Goal: Information Seeking & Learning: Learn about a topic

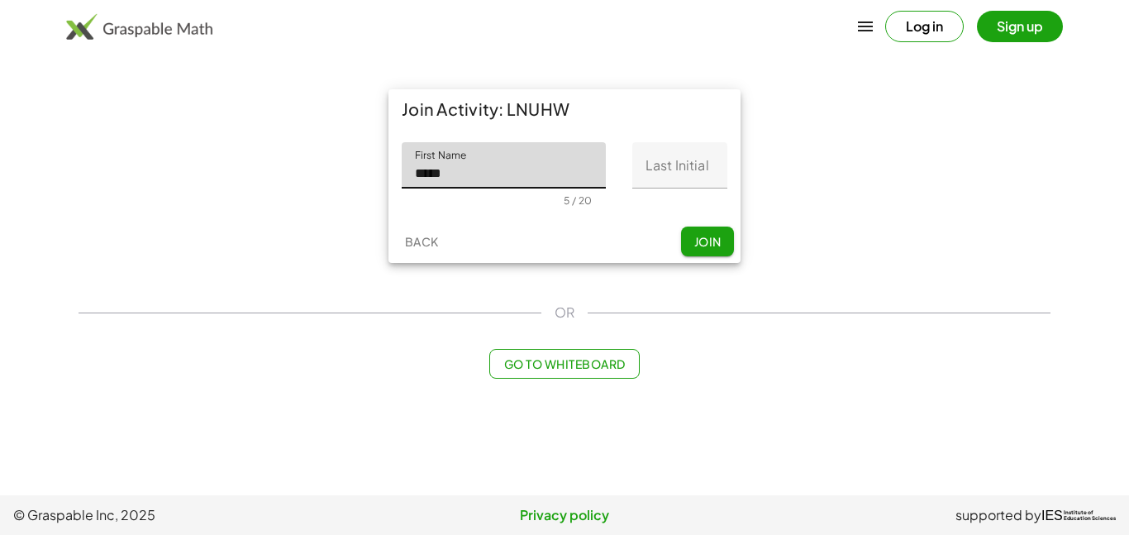
type input "****"
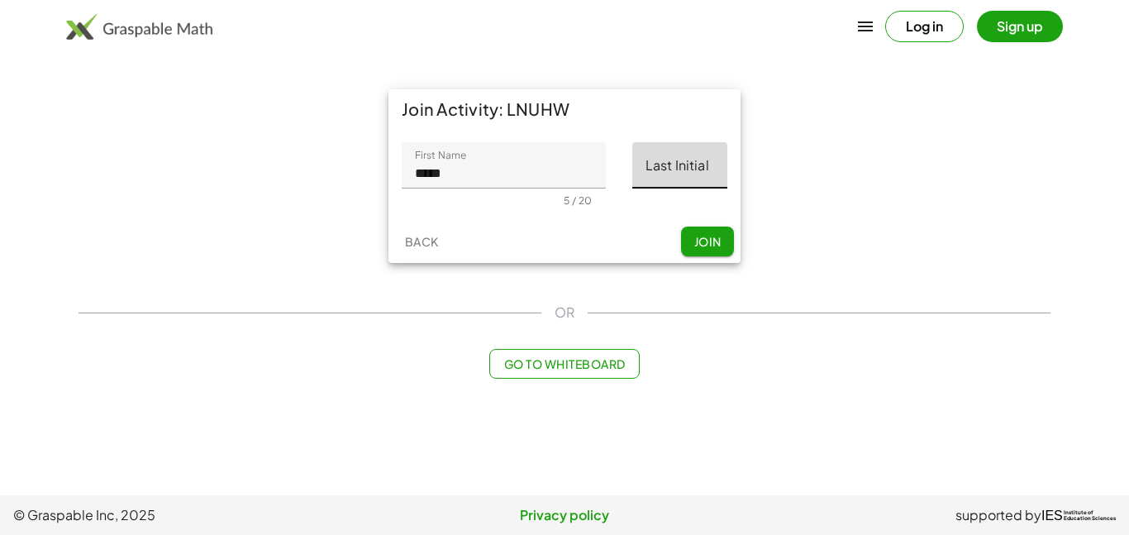
click at [684, 173] on input "Last Initial" at bounding box center [679, 165] width 95 height 46
type input "*"
click at [717, 253] on button "Join" at bounding box center [707, 241] width 53 height 30
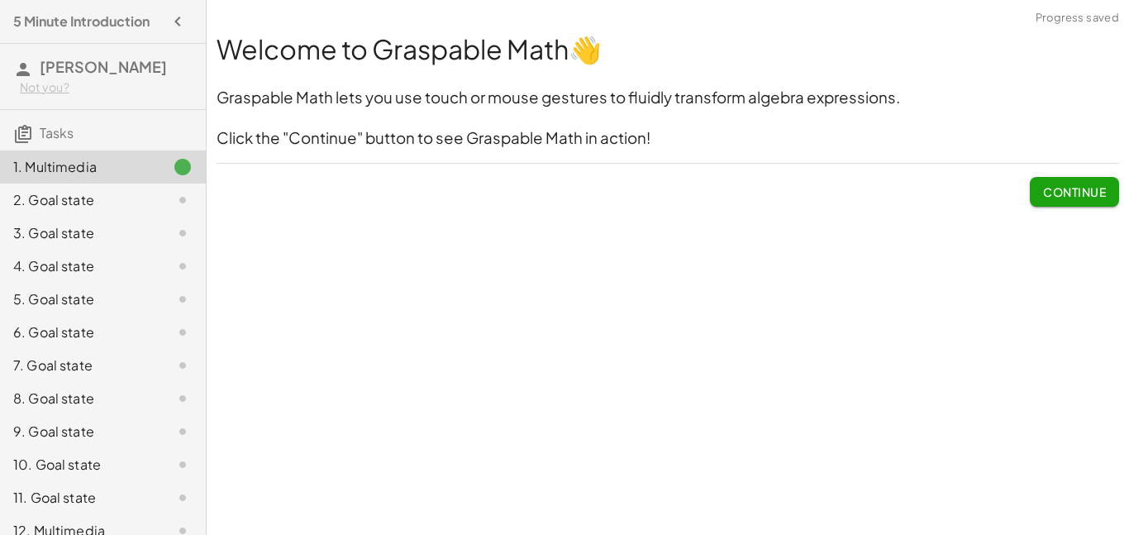
click at [531, 359] on div "Welcome to Graspable Math 👋 Graspable Math lets you use touch or mouse gestures…" at bounding box center [668, 267] width 922 height 535
click at [1036, 195] on button "Continue" at bounding box center [1074, 192] width 89 height 30
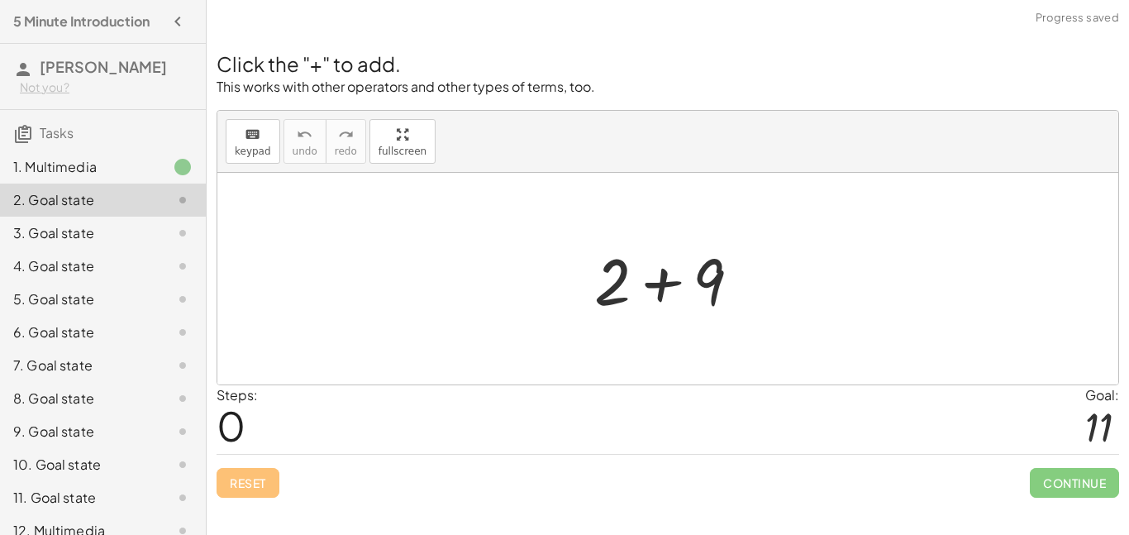
click at [671, 279] on div at bounding box center [674, 278] width 176 height 85
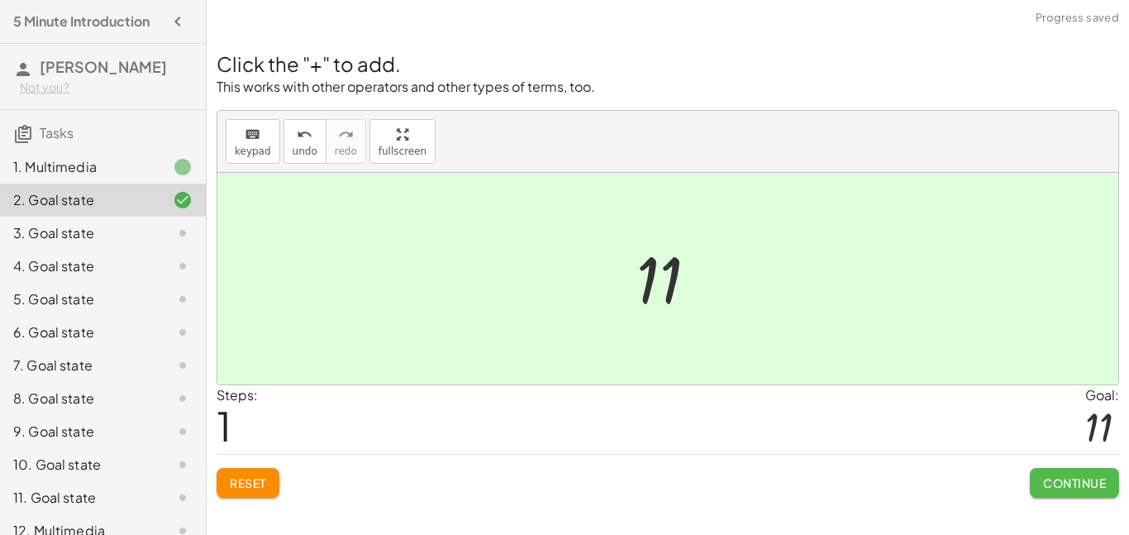
click at [1108, 484] on button "Continue" at bounding box center [1074, 483] width 89 height 30
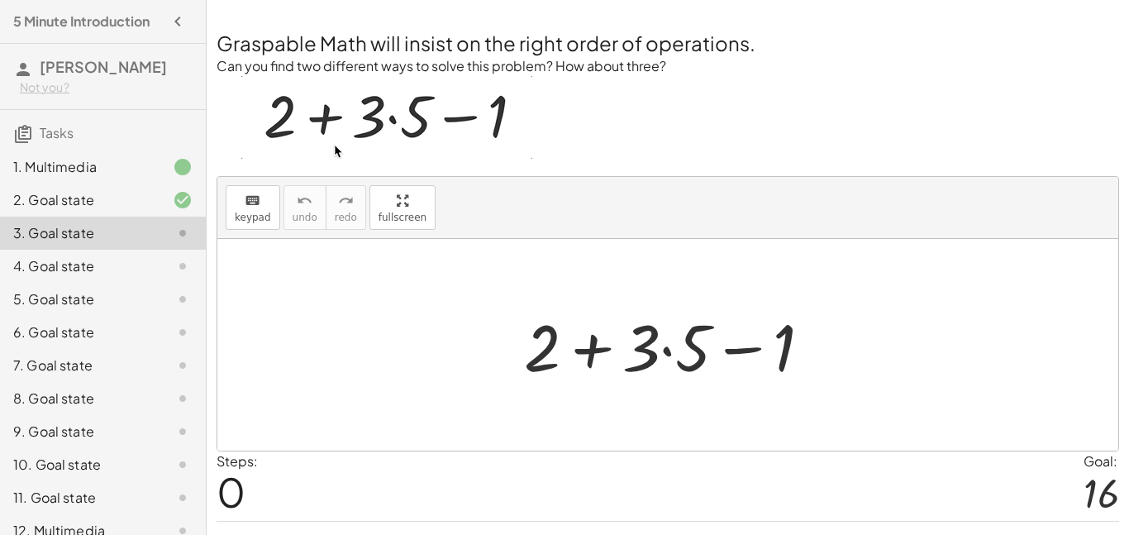
click at [670, 350] on div at bounding box center [674, 345] width 317 height 85
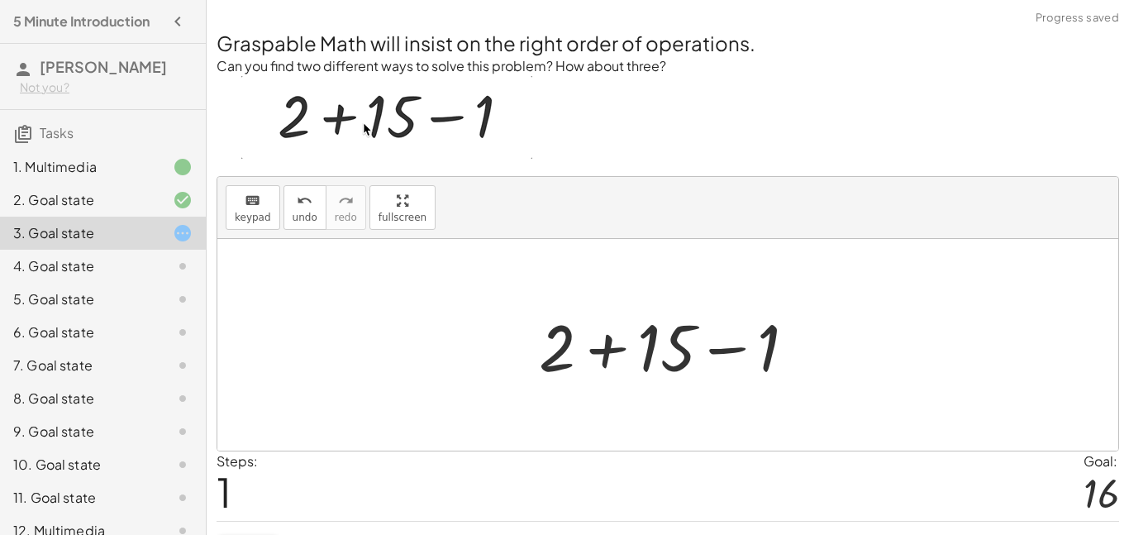
click at [731, 350] on div at bounding box center [674, 345] width 287 height 85
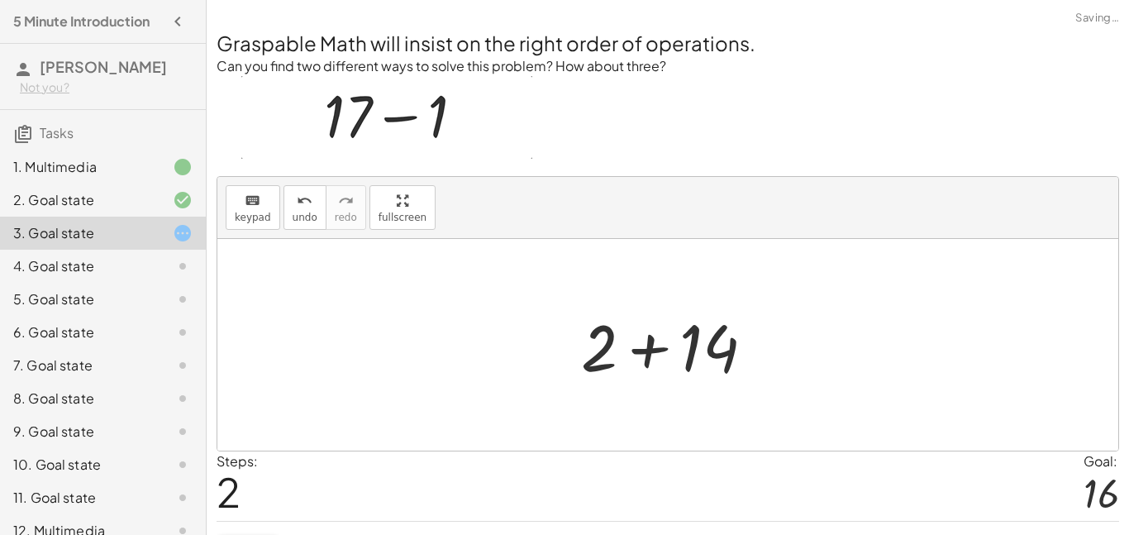
click at [655, 351] on div at bounding box center [674, 345] width 203 height 85
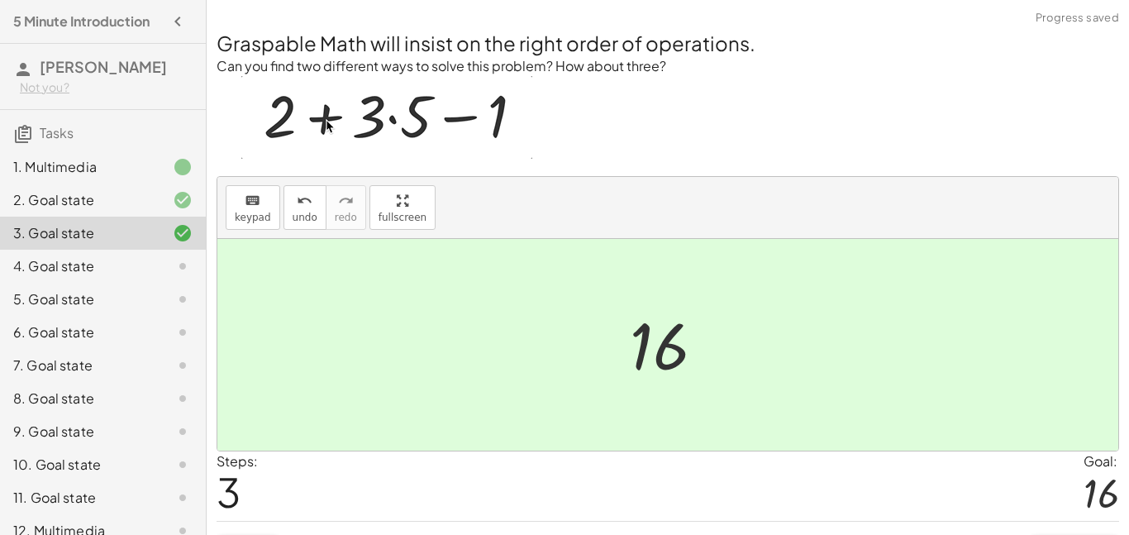
click at [934, 345] on div at bounding box center [667, 345] width 901 height 212
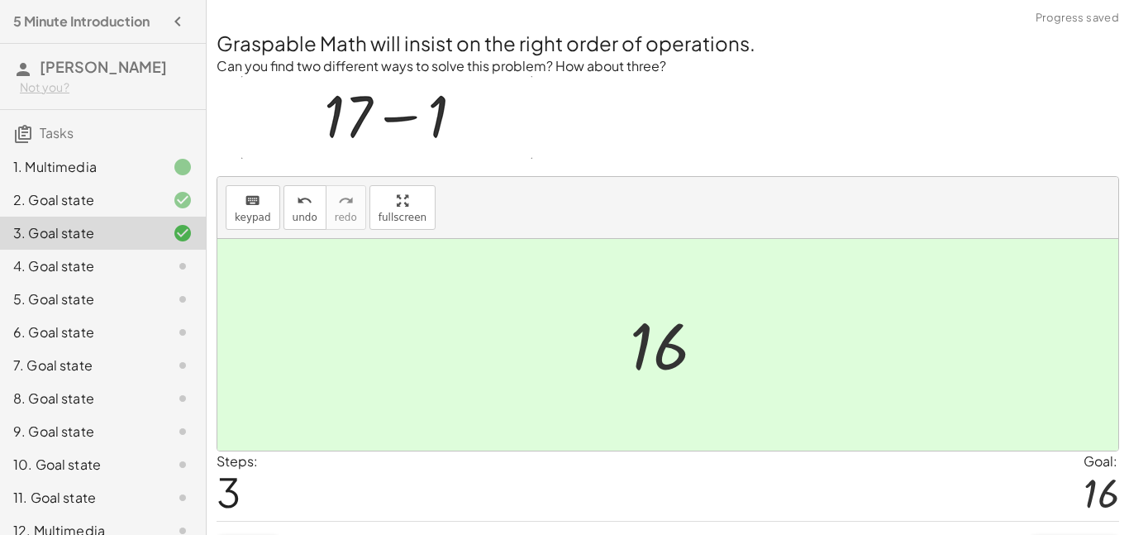
click at [103, 280] on div "4. Goal state" at bounding box center [103, 266] width 206 height 33
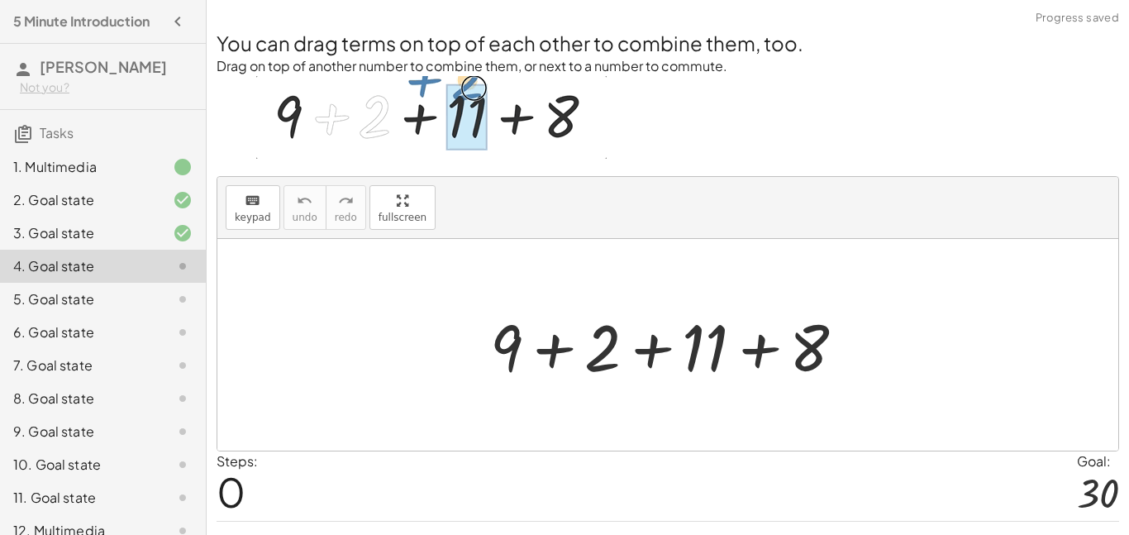
click at [556, 345] on div at bounding box center [674, 345] width 385 height 85
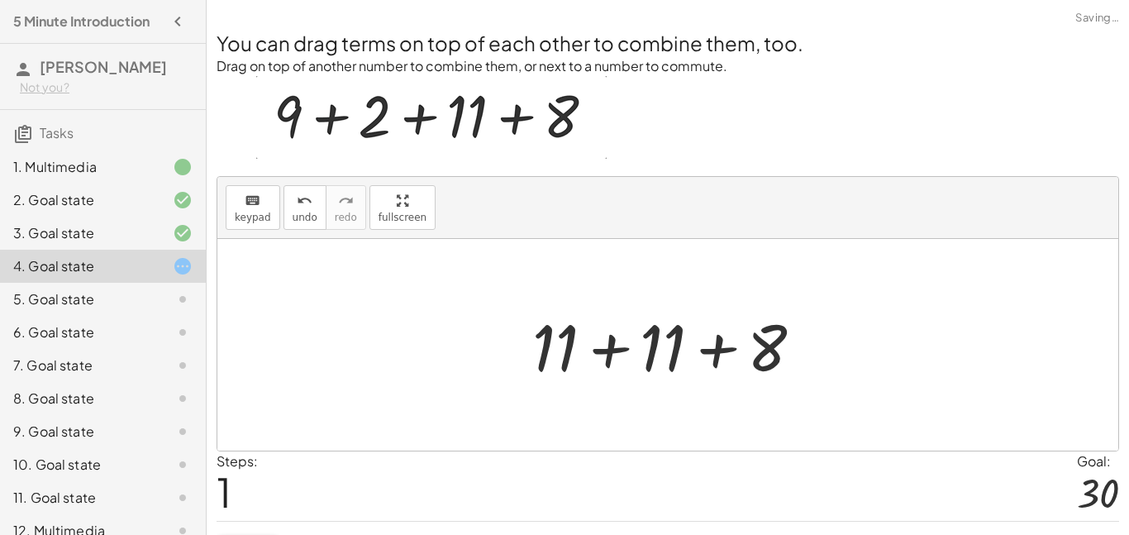
click at [613, 348] on div at bounding box center [674, 345] width 300 height 85
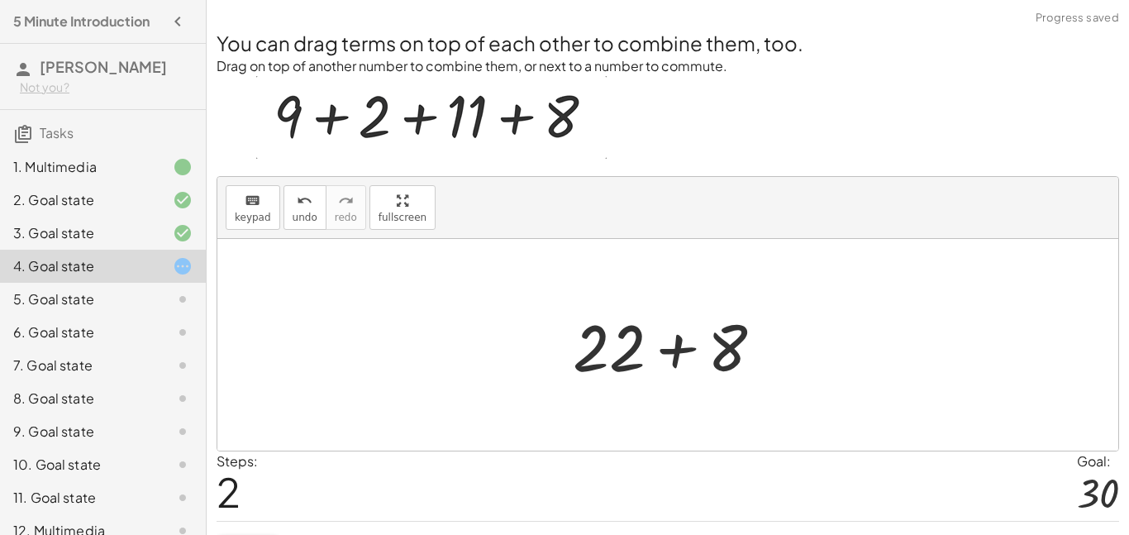
click at [679, 345] on div at bounding box center [675, 345] width 220 height 85
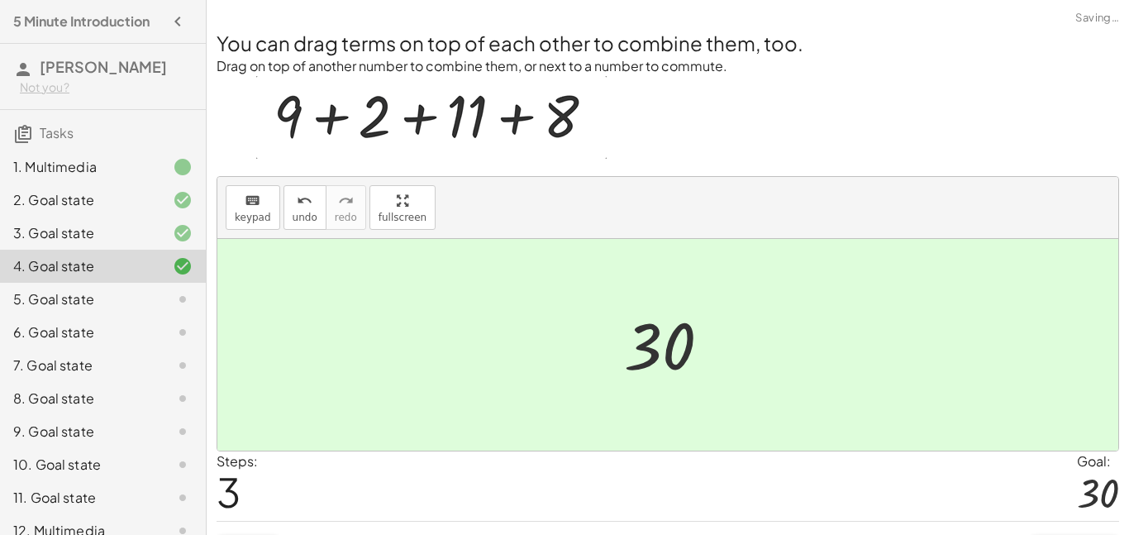
click at [157, 302] on div at bounding box center [169, 299] width 46 height 20
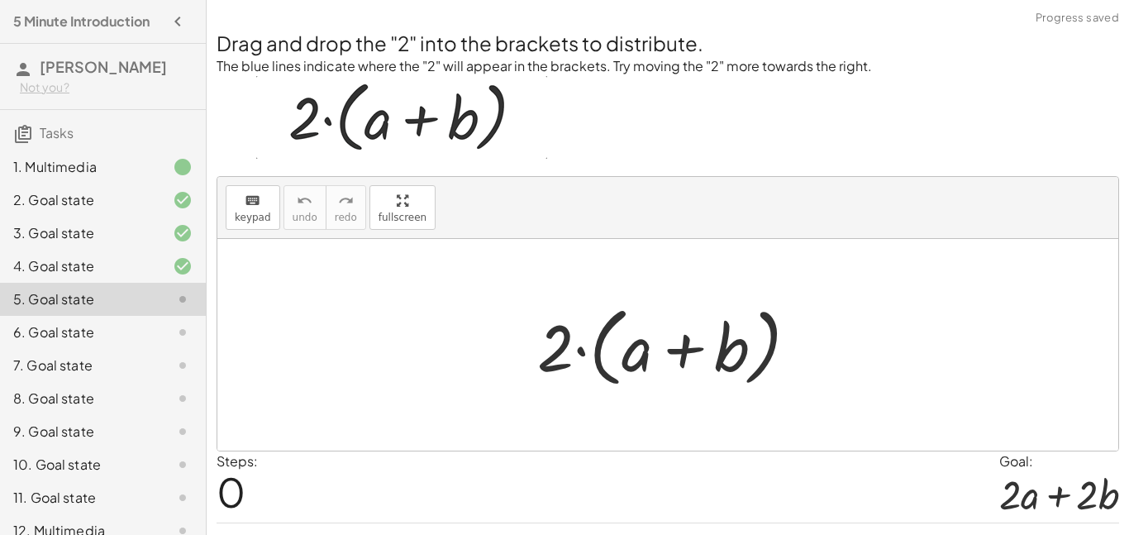
click at [687, 350] on div at bounding box center [674, 345] width 290 height 95
click at [562, 342] on div at bounding box center [674, 345] width 290 height 95
click at [642, 344] on div at bounding box center [674, 345] width 290 height 95
click at [565, 348] on div at bounding box center [674, 345] width 290 height 95
drag, startPoint x: 563, startPoint y: 349, endPoint x: 641, endPoint y: 351, distance: 77.7
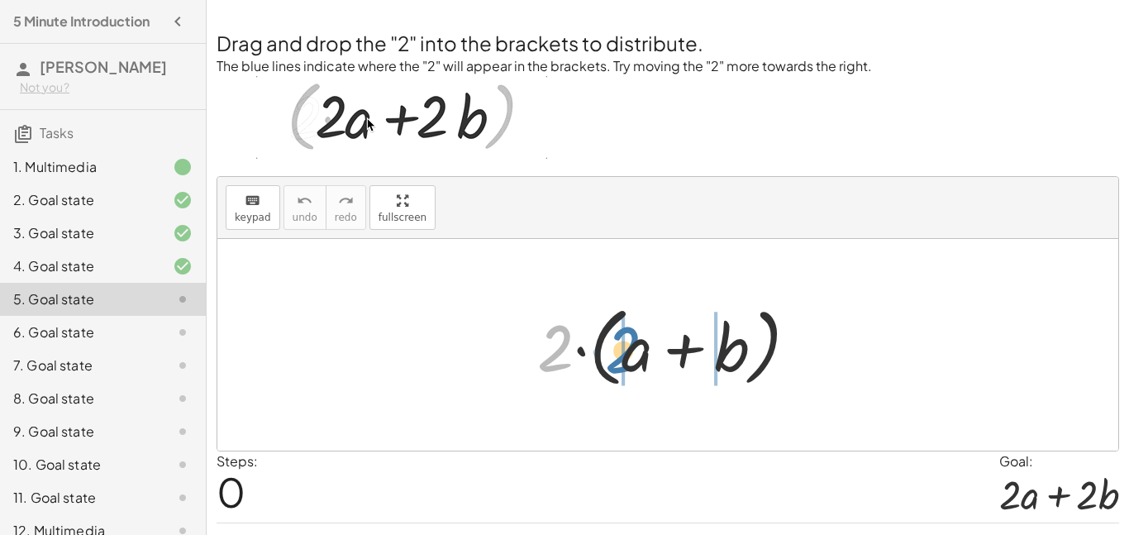
click at [641, 351] on div at bounding box center [674, 345] width 290 height 95
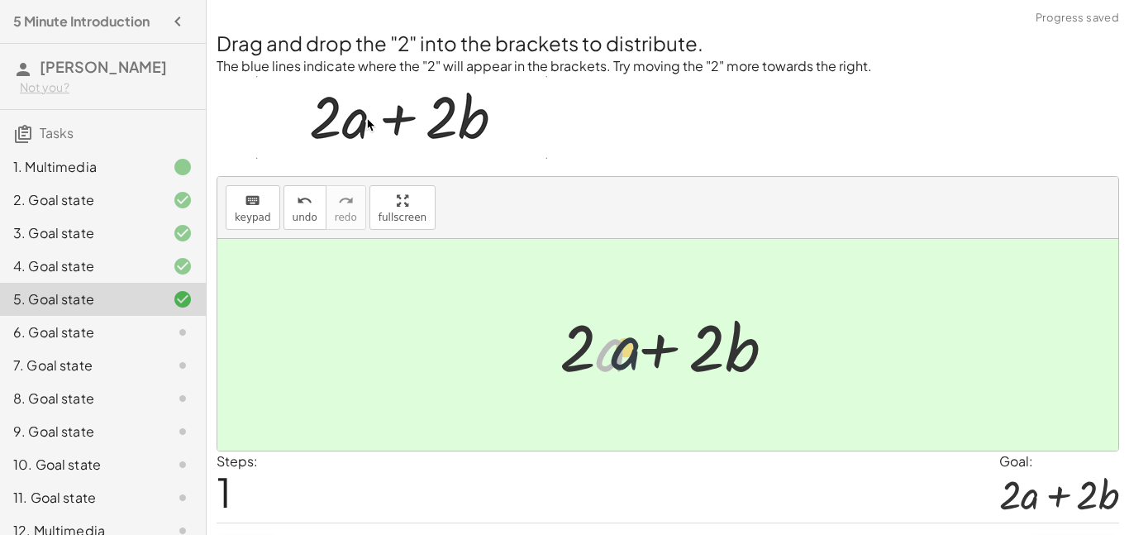
drag, startPoint x: 620, startPoint y: 348, endPoint x: 662, endPoint y: 348, distance: 42.2
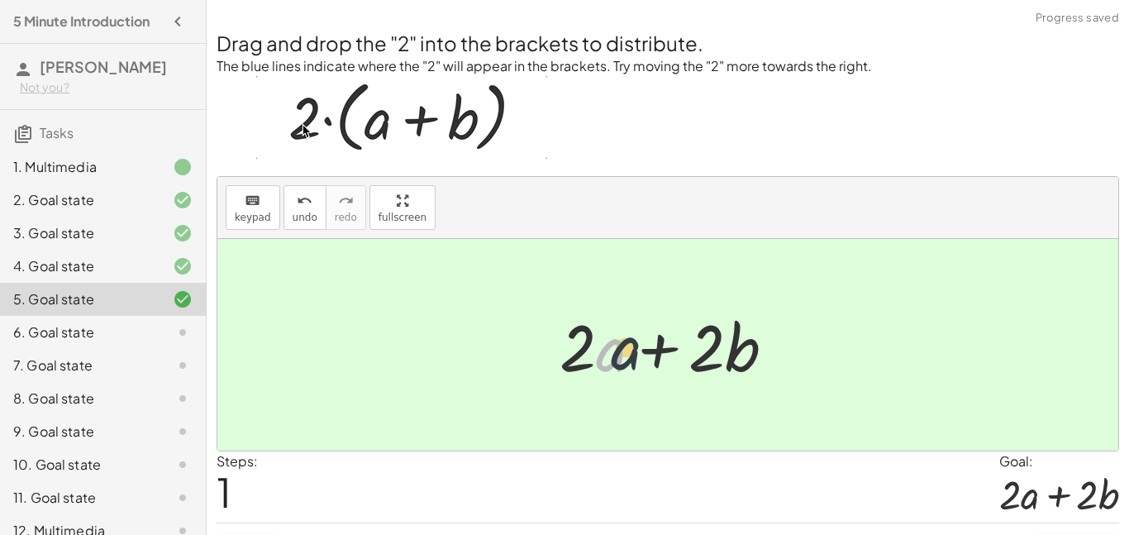
click at [662, 348] on div at bounding box center [673, 345] width 245 height 85
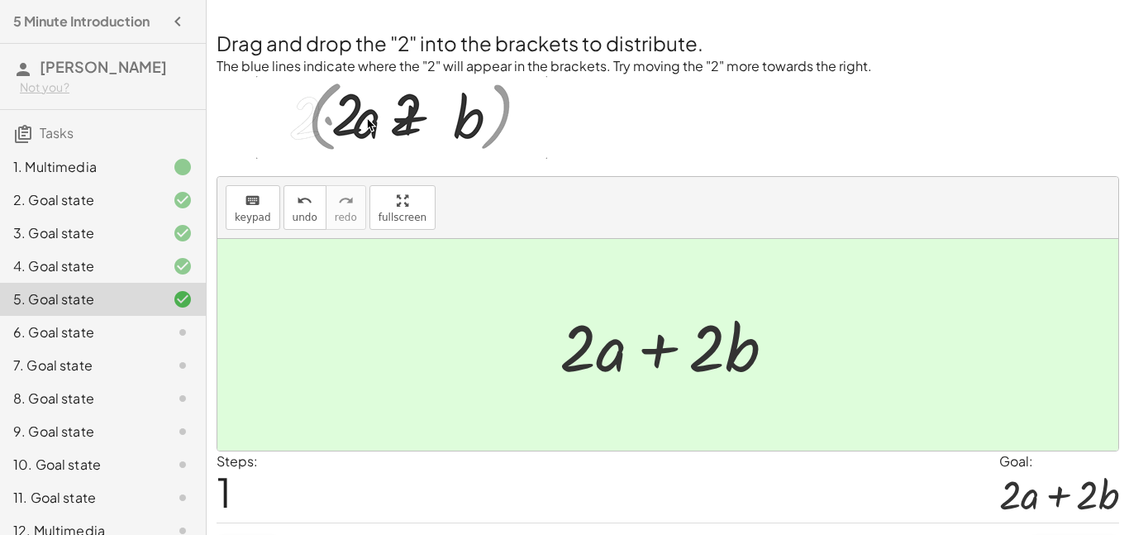
click at [74, 331] on div "6. Goal state" at bounding box center [79, 332] width 133 height 20
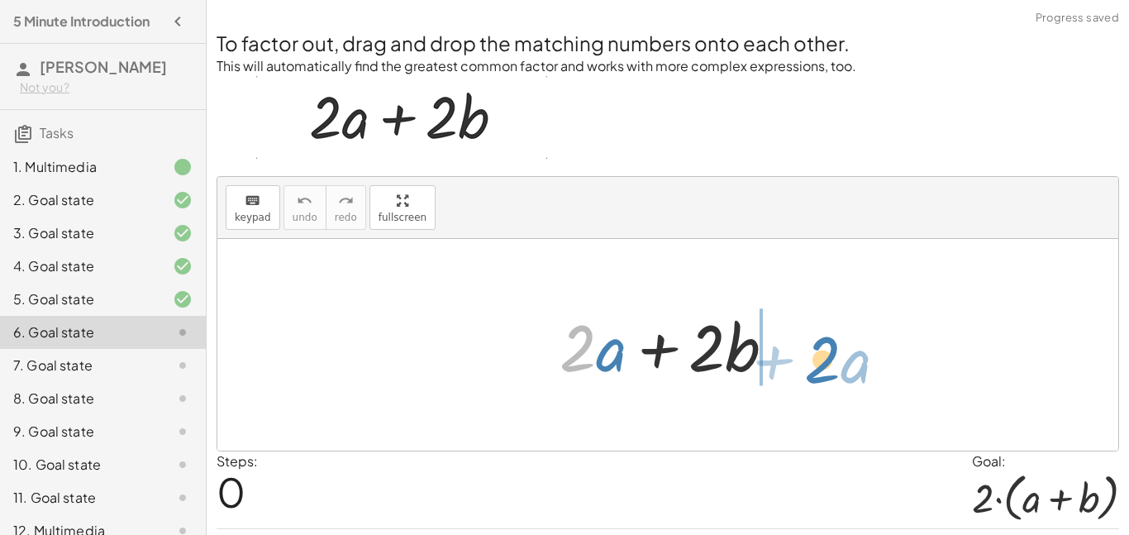
drag, startPoint x: 582, startPoint y: 329, endPoint x: 830, endPoint y: 340, distance: 248.2
click at [830, 340] on div "· 2 + · a + · 2 · a + · 2 · b" at bounding box center [667, 345] width 901 height 212
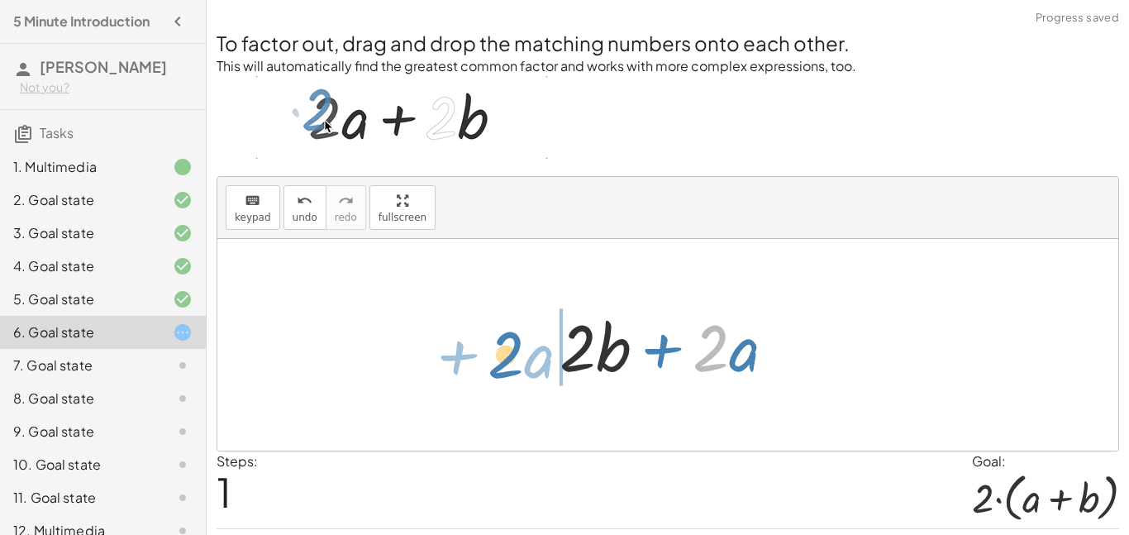
drag, startPoint x: 719, startPoint y: 336, endPoint x: 506, endPoint y: 343, distance: 213.4
click at [506, 343] on div "+ · 2 · a + · 2 · b · 2 + · a + · 2 · a + · 2 · b" at bounding box center [667, 345] width 901 height 212
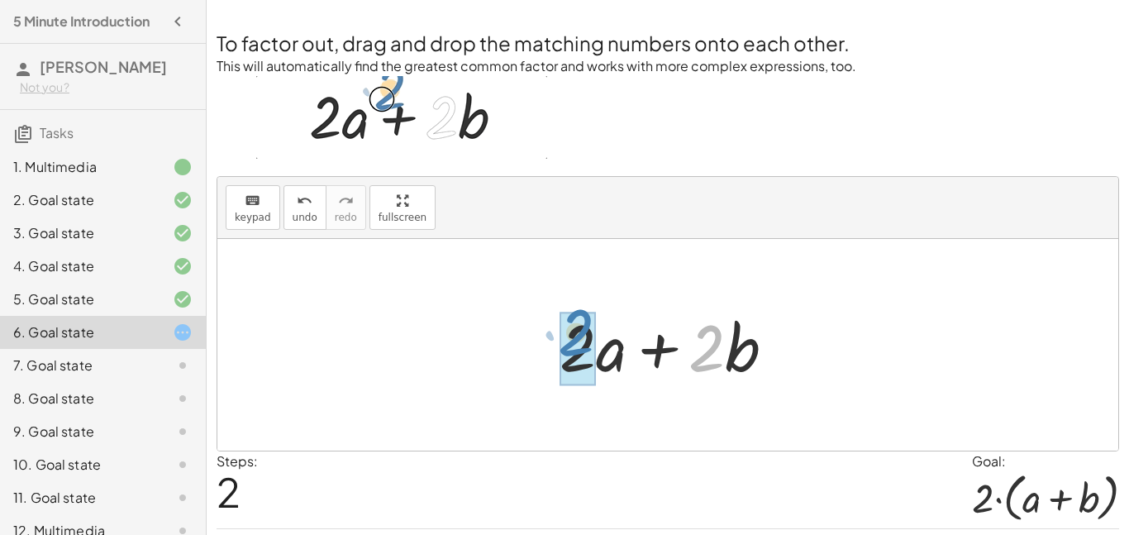
drag, startPoint x: 703, startPoint y: 364, endPoint x: 572, endPoint y: 350, distance: 131.3
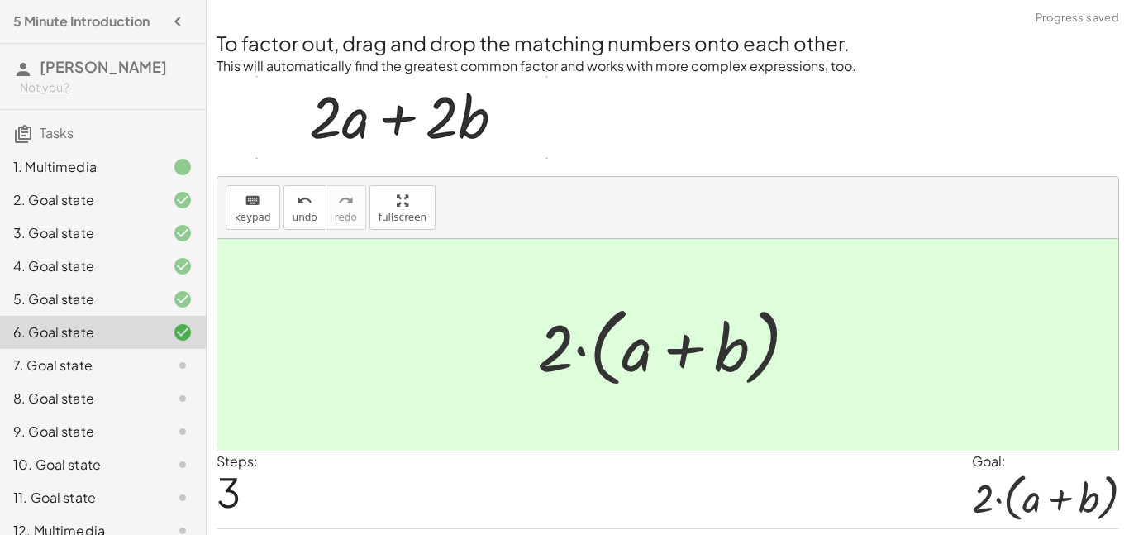
click at [116, 371] on div "7. Goal state" at bounding box center [79, 365] width 133 height 20
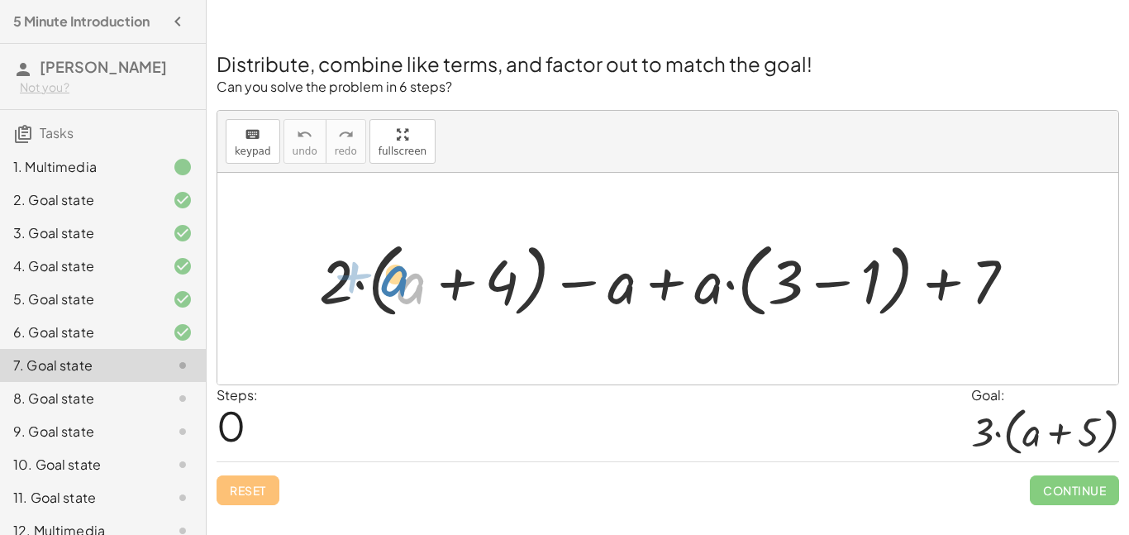
click at [405, 277] on div at bounding box center [674, 278] width 726 height 89
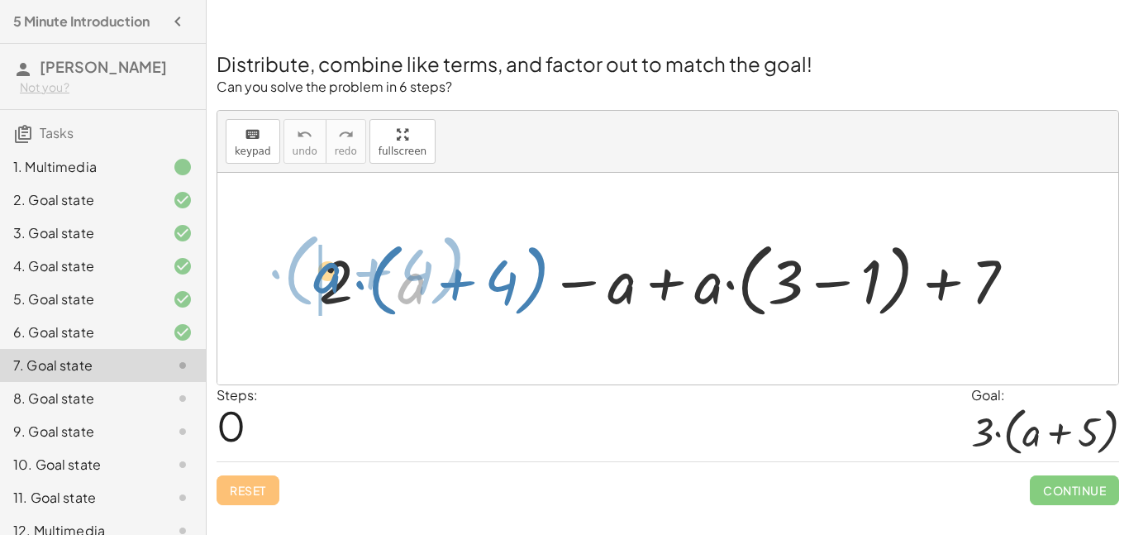
drag, startPoint x: 419, startPoint y: 282, endPoint x: 331, endPoint y: 273, distance: 88.9
click at [331, 273] on div at bounding box center [674, 278] width 726 height 89
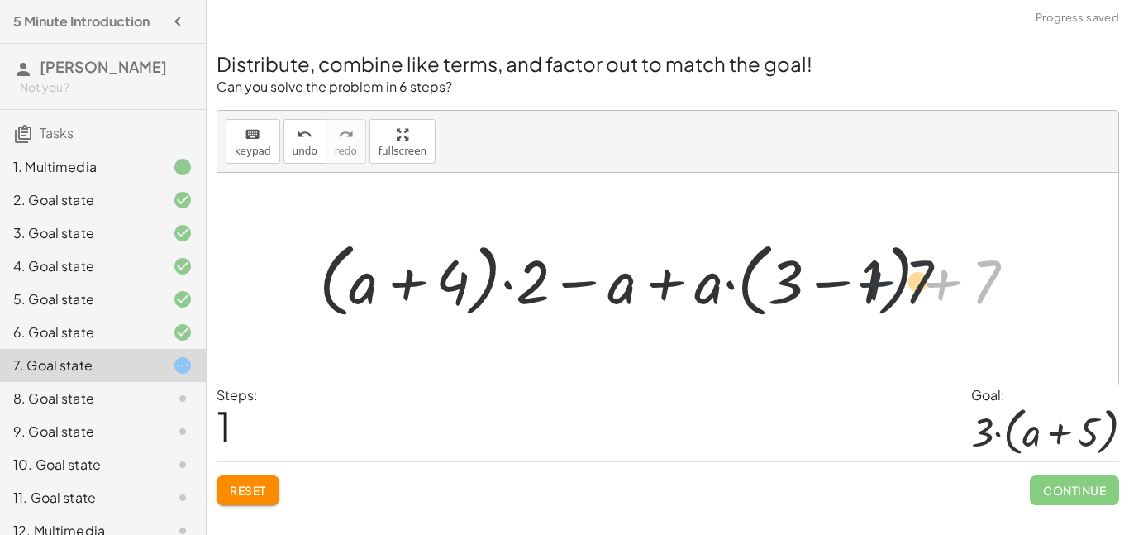
drag, startPoint x: 951, startPoint y: 285, endPoint x: 847, endPoint y: 283, distance: 103.3
click at [847, 283] on div at bounding box center [674, 278] width 726 height 89
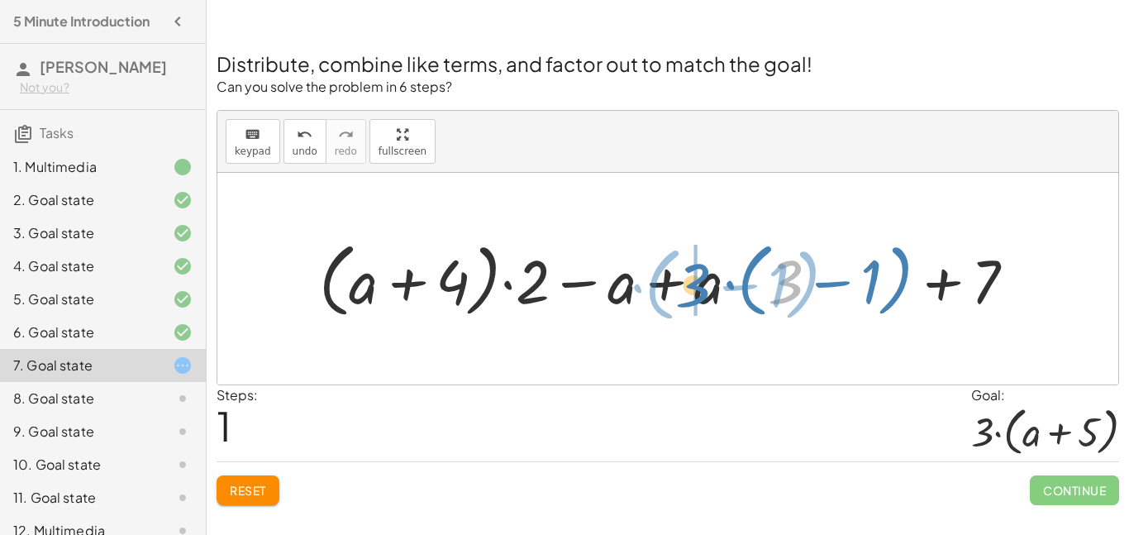
drag, startPoint x: 779, startPoint y: 280, endPoint x: 684, endPoint y: 284, distance: 96.0
click at [684, 284] on div at bounding box center [674, 278] width 726 height 89
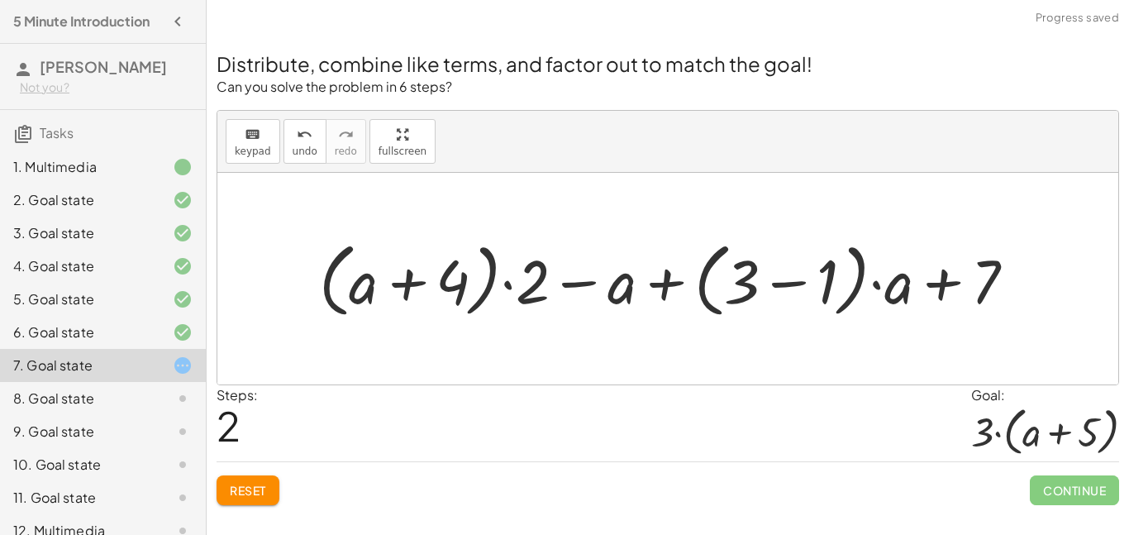
click at [898, 296] on div at bounding box center [674, 278] width 726 height 89
click at [936, 285] on div at bounding box center [674, 278] width 726 height 89
drag, startPoint x: 902, startPoint y: 290, endPoint x: 606, endPoint y: 293, distance: 295.9
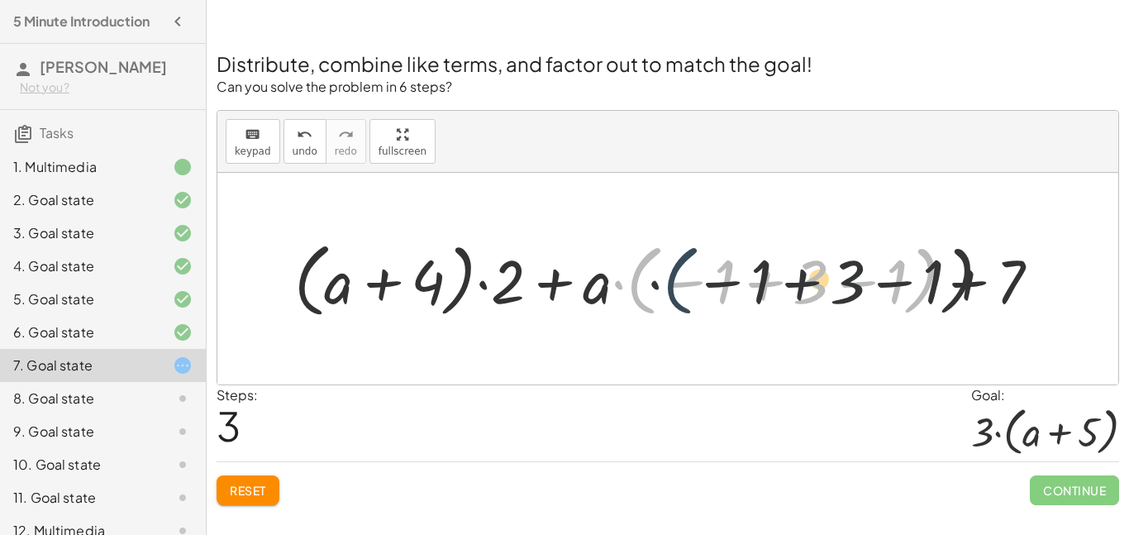
drag, startPoint x: 651, startPoint y: 284, endPoint x: 699, endPoint y: 286, distance: 48.8
click at [699, 286] on div at bounding box center [674, 278] width 776 height 89
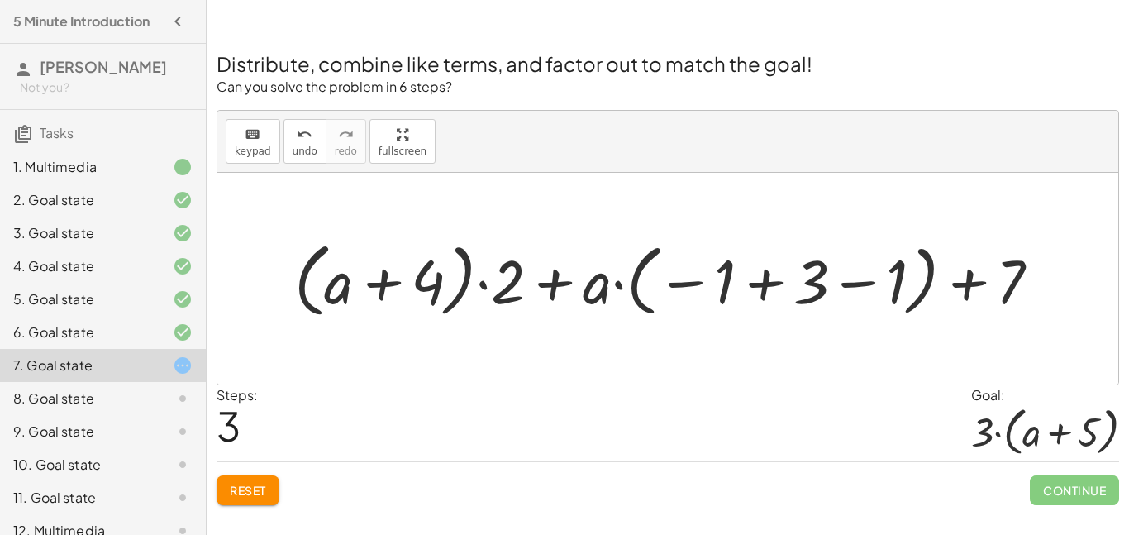
click at [751, 280] on div at bounding box center [674, 278] width 776 height 89
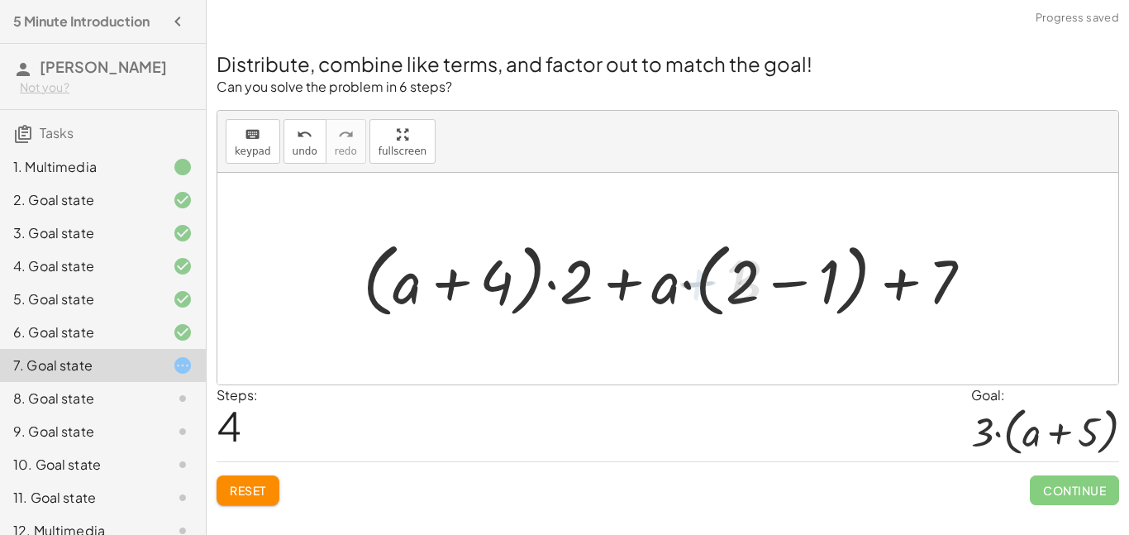
click at [760, 283] on div at bounding box center [674, 278] width 638 height 89
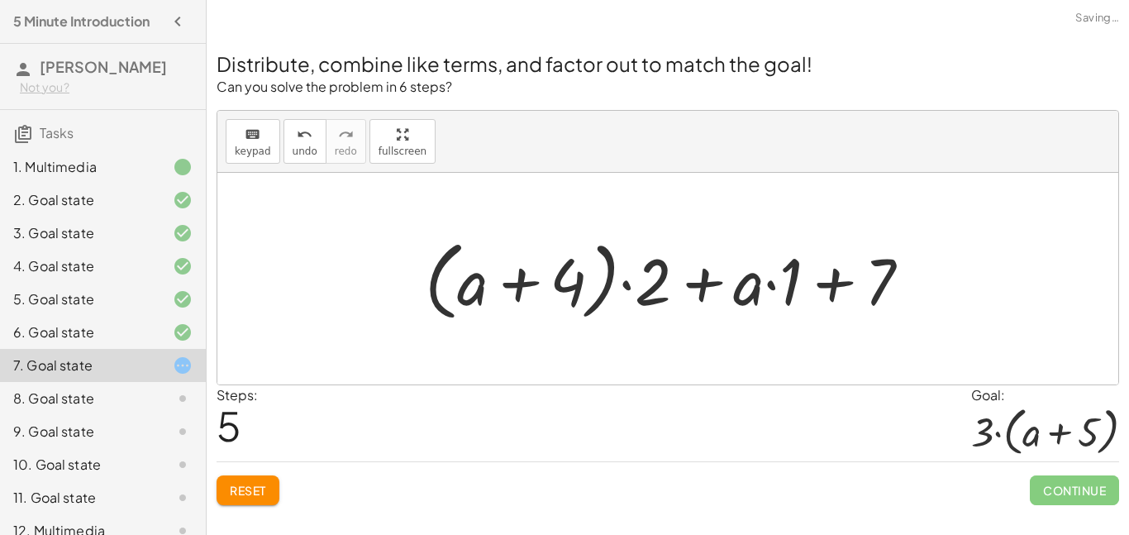
click at [527, 277] on div at bounding box center [675, 278] width 516 height 95
click at [242, 488] on span "Reset" at bounding box center [248, 490] width 36 height 15
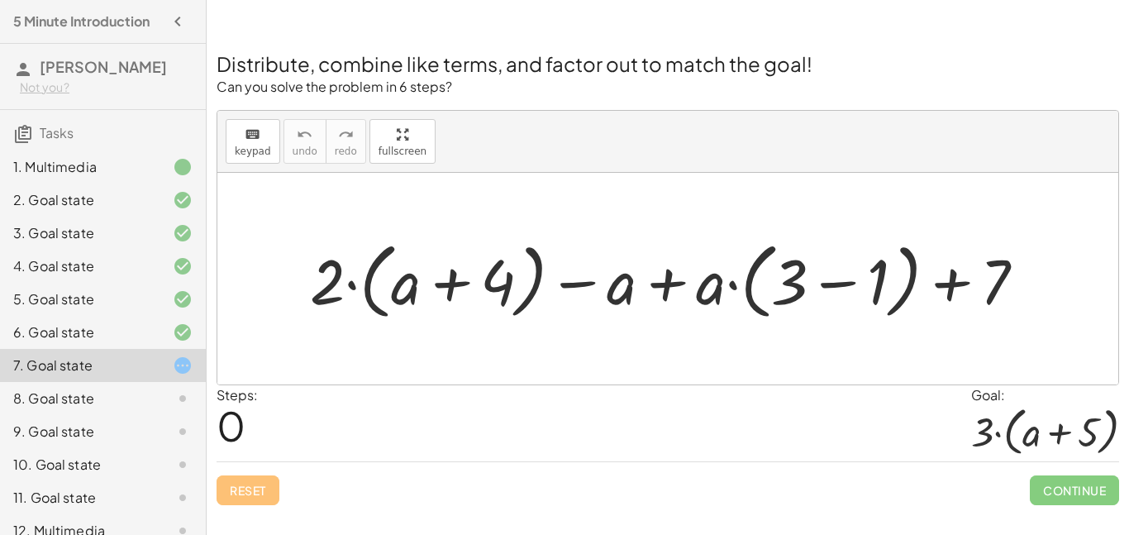
click at [680, 280] on div at bounding box center [675, 279] width 746 height 92
click at [631, 292] on div at bounding box center [675, 279] width 746 height 92
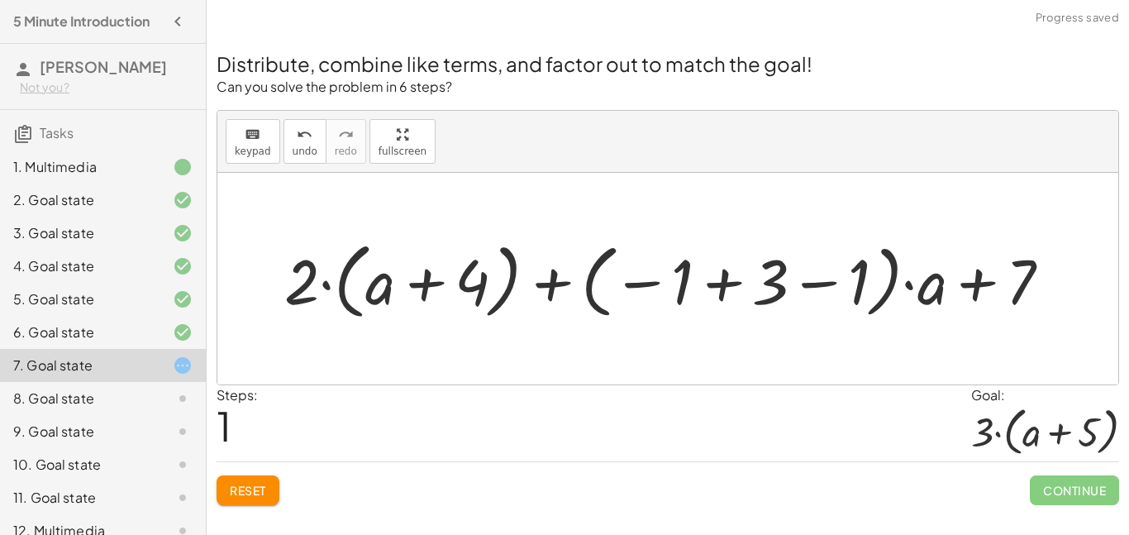
click at [270, 506] on div "Distribute, combine like terms, and factor out to match the goal! Can you solve…" at bounding box center [668, 268] width 922 height 494
click at [265, 488] on span "Reset" at bounding box center [248, 490] width 36 height 15
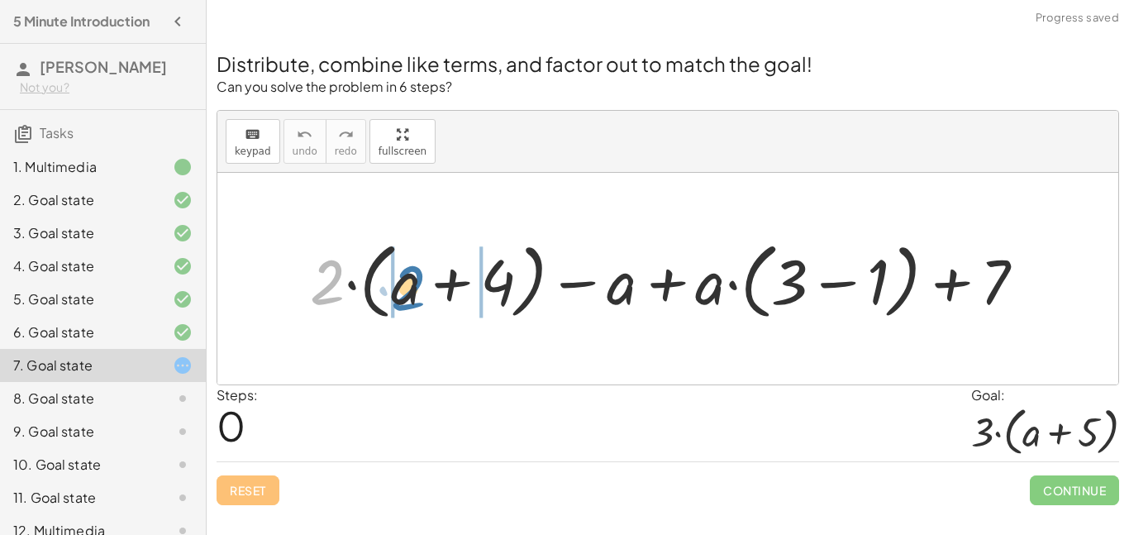
drag, startPoint x: 335, startPoint y: 271, endPoint x: 416, endPoint y: 277, distance: 81.2
click at [416, 277] on div at bounding box center [675, 279] width 746 height 92
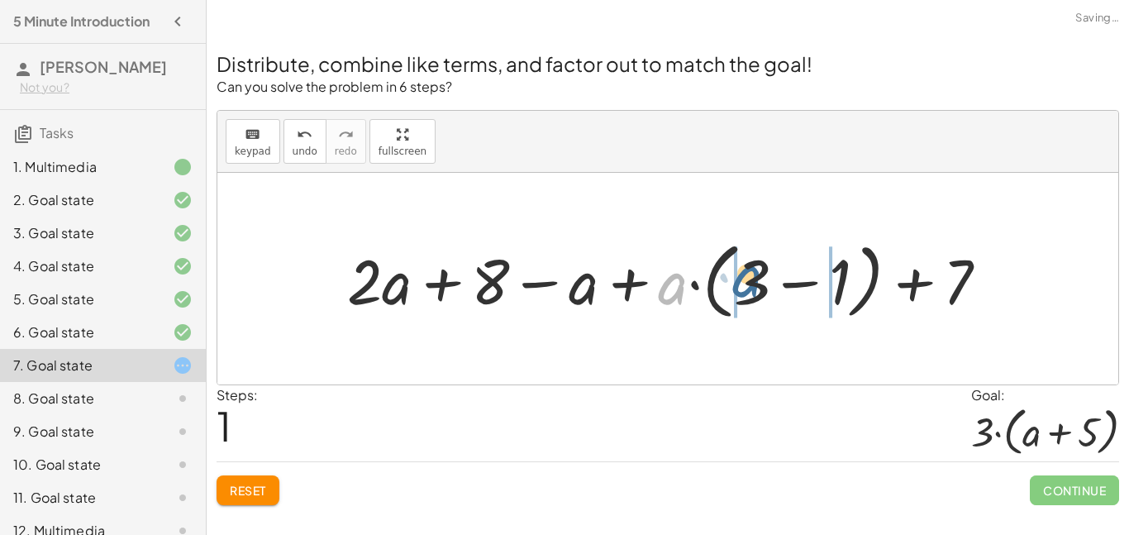
drag, startPoint x: 674, startPoint y: 286, endPoint x: 751, endPoint y: 279, distance: 76.3
click at [751, 279] on div at bounding box center [674, 279] width 670 height 92
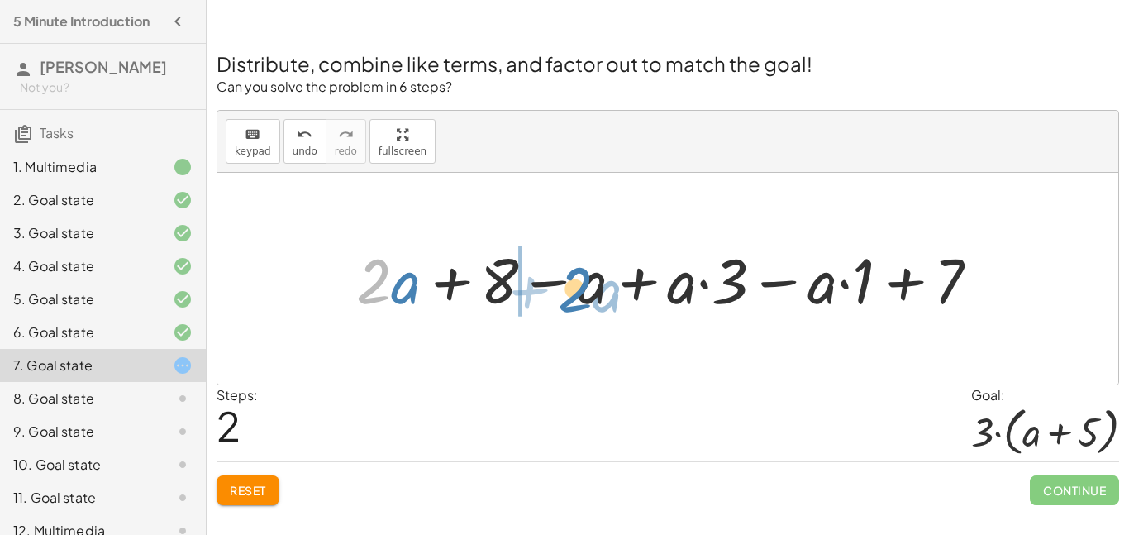
drag, startPoint x: 385, startPoint y: 288, endPoint x: 587, endPoint y: 296, distance: 201.8
click at [587, 296] on div at bounding box center [674, 278] width 652 height 82
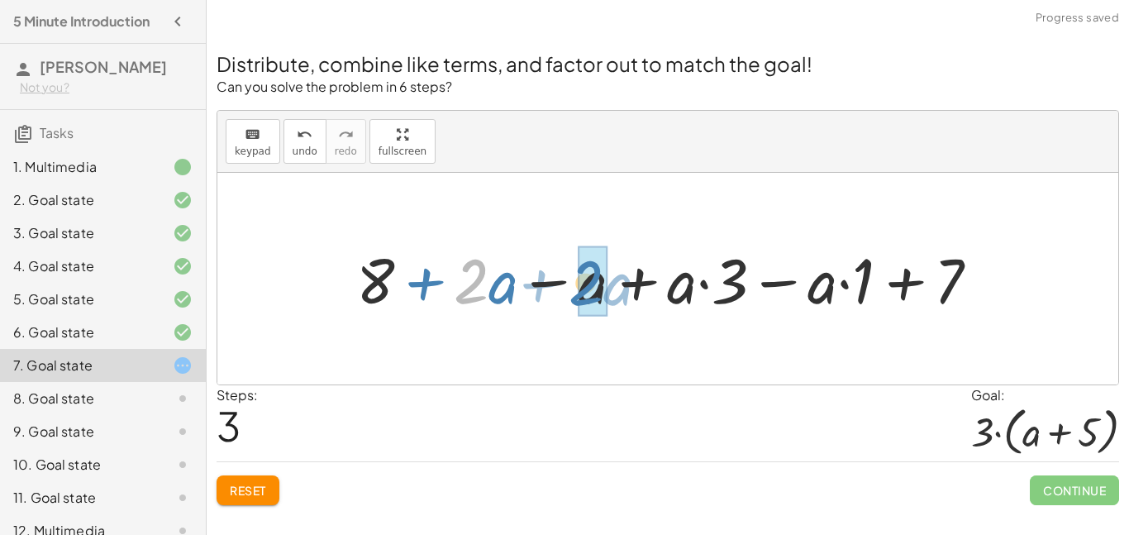
drag, startPoint x: 480, startPoint y: 284, endPoint x: 598, endPoint y: 287, distance: 118.2
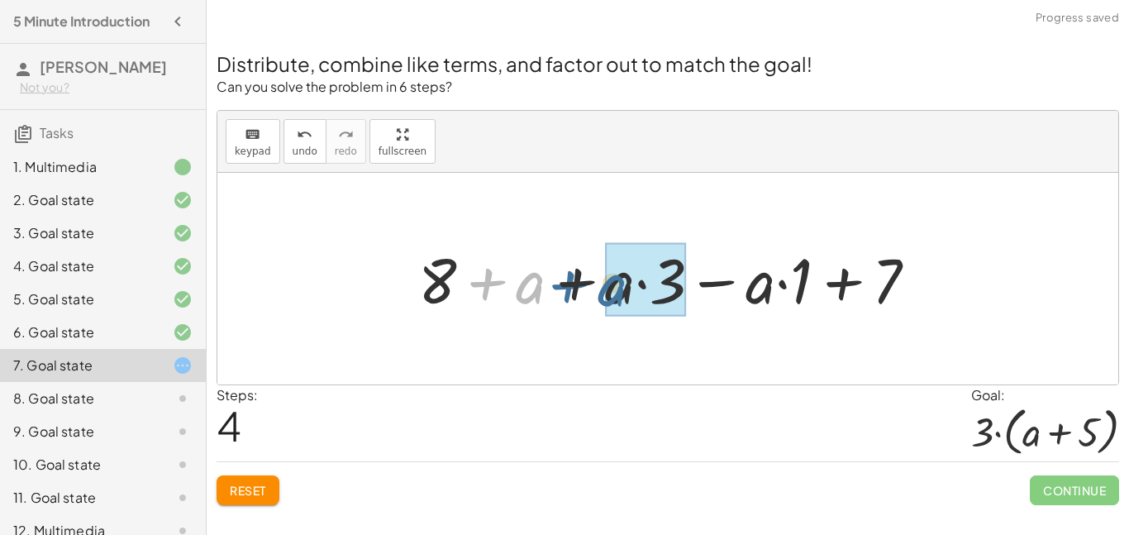
drag, startPoint x: 531, startPoint y: 286, endPoint x: 615, endPoint y: 288, distance: 84.3
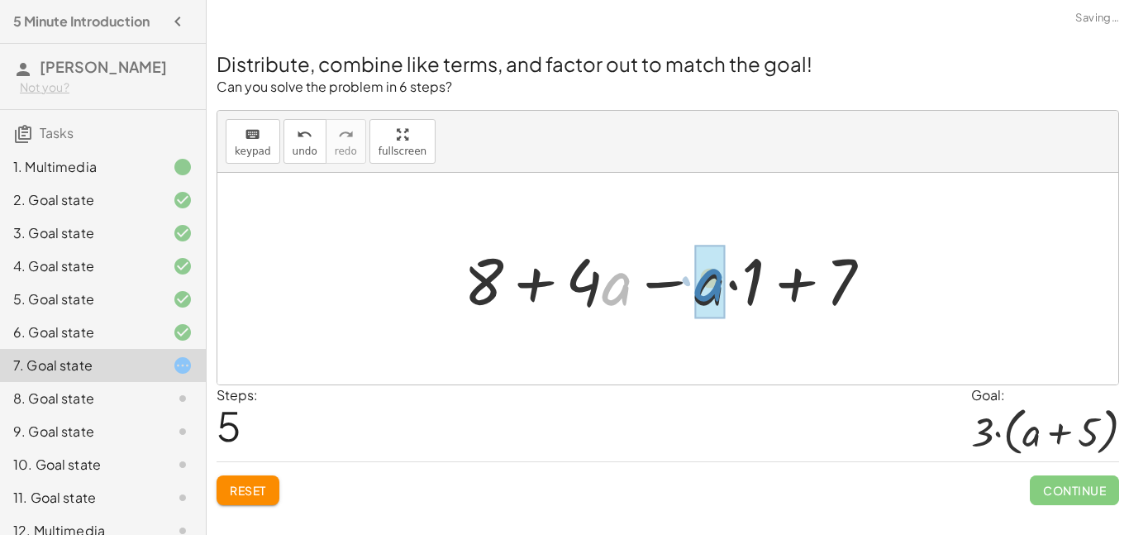
drag, startPoint x: 613, startPoint y: 292, endPoint x: 726, endPoint y: 288, distance: 112.5
click at [726, 288] on div at bounding box center [674, 278] width 438 height 85
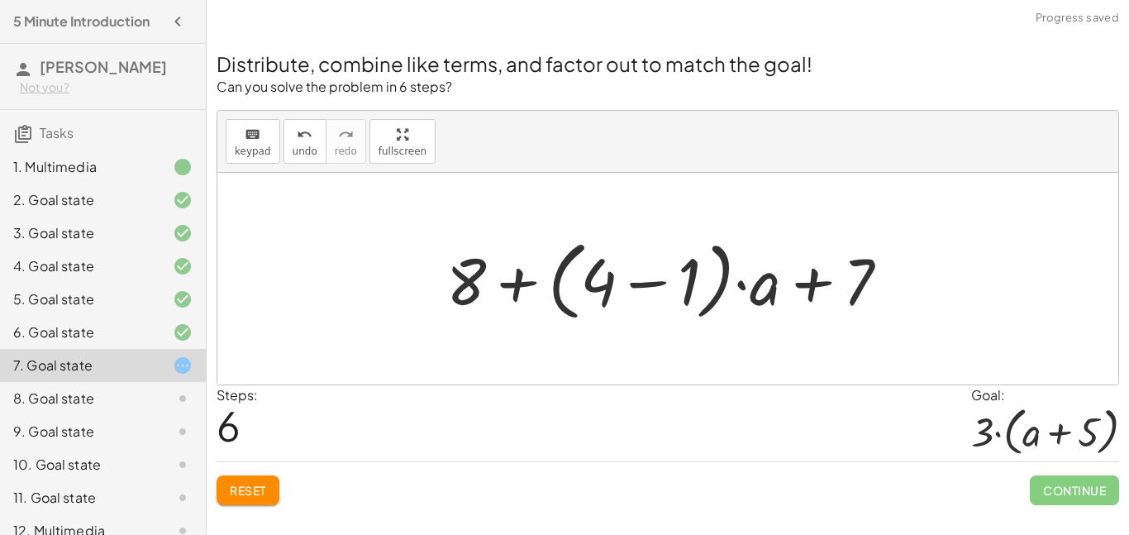
click at [803, 284] on div at bounding box center [674, 278] width 472 height 95
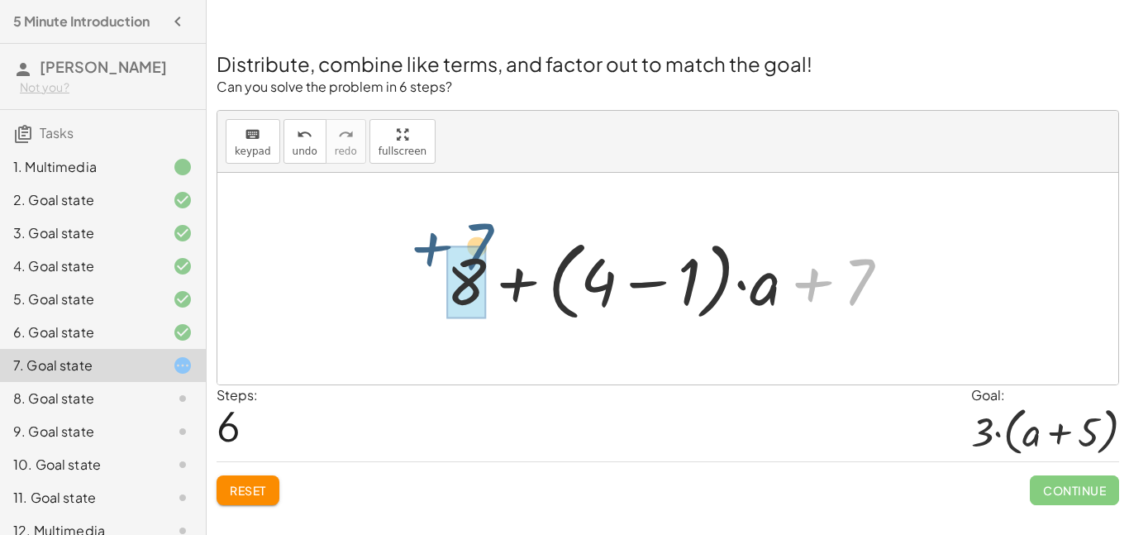
drag, startPoint x: 854, startPoint y: 290, endPoint x: 469, endPoint y: 265, distance: 385.1
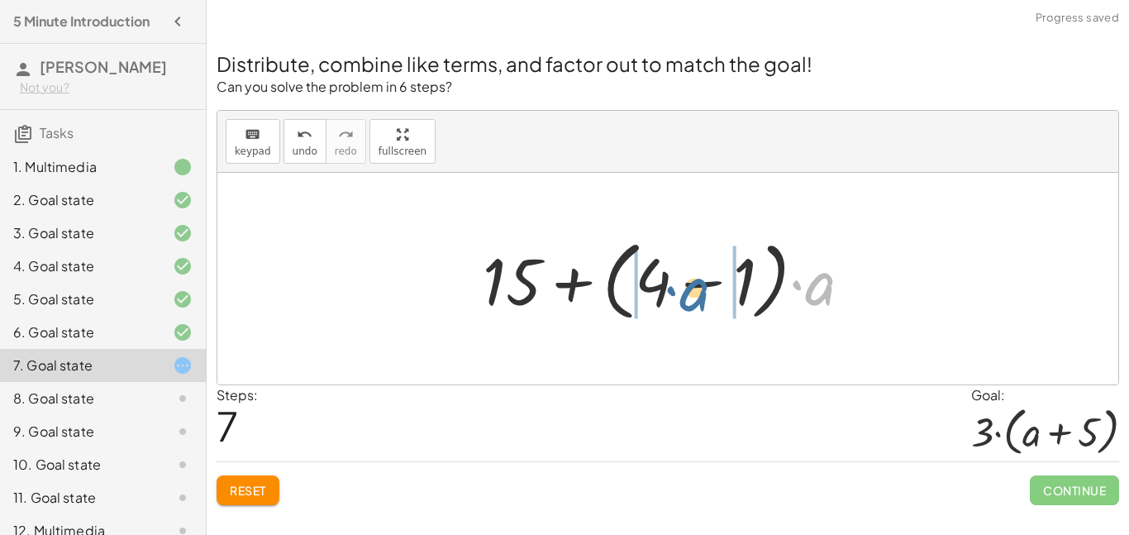
drag, startPoint x: 823, startPoint y: 285, endPoint x: 679, endPoint y: 291, distance: 144.8
click at [679, 291] on div at bounding box center [673, 278] width 398 height 95
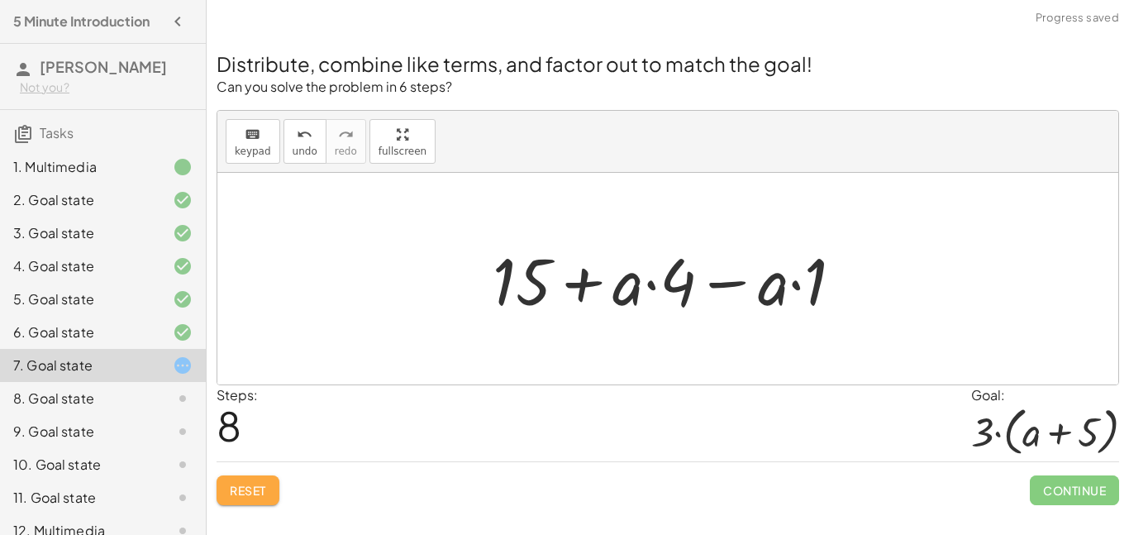
click at [223, 488] on button "Reset" at bounding box center [248, 490] width 63 height 30
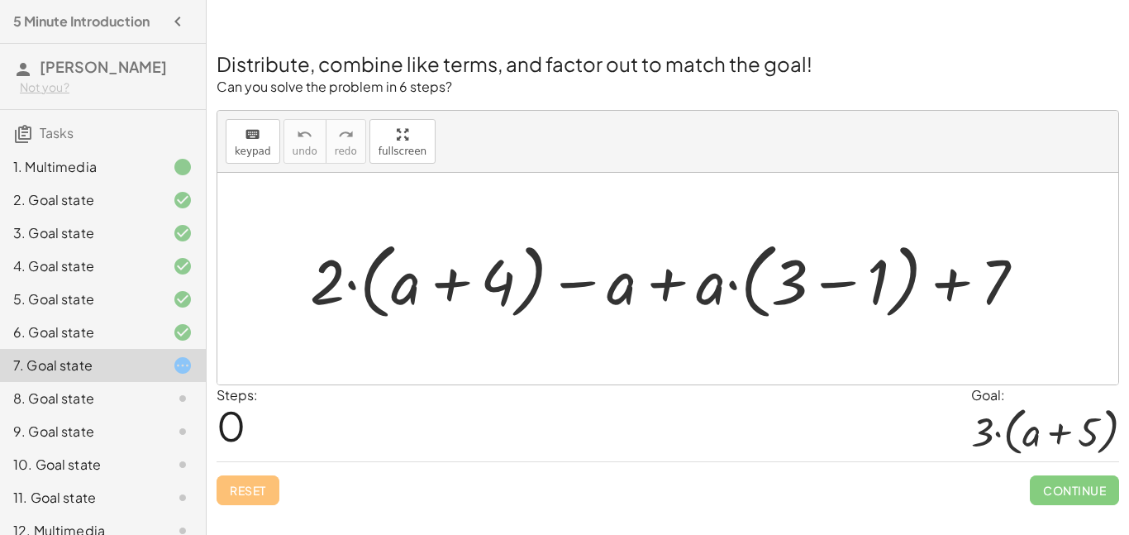
click at [450, 284] on div at bounding box center [675, 279] width 746 height 92
drag, startPoint x: 331, startPoint y: 287, endPoint x: 406, endPoint y: 286, distance: 75.2
click at [406, 286] on div at bounding box center [675, 279] width 746 height 92
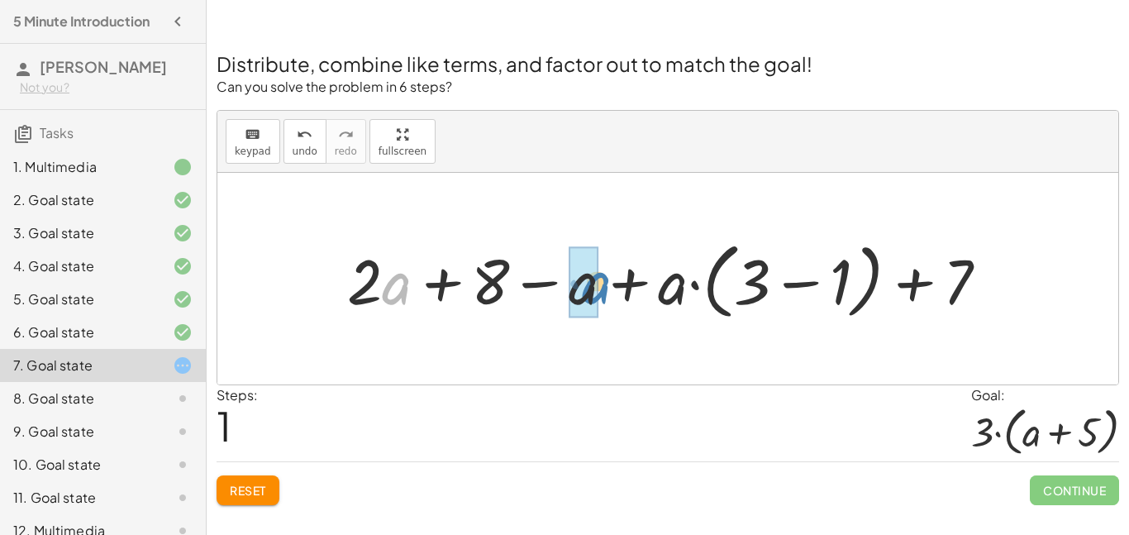
drag, startPoint x: 392, startPoint y: 286, endPoint x: 592, endPoint y: 285, distance: 200.0
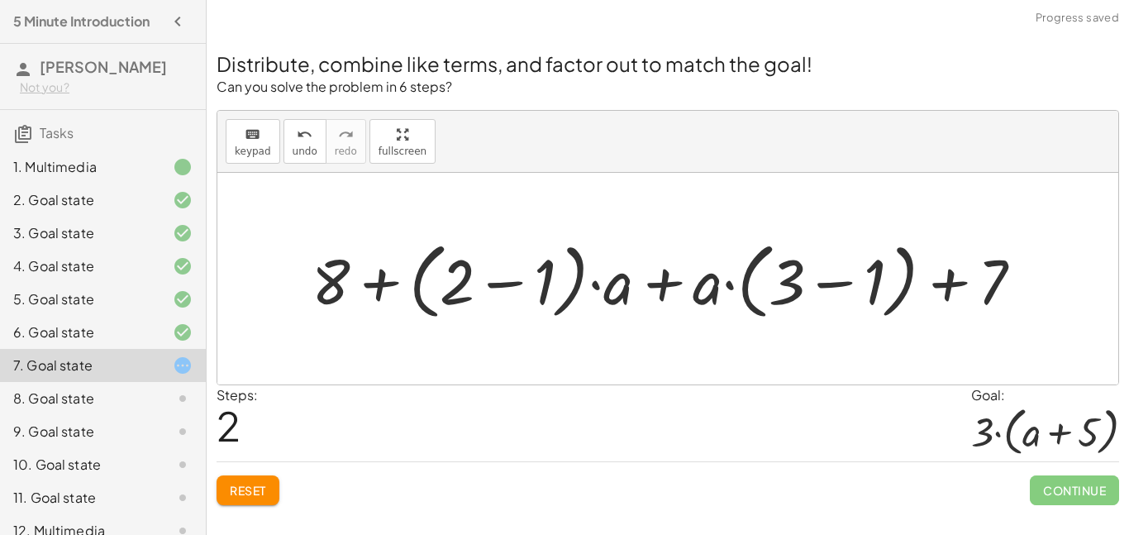
click at [241, 486] on span "Reset" at bounding box center [248, 490] width 36 height 15
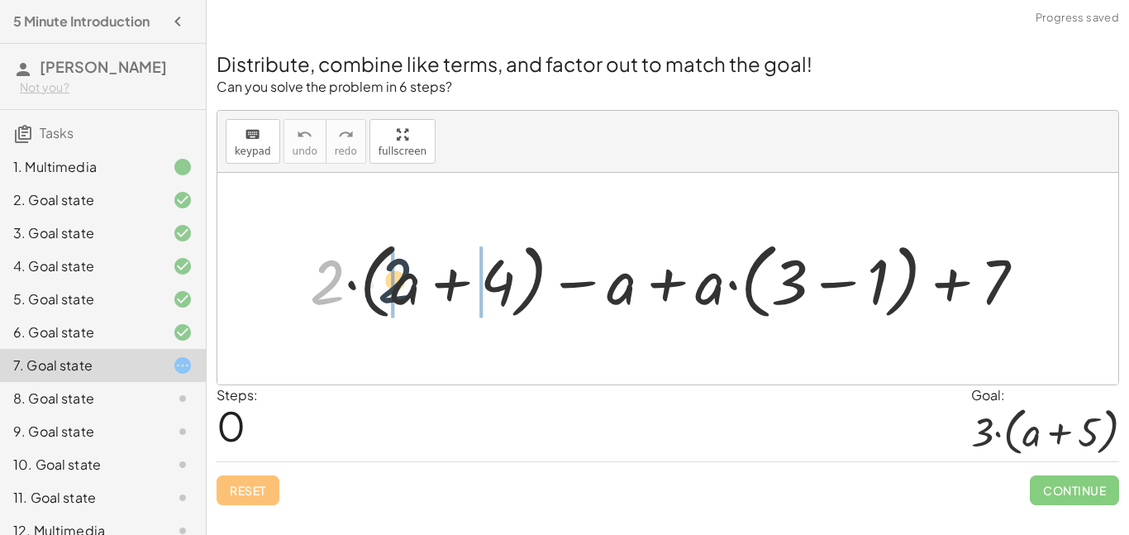
drag, startPoint x: 330, startPoint y: 279, endPoint x: 408, endPoint y: 282, distance: 78.6
click at [408, 282] on div at bounding box center [675, 279] width 746 height 92
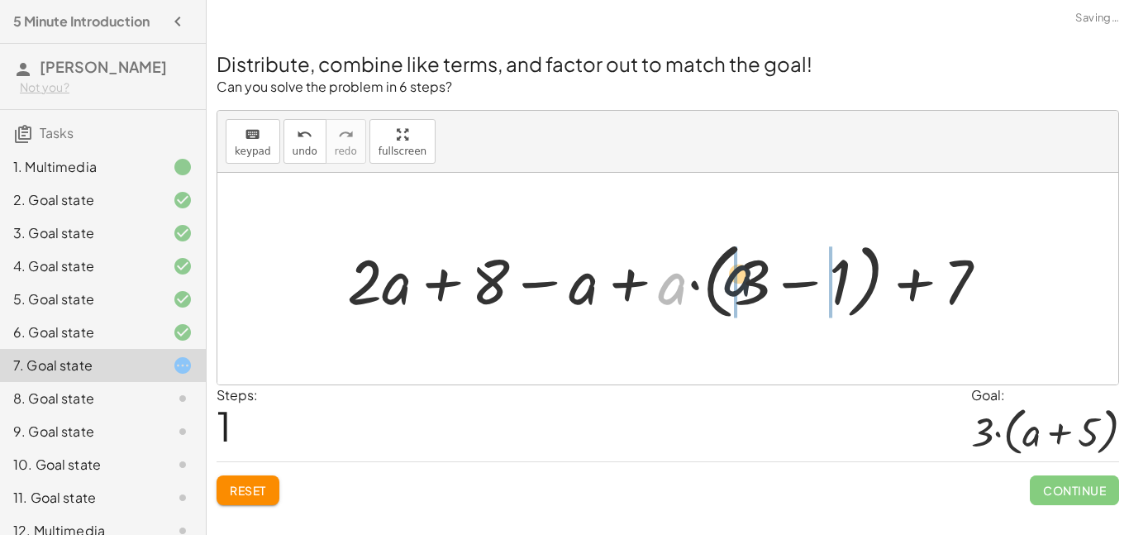
drag, startPoint x: 679, startPoint y: 288, endPoint x: 762, endPoint y: 279, distance: 83.2
click at [762, 279] on div at bounding box center [674, 279] width 670 height 92
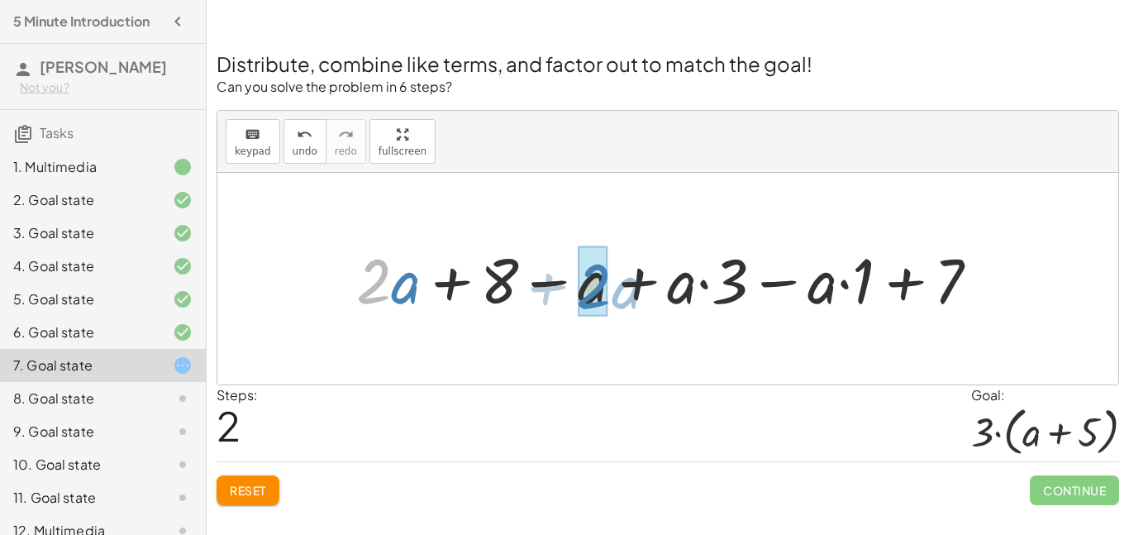
drag, startPoint x: 381, startPoint y: 290, endPoint x: 599, endPoint y: 295, distance: 218.3
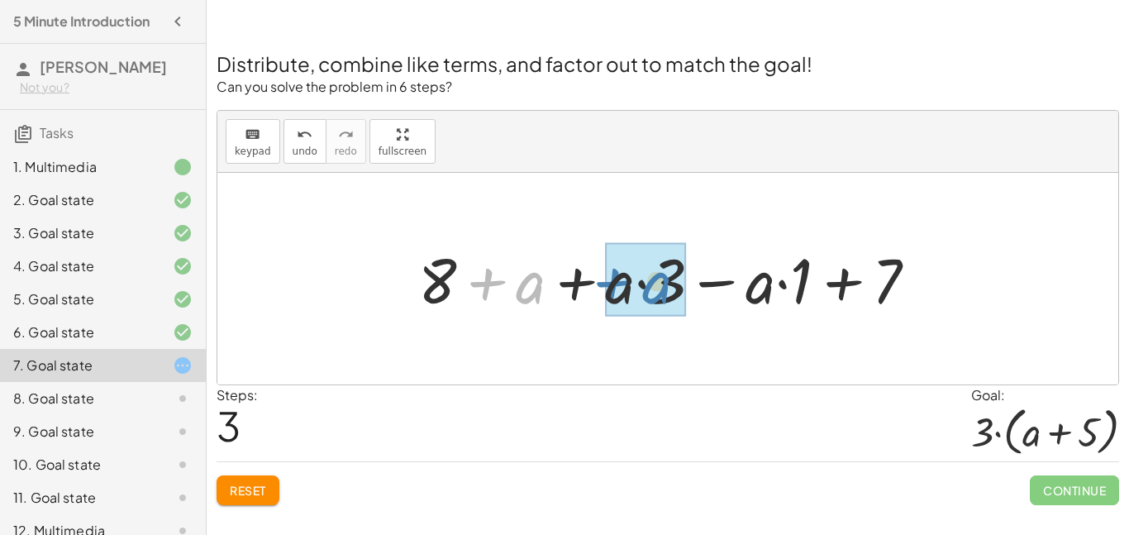
drag, startPoint x: 522, startPoint y: 293, endPoint x: 648, endPoint y: 293, distance: 126.5
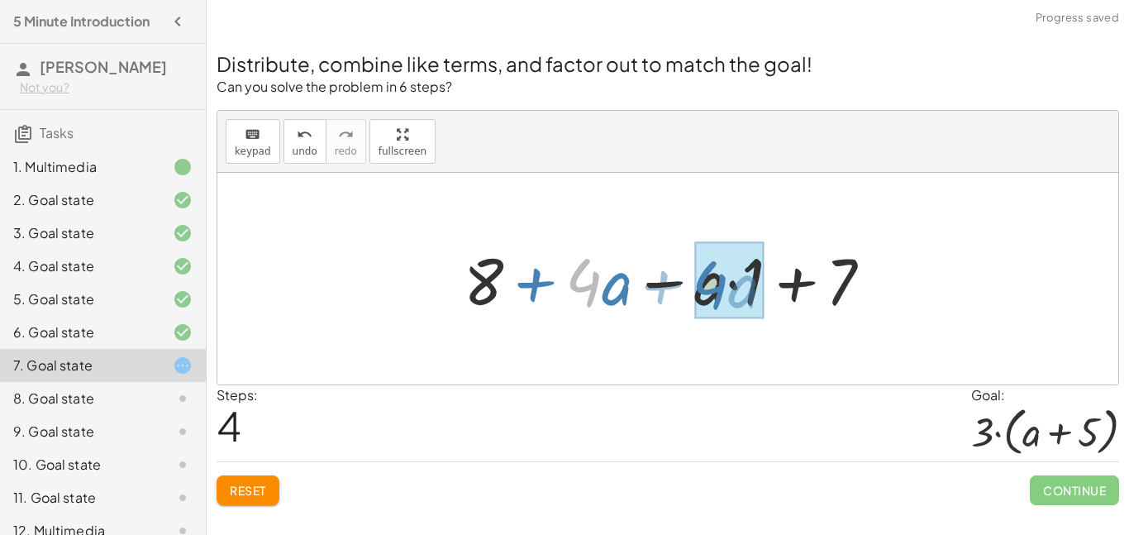
drag, startPoint x: 593, startPoint y: 292, endPoint x: 719, endPoint y: 294, distance: 126.5
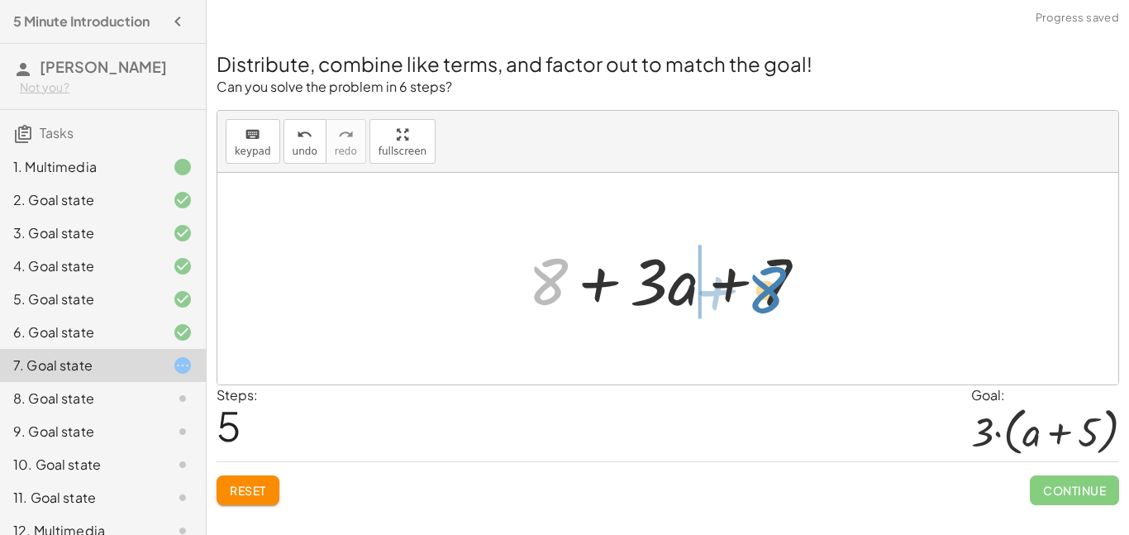
drag, startPoint x: 558, startPoint y: 289, endPoint x: 774, endPoint y: 298, distance: 216.7
click at [774, 298] on div at bounding box center [674, 278] width 308 height 85
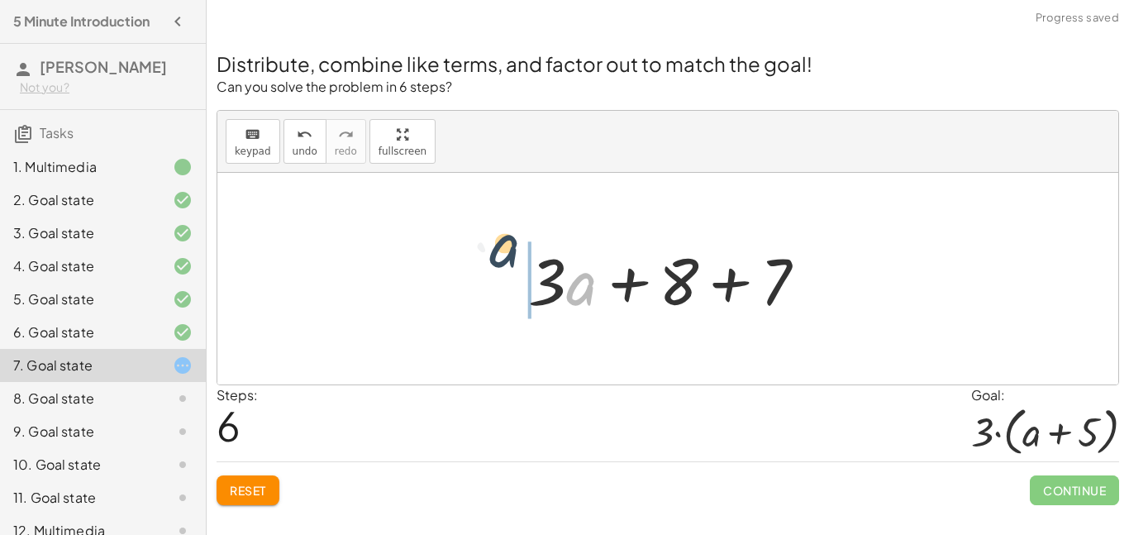
drag, startPoint x: 589, startPoint y: 288, endPoint x: 493, endPoint y: 260, distance: 99.9
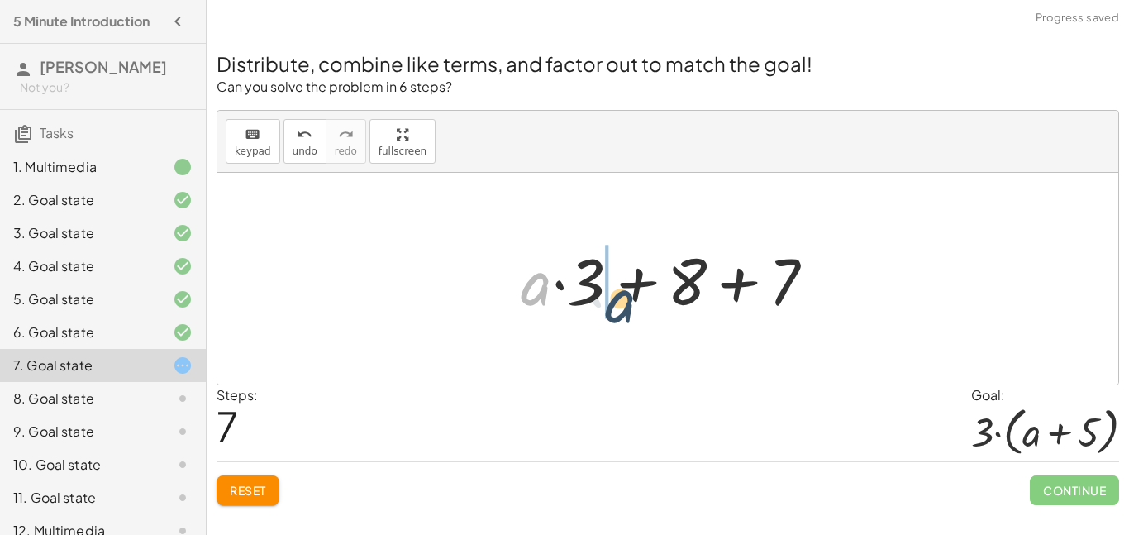
drag, startPoint x: 527, startPoint y: 286, endPoint x: 614, endPoint y: 303, distance: 88.5
click at [614, 303] on div at bounding box center [674, 278] width 324 height 85
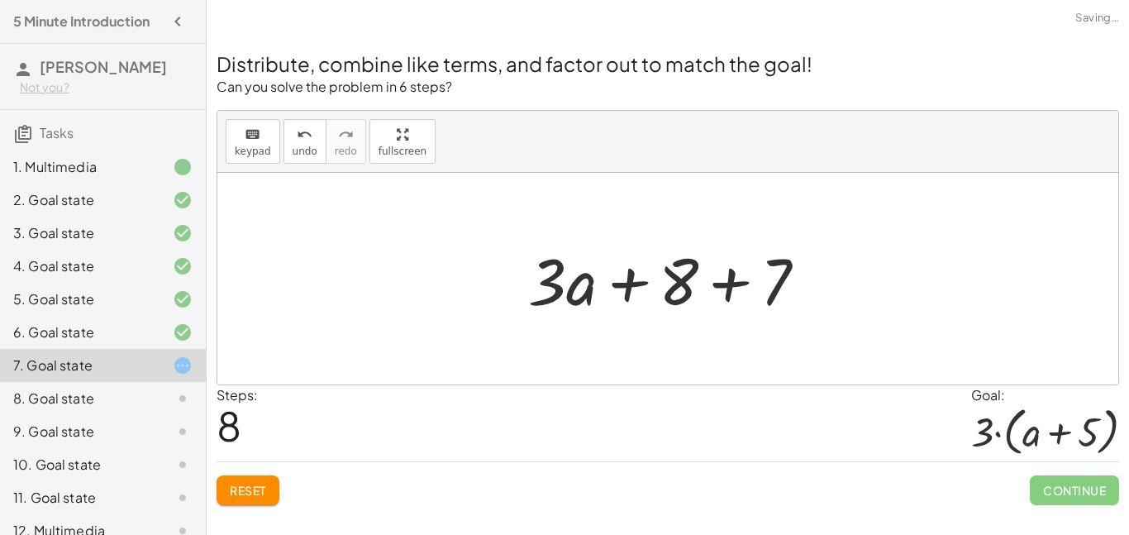
click at [241, 488] on span "Reset" at bounding box center [248, 490] width 36 height 15
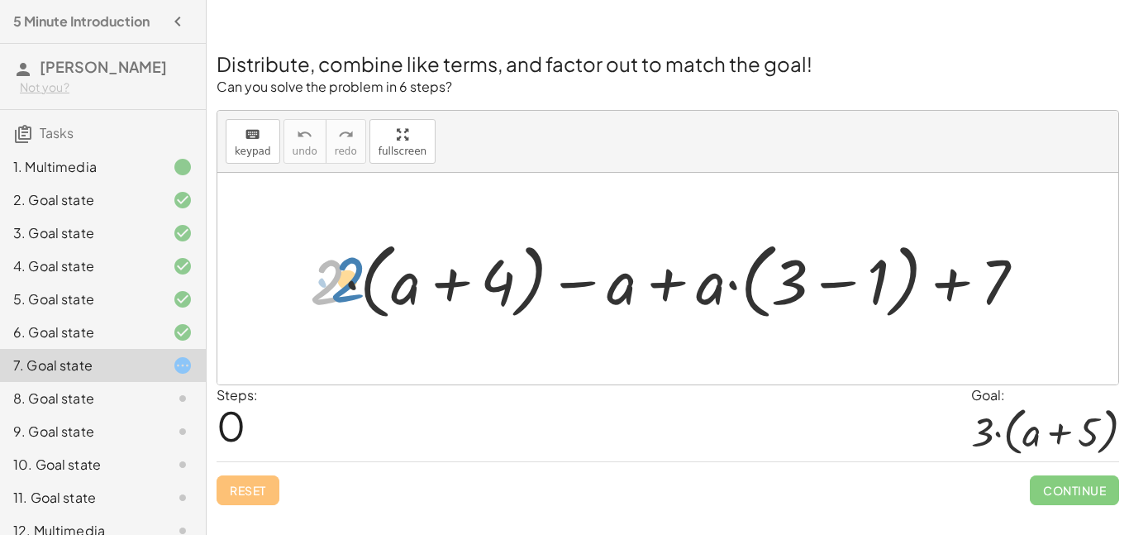
click at [344, 278] on div at bounding box center [675, 279] width 746 height 92
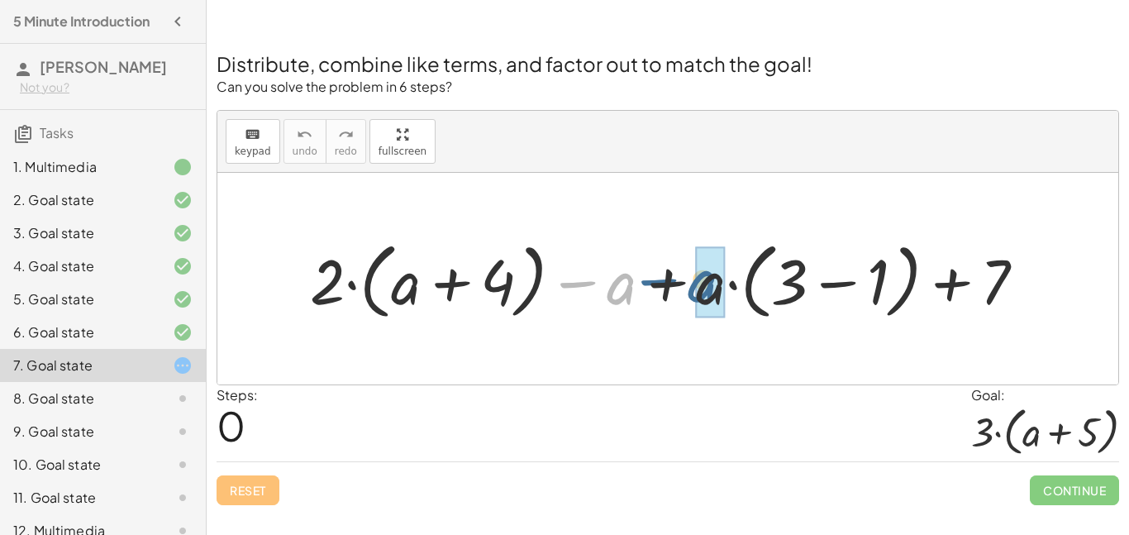
drag, startPoint x: 617, startPoint y: 288, endPoint x: 705, endPoint y: 287, distance: 88.4
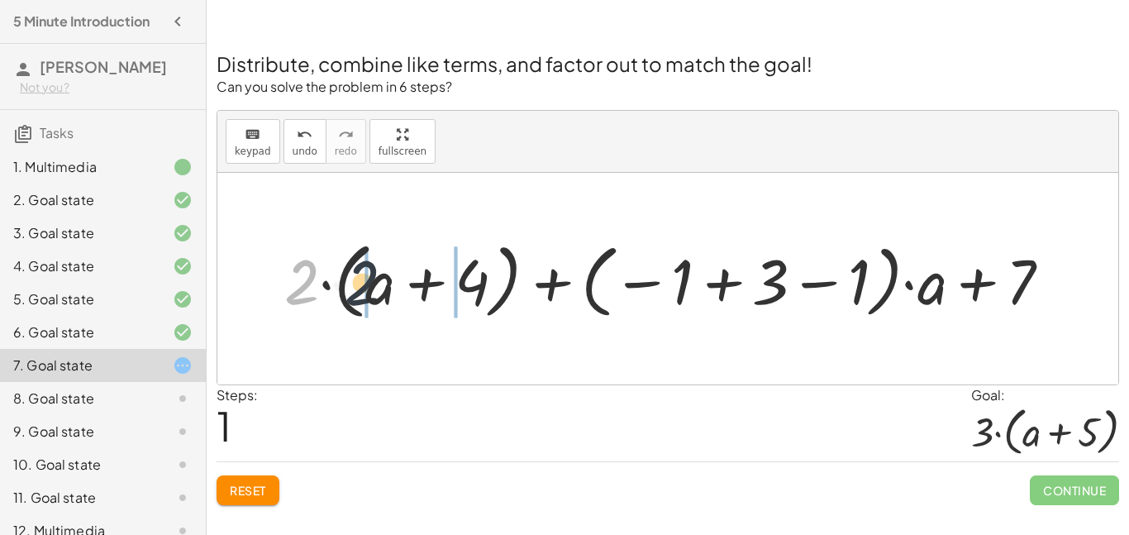
drag, startPoint x: 303, startPoint y: 284, endPoint x: 379, endPoint y: 286, distance: 76.1
click at [379, 287] on div at bounding box center [674, 279] width 797 height 92
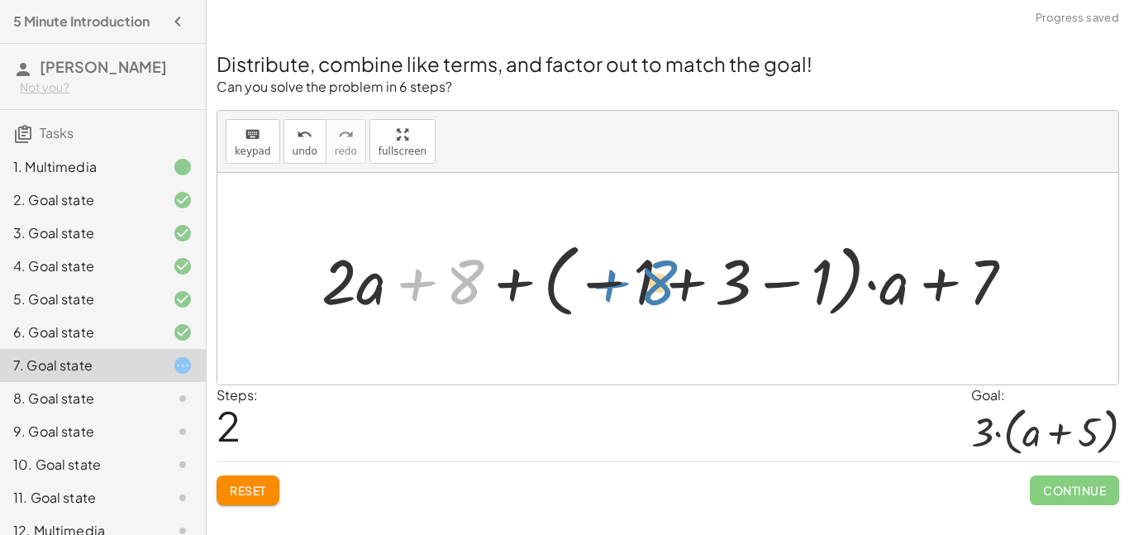
drag, startPoint x: 467, startPoint y: 285, endPoint x: 670, endPoint y: 286, distance: 203.3
click at [670, 286] on div at bounding box center [674, 279] width 722 height 88
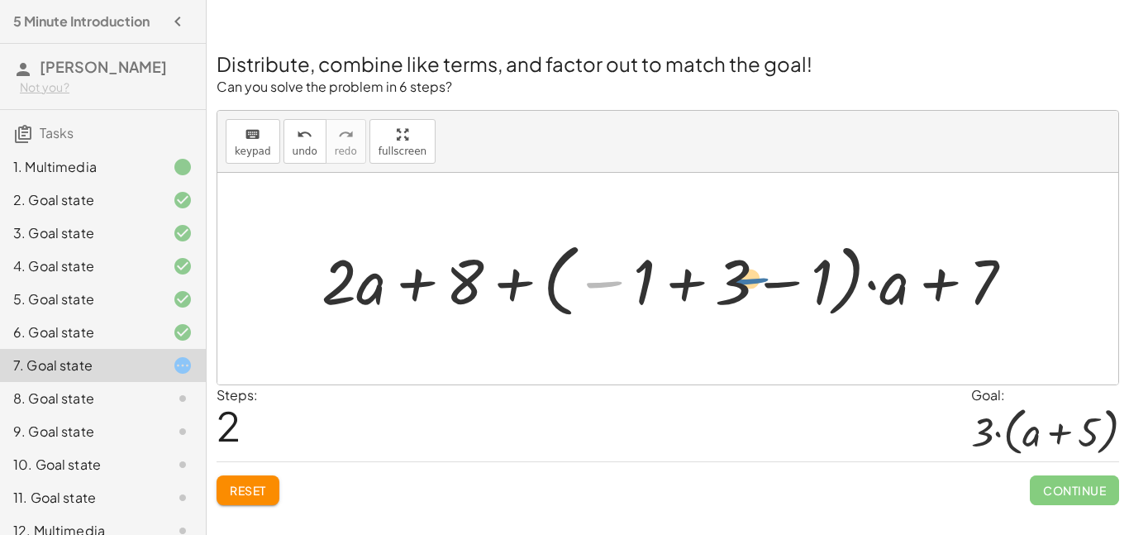
drag, startPoint x: 617, startPoint y: 281, endPoint x: 766, endPoint y: 279, distance: 148.8
click at [766, 279] on div at bounding box center [674, 279] width 722 height 88
click at [695, 279] on div at bounding box center [674, 279] width 722 height 88
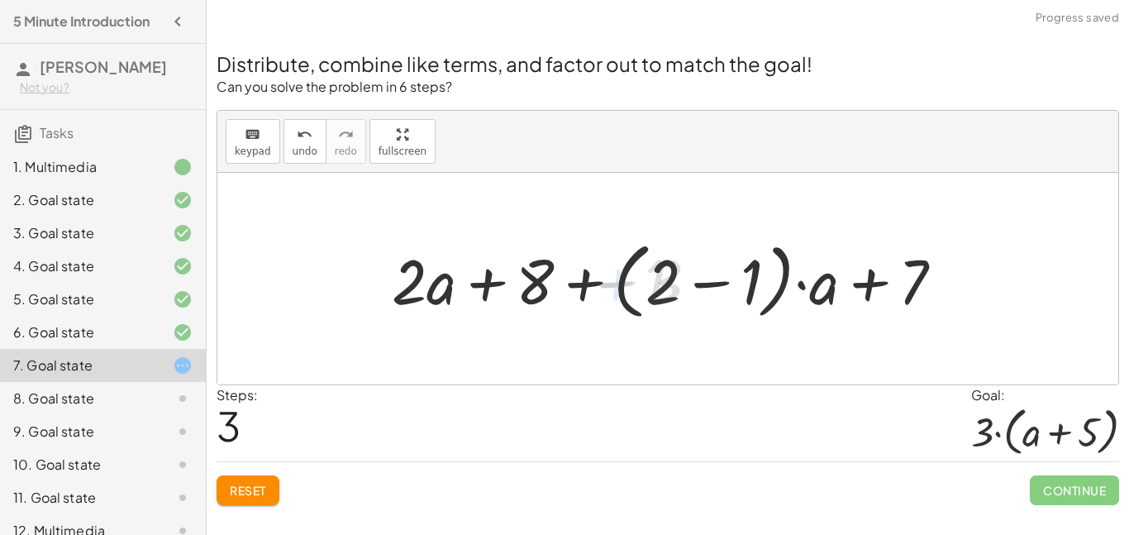
click at [689, 286] on div at bounding box center [674, 279] width 580 height 92
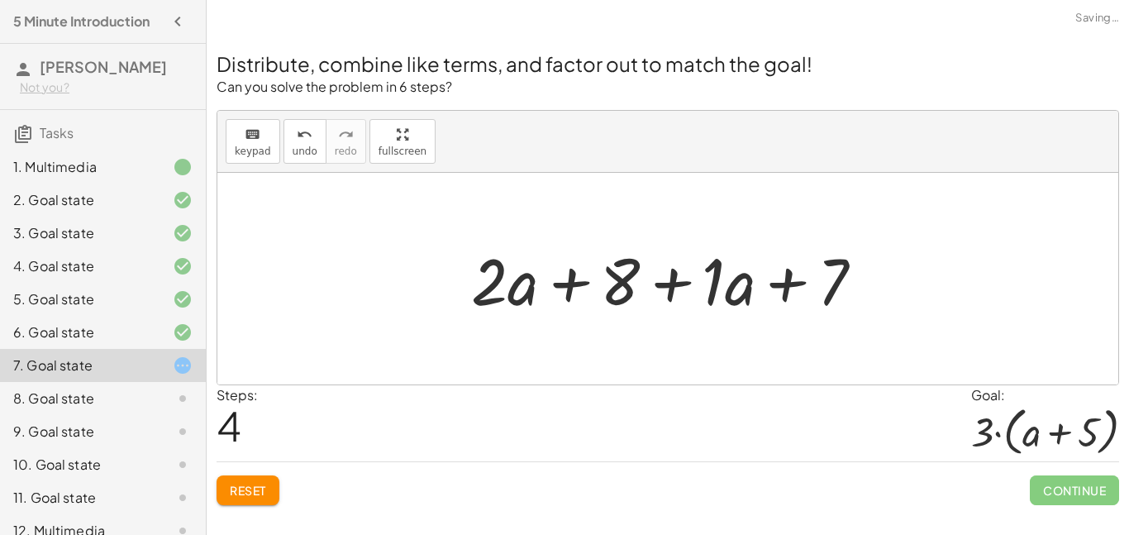
click at [264, 490] on span "Reset" at bounding box center [248, 490] width 36 height 15
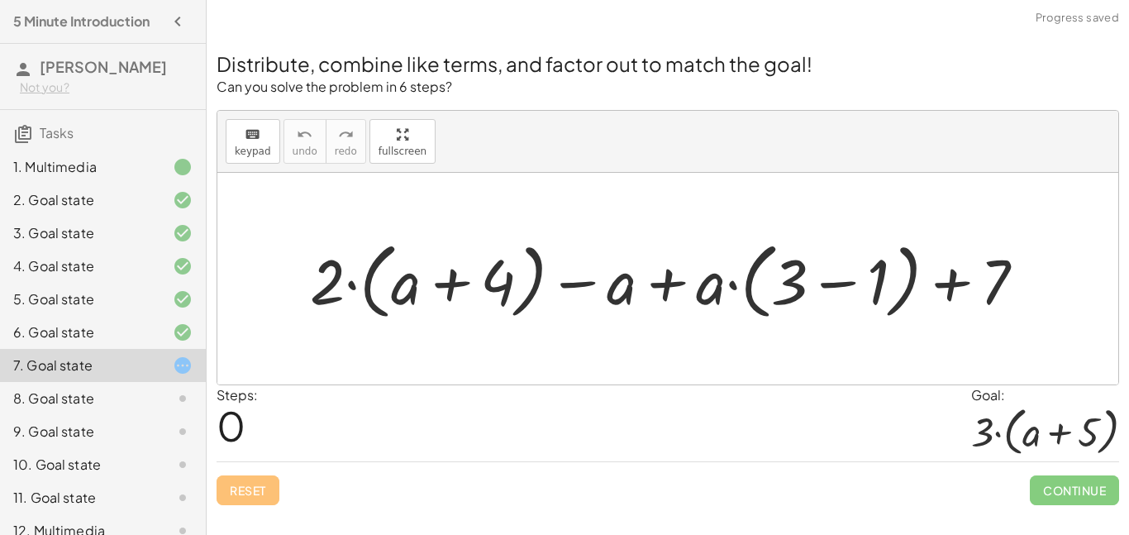
click at [839, 280] on div at bounding box center [675, 279] width 746 height 92
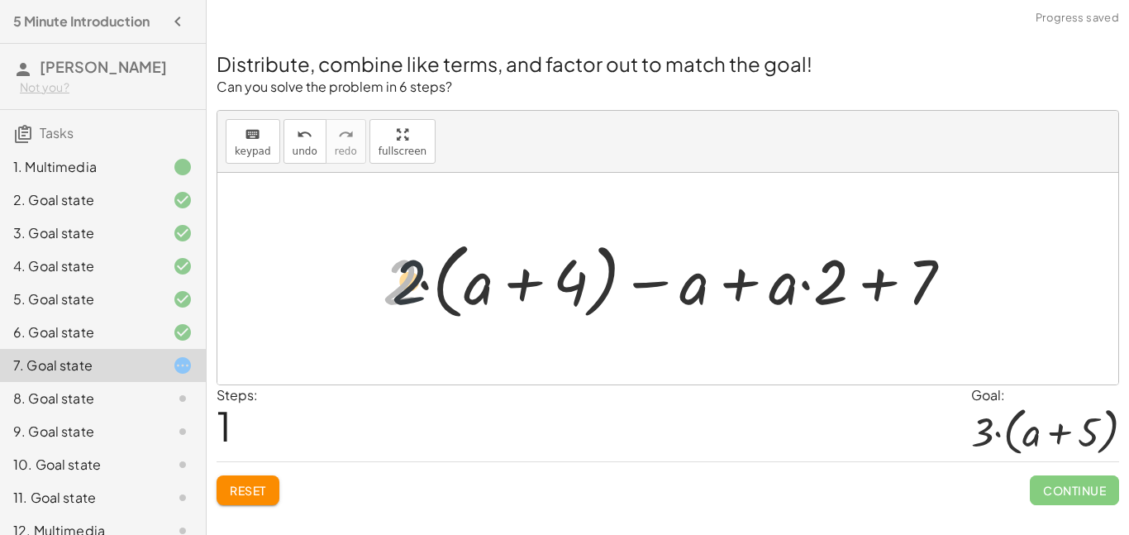
drag, startPoint x: 415, startPoint y: 298, endPoint x: 462, endPoint y: 297, distance: 47.1
click at [462, 297] on div at bounding box center [673, 279] width 599 height 92
click at [409, 288] on div at bounding box center [673, 279] width 599 height 92
click at [488, 292] on div at bounding box center [673, 279] width 599 height 92
click at [379, 291] on div at bounding box center [673, 279] width 599 height 92
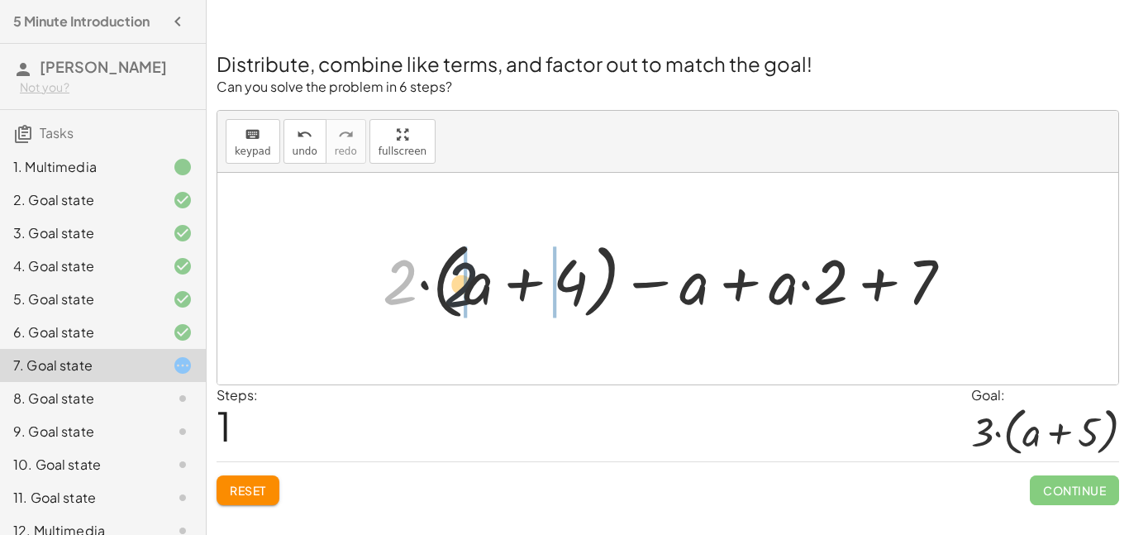
drag, startPoint x: 402, startPoint y: 294, endPoint x: 512, endPoint y: 301, distance: 111.0
click at [512, 301] on div at bounding box center [673, 279] width 599 height 92
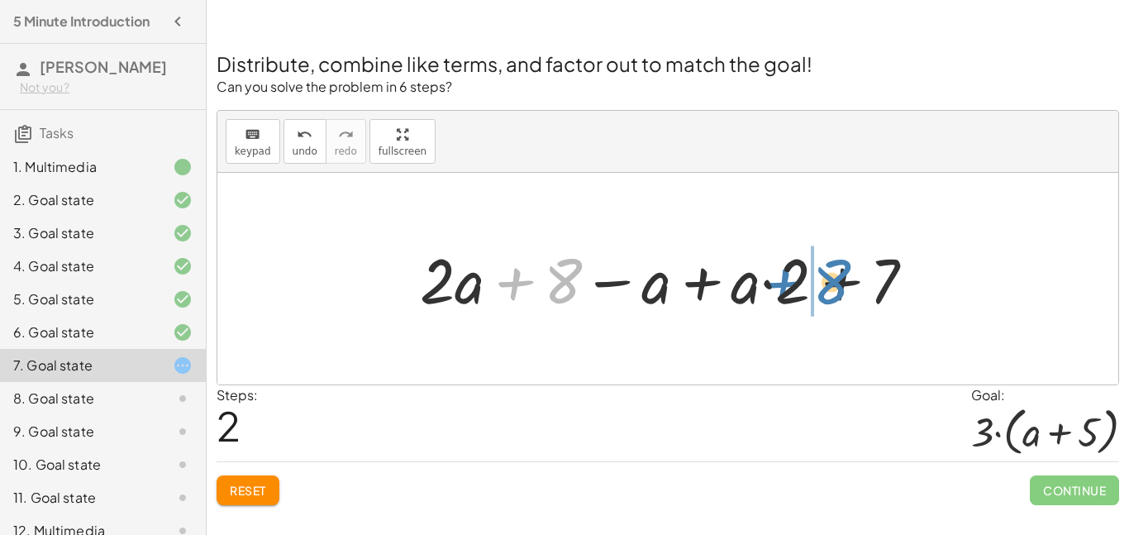
drag, startPoint x: 578, startPoint y: 280, endPoint x: 885, endPoint y: 282, distance: 307.5
click at [885, 282] on div at bounding box center [674, 278] width 525 height 82
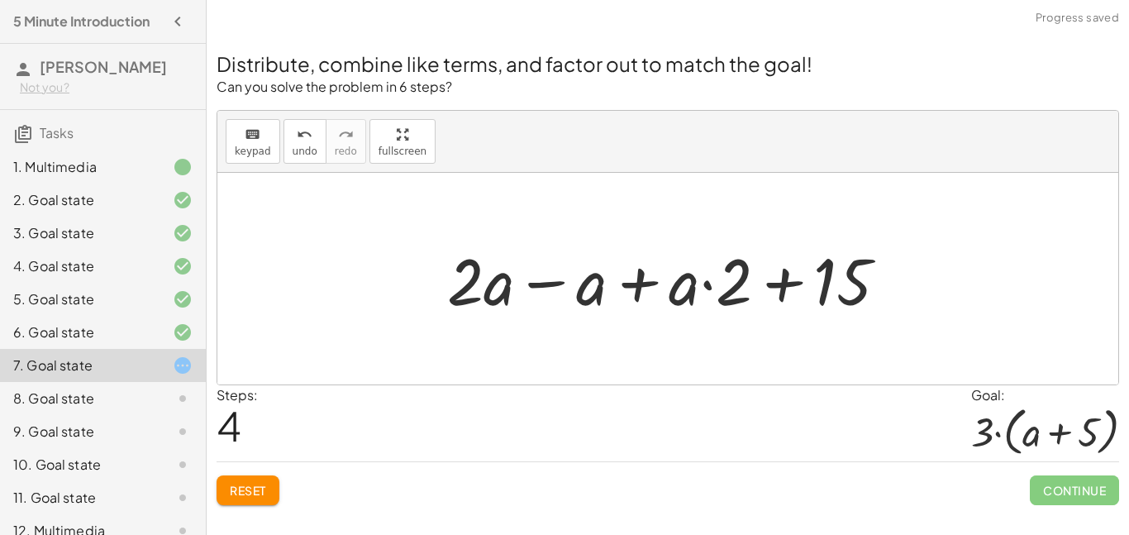
click at [272, 486] on button "Reset" at bounding box center [248, 490] width 63 height 30
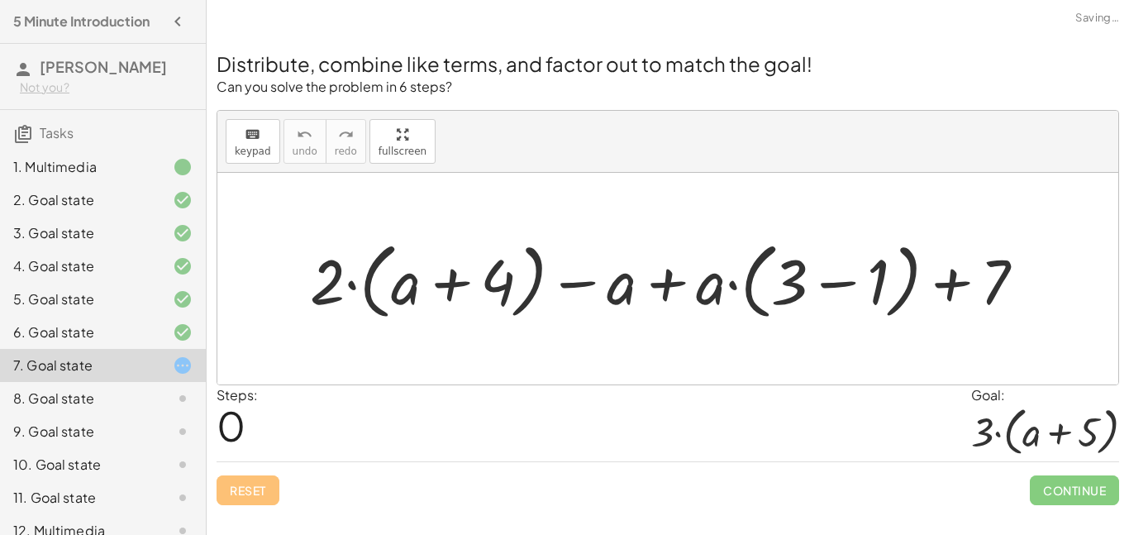
click at [450, 282] on div at bounding box center [675, 279] width 746 height 92
click at [660, 286] on div at bounding box center [675, 279] width 746 height 92
click at [667, 287] on div at bounding box center [675, 279] width 746 height 92
click at [335, 281] on div at bounding box center [675, 279] width 746 height 92
click at [369, 293] on div at bounding box center [675, 279] width 746 height 92
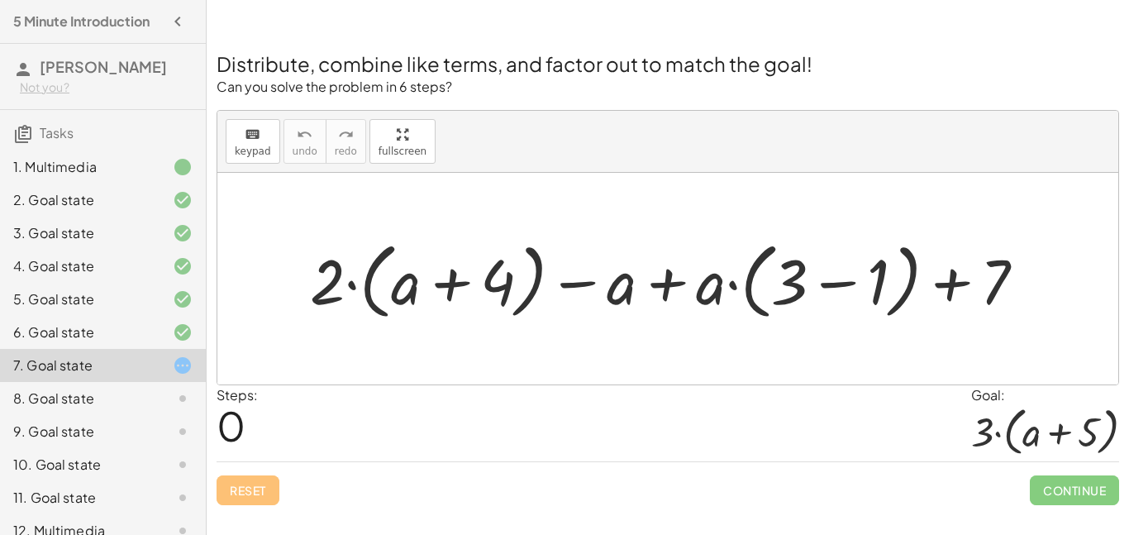
click at [428, 298] on div at bounding box center [675, 279] width 746 height 92
click at [865, 284] on div at bounding box center [675, 279] width 746 height 92
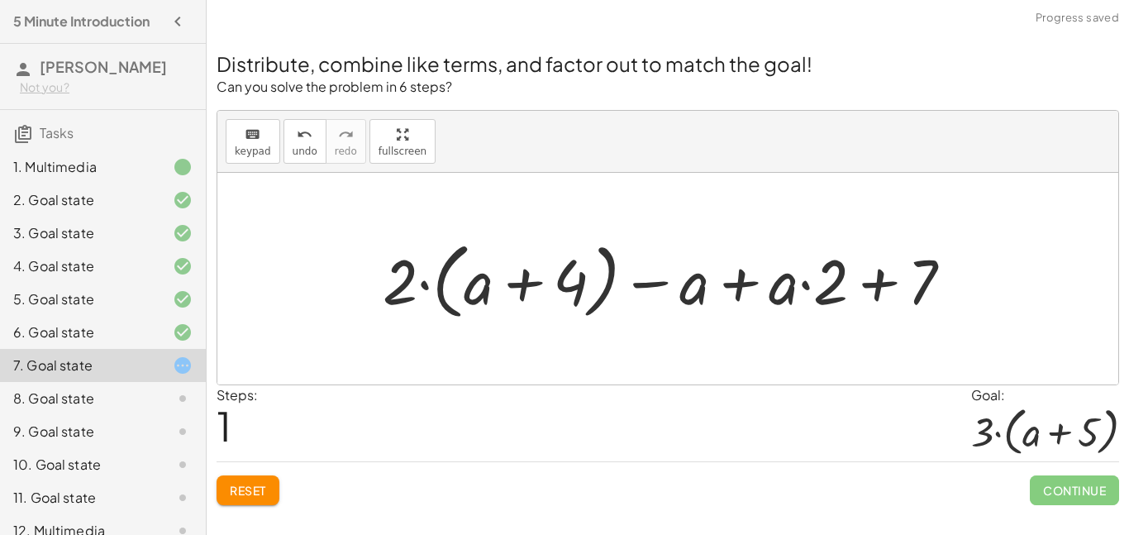
click at [250, 498] on button "Reset" at bounding box center [248, 490] width 63 height 30
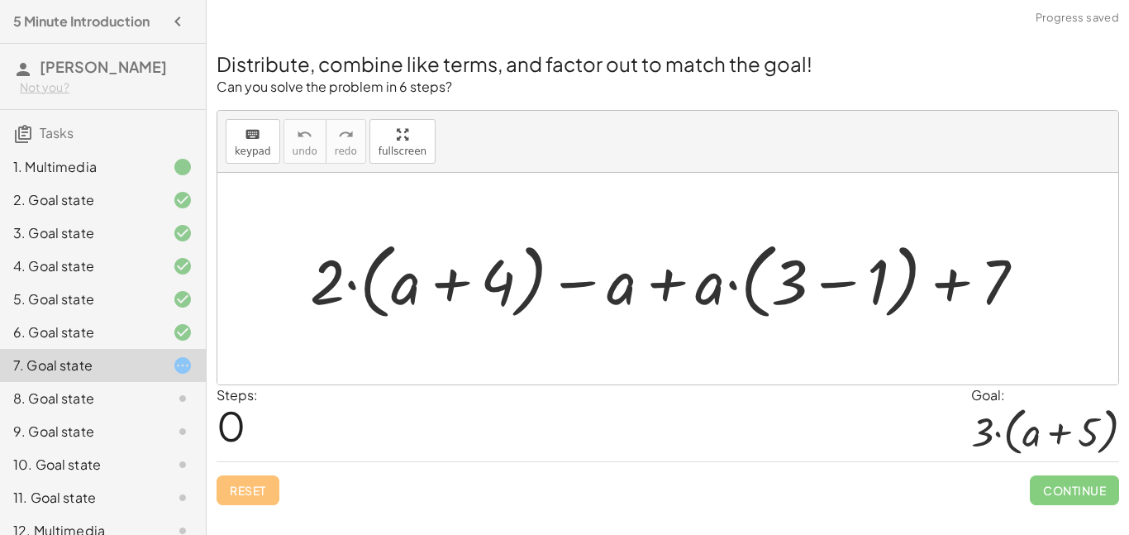
click at [945, 289] on div at bounding box center [675, 279] width 746 height 92
drag, startPoint x: 963, startPoint y: 289, endPoint x: 837, endPoint y: 284, distance: 125.8
click at [837, 284] on div at bounding box center [675, 279] width 746 height 92
drag, startPoint x: 989, startPoint y: 290, endPoint x: 862, endPoint y: 286, distance: 126.5
click at [862, 286] on div at bounding box center [675, 279] width 746 height 92
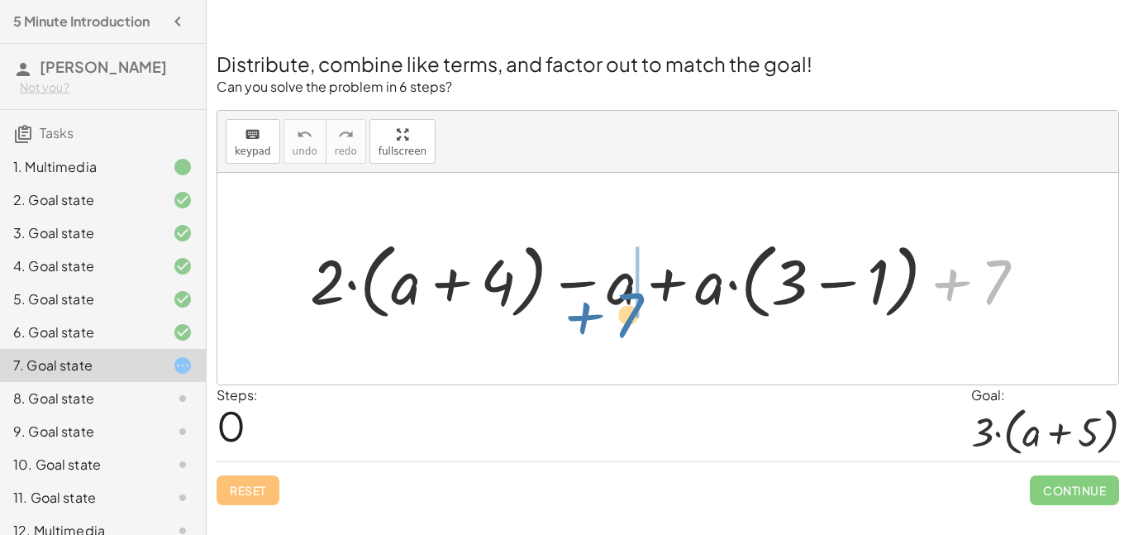
drag, startPoint x: 984, startPoint y: 290, endPoint x: 617, endPoint y: 321, distance: 367.4
click at [617, 321] on div at bounding box center [675, 279] width 746 height 92
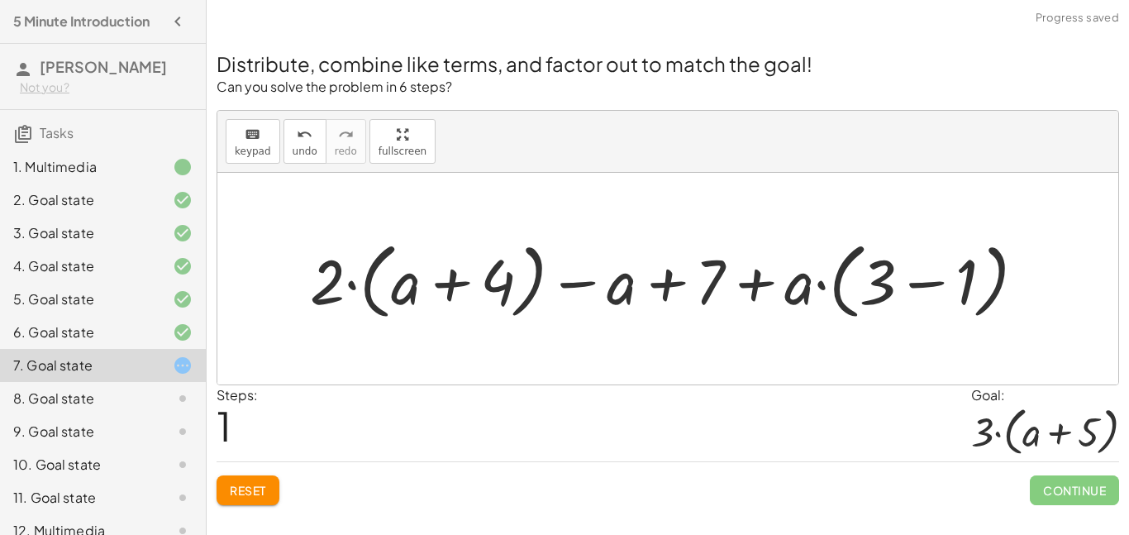
click at [260, 509] on div "Distribute, combine like terms, and factor out to match the goal! Can you solve…" at bounding box center [668, 268] width 922 height 494
click at [254, 494] on span "Reset" at bounding box center [248, 490] width 36 height 15
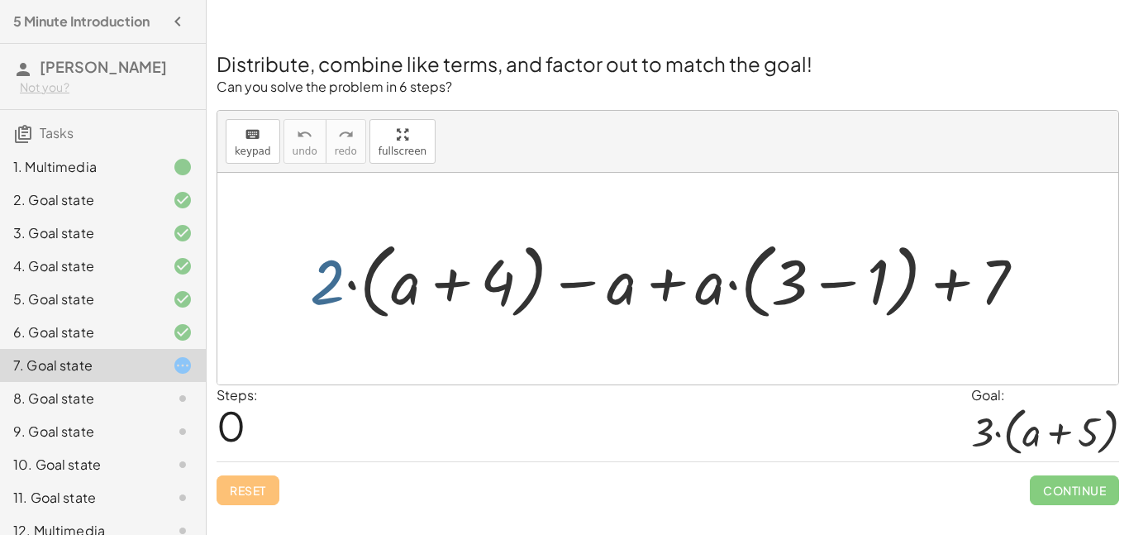
click at [328, 285] on div at bounding box center [675, 279] width 746 height 92
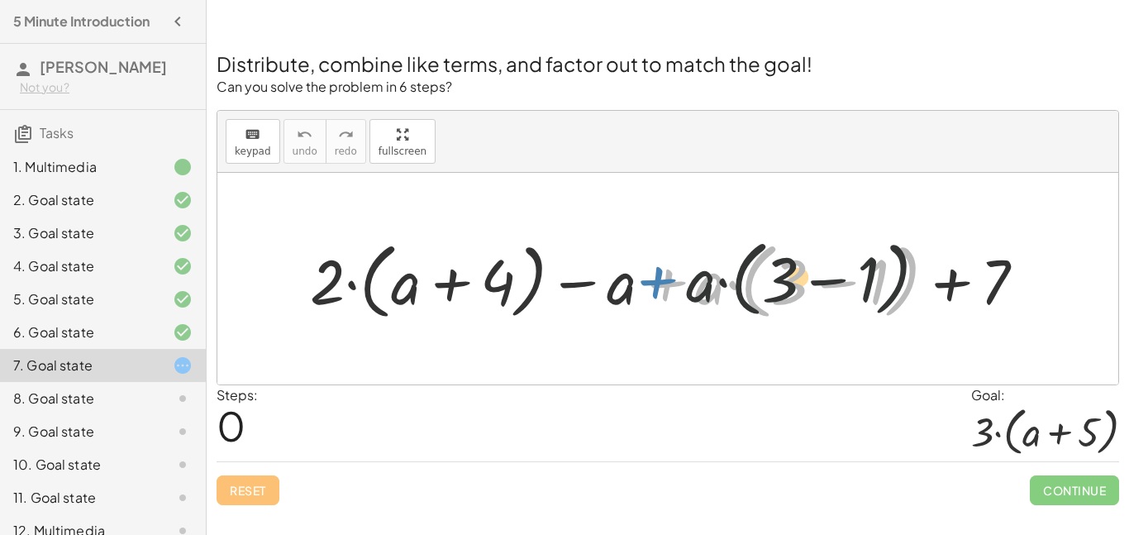
drag, startPoint x: 660, startPoint y: 290, endPoint x: 645, endPoint y: 287, distance: 15.2
click at [645, 287] on div at bounding box center [675, 279] width 746 height 92
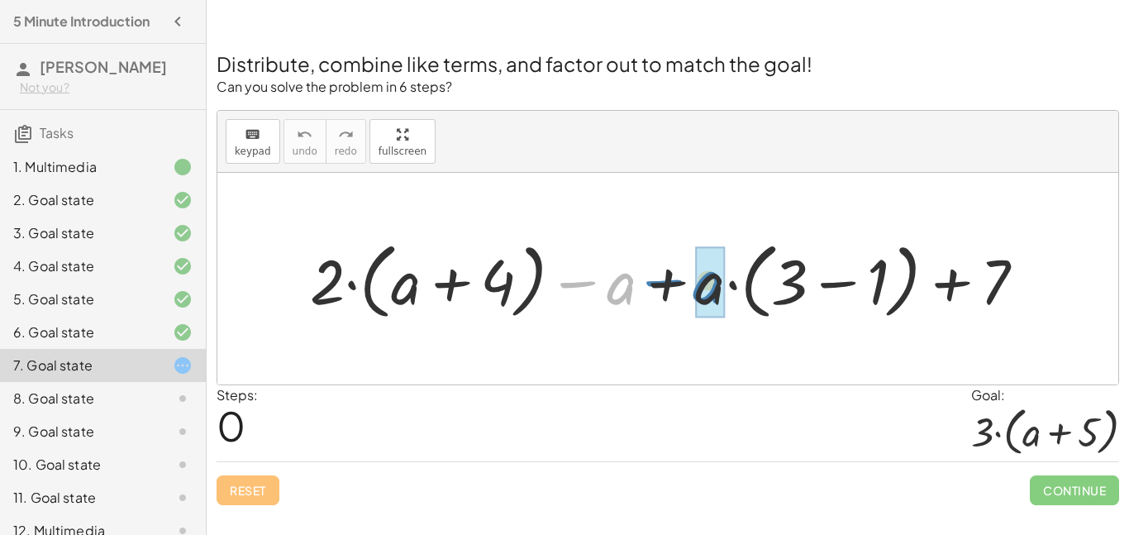
drag, startPoint x: 627, startPoint y: 293, endPoint x: 714, endPoint y: 291, distance: 86.8
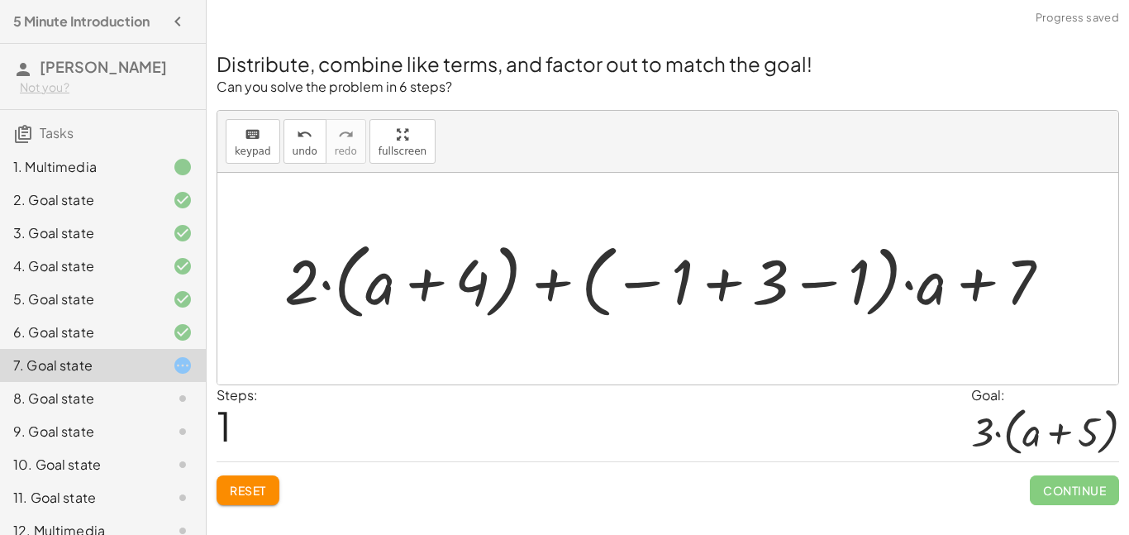
click at [237, 498] on button "Reset" at bounding box center [248, 490] width 63 height 30
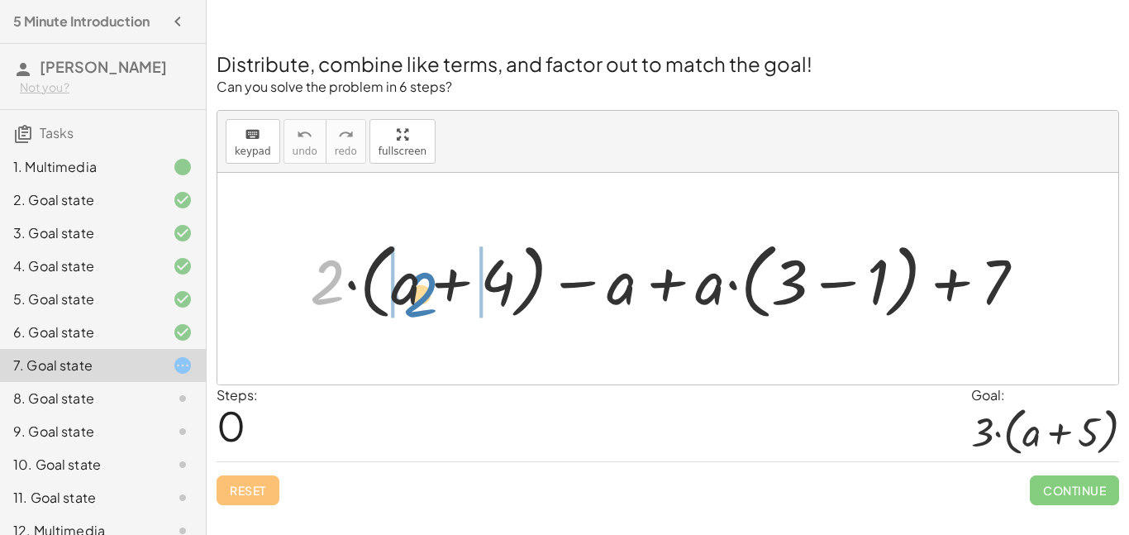
drag, startPoint x: 331, startPoint y: 264, endPoint x: 425, endPoint y: 276, distance: 94.2
click at [425, 276] on div at bounding box center [675, 279] width 746 height 92
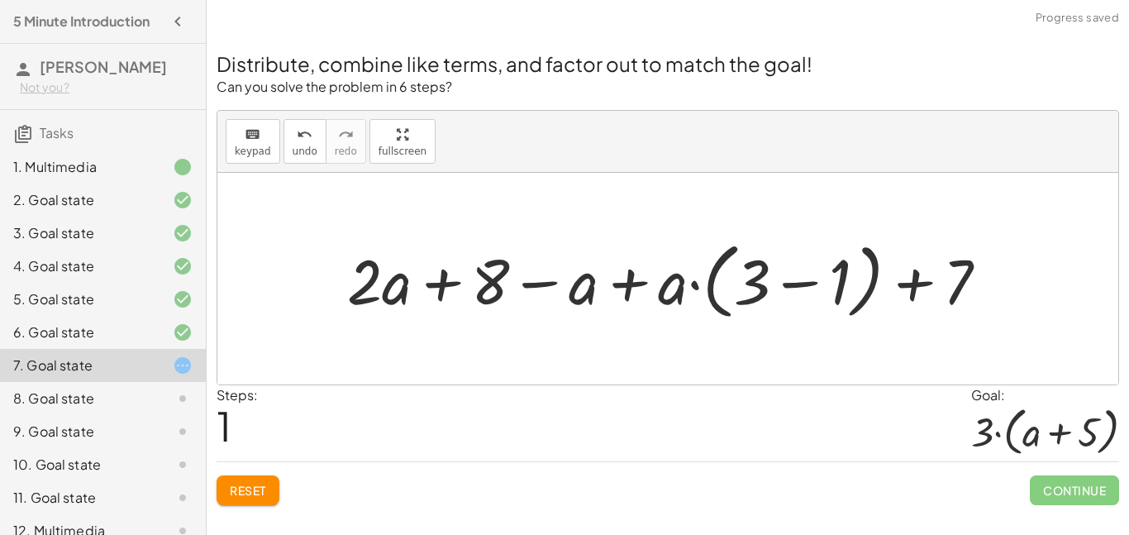
click at [248, 494] on span "Reset" at bounding box center [248, 490] width 36 height 15
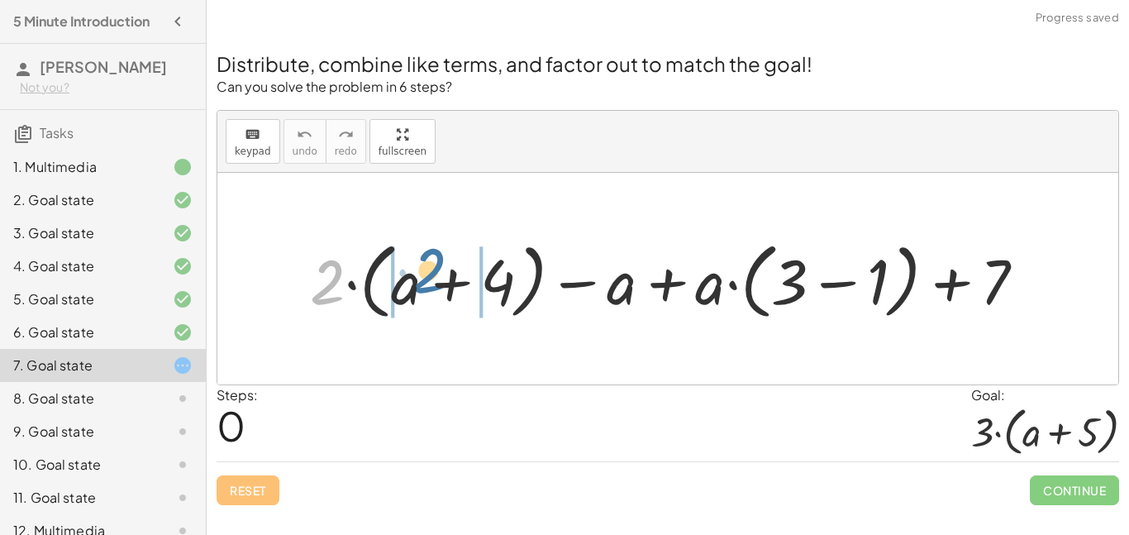
drag, startPoint x: 308, startPoint y: 301, endPoint x: 410, endPoint y: 289, distance: 102.3
click at [410, 289] on div at bounding box center [675, 279] width 746 height 92
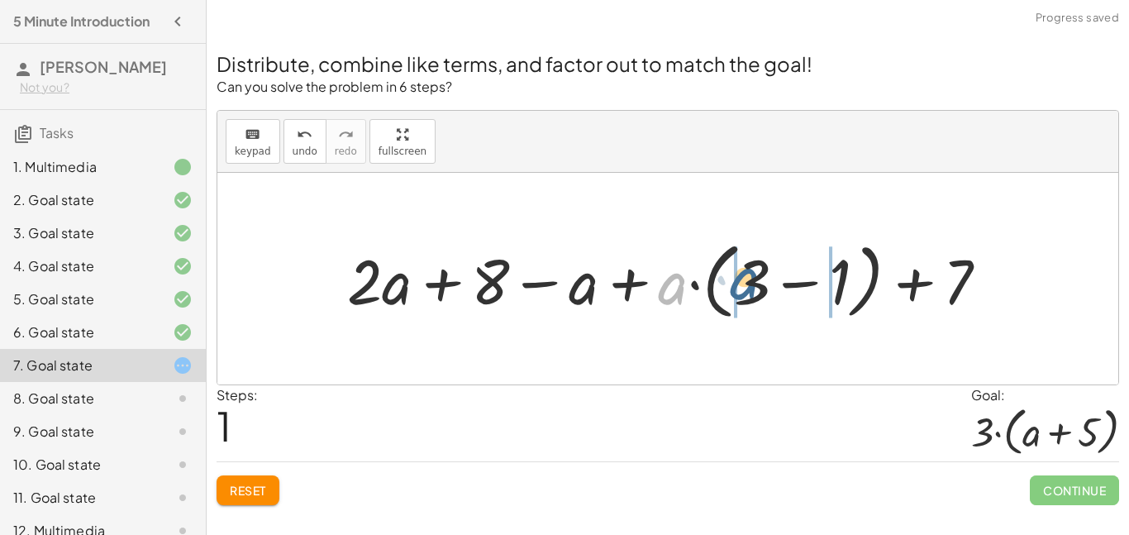
drag, startPoint x: 678, startPoint y: 286, endPoint x: 769, endPoint y: 283, distance: 91.0
click at [769, 283] on div at bounding box center [674, 279] width 670 height 92
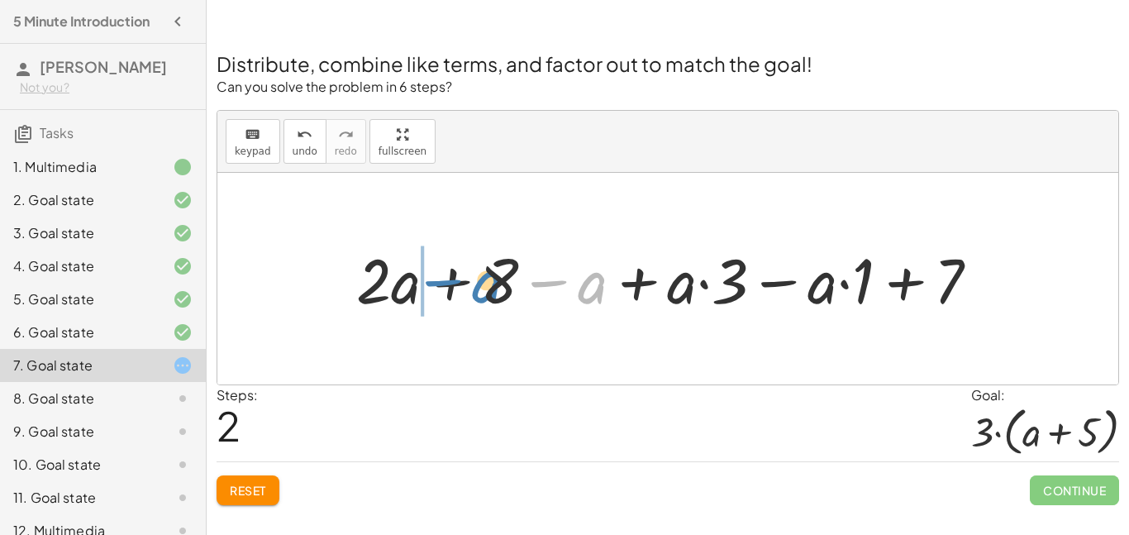
drag, startPoint x: 550, startPoint y: 285, endPoint x: 443, endPoint y: 285, distance: 106.6
click at [443, 285] on div at bounding box center [674, 278] width 652 height 82
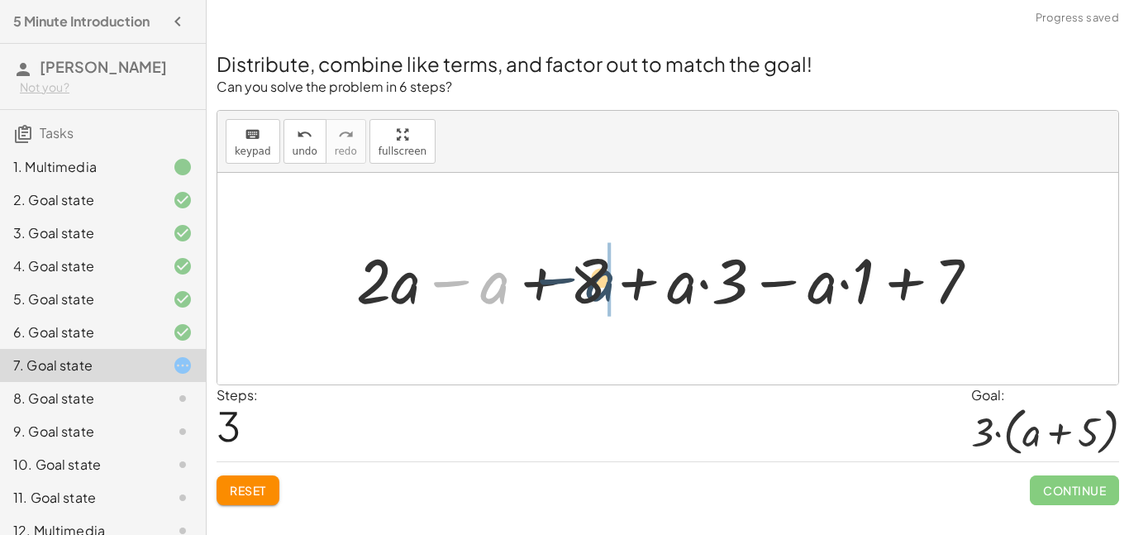
drag, startPoint x: 494, startPoint y: 283, endPoint x: 627, endPoint y: 282, distance: 132.3
click at [627, 282] on div at bounding box center [674, 278] width 652 height 82
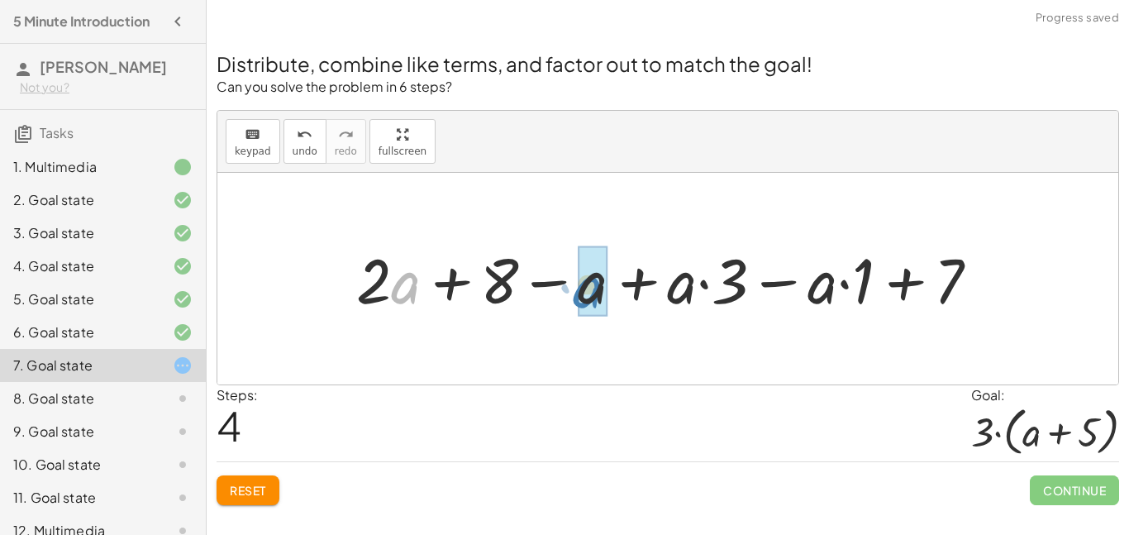
drag, startPoint x: 400, startPoint y: 284, endPoint x: 582, endPoint y: 288, distance: 181.9
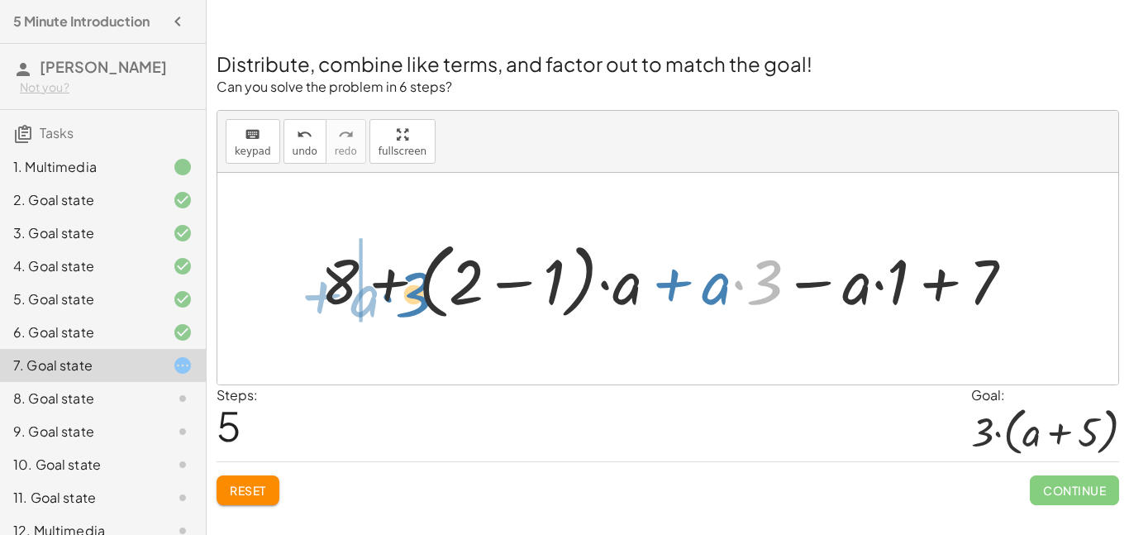
drag, startPoint x: 750, startPoint y: 284, endPoint x: 394, endPoint y: 294, distance: 355.6
click at [394, 294] on div at bounding box center [673, 279] width 722 height 92
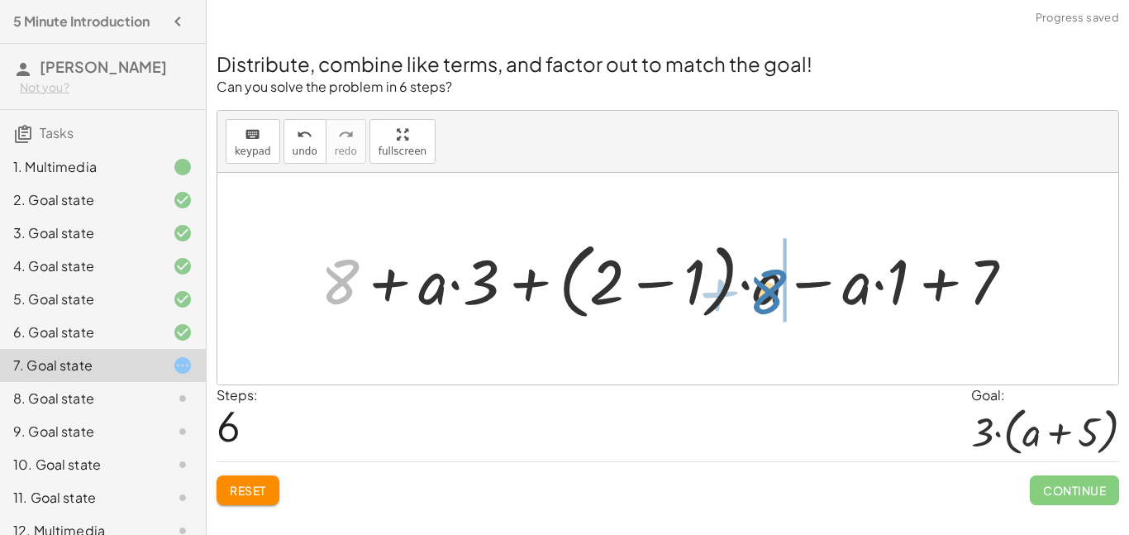
drag, startPoint x: 350, startPoint y: 287, endPoint x: 779, endPoint y: 297, distance: 429.1
click at [779, 297] on div at bounding box center [673, 279] width 722 height 92
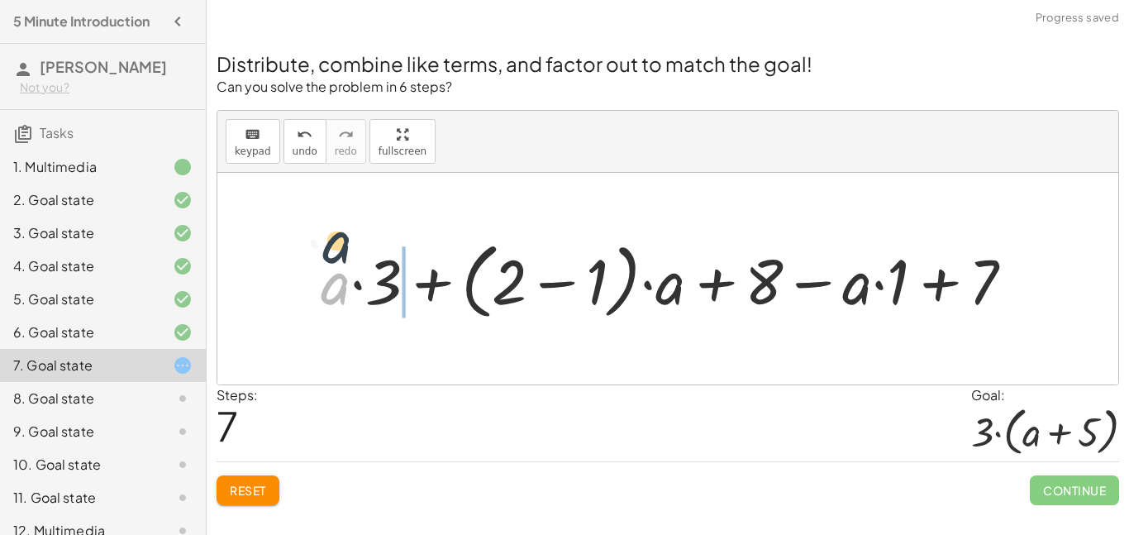
drag, startPoint x: 343, startPoint y: 290, endPoint x: 446, endPoint y: 191, distance: 143.2
click at [446, 191] on div "+ · 2 · ( + a + 4 ) − a + · a · ( + 3 − 1 ) + 7 + · 2 · a + · 2 · 4 − a + · a ·…" at bounding box center [667, 279] width 901 height 212
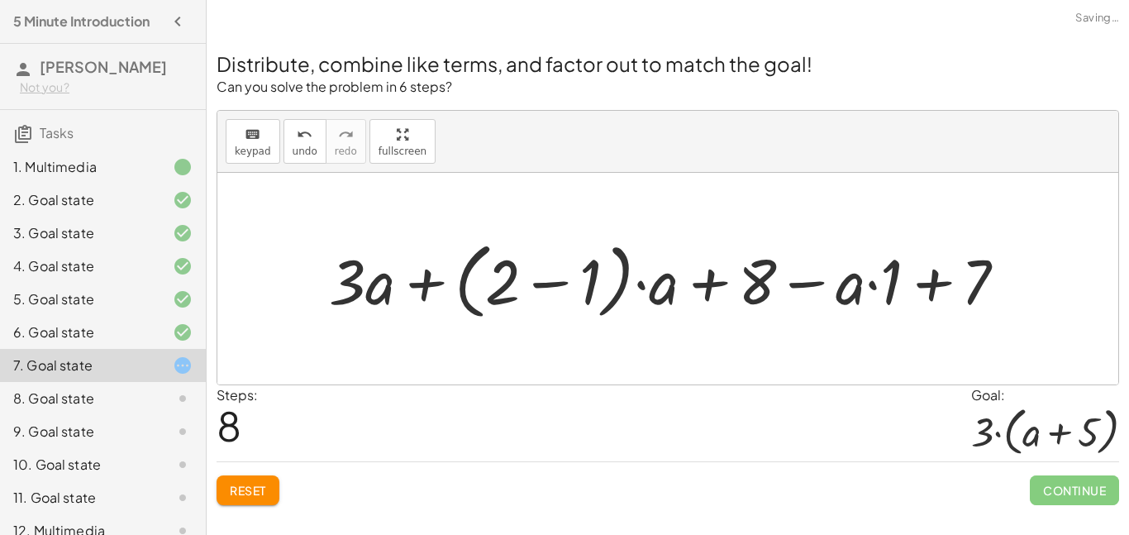
click at [516, 284] on div at bounding box center [675, 279] width 708 height 92
click at [552, 287] on div at bounding box center [675, 279] width 708 height 92
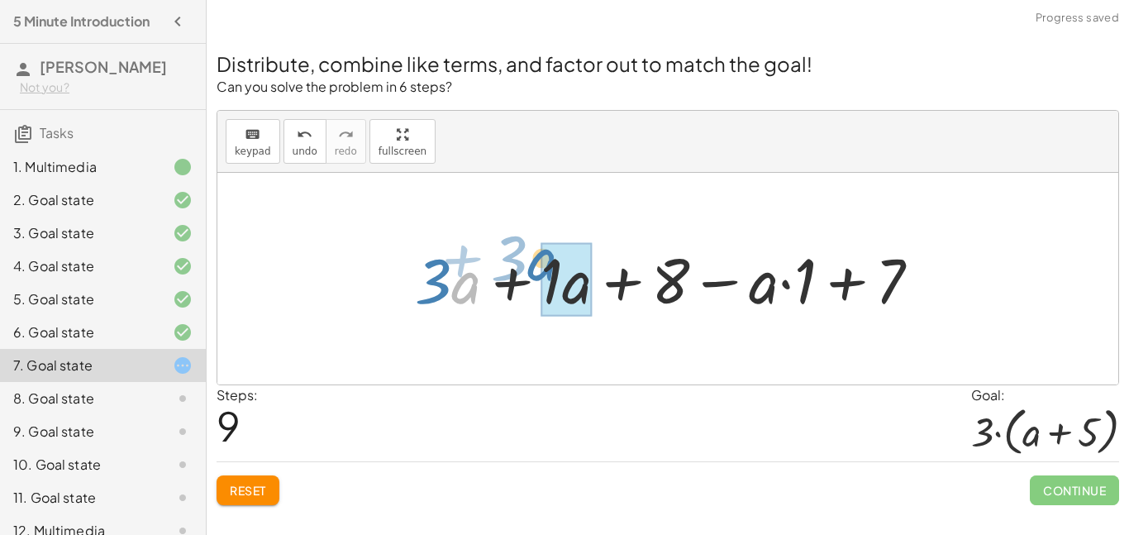
drag, startPoint x: 475, startPoint y: 292, endPoint x: 566, endPoint y: 274, distance: 92.7
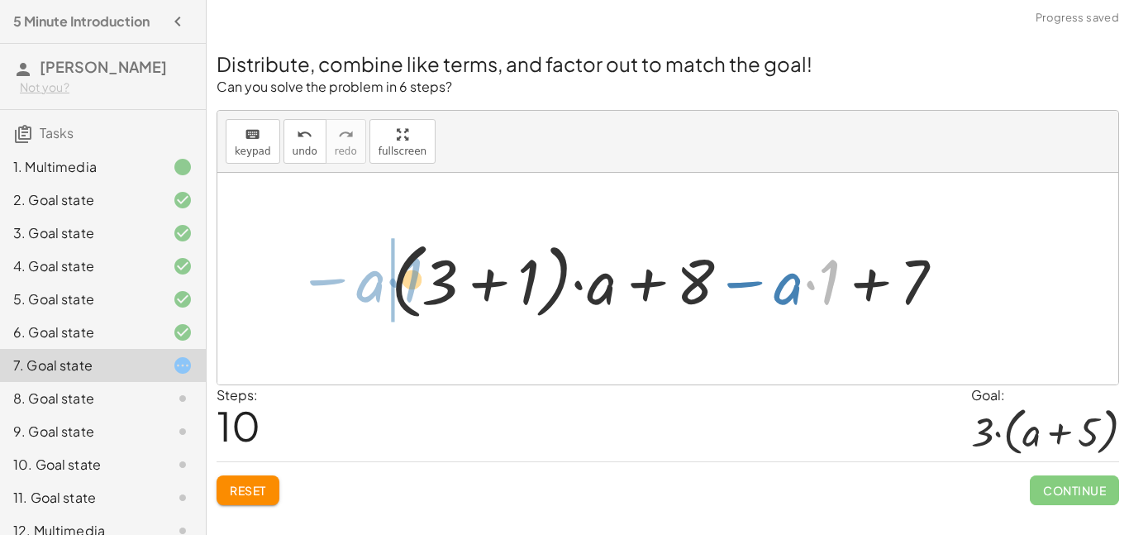
drag, startPoint x: 822, startPoint y: 298, endPoint x: 397, endPoint y: 294, distance: 425.7
click at [397, 294] on div at bounding box center [675, 279] width 584 height 92
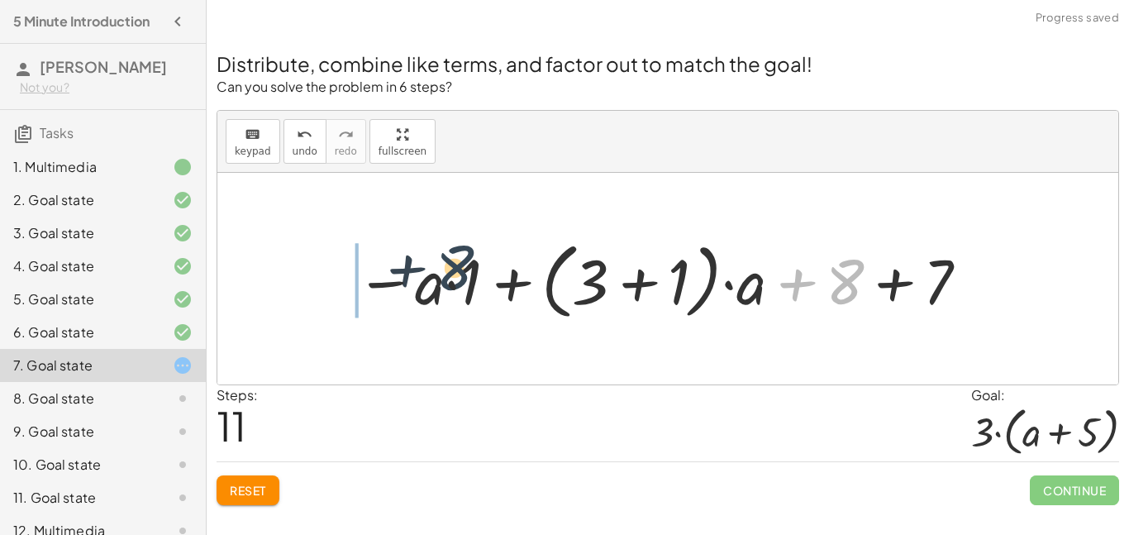
drag, startPoint x: 838, startPoint y: 287, endPoint x: 384, endPoint y: 284, distance: 454.6
click at [384, 284] on div at bounding box center [663, 279] width 632 height 92
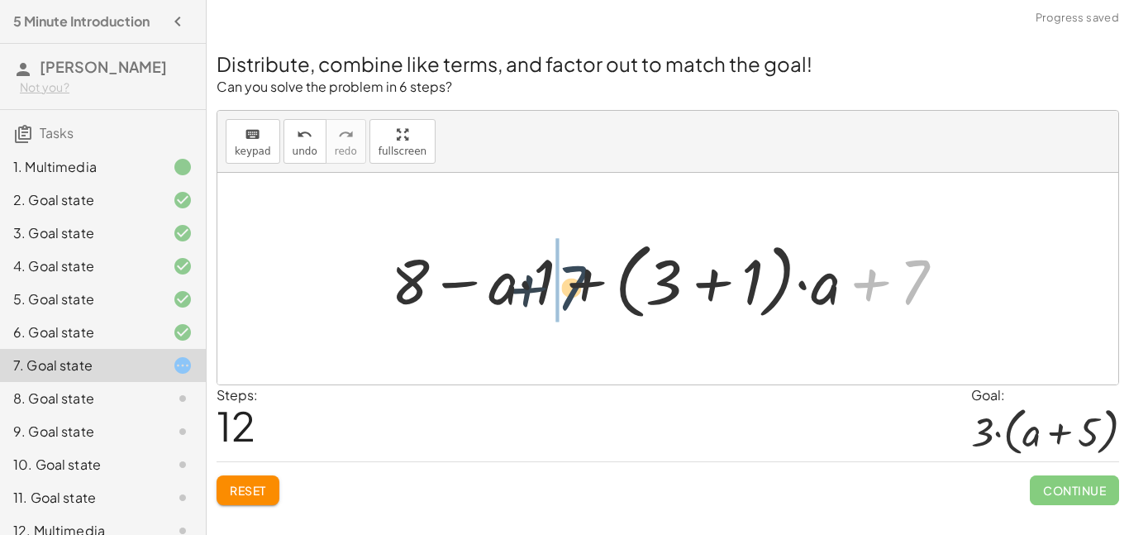
drag, startPoint x: 917, startPoint y: 278, endPoint x: 549, endPoint y: 279, distance: 367.8
click at [549, 279] on div at bounding box center [675, 279] width 584 height 92
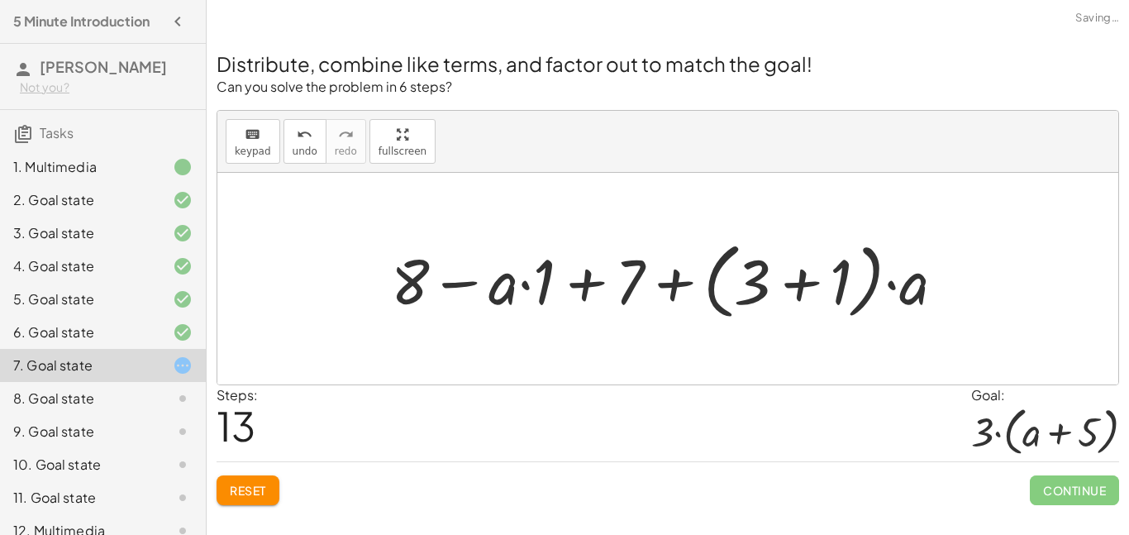
click at [254, 485] on span "Reset" at bounding box center [248, 490] width 36 height 15
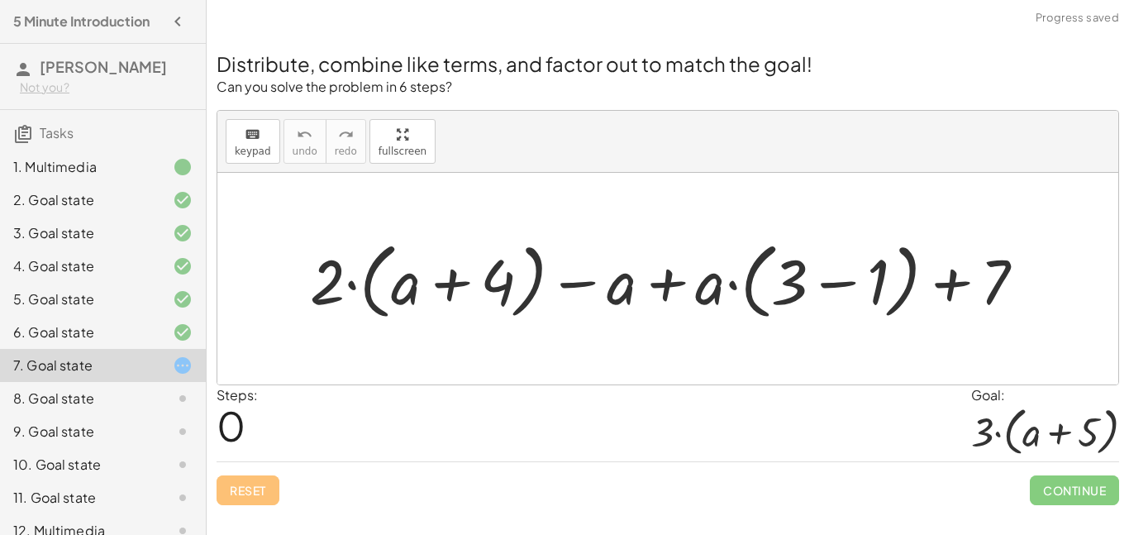
click at [387, 95] on p "Can you solve the problem in 6 steps?" at bounding box center [668, 87] width 903 height 19
drag, startPoint x: 360, startPoint y: 94, endPoint x: 552, endPoint y: 104, distance: 192.0
click at [552, 104] on div "Distribute, combine like terms, and factor out to match the goal! Can you solve…" at bounding box center [668, 268] width 922 height 494
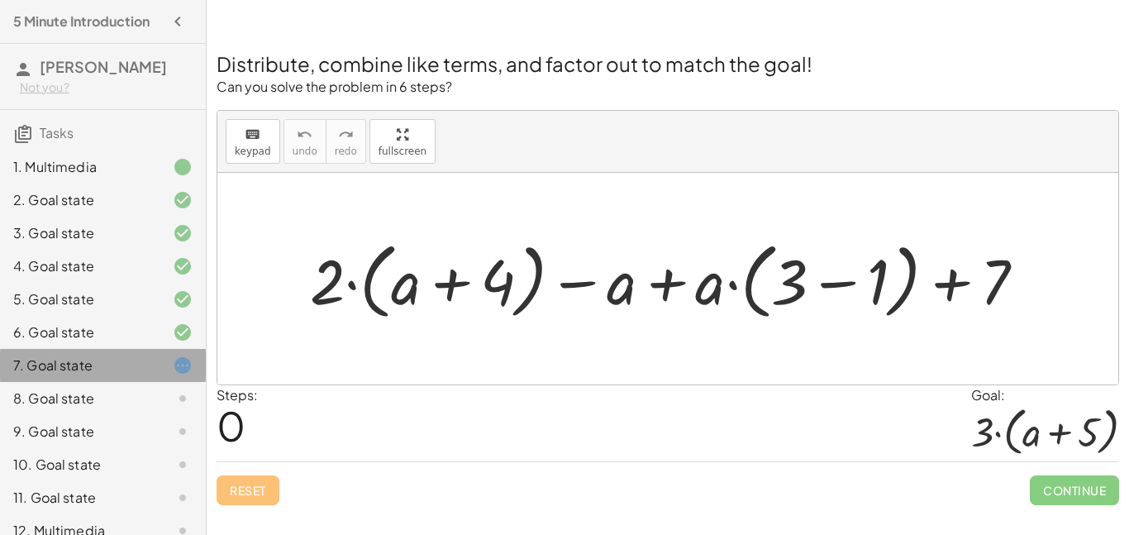
click at [183, 366] on icon at bounding box center [183, 365] width 20 height 20
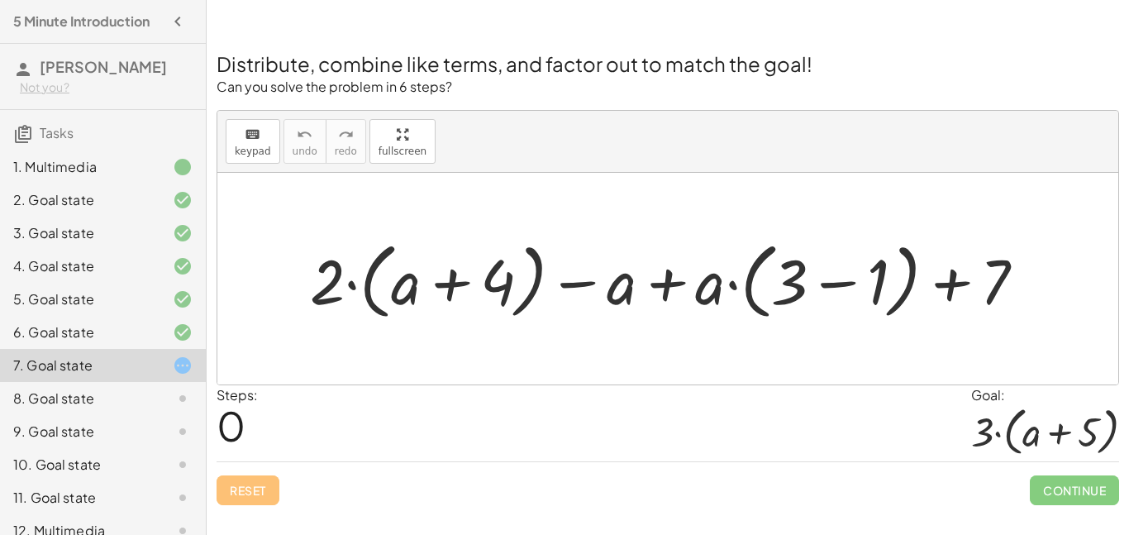
click at [994, 421] on div at bounding box center [1045, 431] width 148 height 52
click at [161, 397] on div at bounding box center [169, 398] width 46 height 20
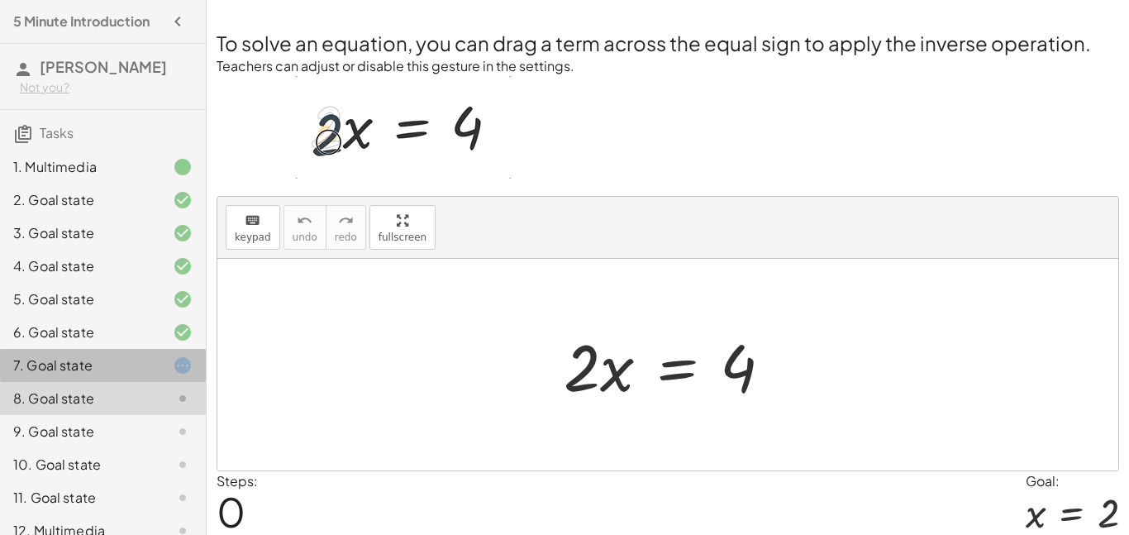
click at [178, 356] on icon at bounding box center [183, 365] width 20 height 20
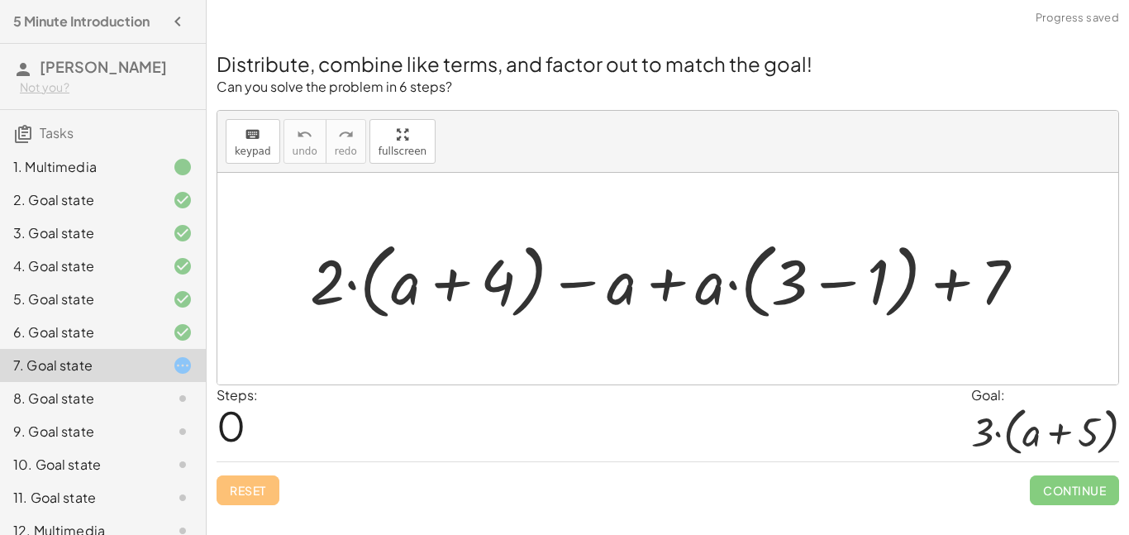
click at [108, 329] on div "6. Goal state" at bounding box center [79, 332] width 133 height 20
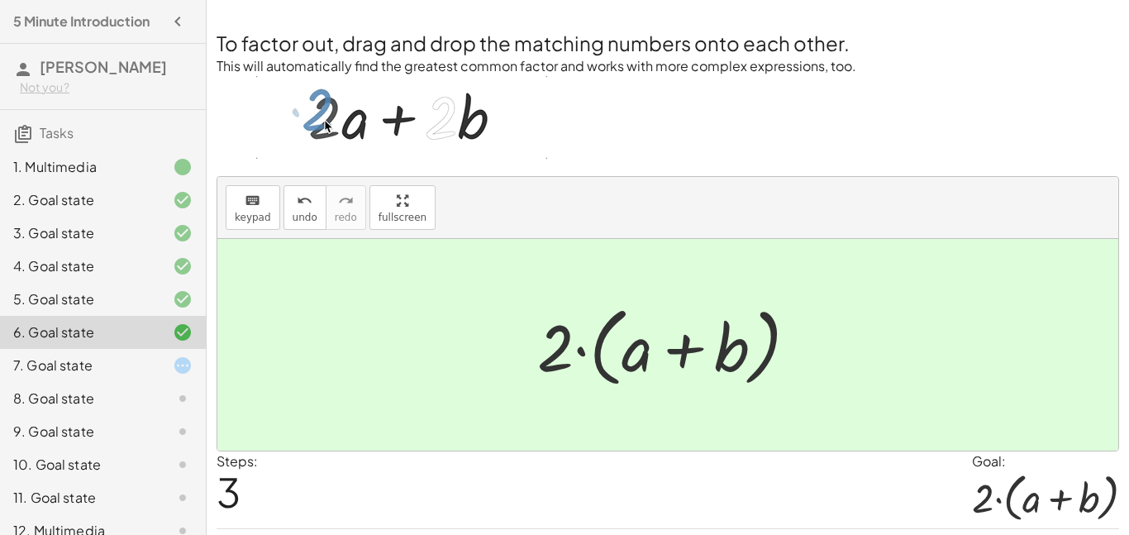
click at [136, 301] on div "5. Goal state" at bounding box center [79, 299] width 133 height 20
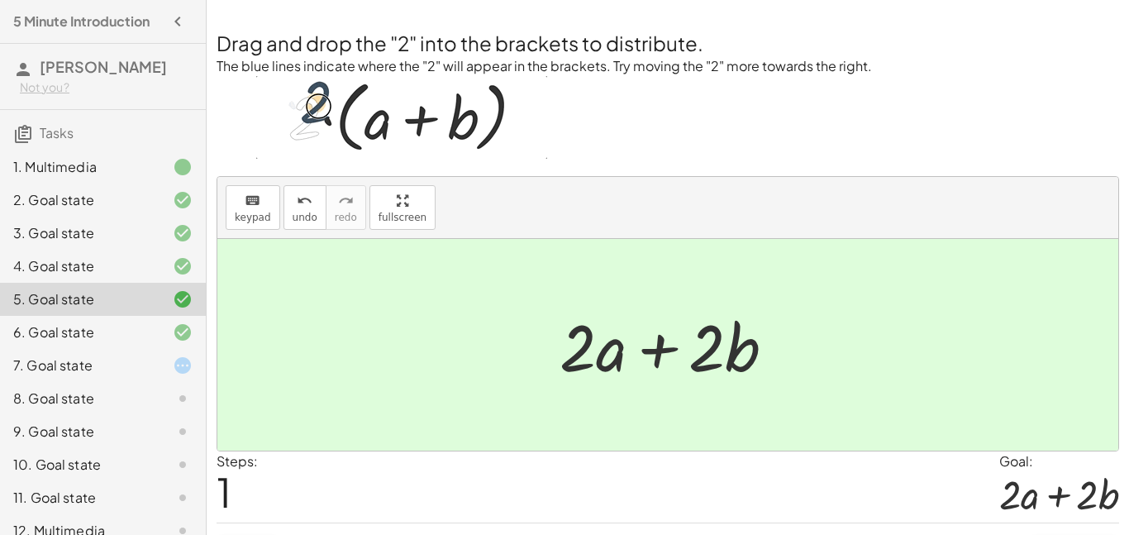
click at [135, 331] on div "6. Goal state" at bounding box center [79, 332] width 133 height 20
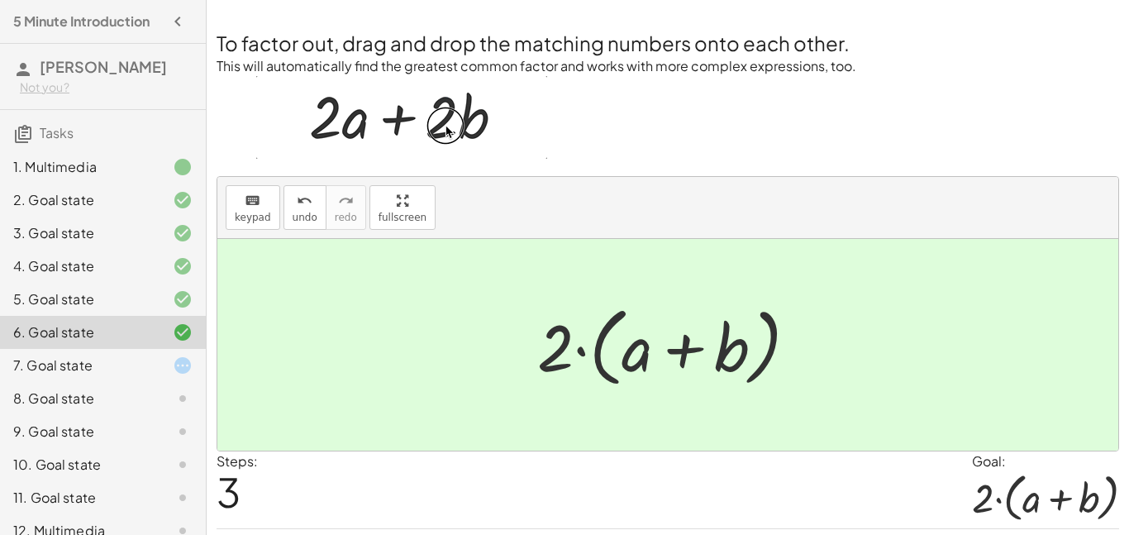
click at [139, 357] on div "7. Goal state" at bounding box center [79, 365] width 133 height 20
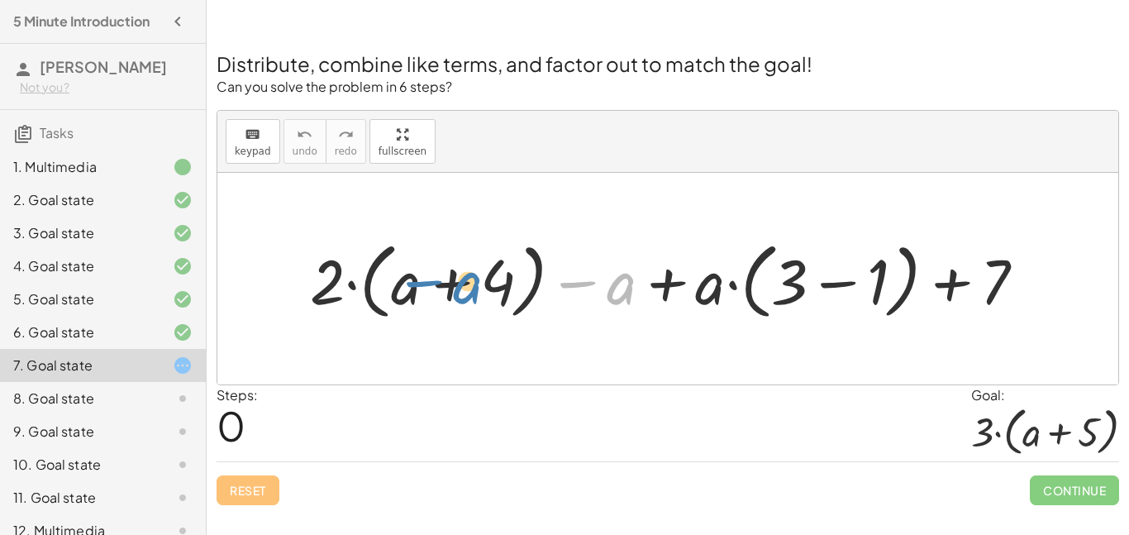
drag, startPoint x: 626, startPoint y: 280, endPoint x: 474, endPoint y: 281, distance: 152.1
click at [474, 281] on div at bounding box center [675, 279] width 746 height 92
drag, startPoint x: 708, startPoint y: 291, endPoint x: 706, endPoint y: 279, distance: 11.7
click at [706, 279] on div at bounding box center [675, 279] width 746 height 92
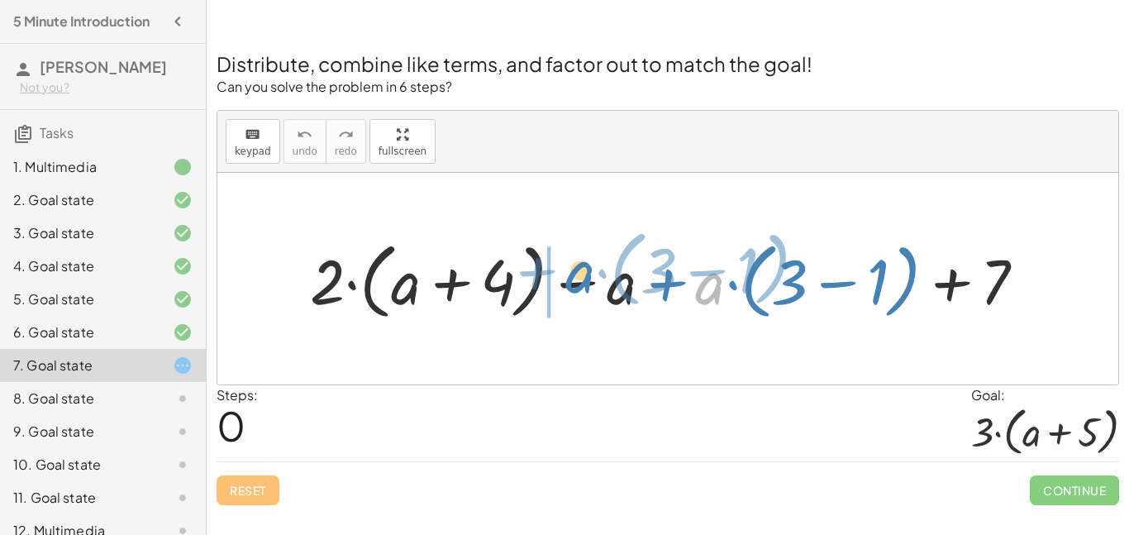
drag, startPoint x: 709, startPoint y: 290, endPoint x: 581, endPoint y: 279, distance: 128.6
click at [581, 279] on div at bounding box center [675, 279] width 746 height 92
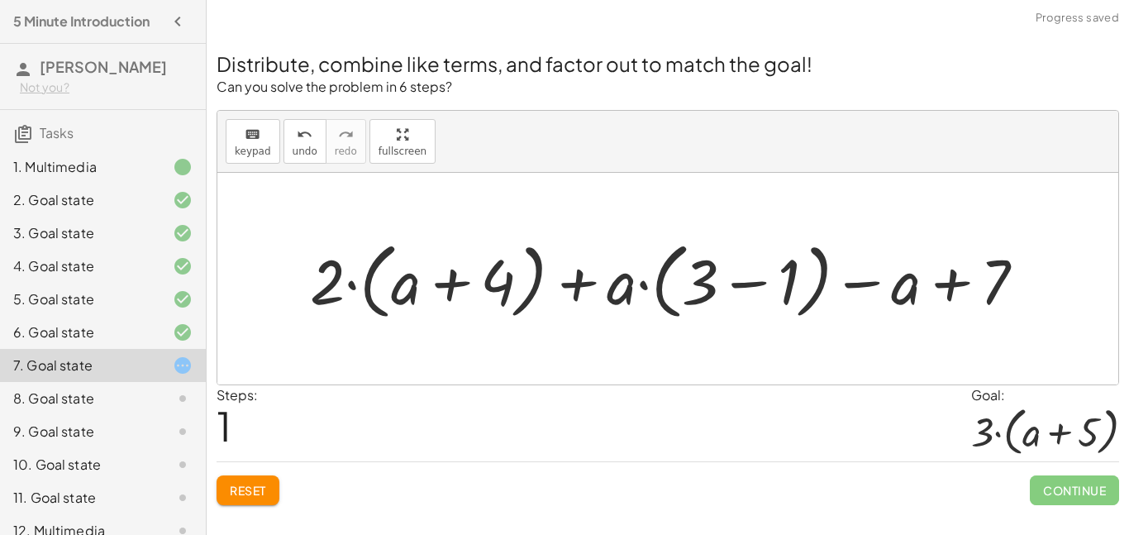
click at [223, 502] on button "Reset" at bounding box center [248, 490] width 63 height 30
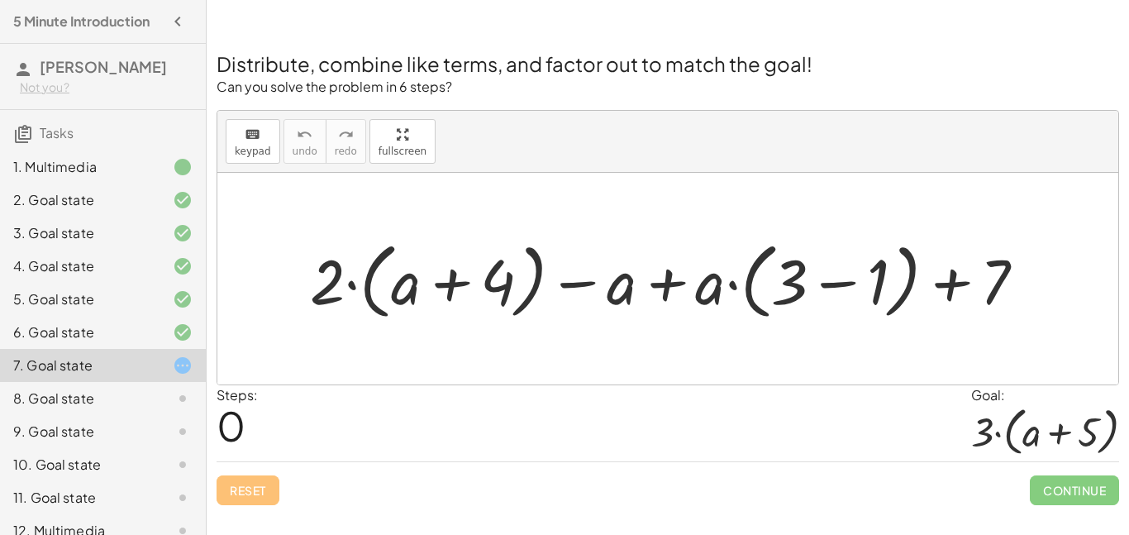
click at [828, 279] on div at bounding box center [675, 279] width 746 height 92
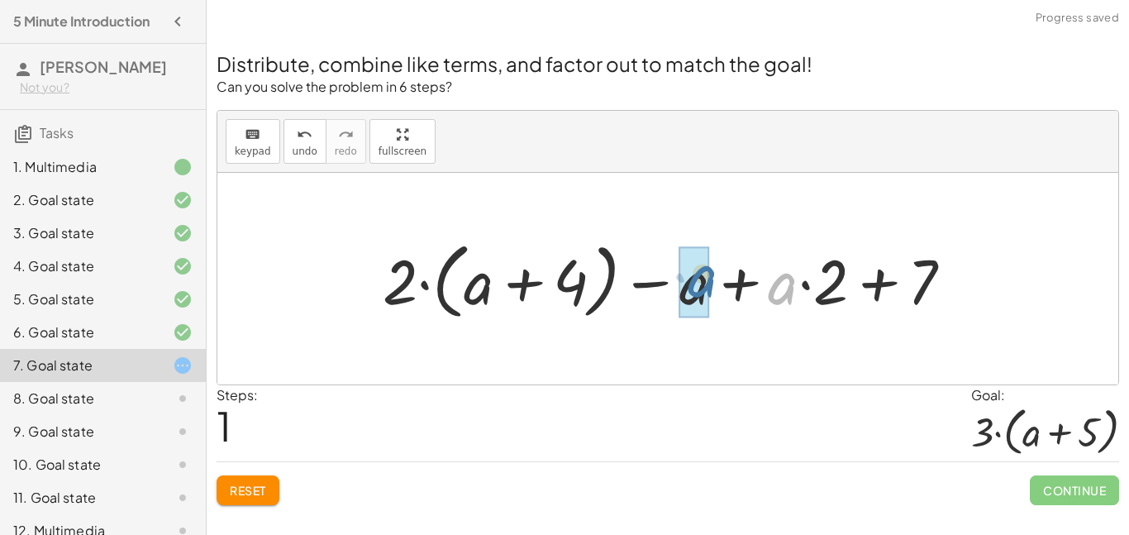
drag, startPoint x: 780, startPoint y: 289, endPoint x: 697, endPoint y: 283, distance: 83.7
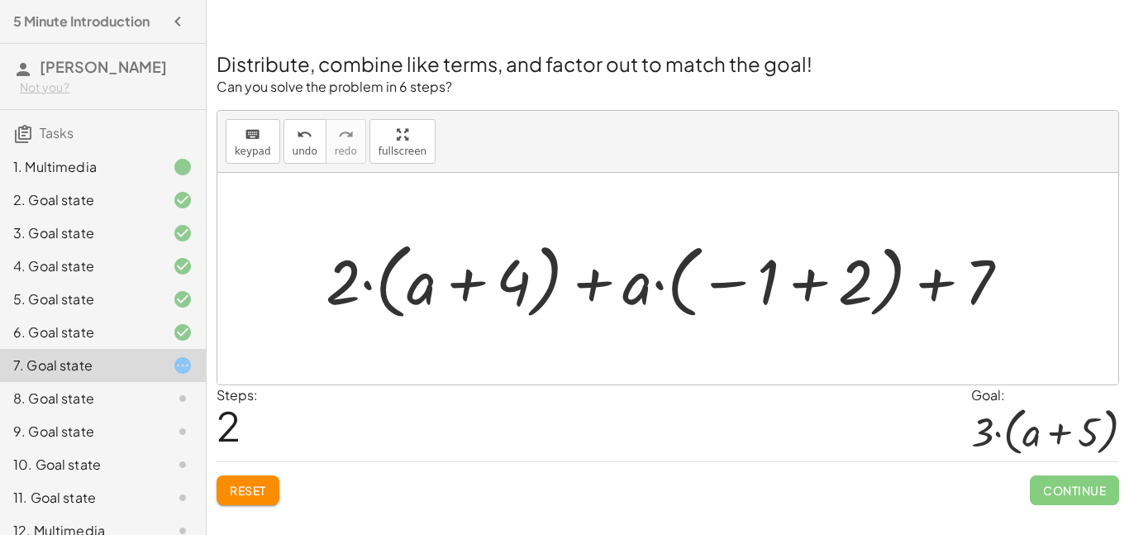
click at [239, 480] on button "Reset" at bounding box center [248, 490] width 63 height 30
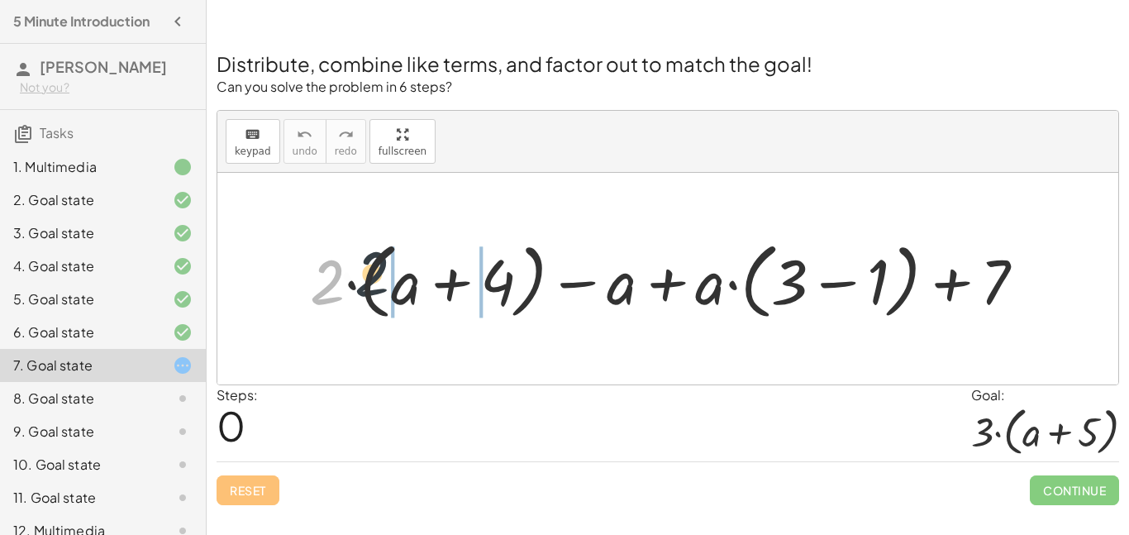
drag, startPoint x: 336, startPoint y: 269, endPoint x: 398, endPoint y: 258, distance: 62.9
click at [398, 258] on div at bounding box center [675, 279] width 746 height 92
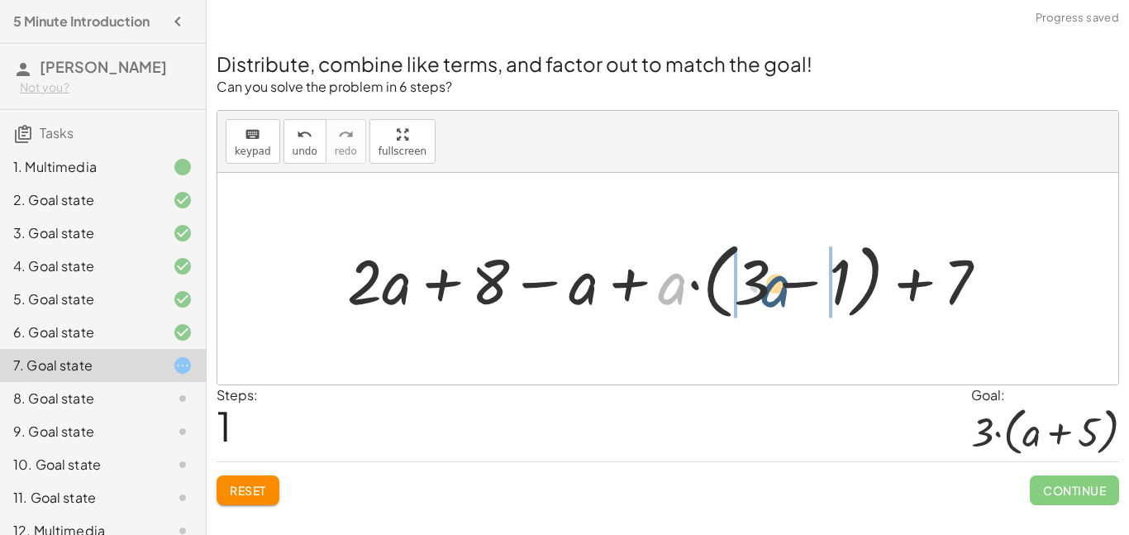
drag, startPoint x: 685, startPoint y: 284, endPoint x: 802, endPoint y: 288, distance: 116.6
click at [802, 288] on div at bounding box center [674, 279] width 670 height 92
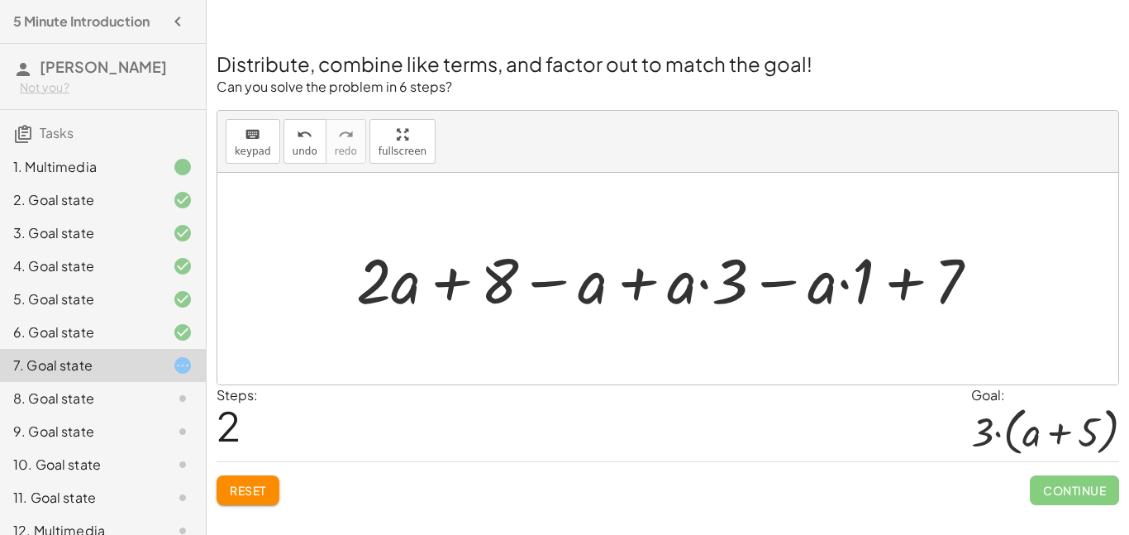
click at [264, 495] on span "Reset" at bounding box center [248, 490] width 36 height 15
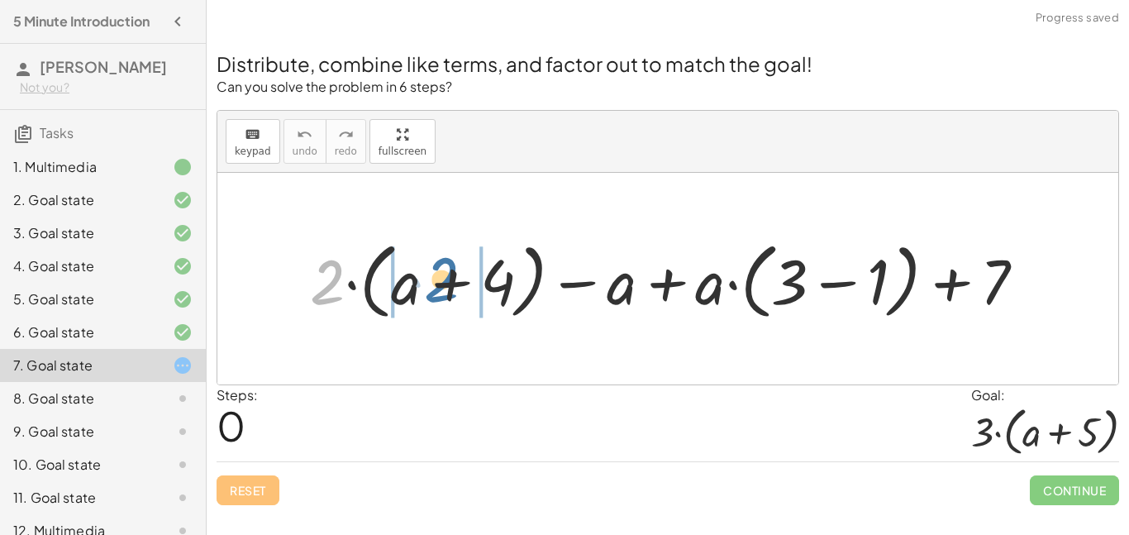
drag, startPoint x: 341, startPoint y: 291, endPoint x: 456, endPoint y: 288, distance: 114.9
click at [456, 288] on div at bounding box center [675, 279] width 746 height 92
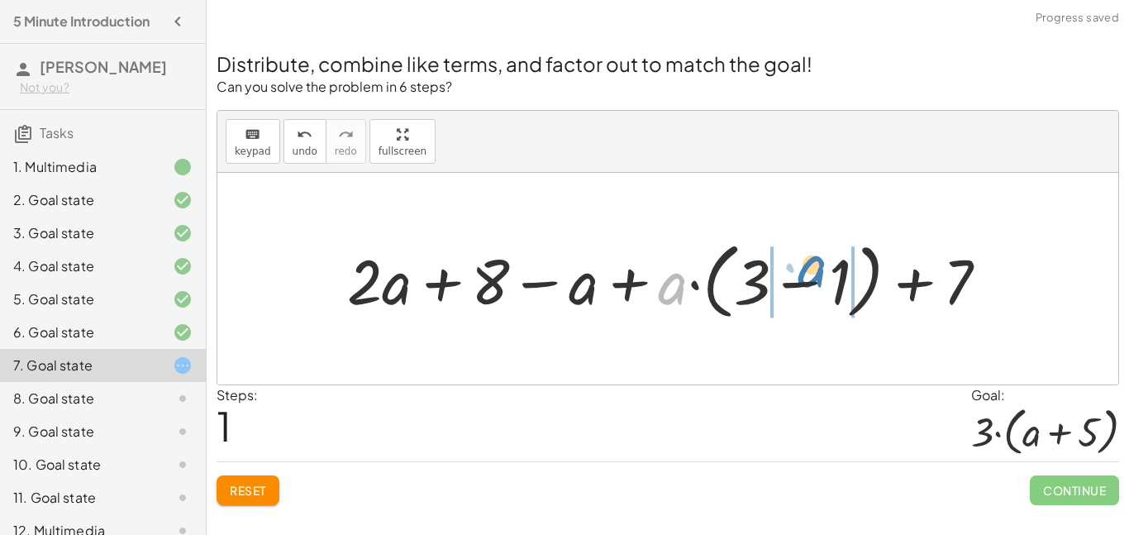
drag, startPoint x: 674, startPoint y: 285, endPoint x: 813, endPoint y: 268, distance: 139.1
click at [813, 268] on div at bounding box center [674, 279] width 670 height 92
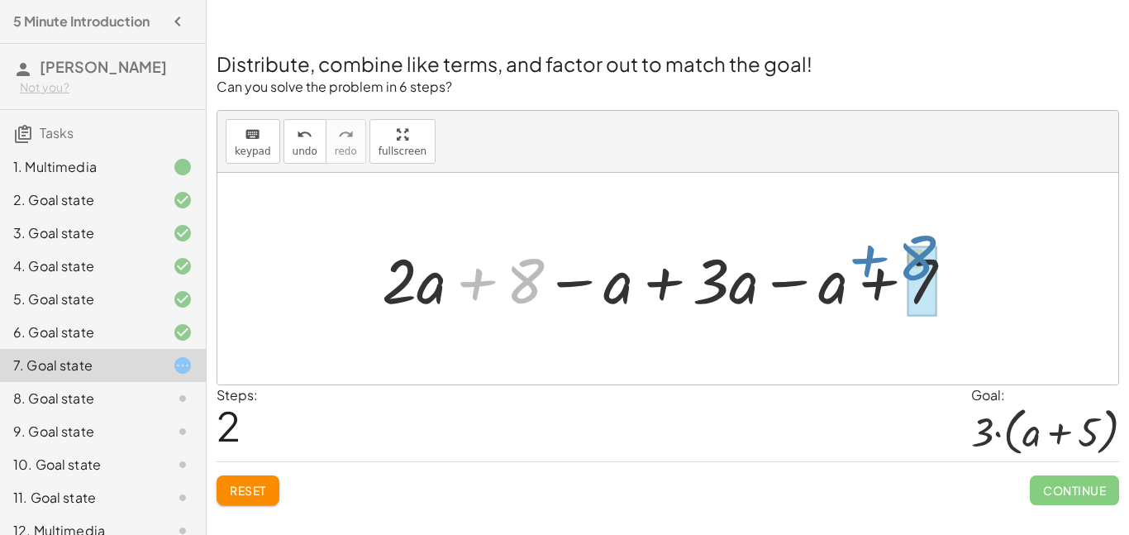
drag, startPoint x: 499, startPoint y: 291, endPoint x: 891, endPoint y: 269, distance: 392.4
click at [891, 269] on div at bounding box center [674, 278] width 600 height 82
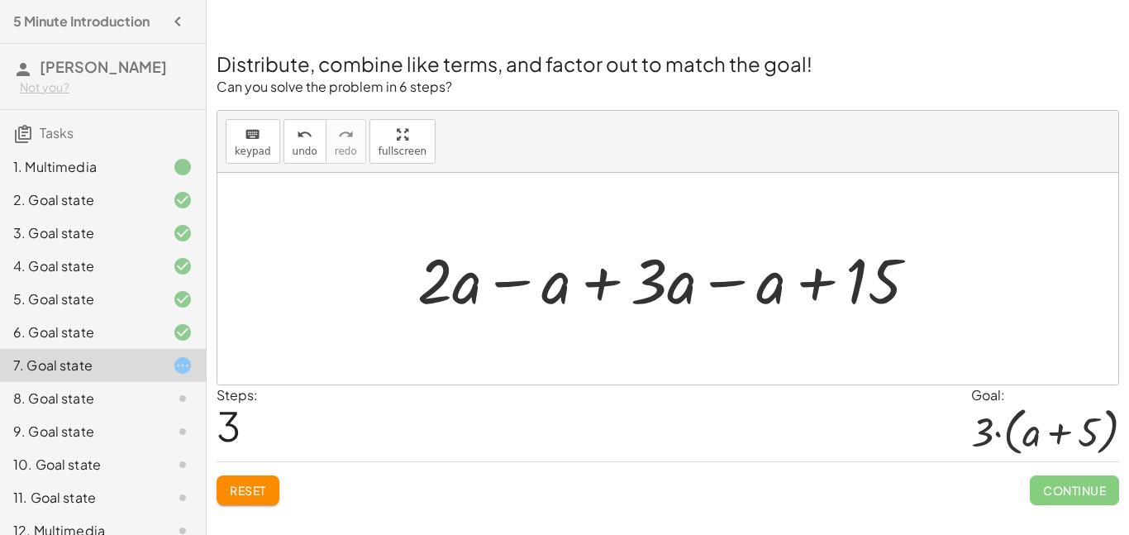
click at [513, 278] on div at bounding box center [674, 278] width 530 height 82
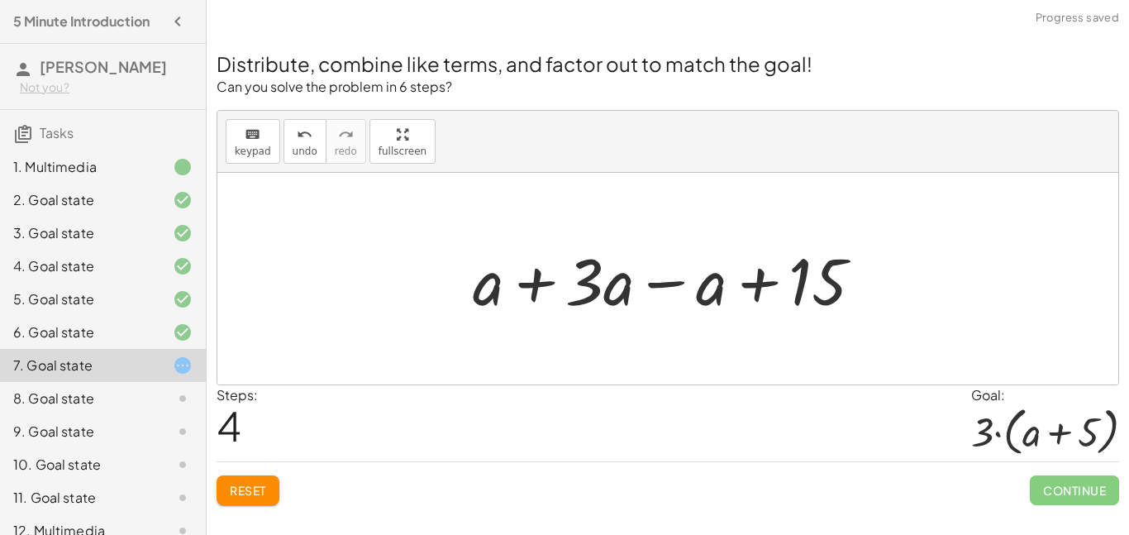
click at [536, 282] on div at bounding box center [675, 278] width 420 height 85
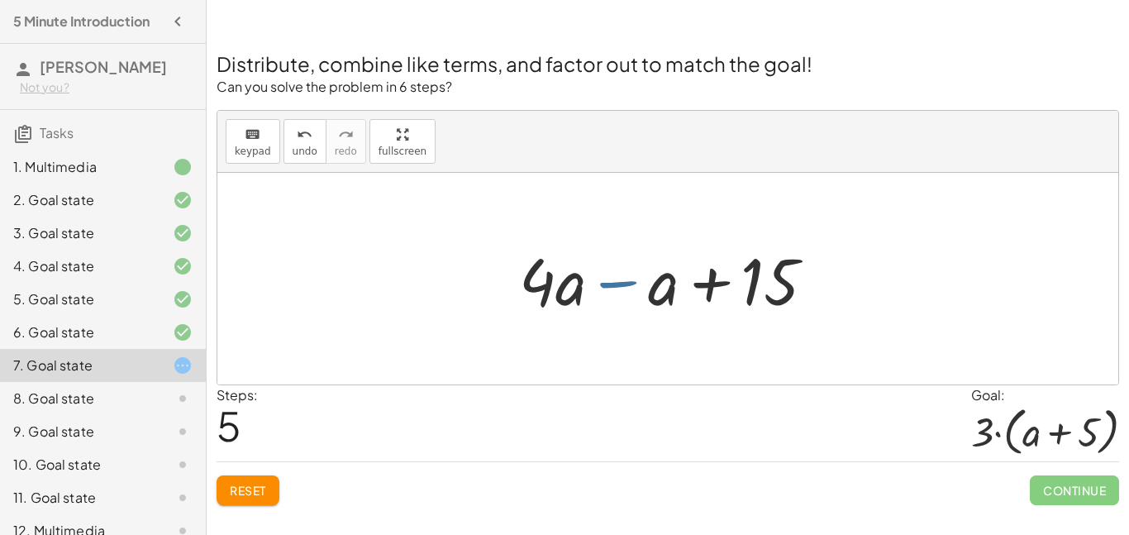
click at [617, 287] on div at bounding box center [674, 278] width 326 height 85
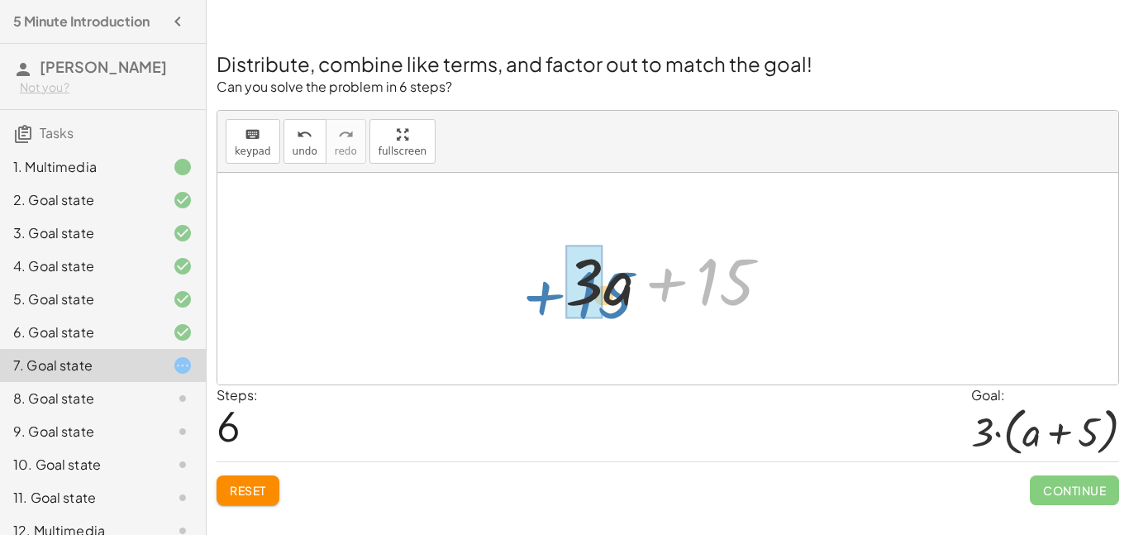
drag, startPoint x: 726, startPoint y: 283, endPoint x: 604, endPoint y: 296, distance: 122.2
click at [604, 296] on div at bounding box center [674, 278] width 235 height 85
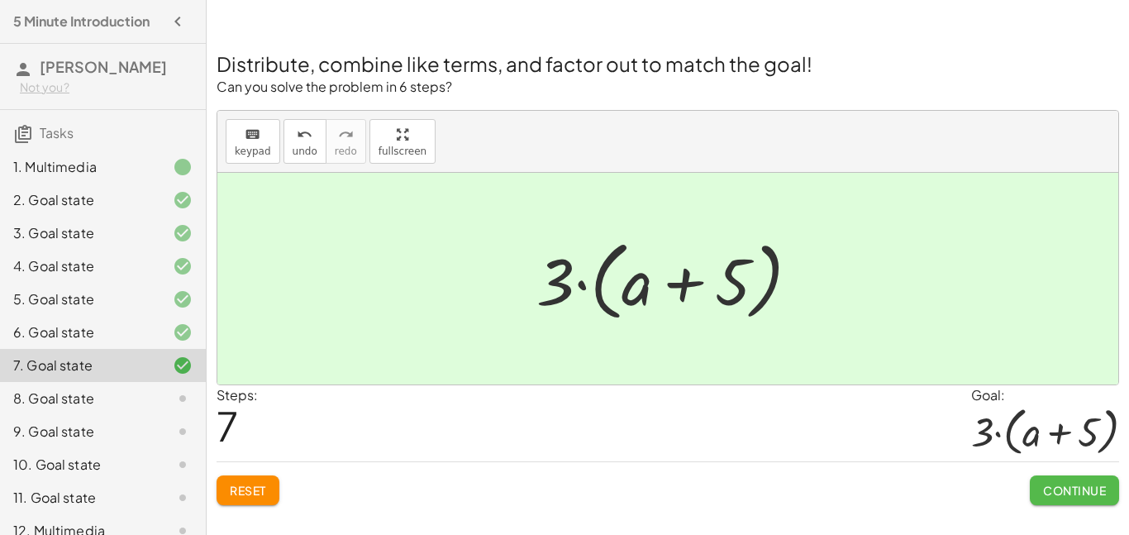
click at [1079, 480] on button "Continue" at bounding box center [1074, 490] width 89 height 30
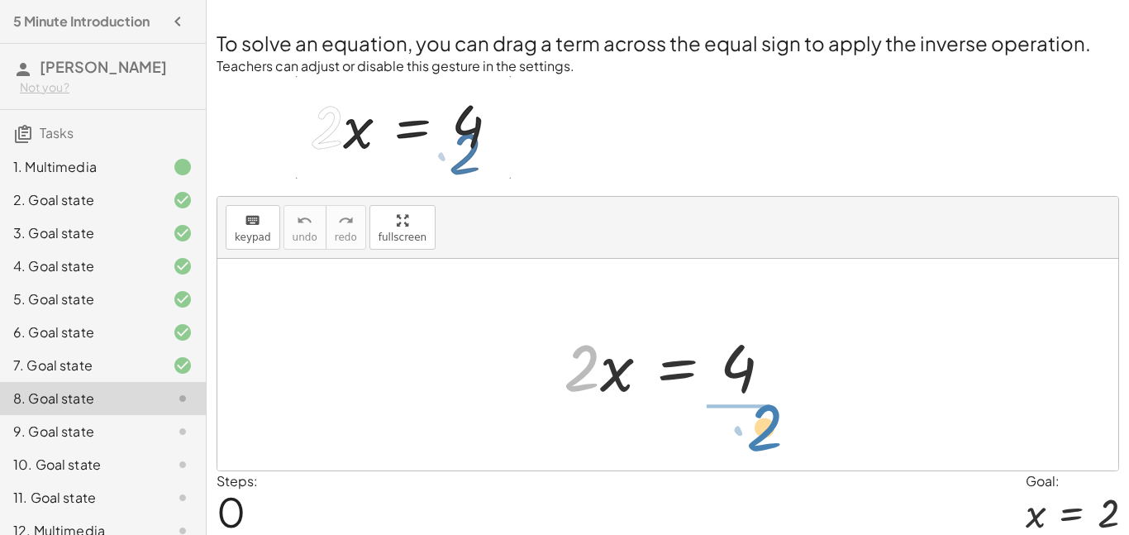
drag, startPoint x: 570, startPoint y: 365, endPoint x: 744, endPoint y: 417, distance: 181.5
click at [744, 417] on div "· 2 · x · 2 · x = 4" at bounding box center [667, 365] width 901 height 212
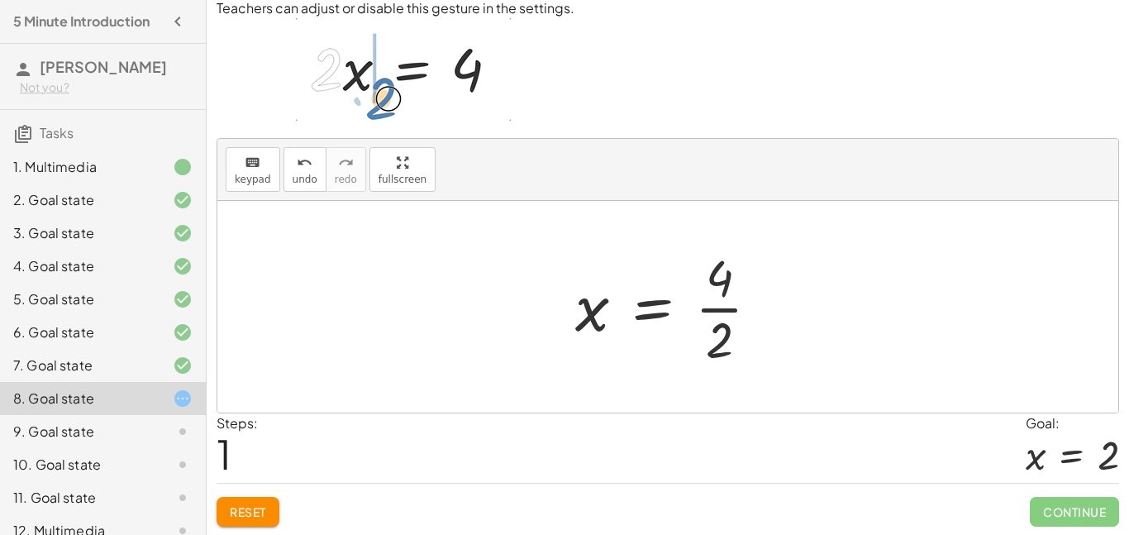
scroll to position [60, 0]
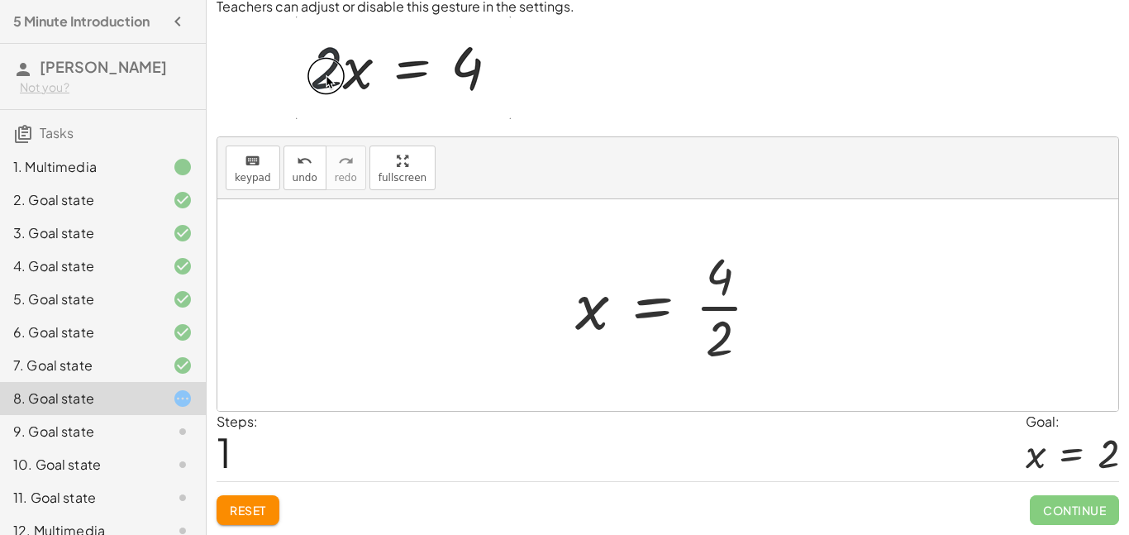
click at [729, 337] on div at bounding box center [674, 304] width 214 height 127
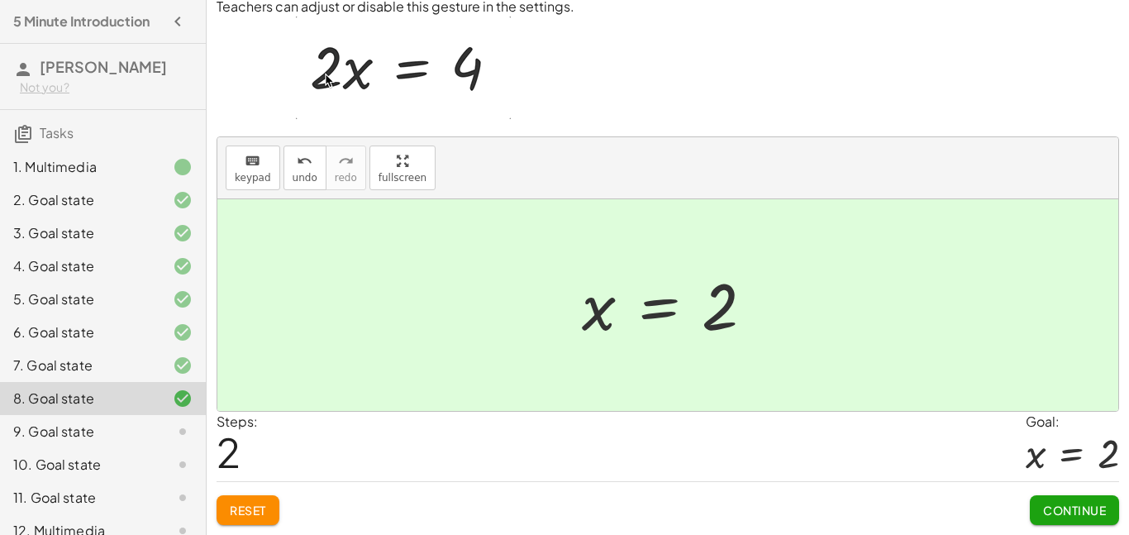
click at [1083, 510] on span "Continue" at bounding box center [1074, 510] width 63 height 15
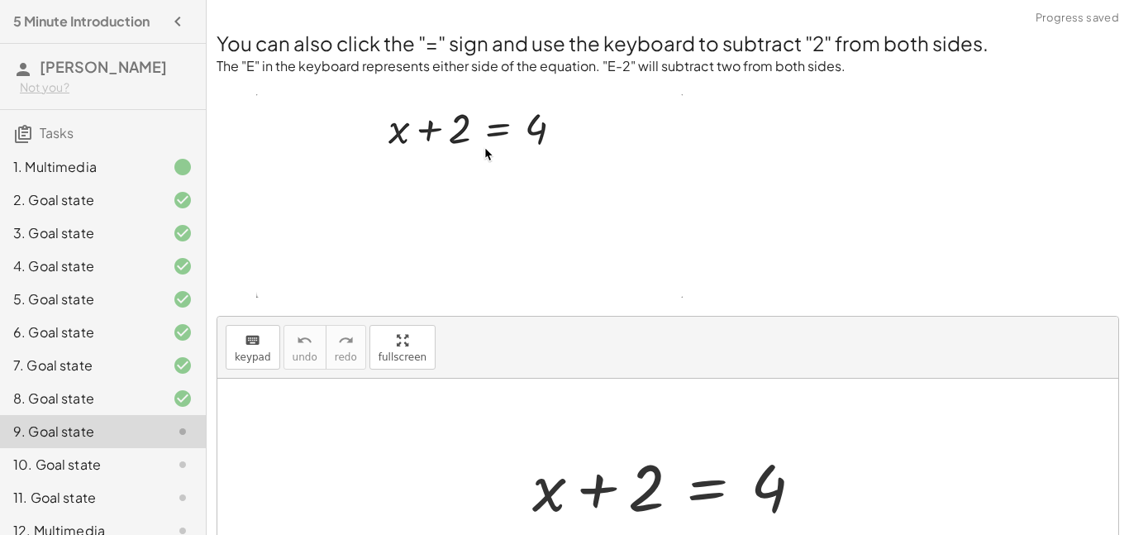
scroll to position [179, 0]
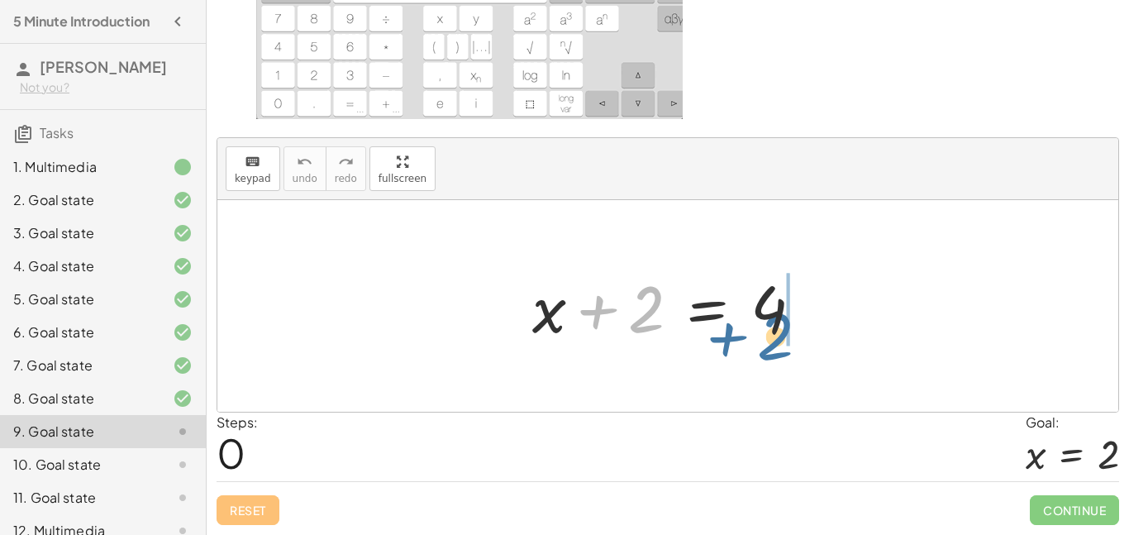
drag, startPoint x: 653, startPoint y: 308, endPoint x: 784, endPoint y: 336, distance: 134.4
click at [784, 336] on div at bounding box center [674, 306] width 300 height 85
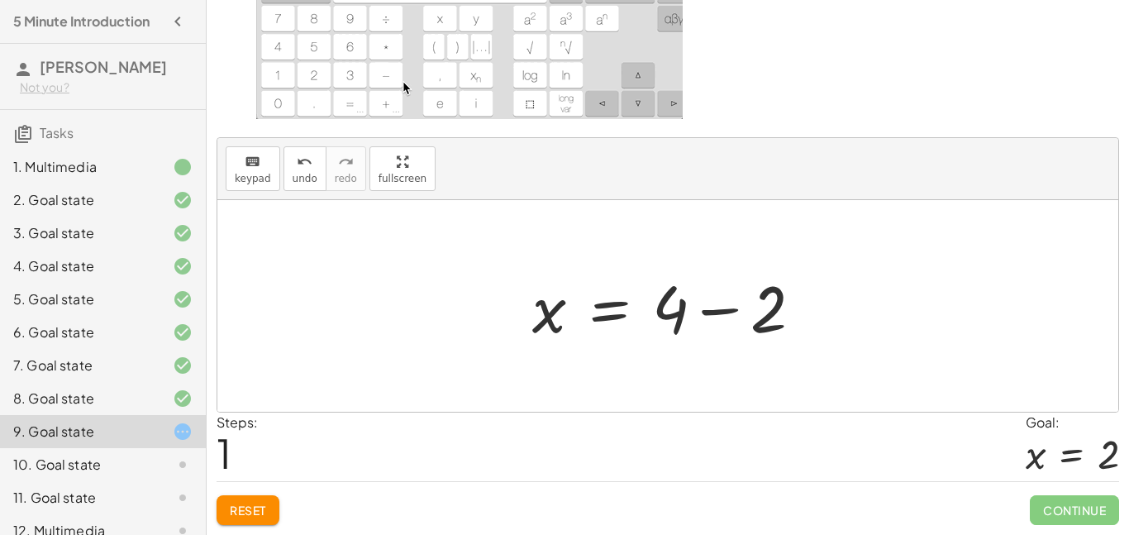
click at [727, 313] on div at bounding box center [674, 306] width 300 height 85
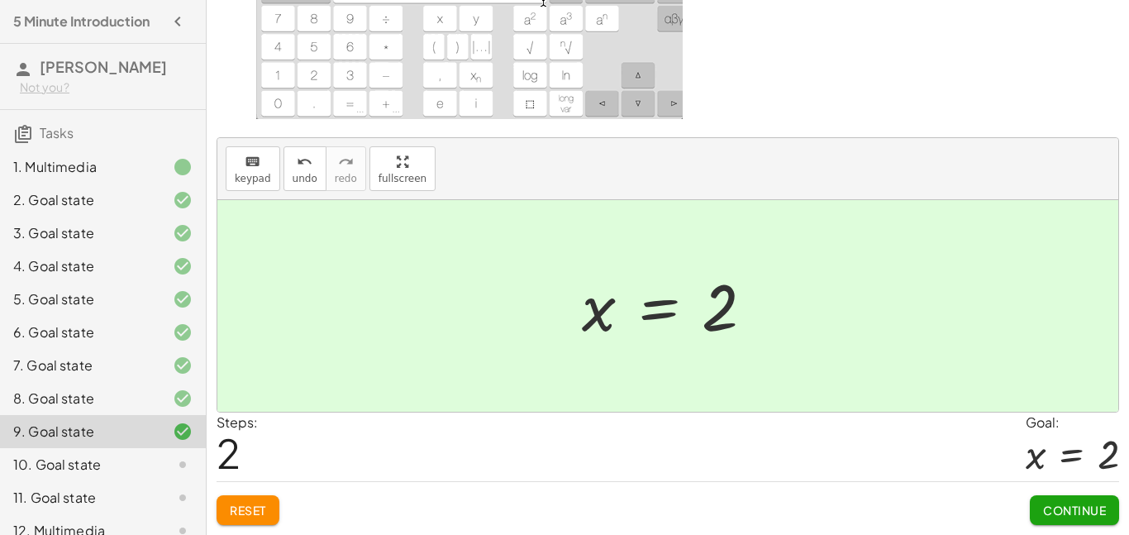
click at [1075, 513] on span "Continue" at bounding box center [1074, 510] width 63 height 15
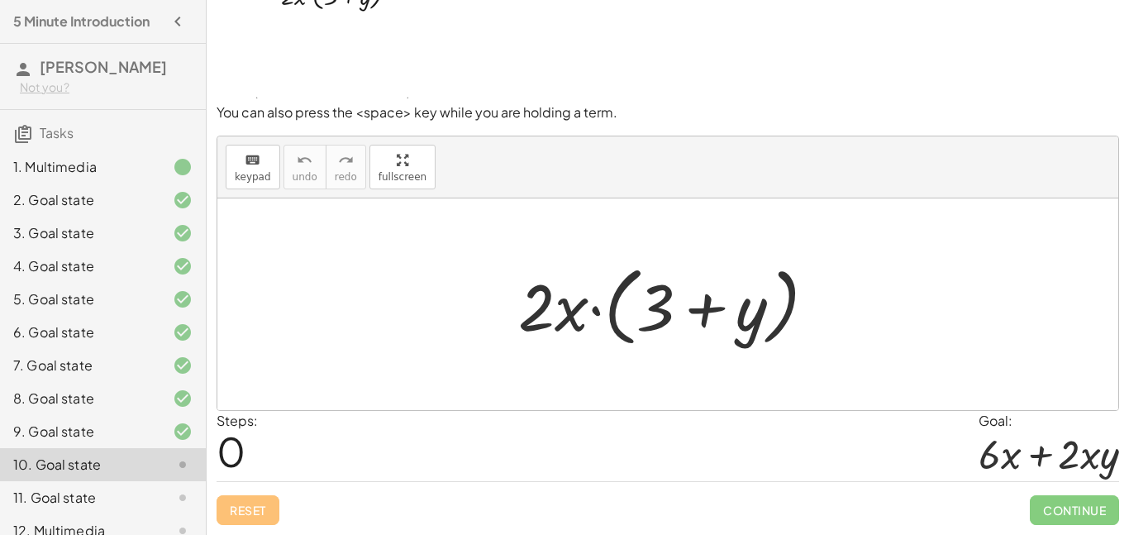
scroll to position [0, 0]
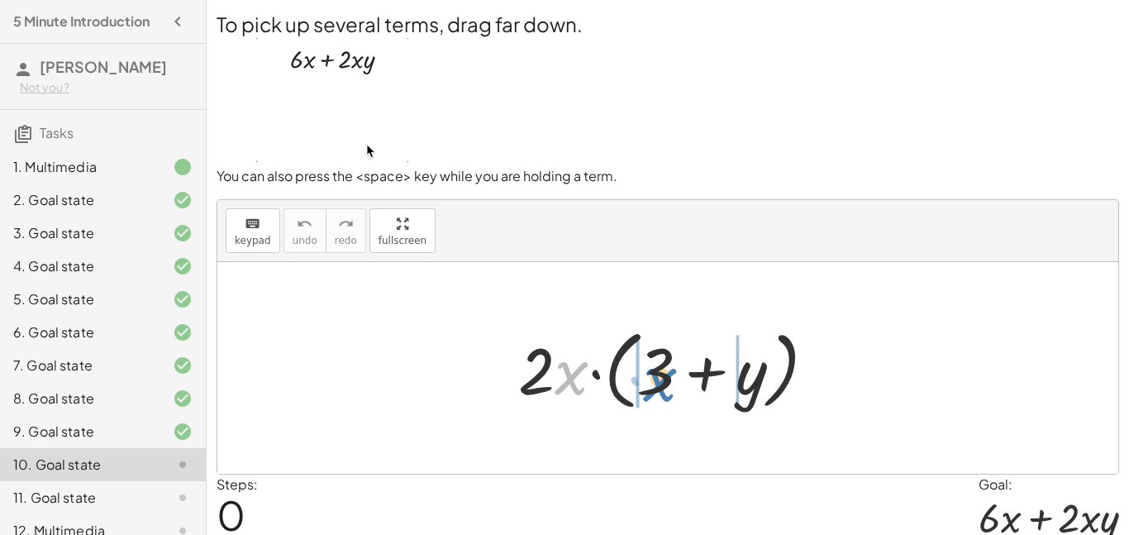
drag, startPoint x: 576, startPoint y: 374, endPoint x: 665, endPoint y: 381, distance: 88.7
click at [665, 381] on div at bounding box center [673, 368] width 327 height 95
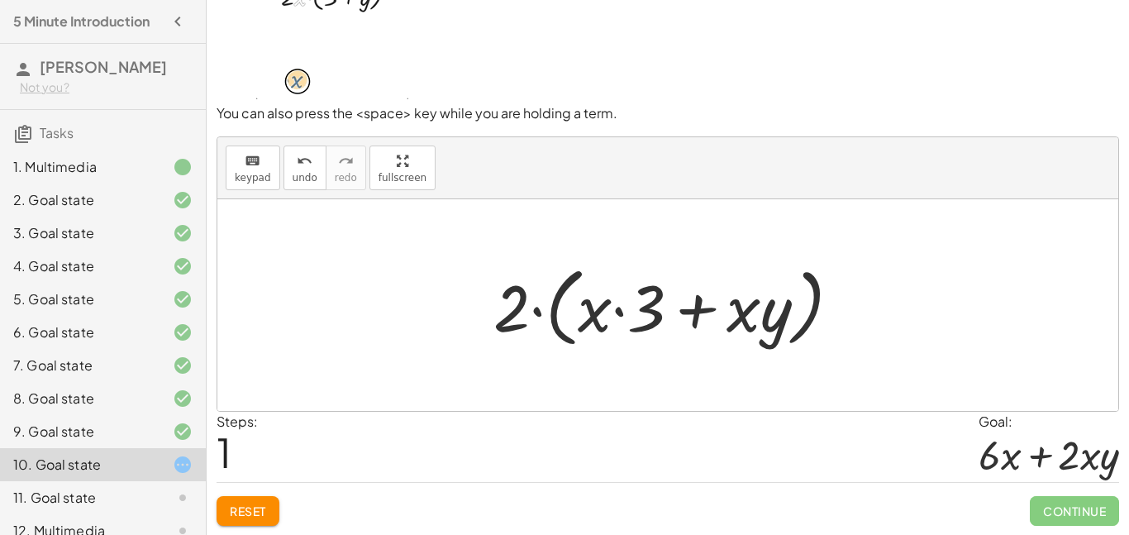
scroll to position [64, 0]
click at [248, 503] on span "Reset" at bounding box center [248, 510] width 36 height 15
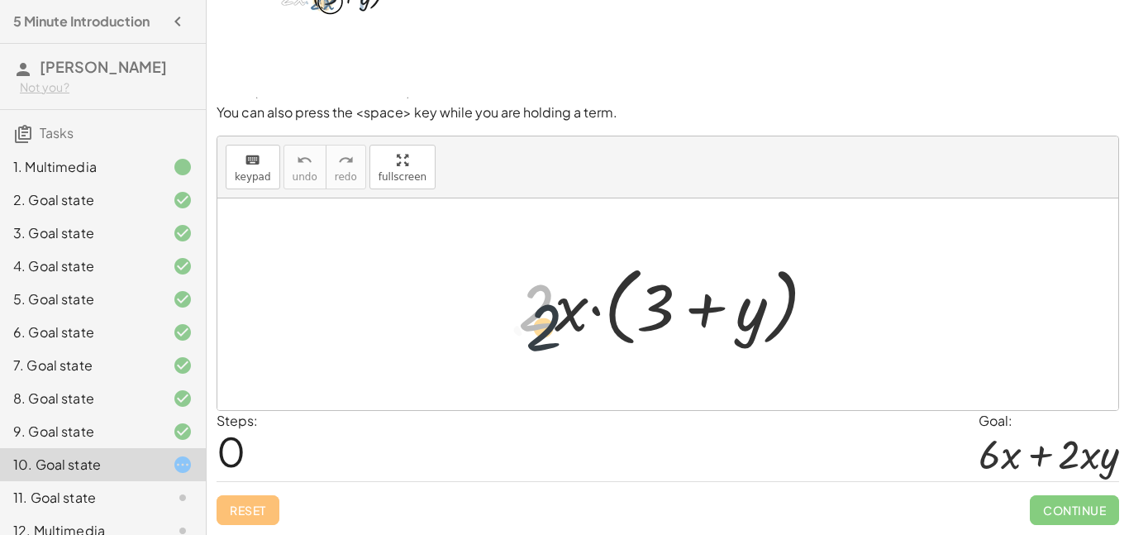
drag, startPoint x: 547, startPoint y: 317, endPoint x: 555, endPoint y: 341, distance: 25.1
click at [555, 341] on div at bounding box center [673, 304] width 327 height 95
drag, startPoint x: 570, startPoint y: 310, endPoint x: 670, endPoint y: 311, distance: 99.2
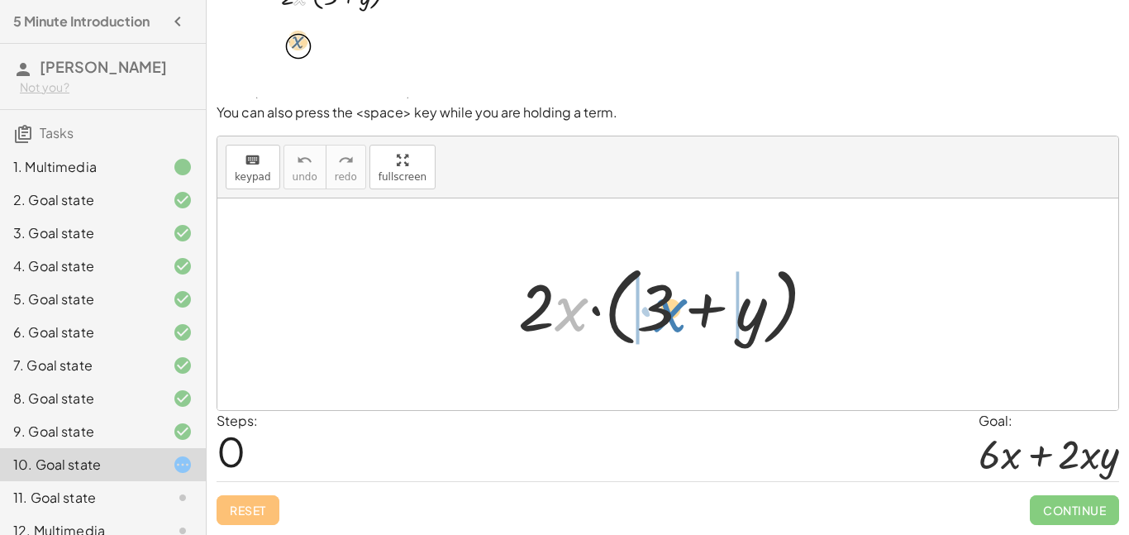
click at [670, 311] on div at bounding box center [673, 304] width 327 height 95
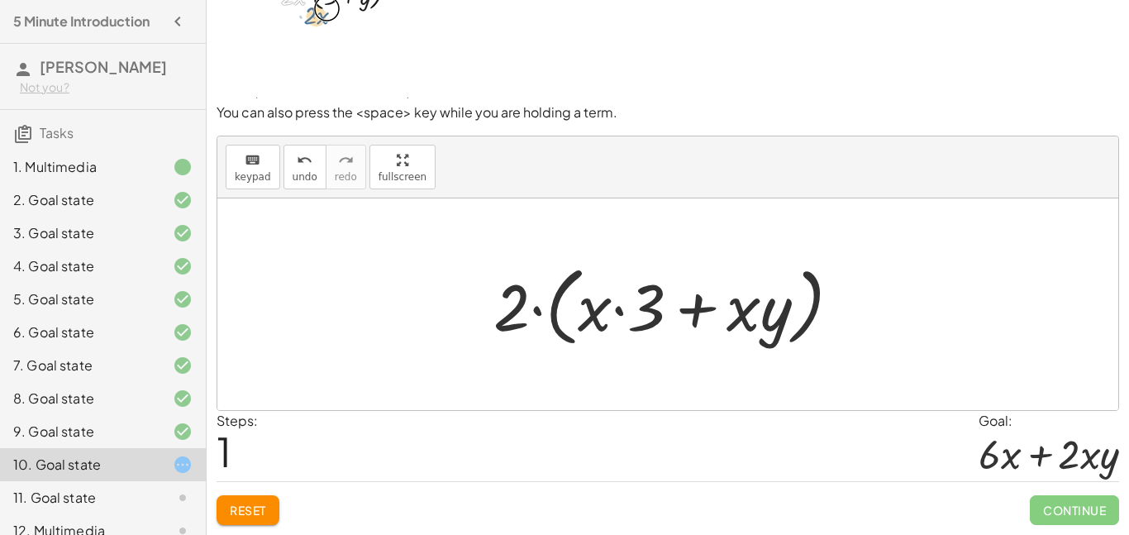
click at [693, 303] on div at bounding box center [673, 304] width 377 height 95
click at [666, 307] on div at bounding box center [673, 304] width 377 height 95
click at [250, 521] on button "Reset" at bounding box center [248, 510] width 63 height 30
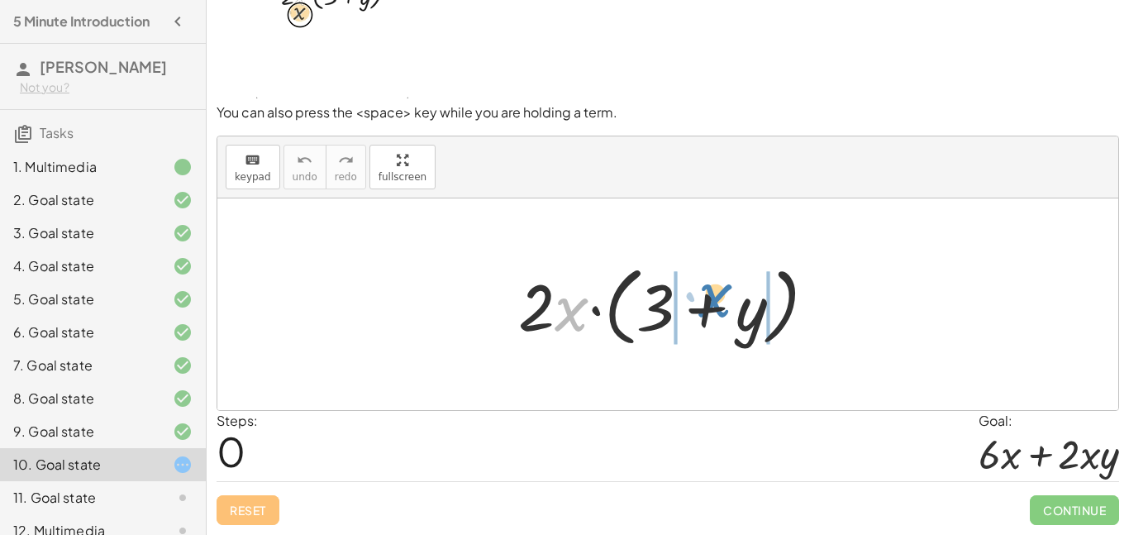
drag, startPoint x: 597, startPoint y: 424, endPoint x: 717, endPoint y: 298, distance: 174.8
click at [717, 298] on div at bounding box center [673, 304] width 327 height 95
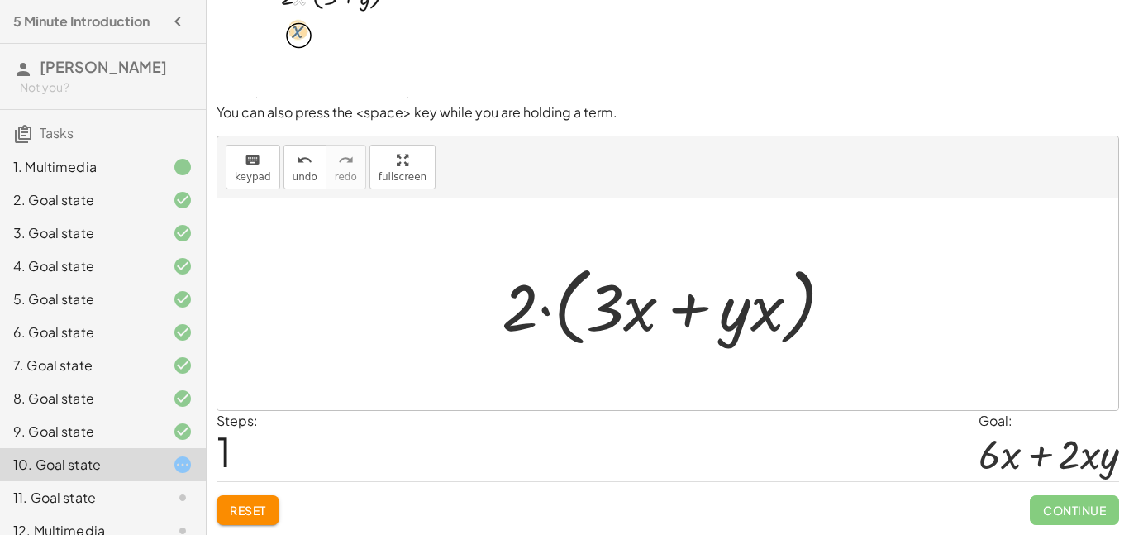
click at [691, 313] on div at bounding box center [673, 304] width 361 height 95
click at [641, 313] on div at bounding box center [673, 304] width 361 height 95
click at [642, 315] on div at bounding box center [673, 304] width 361 height 95
click at [728, 318] on div at bounding box center [673, 304] width 361 height 95
click at [761, 318] on div at bounding box center [673, 304] width 361 height 95
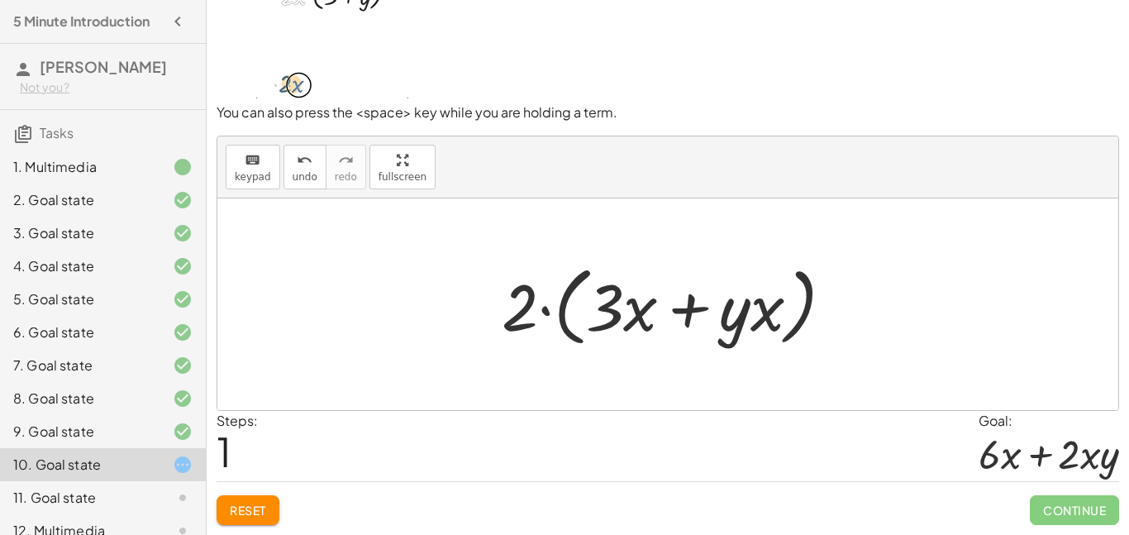
click at [279, 497] on div "Reset Continue" at bounding box center [668, 503] width 903 height 44
click at [271, 498] on button "Reset" at bounding box center [248, 510] width 63 height 30
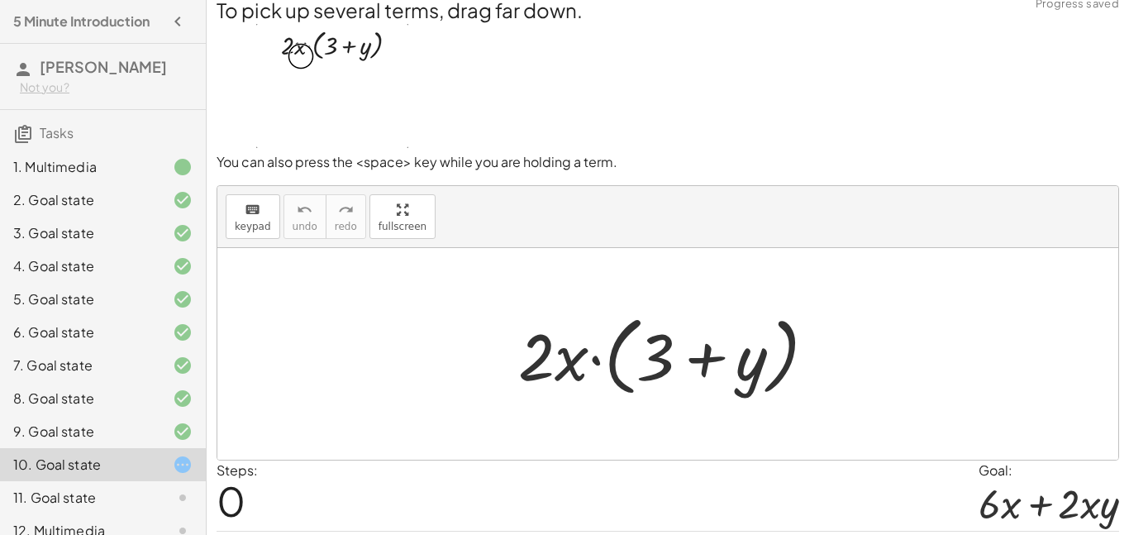
scroll to position [0, 0]
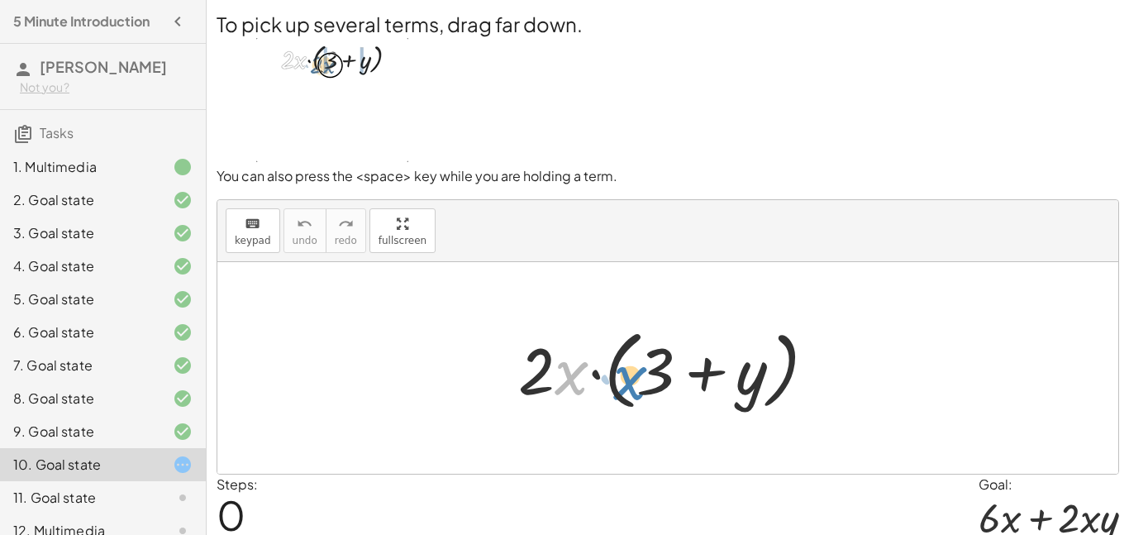
drag, startPoint x: 570, startPoint y: 372, endPoint x: 628, endPoint y: 374, distance: 57.9
click at [628, 374] on div at bounding box center [673, 368] width 327 height 95
drag, startPoint x: 569, startPoint y: 375, endPoint x: 641, endPoint y: 365, distance: 71.9
click at [641, 365] on div at bounding box center [673, 368] width 327 height 95
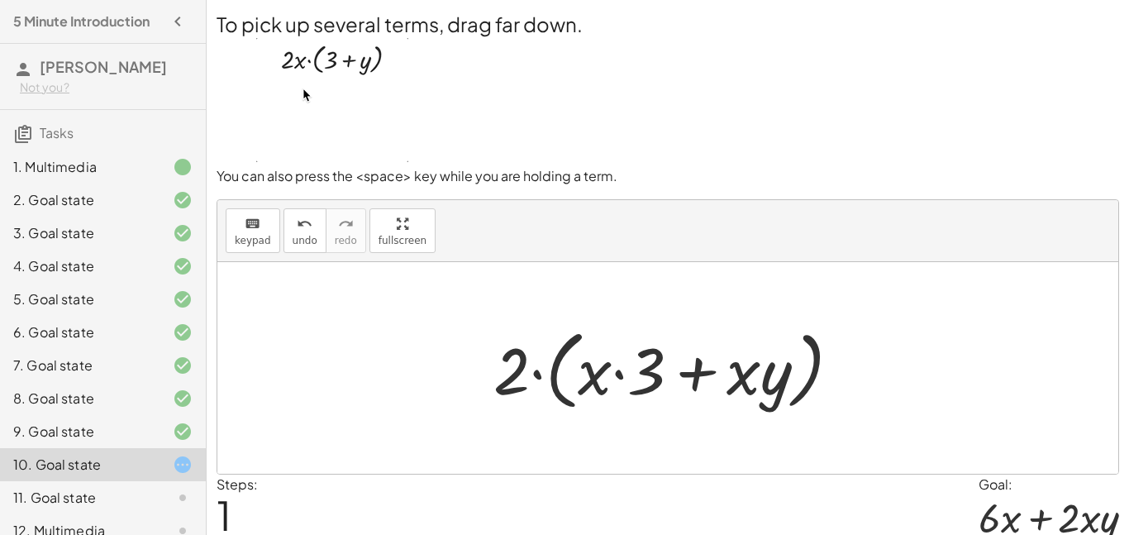
scroll to position [64, 0]
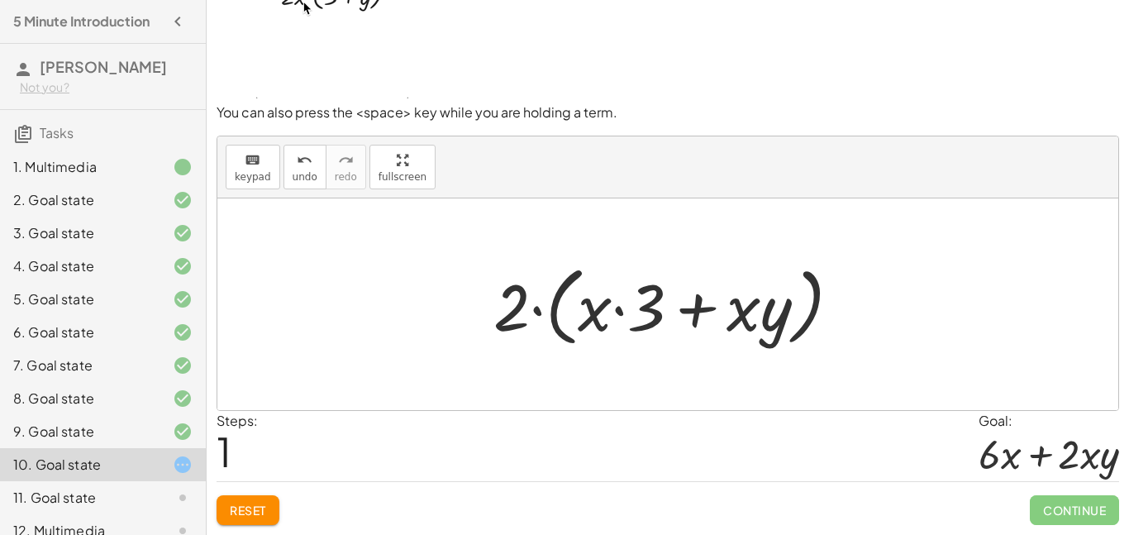
click at [223, 508] on button "Reset" at bounding box center [248, 510] width 63 height 30
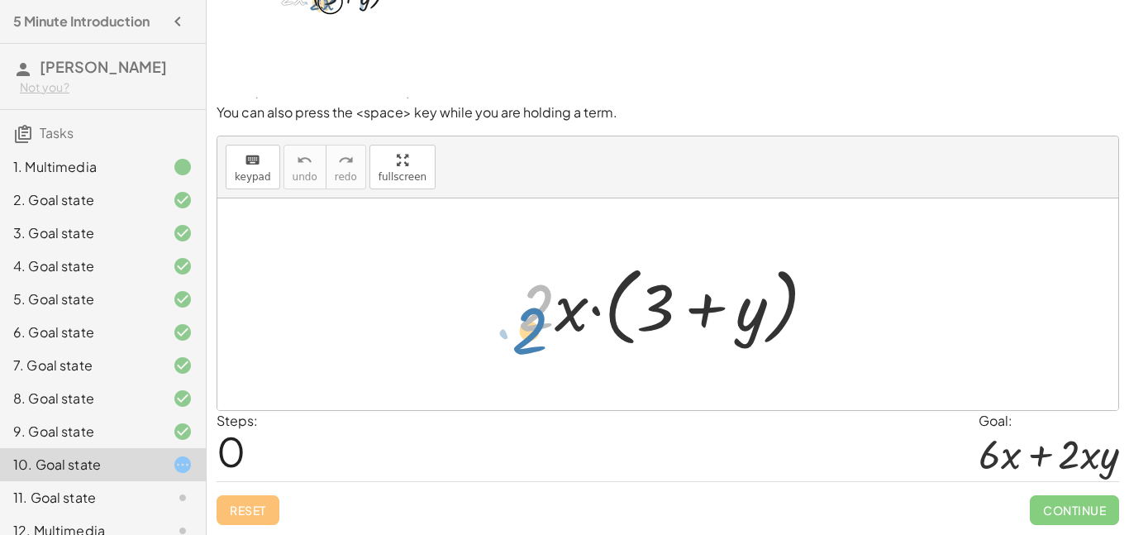
drag, startPoint x: 549, startPoint y: 310, endPoint x: 542, endPoint y: 331, distance: 21.7
click at [542, 331] on div at bounding box center [673, 304] width 327 height 95
drag, startPoint x: 569, startPoint y: 317, endPoint x: 546, endPoint y: 365, distance: 54.0
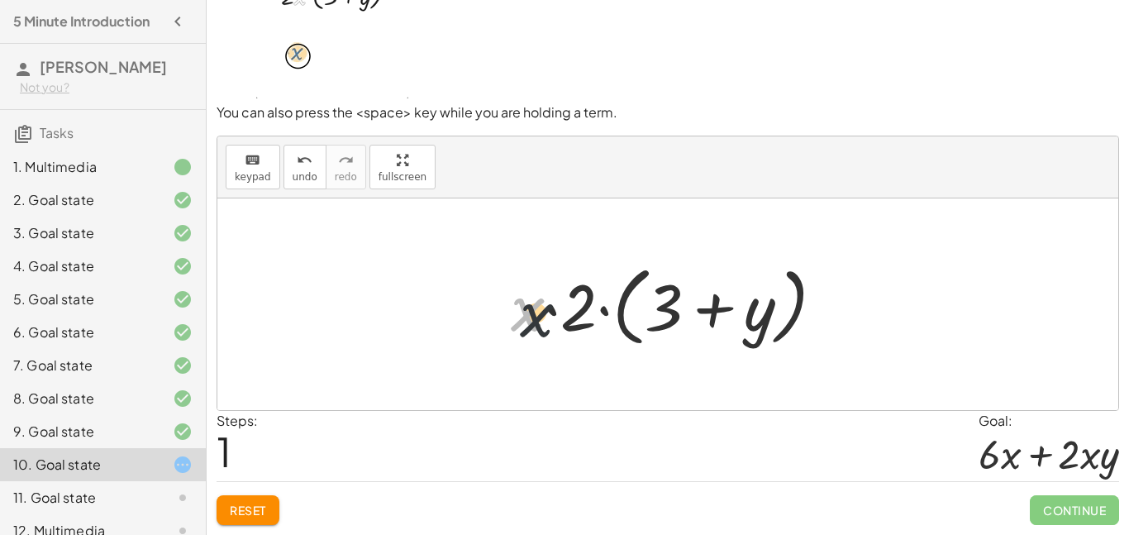
drag, startPoint x: 509, startPoint y: 291, endPoint x: 524, endPoint y: 300, distance: 17.4
click at [524, 300] on div at bounding box center [674, 304] width 343 height 95
drag, startPoint x: 524, startPoint y: 302, endPoint x: 596, endPoint y: 305, distance: 72.0
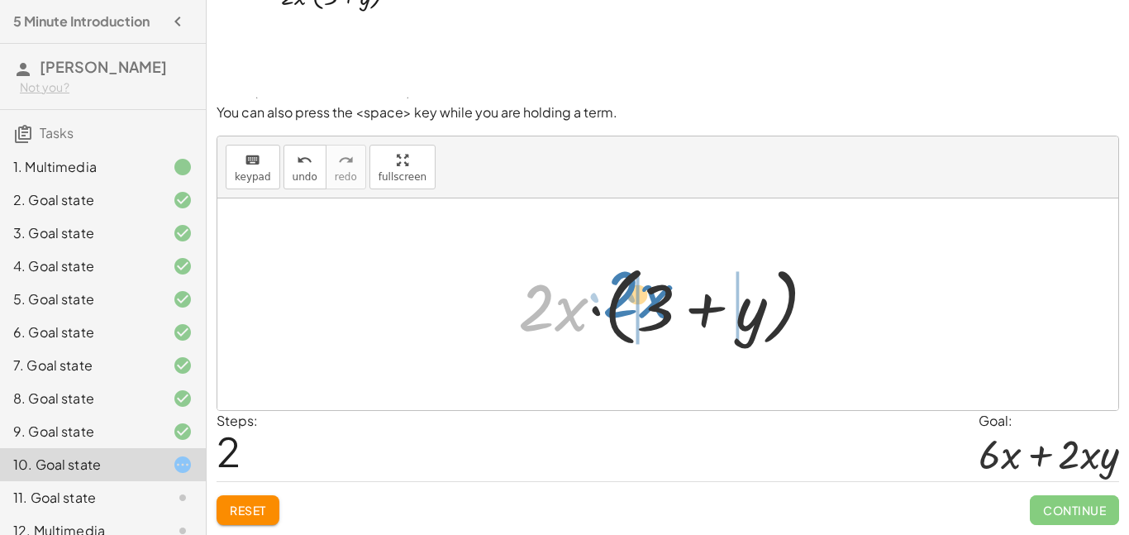
drag, startPoint x: 569, startPoint y: 313, endPoint x: 653, endPoint y: 300, distance: 84.5
click at [653, 300] on div at bounding box center [673, 304] width 327 height 95
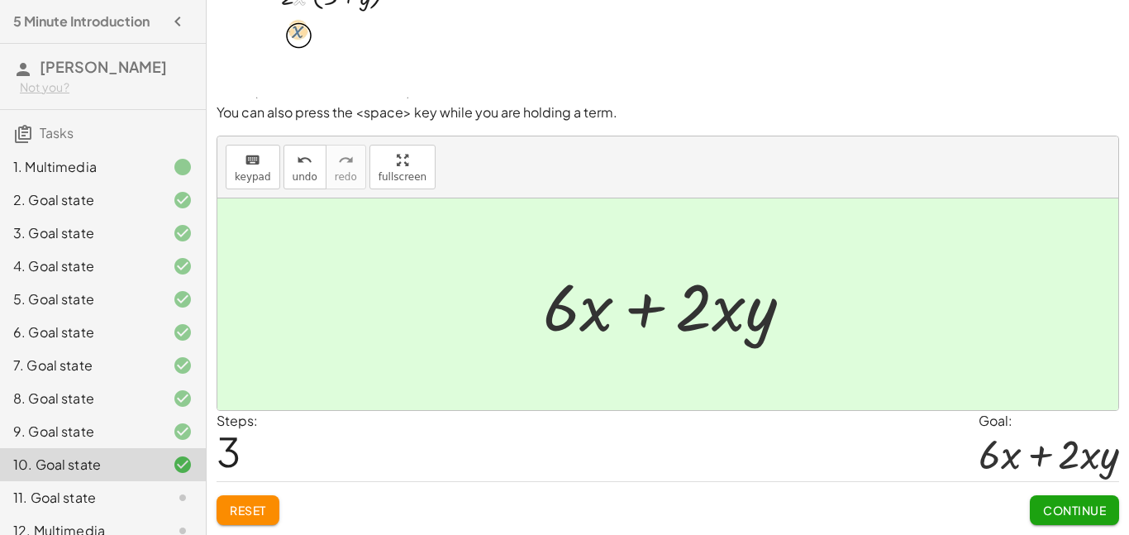
click at [1079, 496] on button "Continue" at bounding box center [1074, 510] width 89 height 30
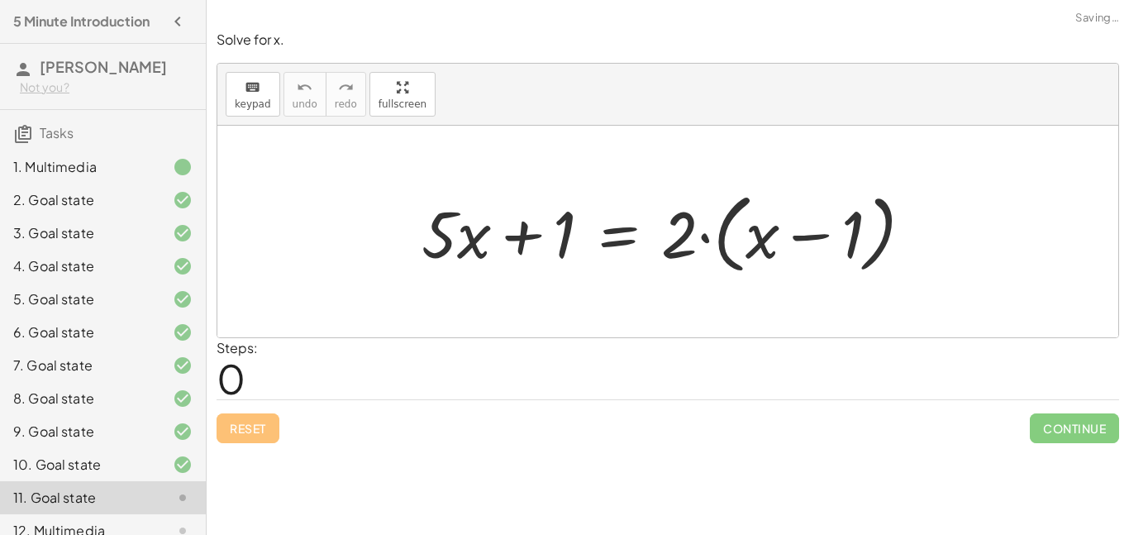
scroll to position [0, 0]
drag, startPoint x: 689, startPoint y: 235, endPoint x: 758, endPoint y: 239, distance: 68.7
click at [758, 239] on div at bounding box center [674, 231] width 522 height 95
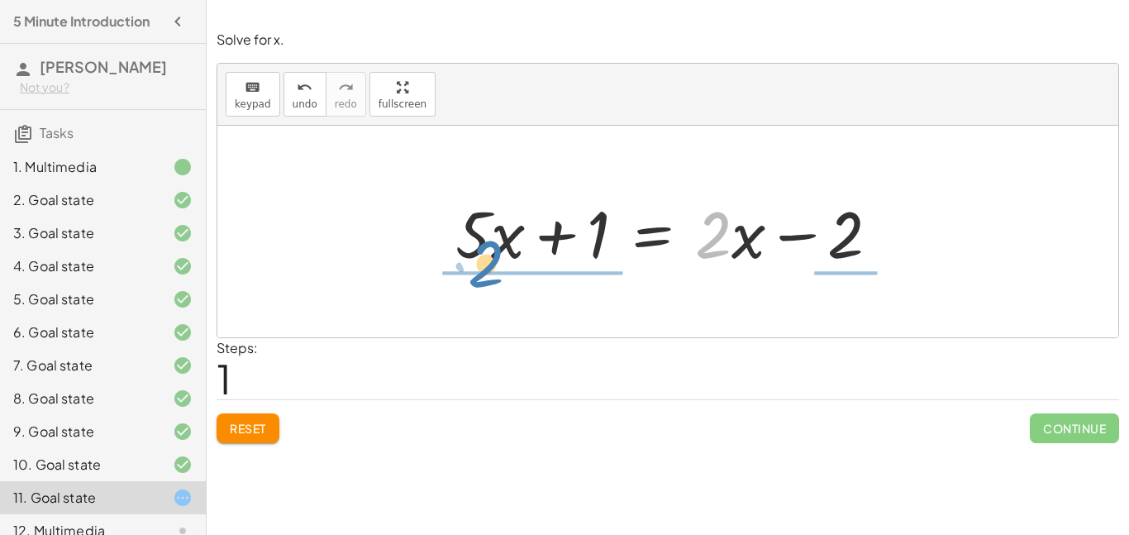
drag, startPoint x: 728, startPoint y: 242, endPoint x: 501, endPoint y: 272, distance: 229.2
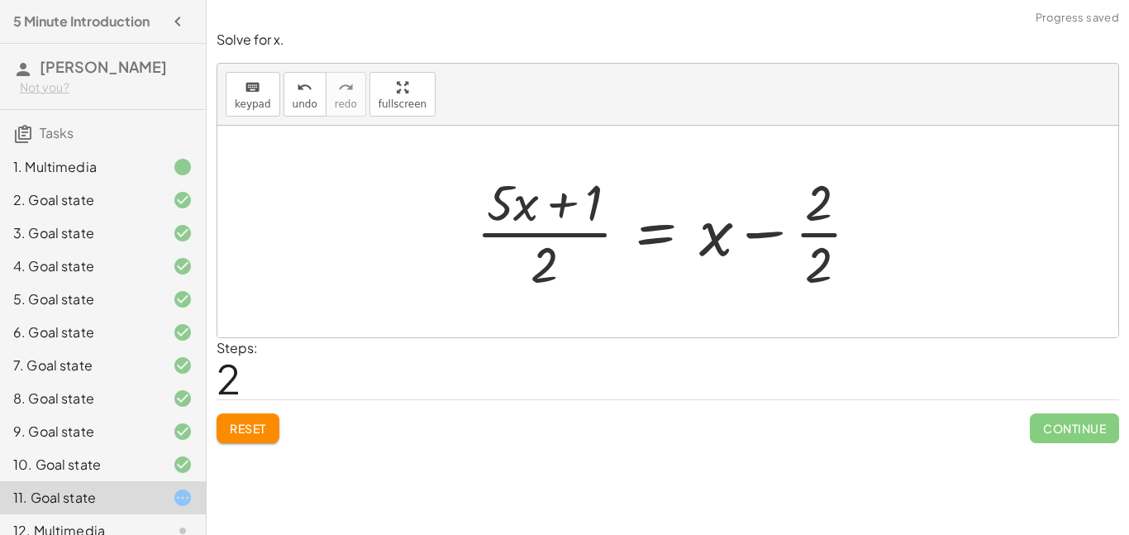
click at [577, 234] on div at bounding box center [674, 231] width 412 height 127
click at [565, 236] on div at bounding box center [674, 231] width 412 height 127
click at [270, 419] on button "Reset" at bounding box center [248, 428] width 63 height 30
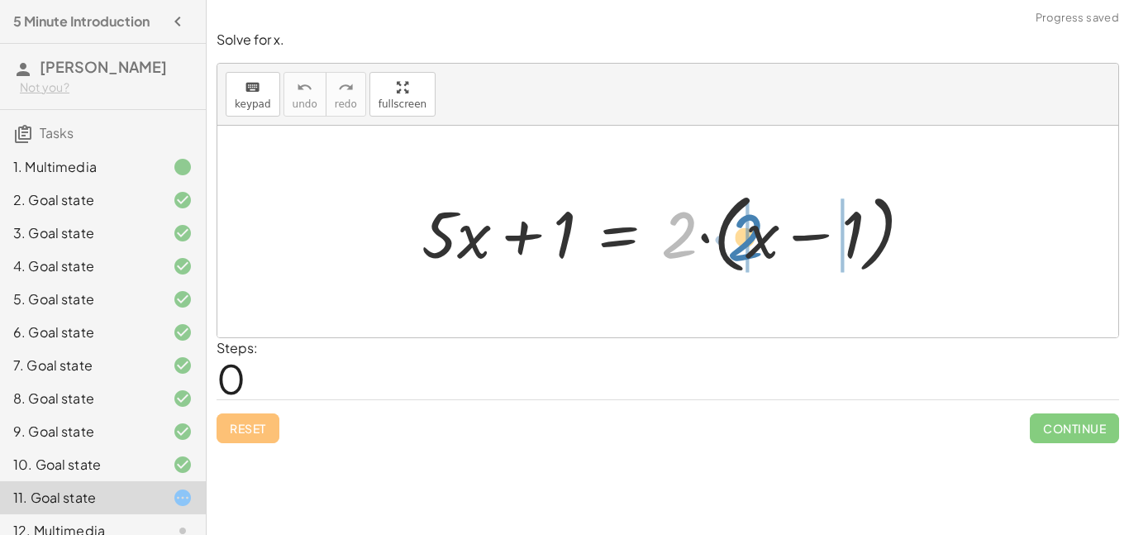
drag, startPoint x: 695, startPoint y: 245, endPoint x: 762, endPoint y: 247, distance: 67.0
click at [762, 247] on div at bounding box center [674, 231] width 522 height 95
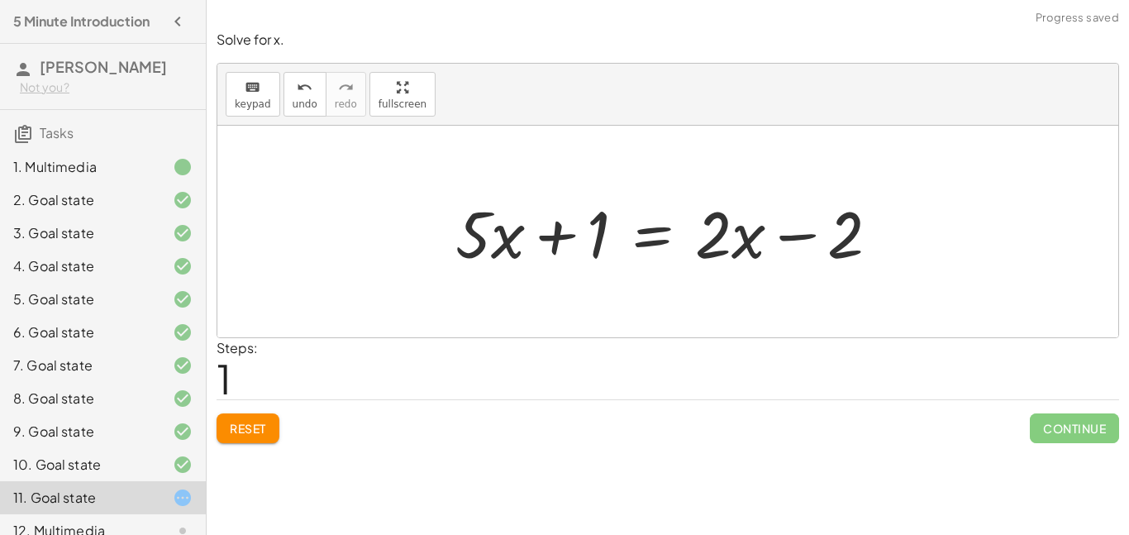
click at [781, 236] on div at bounding box center [674, 231] width 454 height 85
click at [546, 237] on div at bounding box center [674, 231] width 454 height 85
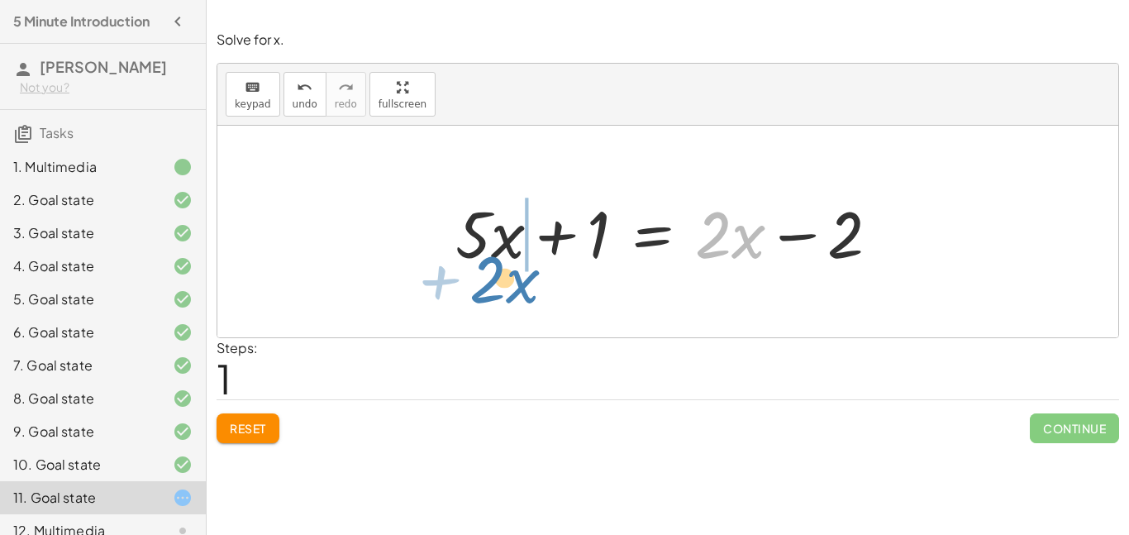
drag, startPoint x: 717, startPoint y: 236, endPoint x: 490, endPoint y: 281, distance: 231.6
click at [490, 281] on div "+ · 5 · x + 1 = · 2 · ( + x − 1 ) + · 5 · x + 1 = + · 2 · x − · 2 · 1 · 2 + · x…" at bounding box center [667, 232] width 901 height 212
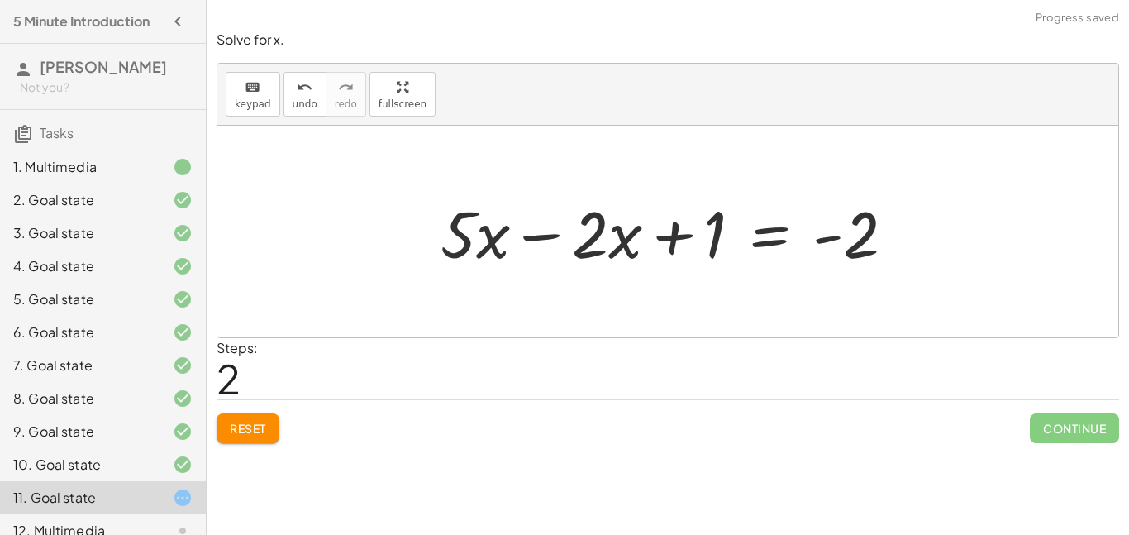
click at [555, 234] on div at bounding box center [674, 231] width 484 height 85
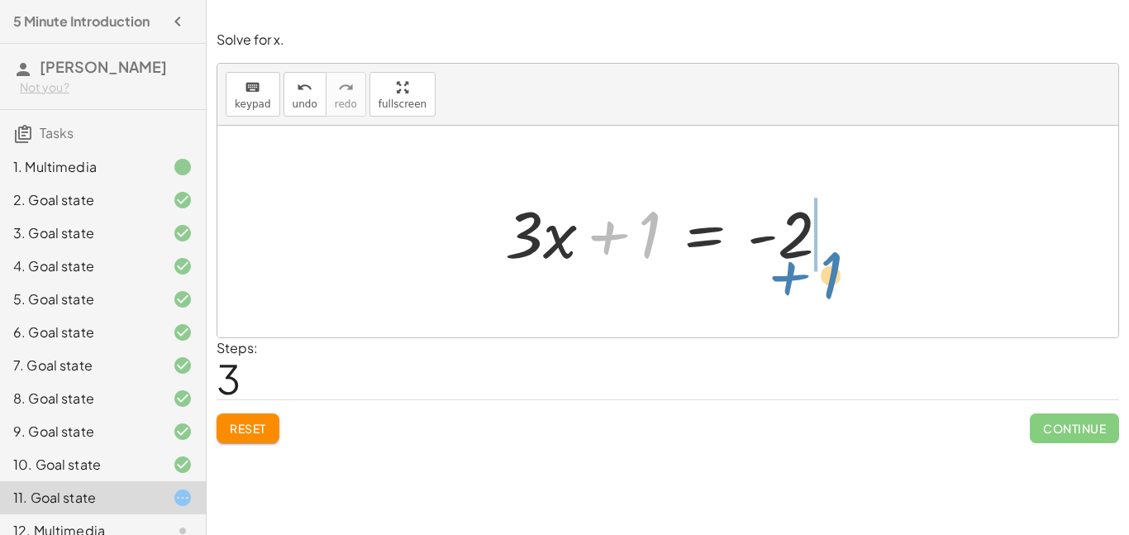
drag, startPoint x: 646, startPoint y: 234, endPoint x: 818, endPoint y: 274, distance: 177.4
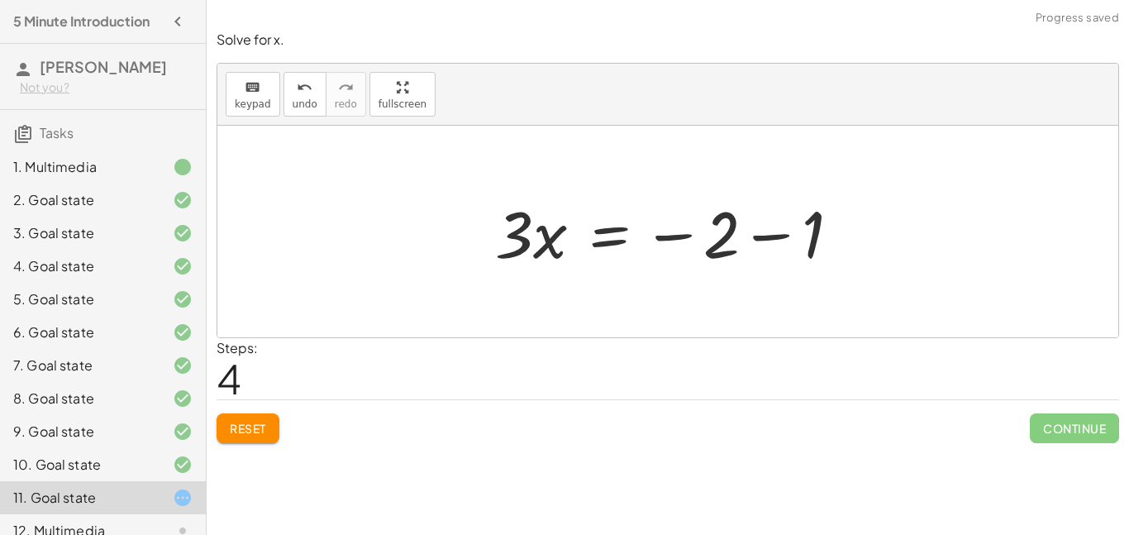
click at [780, 234] on div at bounding box center [674, 231] width 374 height 85
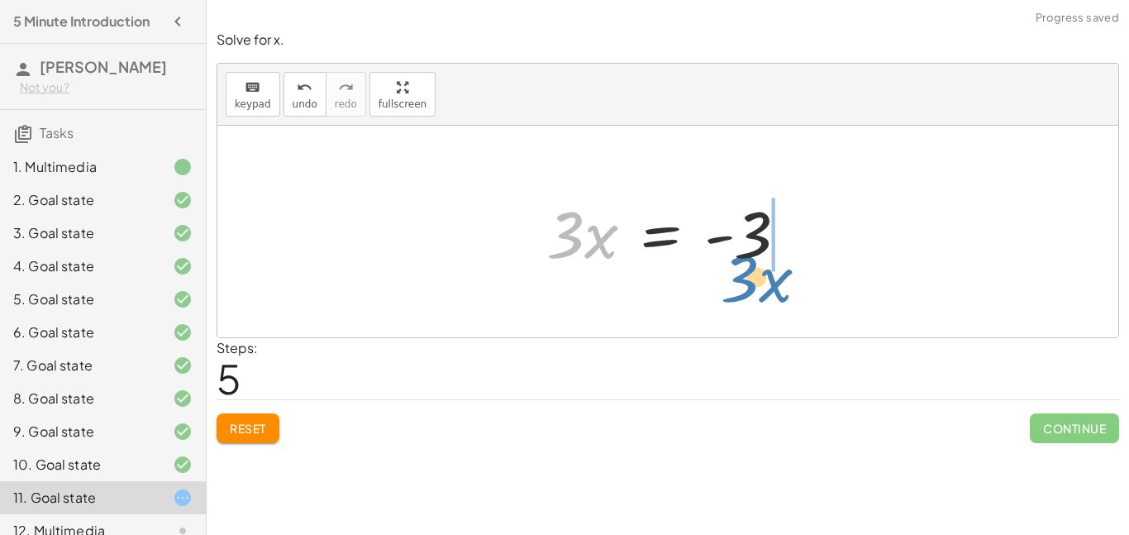
drag, startPoint x: 573, startPoint y: 243, endPoint x: 746, endPoint y: 288, distance: 179.2
click at [746, 288] on div "+ · 5 · x + 1 = · 2 · ( + x − 1 ) + · 5 · x + 1 = + · 2 · x − · 2 · 1 + · 5 · x…" at bounding box center [667, 232] width 901 height 212
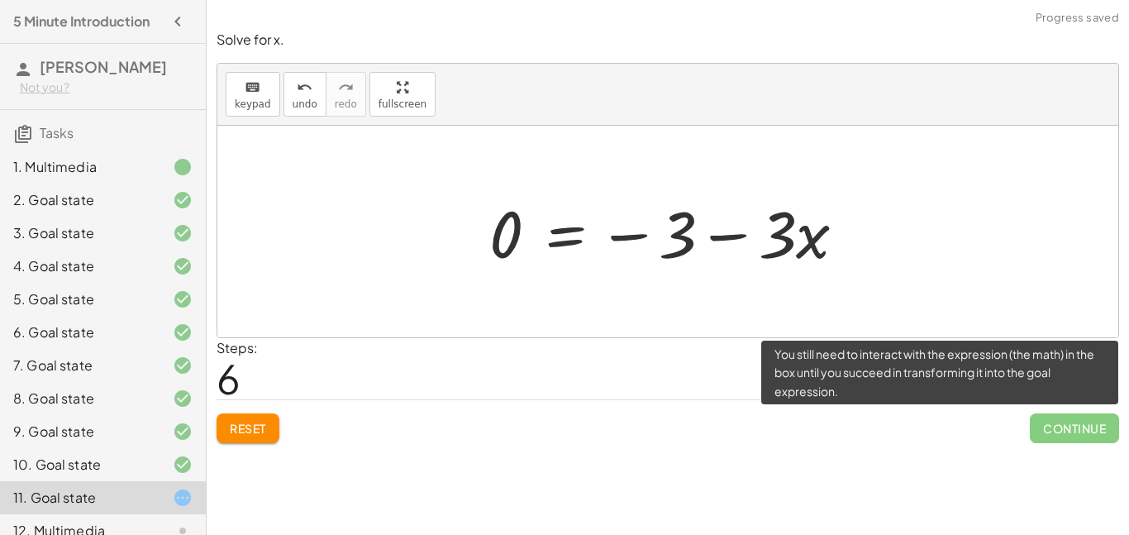
click at [1047, 427] on span "Continue" at bounding box center [1074, 428] width 89 height 30
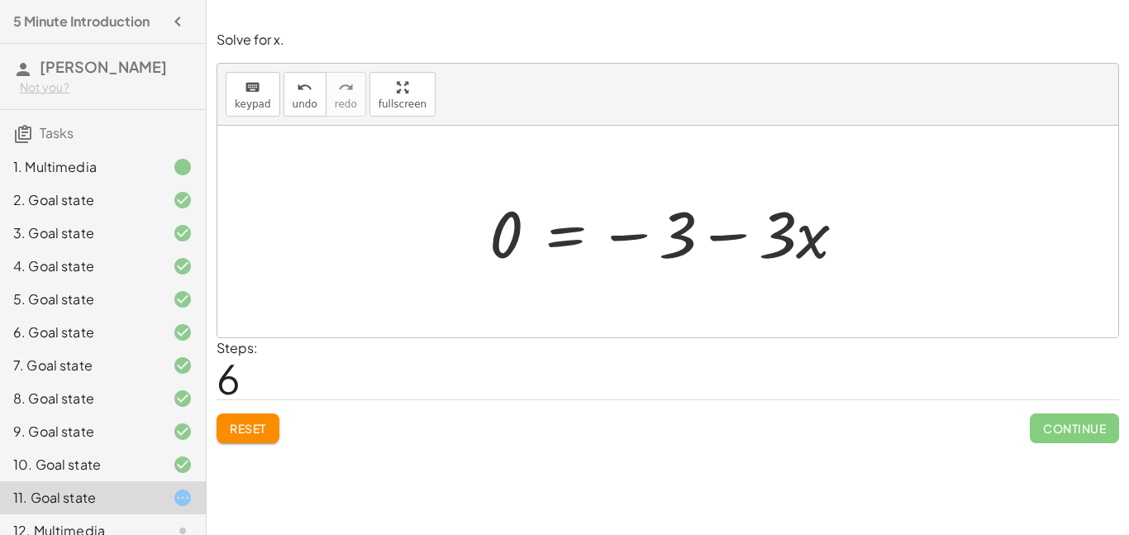
click at [782, 260] on div at bounding box center [674, 231] width 386 height 85
click at [736, 243] on div at bounding box center [674, 231] width 386 height 85
click at [625, 243] on div at bounding box center [674, 231] width 386 height 85
click at [777, 243] on div at bounding box center [674, 231] width 386 height 85
click at [501, 239] on div at bounding box center [674, 231] width 386 height 85
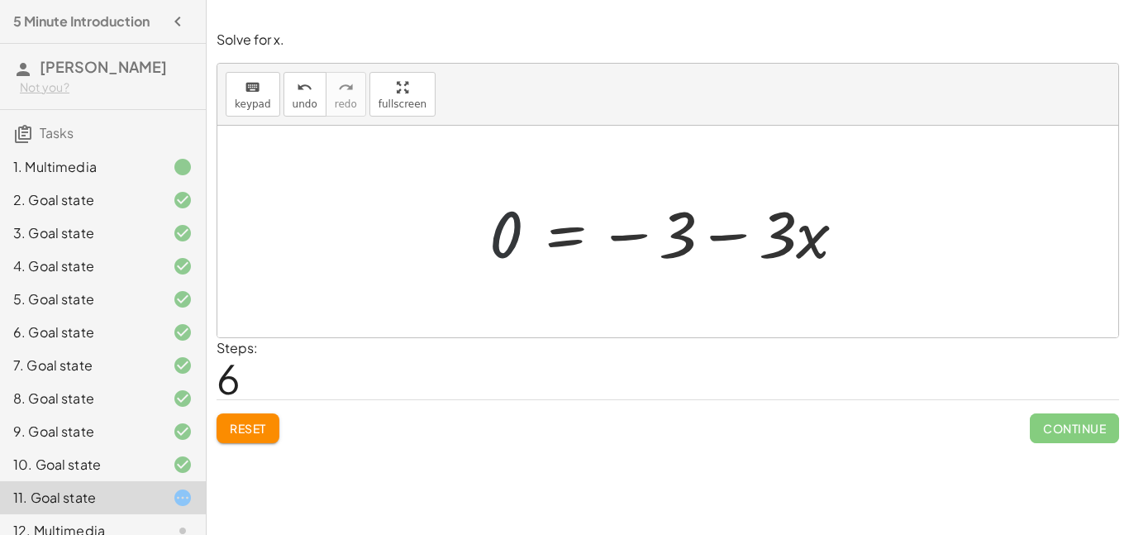
click at [501, 239] on div at bounding box center [674, 231] width 386 height 85
drag, startPoint x: 779, startPoint y: 247, endPoint x: 484, endPoint y: 283, distance: 296.4
click at [484, 283] on div "+ · 5 · x + 1 = · 2 · ( + x − 1 ) + · 5 · x + 1 = + · 2 · x − · 2 · 1 + · 5 · x…" at bounding box center [667, 232] width 901 height 212
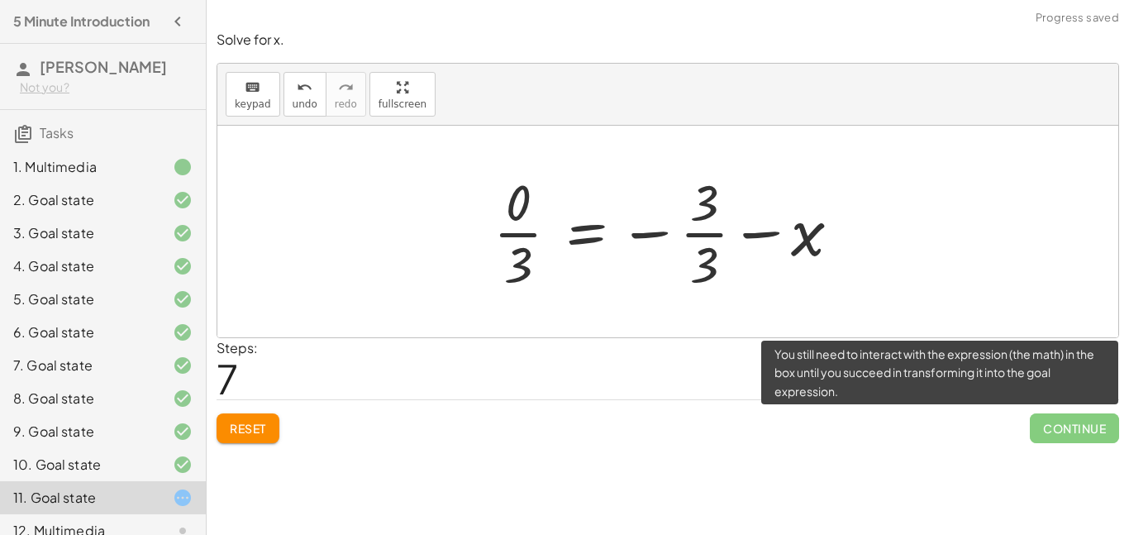
click at [1067, 415] on span "Continue" at bounding box center [1074, 428] width 89 height 30
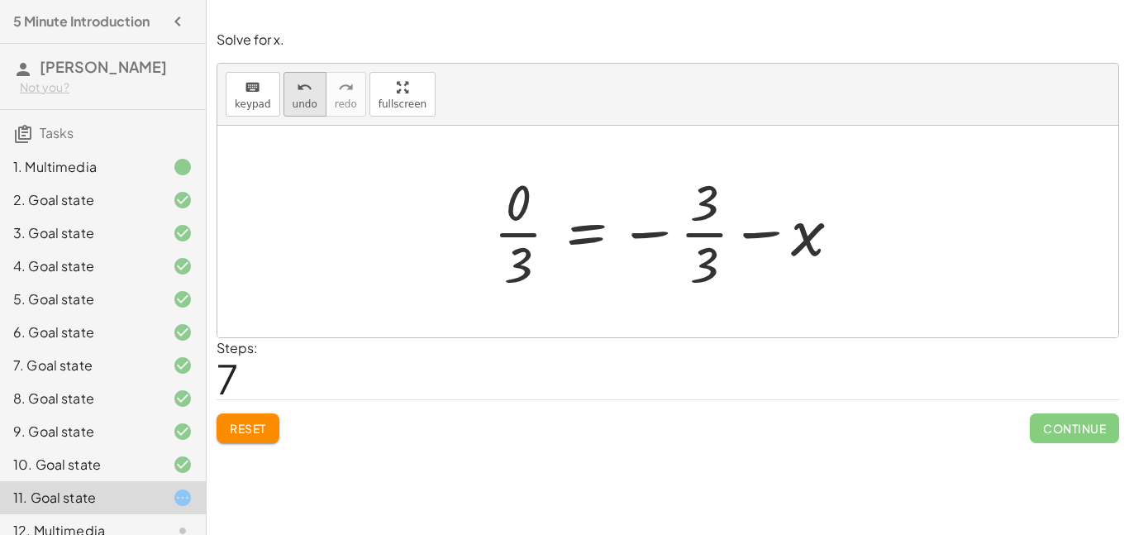
click at [314, 87] on button "undo undo" at bounding box center [305, 94] width 43 height 45
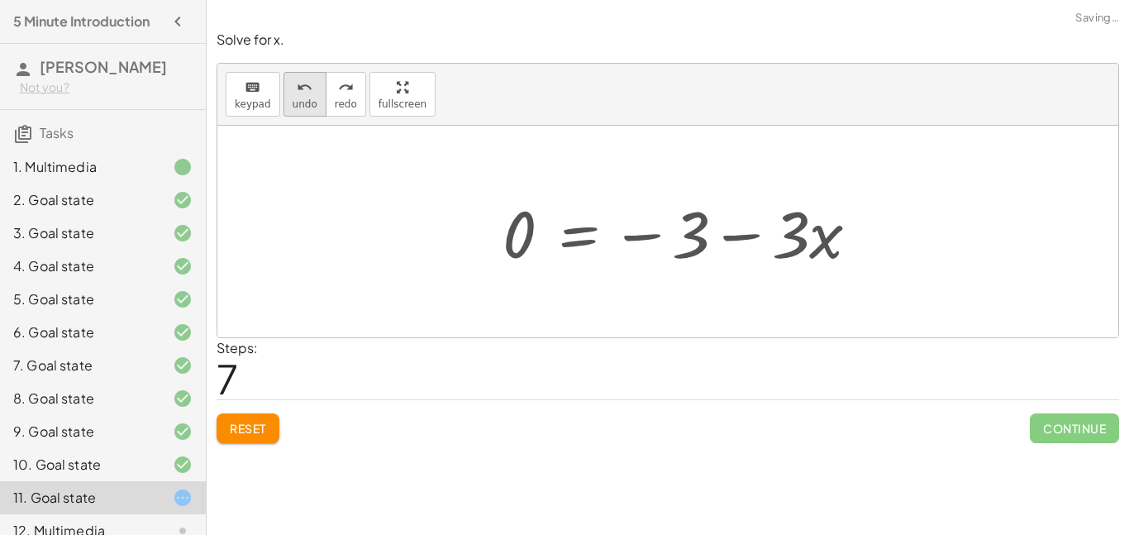
click at [314, 87] on button "undo undo" at bounding box center [305, 94] width 43 height 45
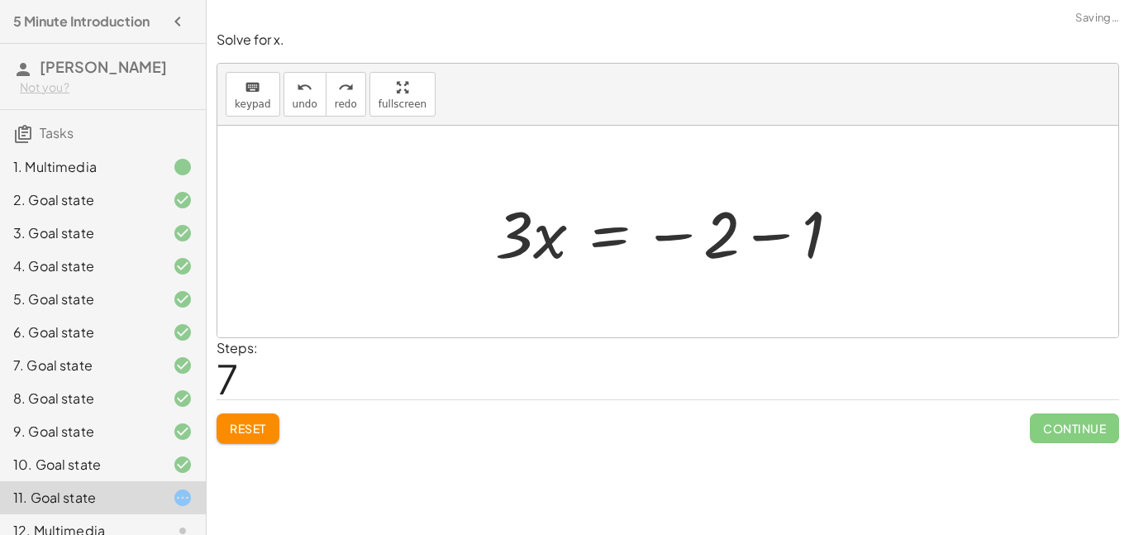
click at [765, 228] on div at bounding box center [674, 231] width 374 height 85
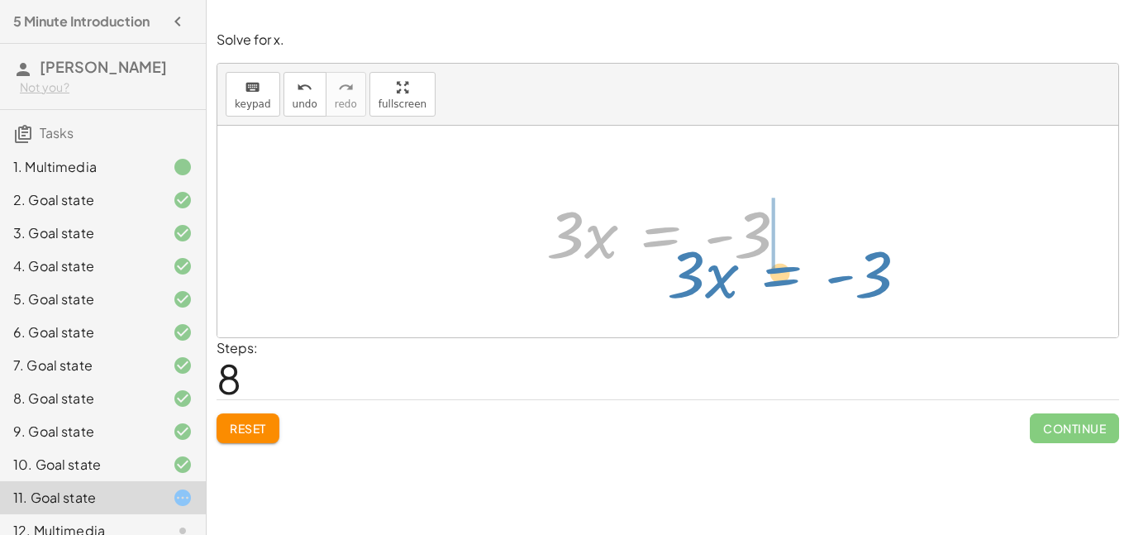
drag, startPoint x: 576, startPoint y: 225, endPoint x: 697, endPoint y: 264, distance: 127.0
click at [697, 264] on div at bounding box center [673, 231] width 271 height 85
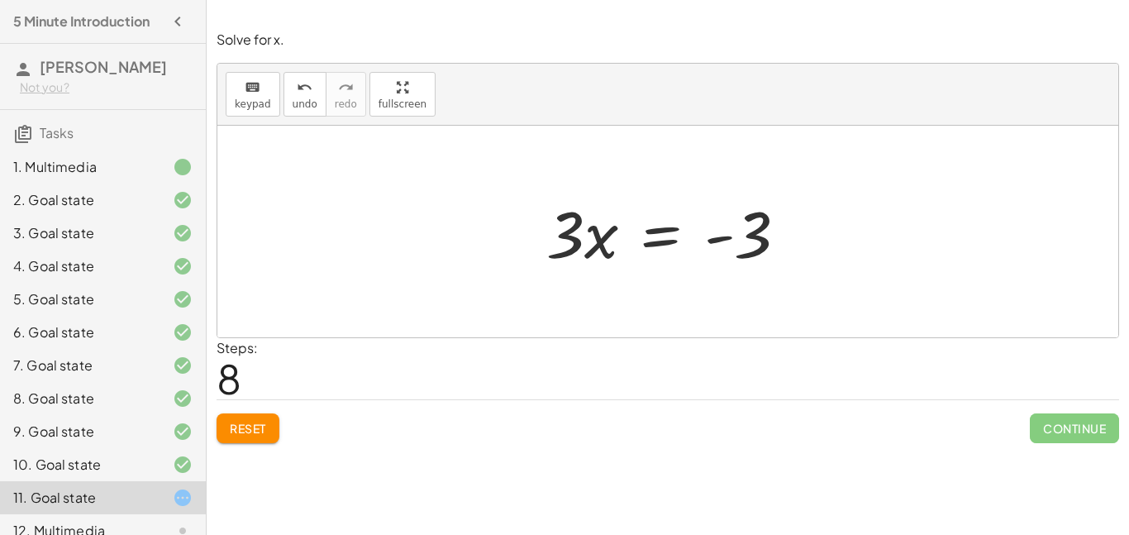
click at [679, 234] on div at bounding box center [673, 231] width 271 height 85
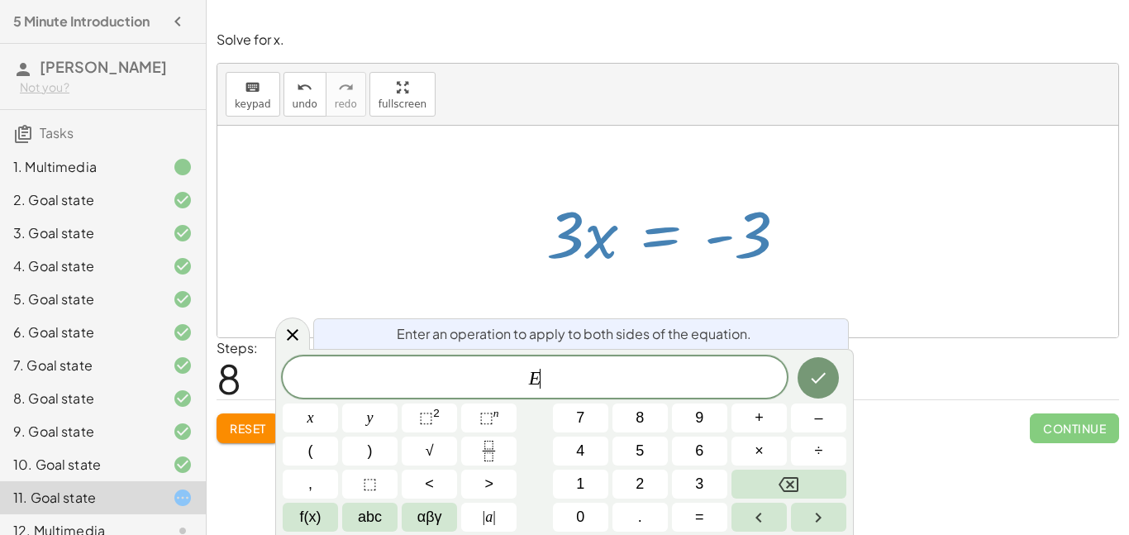
scroll to position [1, 0]
click at [738, 267] on div at bounding box center [673, 231] width 271 height 85
click at [816, 366] on button "Done" at bounding box center [818, 377] width 41 height 41
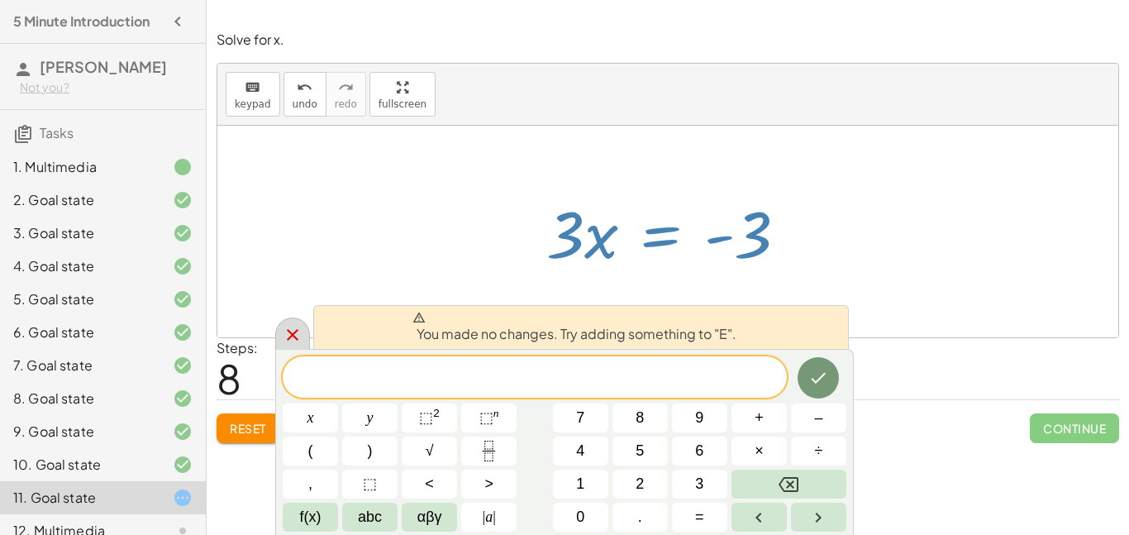
click at [291, 329] on icon at bounding box center [293, 335] width 20 height 20
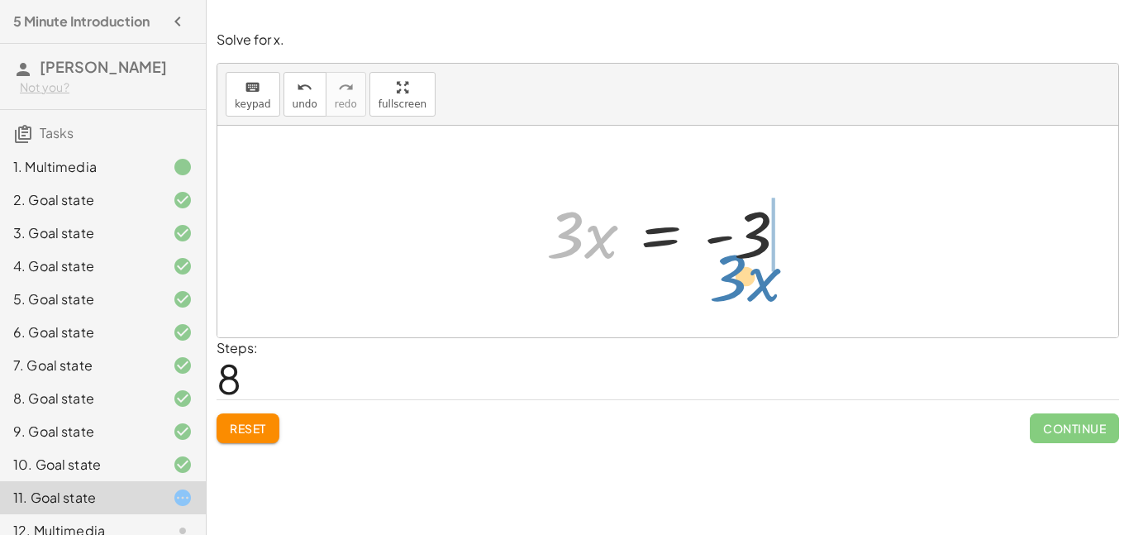
drag, startPoint x: 568, startPoint y: 234, endPoint x: 731, endPoint y: 277, distance: 168.4
click at [731, 277] on div "+ · 5 · x + 1 = · 2 · ( + x − 1 ) + · 5 · x + 1 = + · 2 · x − · 2 · 1 + · 5 · x…" at bounding box center [668, 231] width 292 height 93
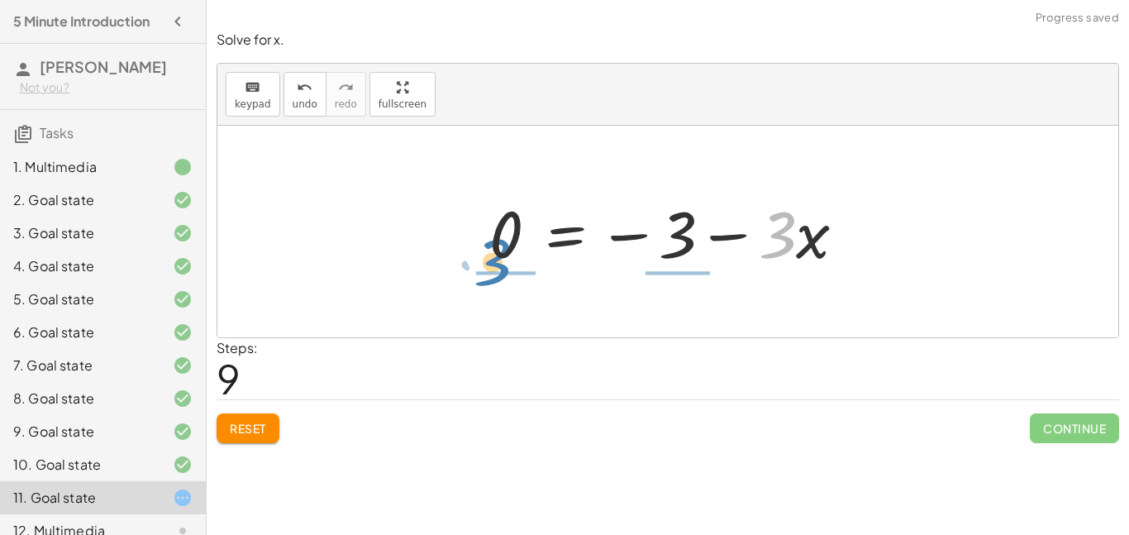
drag, startPoint x: 775, startPoint y: 246, endPoint x: 482, endPoint y: 273, distance: 294.6
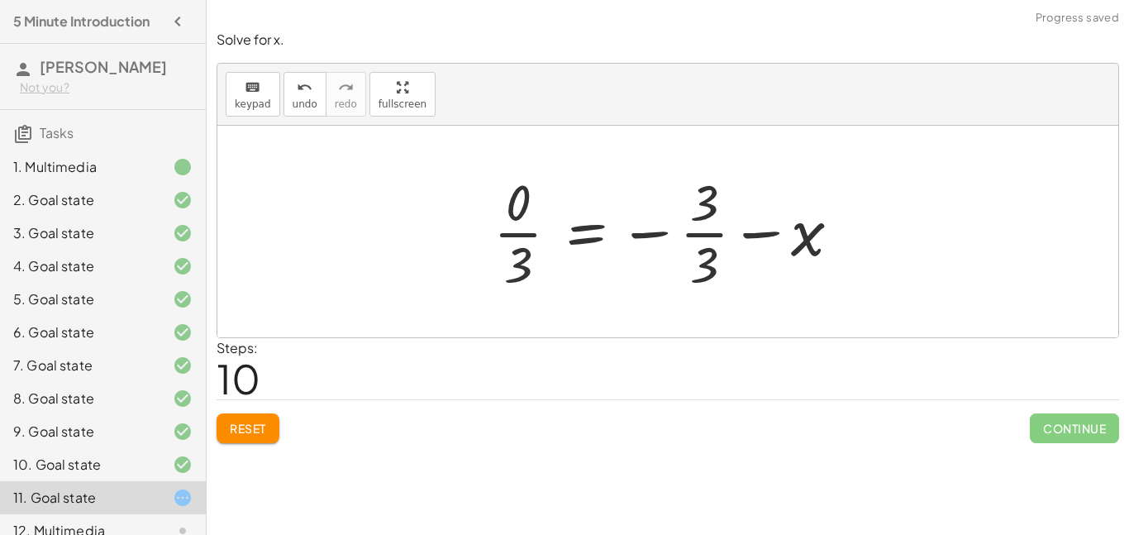
drag, startPoint x: 525, startPoint y: 260, endPoint x: 808, endPoint y: 221, distance: 285.5
click at [808, 221] on div at bounding box center [673, 231] width 377 height 127
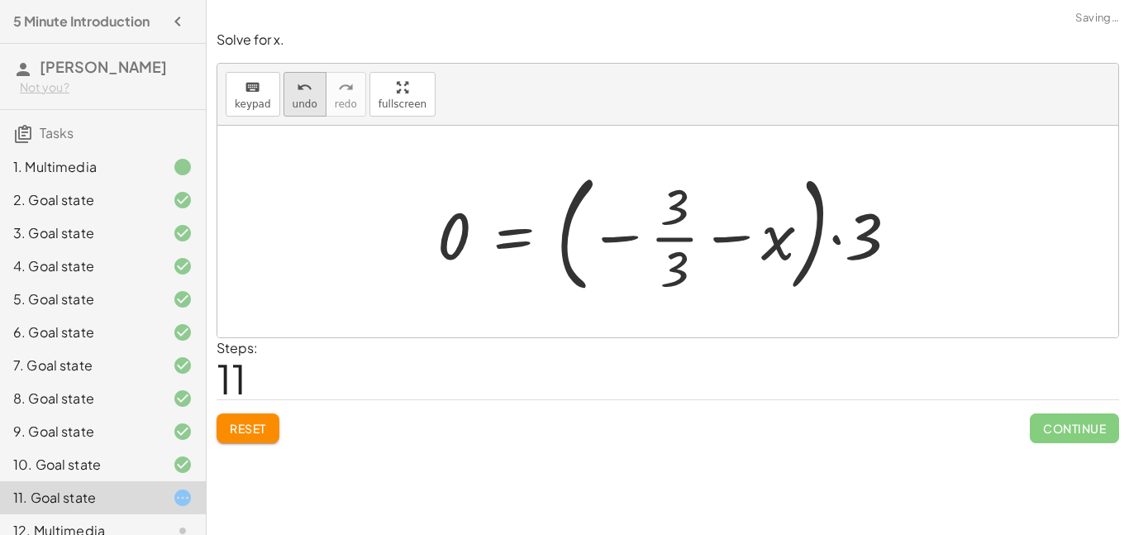
click at [293, 102] on span "undo" at bounding box center [305, 104] width 25 height 12
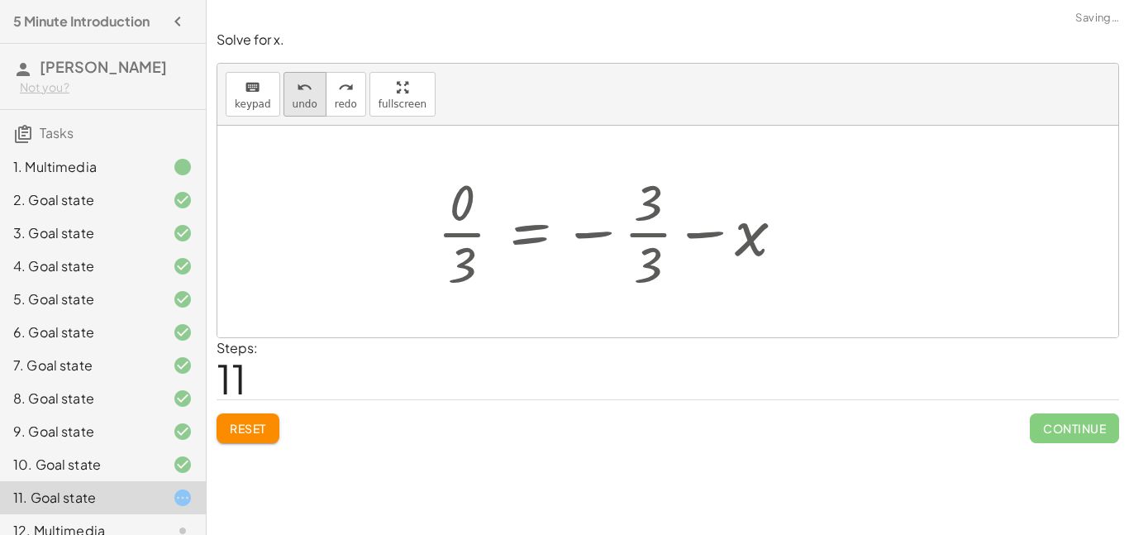
click at [293, 102] on span "undo" at bounding box center [305, 104] width 25 height 12
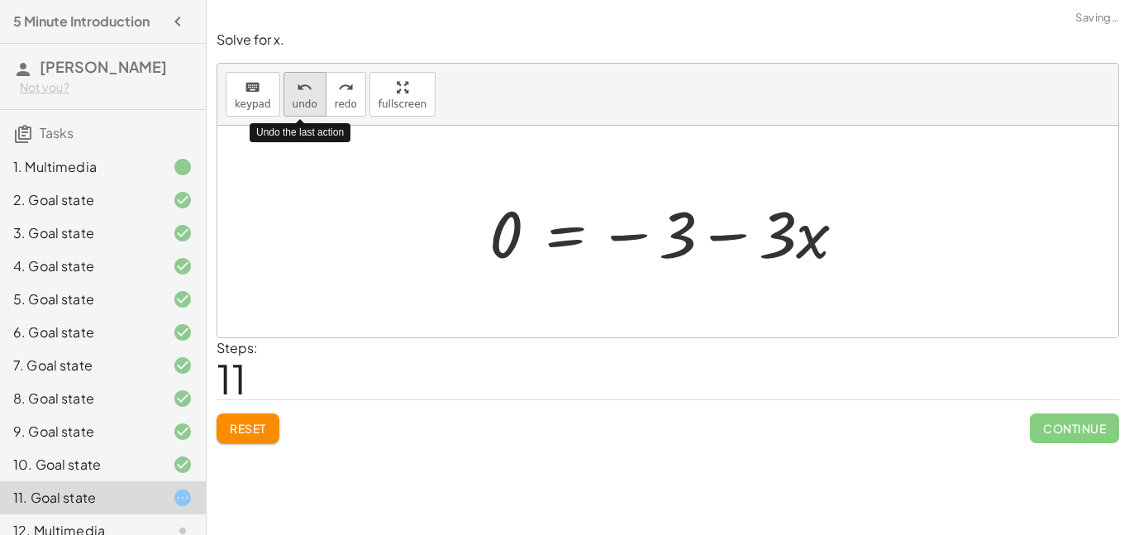
click at [293, 102] on span "undo" at bounding box center [305, 104] width 25 height 12
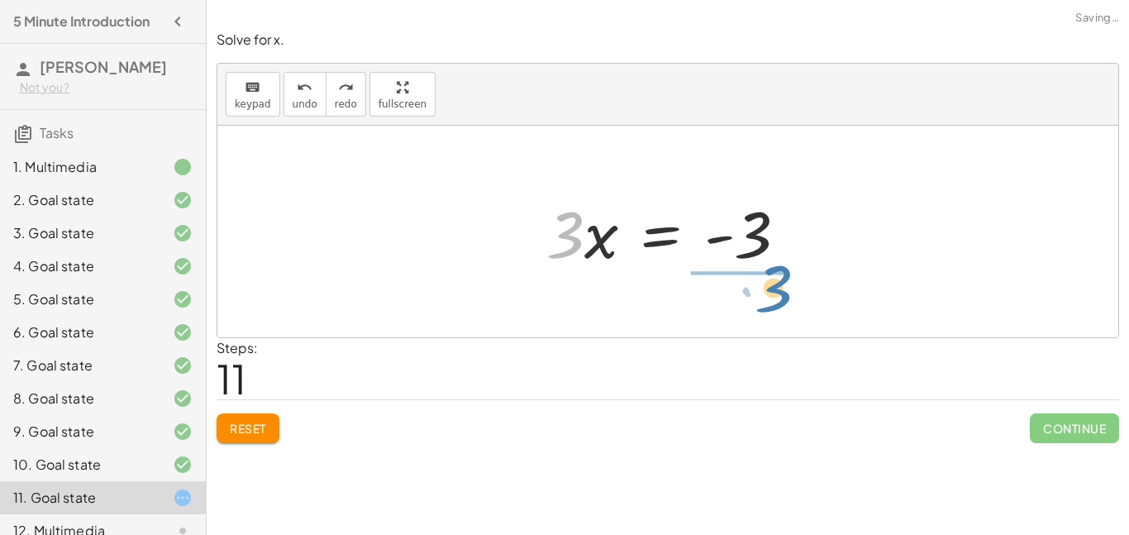
drag, startPoint x: 558, startPoint y: 239, endPoint x: 763, endPoint y: 292, distance: 211.7
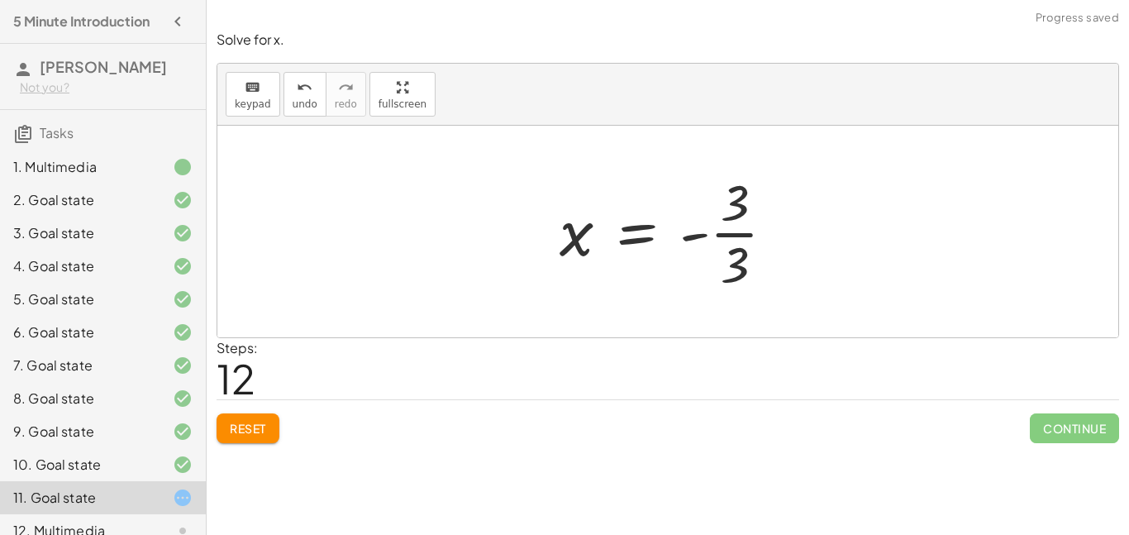
click at [699, 238] on div at bounding box center [673, 231] width 245 height 127
click at [716, 236] on div at bounding box center [673, 231] width 245 height 127
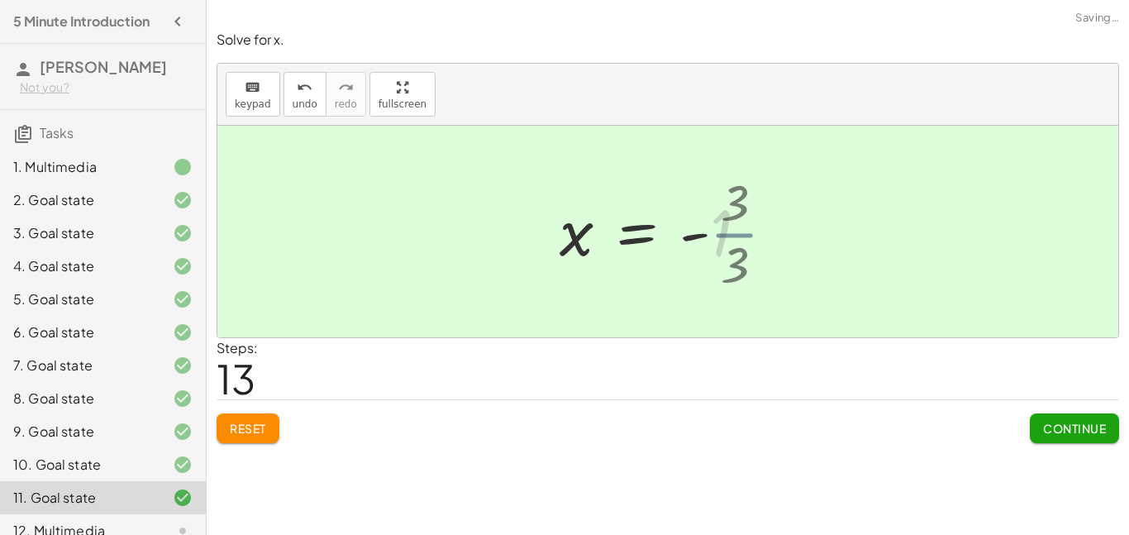
click at [741, 236] on div at bounding box center [660, 232] width 218 height 82
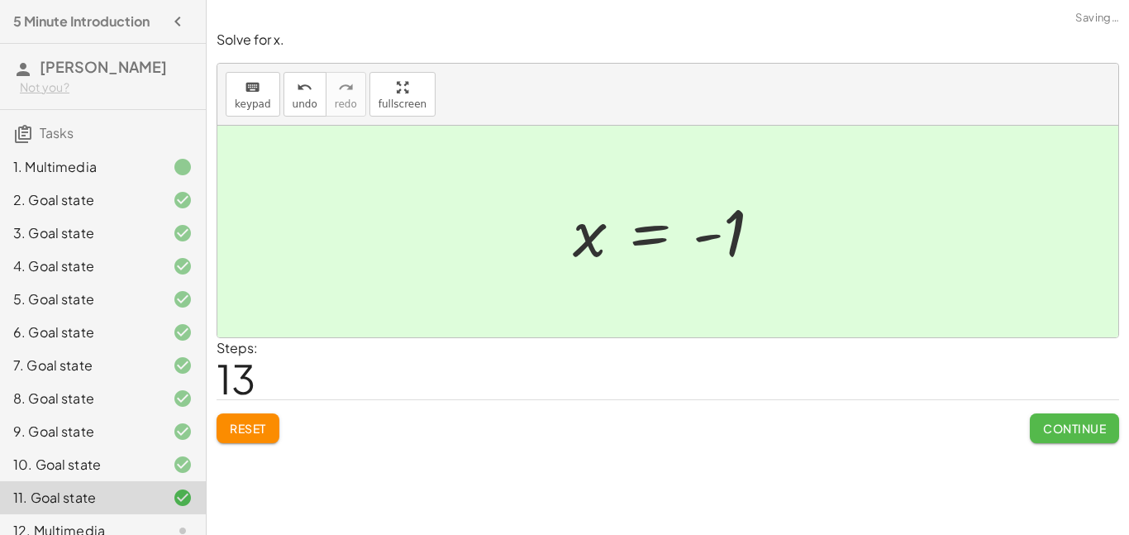
click at [1065, 423] on span "Continue" at bounding box center [1074, 428] width 63 height 15
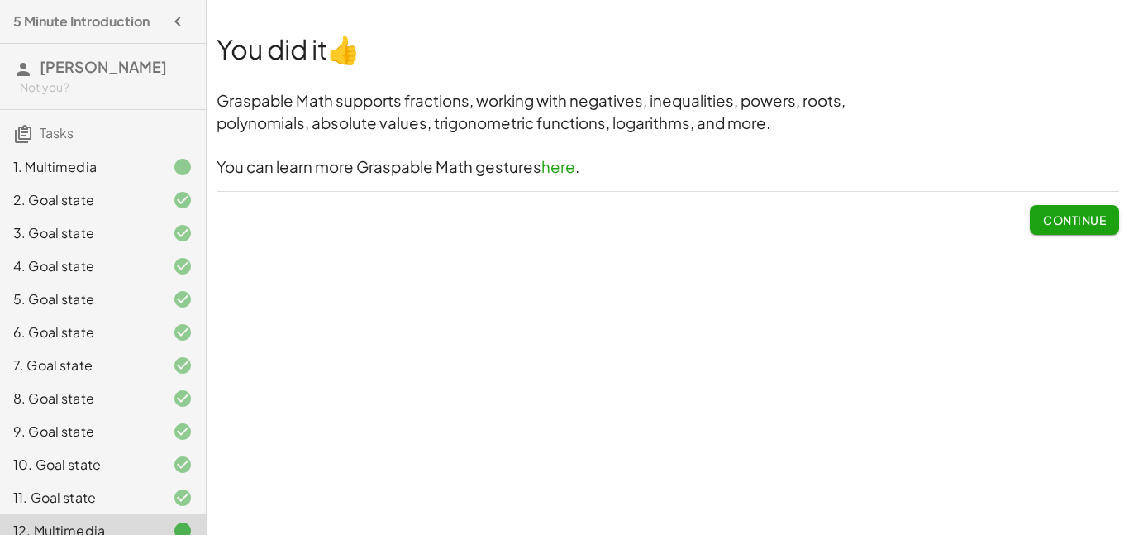
scroll to position [19, 0]
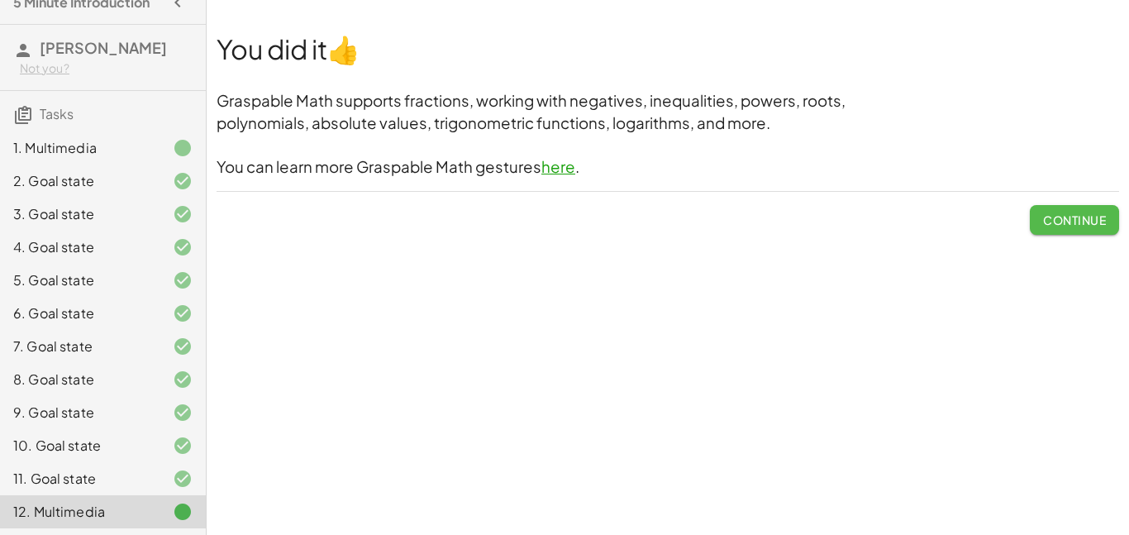
click at [1113, 230] on button "Continue" at bounding box center [1074, 220] width 89 height 30
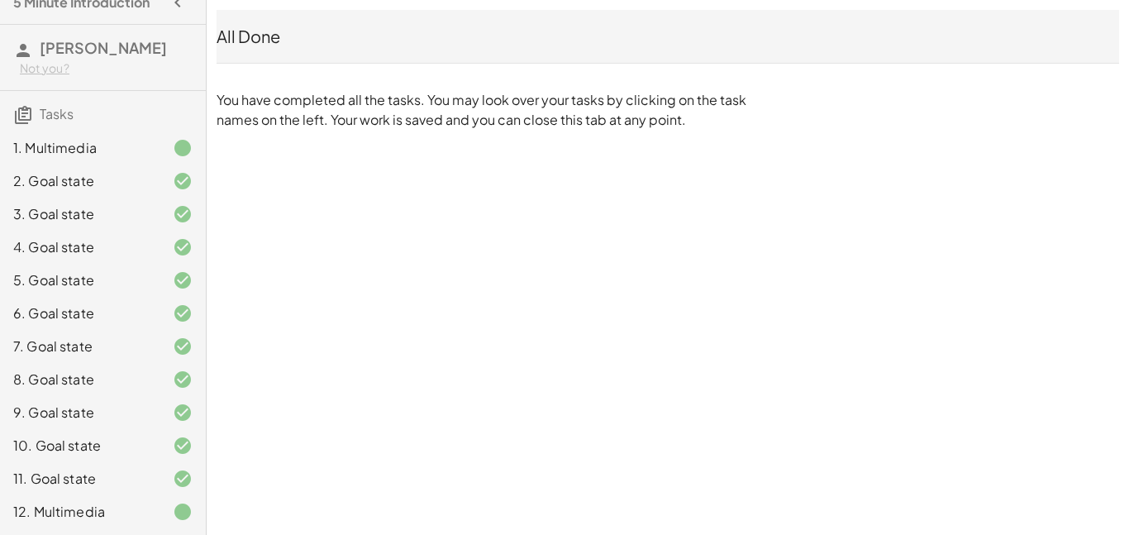
click at [84, 150] on div "1. Multimedia" at bounding box center [79, 148] width 133 height 20
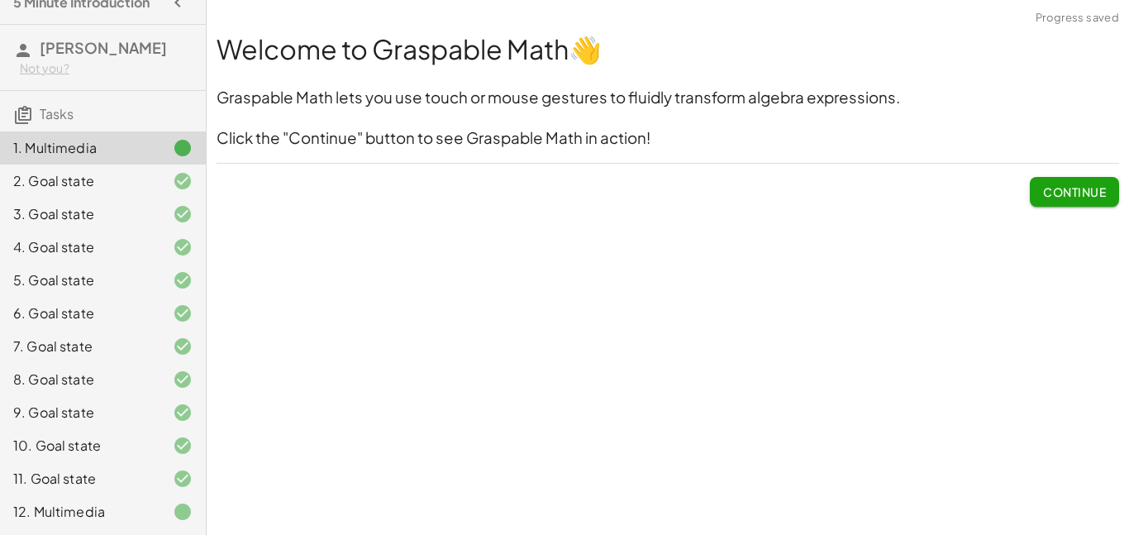
click at [60, 517] on div "12. Multimedia" at bounding box center [79, 512] width 133 height 20
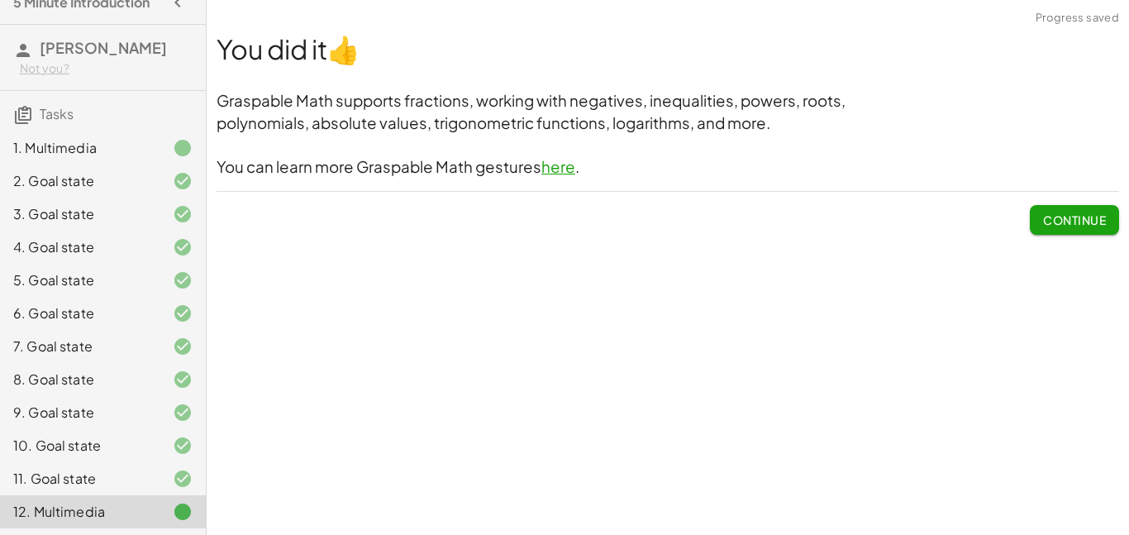
click at [557, 169] on link "here" at bounding box center [558, 166] width 34 height 19
click at [555, 168] on link "here" at bounding box center [558, 166] width 34 height 19
click at [543, 175] on link "here" at bounding box center [558, 166] width 34 height 19
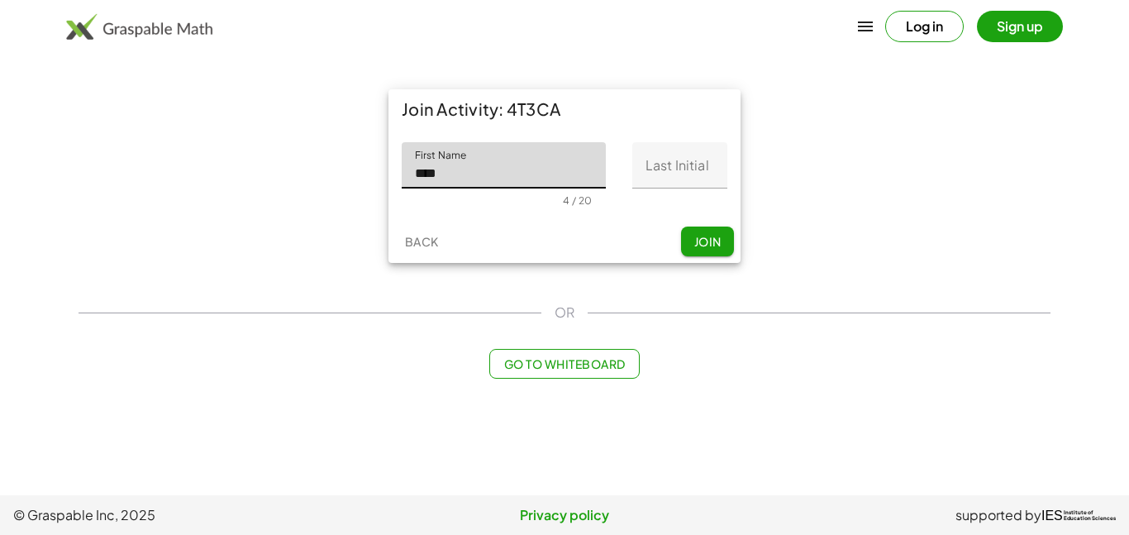
type input "****"
click at [693, 169] on input "Last Initial" at bounding box center [679, 165] width 95 height 46
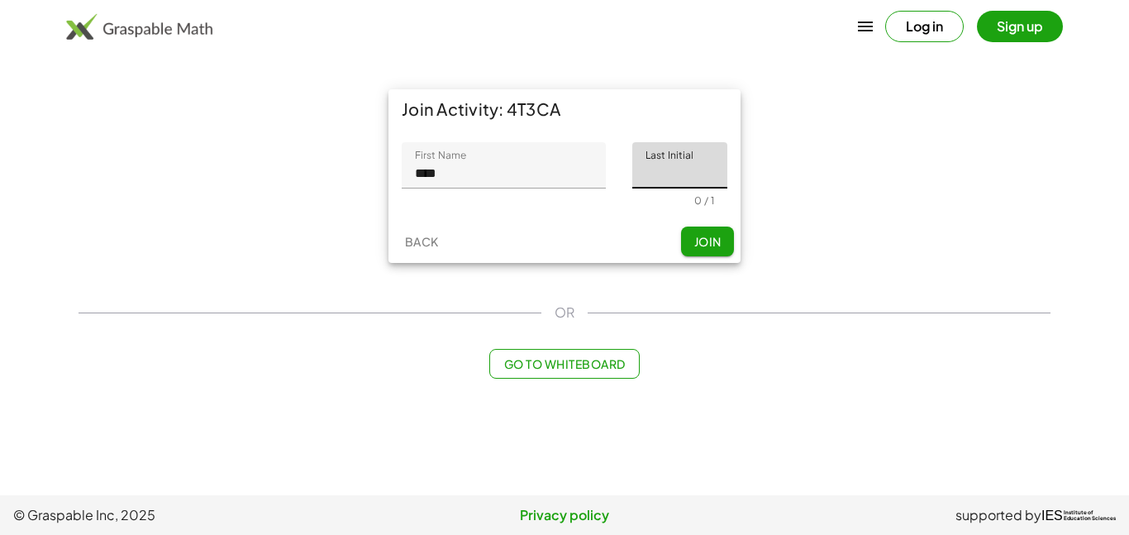
type input "*"
click at [707, 247] on span "Join" at bounding box center [706, 241] width 27 height 15
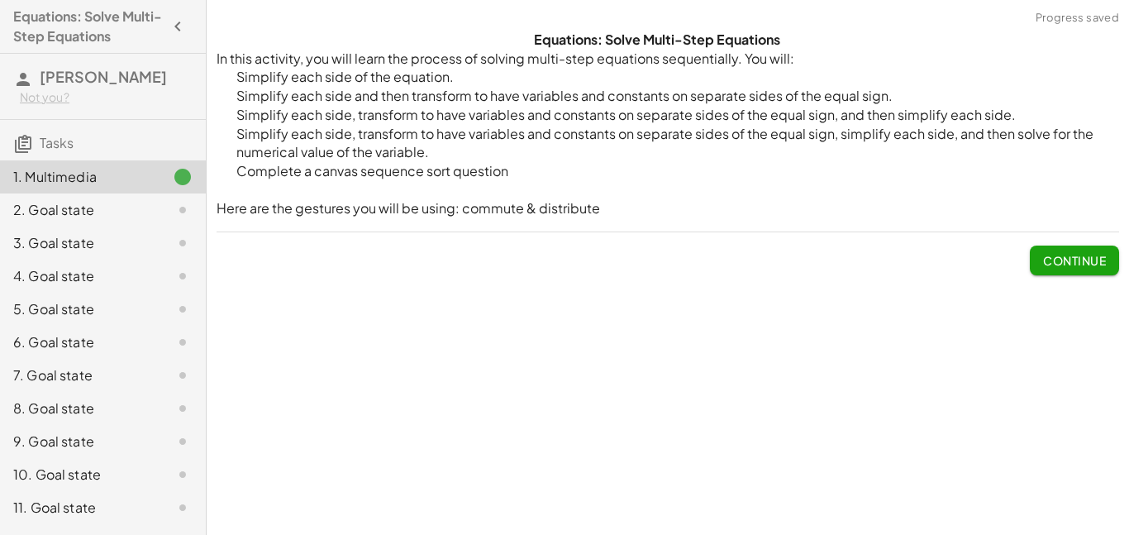
click at [1061, 249] on button "Continue" at bounding box center [1074, 260] width 89 height 30
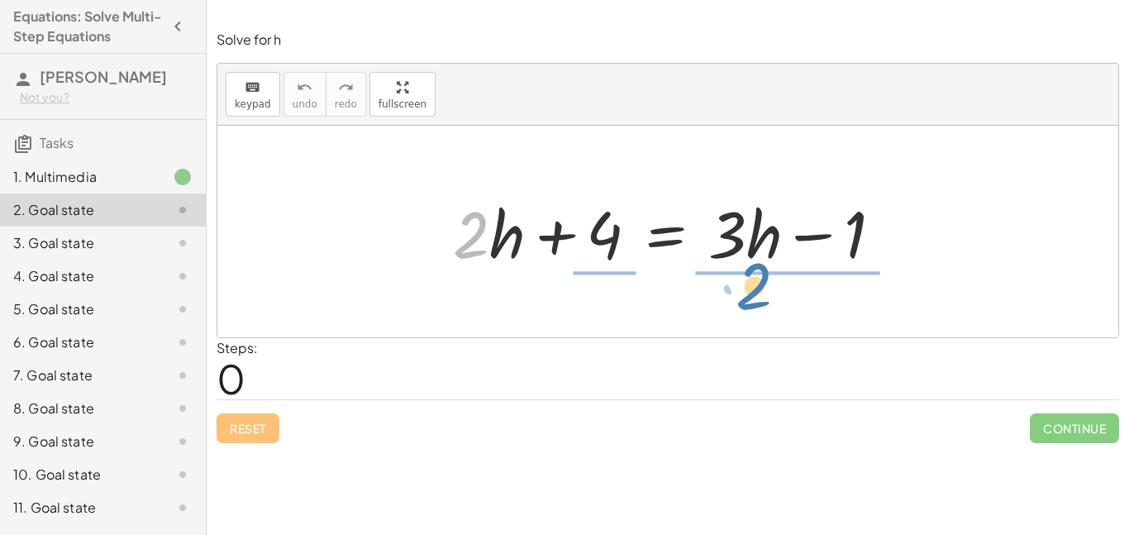
drag, startPoint x: 465, startPoint y: 239, endPoint x: 749, endPoint y: 290, distance: 288.1
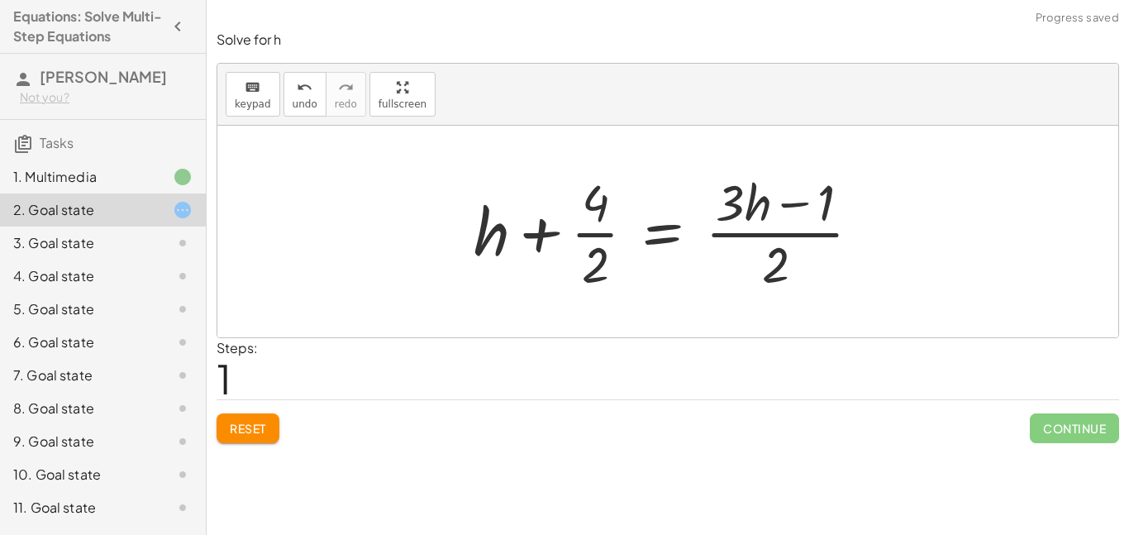
click at [766, 236] on div at bounding box center [673, 231] width 417 height 127
click at [261, 428] on span "Reset" at bounding box center [248, 428] width 36 height 15
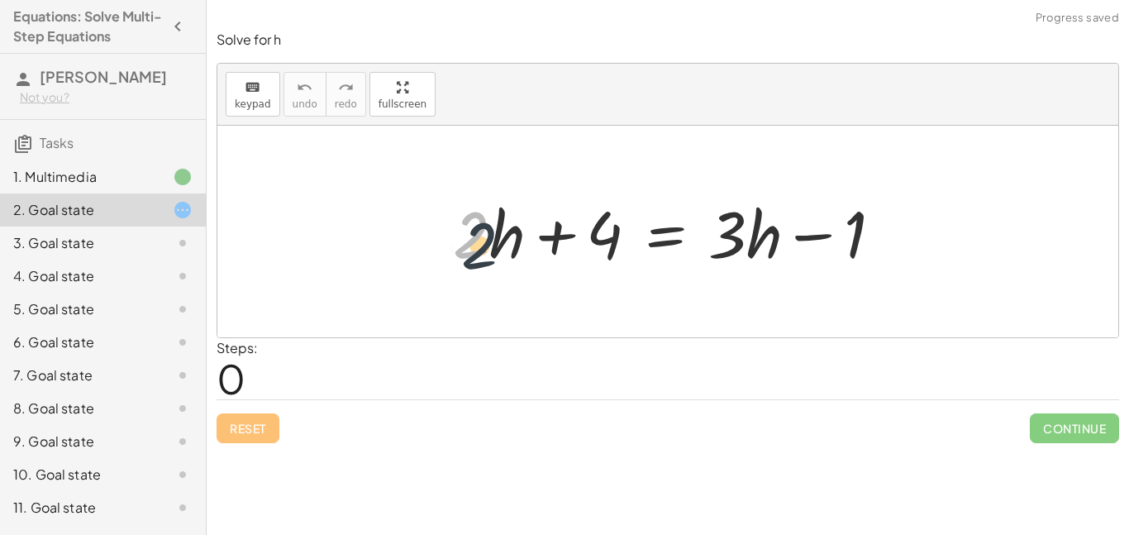
drag, startPoint x: 455, startPoint y: 225, endPoint x: 465, endPoint y: 237, distance: 15.9
click at [465, 237] on div at bounding box center [674, 231] width 459 height 85
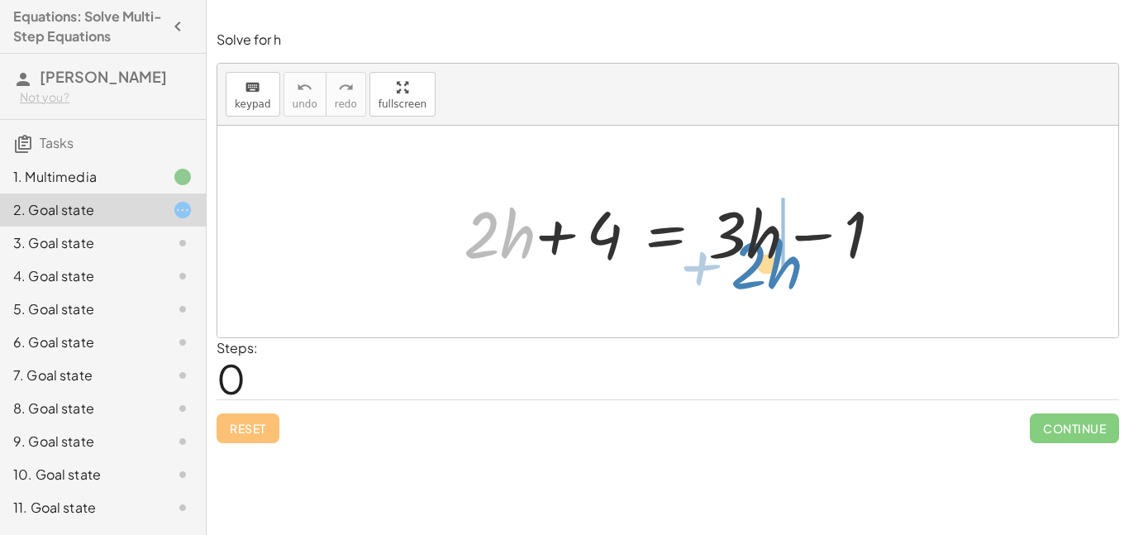
drag, startPoint x: 466, startPoint y: 221, endPoint x: 733, endPoint y: 251, distance: 268.7
click at [733, 251] on div at bounding box center [669, 231] width 448 height 85
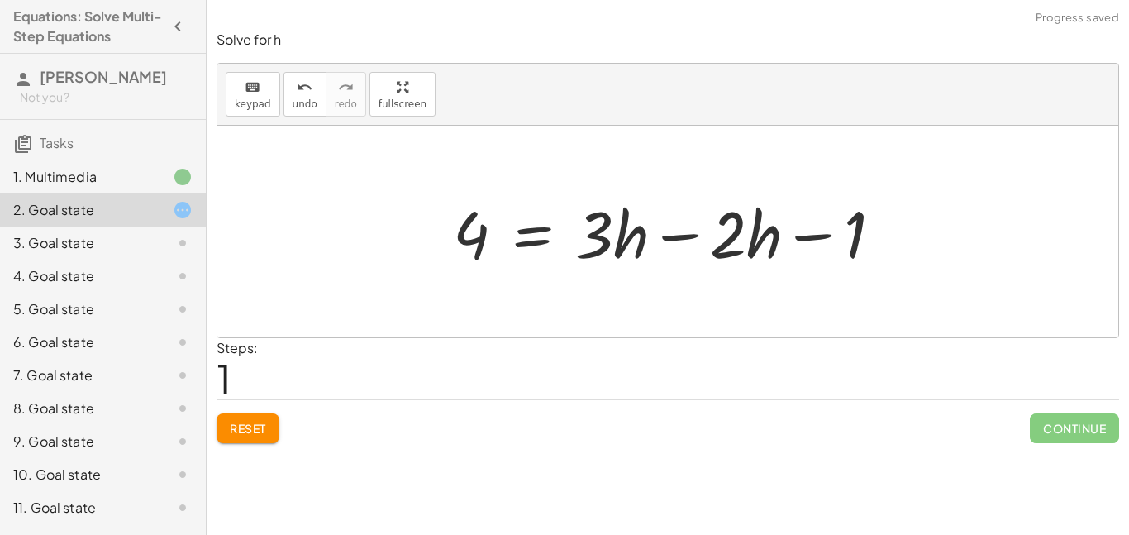
click at [689, 235] on div at bounding box center [674, 231] width 459 height 85
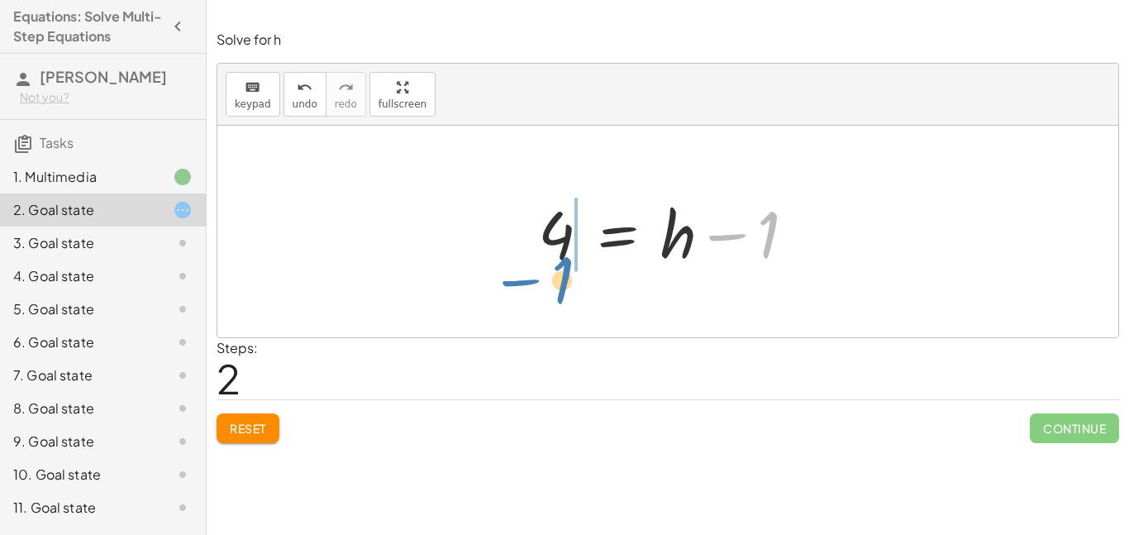
drag, startPoint x: 767, startPoint y: 232, endPoint x: 560, endPoint y: 277, distance: 211.4
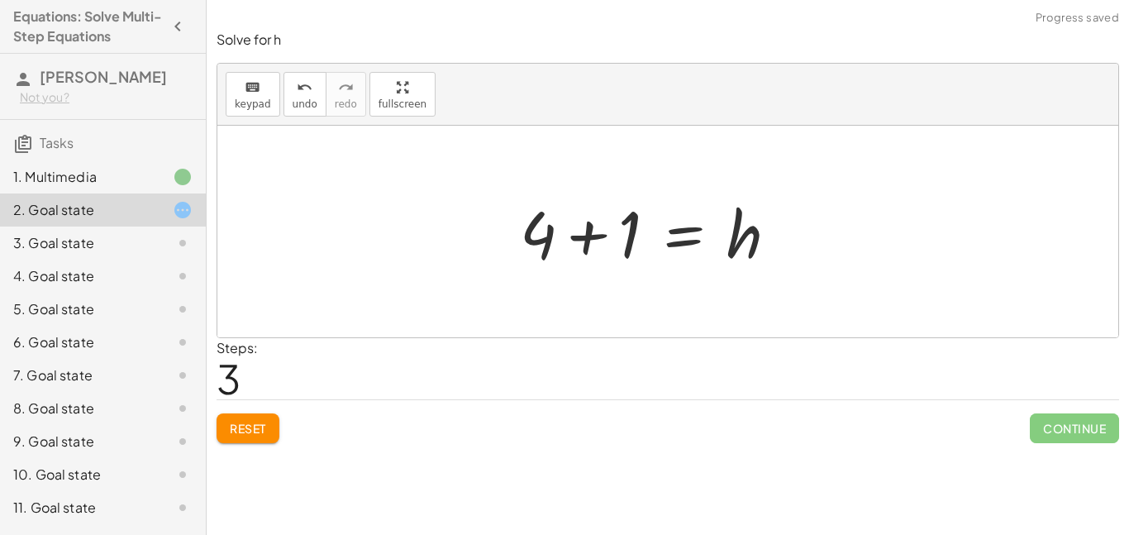
click at [528, 236] on div "+ · 2 · h + 4 = + · 3 · h − 1 4 = + · 3 · h − · 2 · h − 1 4 = + · 1 · h − 1 4 =…" at bounding box center [649, 231] width 308 height 93
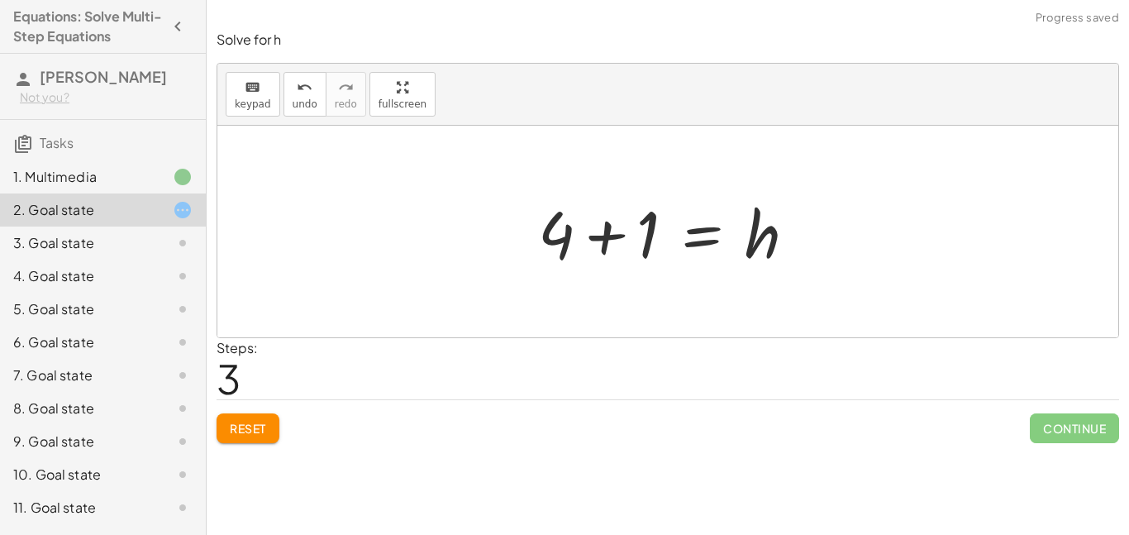
click at [582, 235] on div at bounding box center [674, 231] width 288 height 85
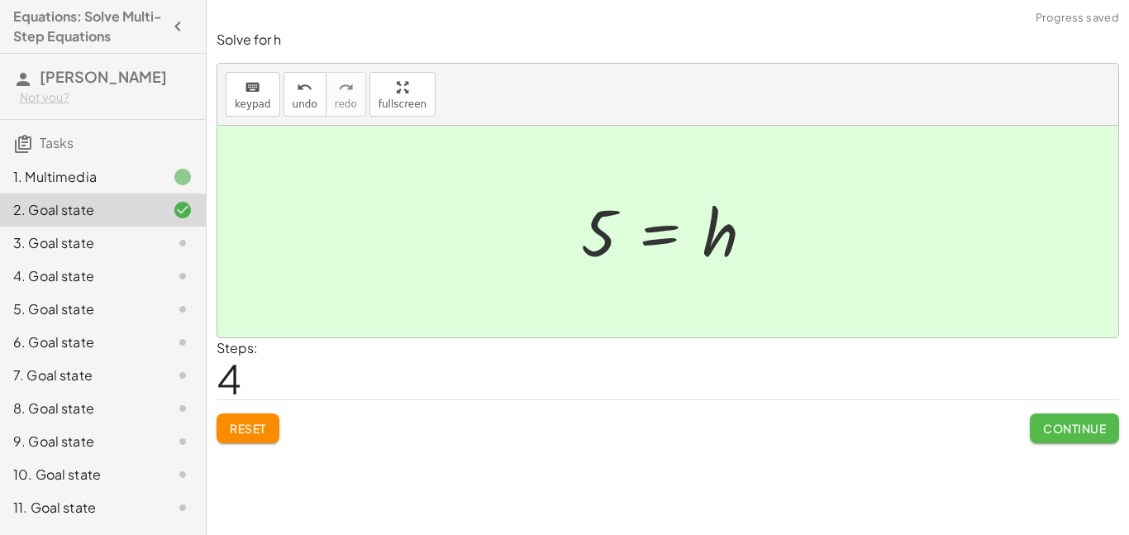
click at [1049, 422] on span "Continue" at bounding box center [1074, 428] width 63 height 15
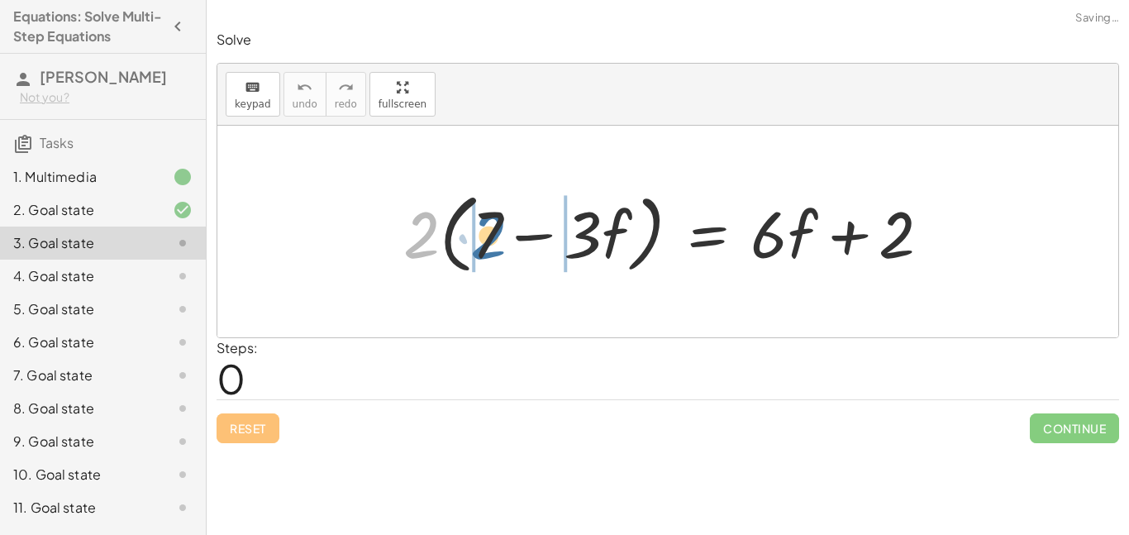
drag, startPoint x: 427, startPoint y: 221, endPoint x: 498, endPoint y: 222, distance: 71.1
click at [498, 222] on div at bounding box center [673, 231] width 557 height 95
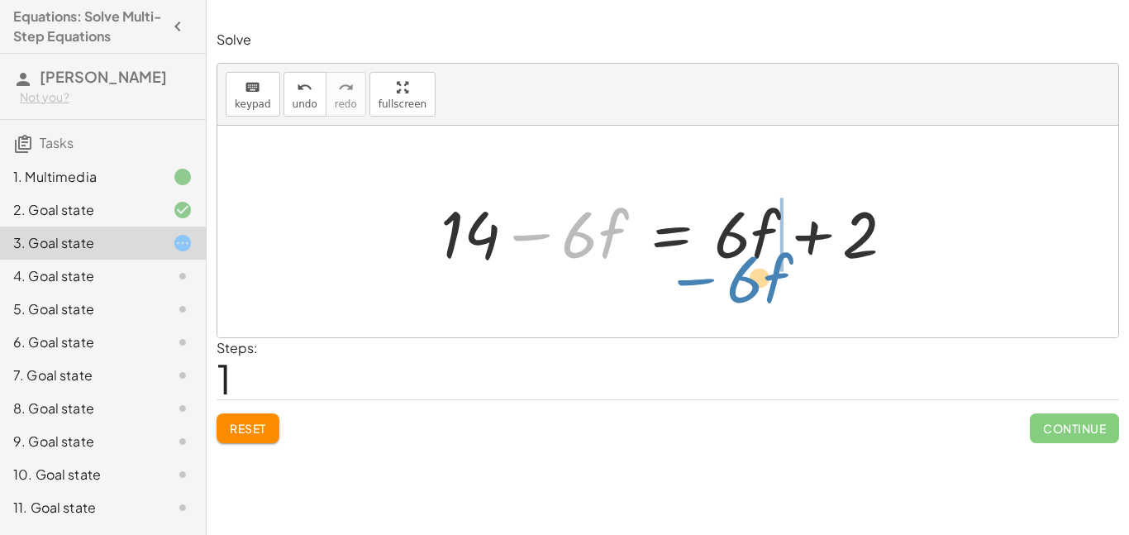
drag, startPoint x: 538, startPoint y: 236, endPoint x: 703, endPoint y: 281, distance: 170.4
click at [703, 281] on div "· 2 · ( + 7 − · 3 · f ) = + · 6 · f + 2 + · 2 · 7 − · 2 · 3 · f = + · 6 · f + 2…" at bounding box center [667, 232] width 901 height 212
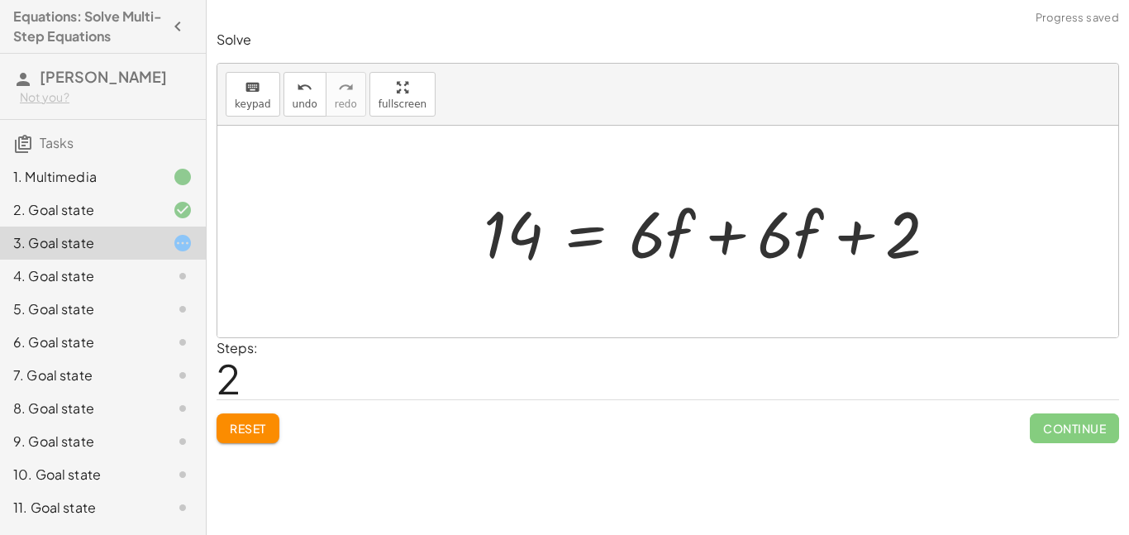
click at [816, 231] on div at bounding box center [717, 231] width 484 height 85
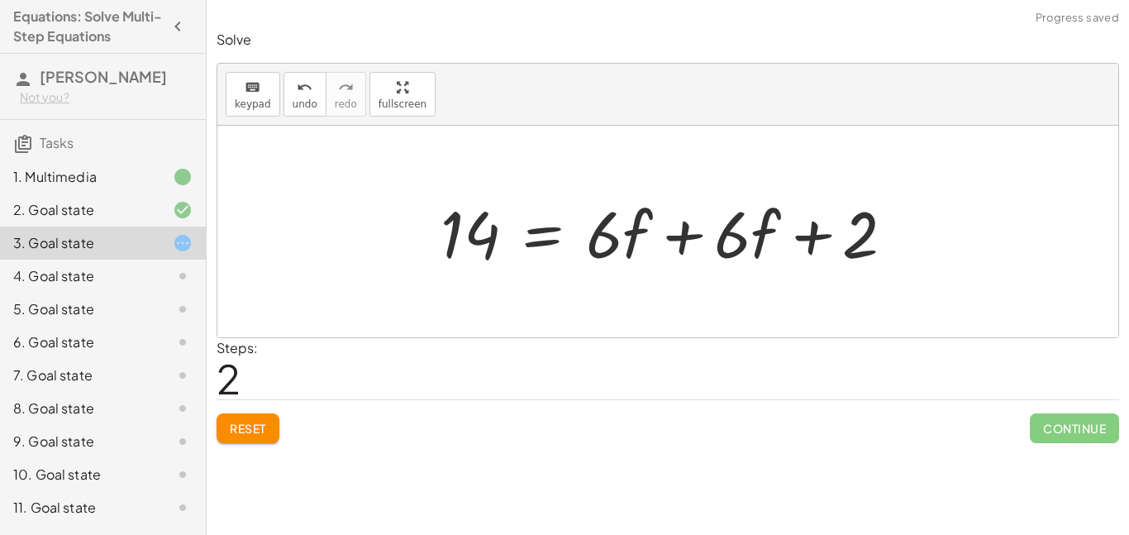
click at [694, 226] on div at bounding box center [674, 231] width 484 height 85
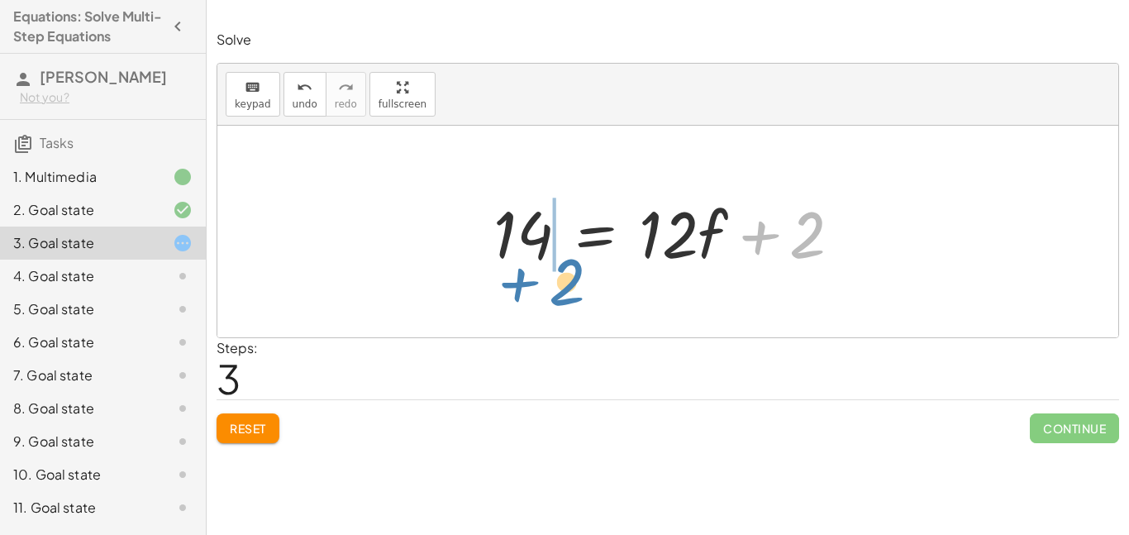
drag, startPoint x: 760, startPoint y: 235, endPoint x: 520, endPoint y: 282, distance: 244.3
click at [520, 282] on div "· 2 · ( + 7 − · 3 · f ) = + · 6 · f + 2 + · 2 · 7 − · 2 · 3 · f = + · 6 · f + 2…" at bounding box center [667, 232] width 901 height 212
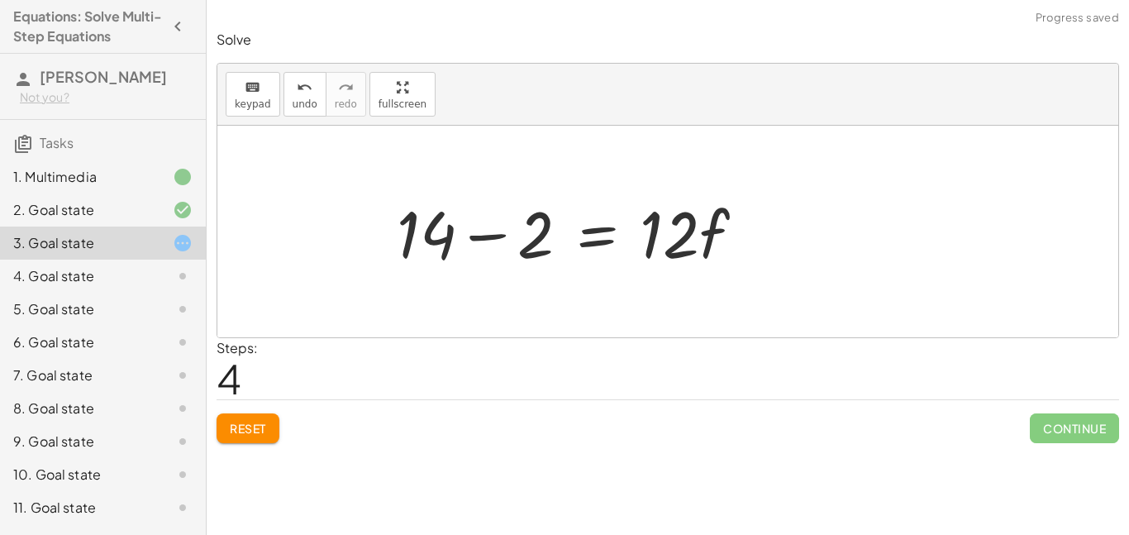
click at [509, 233] on div at bounding box center [577, 231] width 378 height 85
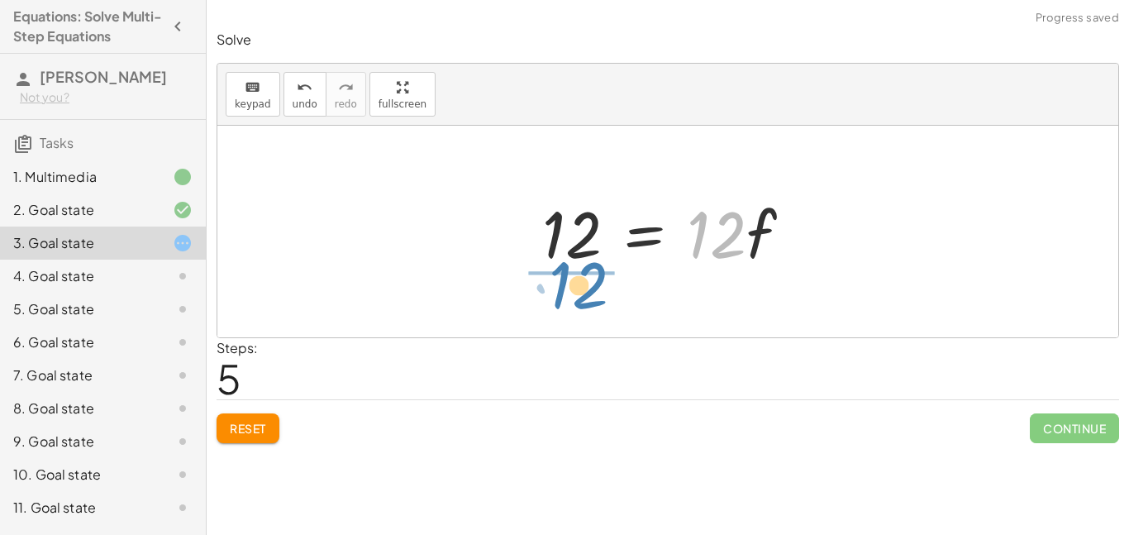
drag, startPoint x: 734, startPoint y: 247, endPoint x: 587, endPoint y: 298, distance: 155.8
click at [587, 298] on div "· 2 · ( + 7 − · 3 · f ) = + · 6 · f + 2 + · 2 · 7 − · 2 · 3 · f = + · 6 · f + 2…" at bounding box center [667, 232] width 901 height 212
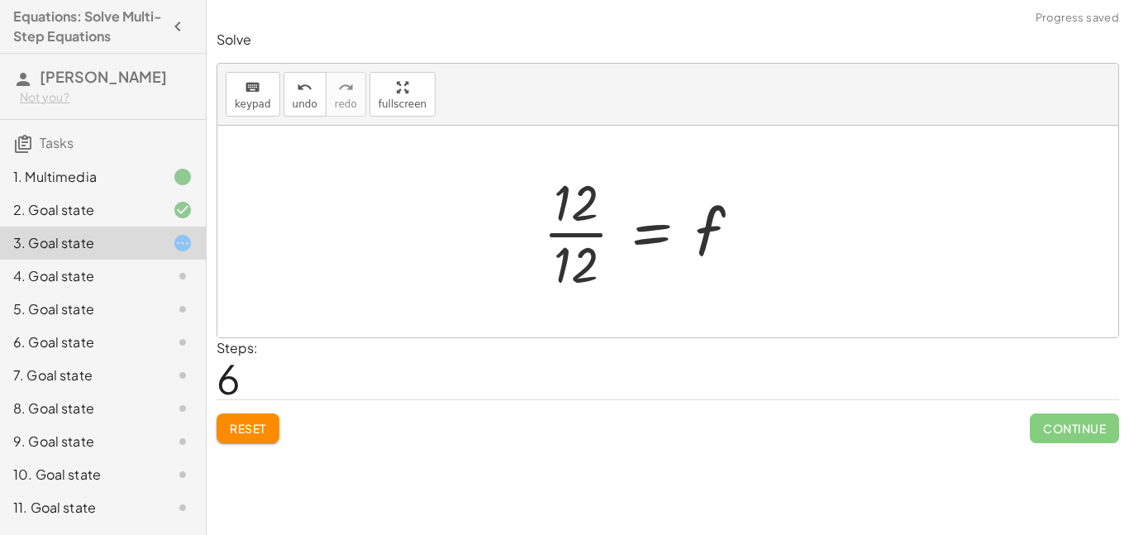
click at [593, 242] on div at bounding box center [648, 231] width 227 height 127
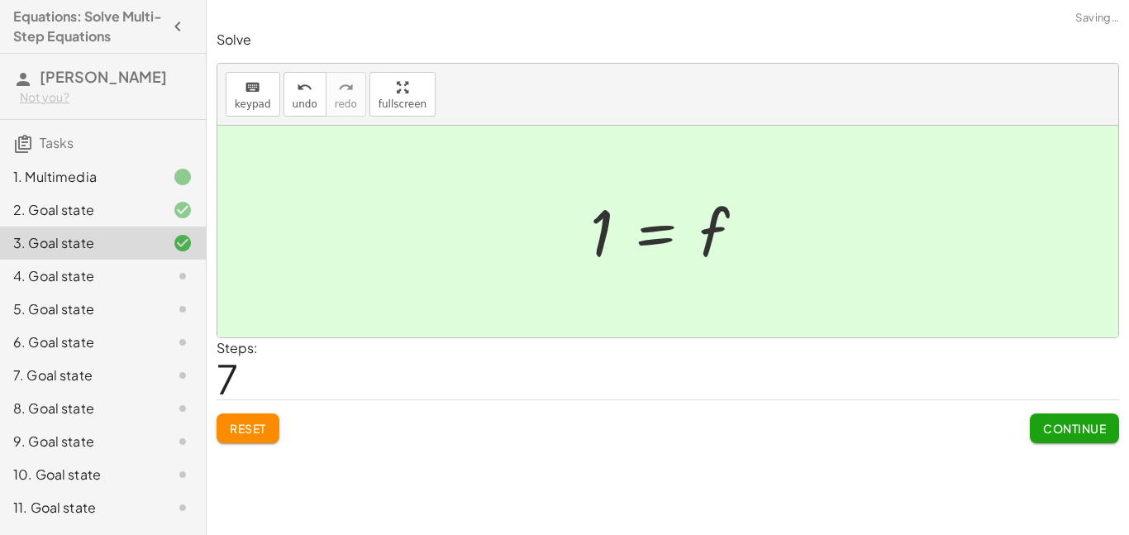
click at [1036, 422] on button "Continue" at bounding box center [1074, 428] width 89 height 30
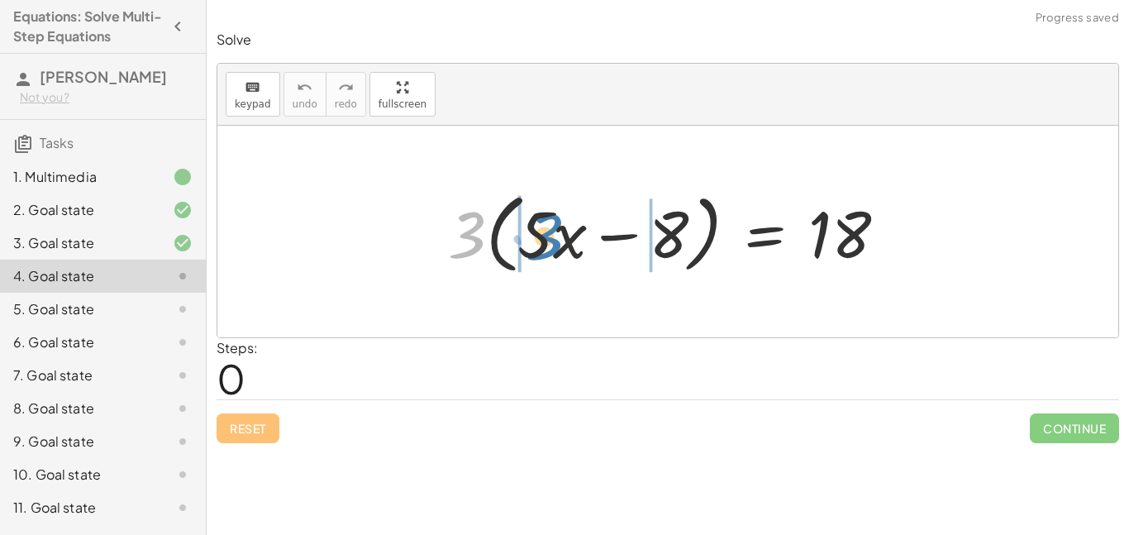
drag, startPoint x: 473, startPoint y: 231, endPoint x: 549, endPoint y: 233, distance: 76.1
click at [549, 233] on div at bounding box center [674, 231] width 468 height 95
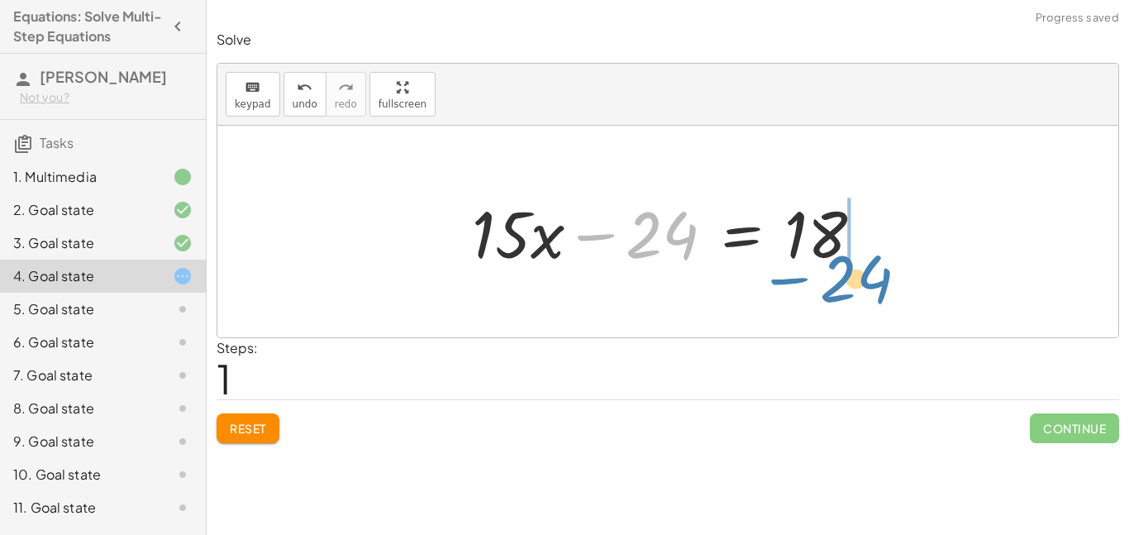
drag, startPoint x: 601, startPoint y: 235, endPoint x: 795, endPoint y: 279, distance: 199.1
click at [795, 279] on div "· 3 · ( + · 5 · x − 8 ) = 18 + · 3 · 5 · x − · 3 · 8 = 18 − 24 + · x − = 18 · 1…" at bounding box center [667, 232] width 901 height 212
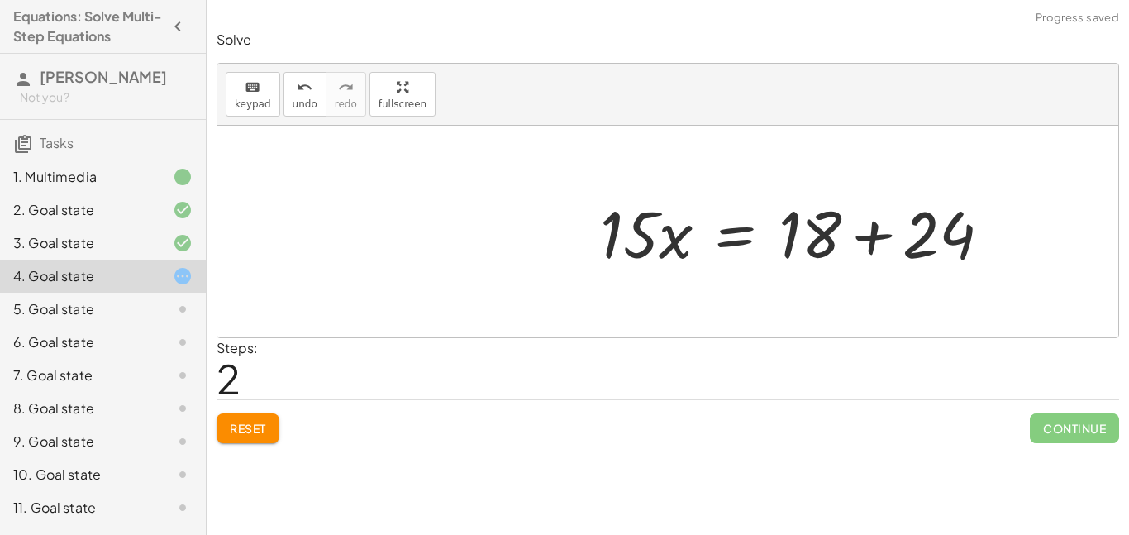
click at [886, 231] on div at bounding box center [802, 231] width 421 height 85
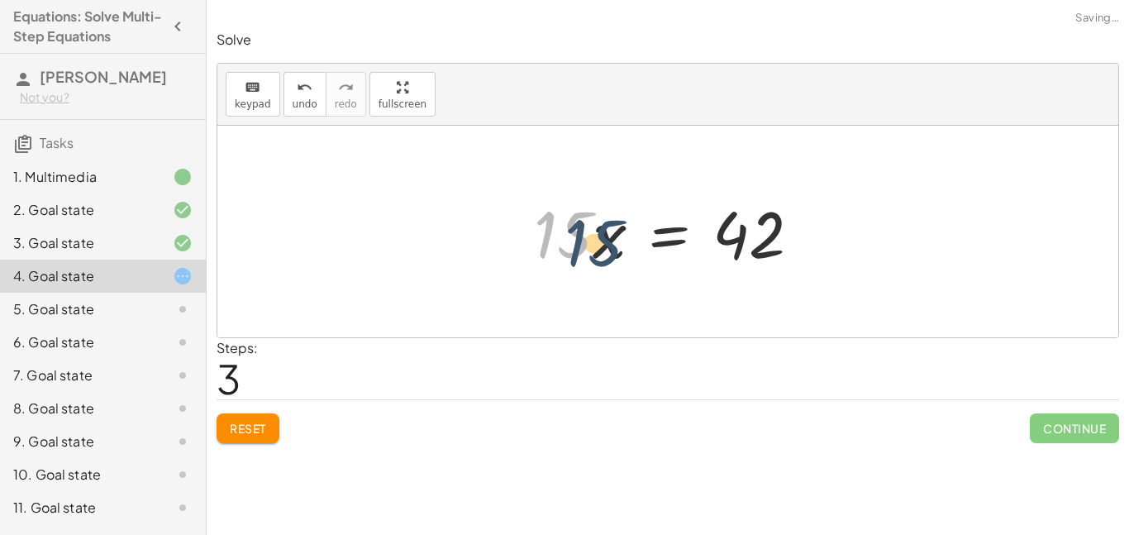
drag, startPoint x: 563, startPoint y: 241, endPoint x: 613, endPoint y: 251, distance: 51.6
click at [613, 251] on div at bounding box center [674, 231] width 297 height 85
click at [299, 103] on span "undo" at bounding box center [305, 104] width 25 height 12
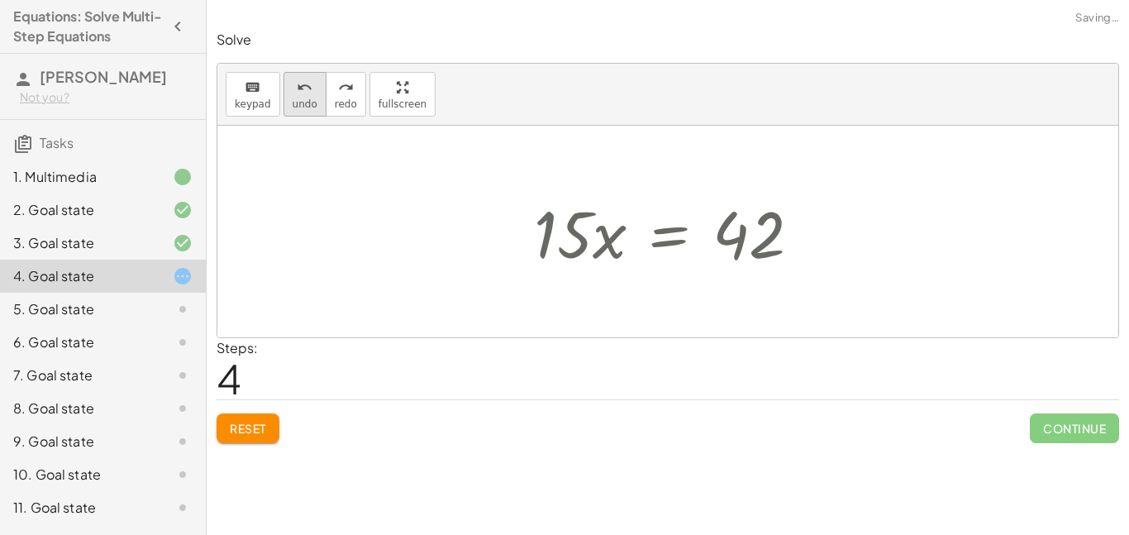
click at [299, 103] on span "undo" at bounding box center [305, 104] width 25 height 12
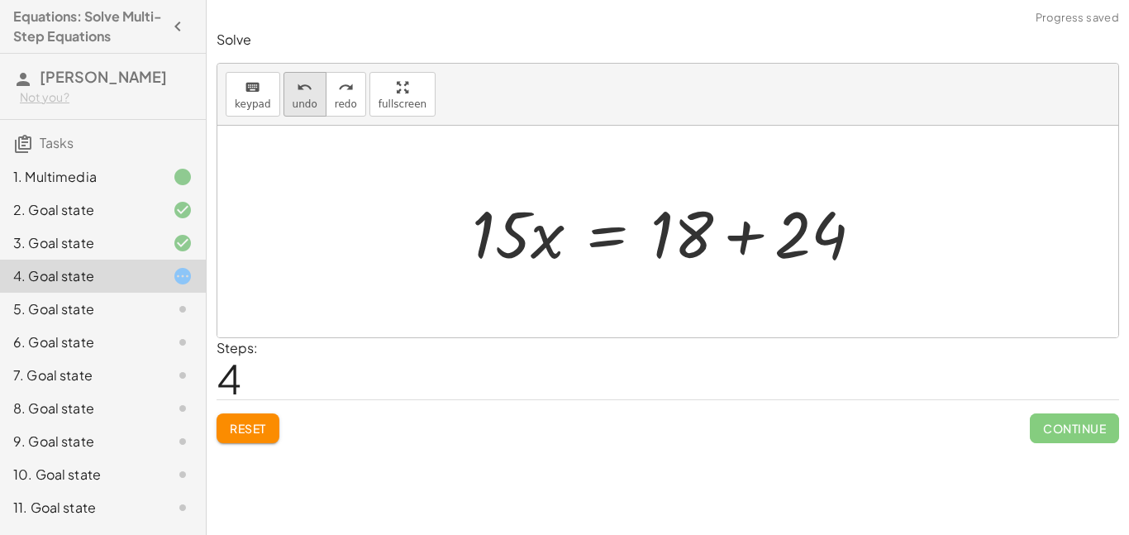
click at [299, 109] on span "undo" at bounding box center [305, 104] width 25 height 12
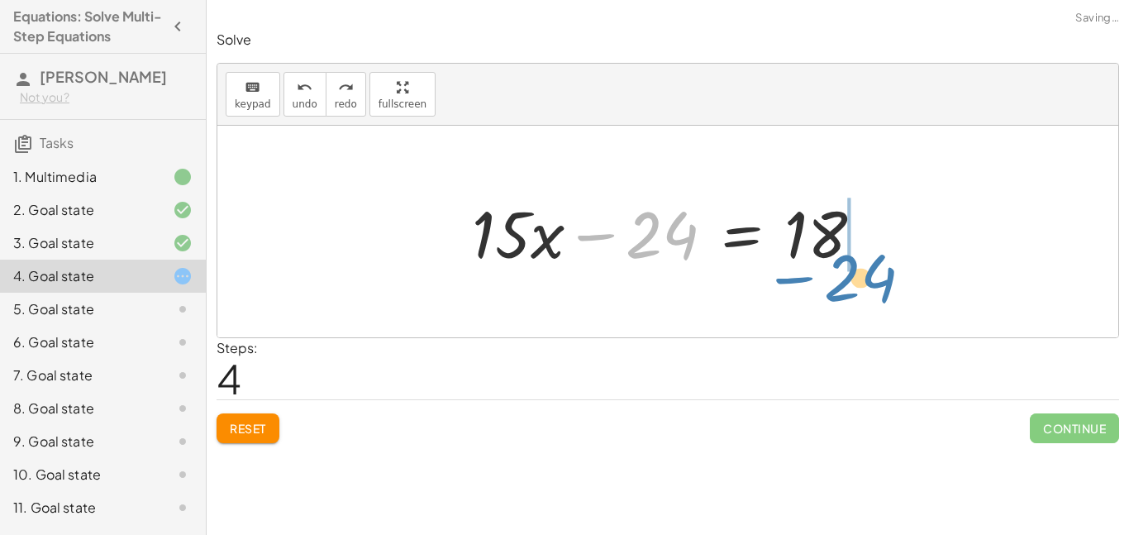
drag, startPoint x: 650, startPoint y: 245, endPoint x: 851, endPoint y: 288, distance: 206.0
click at [851, 288] on div "· 3 · ( + · 5 · x − 8 ) = 18 + · 3 · 5 · x − · 3 · 8 = 18 − 24 + · 15 · x − 24 …" at bounding box center [667, 232] width 901 height 212
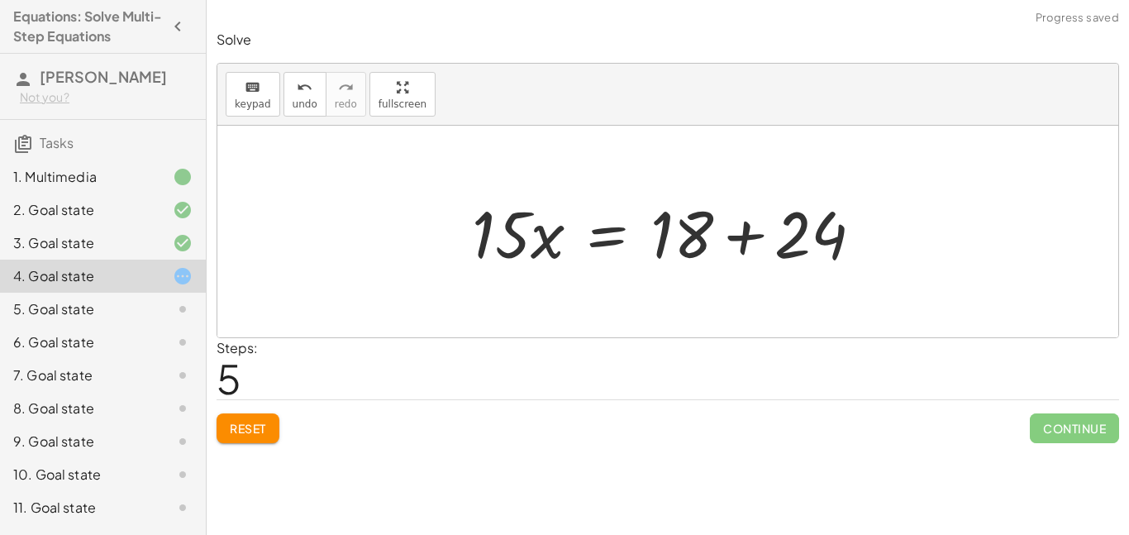
click at [751, 232] on div at bounding box center [674, 231] width 421 height 85
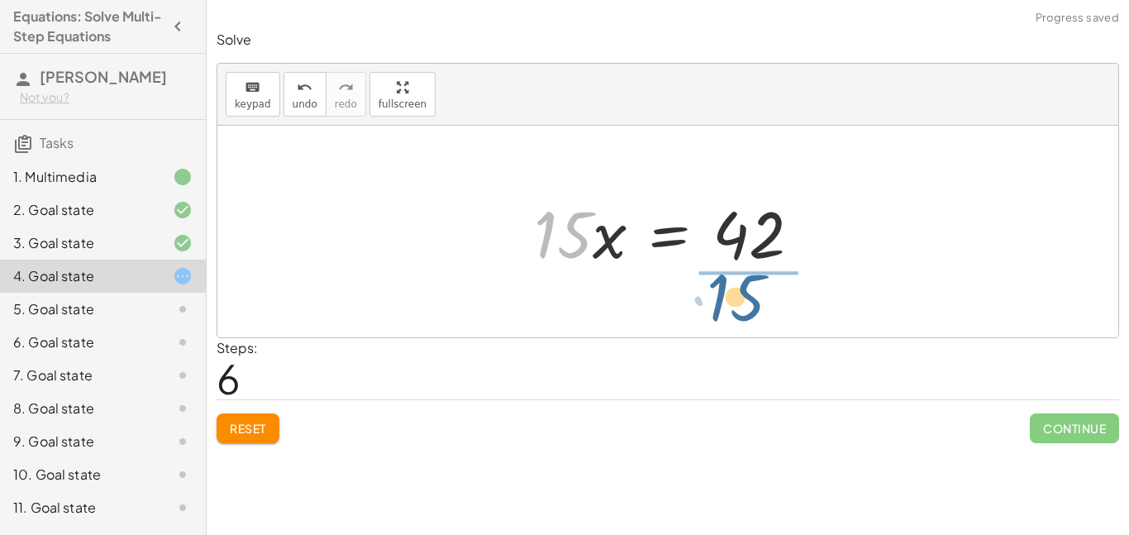
drag, startPoint x: 563, startPoint y: 247, endPoint x: 747, endPoint y: 312, distance: 195.3
click at [747, 312] on div "· 3 · ( + · 5 · x − 8 ) = 18 + · 3 · 5 · x − · 3 · 8 = 18 + · 15 · x − 24 = 18 …" at bounding box center [667, 232] width 901 height 212
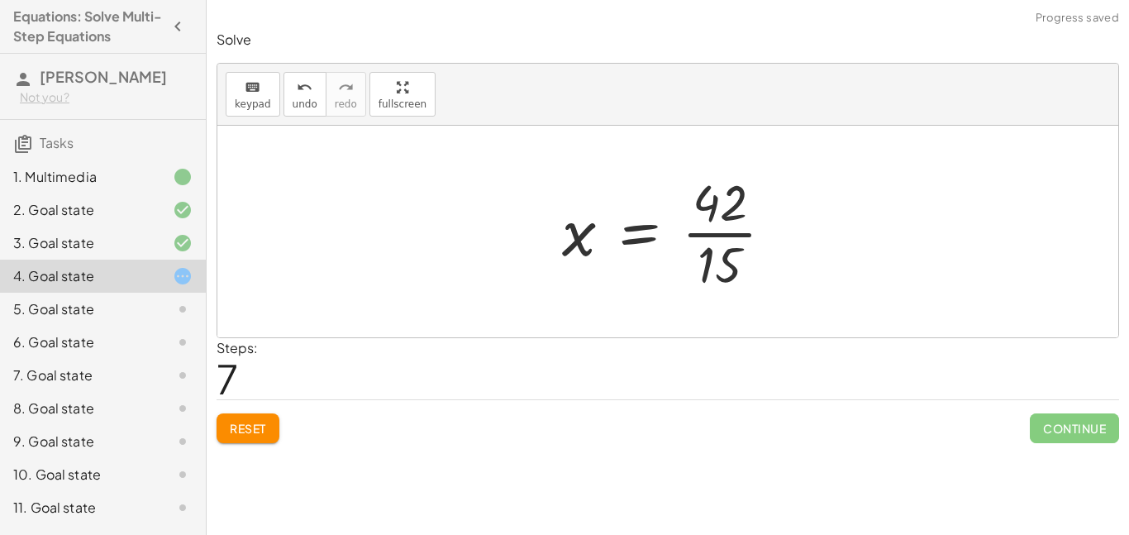
click at [726, 235] on div at bounding box center [674, 231] width 241 height 127
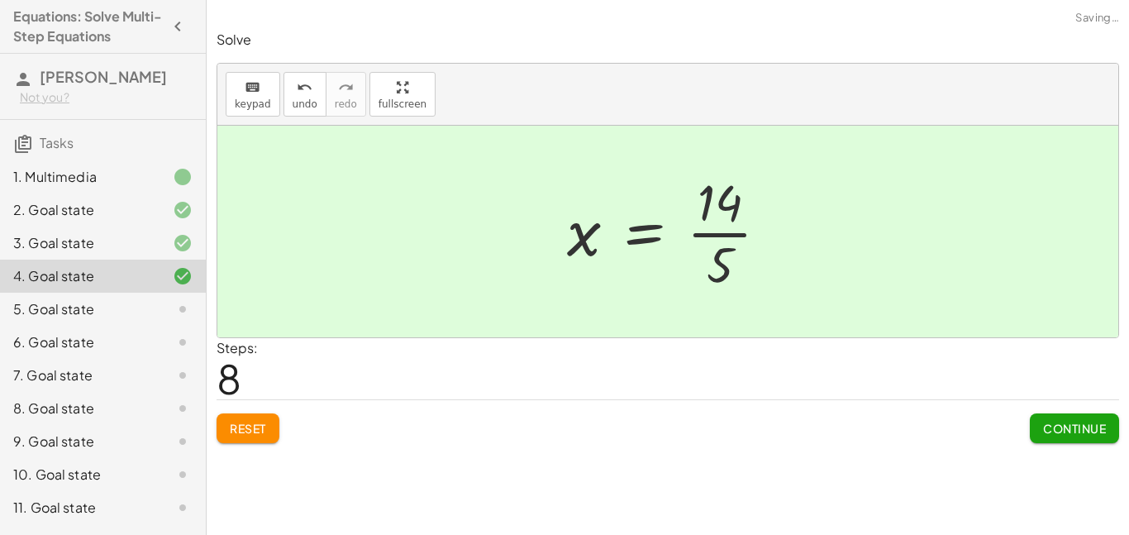
click at [1080, 427] on span "Continue" at bounding box center [1074, 428] width 63 height 15
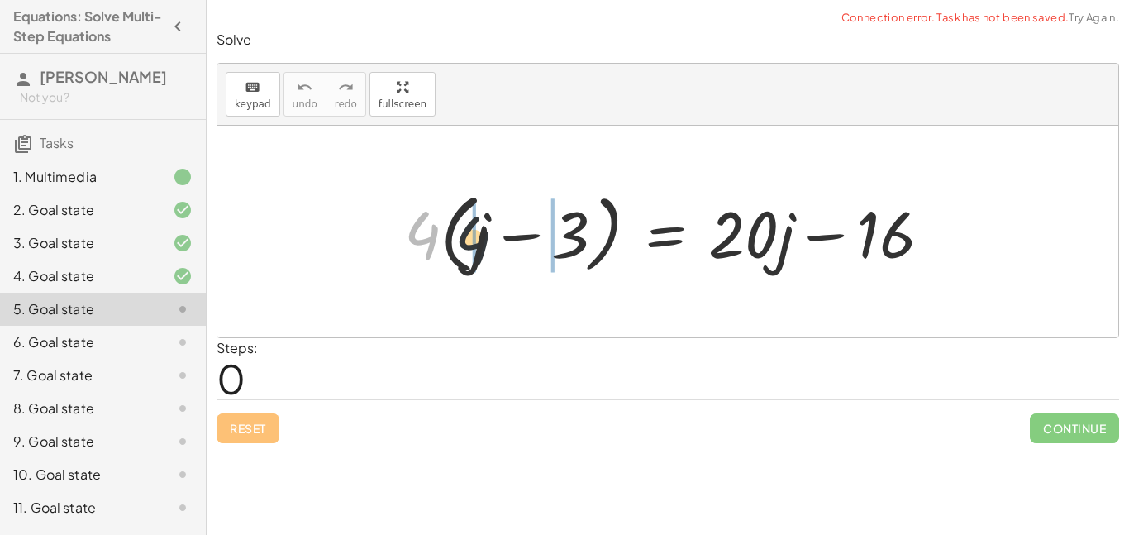
drag, startPoint x: 413, startPoint y: 232, endPoint x: 477, endPoint y: 237, distance: 63.8
click at [477, 237] on div at bounding box center [674, 231] width 557 height 95
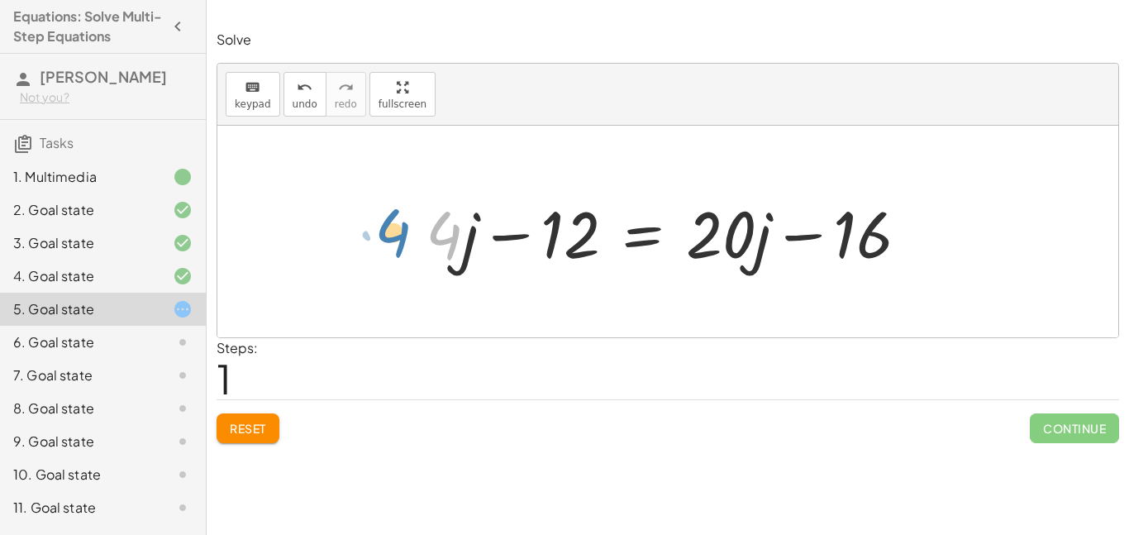
drag, startPoint x: 446, startPoint y: 240, endPoint x: 389, endPoint y: 237, distance: 56.3
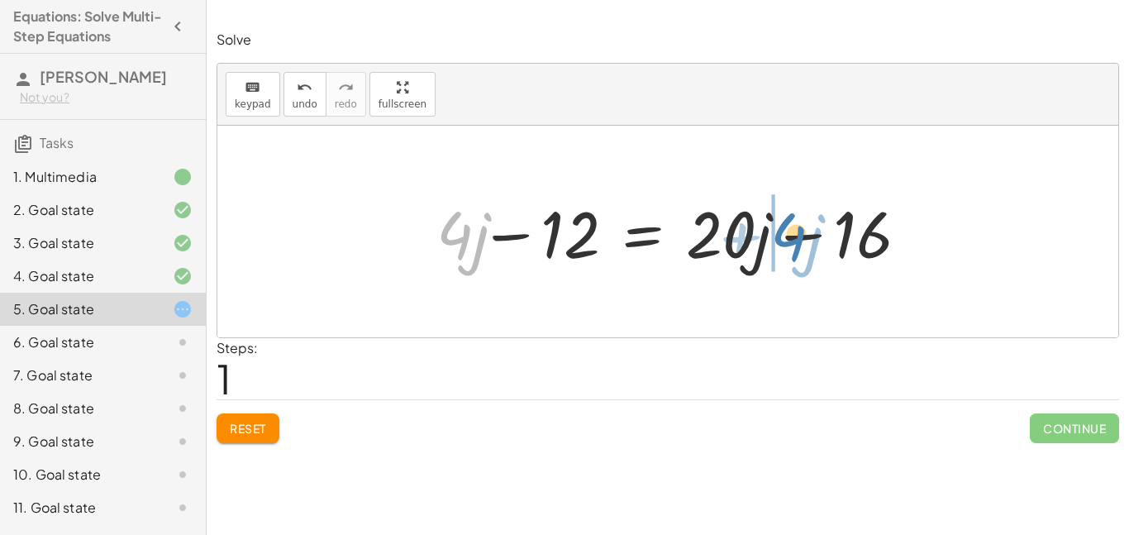
drag, startPoint x: 444, startPoint y: 234, endPoint x: 773, endPoint y: 229, distance: 329.0
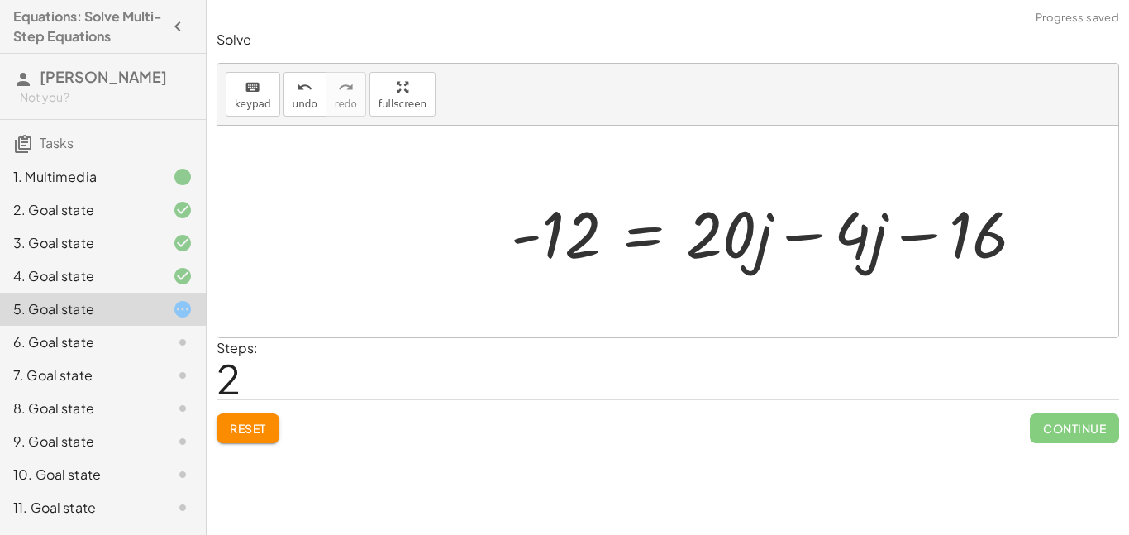
click at [813, 236] on div at bounding box center [774, 231] width 543 height 85
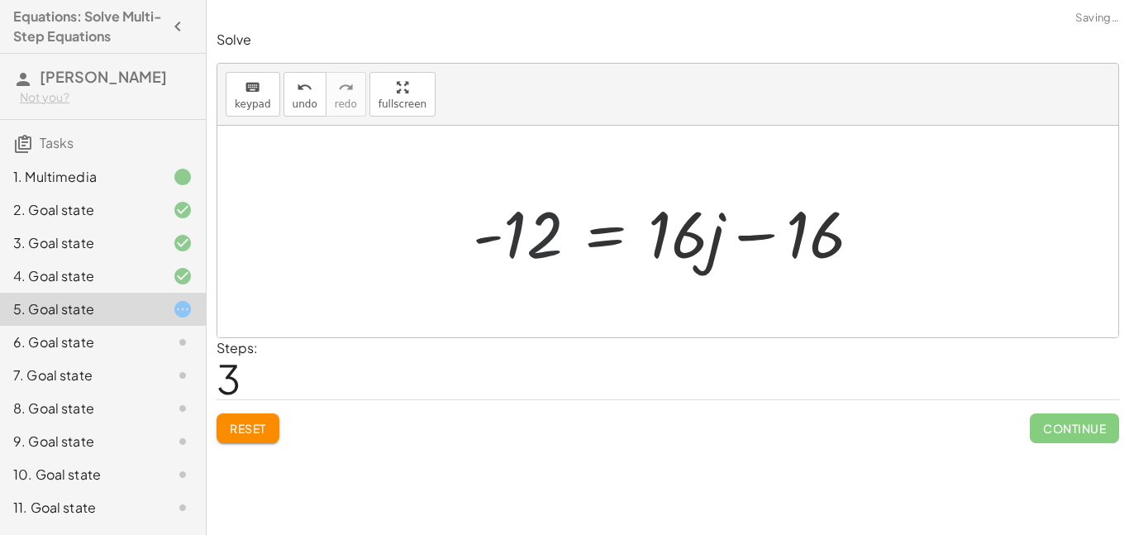
click at [572, 232] on div at bounding box center [674, 231] width 419 height 85
drag, startPoint x: 815, startPoint y: 242, endPoint x: 493, endPoint y: 275, distance: 323.2
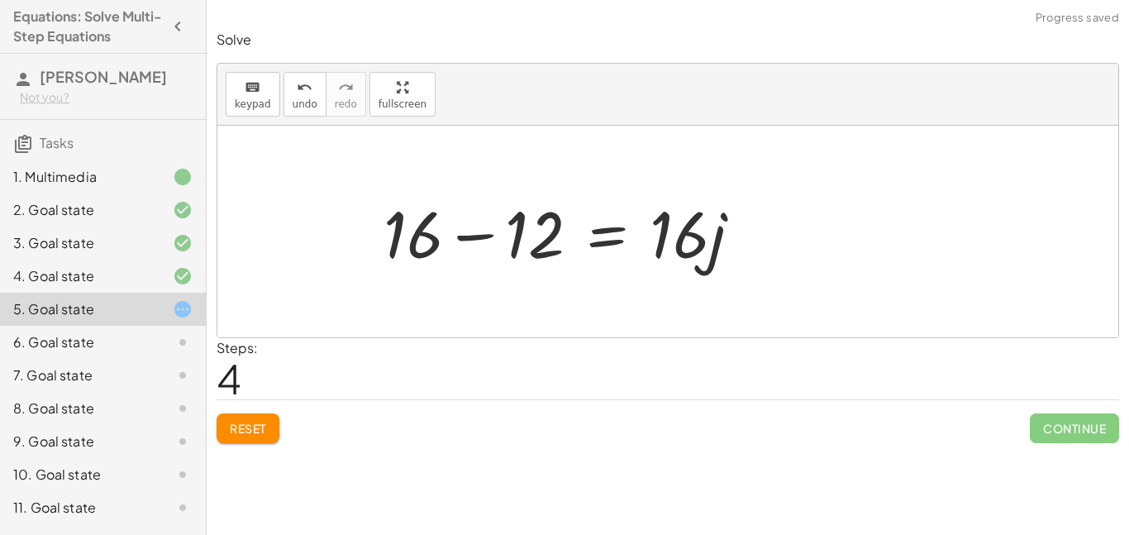
click at [481, 237] on div at bounding box center [569, 231] width 388 height 85
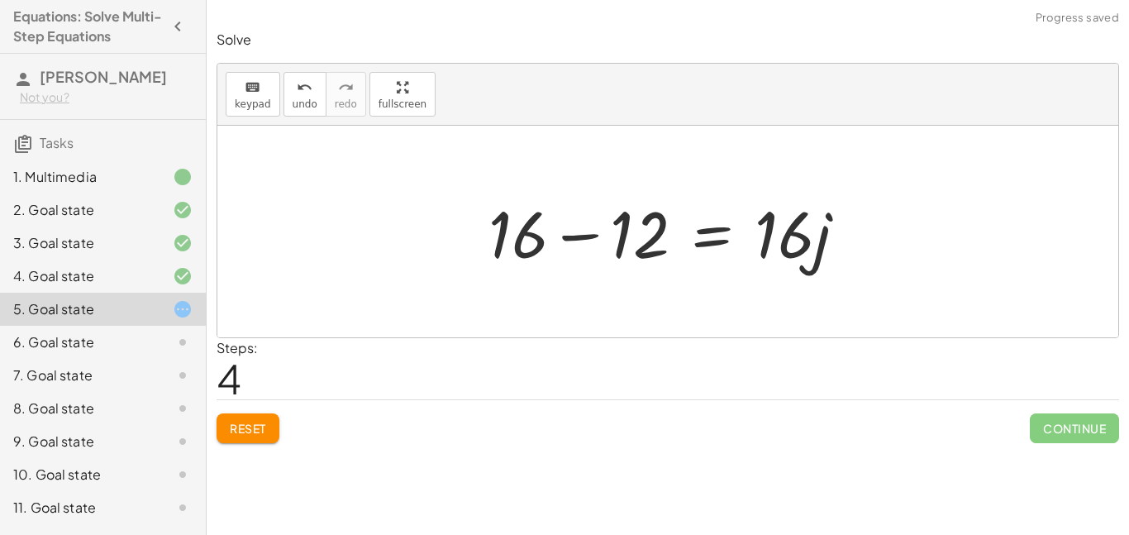
click at [563, 236] on div at bounding box center [674, 231] width 388 height 85
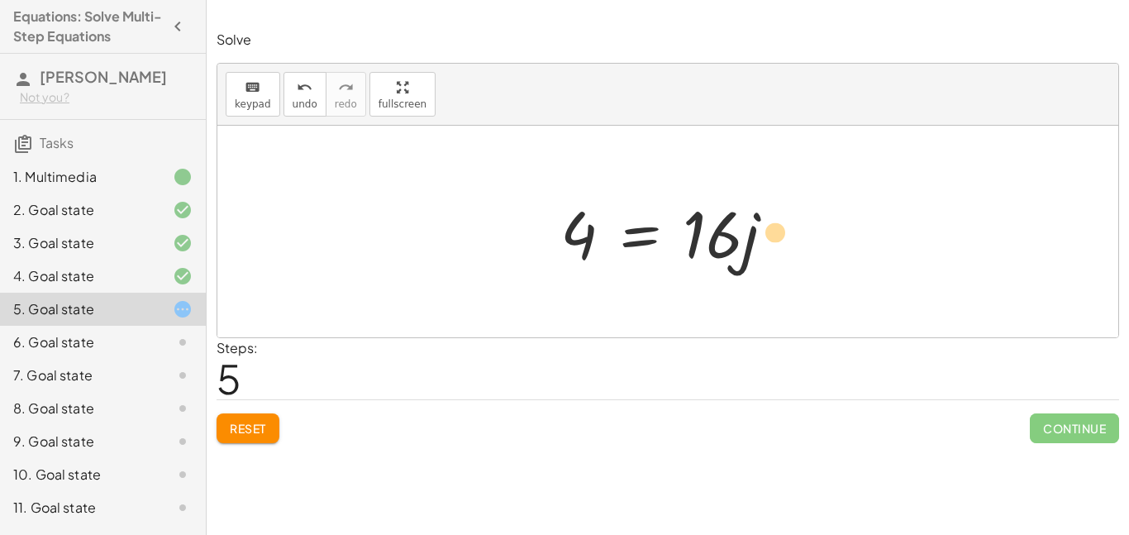
drag, startPoint x: 712, startPoint y: 243, endPoint x: 763, endPoint y: 237, distance: 50.8
click at [763, 237] on div at bounding box center [674, 231] width 244 height 85
drag, startPoint x: 720, startPoint y: 231, endPoint x: 584, endPoint y: 273, distance: 142.7
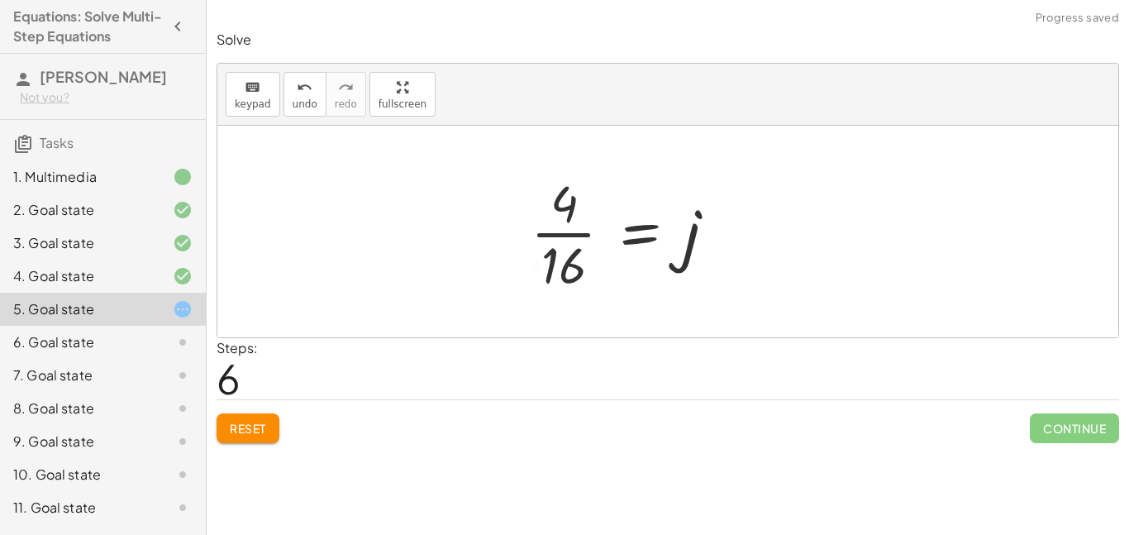
click at [576, 237] on div at bounding box center [629, 231] width 214 height 127
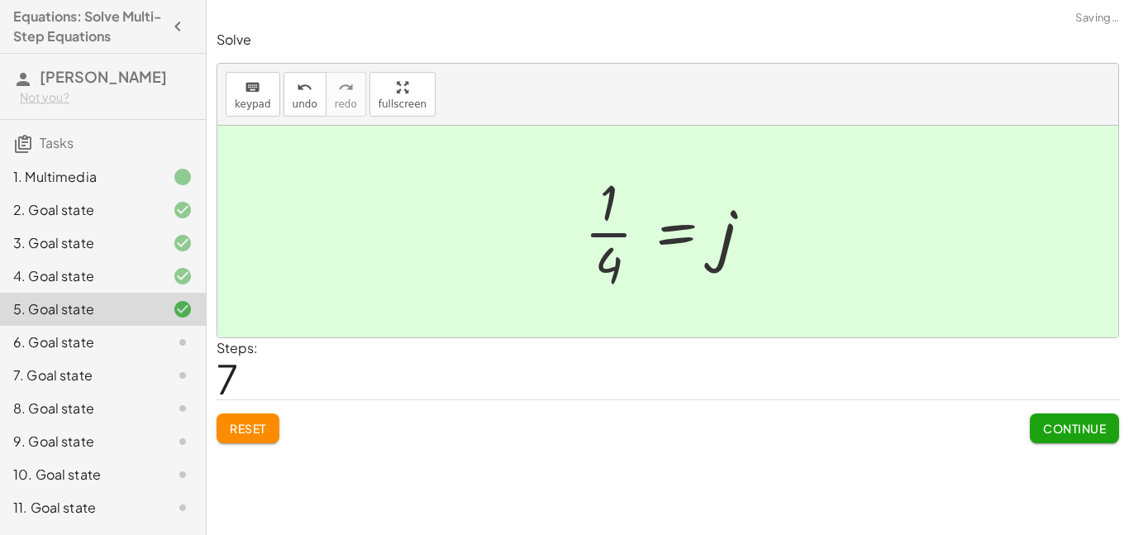
click at [1071, 422] on span "Continue" at bounding box center [1074, 428] width 63 height 15
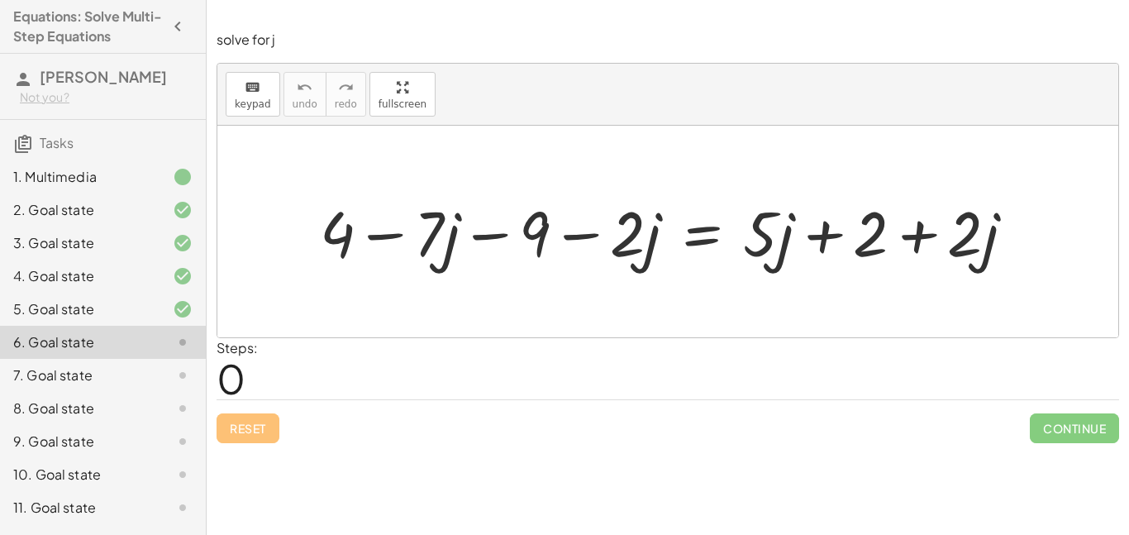
click at [375, 237] on div at bounding box center [674, 231] width 724 height 82
click at [499, 236] on div at bounding box center [674, 231] width 724 height 82
drag, startPoint x: 350, startPoint y: 236, endPoint x: 528, endPoint y: 237, distance: 177.7
click at [528, 237] on div at bounding box center [674, 231] width 724 height 82
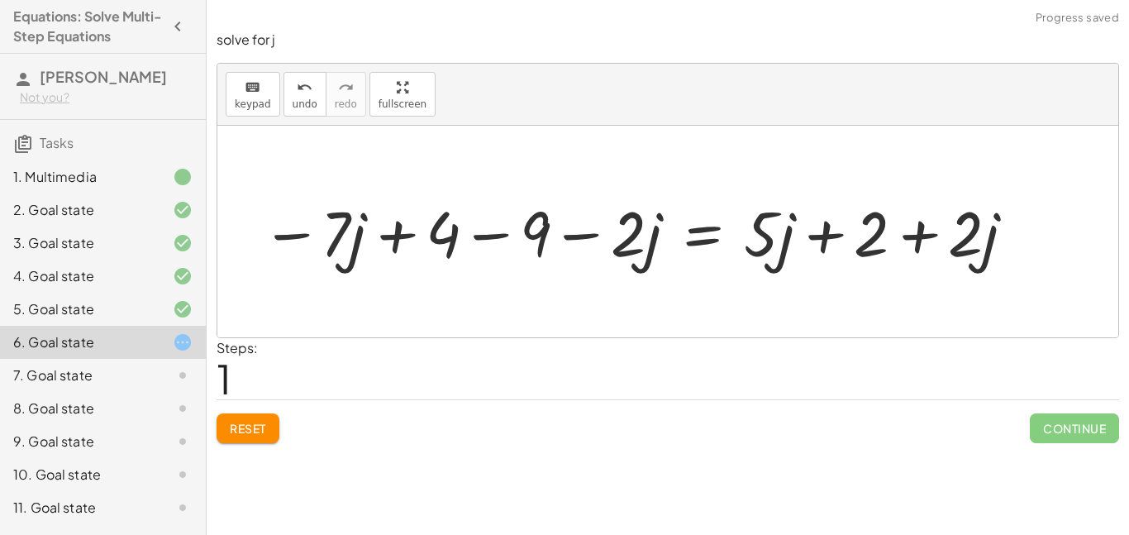
click at [436, 236] on div at bounding box center [639, 231] width 773 height 82
click at [493, 229] on div at bounding box center [639, 231] width 773 height 82
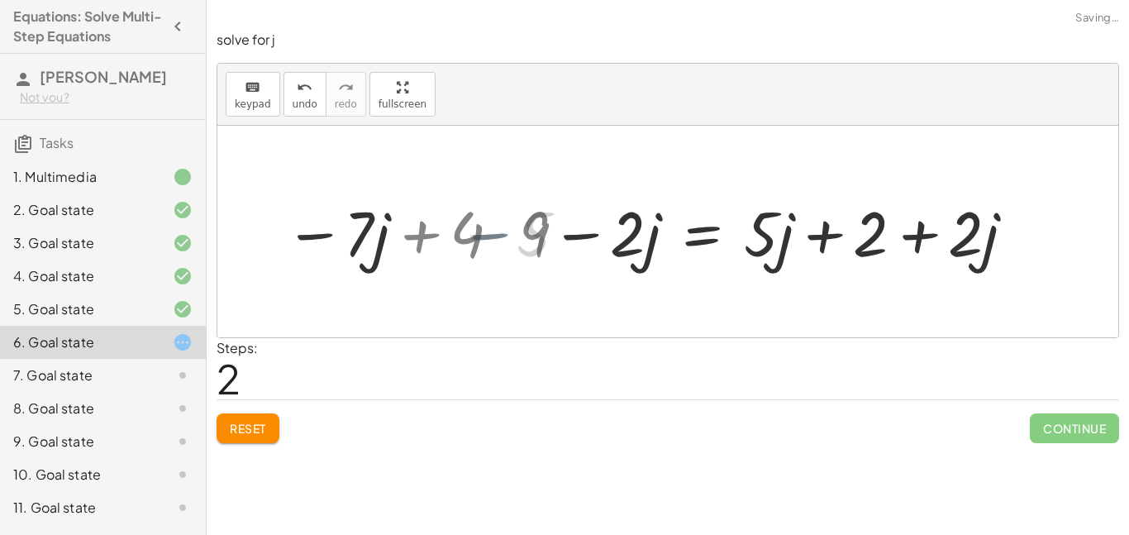
click at [491, 231] on div at bounding box center [685, 231] width 682 height 82
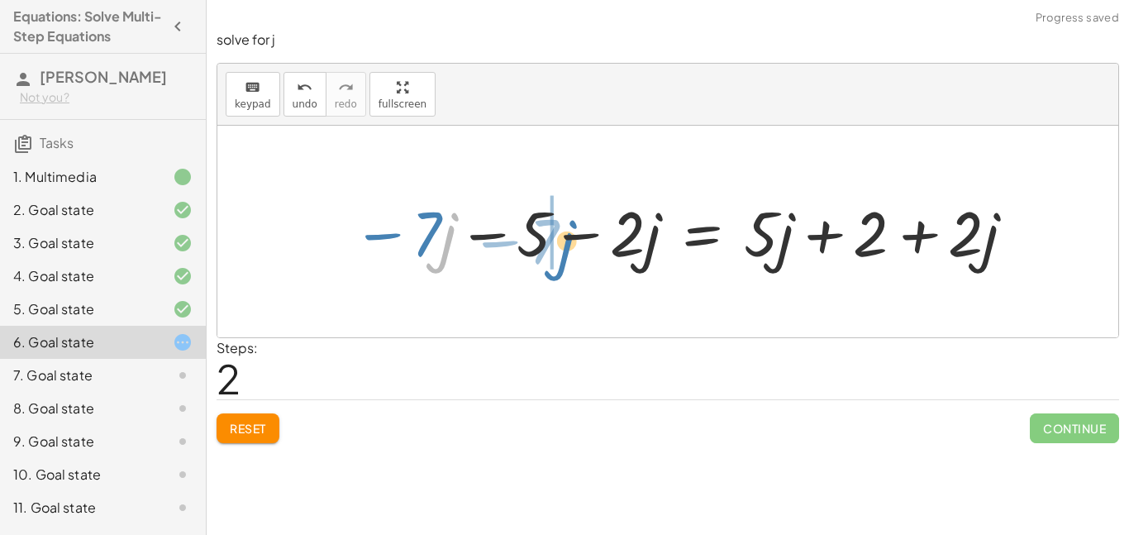
drag, startPoint x: 442, startPoint y: 240, endPoint x: 561, endPoint y: 245, distance: 119.1
click at [561, 245] on div at bounding box center [685, 231] width 682 height 82
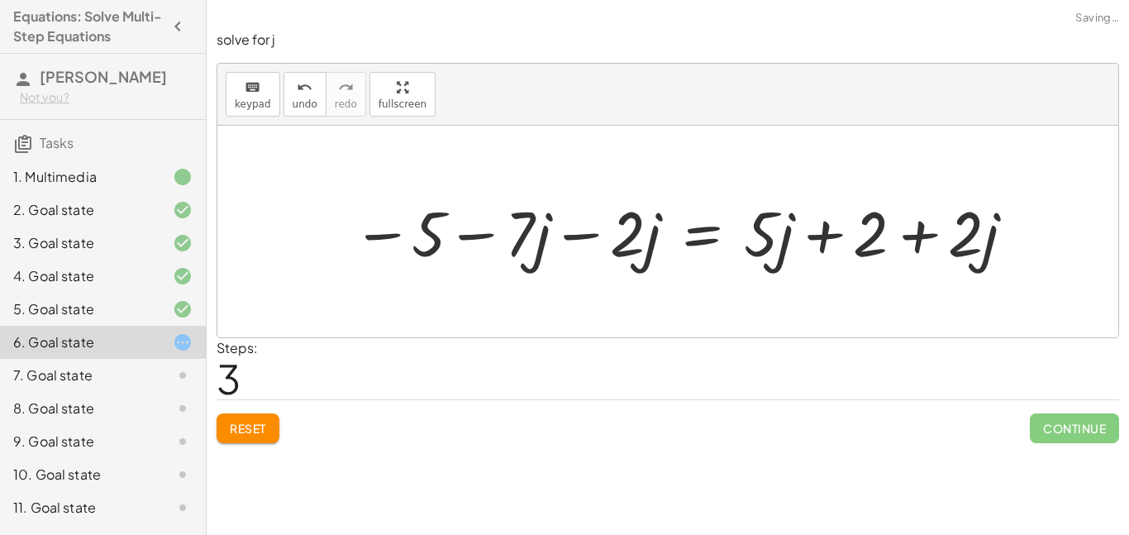
click at [533, 236] on div at bounding box center [685, 231] width 682 height 82
click at [577, 237] on div at bounding box center [685, 231] width 682 height 82
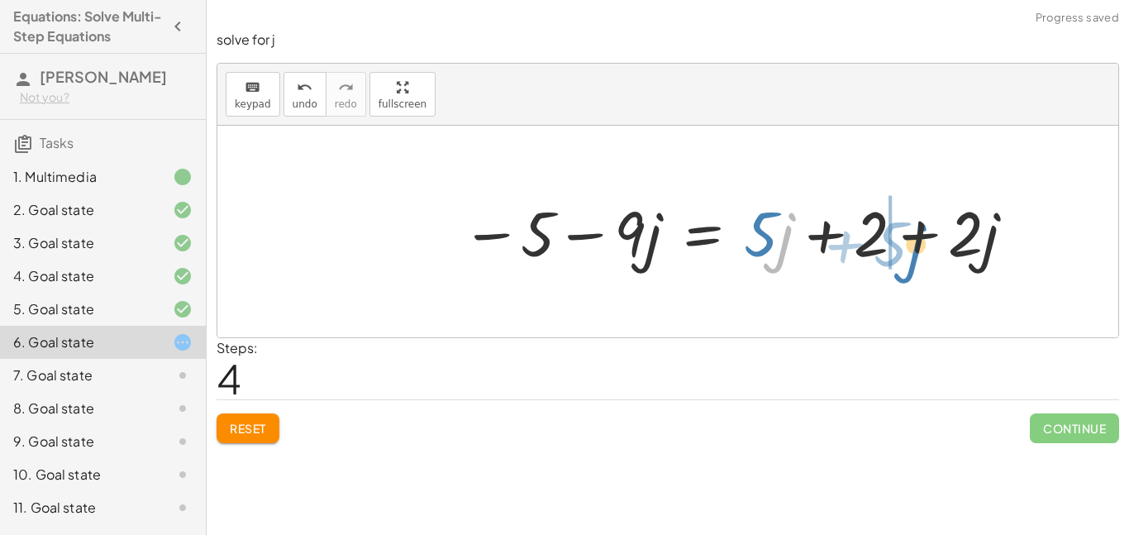
drag, startPoint x: 788, startPoint y: 236, endPoint x: 927, endPoint y: 235, distance: 138.9
click at [927, 235] on div at bounding box center [739, 231] width 573 height 82
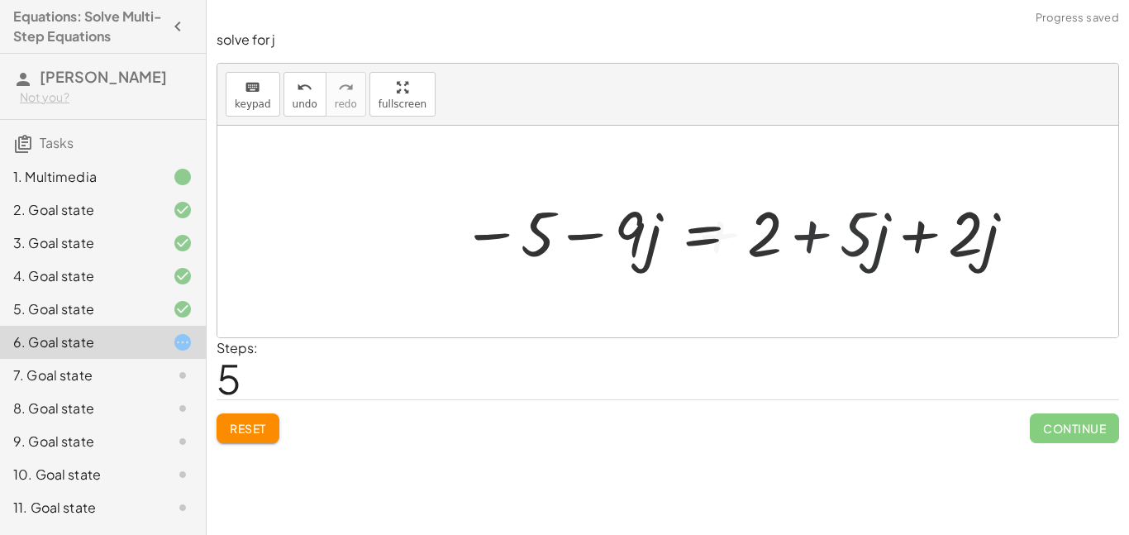
click at [922, 237] on div at bounding box center [739, 231] width 573 height 82
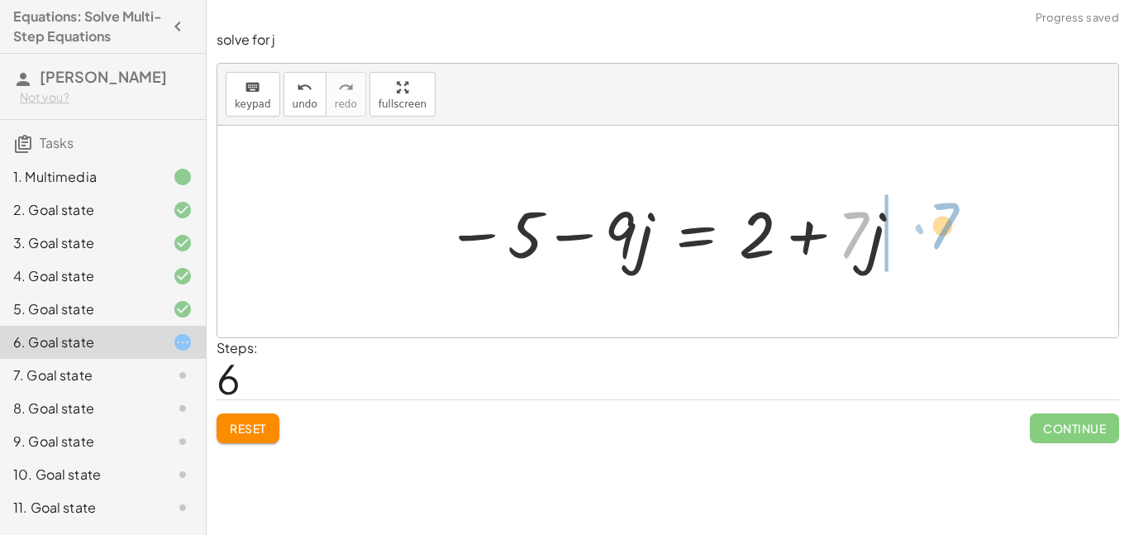
drag, startPoint x: 857, startPoint y: 232, endPoint x: 884, endPoint y: 232, distance: 26.4
drag, startPoint x: 877, startPoint y: 232, endPoint x: 839, endPoint y: 236, distance: 38.2
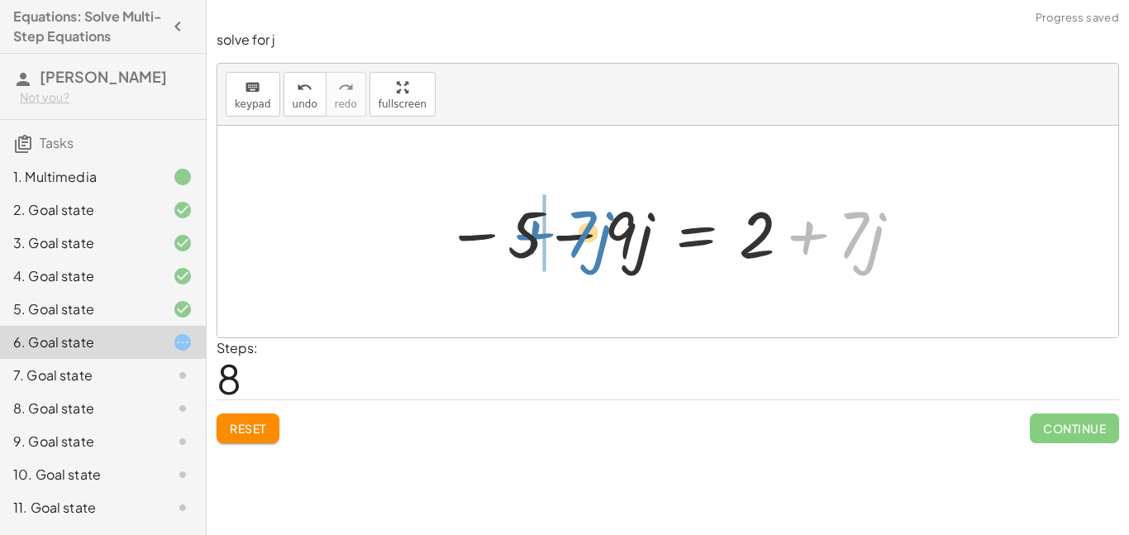
drag, startPoint x: 857, startPoint y: 232, endPoint x: 584, endPoint y: 231, distance: 272.8
click at [584, 231] on div at bounding box center [674, 231] width 474 height 85
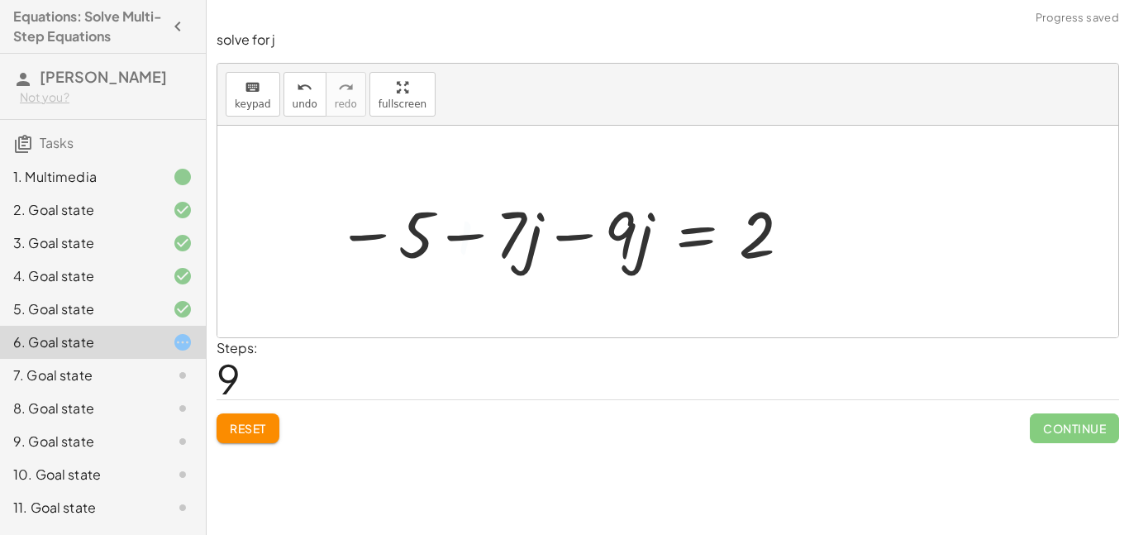
click at [589, 236] on div at bounding box center [565, 231] width 474 height 85
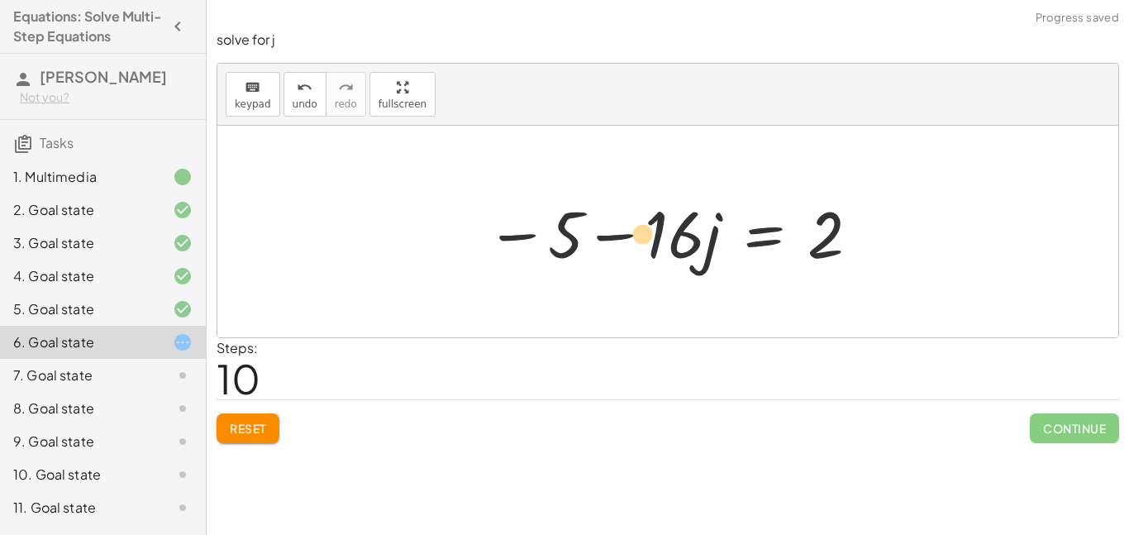
drag, startPoint x: 575, startPoint y: 236, endPoint x: 541, endPoint y: 235, distance: 33.9
click at [541, 235] on div at bounding box center [674, 231] width 392 height 85
drag, startPoint x: 575, startPoint y: 250, endPoint x: 868, endPoint y: 244, distance: 292.7
click at [868, 244] on div at bounding box center [674, 231] width 392 height 85
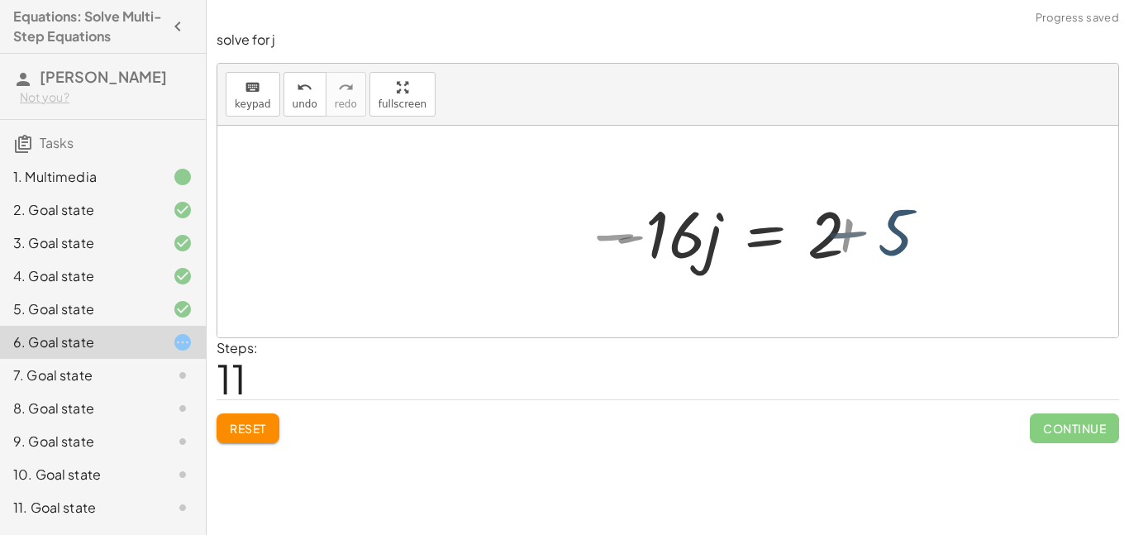
click at [865, 242] on div at bounding box center [793, 231] width 372 height 85
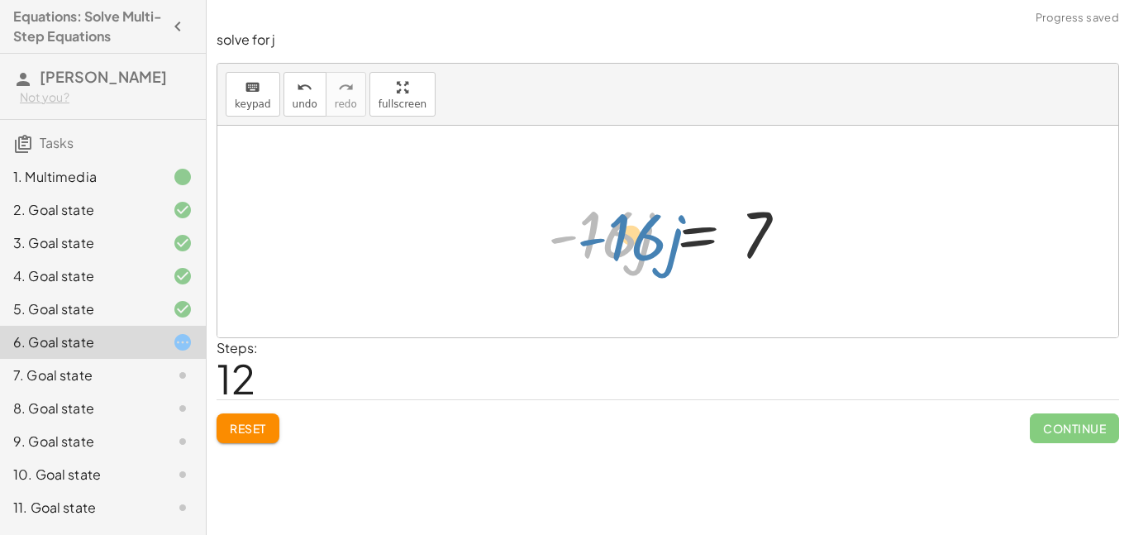
drag, startPoint x: 604, startPoint y: 230, endPoint x: 597, endPoint y: 223, distance: 10.0
click at [597, 223] on div at bounding box center [674, 231] width 269 height 85
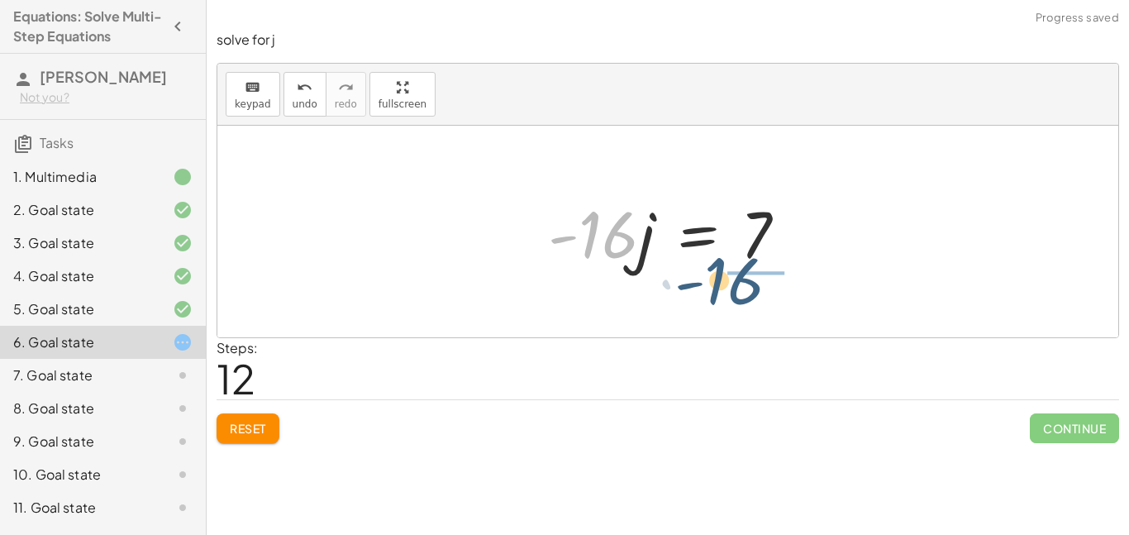
drag, startPoint x: 584, startPoint y: 226, endPoint x: 734, endPoint y: 263, distance: 155.0
click at [734, 263] on div at bounding box center [674, 231] width 269 height 85
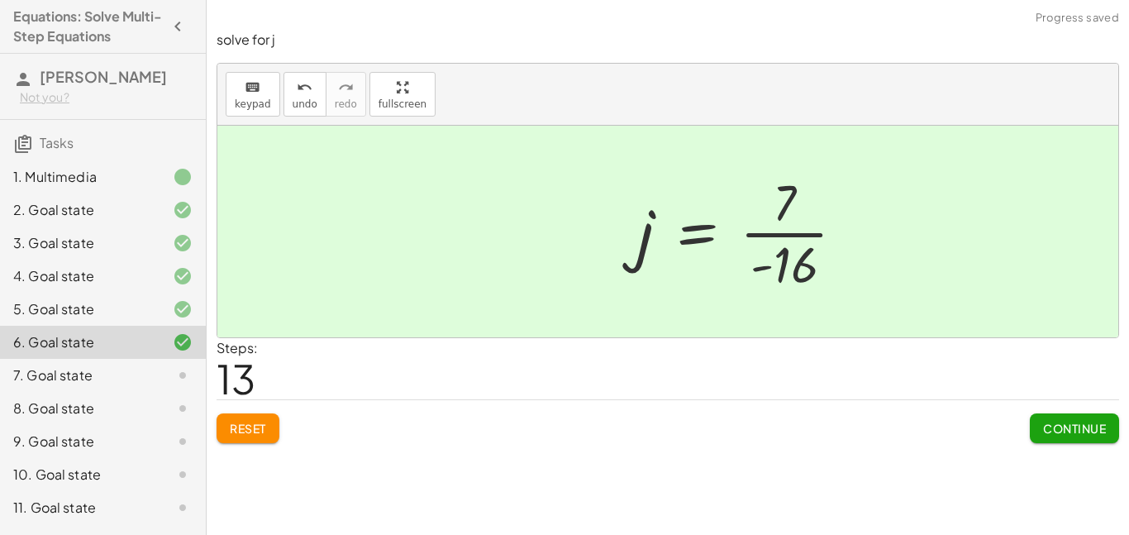
click at [789, 235] on div at bounding box center [747, 231] width 237 height 127
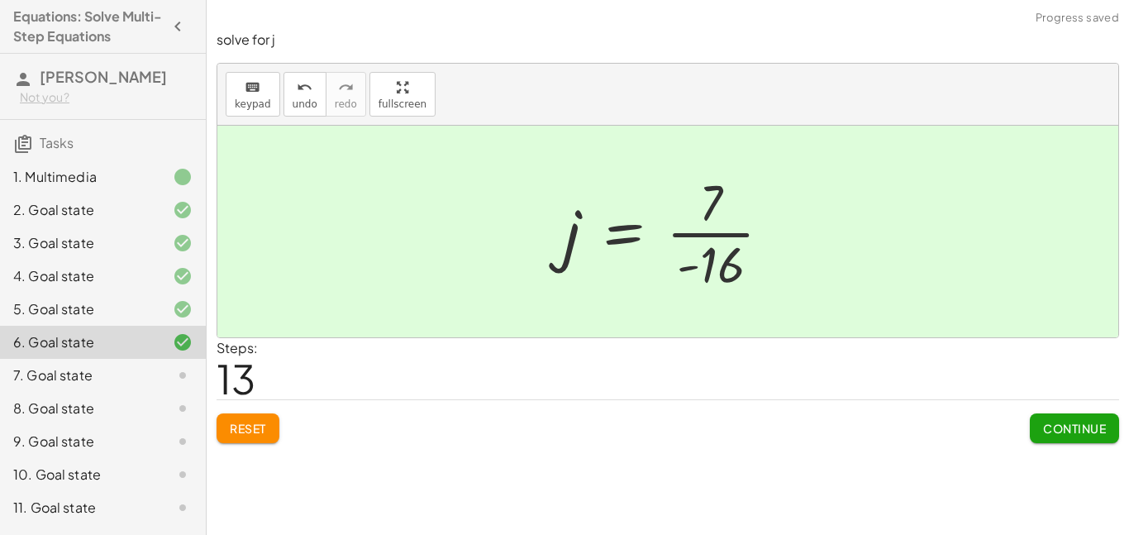
click at [1074, 433] on span "Continue" at bounding box center [1074, 428] width 63 height 15
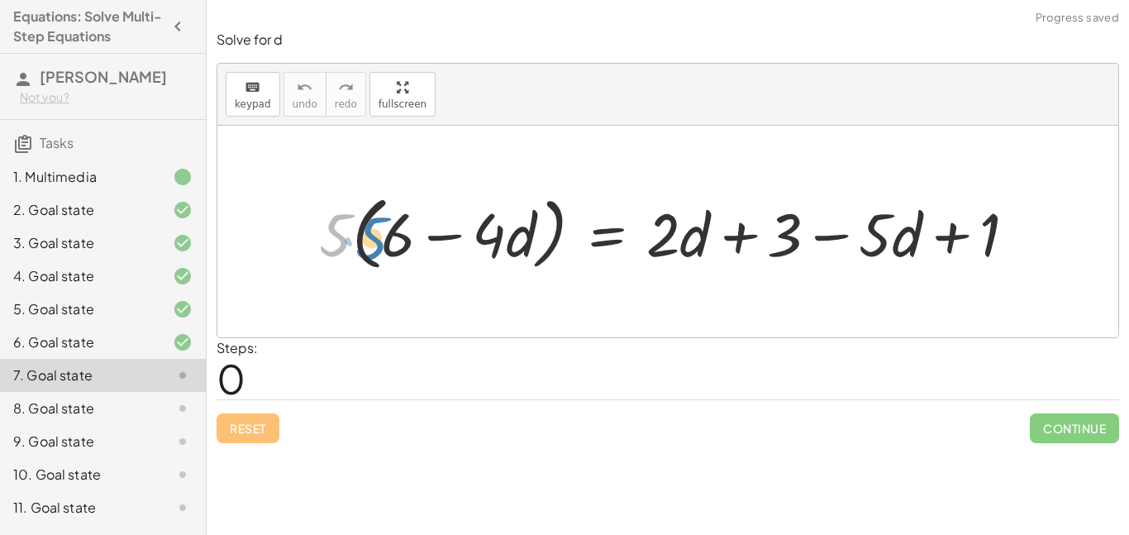
drag, startPoint x: 348, startPoint y: 239, endPoint x: 398, endPoint y: 243, distance: 50.6
click at [398, 243] on div at bounding box center [674, 232] width 727 height 88
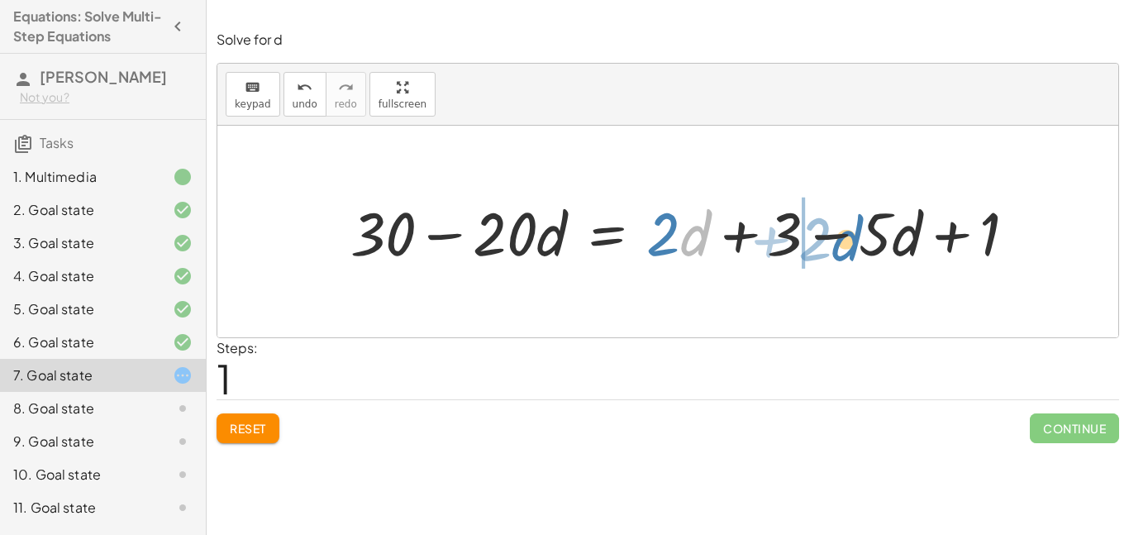
drag, startPoint x: 686, startPoint y: 232, endPoint x: 841, endPoint y: 236, distance: 155.4
click at [841, 236] on div at bounding box center [689, 231] width 695 height 79
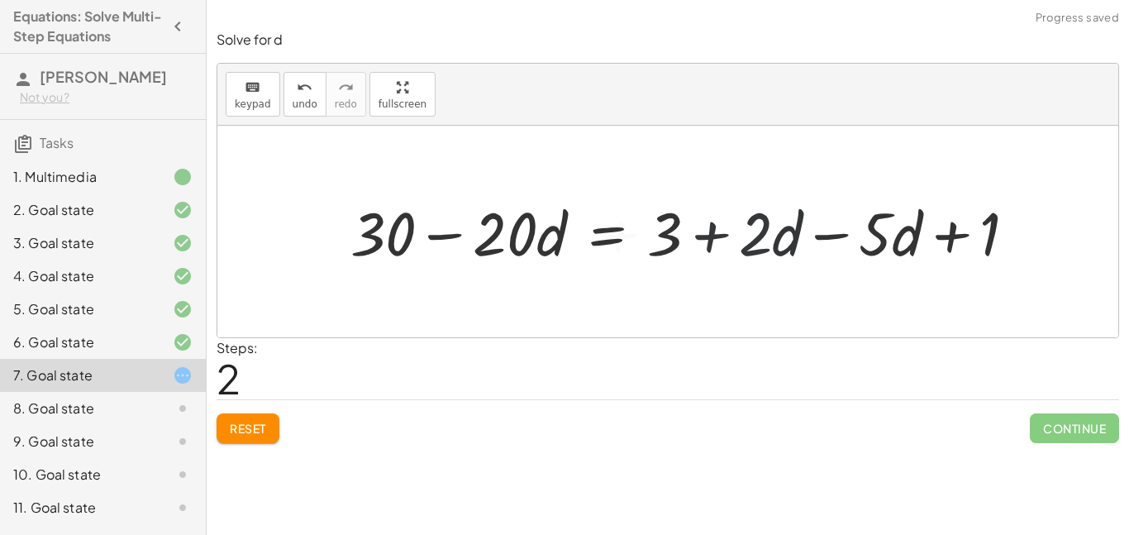
click at [846, 237] on div at bounding box center [689, 231] width 695 height 79
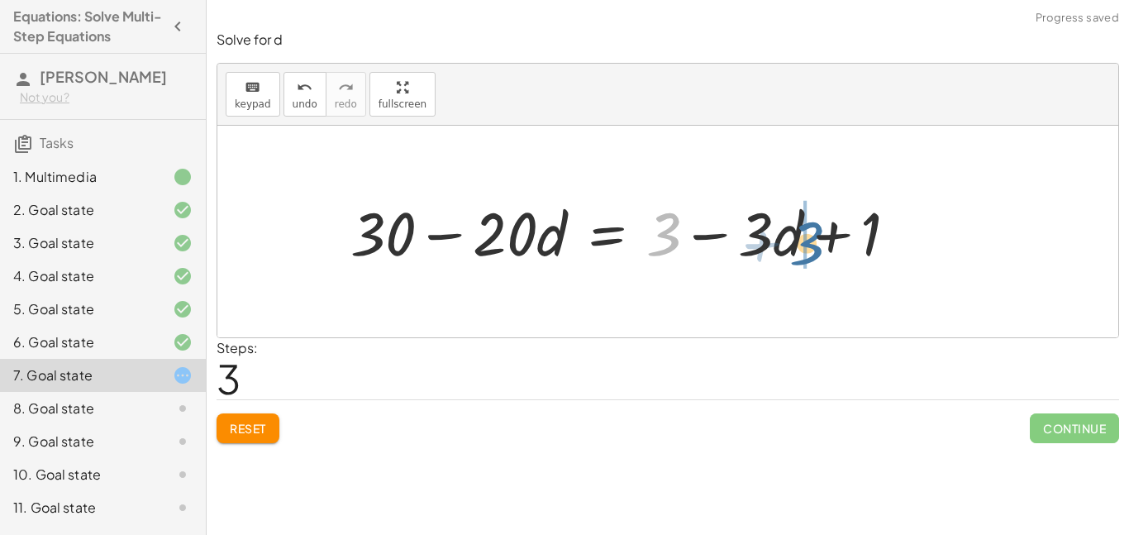
drag, startPoint x: 664, startPoint y: 234, endPoint x: 819, endPoint y: 243, distance: 155.7
click at [819, 243] on div at bounding box center [630, 231] width 576 height 79
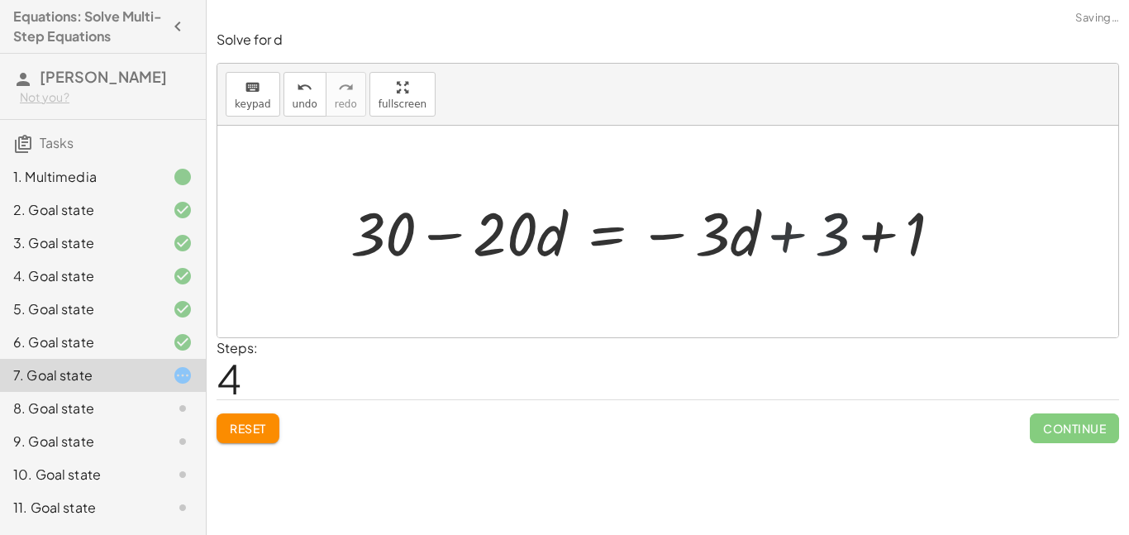
click at [877, 241] on div at bounding box center [653, 231] width 623 height 79
drag, startPoint x: 730, startPoint y: 244, endPoint x: 740, endPoint y: 232, distance: 15.2
click at [740, 232] on div at bounding box center [614, 231] width 544 height 79
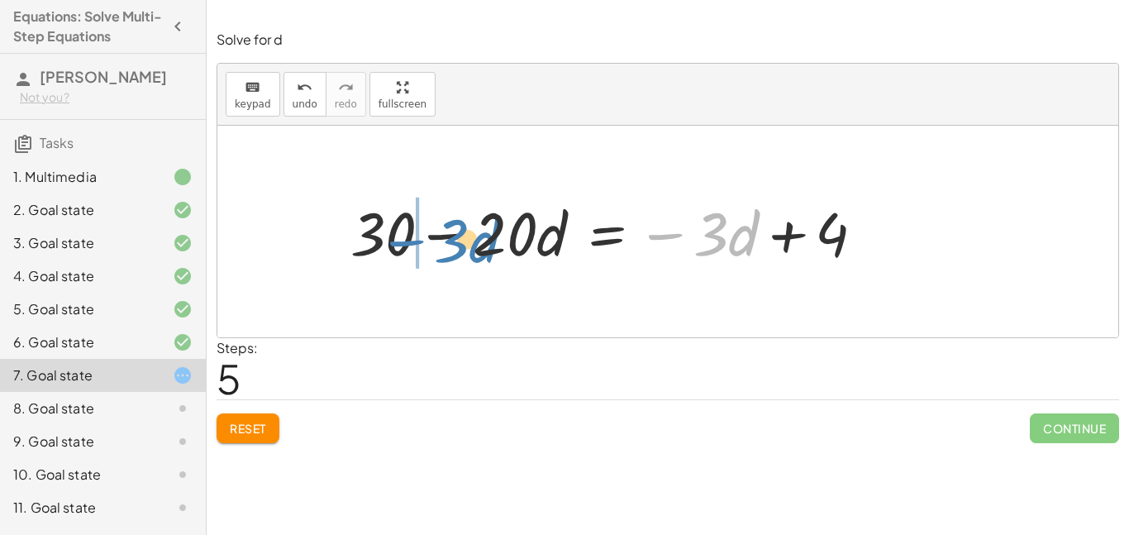
drag, startPoint x: 716, startPoint y: 238, endPoint x: 457, endPoint y: 244, distance: 258.8
click at [457, 244] on div at bounding box center [614, 231] width 544 height 79
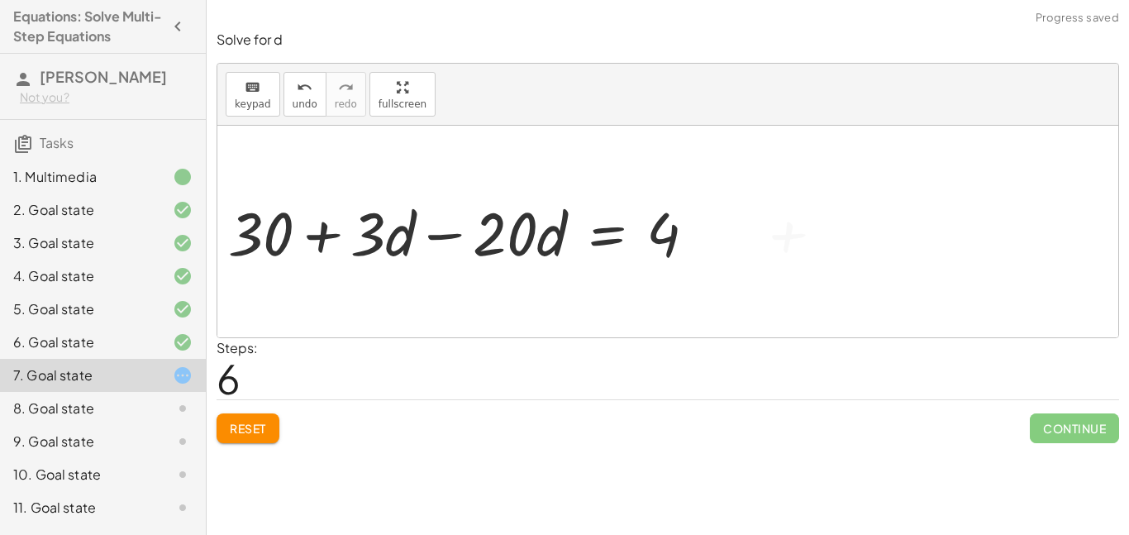
click at [457, 231] on div at bounding box center [469, 231] width 498 height 79
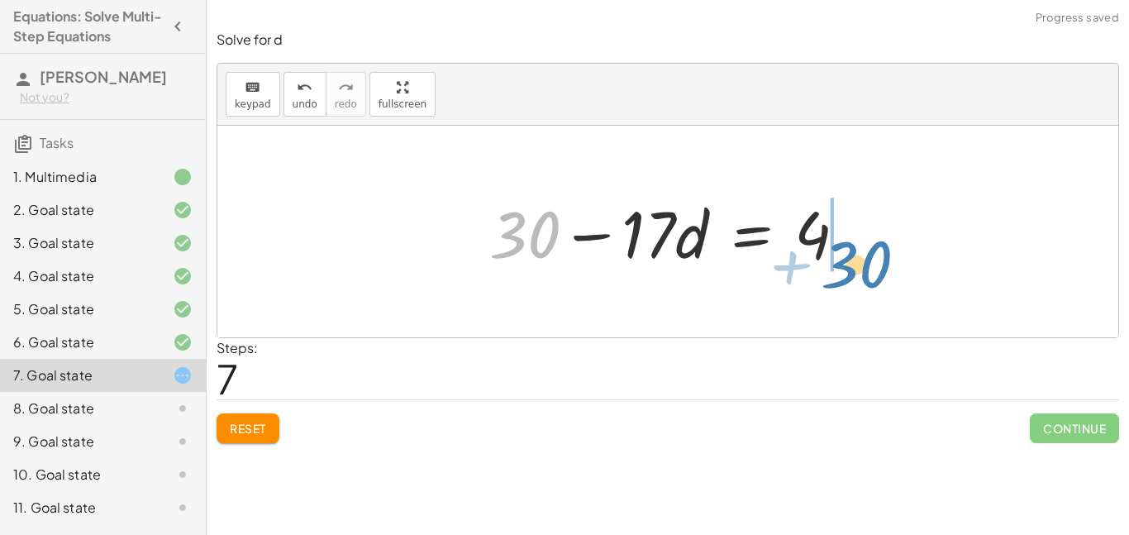
drag, startPoint x: 519, startPoint y: 236, endPoint x: 864, endPoint y: 260, distance: 345.5
click at [864, 260] on div at bounding box center [674, 231] width 387 height 85
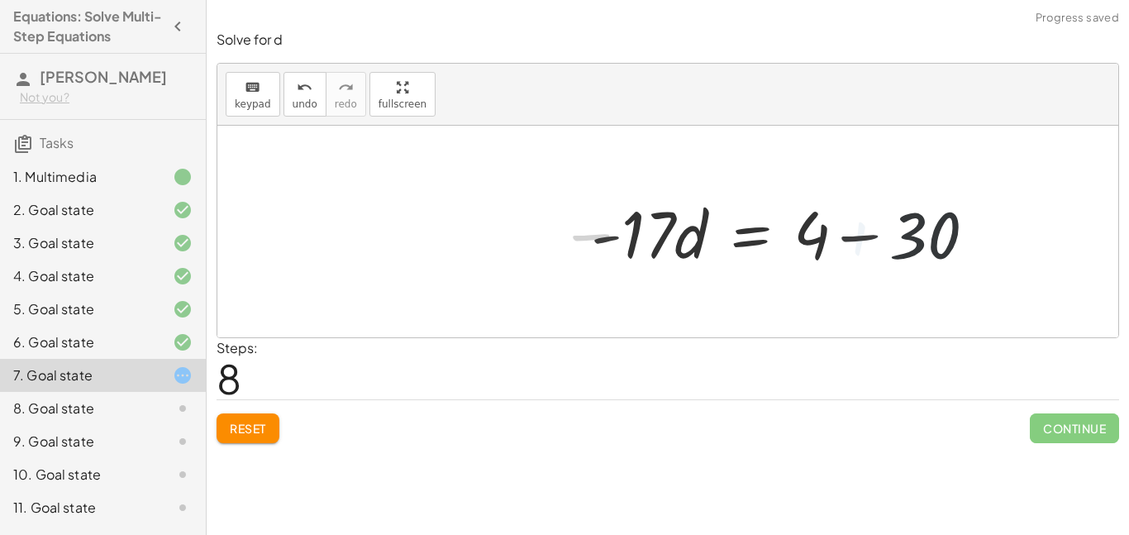
click at [862, 250] on div at bounding box center [791, 231] width 417 height 85
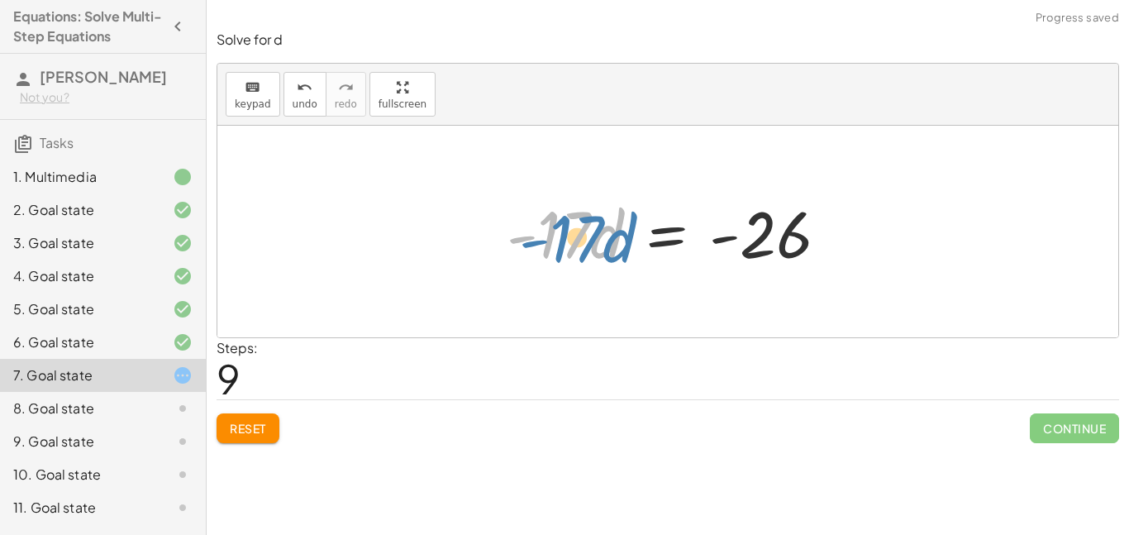
click at [589, 235] on div at bounding box center [673, 231] width 351 height 85
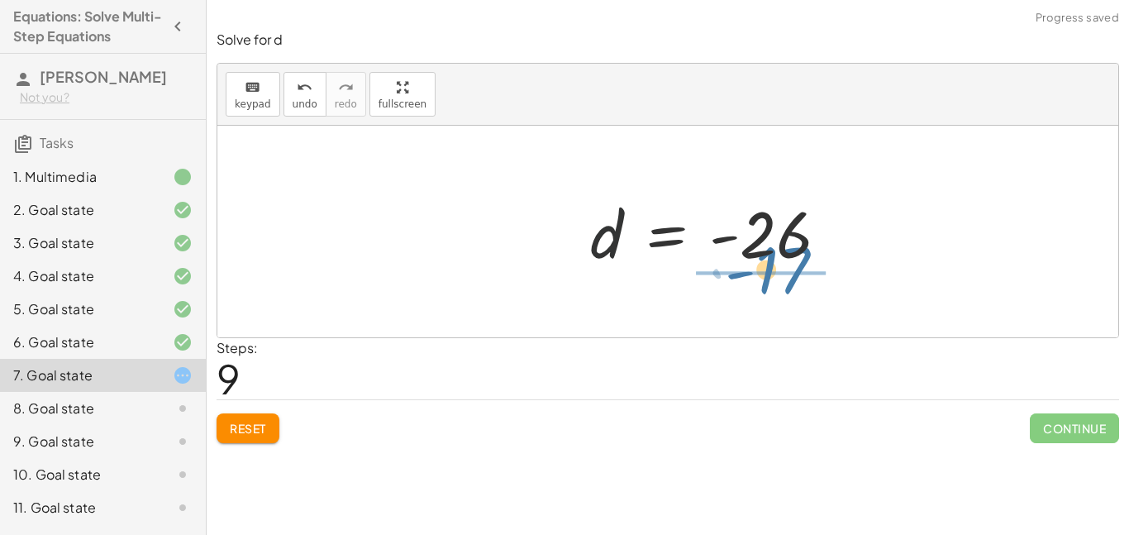
drag, startPoint x: 579, startPoint y: 231, endPoint x: 803, endPoint y: 269, distance: 227.1
click at [803, 269] on div at bounding box center [673, 231] width 351 height 85
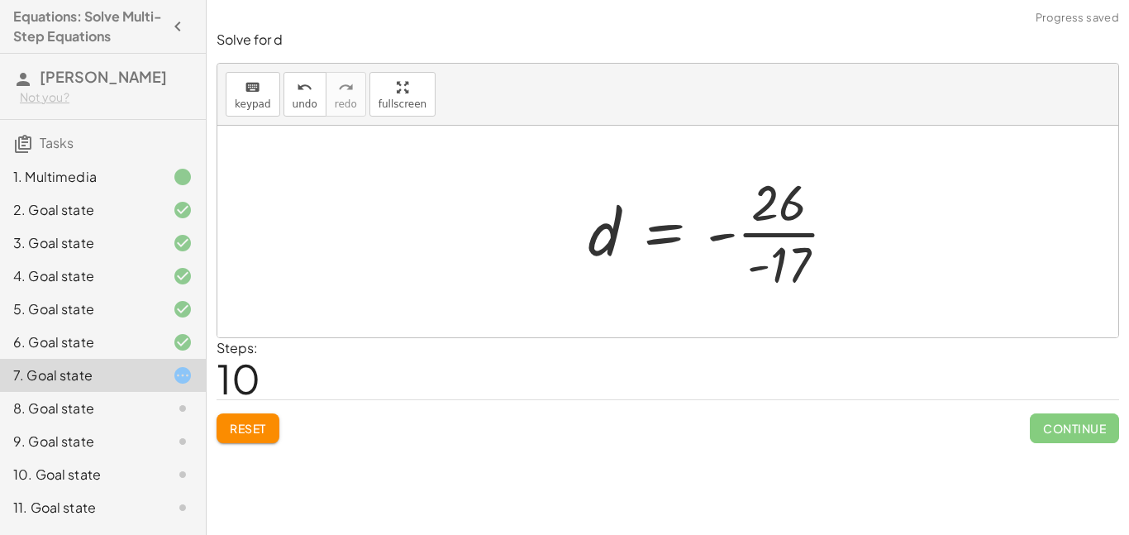
click at [774, 235] on div at bounding box center [718, 231] width 279 height 127
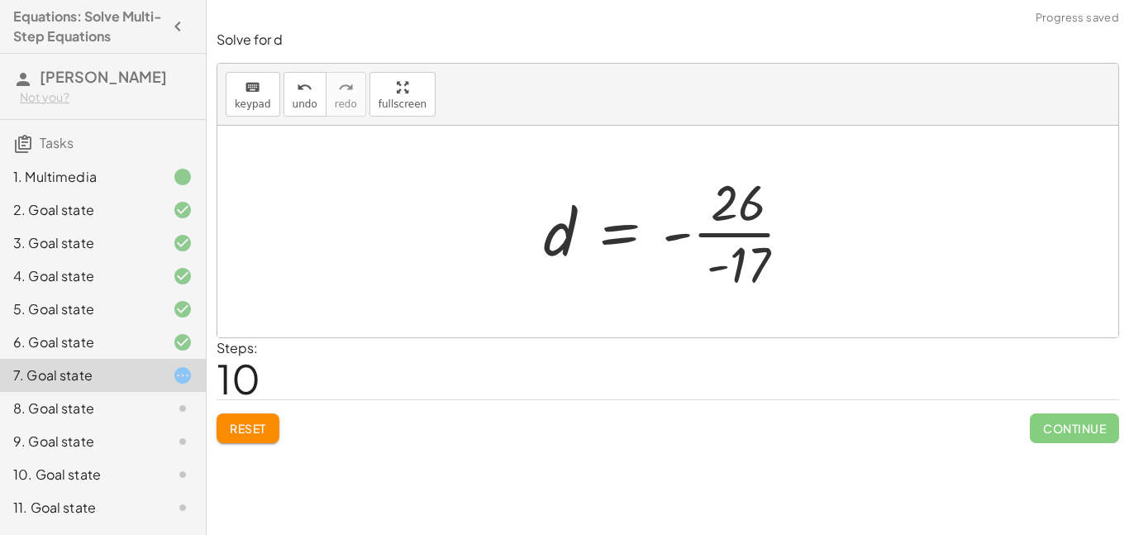
click at [760, 241] on div at bounding box center [674, 231] width 279 height 127
click at [753, 233] on div at bounding box center [674, 231] width 279 height 127
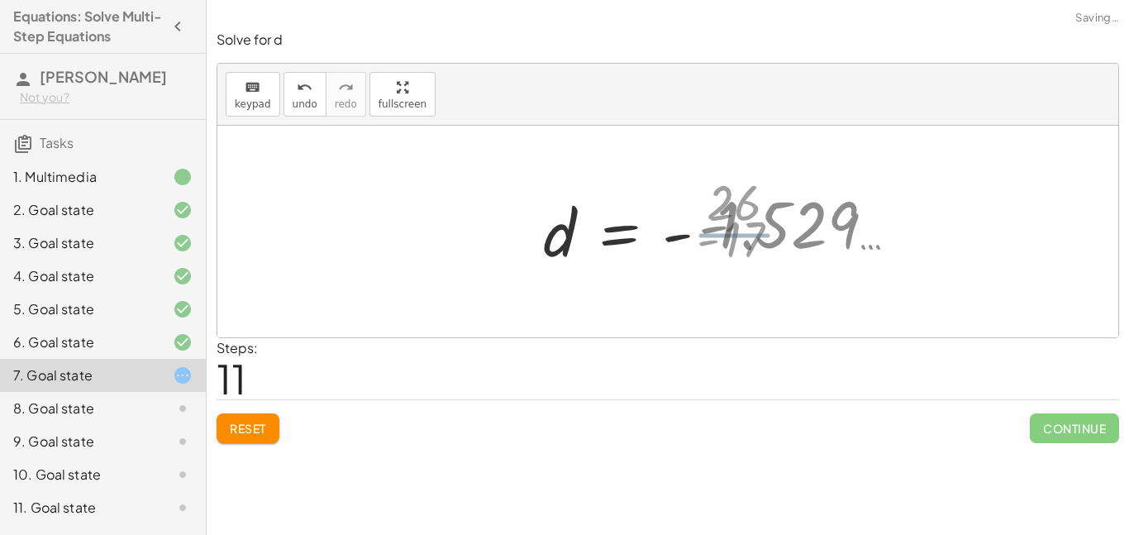
click at [753, 233] on div at bounding box center [729, 232] width 389 height 82
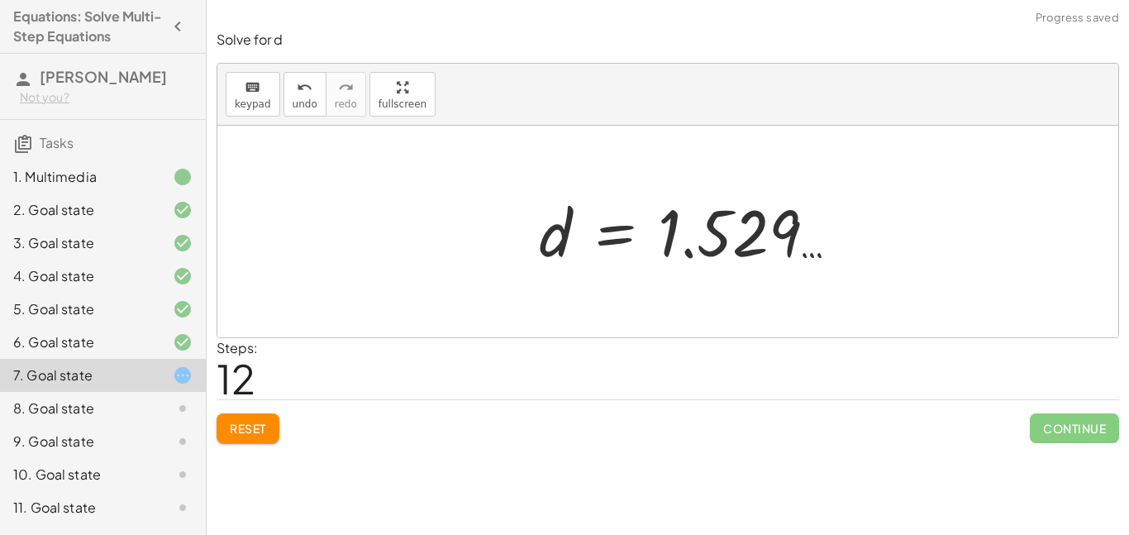
click at [751, 234] on div at bounding box center [695, 232] width 329 height 82
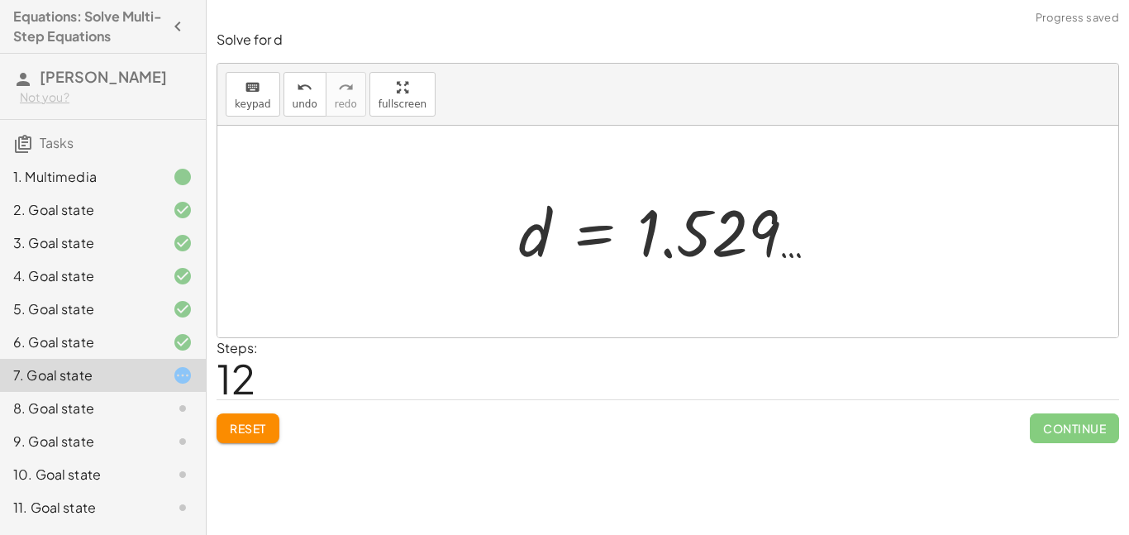
click at [694, 242] on div at bounding box center [674, 232] width 329 height 82
click at [663, 255] on div at bounding box center [674, 232] width 329 height 82
click at [734, 250] on div at bounding box center [674, 232] width 329 height 82
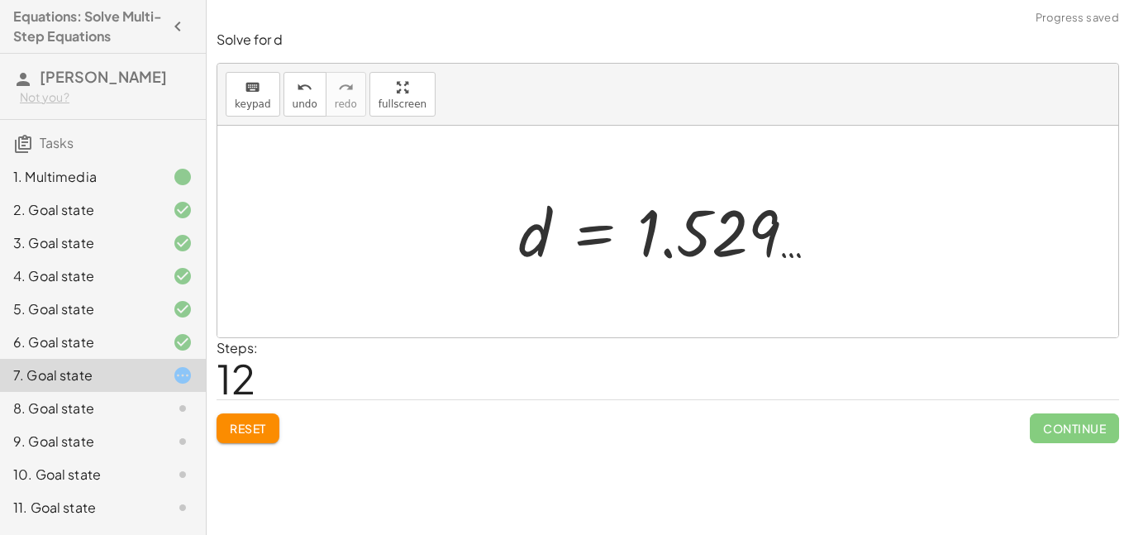
click at [734, 250] on div at bounding box center [674, 232] width 329 height 82
click at [264, 424] on span "Reset" at bounding box center [248, 428] width 36 height 15
click at [264, 424] on div "Reset Continue" at bounding box center [668, 421] width 903 height 44
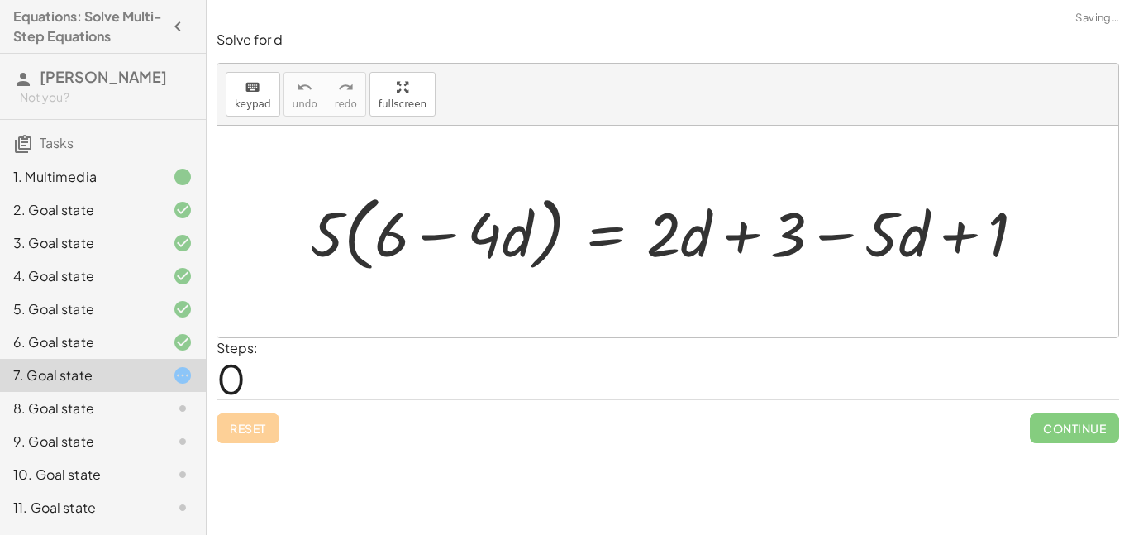
click at [264, 424] on div "Reset Continue" at bounding box center [668, 421] width 903 height 44
drag, startPoint x: 317, startPoint y: 240, endPoint x: 379, endPoint y: 248, distance: 62.5
click at [379, 248] on div at bounding box center [675, 231] width 746 height 90
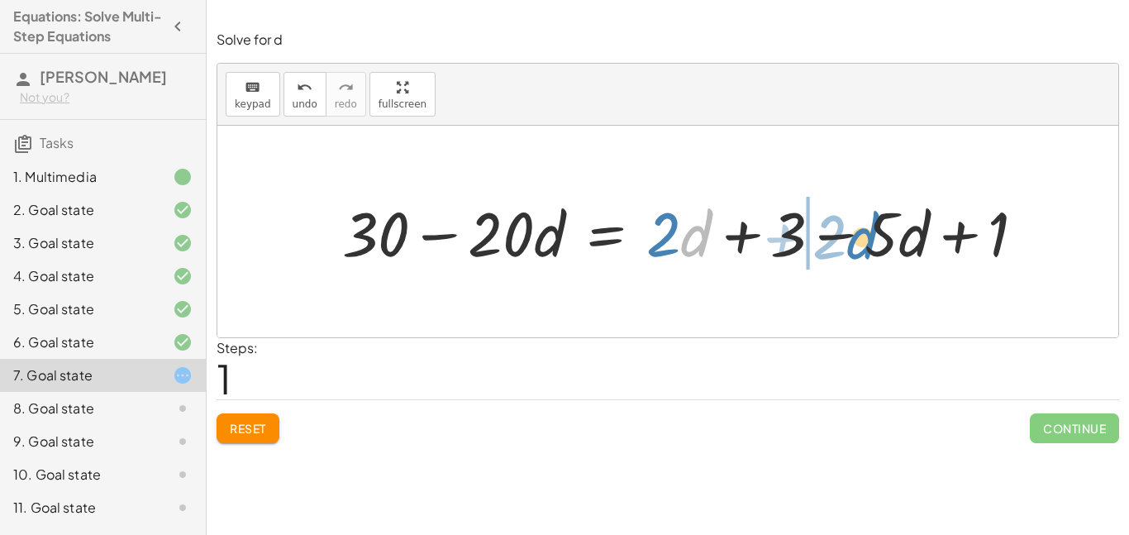
drag, startPoint x: 696, startPoint y: 238, endPoint x: 858, endPoint y: 239, distance: 162.0
click at [858, 239] on div at bounding box center [690, 231] width 713 height 81
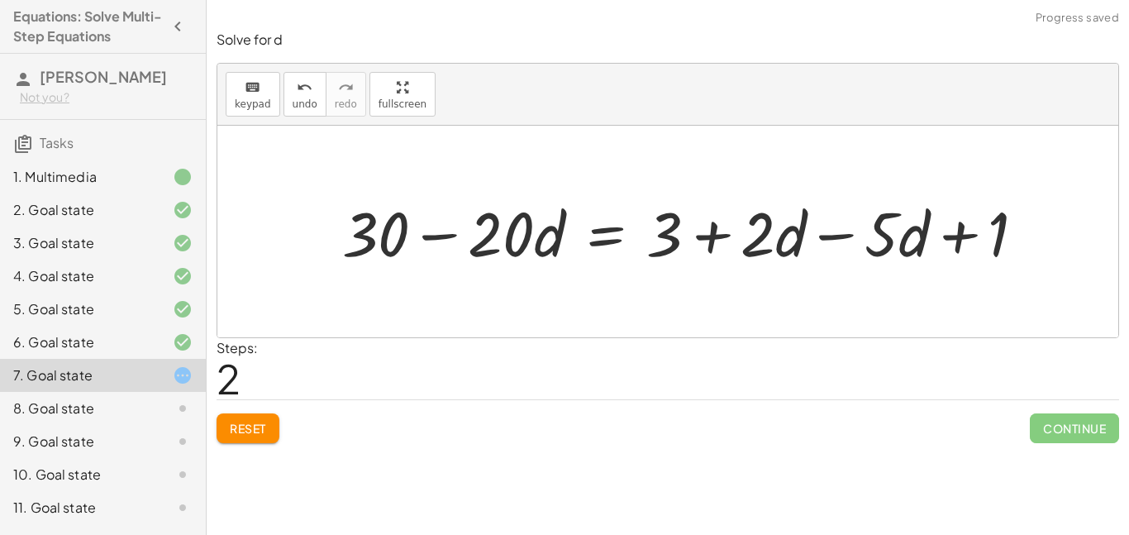
click at [839, 237] on div at bounding box center [690, 231] width 713 height 81
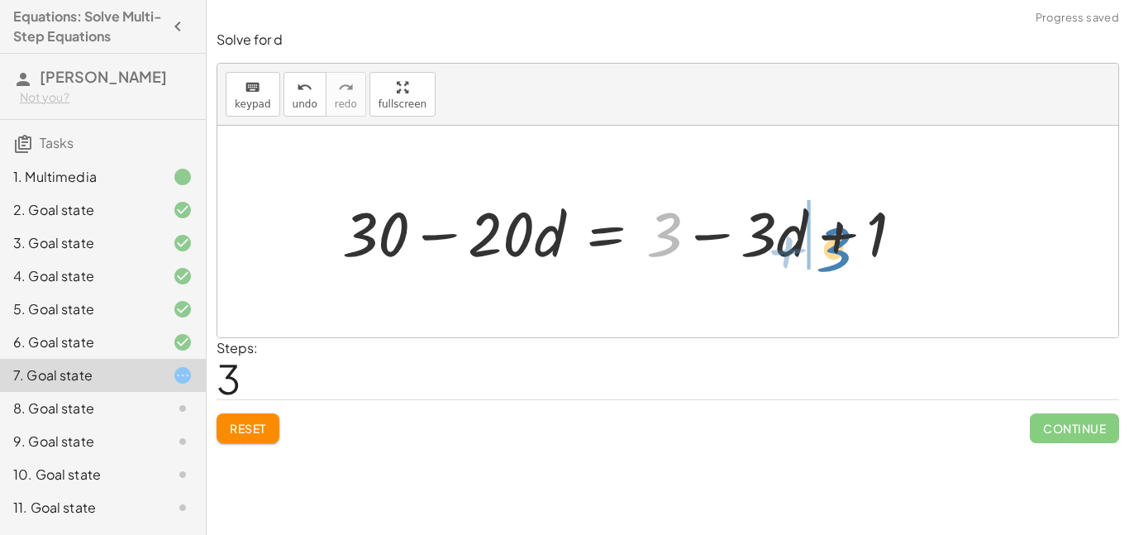
drag, startPoint x: 670, startPoint y: 238, endPoint x: 839, endPoint y: 253, distance: 170.1
click at [839, 253] on div at bounding box center [629, 231] width 591 height 81
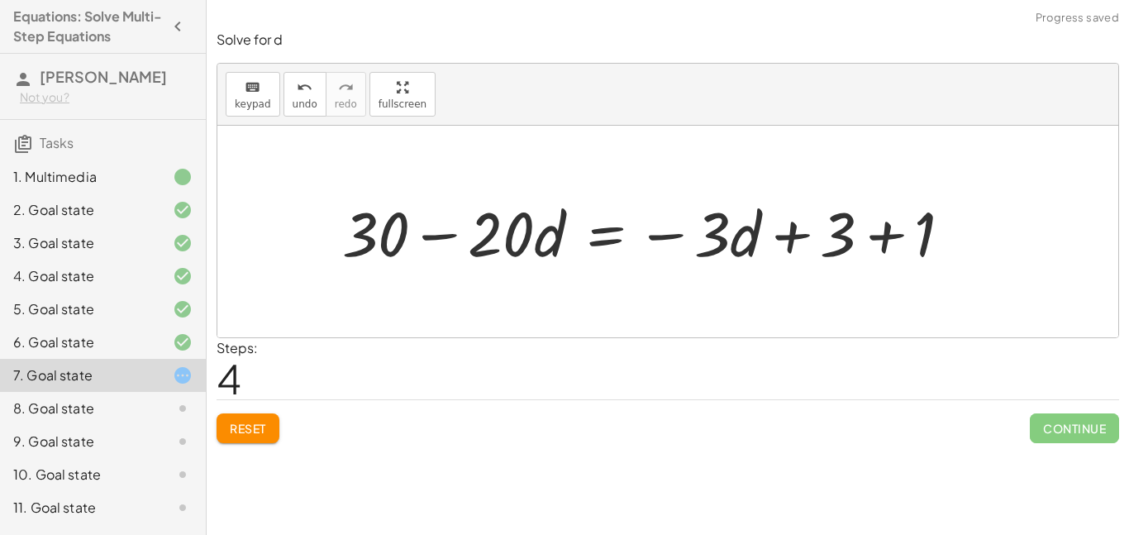
click at [878, 231] on div at bounding box center [653, 231] width 639 height 81
click at [255, 421] on span "Reset" at bounding box center [248, 428] width 36 height 15
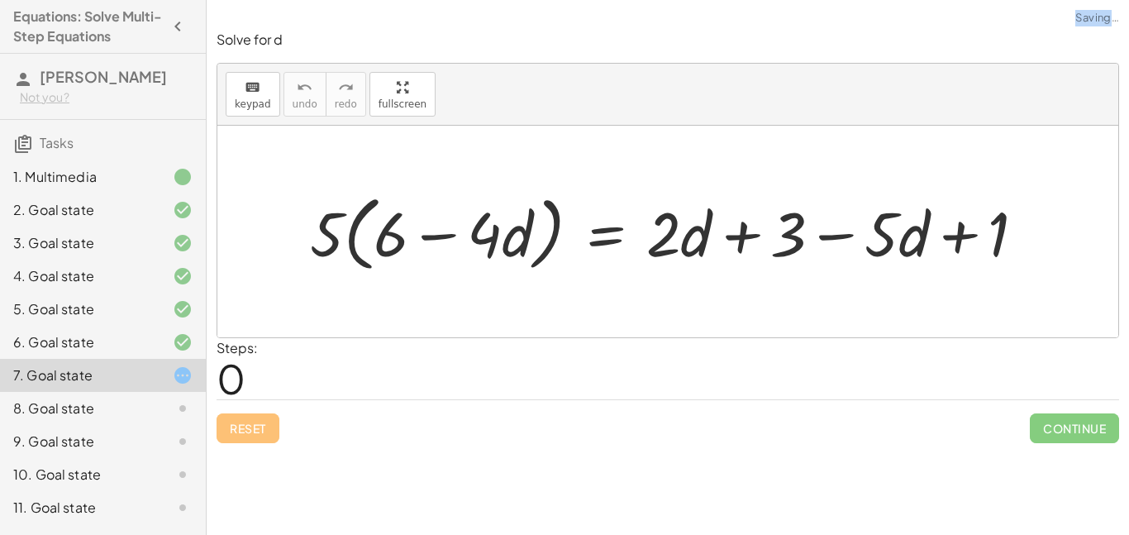
drag, startPoint x: 255, startPoint y: 420, endPoint x: 264, endPoint y: 388, distance: 33.7
click at [264, 388] on div "Solve for d keyboard keypad undo undo redo redo fullscreen · 5 · ( + 6 − · 4 · …" at bounding box center [668, 237] width 922 height 432
drag, startPoint x: 323, startPoint y: 251, endPoint x: 383, endPoint y: 250, distance: 59.5
click at [383, 250] on div at bounding box center [674, 231] width 745 height 90
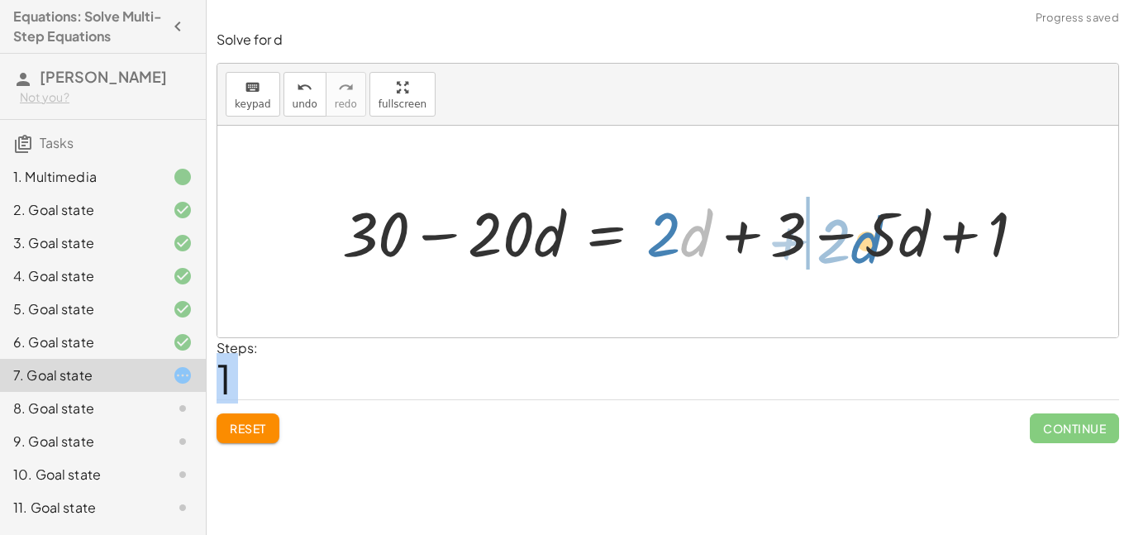
drag, startPoint x: 689, startPoint y: 230, endPoint x: 860, endPoint y: 236, distance: 172.1
click at [860, 236] on div at bounding box center [690, 231] width 713 height 81
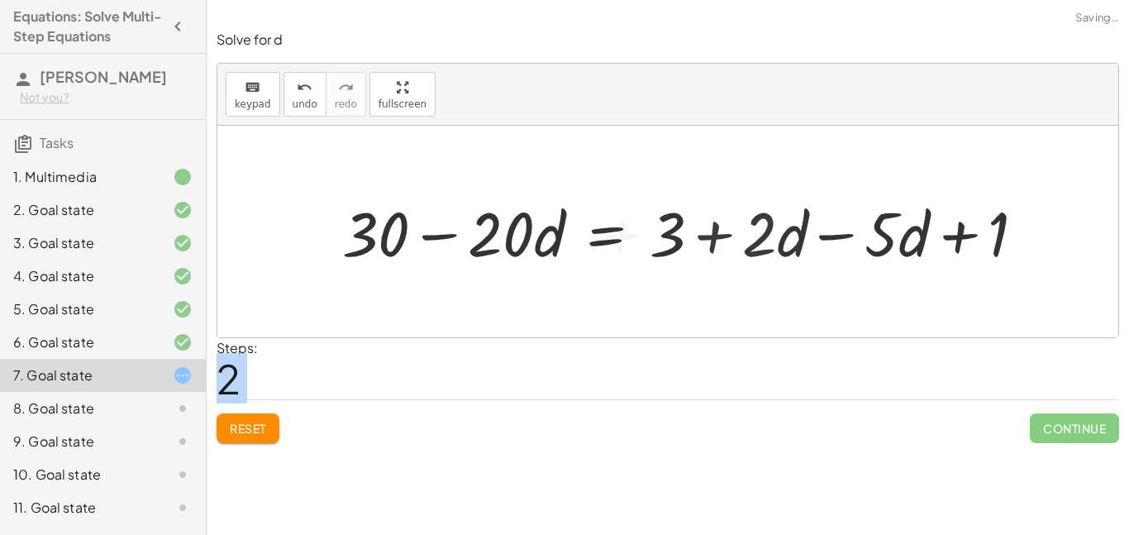
click at [858, 231] on div at bounding box center [690, 231] width 713 height 81
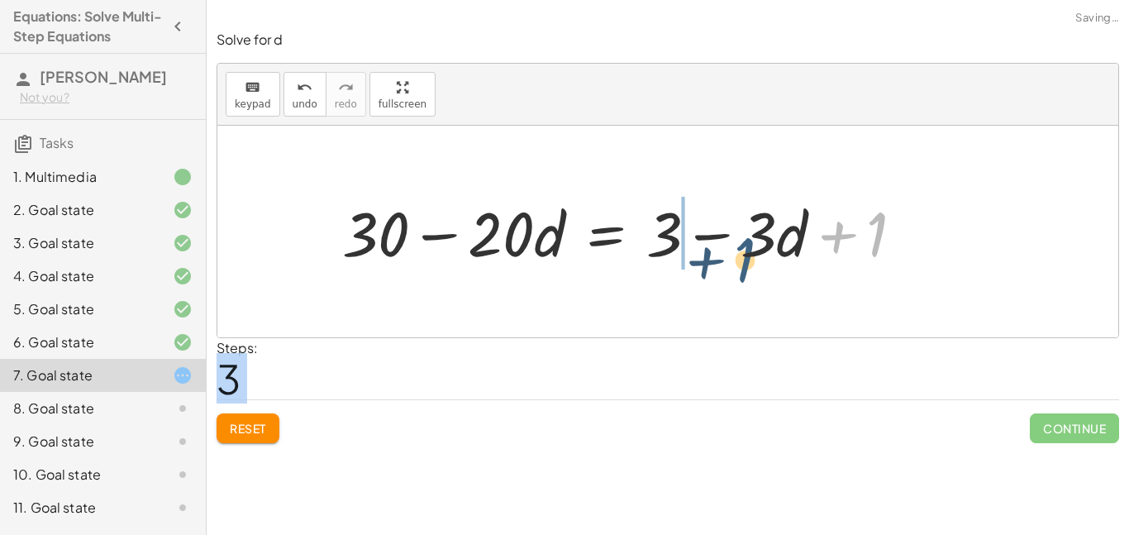
drag, startPoint x: 874, startPoint y: 230, endPoint x: 726, endPoint y: 235, distance: 148.9
click at [726, 235] on div at bounding box center [629, 231] width 591 height 81
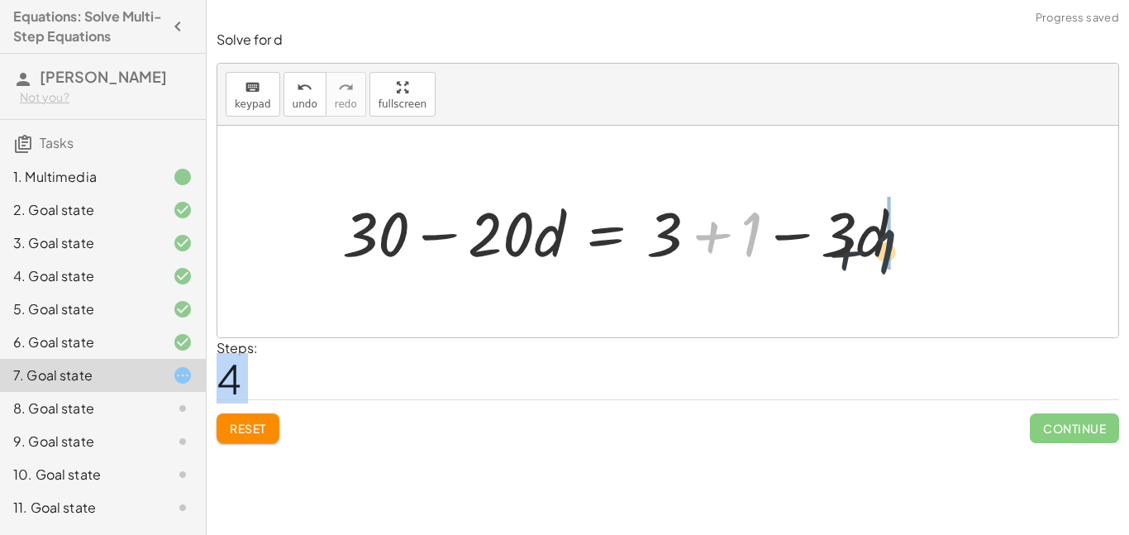
drag, startPoint x: 743, startPoint y: 236, endPoint x: 946, endPoint y: 247, distance: 203.6
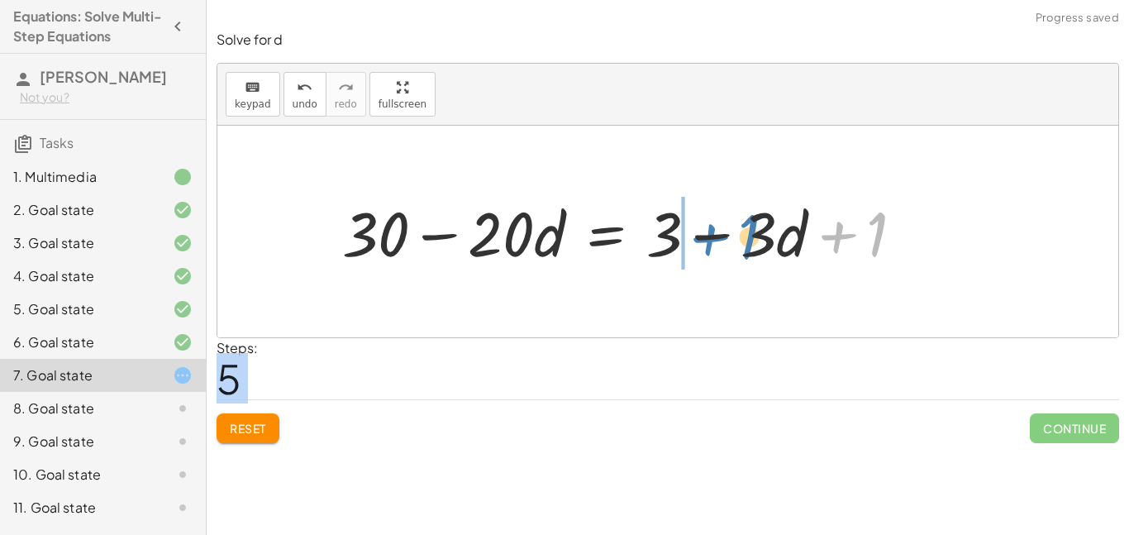
drag, startPoint x: 886, startPoint y: 239, endPoint x: 756, endPoint y: 241, distance: 129.8
click at [756, 241] on div at bounding box center [629, 231] width 591 height 81
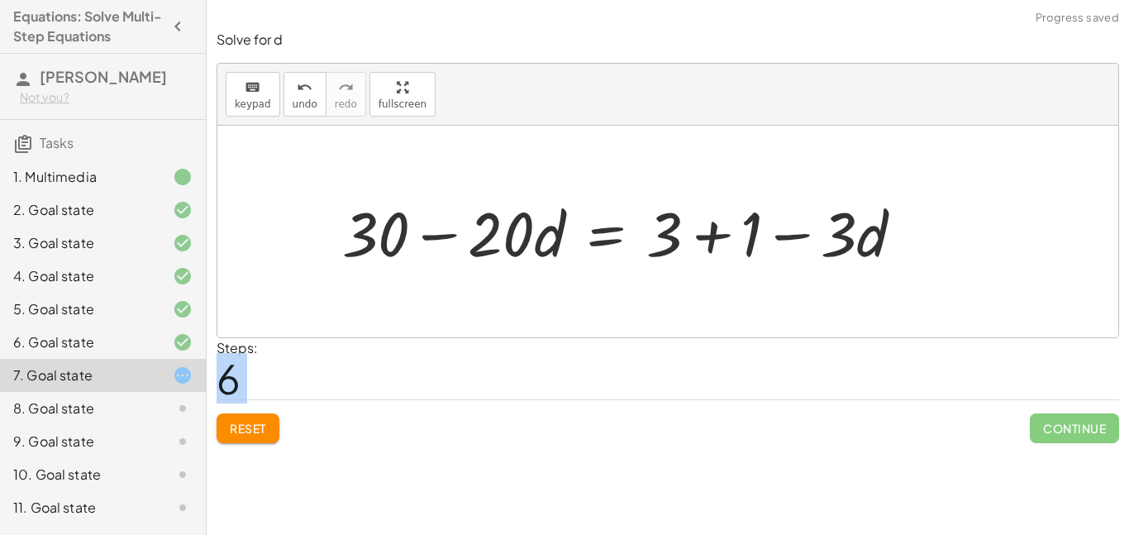
click at [716, 232] on div at bounding box center [629, 231] width 591 height 81
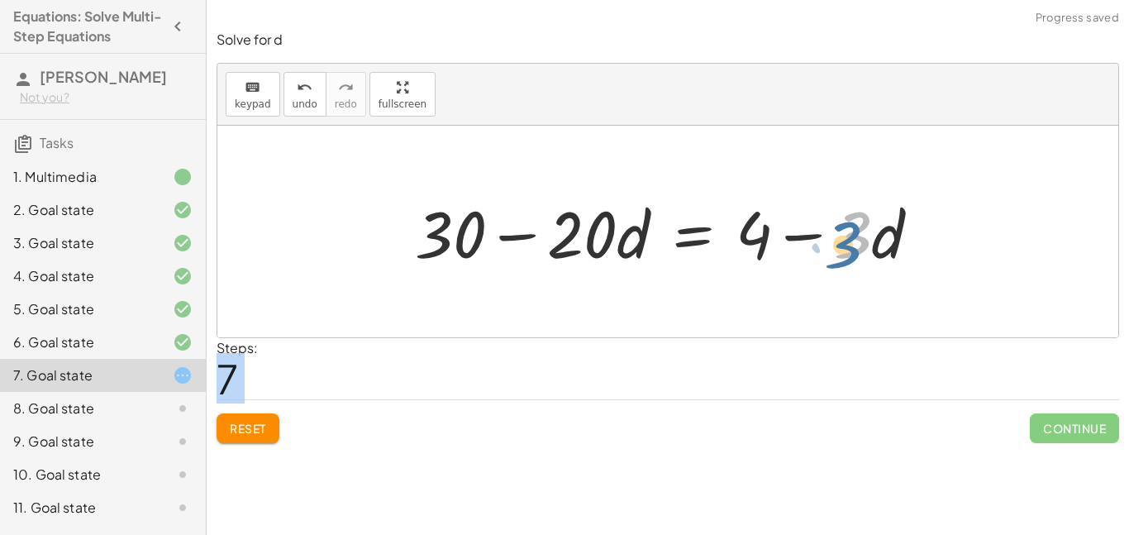
drag, startPoint x: 869, startPoint y: 240, endPoint x: 858, endPoint y: 241, distance: 10.8
click at [858, 241] on div at bounding box center [674, 231] width 535 height 85
drag, startPoint x: 863, startPoint y: 235, endPoint x: 871, endPoint y: 238, distance: 8.9
click at [871, 238] on div at bounding box center [674, 231] width 535 height 85
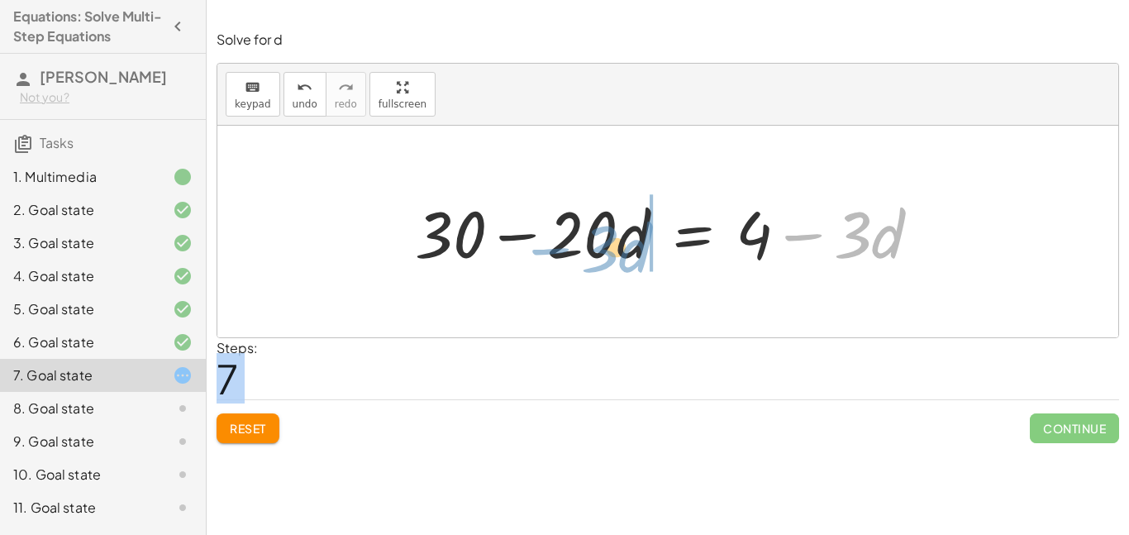
drag, startPoint x: 874, startPoint y: 242, endPoint x: 622, endPoint y: 256, distance: 252.5
click at [622, 256] on div at bounding box center [674, 231] width 535 height 85
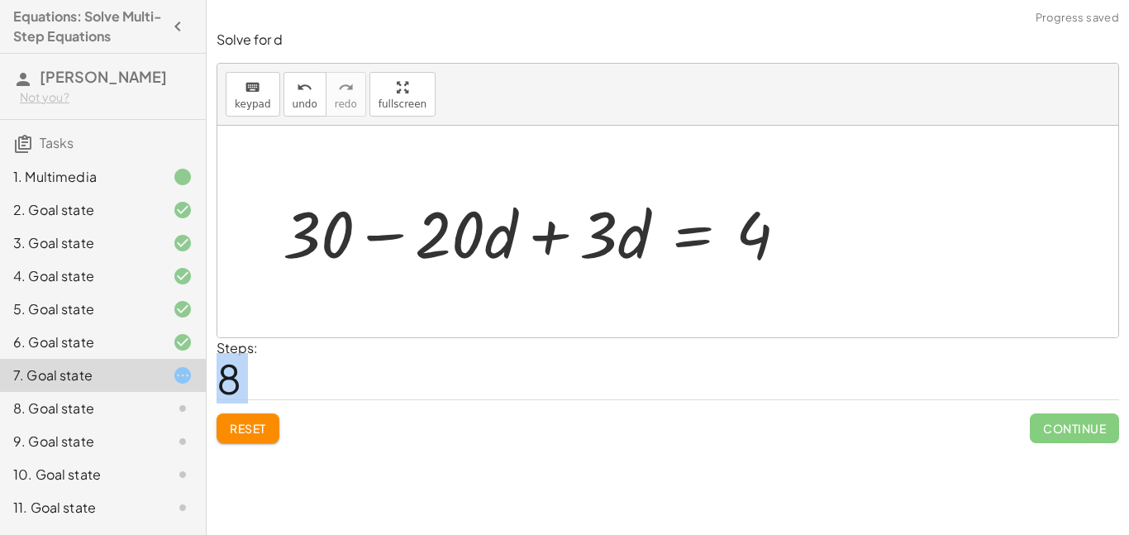
click at [558, 241] on div at bounding box center [541, 231] width 535 height 85
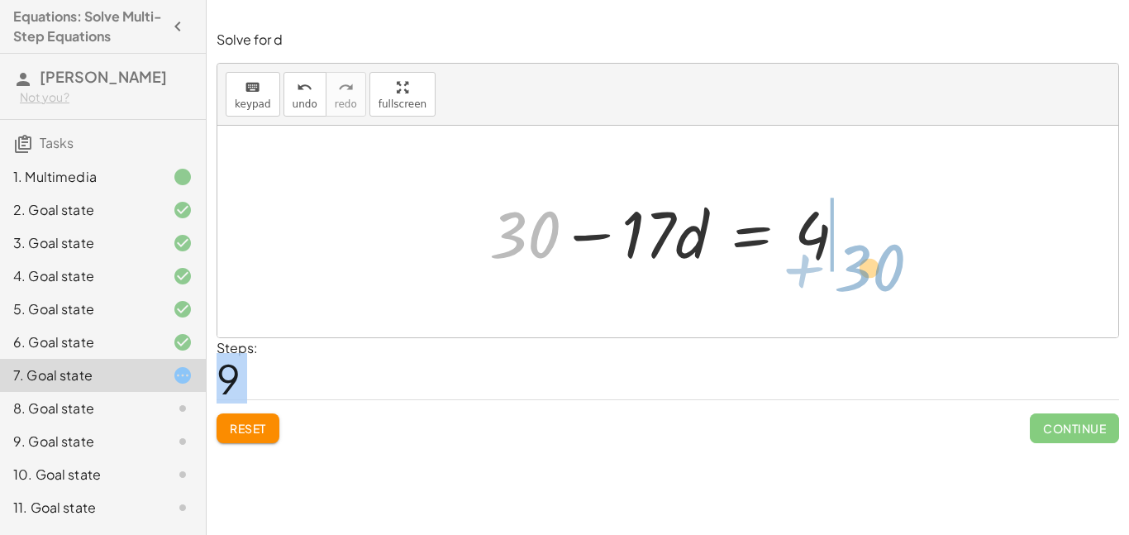
drag, startPoint x: 534, startPoint y: 238, endPoint x: 878, endPoint y: 271, distance: 345.4
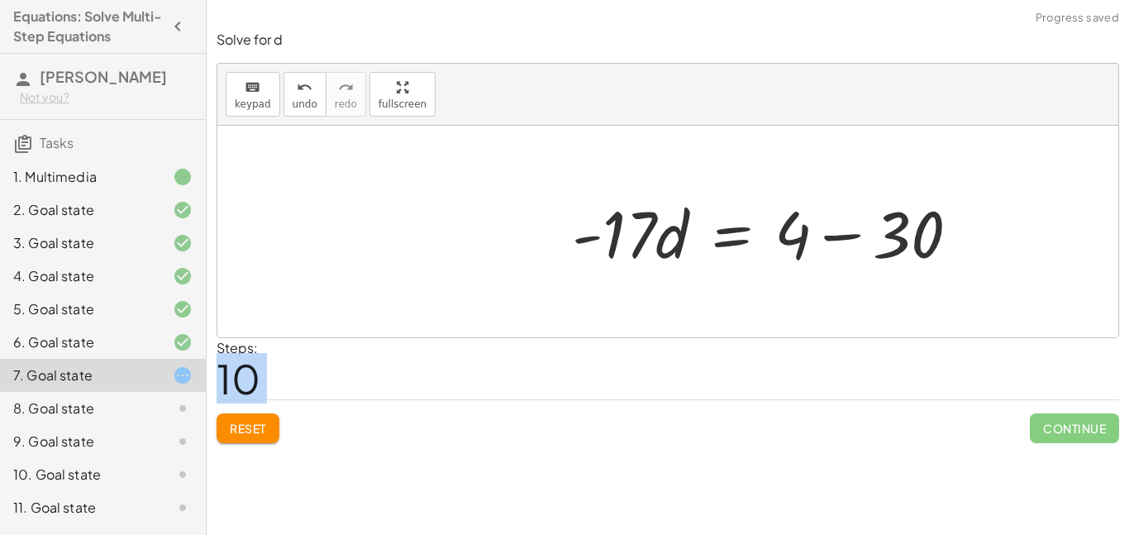
click at [860, 239] on div at bounding box center [772, 231] width 417 height 85
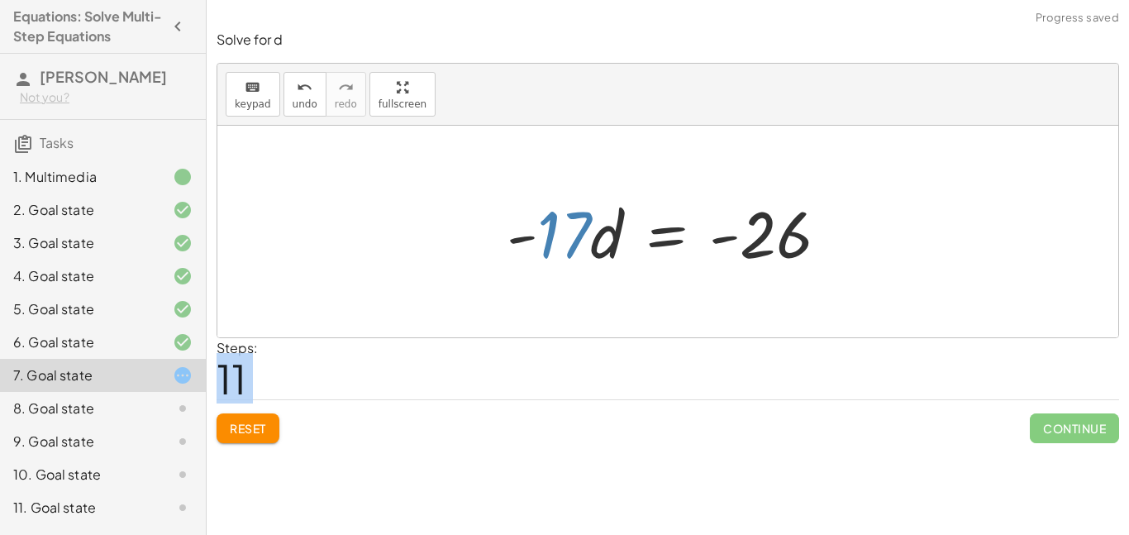
click at [584, 253] on div at bounding box center [673, 231] width 351 height 85
drag, startPoint x: 572, startPoint y: 241, endPoint x: 785, endPoint y: 269, distance: 215.0
click at [785, 269] on div at bounding box center [673, 231] width 351 height 85
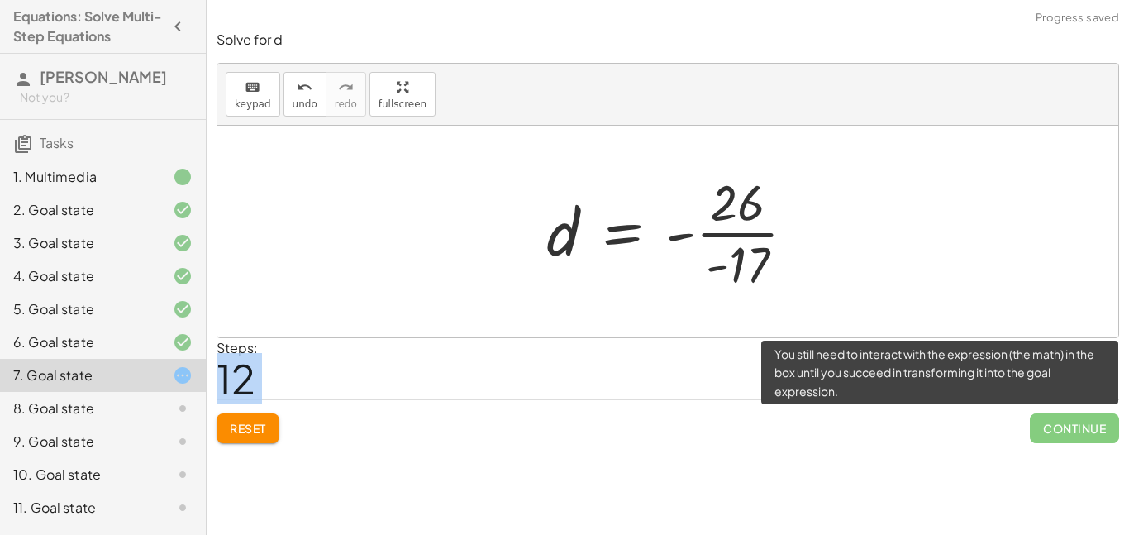
click at [1105, 427] on span "Continue" at bounding box center [1074, 428] width 89 height 30
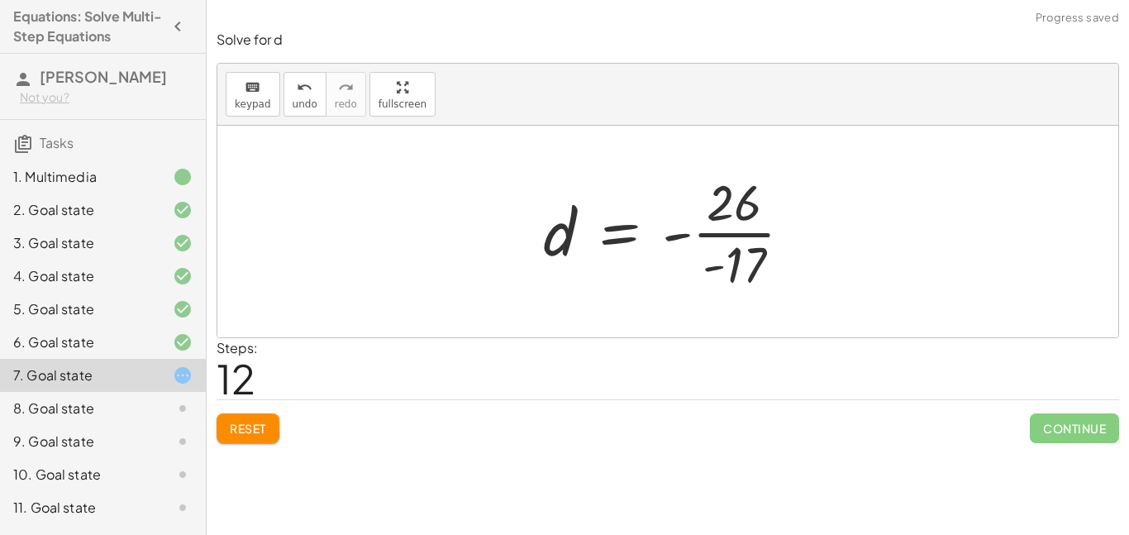
click at [736, 233] on div at bounding box center [674, 231] width 279 height 127
click at [736, 237] on div at bounding box center [674, 231] width 279 height 127
click at [676, 239] on div at bounding box center [674, 231] width 279 height 127
click at [678, 237] on div at bounding box center [674, 231] width 279 height 127
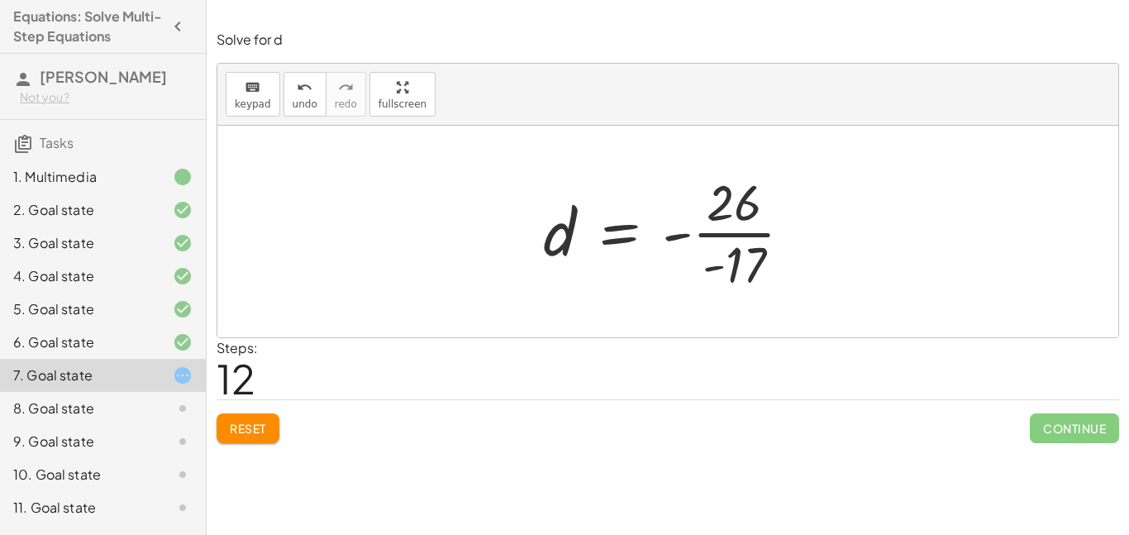
click at [678, 237] on div at bounding box center [674, 231] width 279 height 127
click at [721, 236] on div at bounding box center [674, 231] width 279 height 127
click at [736, 241] on div at bounding box center [674, 231] width 279 height 127
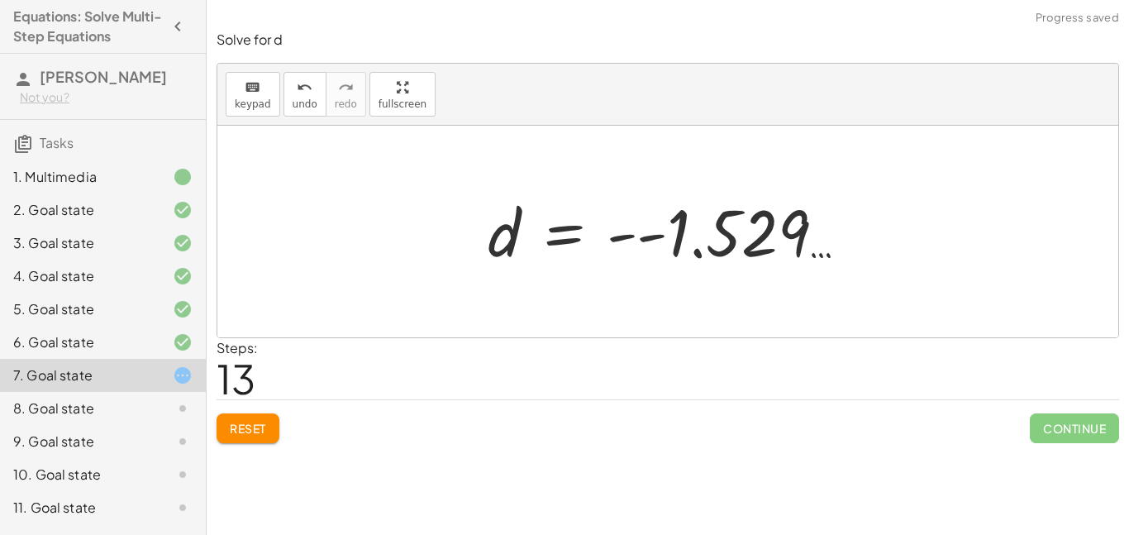
click at [238, 421] on span "Reset" at bounding box center [248, 428] width 36 height 15
click at [238, 420] on div "Reset Continue" at bounding box center [668, 421] width 903 height 44
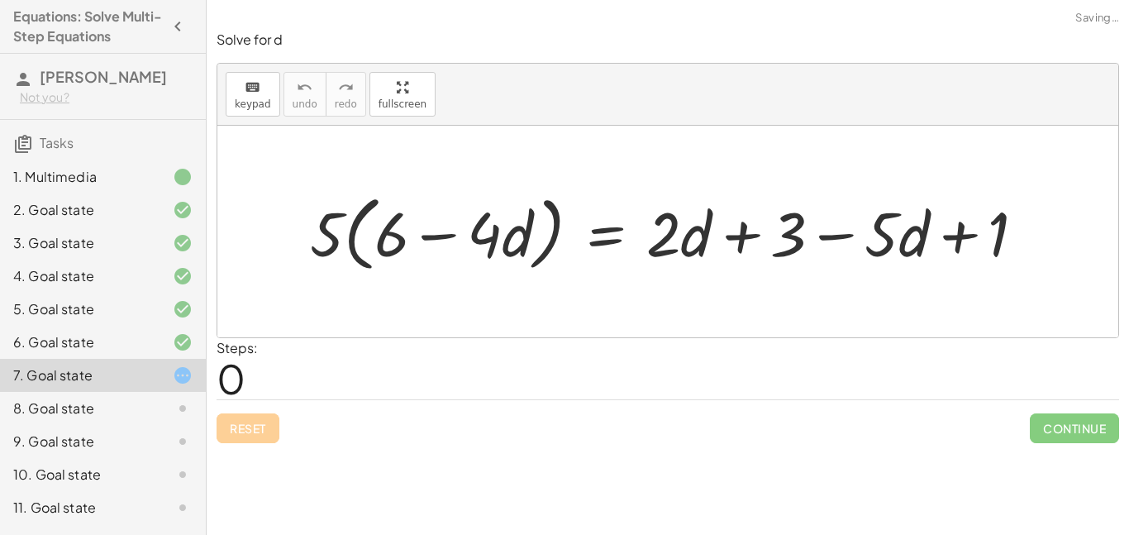
click at [238, 420] on div "Reset Continue" at bounding box center [668, 421] width 903 height 44
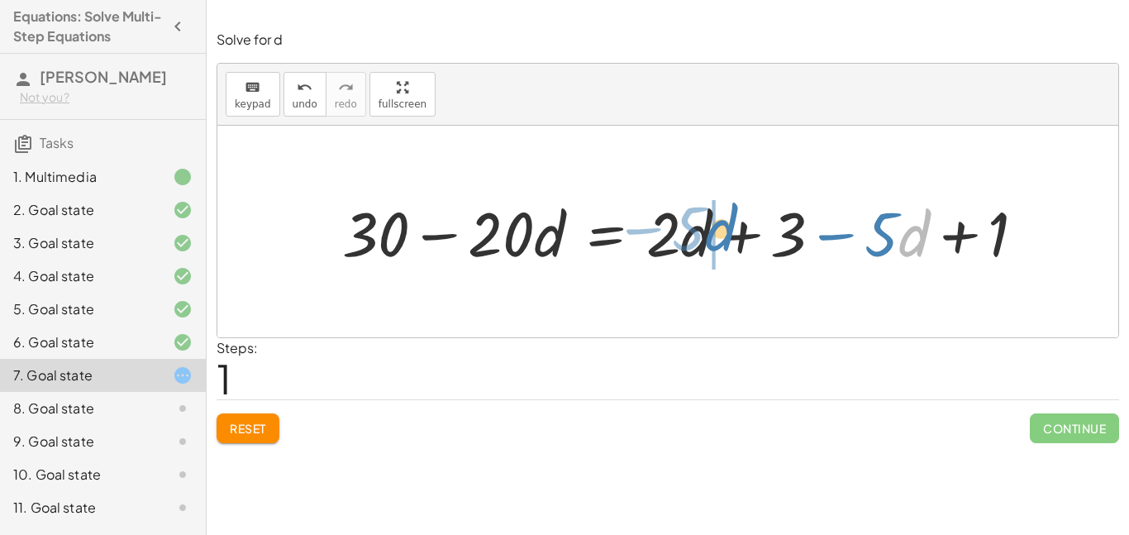
drag, startPoint x: 903, startPoint y: 232, endPoint x: 712, endPoint y: 226, distance: 191.8
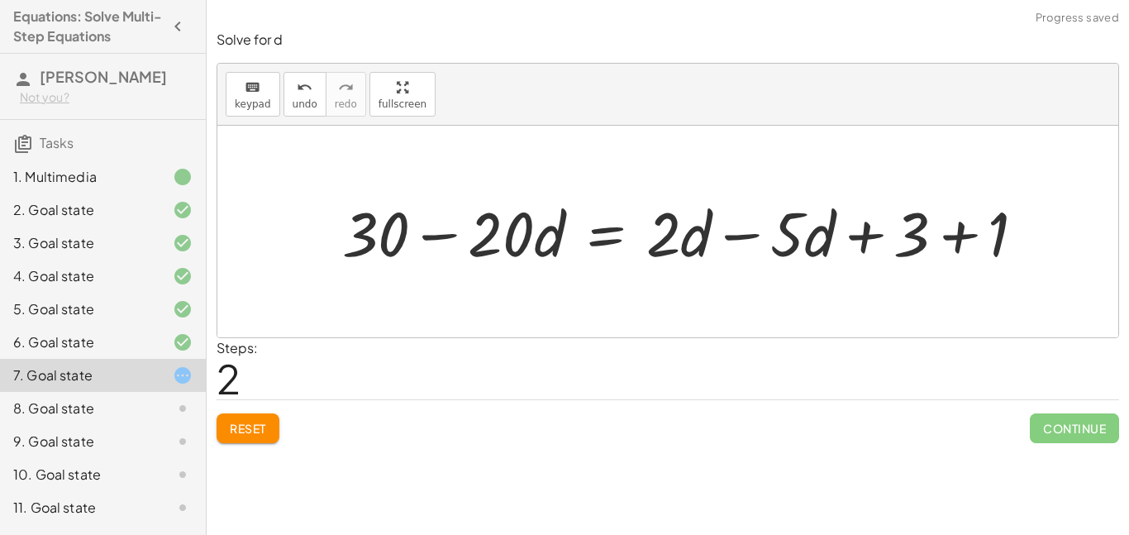
click at [764, 239] on div at bounding box center [690, 231] width 713 height 81
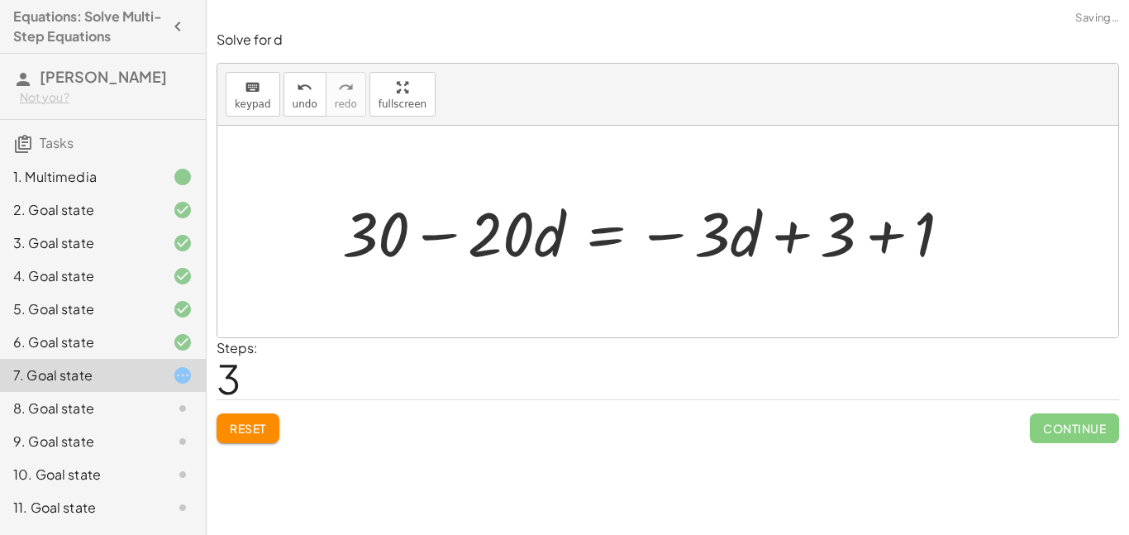
click at [876, 235] on div at bounding box center [653, 231] width 639 height 81
click at [740, 244] on div at bounding box center [613, 231] width 558 height 81
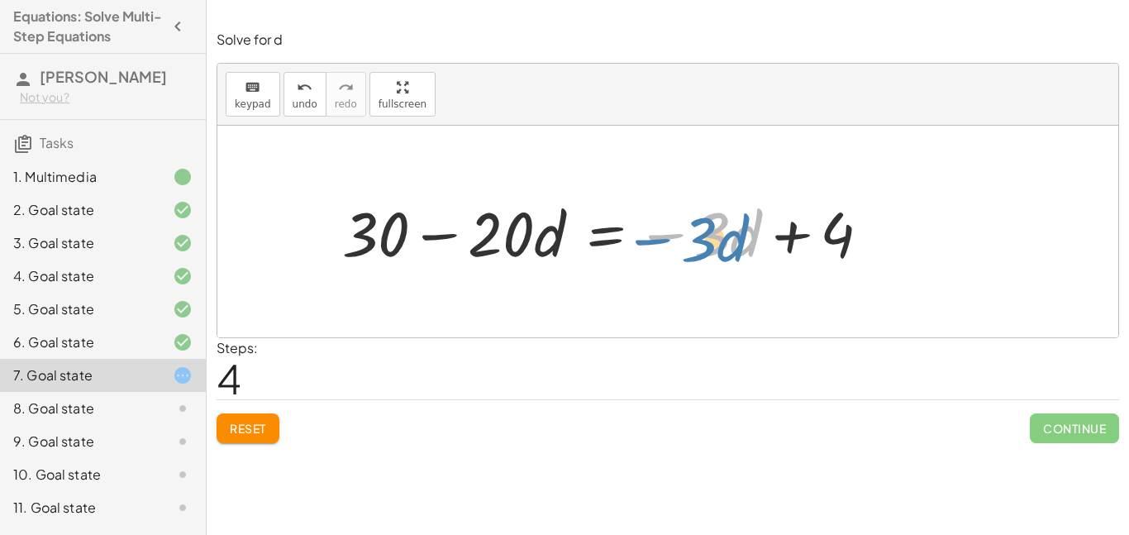
drag, startPoint x: 730, startPoint y: 241, endPoint x: 717, endPoint y: 247, distance: 14.1
click at [717, 247] on div at bounding box center [613, 231] width 558 height 81
drag, startPoint x: 723, startPoint y: 247, endPoint x: 733, endPoint y: 247, distance: 9.9
click at [733, 247] on div at bounding box center [613, 231] width 558 height 81
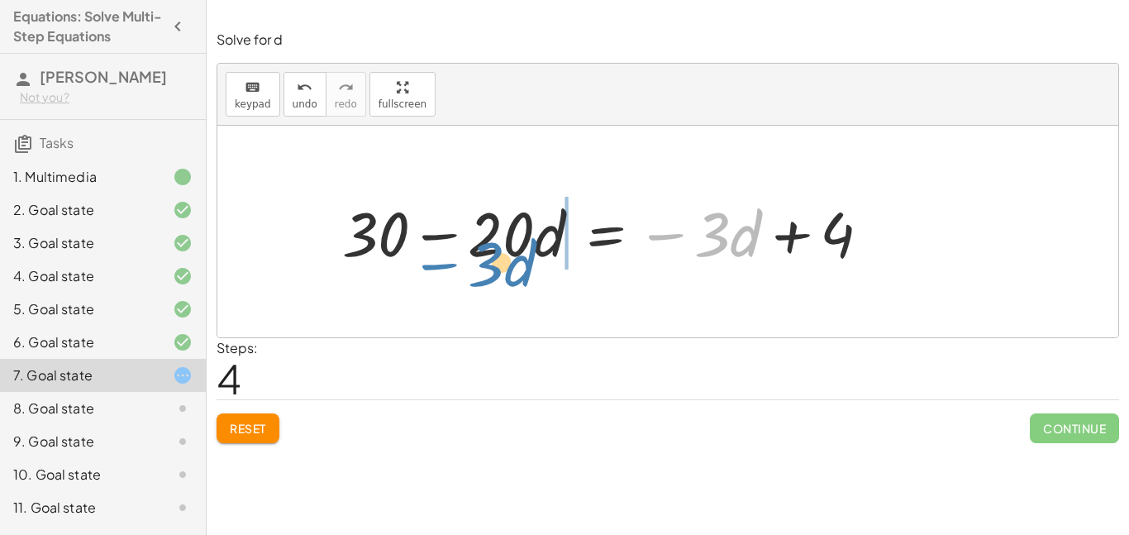
drag, startPoint x: 727, startPoint y: 242, endPoint x: 503, endPoint y: 273, distance: 226.1
click at [503, 273] on div "· 5 · ( + 6 − · 4 · d ) = + · 2 · d + 3 − · 5 · d + 1 + · 5 · 6 − · 5 · 4 · d =…" at bounding box center [606, 231] width 579 height 89
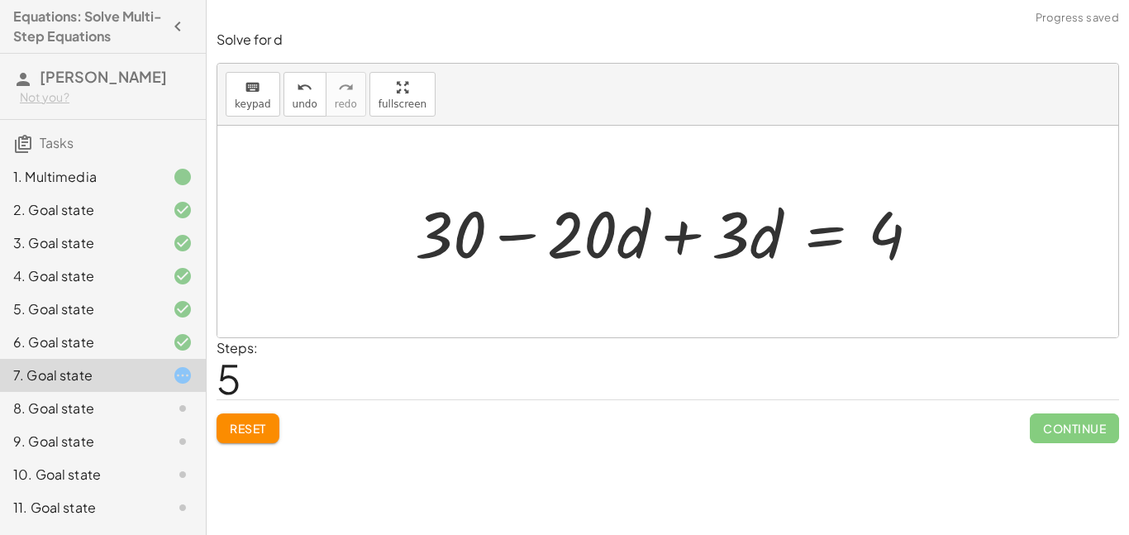
click at [686, 223] on div at bounding box center [674, 231] width 535 height 85
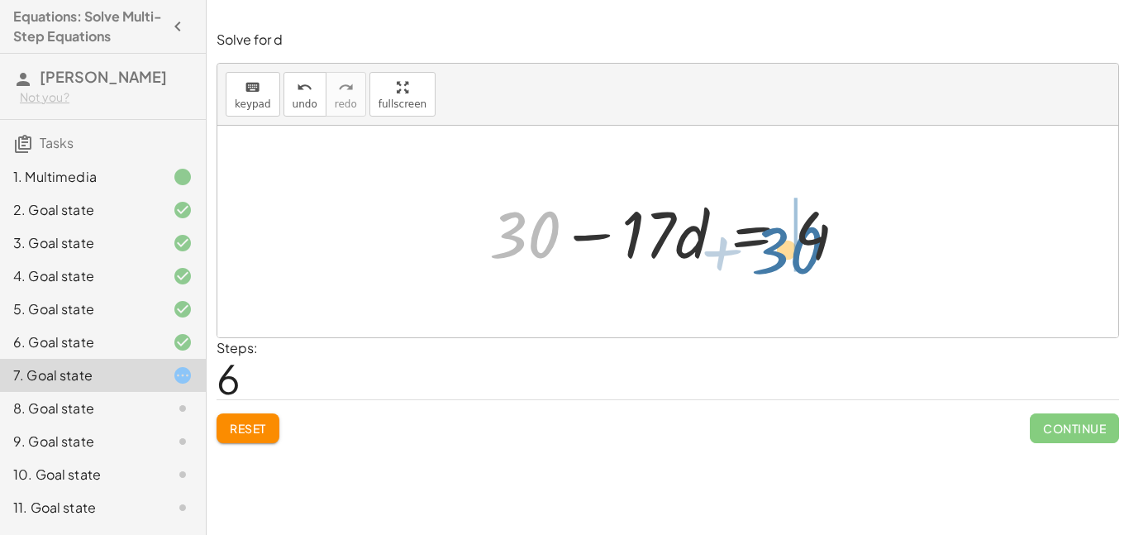
drag, startPoint x: 518, startPoint y: 239, endPoint x: 785, endPoint y: 252, distance: 267.3
click at [785, 252] on div at bounding box center [674, 231] width 387 height 85
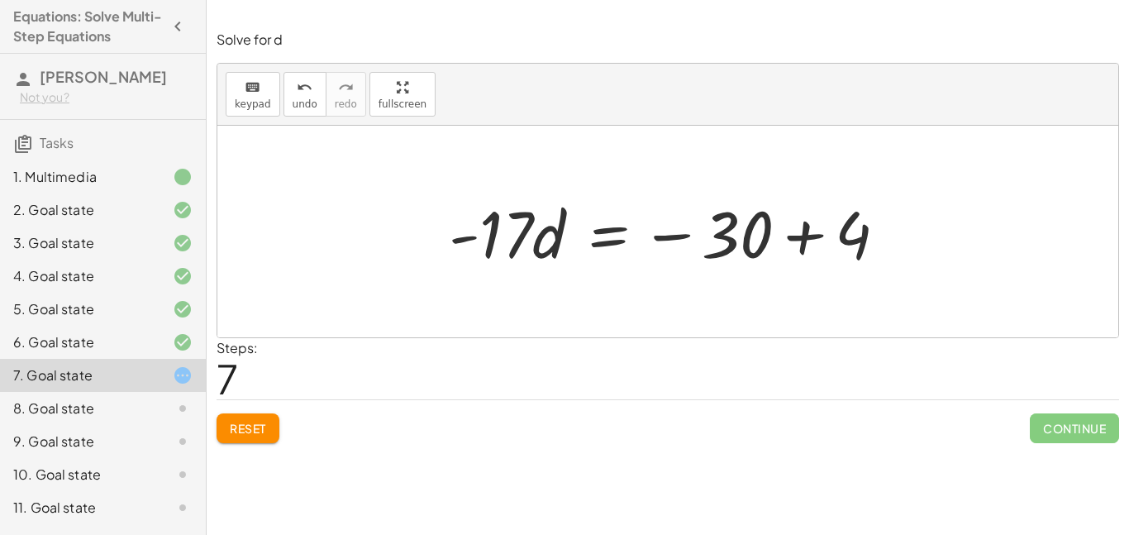
click at [749, 236] on div at bounding box center [675, 231] width 468 height 85
click at [813, 237] on div at bounding box center [675, 231] width 468 height 85
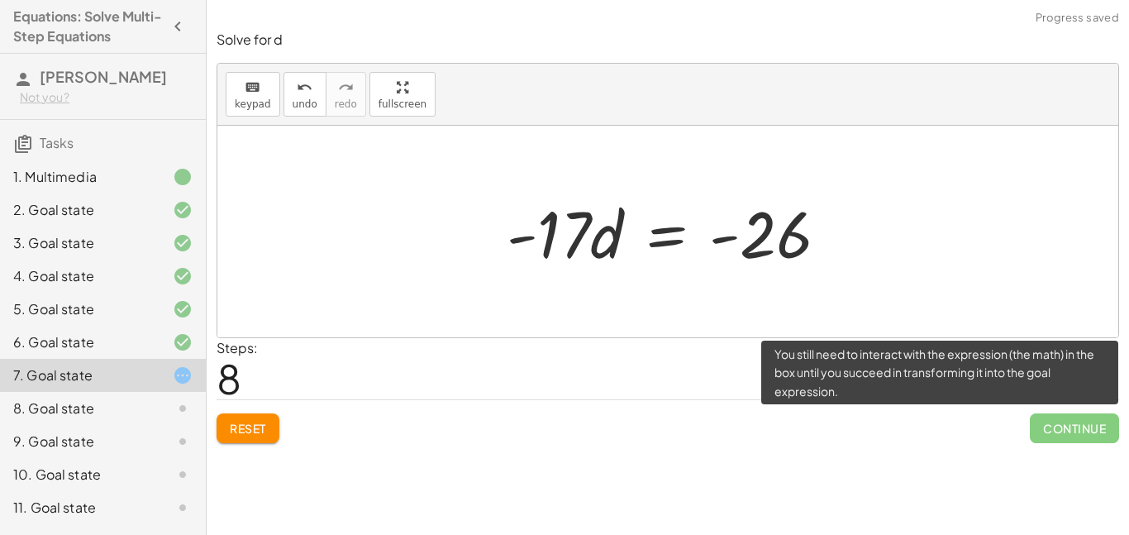
click at [1051, 427] on span "Continue" at bounding box center [1074, 428] width 89 height 30
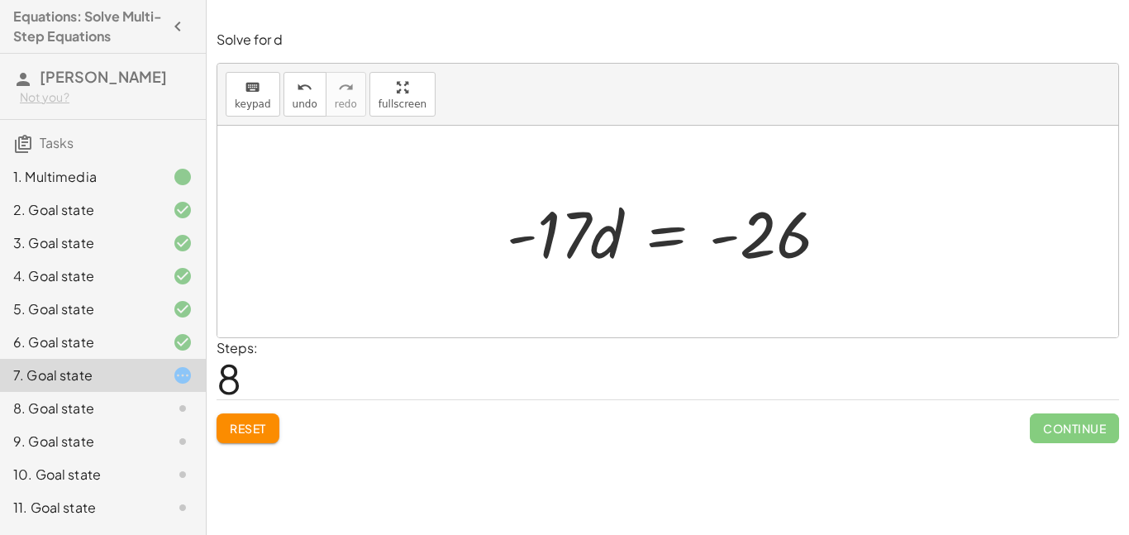
click at [241, 425] on span "Reset" at bounding box center [248, 428] width 36 height 15
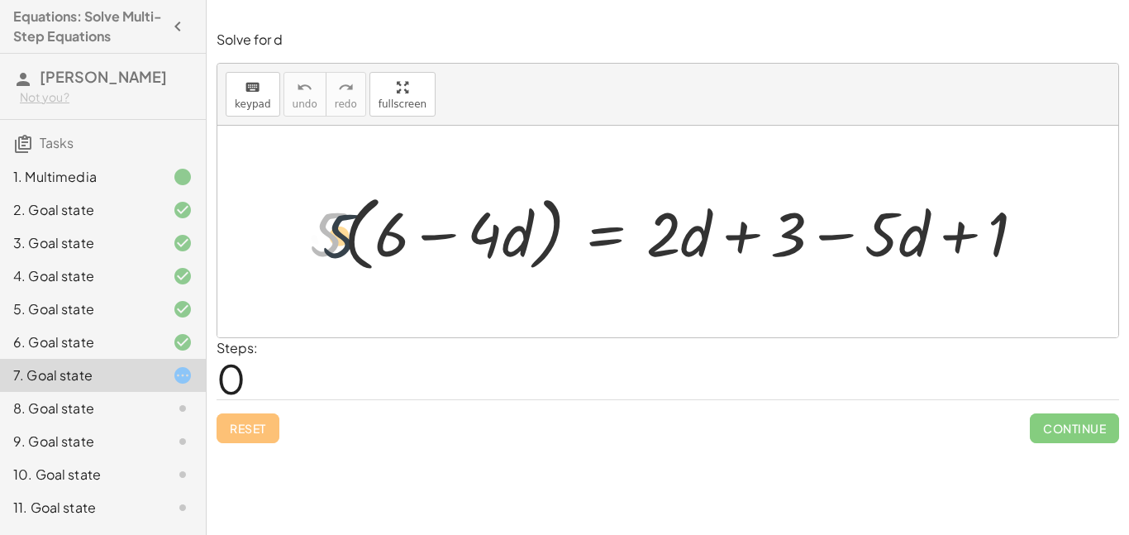
drag, startPoint x: 326, startPoint y: 223, endPoint x: 369, endPoint y: 230, distance: 44.3
click at [369, 230] on div at bounding box center [675, 231] width 746 height 90
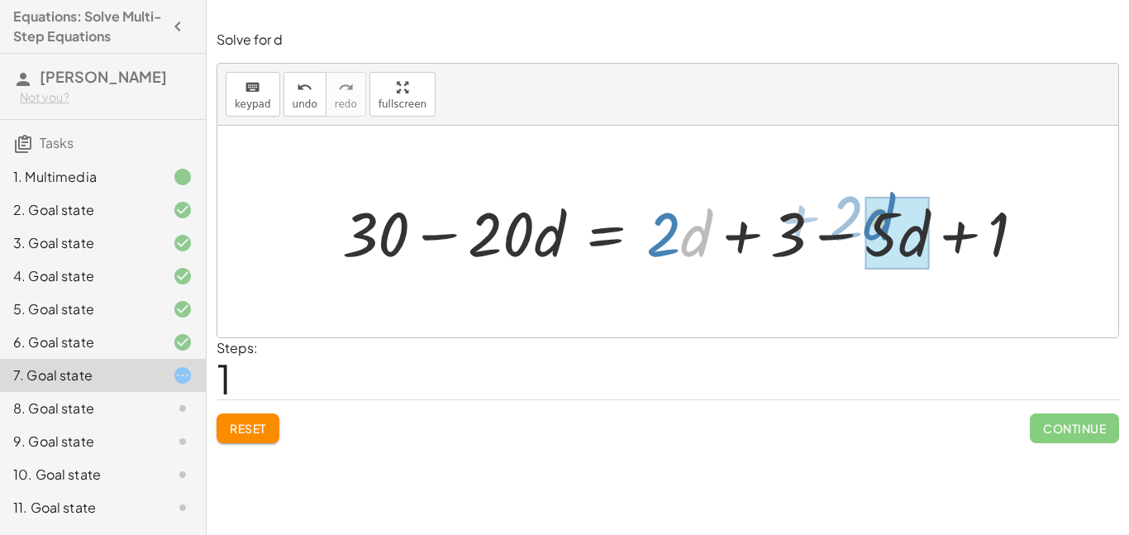
drag, startPoint x: 695, startPoint y: 236, endPoint x: 868, endPoint y: 225, distance: 173.1
click at [868, 225] on div at bounding box center [690, 231] width 713 height 81
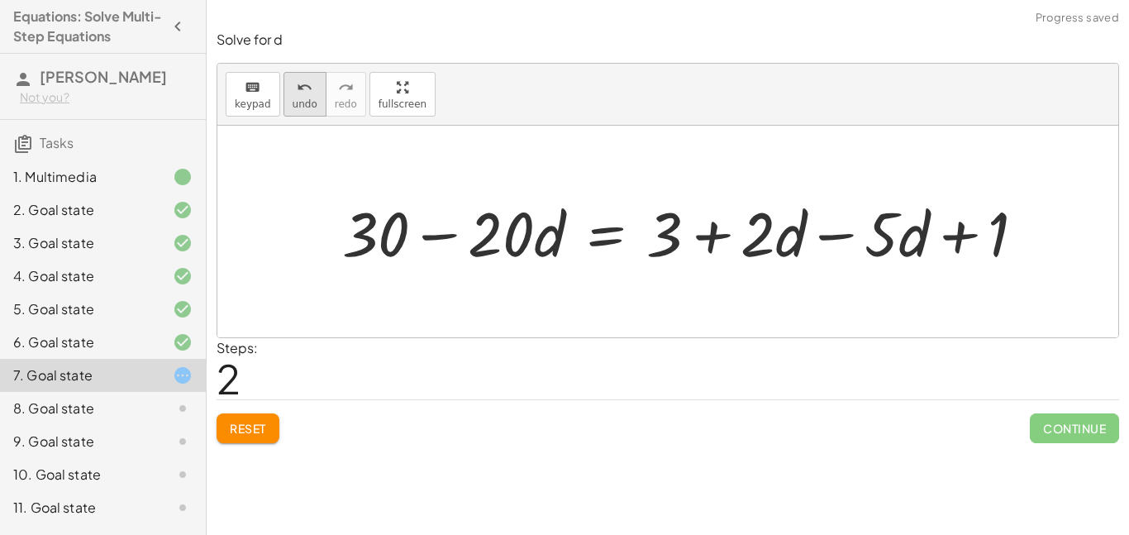
click at [303, 108] on span "undo" at bounding box center [305, 104] width 25 height 12
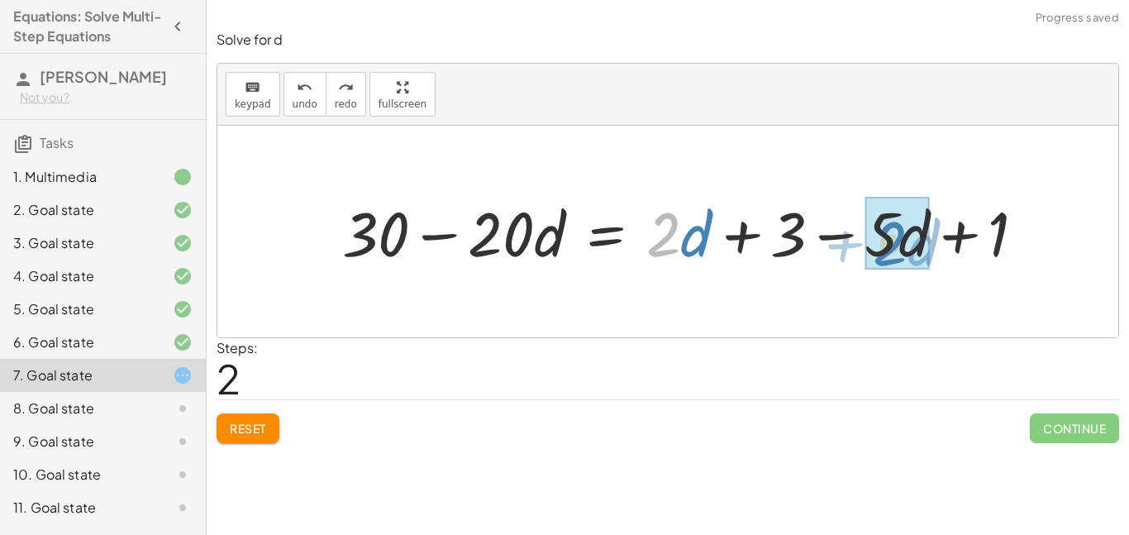
drag, startPoint x: 668, startPoint y: 239, endPoint x: 908, endPoint y: 246, distance: 239.8
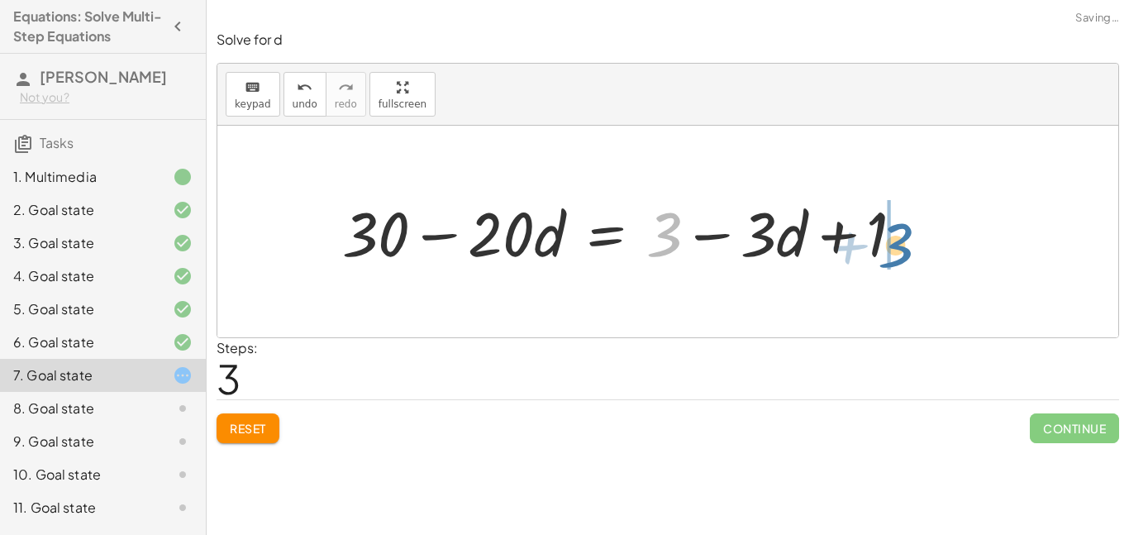
drag, startPoint x: 675, startPoint y: 234, endPoint x: 907, endPoint y: 244, distance: 231.6
click at [907, 244] on div at bounding box center [629, 231] width 591 height 81
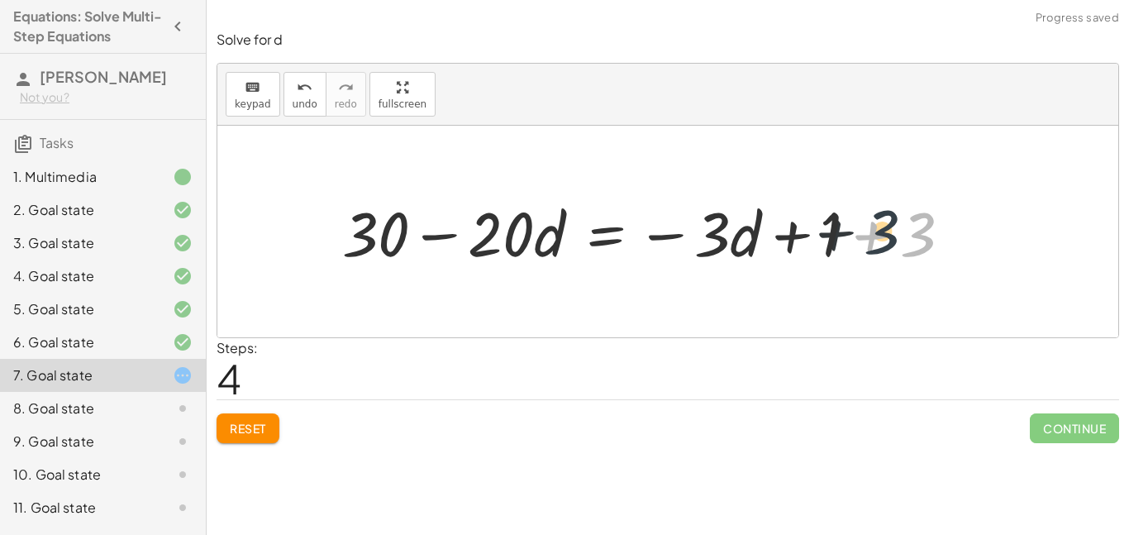
drag, startPoint x: 908, startPoint y: 239, endPoint x: 851, endPoint y: 235, distance: 58.0
click at [851, 235] on div at bounding box center [653, 231] width 639 height 81
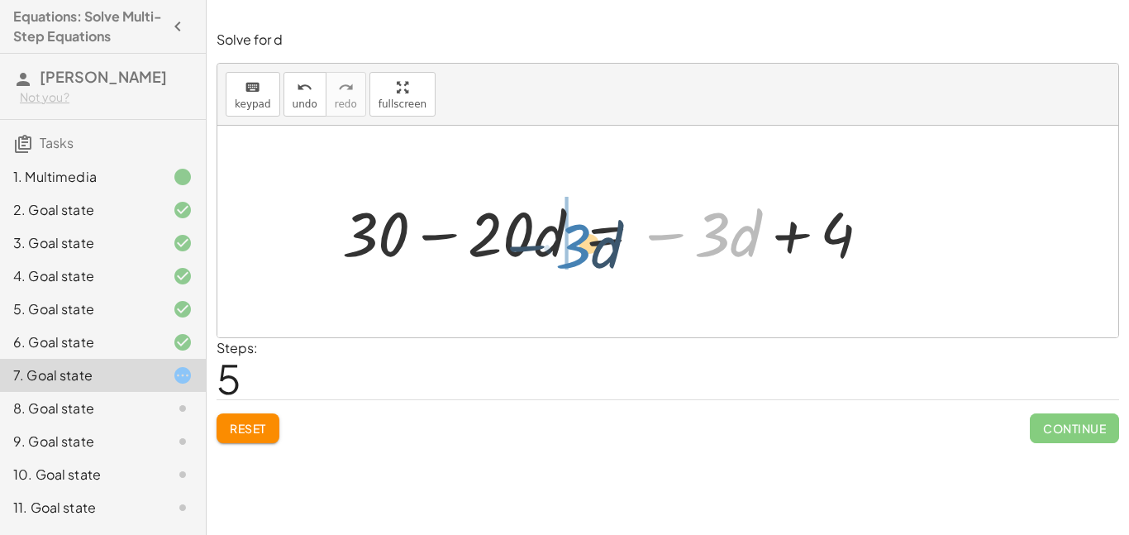
drag, startPoint x: 722, startPoint y: 233, endPoint x: 556, endPoint y: 236, distance: 166.2
click at [556, 236] on div at bounding box center [613, 231] width 558 height 81
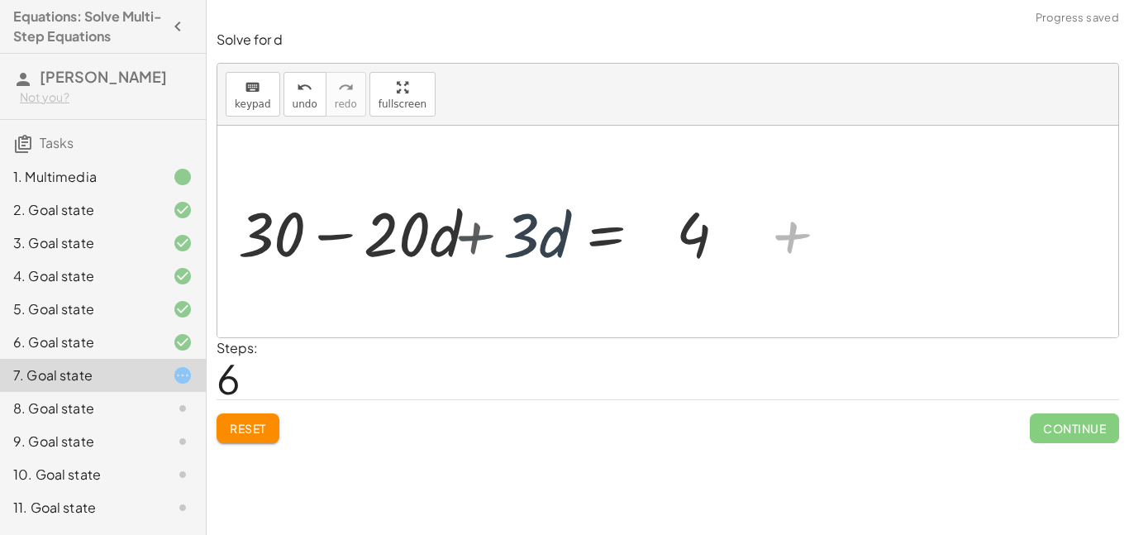
click at [540, 232] on div at bounding box center [463, 231] width 510 height 81
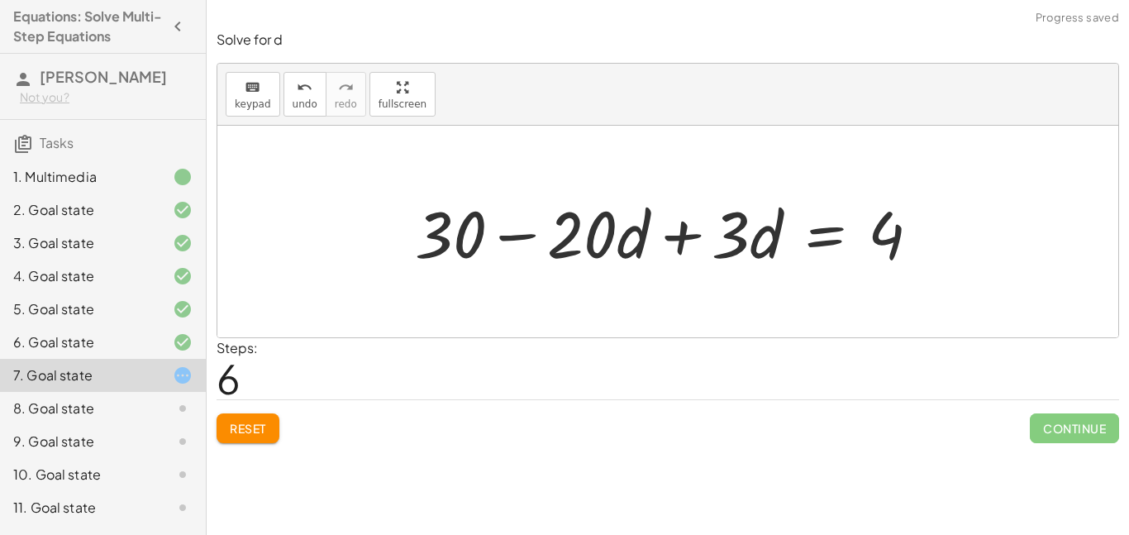
click at [706, 246] on div at bounding box center [674, 231] width 535 height 85
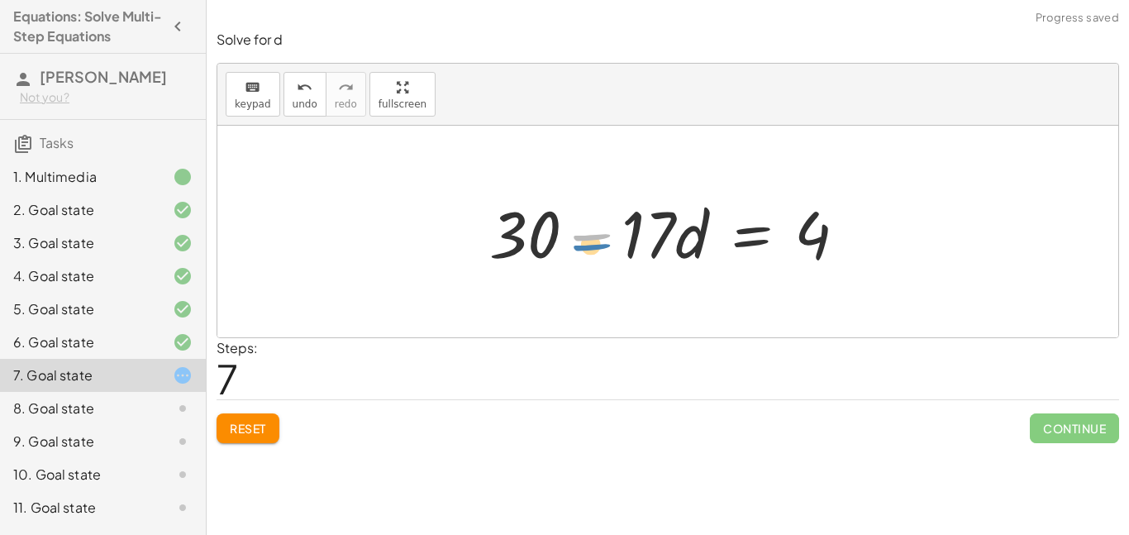
drag, startPoint x: 580, startPoint y: 236, endPoint x: 580, endPoint y: 245, distance: 9.1
click at [580, 245] on div at bounding box center [674, 231] width 387 height 85
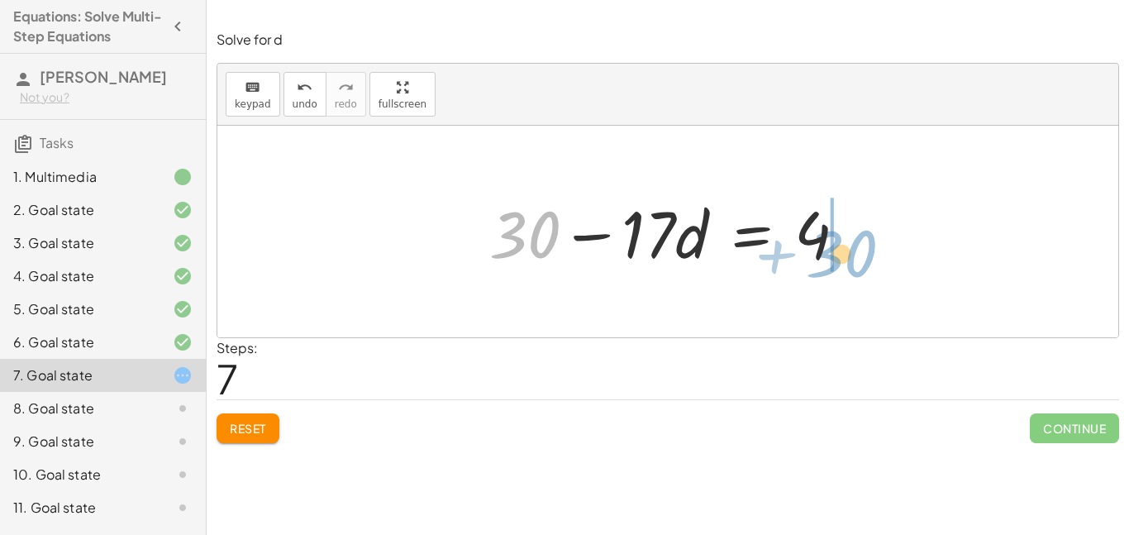
drag, startPoint x: 557, startPoint y: 241, endPoint x: 874, endPoint y: 260, distance: 317.1
click at [874, 260] on div "· 5 · ( + 6 − · 4 · d ) = + · 2 · d + 3 − · 5 · d + 1 + · 5 · 6 − · 5 · 4 · d =…" at bounding box center [667, 232] width 901 height 212
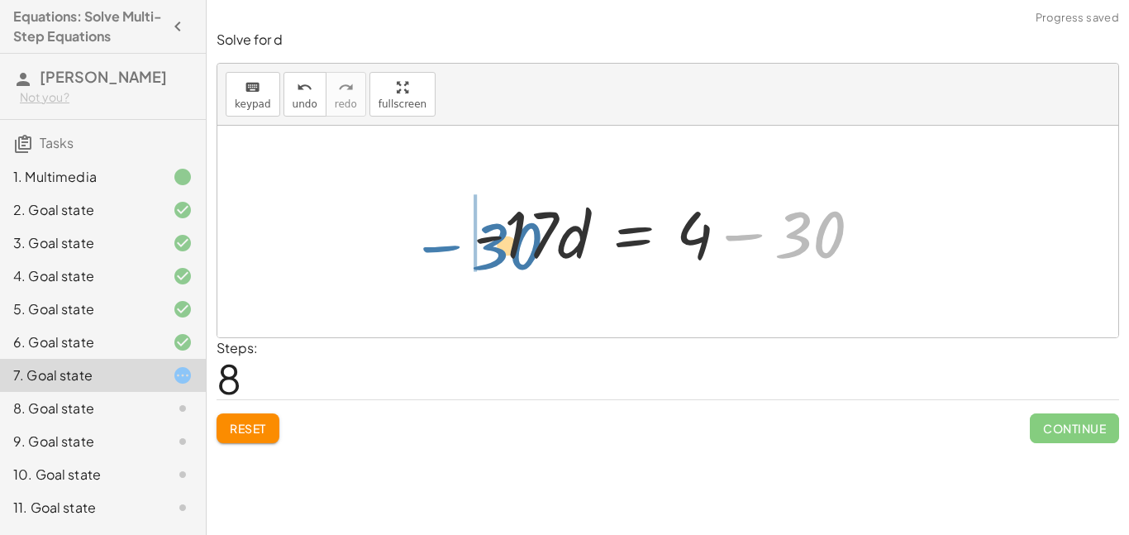
drag, startPoint x: 753, startPoint y: 236, endPoint x: 442, endPoint y: 244, distance: 310.9
click at [442, 244] on div "· 5 · ( + 6 − · 4 · d ) = + · 2 · d + 3 − · 5 · d + 1 + · 5 · 6 − · 5 · 4 · d =…" at bounding box center [667, 232] width 901 height 212
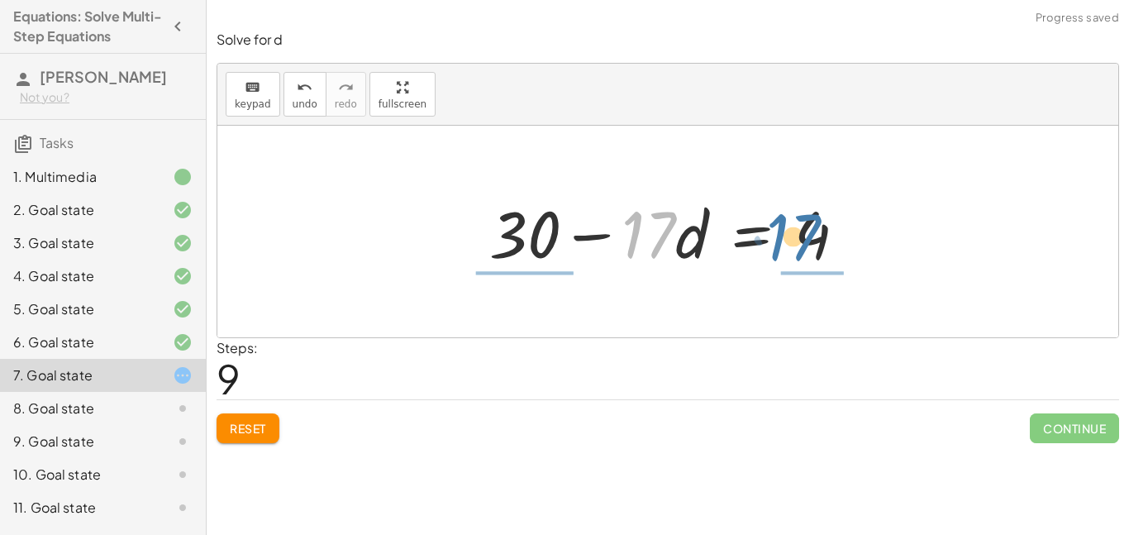
drag, startPoint x: 662, startPoint y: 231, endPoint x: 807, endPoint y: 234, distance: 144.7
click at [807, 234] on div at bounding box center [674, 231] width 387 height 85
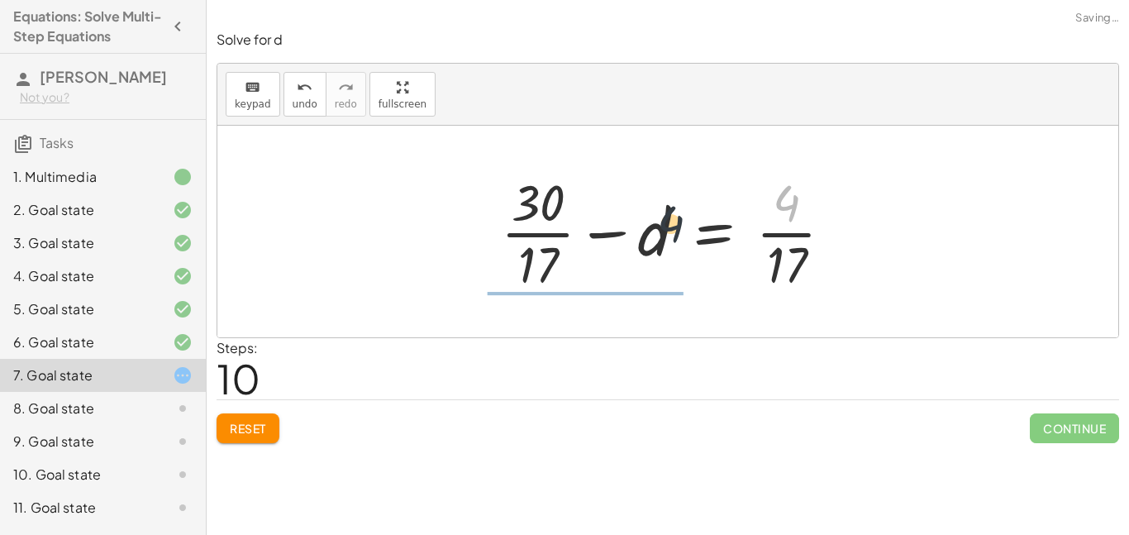
drag, startPoint x: 822, startPoint y: 209, endPoint x: 703, endPoint y: 229, distance: 120.7
click at [703, 229] on div at bounding box center [674, 231] width 362 height 127
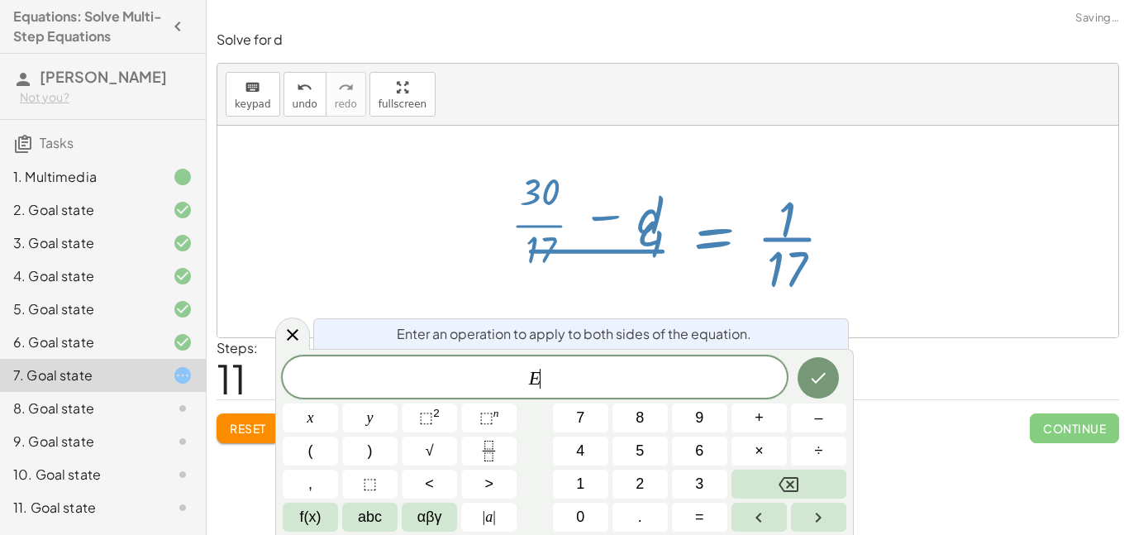
scroll to position [1, 0]
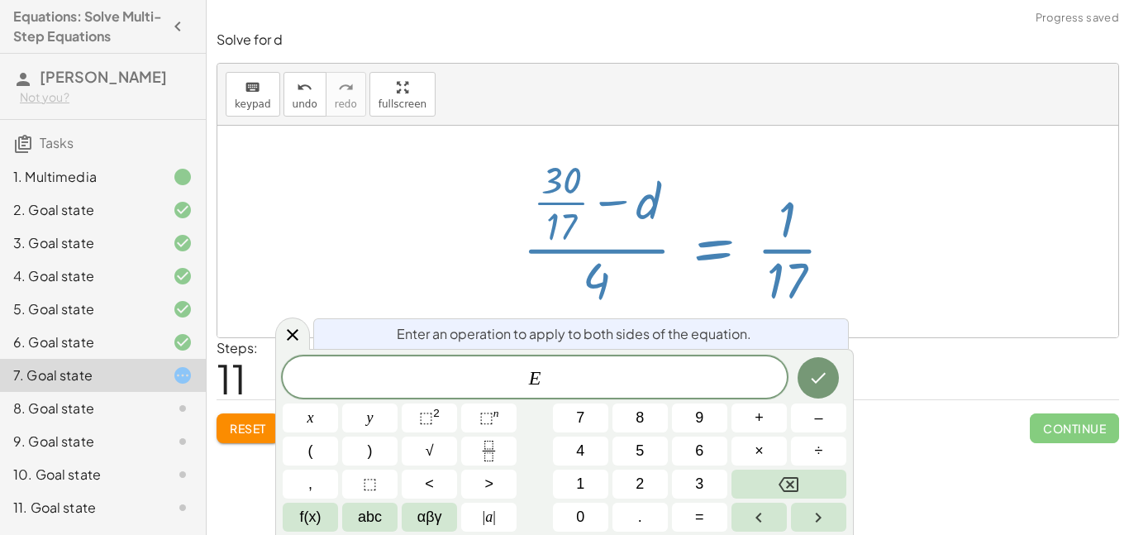
click at [862, 322] on div at bounding box center [667, 232] width 901 height 212
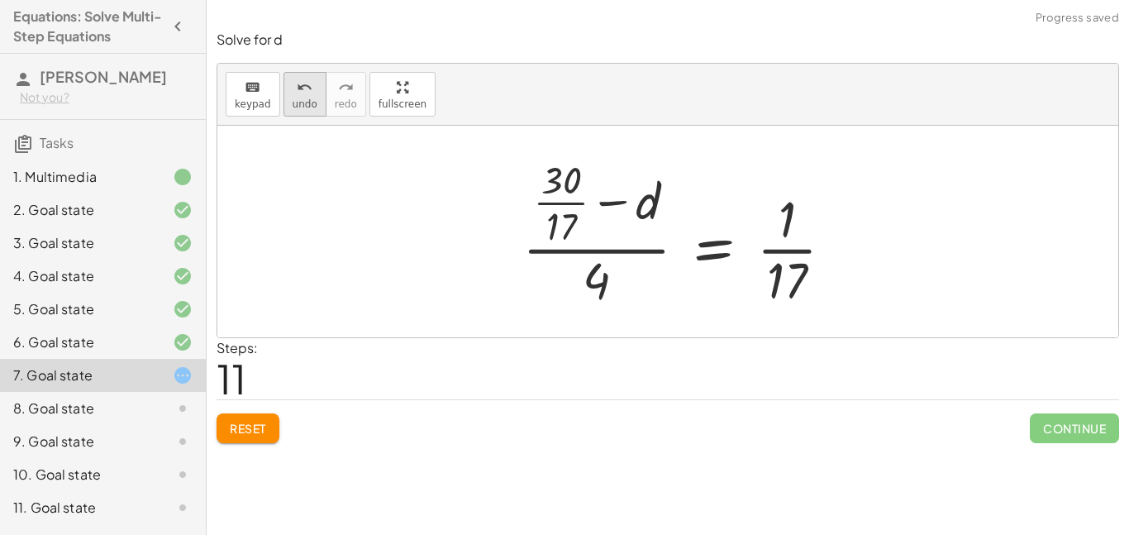
click at [312, 88] on button "undo undo" at bounding box center [305, 94] width 43 height 45
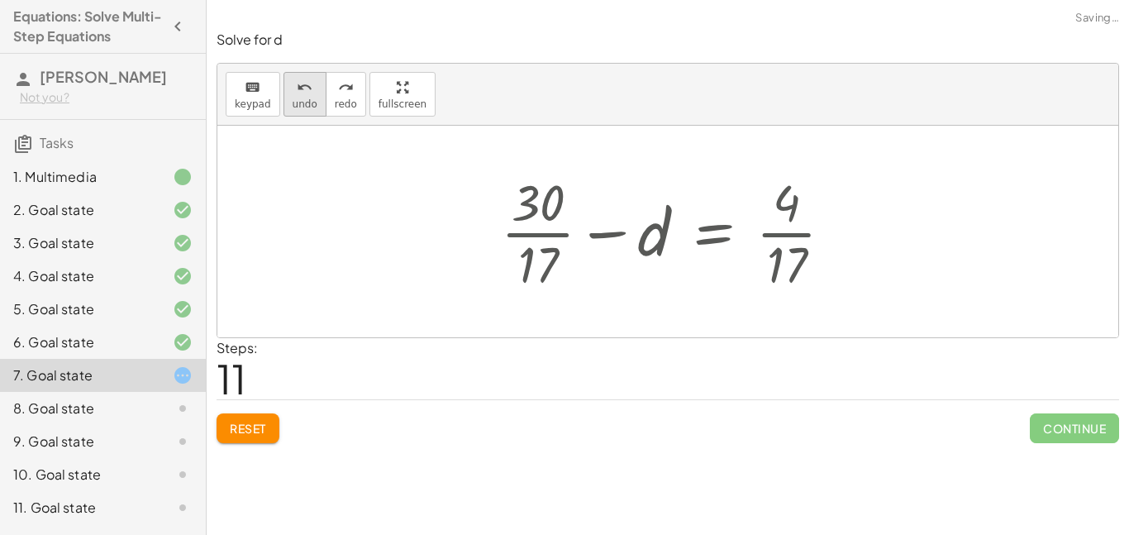
click at [312, 88] on button "undo undo" at bounding box center [305, 94] width 43 height 45
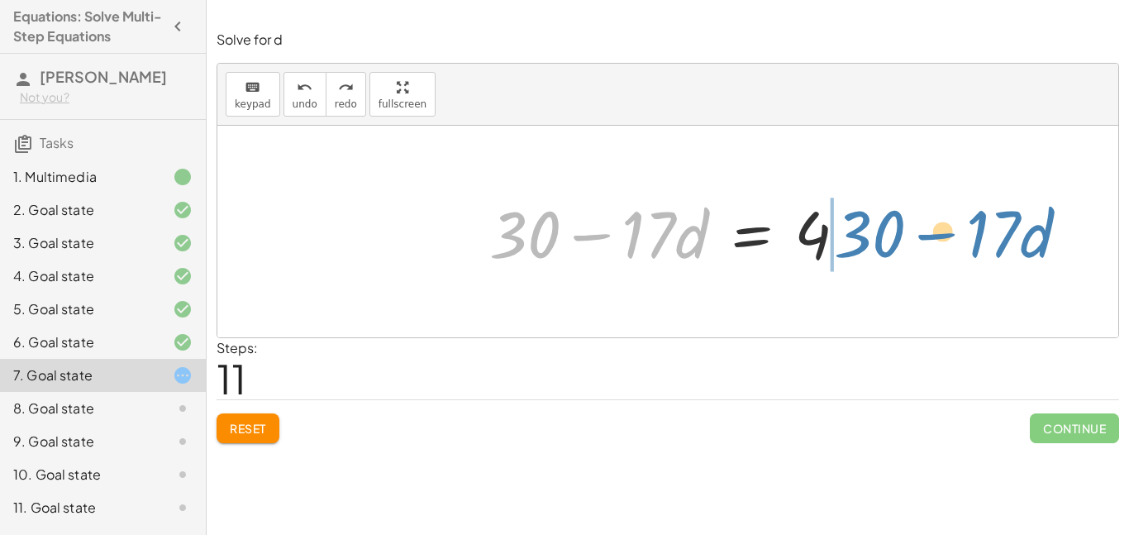
drag, startPoint x: 553, startPoint y: 236, endPoint x: 903, endPoint y: 236, distance: 349.6
click at [903, 236] on div "· 5 · ( + 6 − · 4 · d ) = + · 2 · d + 3 − · 5 · d + 1 + · 5 · 6 − · 5 · 4 · d =…" at bounding box center [667, 232] width 901 height 212
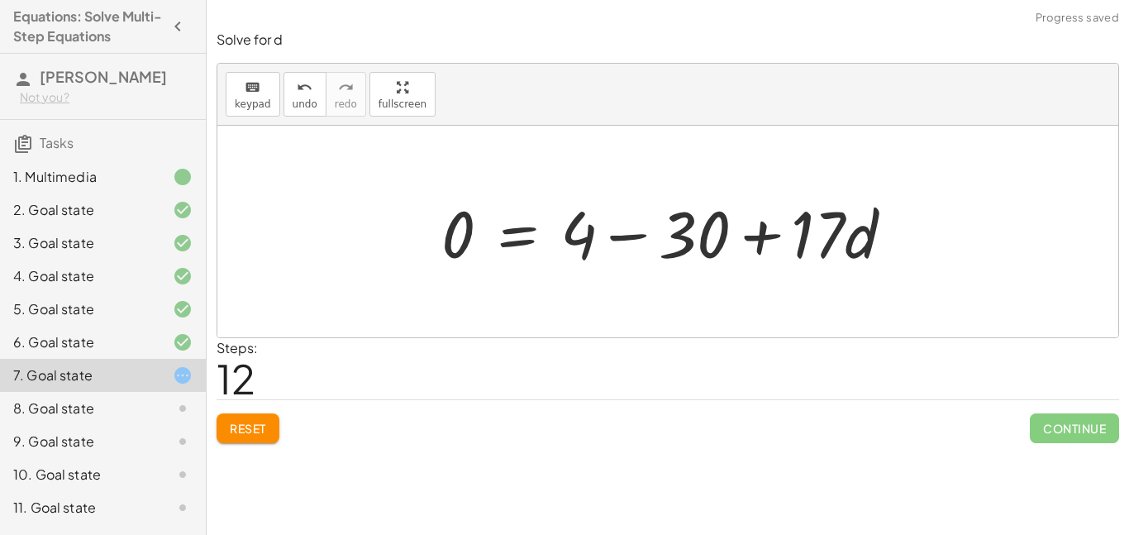
click at [826, 233] on div at bounding box center [673, 231] width 481 height 85
drag, startPoint x: 592, startPoint y: 231, endPoint x: 436, endPoint y: 227, distance: 155.4
click at [436, 227] on div at bounding box center [673, 231] width 481 height 85
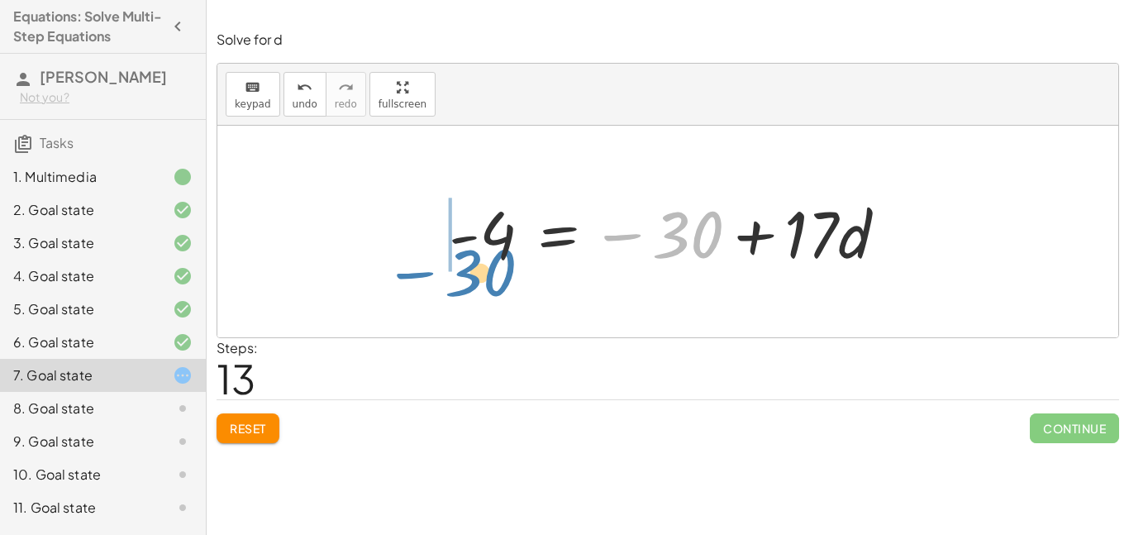
drag, startPoint x: 696, startPoint y: 239, endPoint x: 491, endPoint y: 277, distance: 208.5
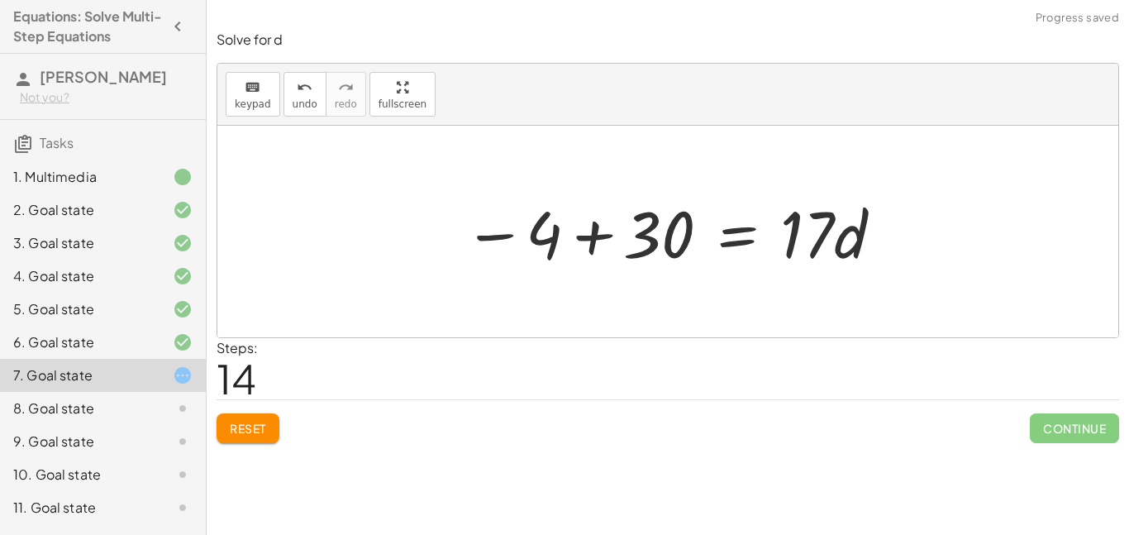
click at [587, 236] on div at bounding box center [673, 231] width 437 height 85
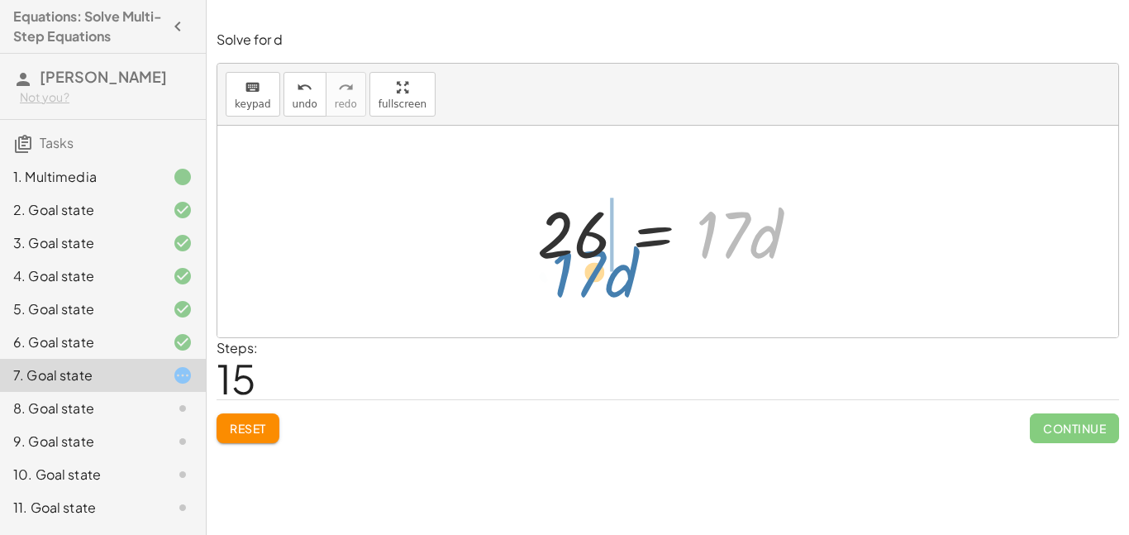
drag, startPoint x: 726, startPoint y: 242, endPoint x: 560, endPoint y: 286, distance: 171.0
click at [560, 286] on div "· 5 · ( + 6 − · 4 · d ) = + · 2 · d + 3 − · 5 · d + 1 + · 5 · 6 − · 5 · 4 · d =…" at bounding box center [667, 232] width 901 height 212
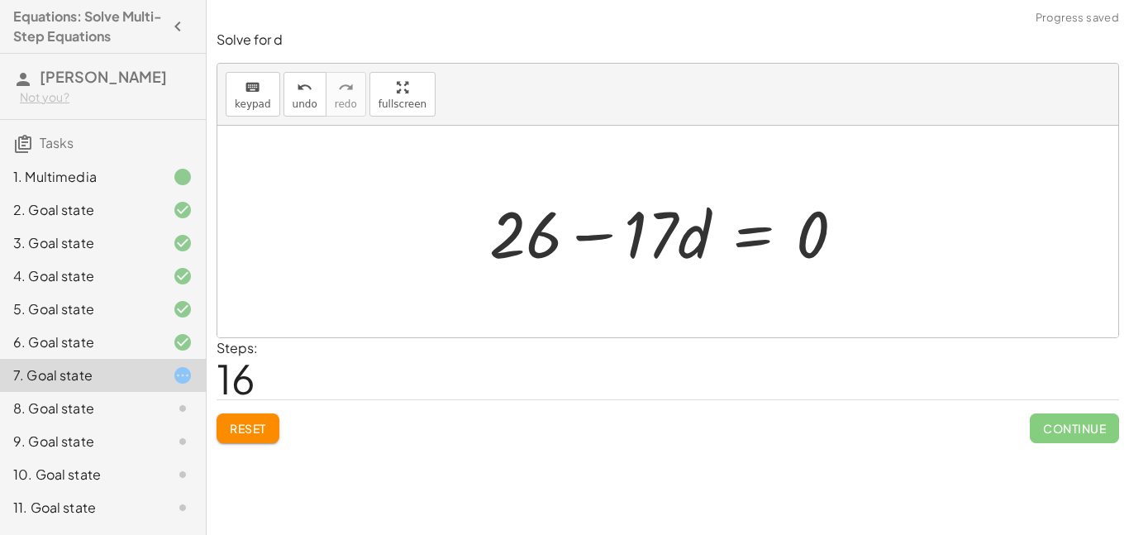
click at [575, 229] on div at bounding box center [673, 231] width 385 height 85
drag, startPoint x: 649, startPoint y: 228, endPoint x: 697, endPoint y: 228, distance: 47.9
click at [697, 228] on div at bounding box center [673, 231] width 385 height 85
click at [300, 98] on span "undo" at bounding box center [305, 104] width 25 height 12
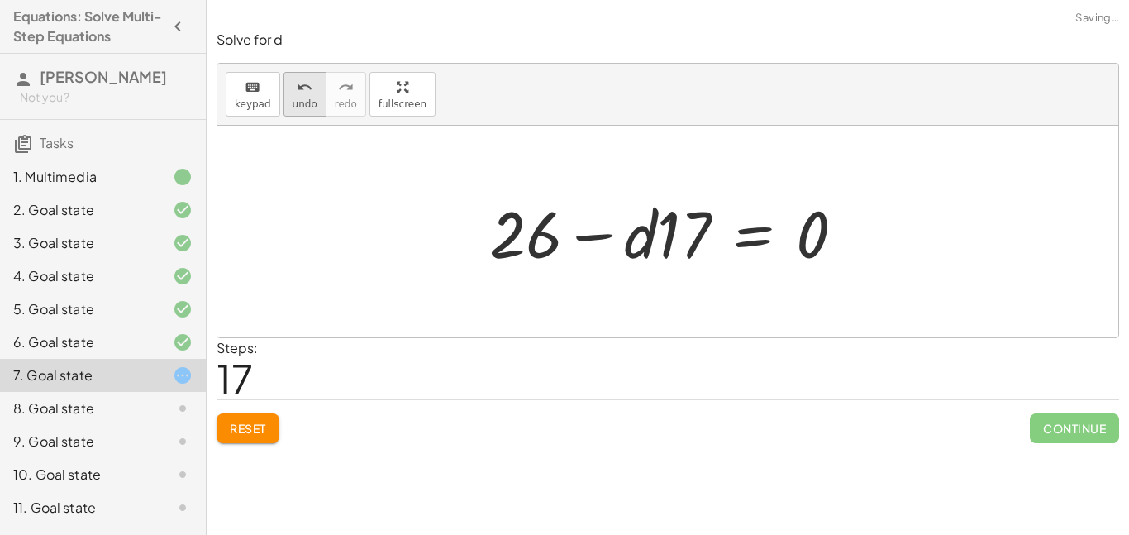
click at [300, 98] on span "undo" at bounding box center [305, 104] width 25 height 12
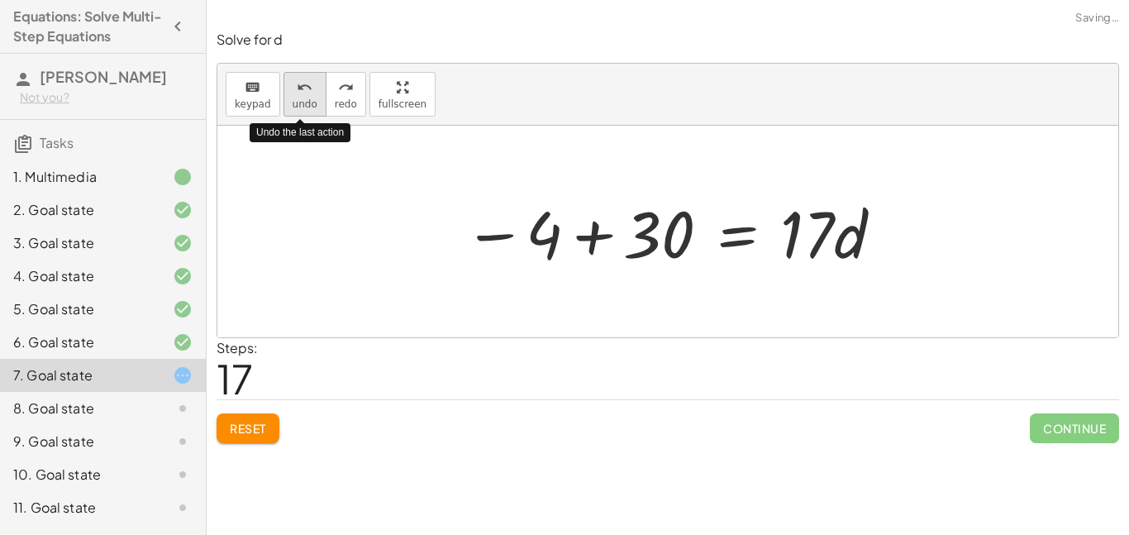
click at [299, 98] on span "undo" at bounding box center [305, 104] width 25 height 12
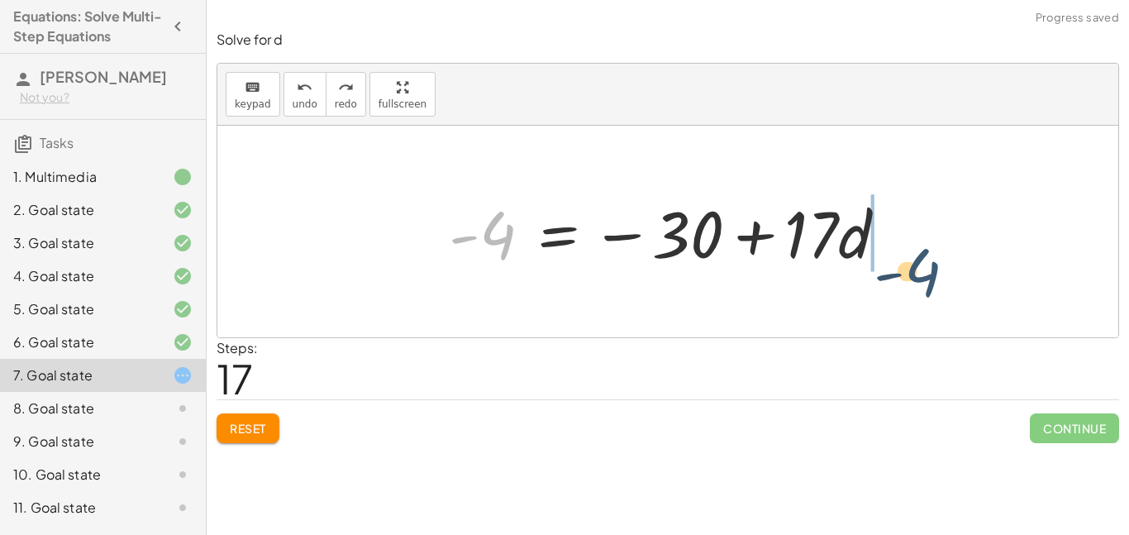
drag, startPoint x: 505, startPoint y: 243, endPoint x: 951, endPoint y: 279, distance: 447.8
click at [951, 279] on div "· 5 · ( + 6 − · 4 · d ) = + · 2 · d + 3 − · 5 · d + 1 + · 5 · 6 − · 5 · 4 · d =…" at bounding box center [667, 232] width 901 height 212
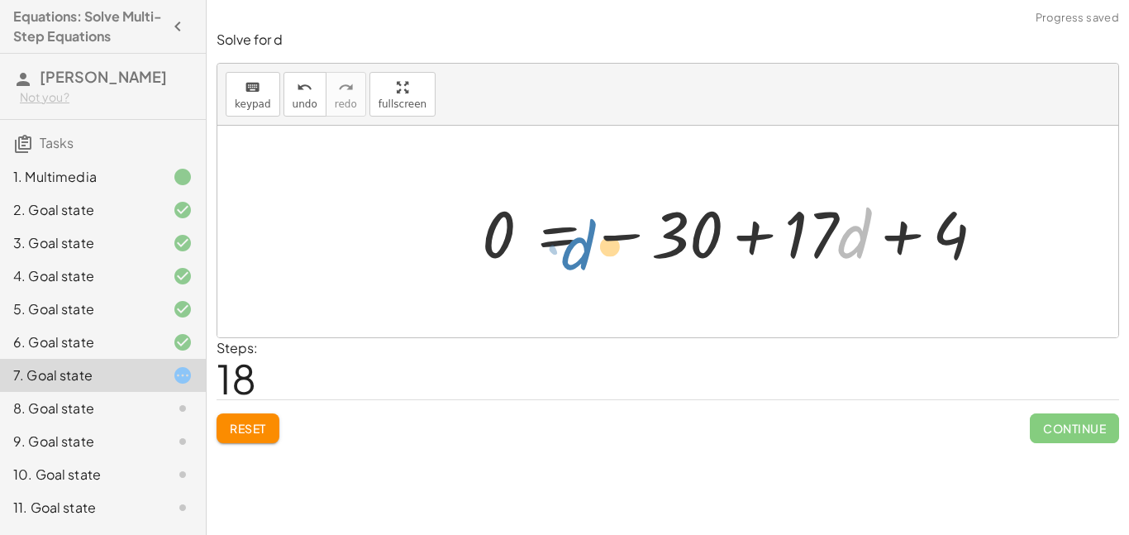
drag, startPoint x: 842, startPoint y: 245, endPoint x: 493, endPoint y: 254, distance: 349.8
click at [493, 254] on div at bounding box center [740, 231] width 532 height 85
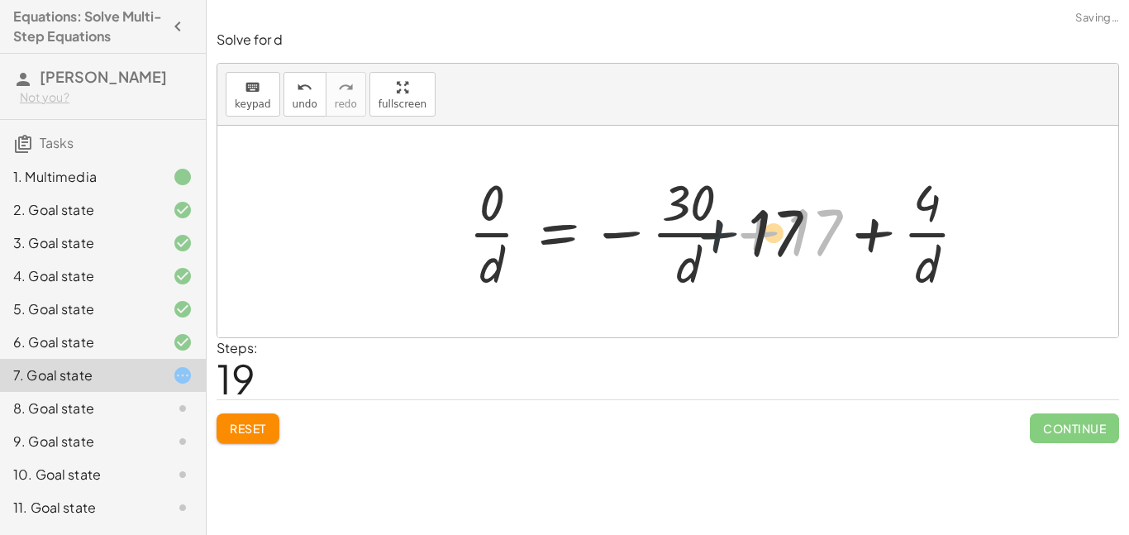
drag, startPoint x: 784, startPoint y: 233, endPoint x: 393, endPoint y: 182, distance: 394.3
click at [393, 182] on div "· 5 · ( + 6 − · 4 · d ) = + · 2 · d + 3 − · 5 · d + 1 + · 5 · 6 − · 5 · 4 · d =…" at bounding box center [667, 232] width 901 height 212
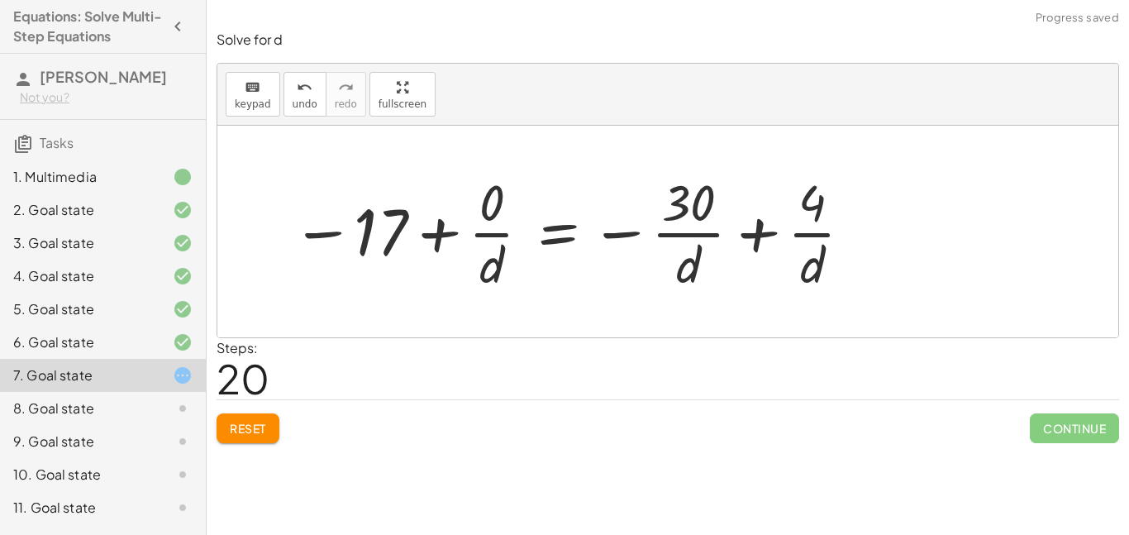
click at [269, 419] on button "Reset" at bounding box center [248, 428] width 63 height 30
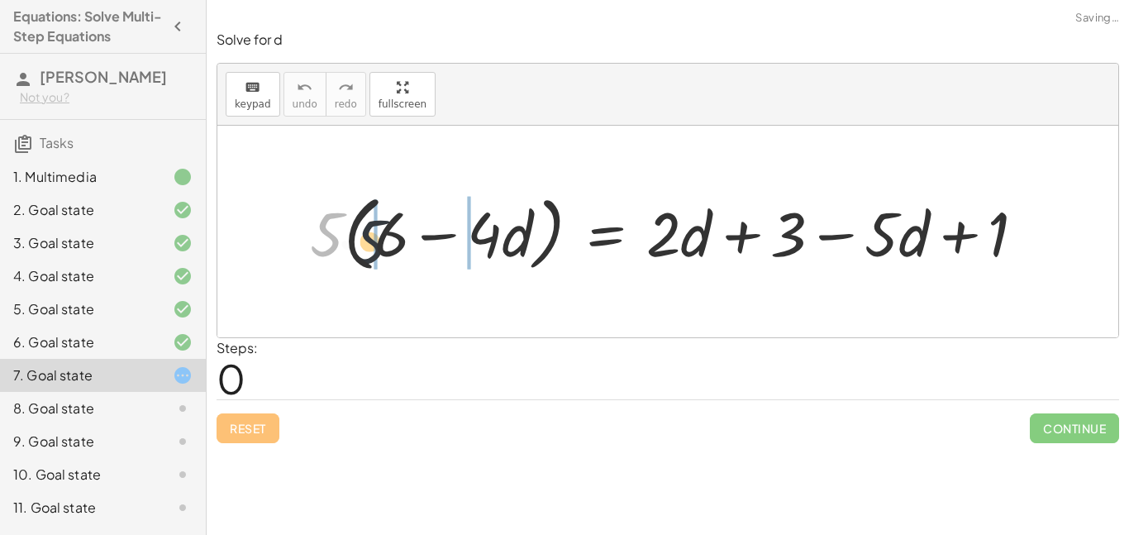
drag, startPoint x: 328, startPoint y: 241, endPoint x: 403, endPoint y: 254, distance: 75.6
click at [403, 254] on div at bounding box center [675, 231] width 746 height 90
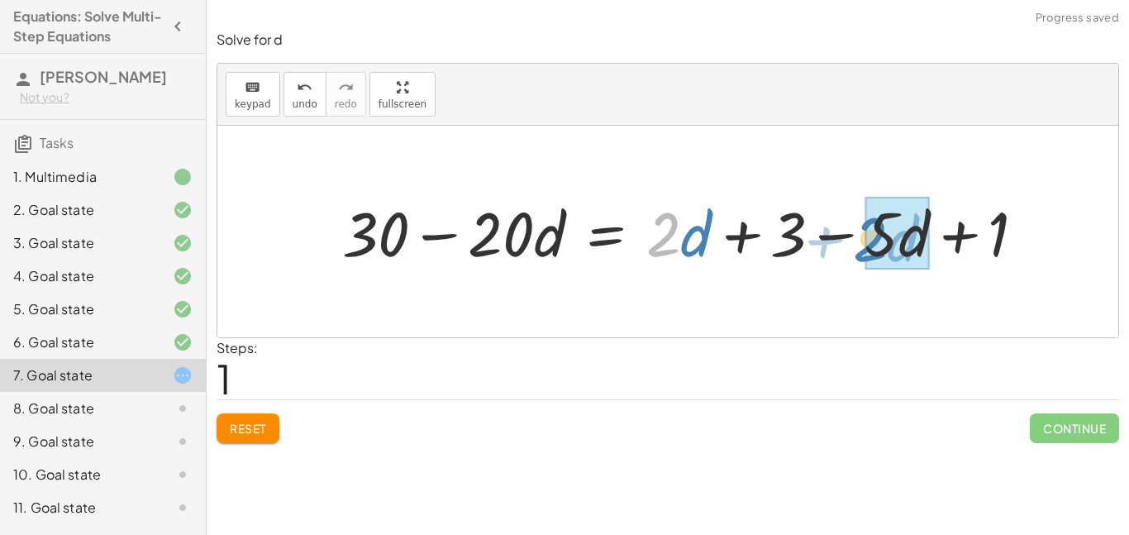
drag, startPoint x: 666, startPoint y: 234, endPoint x: 886, endPoint y: 241, distance: 220.0
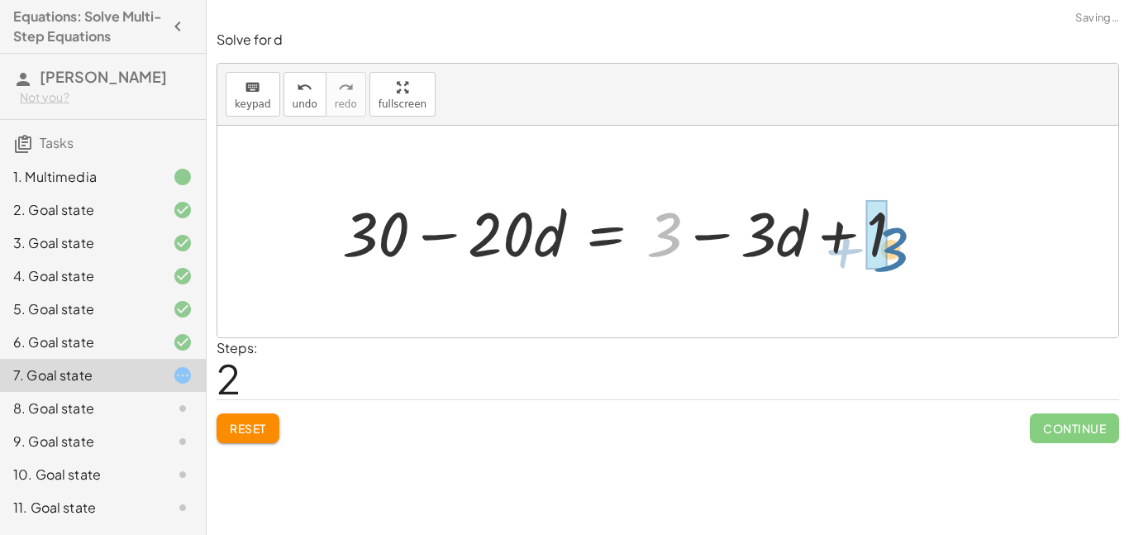
drag, startPoint x: 679, startPoint y: 233, endPoint x: 910, endPoint y: 249, distance: 231.1
click at [910, 249] on div at bounding box center [629, 231] width 591 height 81
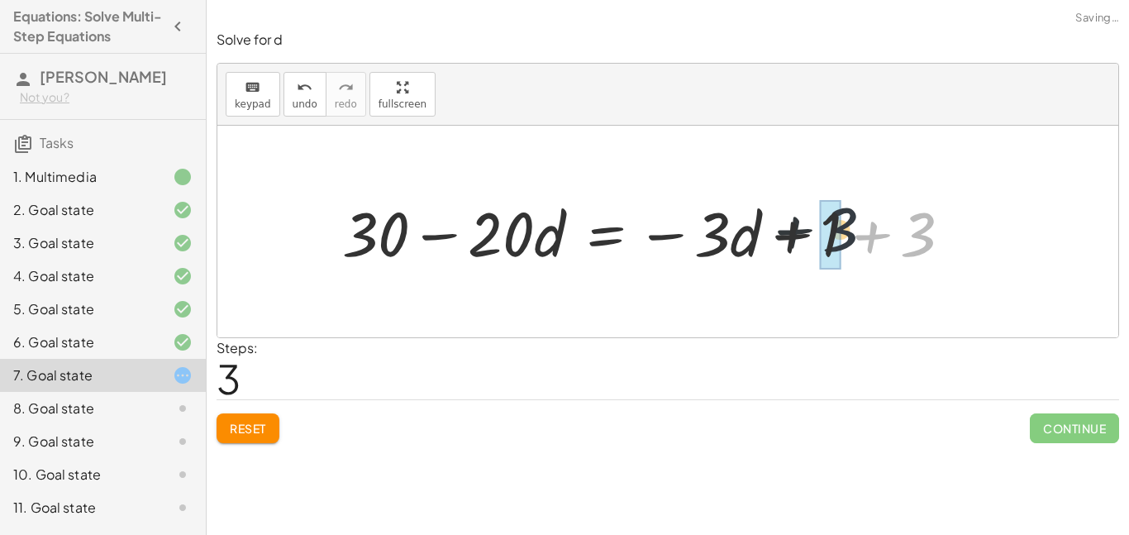
drag, startPoint x: 917, startPoint y: 245, endPoint x: 827, endPoint y: 237, distance: 90.4
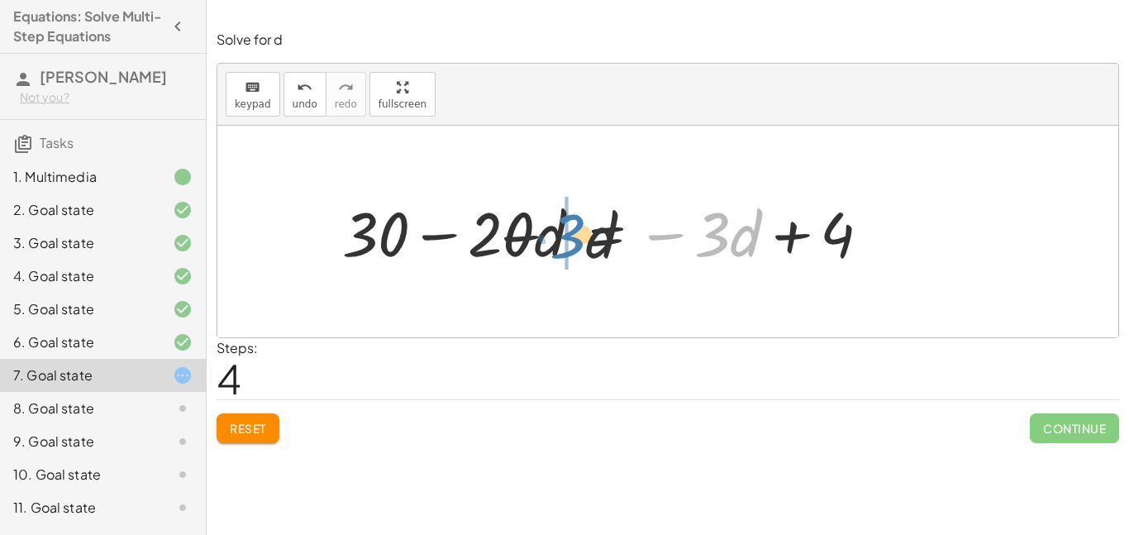
drag, startPoint x: 715, startPoint y: 239, endPoint x: 573, endPoint y: 241, distance: 142.2
click at [573, 241] on div at bounding box center [613, 231] width 558 height 81
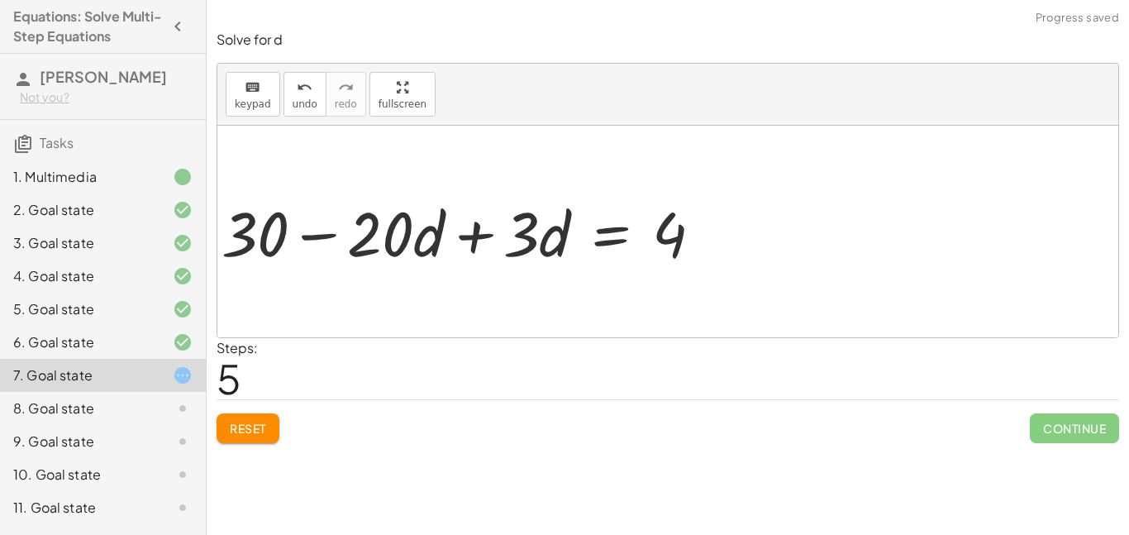
click at [467, 231] on div at bounding box center [460, 231] width 535 height 85
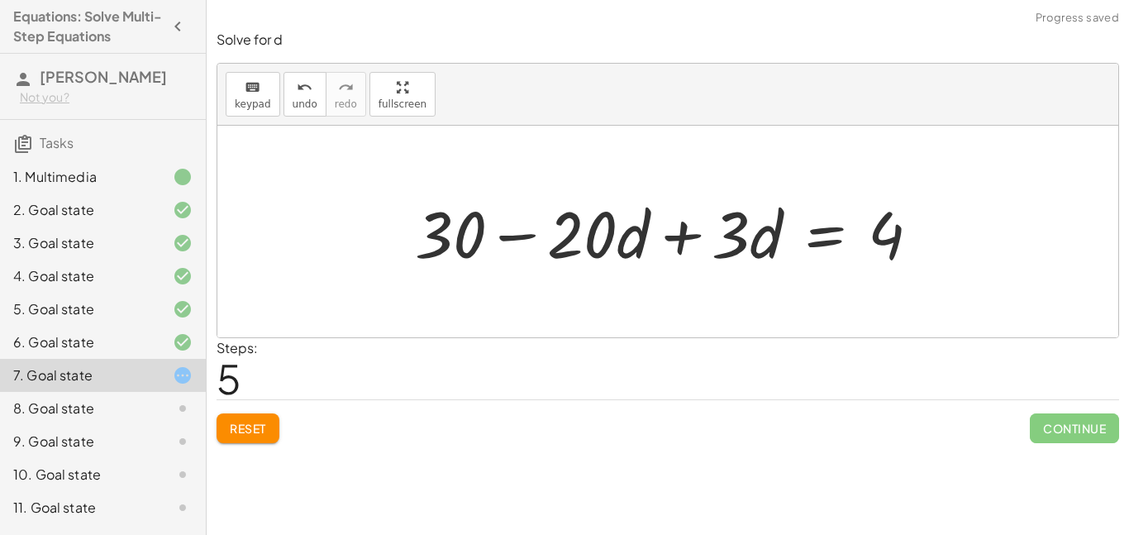
click at [690, 241] on div at bounding box center [674, 231] width 535 height 85
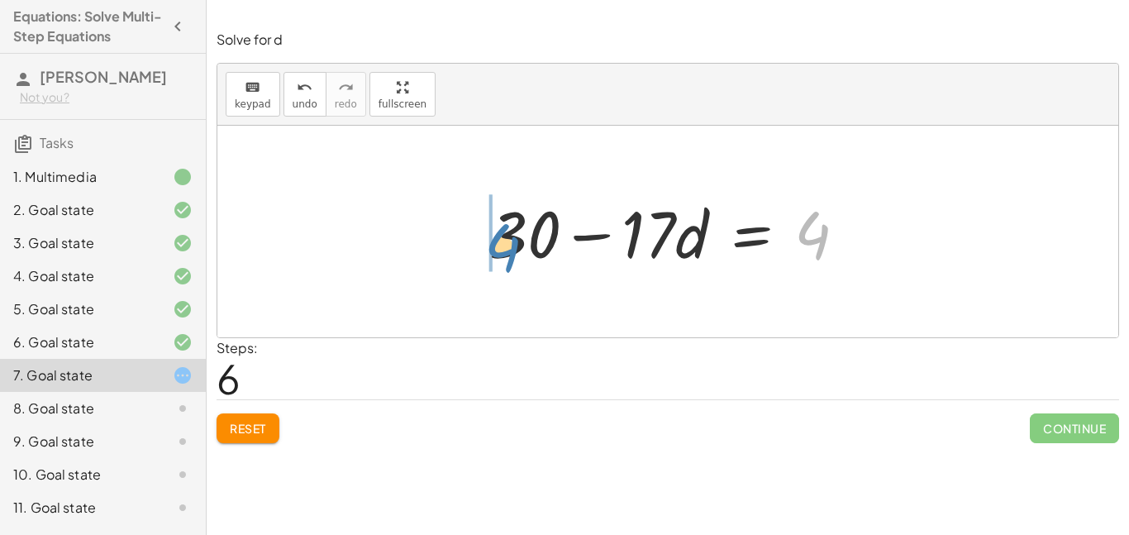
drag, startPoint x: 810, startPoint y: 238, endPoint x: 501, endPoint y: 251, distance: 309.4
click at [501, 251] on div at bounding box center [674, 231] width 387 height 85
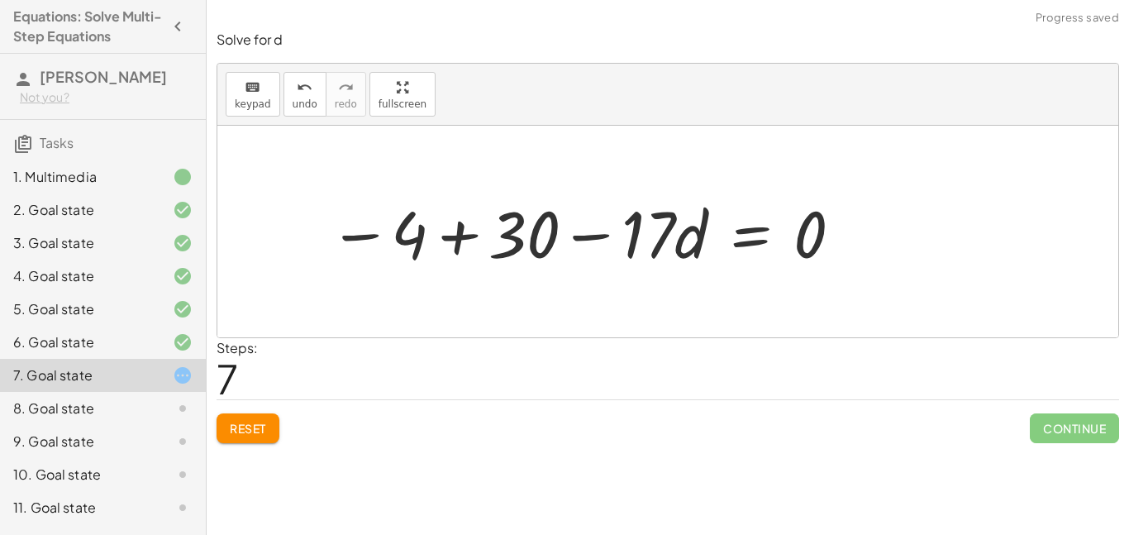
click at [466, 233] on div at bounding box center [587, 231] width 532 height 85
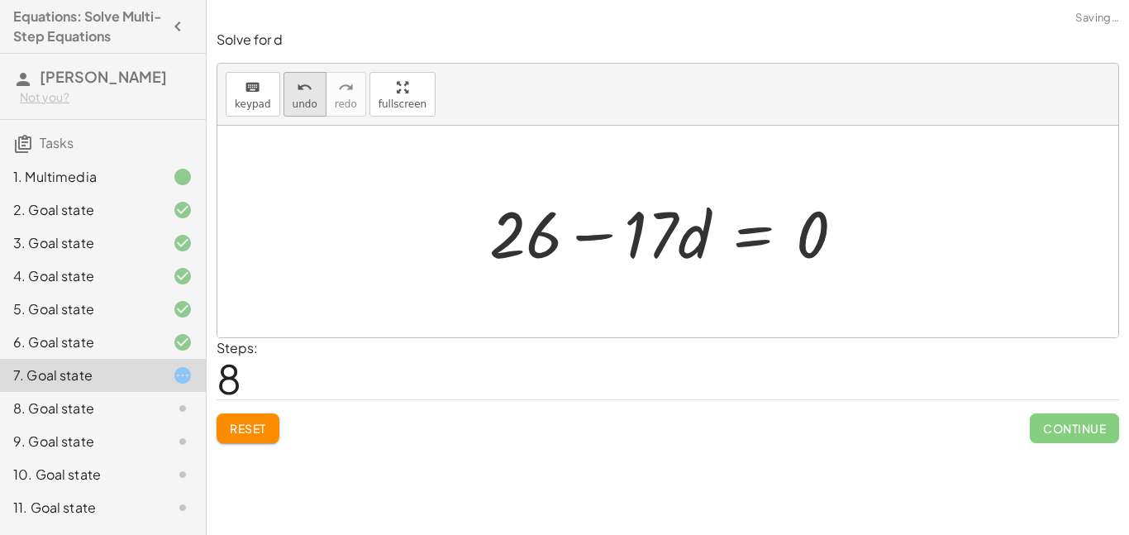
click at [298, 102] on span "undo" at bounding box center [305, 104] width 25 height 12
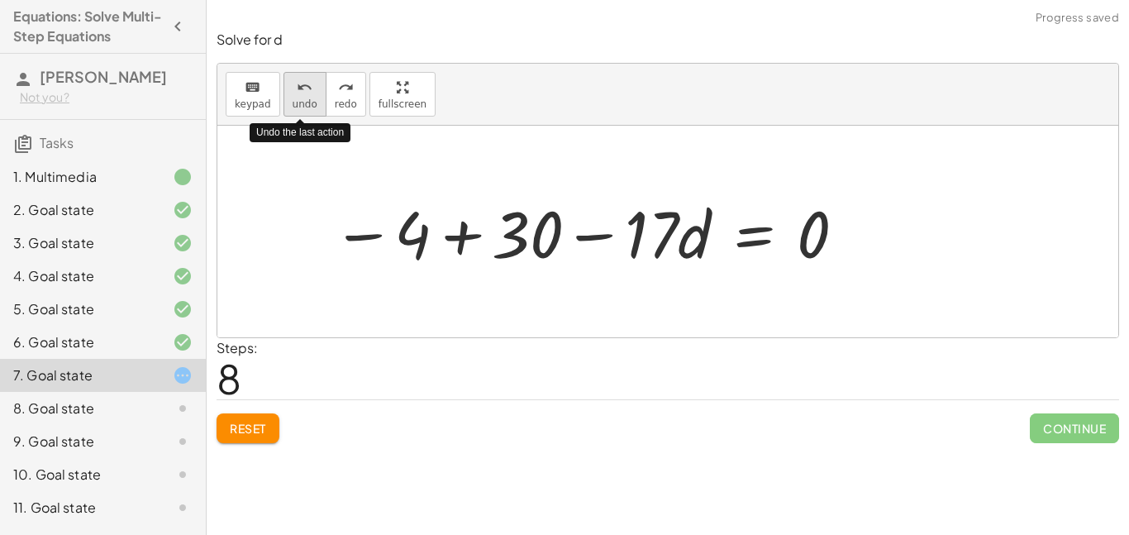
click at [299, 106] on span "undo" at bounding box center [305, 104] width 25 height 12
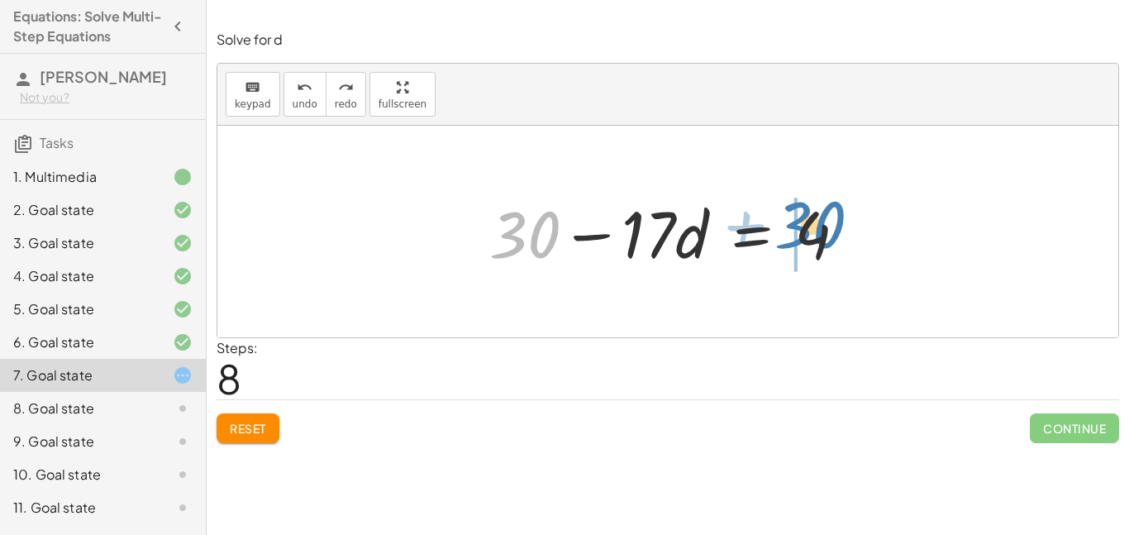
drag, startPoint x: 525, startPoint y: 247, endPoint x: 813, endPoint y: 236, distance: 287.8
click at [813, 236] on div at bounding box center [674, 231] width 387 height 85
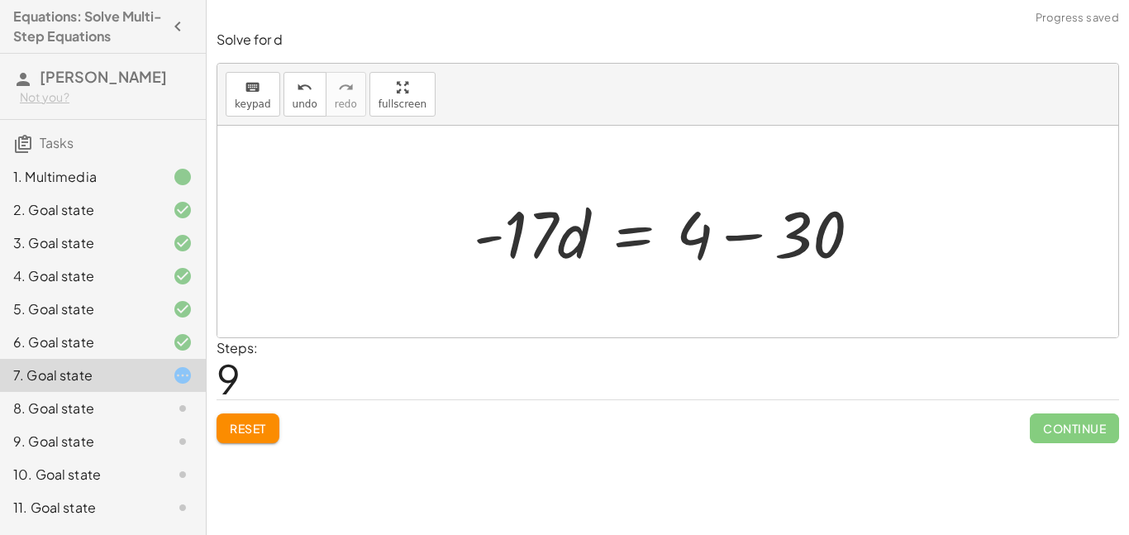
click at [908, 249] on div at bounding box center [667, 232] width 901 height 212
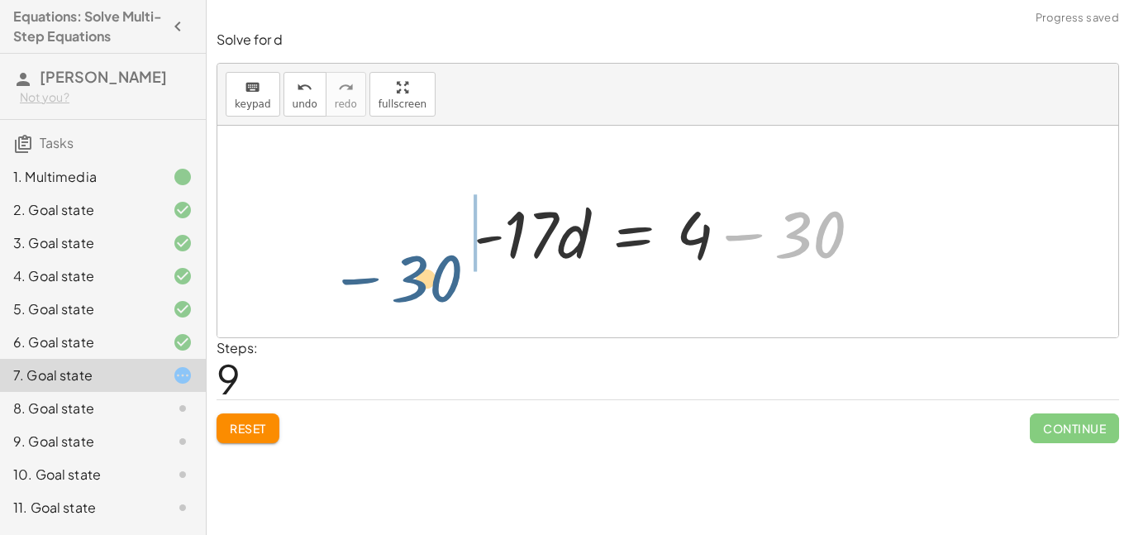
drag, startPoint x: 812, startPoint y: 237, endPoint x: 418, endPoint y: 279, distance: 395.7
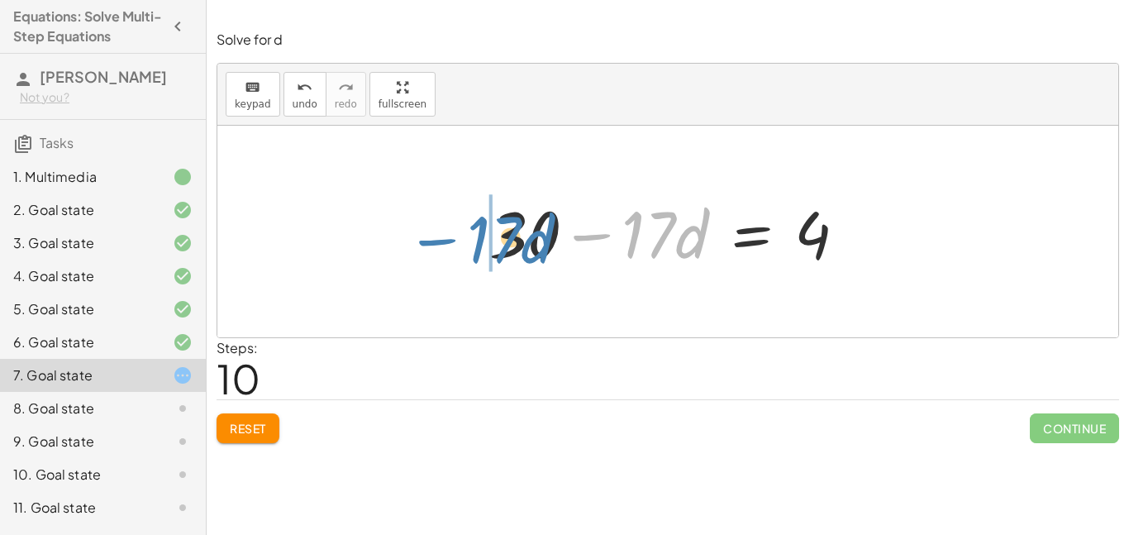
drag, startPoint x: 590, startPoint y: 245, endPoint x: 421, endPoint y: 251, distance: 169.6
click at [421, 251] on div "· 5 · ( + 6 − · 4 · d ) = + · 2 · d + 3 − · 5 · d + 1 + · 5 · 6 − · 5 · 4 · d =…" at bounding box center [667, 232] width 901 height 212
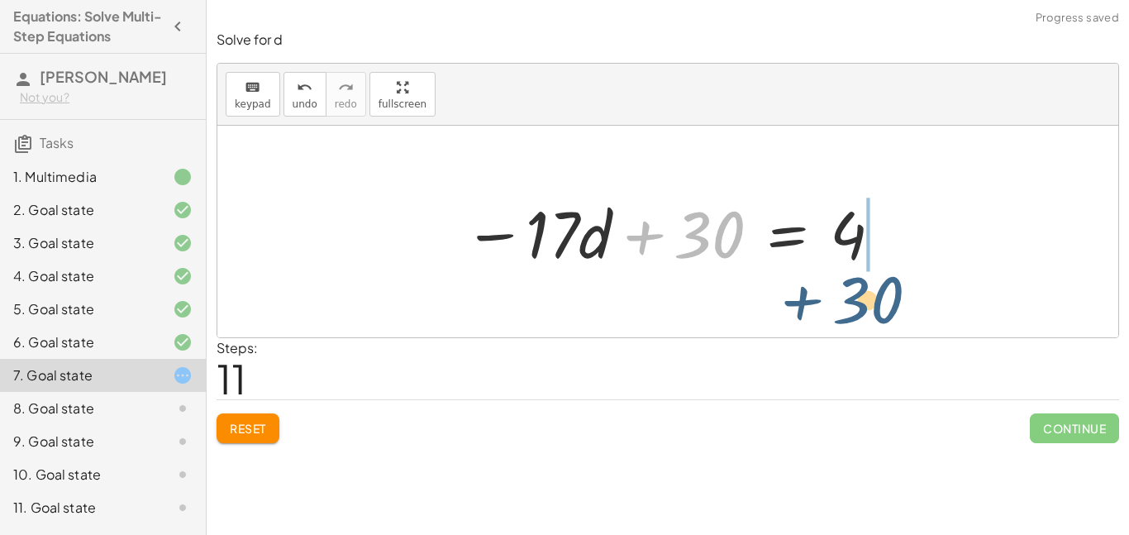
drag, startPoint x: 705, startPoint y: 227, endPoint x: 892, endPoint y: 277, distance: 193.3
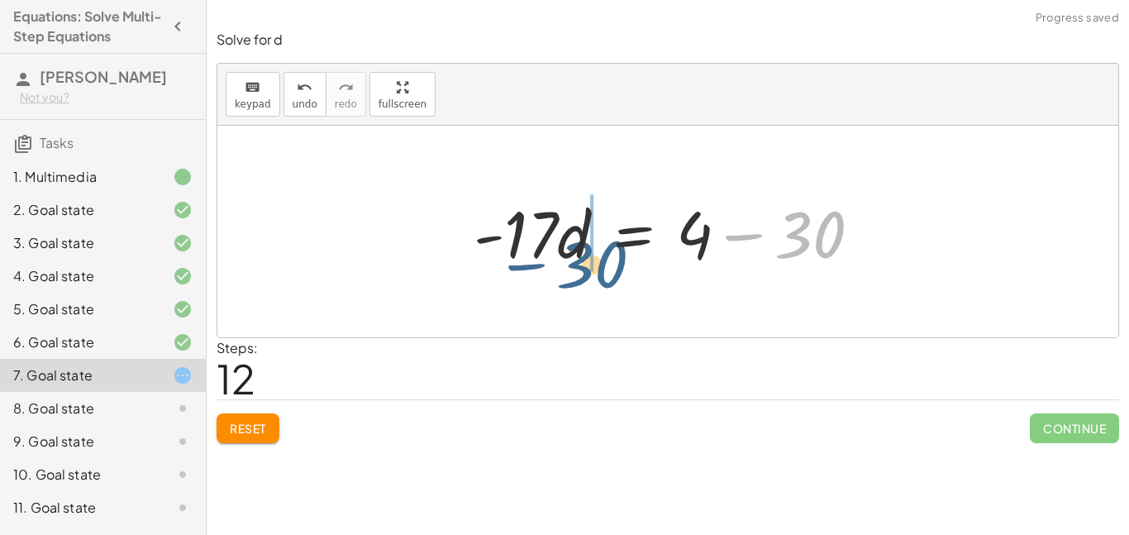
drag, startPoint x: 822, startPoint y: 245, endPoint x: 607, endPoint y: 265, distance: 215.8
click at [607, 265] on div at bounding box center [673, 231] width 417 height 85
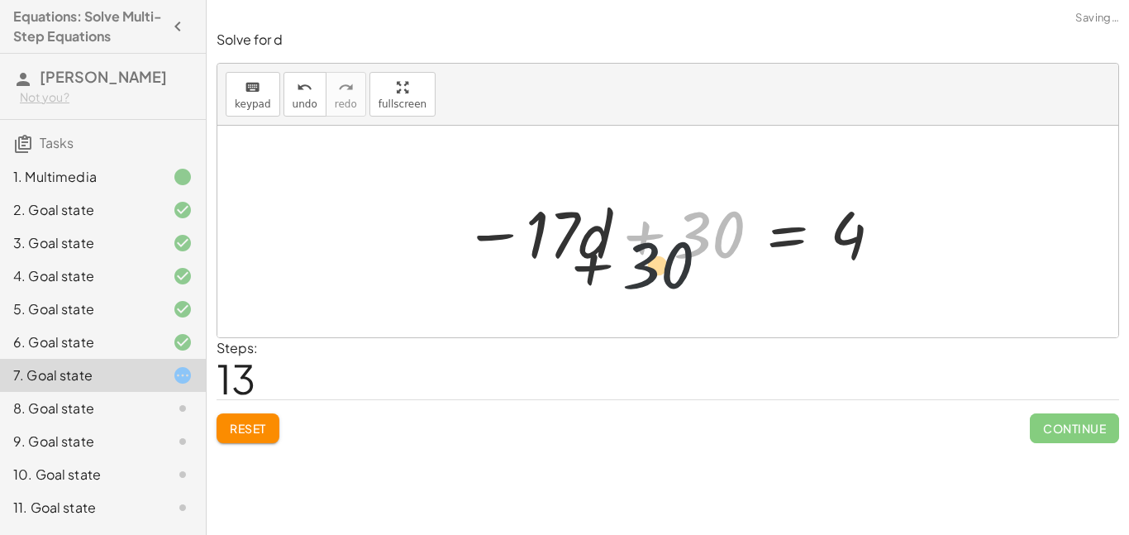
drag, startPoint x: 715, startPoint y: 241, endPoint x: 480, endPoint y: 240, distance: 234.7
click at [480, 240] on div at bounding box center [673, 231] width 437 height 85
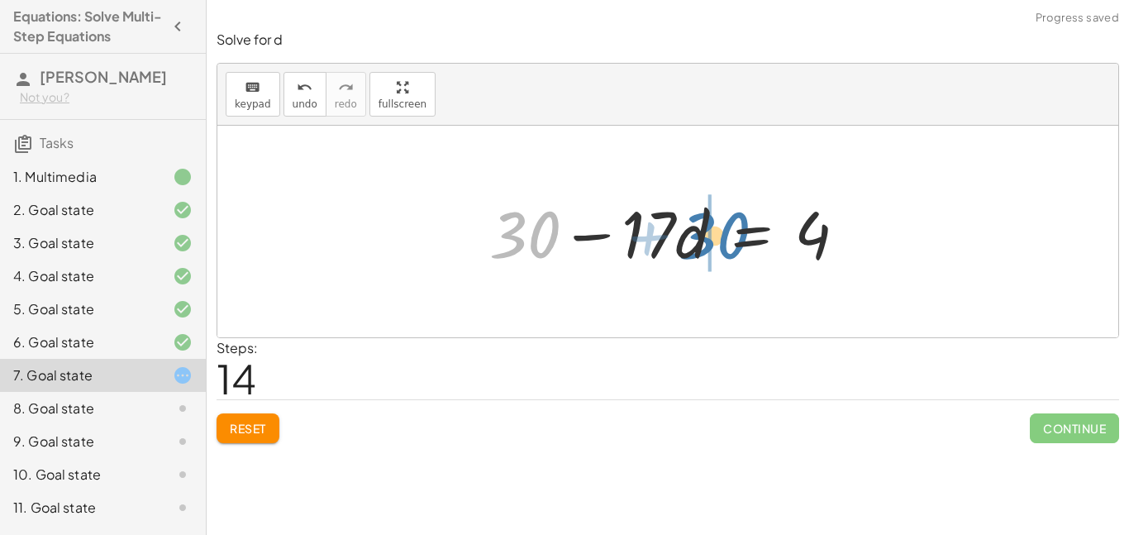
drag, startPoint x: 554, startPoint y: 225, endPoint x: 745, endPoint y: 226, distance: 190.9
click at [745, 226] on div at bounding box center [674, 231] width 387 height 85
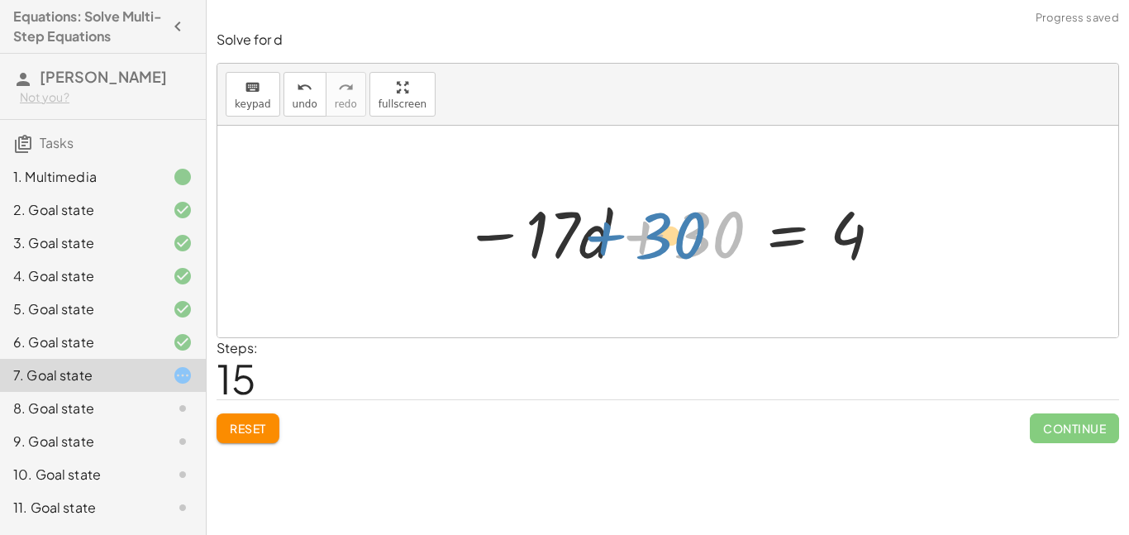
drag, startPoint x: 646, startPoint y: 241, endPoint x: 625, endPoint y: 241, distance: 20.7
click at [625, 241] on div at bounding box center [673, 231] width 437 height 85
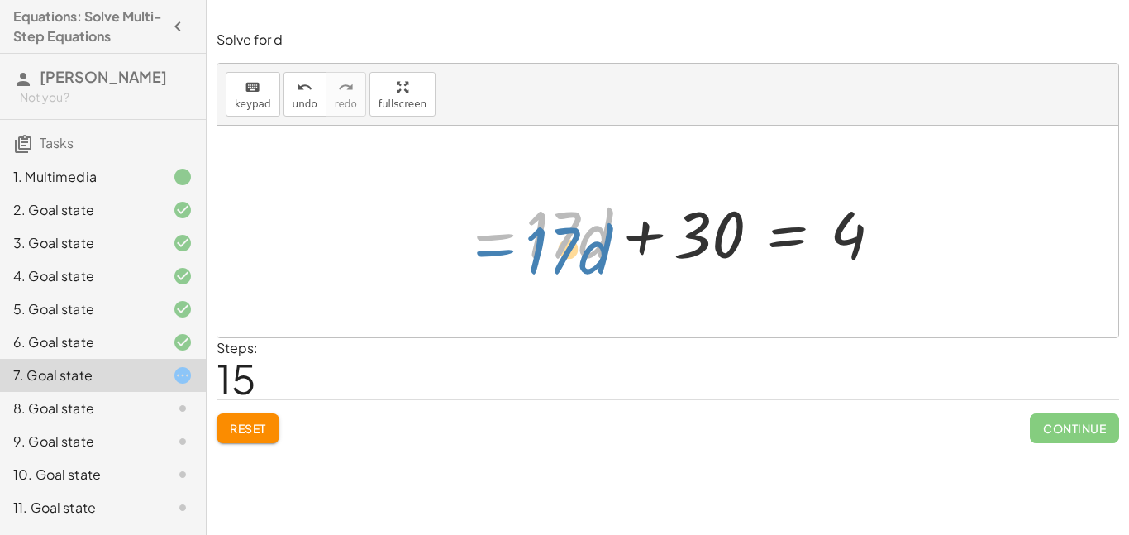
drag, startPoint x: 494, startPoint y: 236, endPoint x: 430, endPoint y: 241, distance: 64.7
click at [430, 241] on div "· 5 · ( + 6 − · 4 · d ) = + · 2 · d + 3 − · 5 · d + 1 + · 5 · 6 − · 5 · 4 · d =…" at bounding box center [667, 232] width 901 height 212
drag, startPoint x: 490, startPoint y: 237, endPoint x: 483, endPoint y: 248, distance: 13.1
click at [483, 248] on div at bounding box center [673, 231] width 437 height 85
drag, startPoint x: 484, startPoint y: 240, endPoint x: 650, endPoint y: 238, distance: 165.3
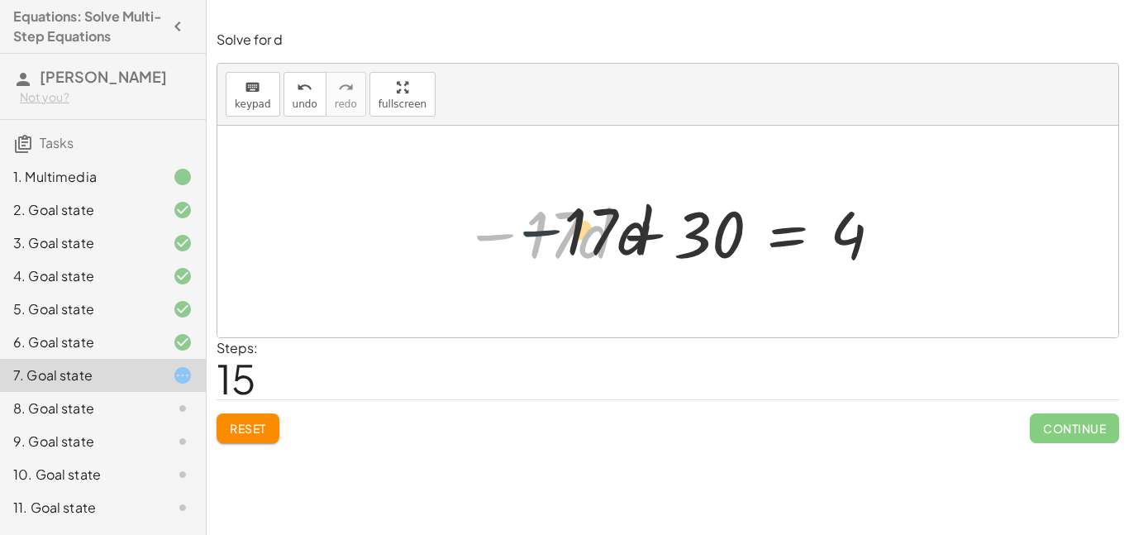
click at [650, 238] on div at bounding box center [673, 231] width 437 height 85
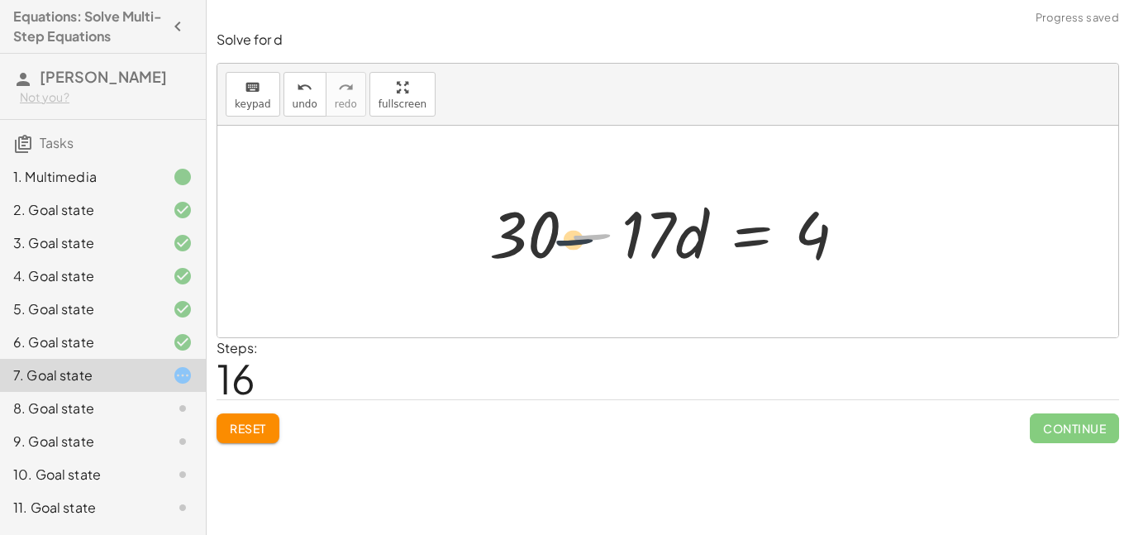
drag, startPoint x: 597, startPoint y: 234, endPoint x: 340, endPoint y: 253, distance: 257.8
click at [340, 253] on div "· 5 · ( + 6 − · 4 · d ) = + · 2 · d + 3 − · 5 · d + 1 + · 5 · 6 − · 5 · 4 · d =…" at bounding box center [667, 232] width 901 height 212
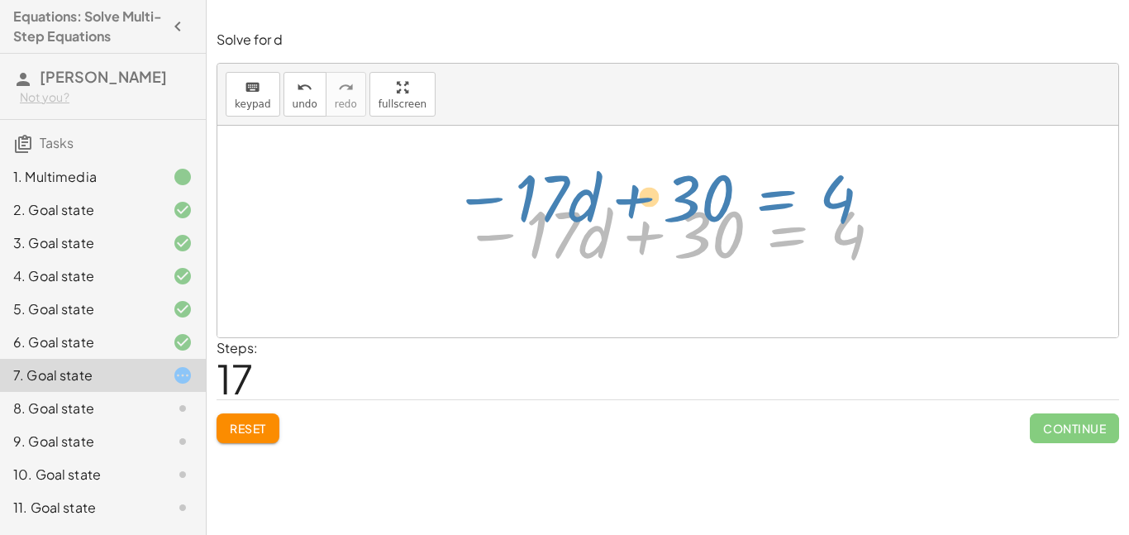
drag, startPoint x: 488, startPoint y: 240, endPoint x: 478, endPoint y: 203, distance: 37.9
click at [478, 203] on div at bounding box center [673, 231] width 437 height 85
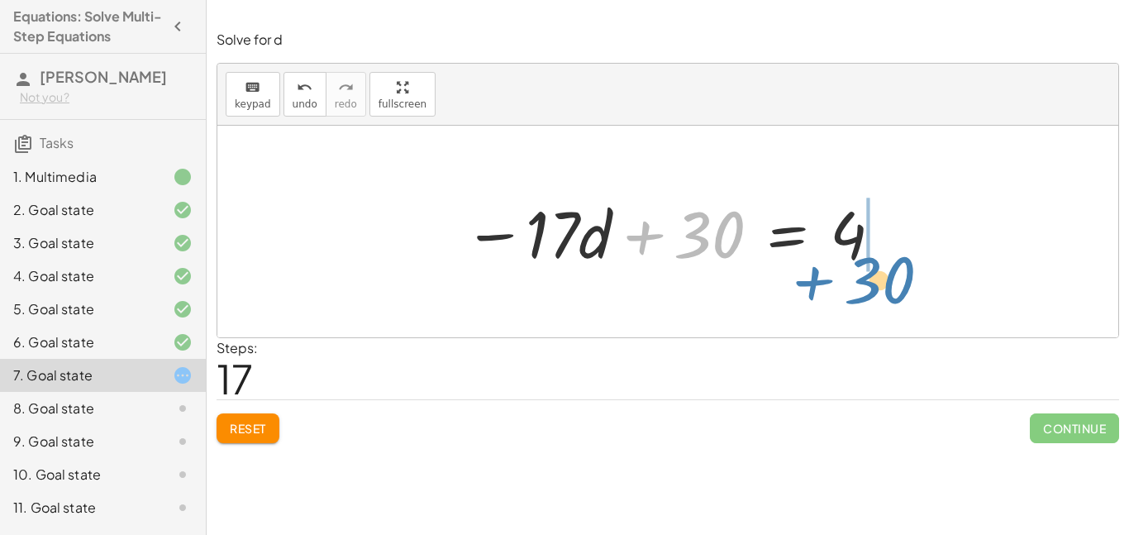
drag, startPoint x: 643, startPoint y: 250, endPoint x: 807, endPoint y: 307, distance: 173.0
click at [807, 307] on div "· 5 · ( + 6 − · 4 · d ) = + · 2 · d + 3 − · 5 · d + 1 + · 5 · 6 − · 5 · 4 · d =…" at bounding box center [667, 232] width 901 height 212
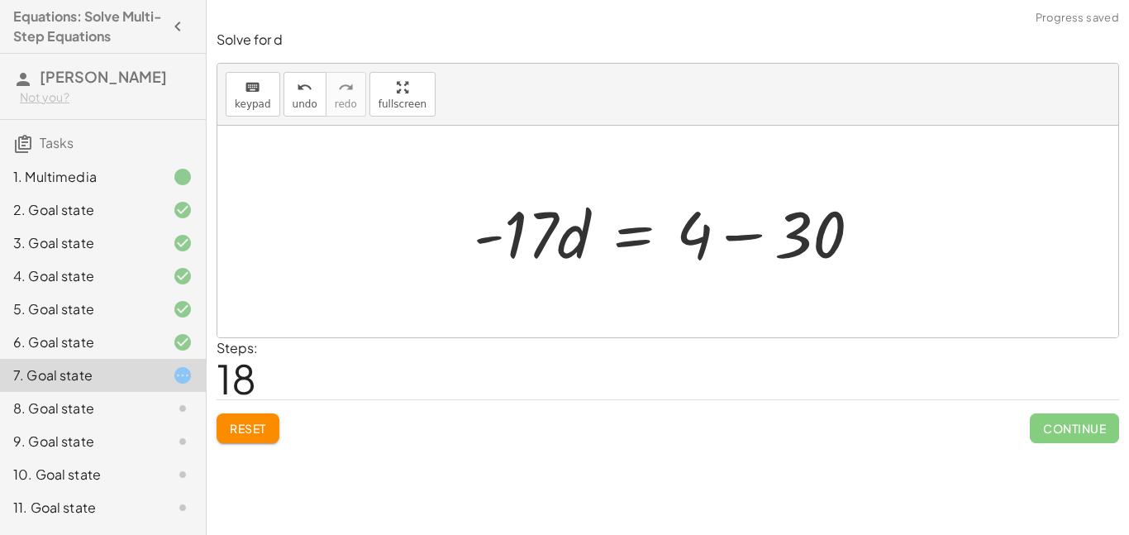
click at [750, 231] on div at bounding box center [673, 231] width 417 height 85
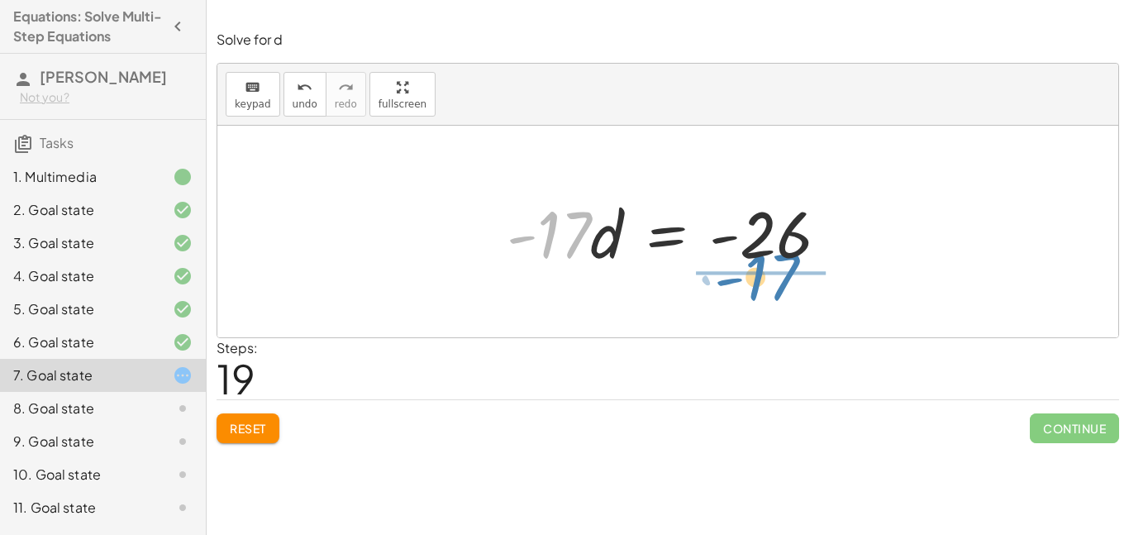
drag, startPoint x: 568, startPoint y: 236, endPoint x: 775, endPoint y: 279, distance: 211.7
click at [775, 279] on div "· 5 · ( + 6 − · 4 · d ) = + · 2 · d + 3 − · 5 · d + 1 + · 5 · 6 − · 5 · 4 · d =…" at bounding box center [667, 232] width 901 height 212
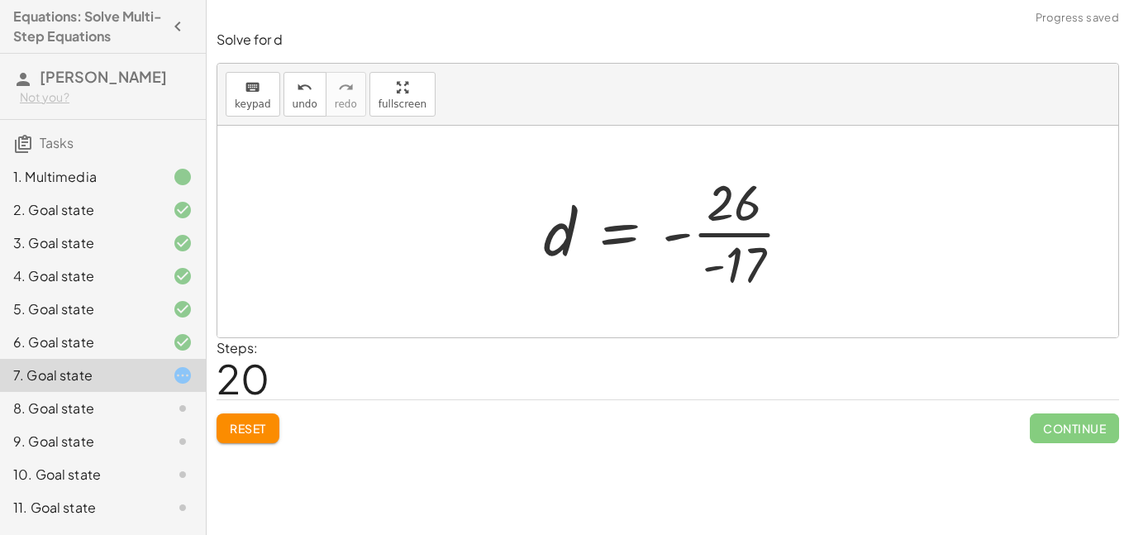
click at [708, 238] on div at bounding box center [674, 231] width 279 height 127
click at [712, 236] on div at bounding box center [674, 231] width 279 height 127
click at [728, 218] on div at bounding box center [674, 231] width 279 height 127
click at [746, 282] on div at bounding box center [674, 231] width 279 height 127
click at [733, 250] on div at bounding box center [674, 231] width 279 height 127
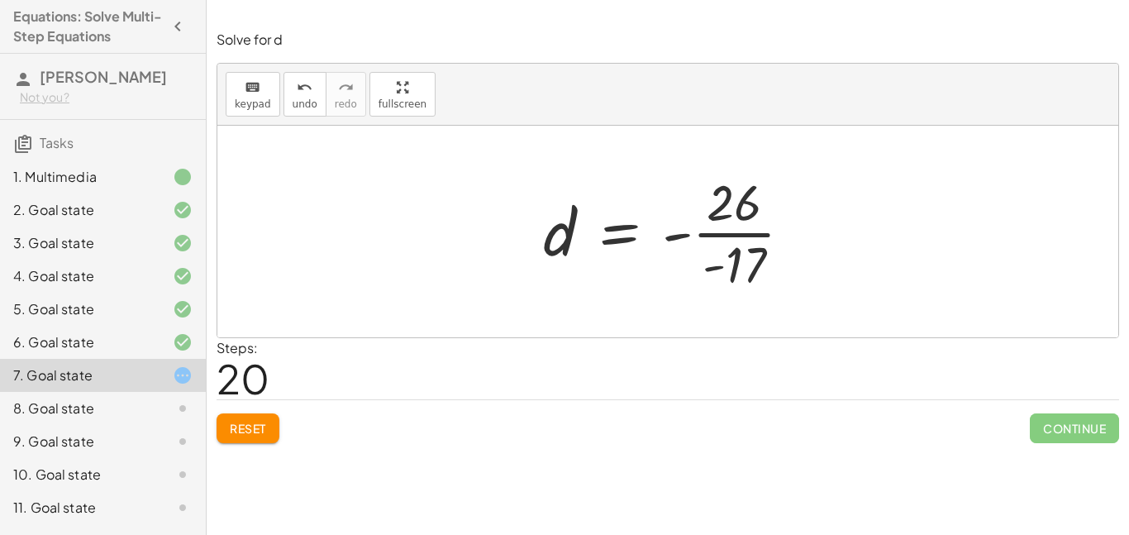
click at [726, 235] on div at bounding box center [674, 231] width 279 height 127
click at [726, 236] on div at bounding box center [674, 231] width 279 height 127
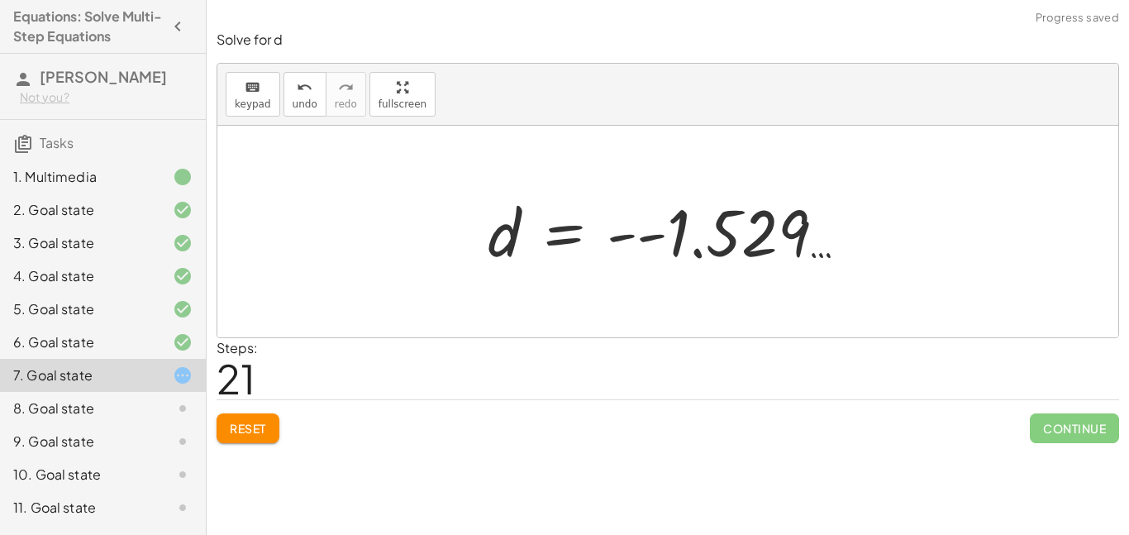
click at [728, 235] on div at bounding box center [673, 232] width 389 height 82
click at [728, 235] on div at bounding box center [643, 232] width 329 height 82
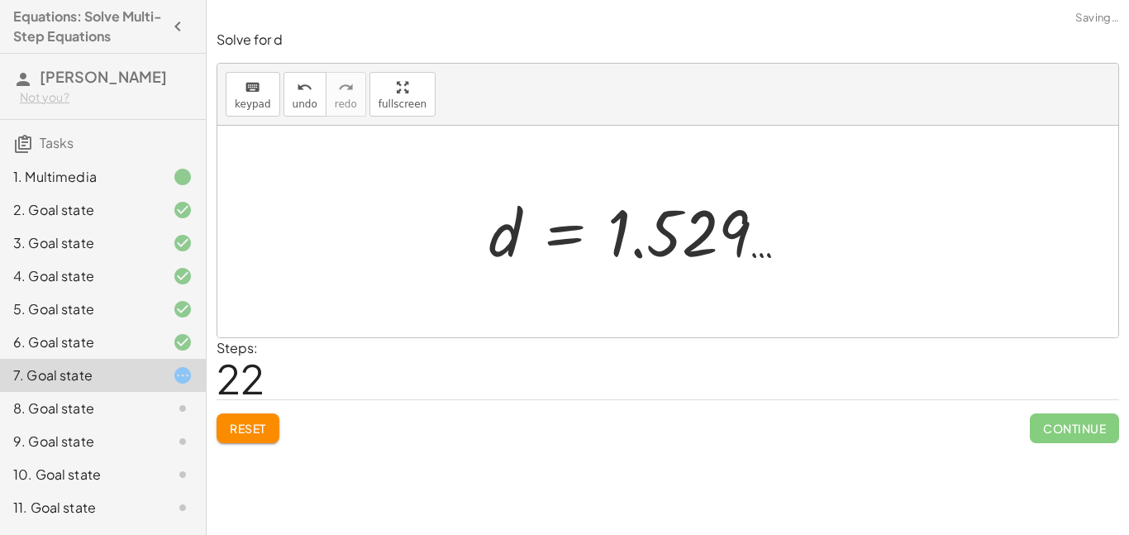
click at [704, 233] on div at bounding box center [644, 232] width 329 height 82
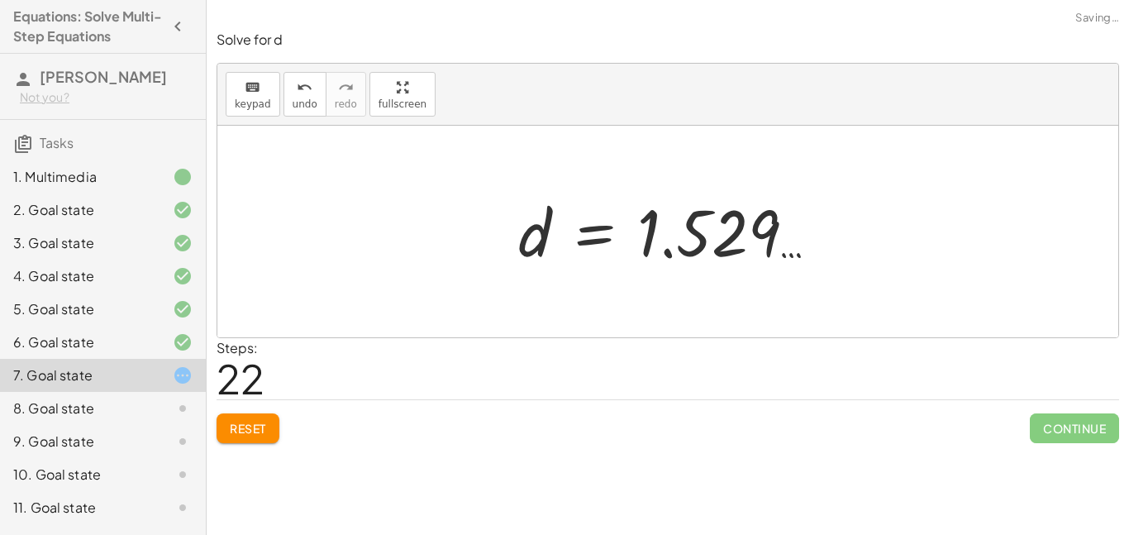
click at [704, 233] on div at bounding box center [674, 232] width 329 height 82
click at [777, 236] on div at bounding box center [674, 232] width 329 height 82
click at [602, 233] on div at bounding box center [674, 232] width 329 height 82
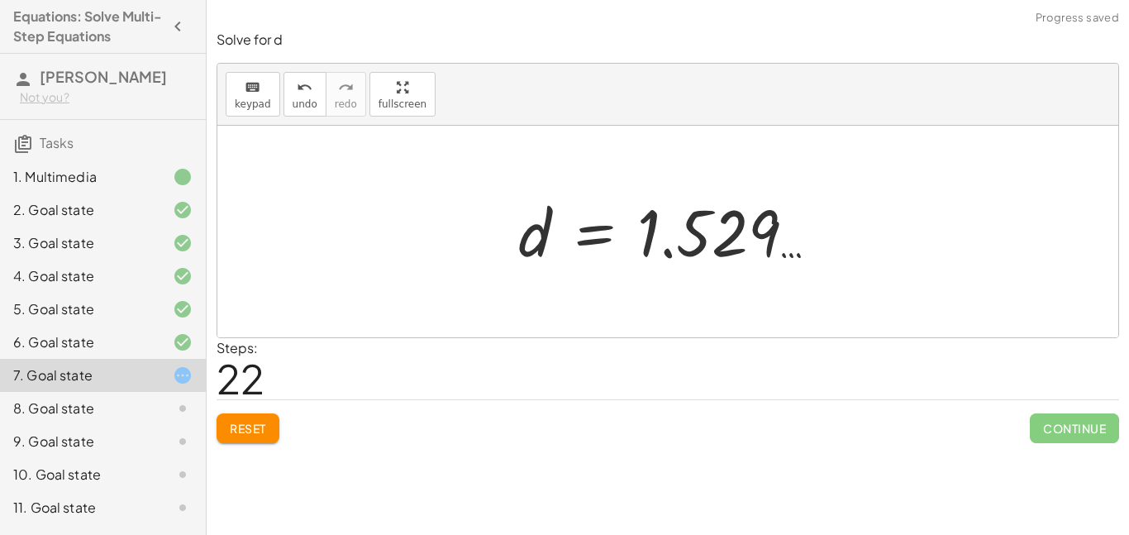
click at [602, 233] on div at bounding box center [674, 232] width 329 height 82
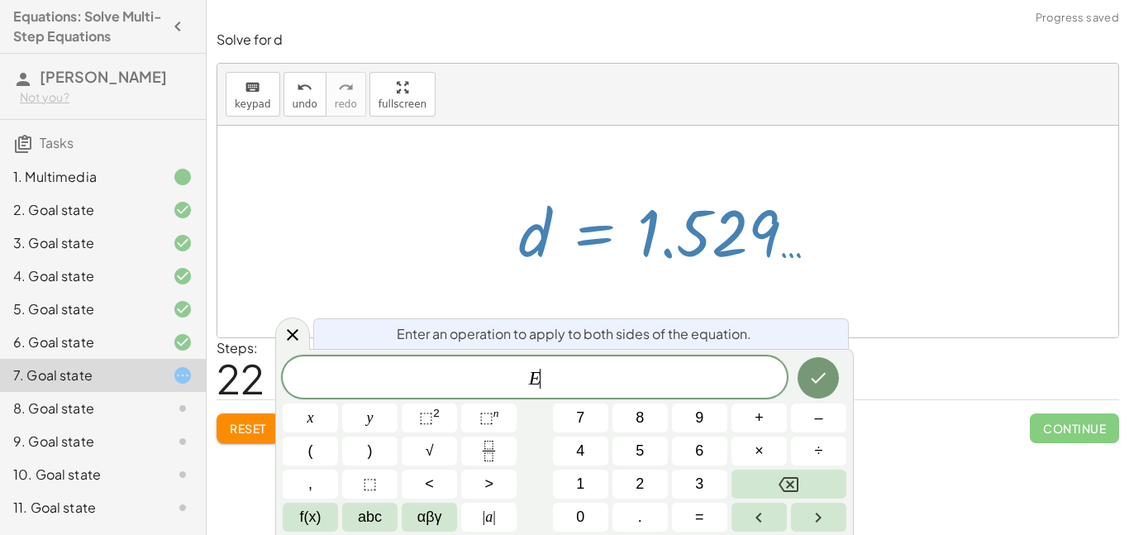
click at [574, 238] on div at bounding box center [674, 232] width 329 height 82
click at [598, 184] on div at bounding box center [667, 232] width 901 height 212
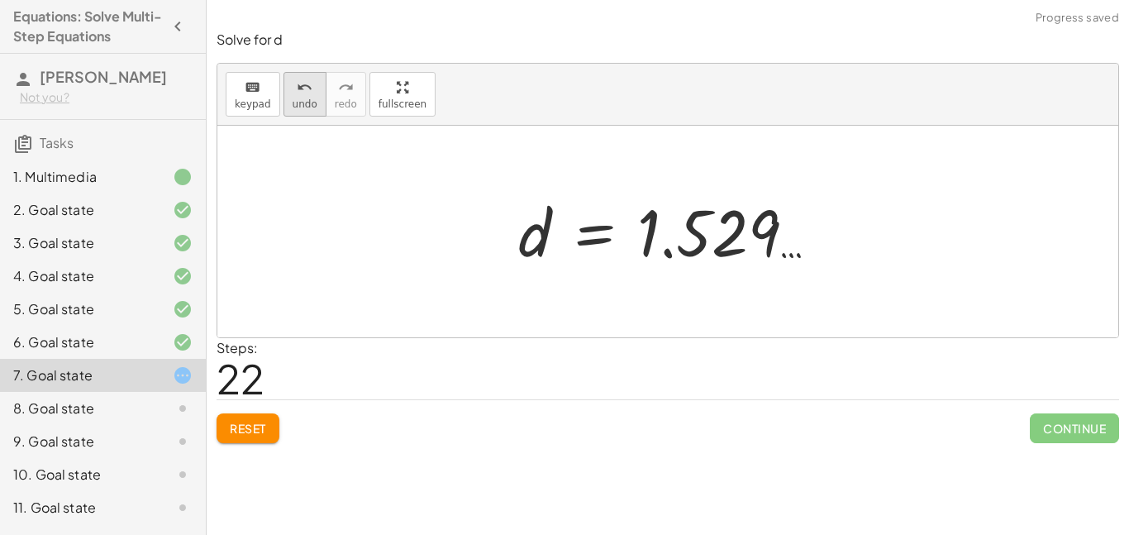
click at [297, 103] on span "undo" at bounding box center [305, 104] width 25 height 12
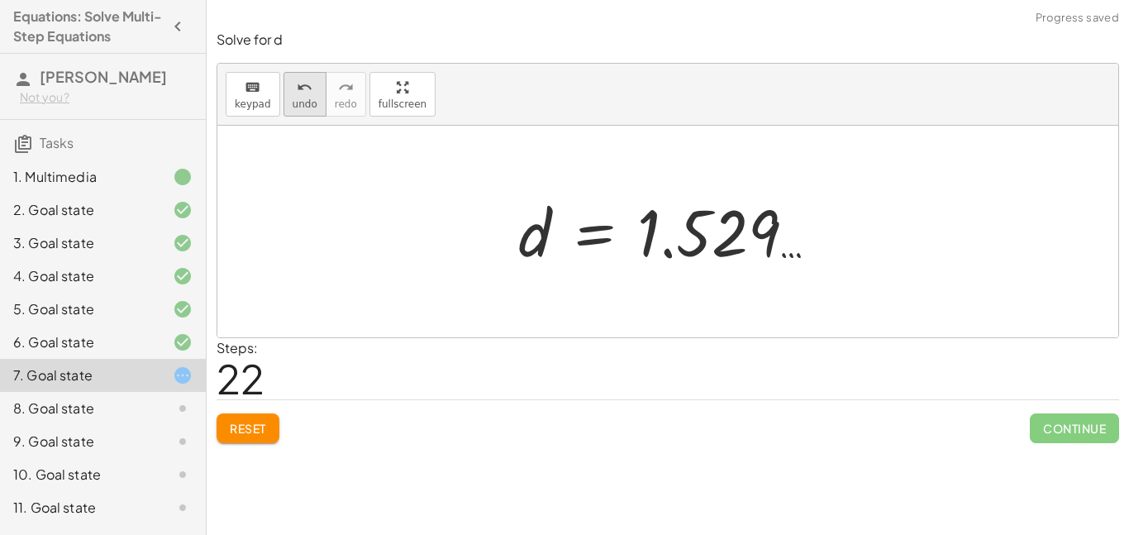
click at [297, 103] on span "undo" at bounding box center [305, 104] width 25 height 12
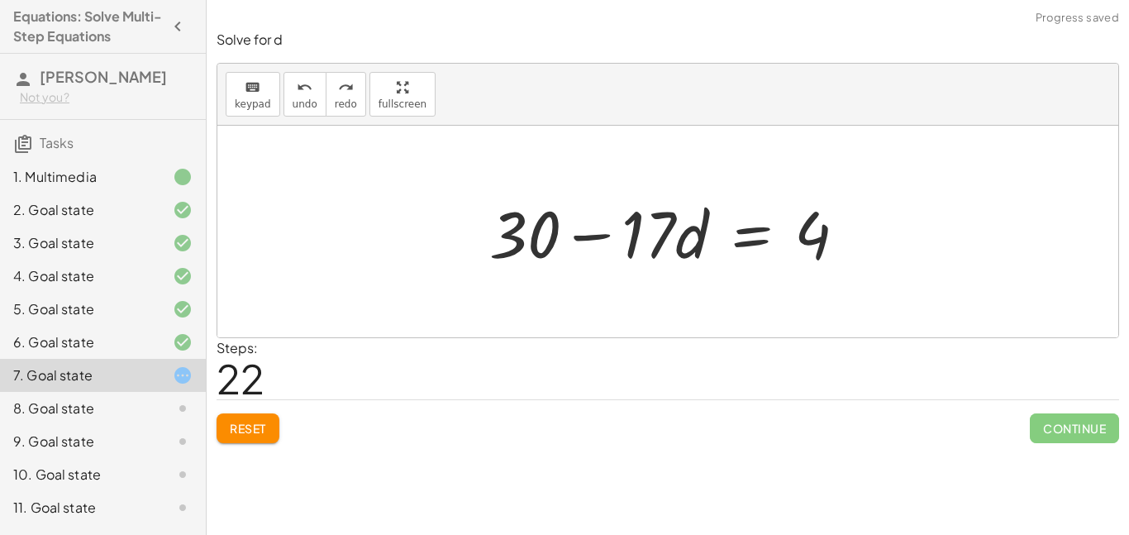
click at [256, 446] on div "Solve for d keyboard keypad undo undo redo redo fullscreen · 5 · ( + 6 − · 4 · …" at bounding box center [668, 237] width 922 height 432
click at [255, 435] on span "Reset" at bounding box center [248, 428] width 36 height 15
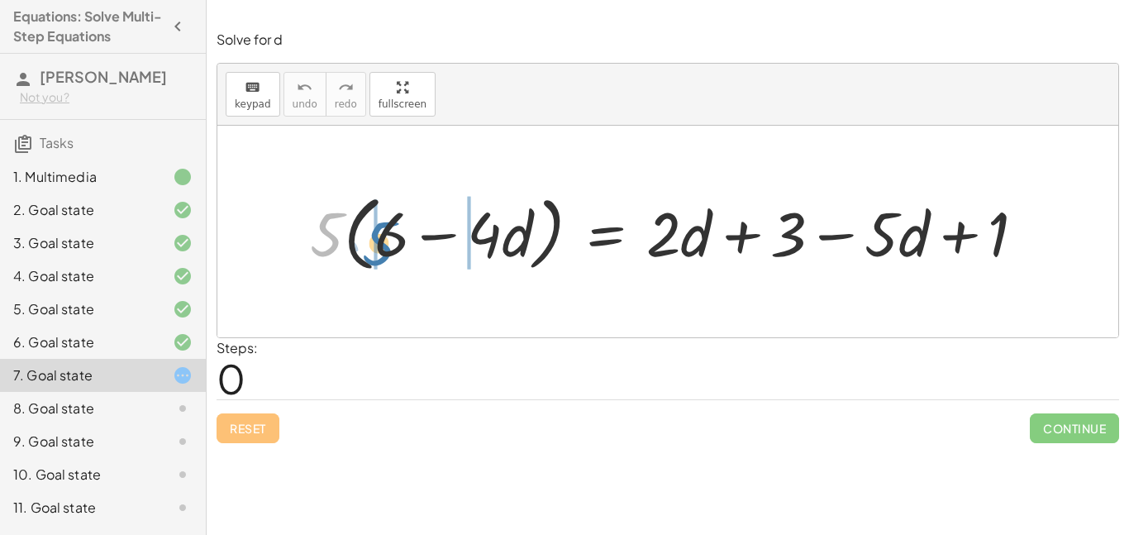
drag, startPoint x: 335, startPoint y: 245, endPoint x: 387, endPoint y: 255, distance: 52.9
click at [387, 255] on div at bounding box center [675, 231] width 746 height 90
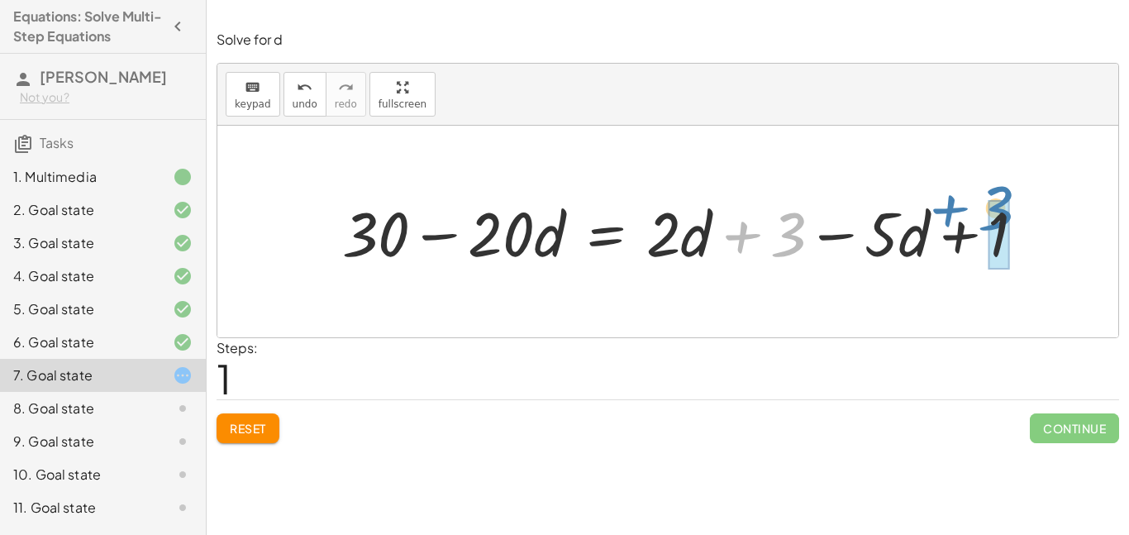
drag, startPoint x: 782, startPoint y: 241, endPoint x: 997, endPoint y: 222, distance: 215.8
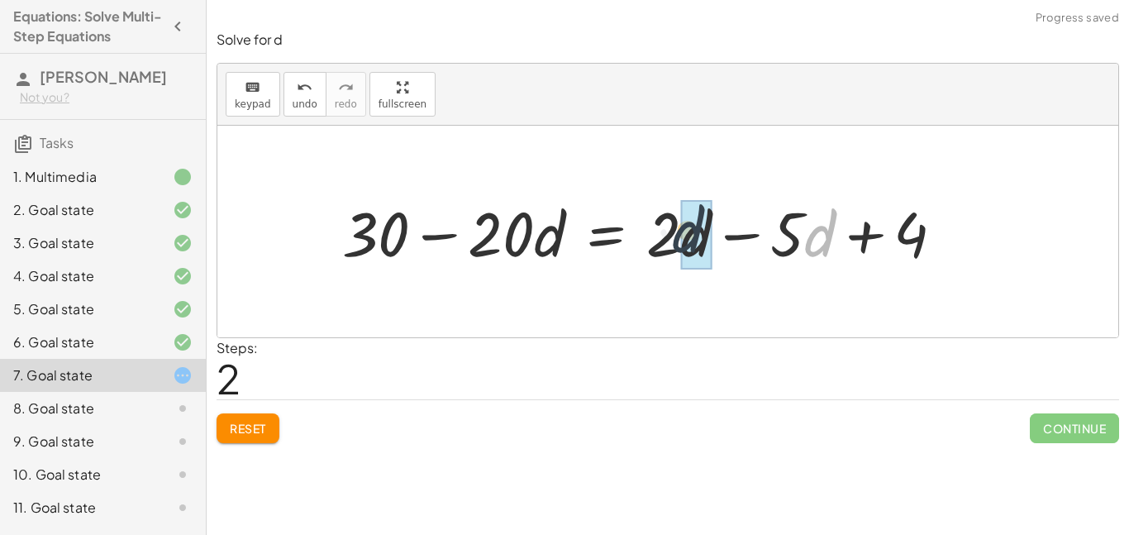
drag, startPoint x: 823, startPoint y: 238, endPoint x: 687, endPoint y: 233, distance: 136.5
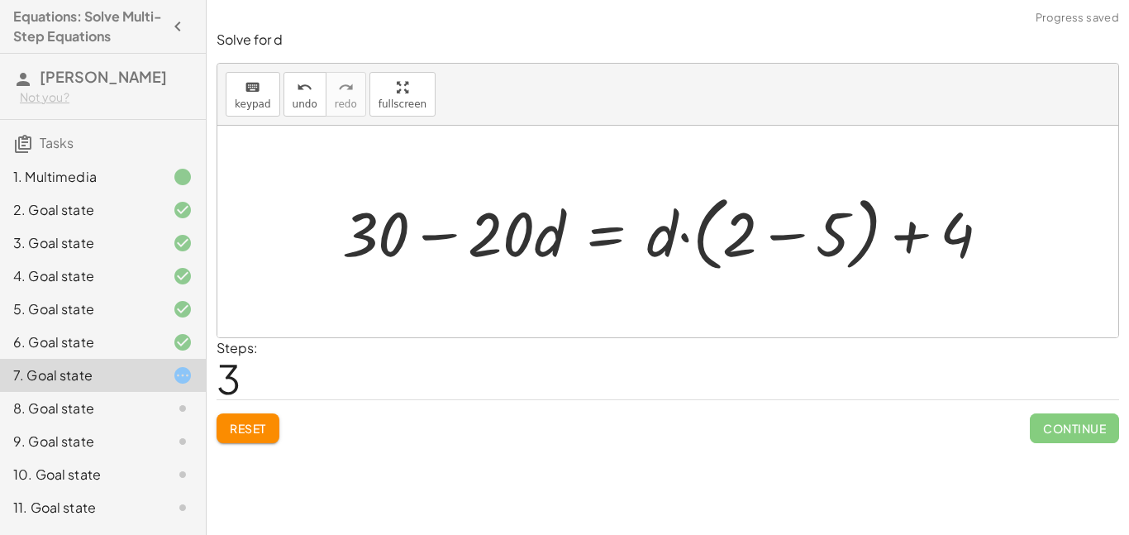
click at [809, 245] on div at bounding box center [672, 231] width 677 height 90
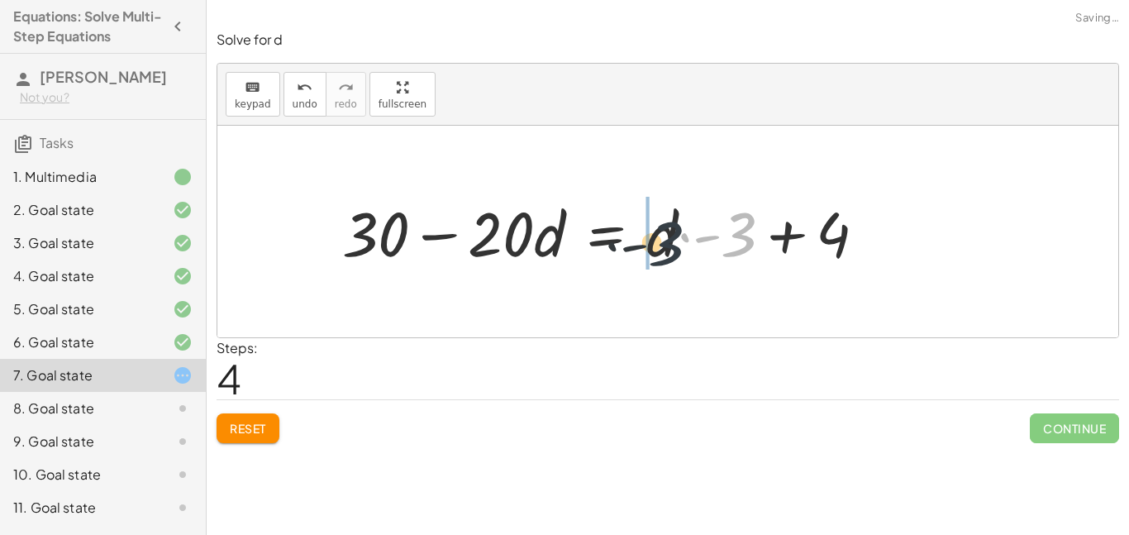
drag, startPoint x: 742, startPoint y: 241, endPoint x: 668, endPoint y: 247, distance: 74.6
click at [668, 247] on div at bounding box center [610, 231] width 553 height 81
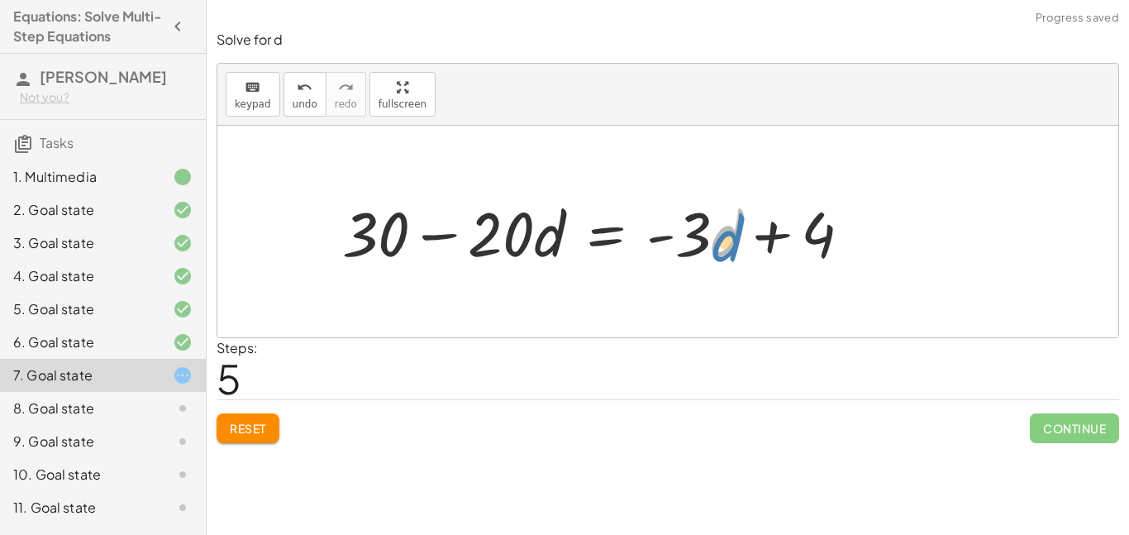
drag, startPoint x: 724, startPoint y: 246, endPoint x: 723, endPoint y: 255, distance: 8.3
click at [723, 255] on div at bounding box center [603, 231] width 538 height 81
click at [527, 225] on div at bounding box center [603, 231] width 538 height 81
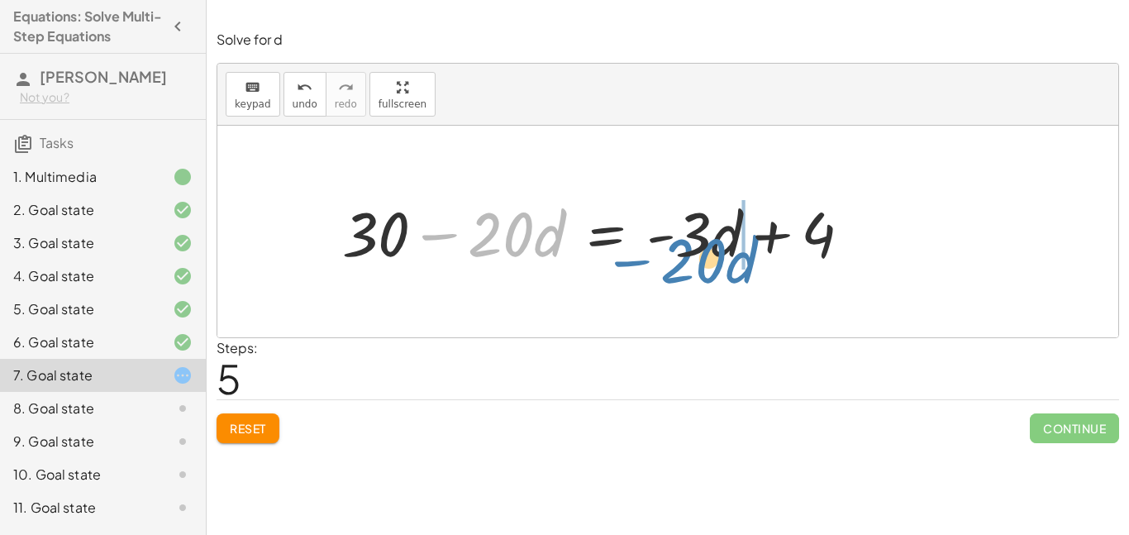
drag, startPoint x: 528, startPoint y: 228, endPoint x: 728, endPoint y: 254, distance: 201.7
click at [728, 254] on div at bounding box center [603, 231] width 538 height 81
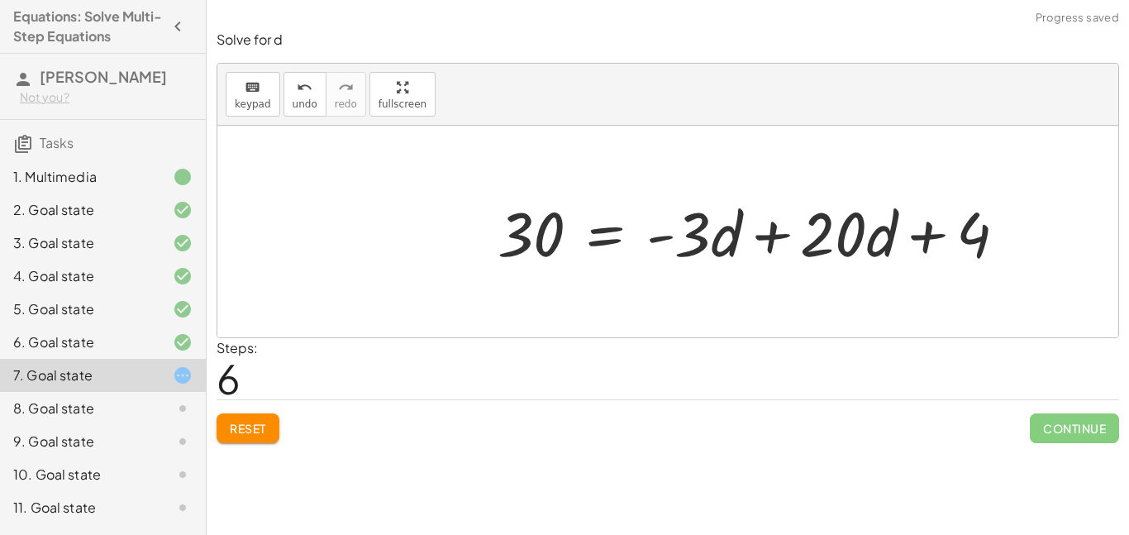
click at [779, 235] on div at bounding box center [758, 231] width 538 height 81
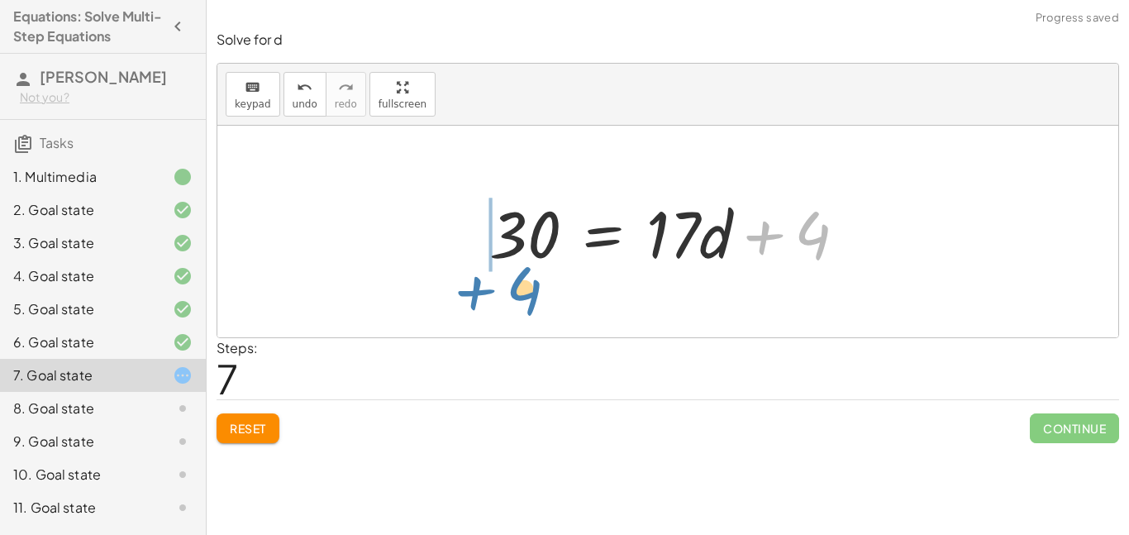
drag, startPoint x: 811, startPoint y: 243, endPoint x: 487, endPoint y: 279, distance: 326.0
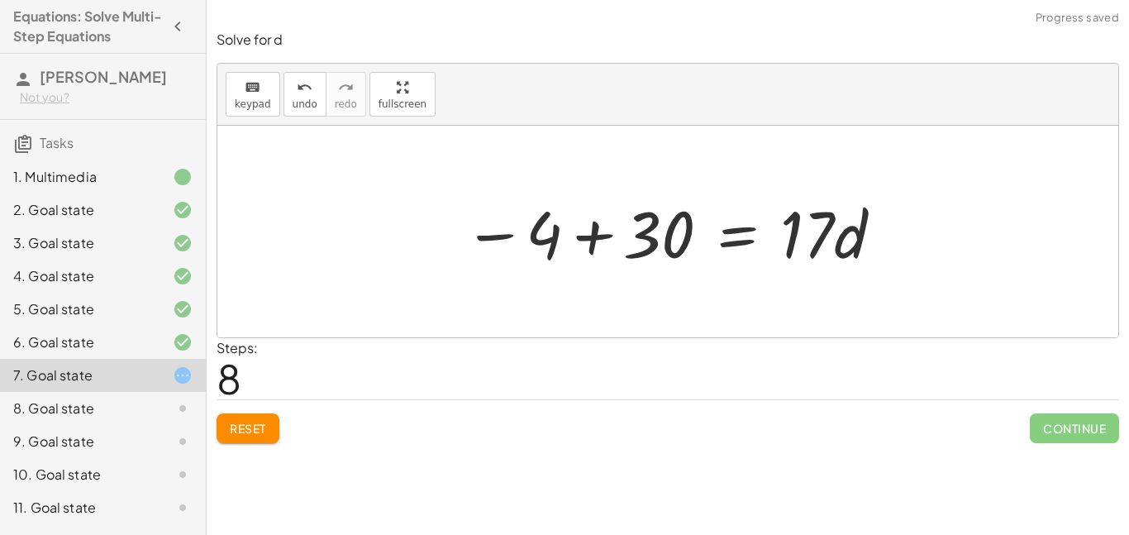
click at [598, 235] on div at bounding box center [673, 231] width 437 height 85
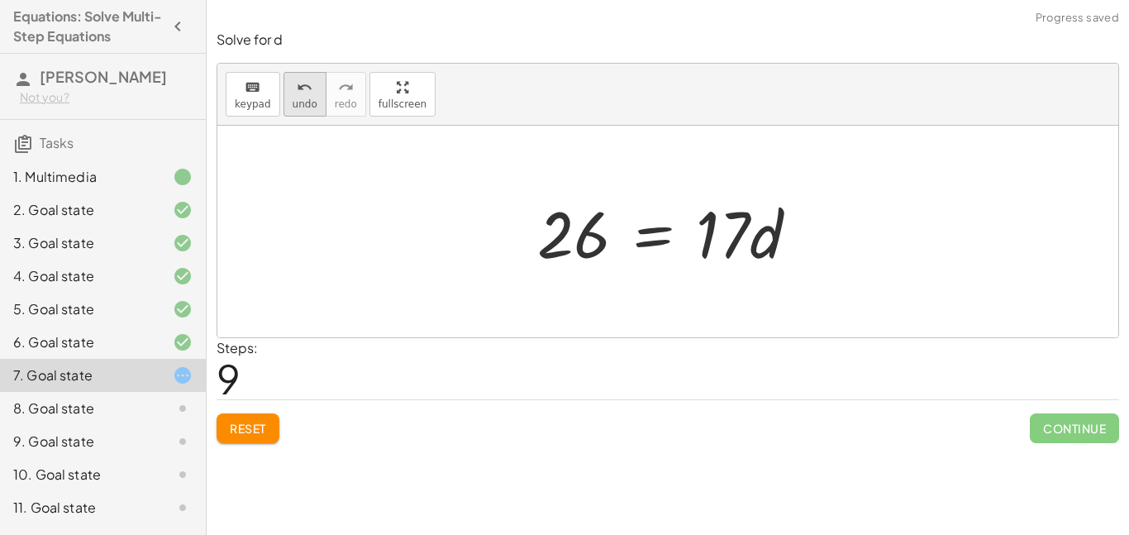
click at [297, 92] on icon "undo" at bounding box center [305, 88] width 16 height 20
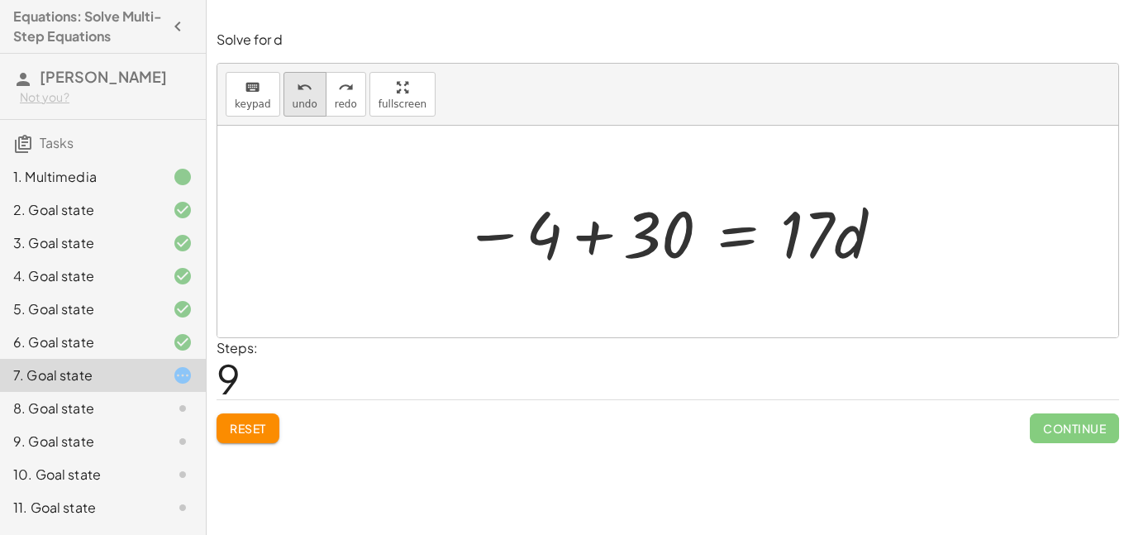
click at [303, 106] on span "undo" at bounding box center [305, 104] width 25 height 12
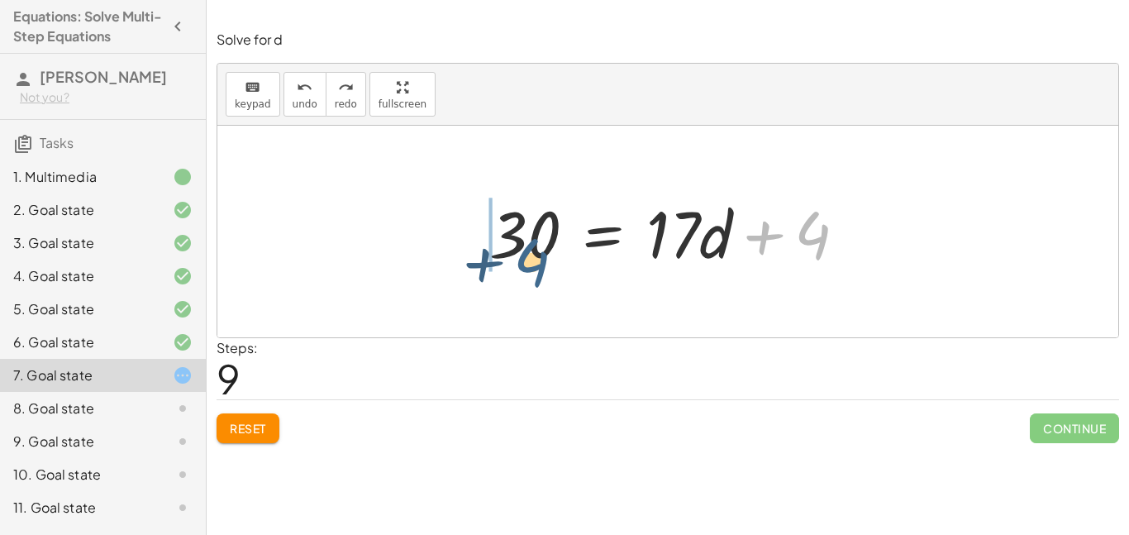
drag, startPoint x: 803, startPoint y: 241, endPoint x: 504, endPoint y: 262, distance: 299.2
click at [504, 262] on div at bounding box center [674, 231] width 387 height 85
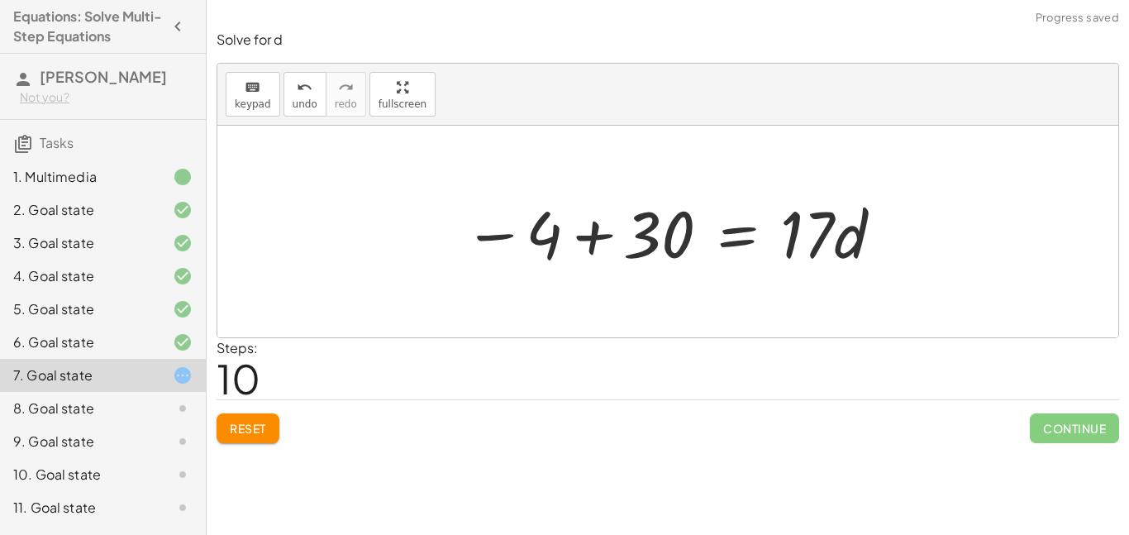
click at [590, 218] on div at bounding box center [673, 231] width 437 height 85
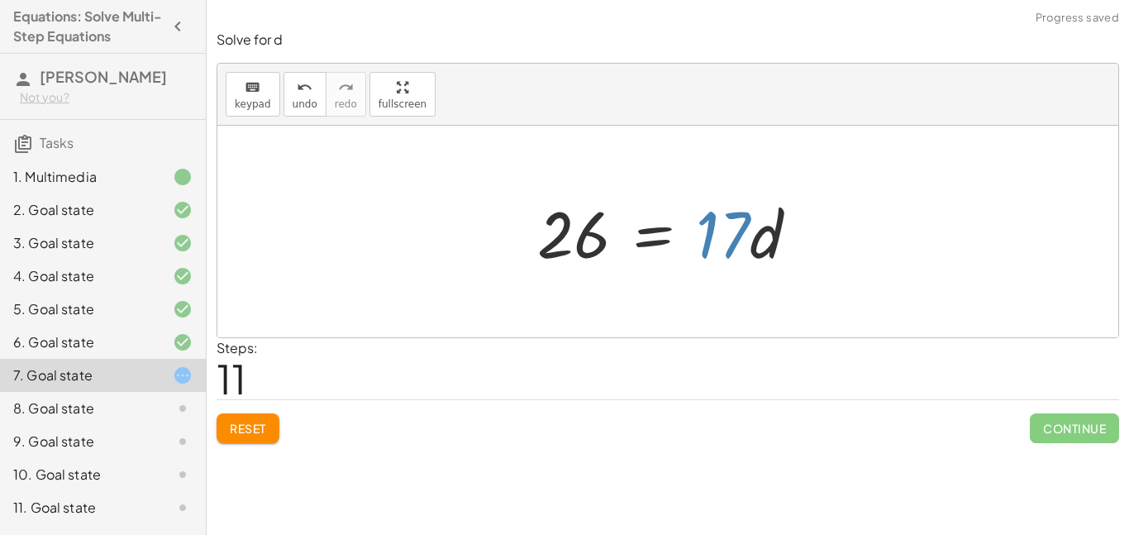
click at [736, 232] on div at bounding box center [674, 231] width 291 height 85
drag, startPoint x: 736, startPoint y: 232, endPoint x: 576, endPoint y: 283, distance: 167.3
click at [576, 283] on div "· 5 · ( + 6 − · 4 · d ) = + · 2 · d + 3 − · 5 · d + 1 + · 5 · 6 − · 5 · 4 · d =…" at bounding box center [667, 232] width 901 height 212
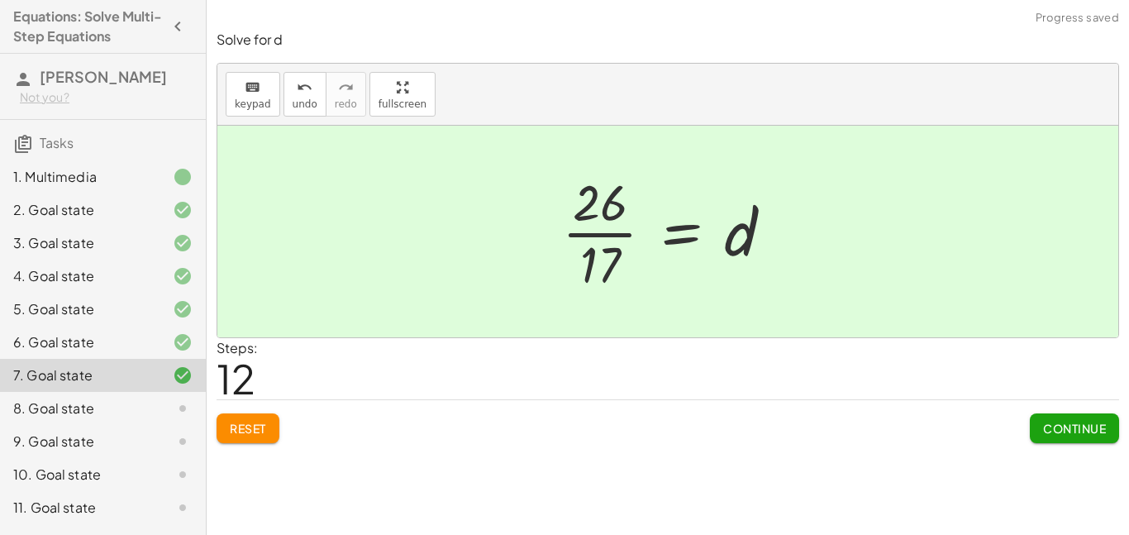
click at [612, 232] on div at bounding box center [674, 231] width 241 height 127
click at [604, 231] on div at bounding box center [674, 231] width 241 height 127
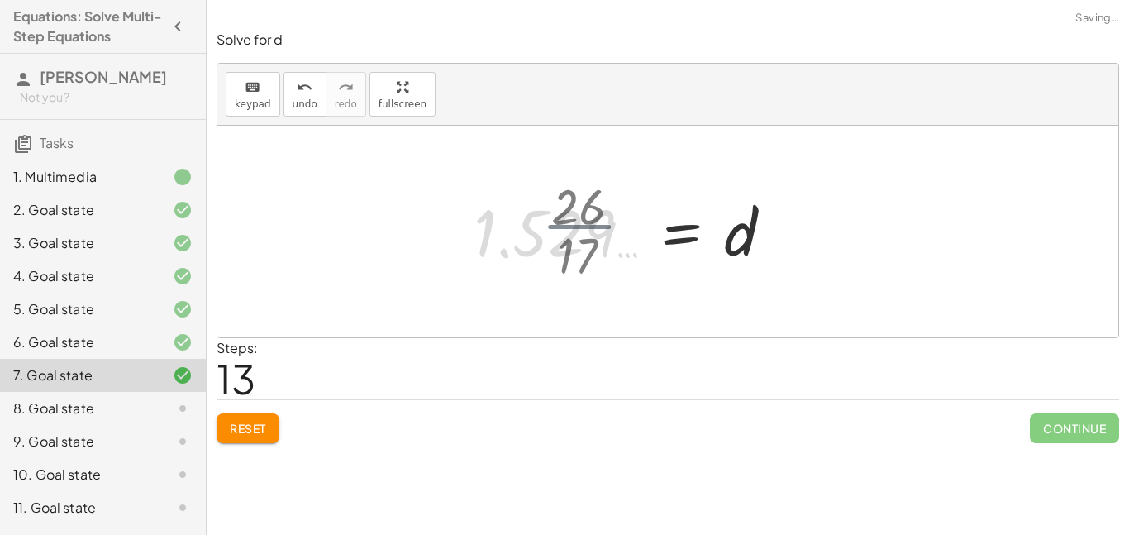
click at [603, 233] on div at bounding box center [629, 232] width 329 height 82
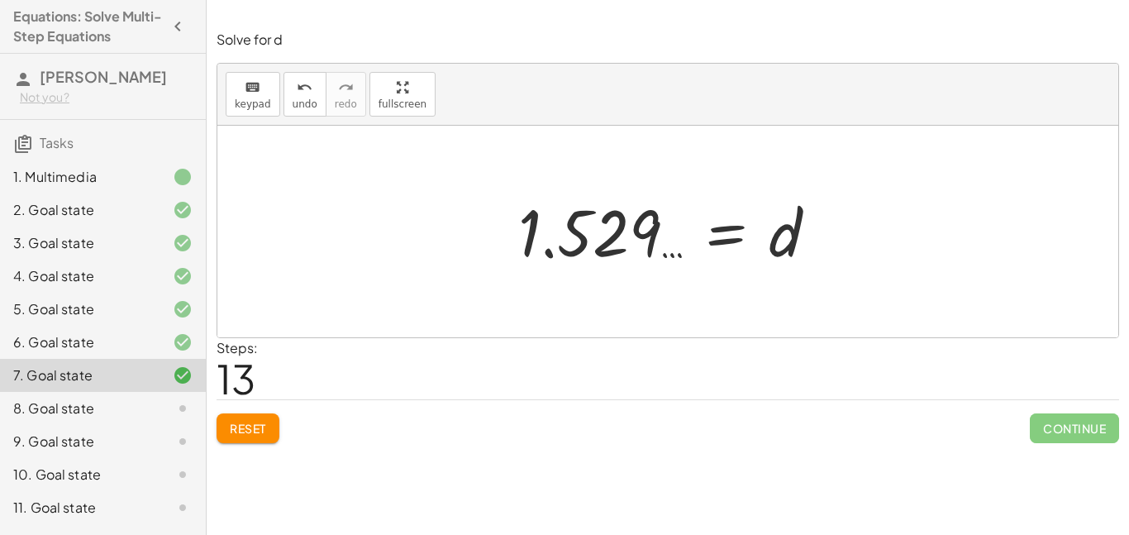
click at [260, 425] on span "Reset" at bounding box center [248, 428] width 36 height 15
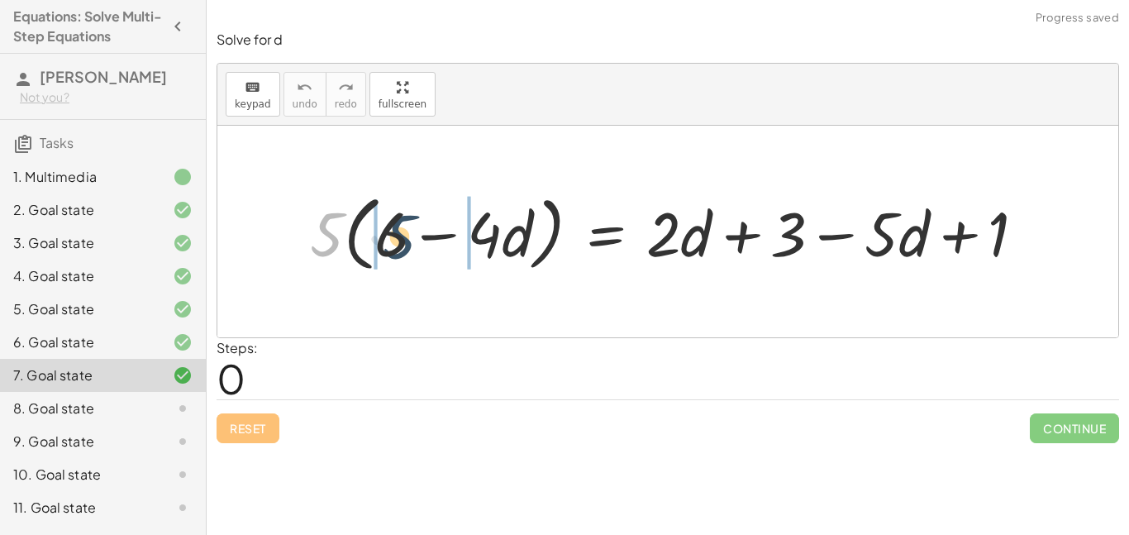
drag, startPoint x: 327, startPoint y: 227, endPoint x: 401, endPoint y: 230, distance: 73.6
click at [401, 230] on div at bounding box center [675, 231] width 746 height 90
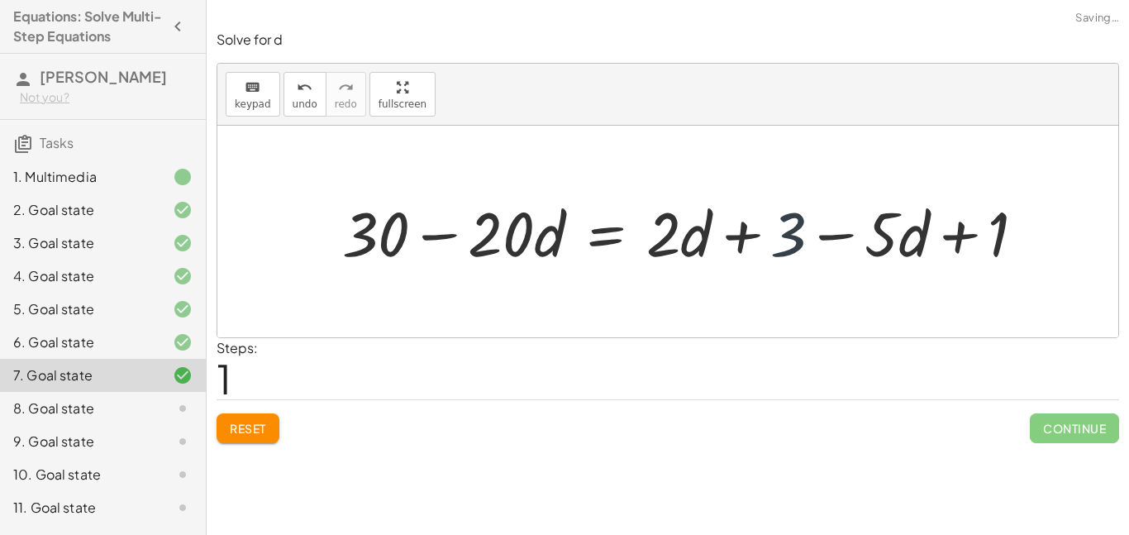
click at [772, 237] on div at bounding box center [690, 231] width 713 height 81
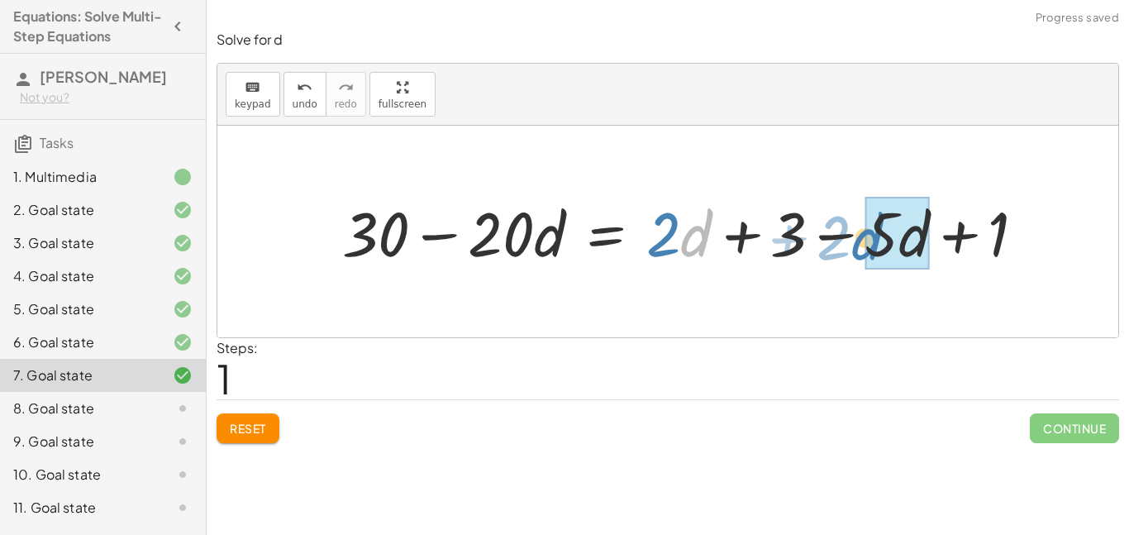
drag, startPoint x: 691, startPoint y: 245, endPoint x: 894, endPoint y: 250, distance: 202.6
click at [894, 250] on div at bounding box center [690, 231] width 713 height 81
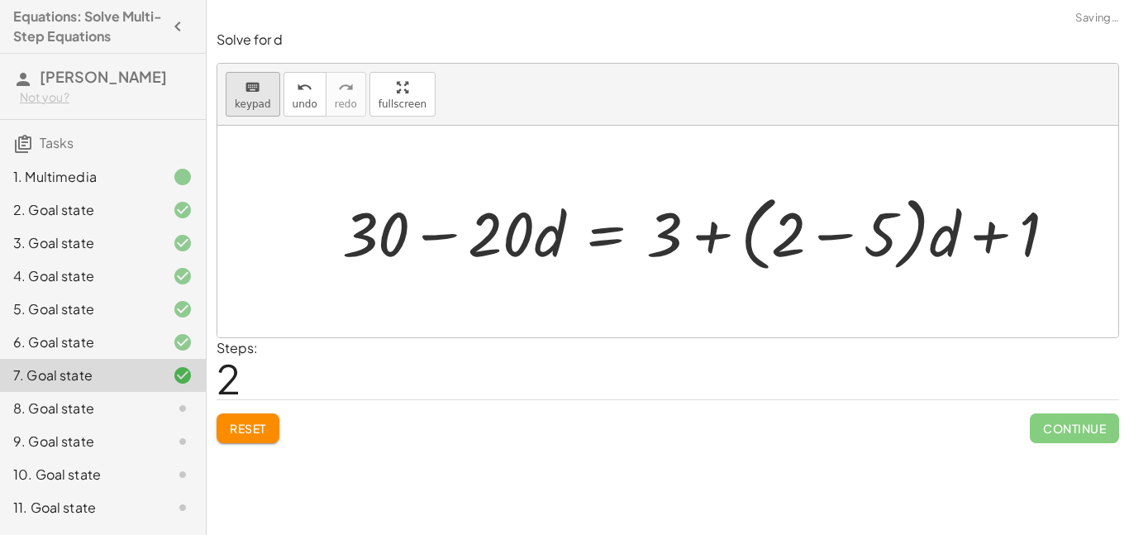
click at [270, 97] on button "keyboard keypad" at bounding box center [253, 94] width 55 height 45
click at [291, 96] on button "undo undo" at bounding box center [305, 94] width 43 height 45
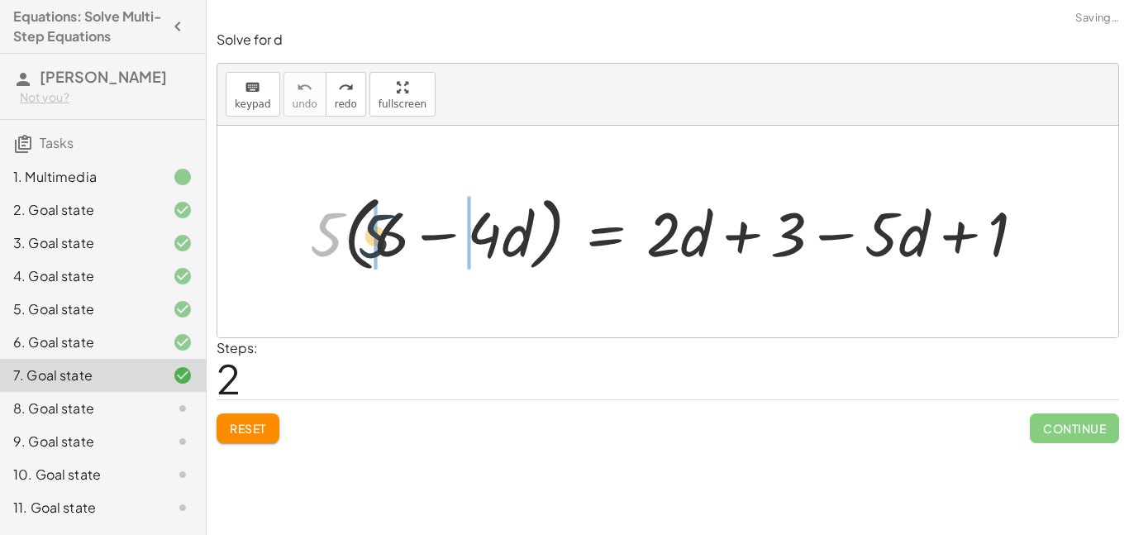
drag, startPoint x: 333, startPoint y: 236, endPoint x: 383, endPoint y: 238, distance: 49.6
click at [383, 238] on div at bounding box center [675, 231] width 746 height 90
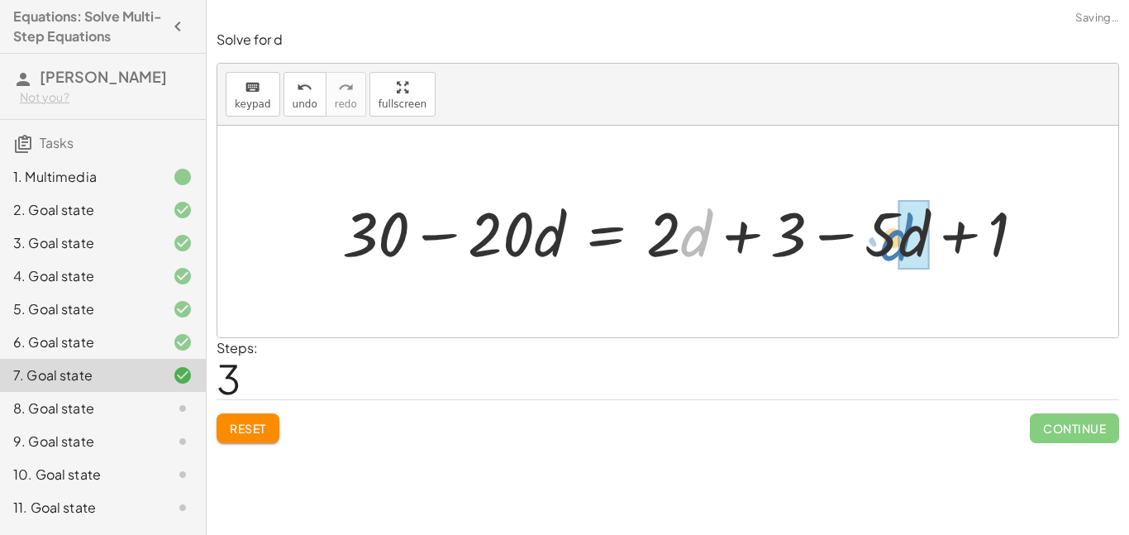
drag, startPoint x: 694, startPoint y: 246, endPoint x: 900, endPoint y: 251, distance: 205.9
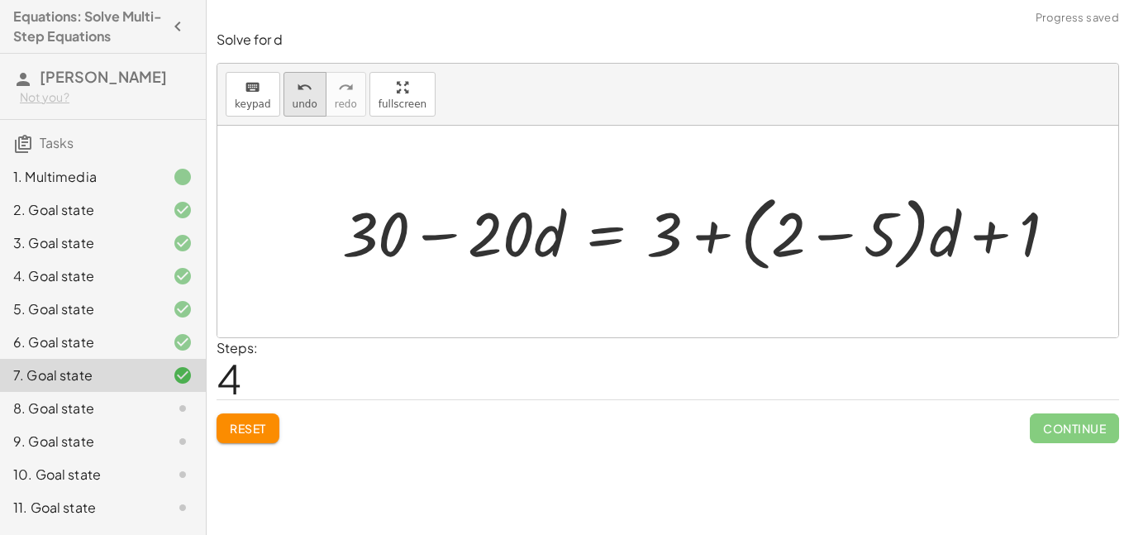
click at [293, 100] on span "undo" at bounding box center [305, 104] width 25 height 12
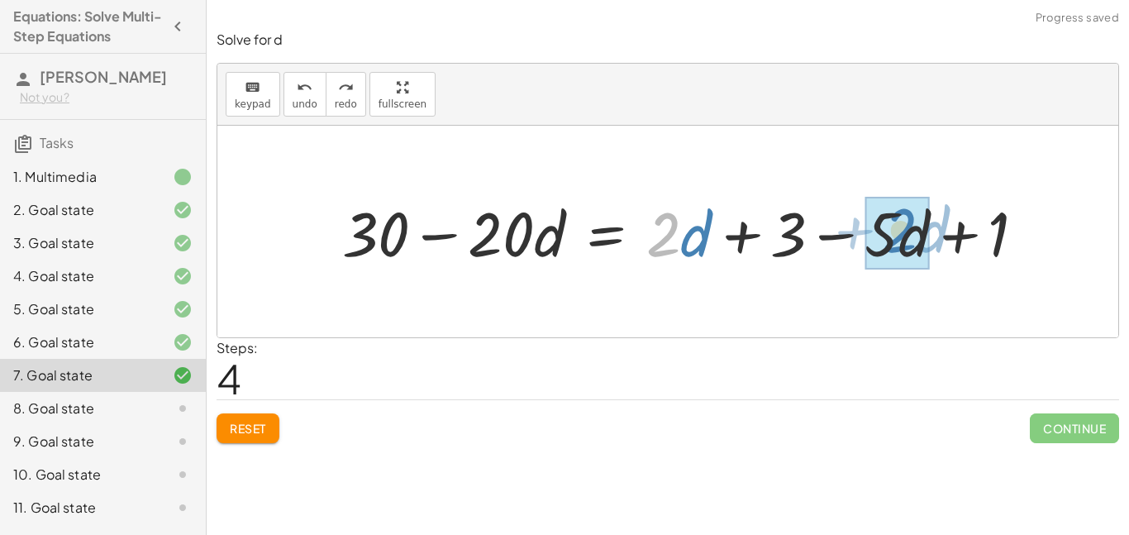
drag, startPoint x: 665, startPoint y: 241, endPoint x: 900, endPoint y: 237, distance: 235.6
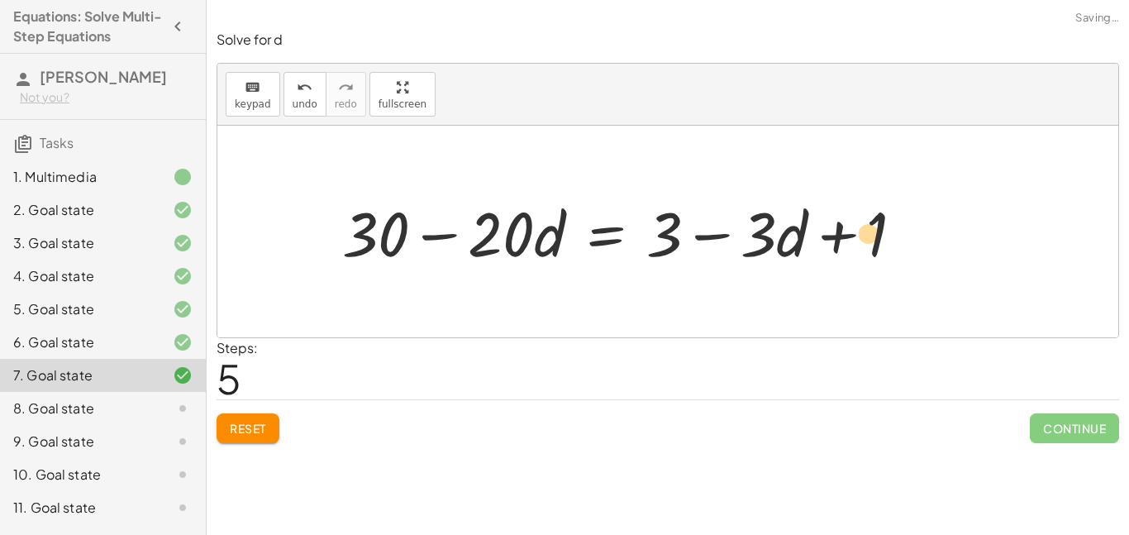
drag, startPoint x: 687, startPoint y: 229, endPoint x: 768, endPoint y: 229, distance: 81.0
click at [768, 229] on div at bounding box center [629, 231] width 591 height 81
drag, startPoint x: 879, startPoint y: 236, endPoint x: 698, endPoint y: 230, distance: 182.0
click at [698, 230] on div at bounding box center [629, 231] width 591 height 81
click at [708, 235] on div at bounding box center [629, 231] width 591 height 81
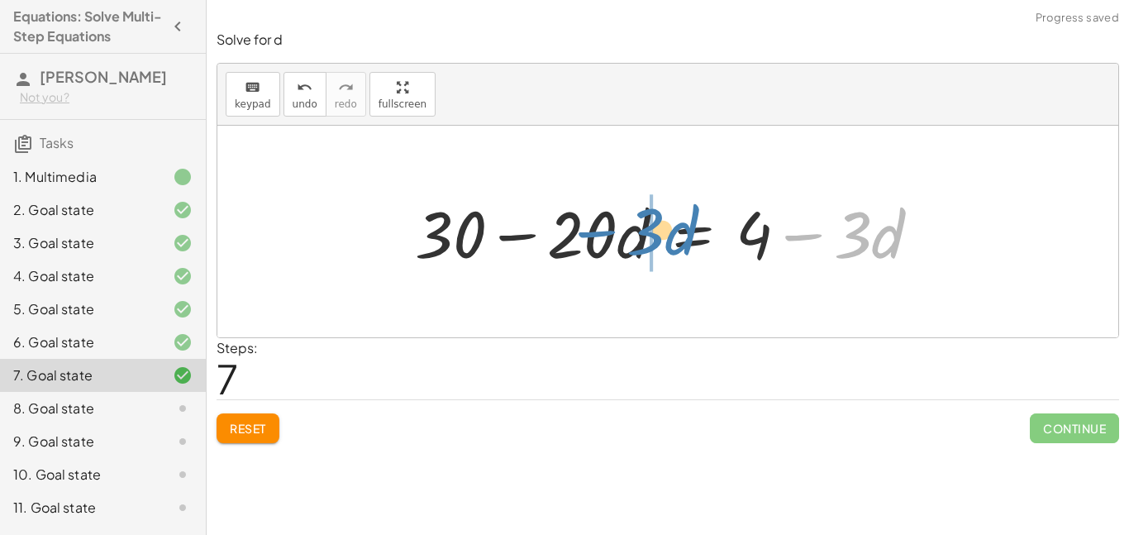
drag, startPoint x: 857, startPoint y: 237, endPoint x: 648, endPoint y: 234, distance: 209.1
click at [648, 234] on div at bounding box center [674, 231] width 535 height 85
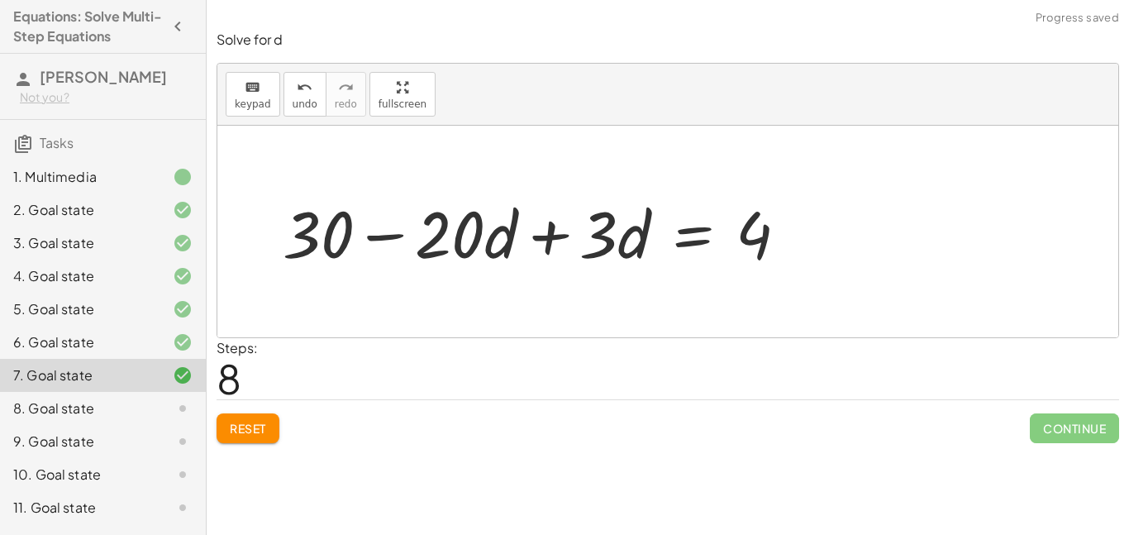
click at [579, 226] on div at bounding box center [541, 231] width 535 height 85
click at [565, 231] on div at bounding box center [541, 231] width 535 height 85
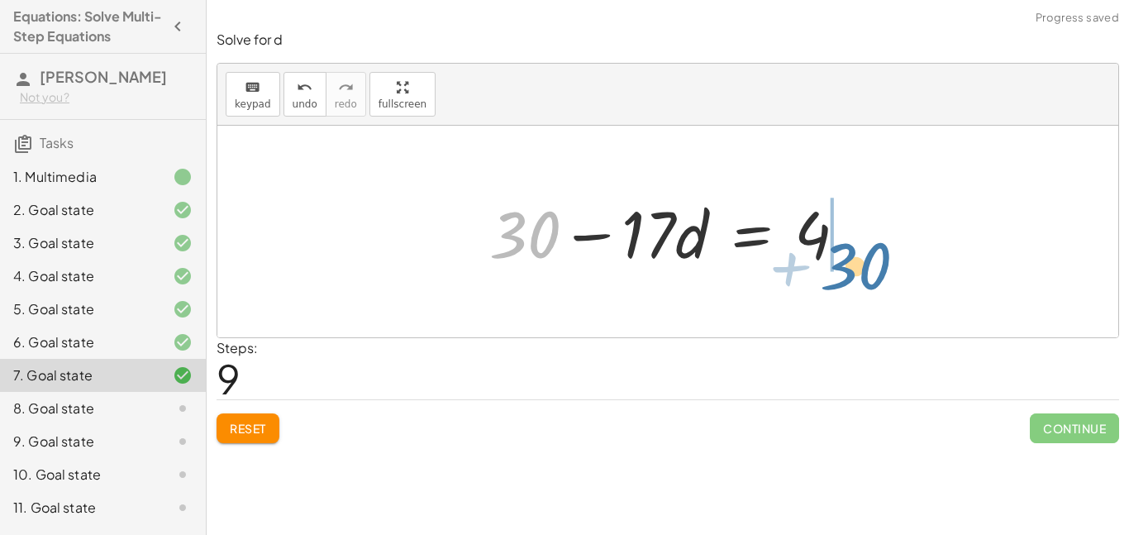
drag, startPoint x: 536, startPoint y: 231, endPoint x: 873, endPoint y: 258, distance: 338.3
click at [873, 258] on div "· 5 · ( + 6 − · 4 · d ) = + · 2 · d + 3 − · 5 · d + 1 + · 5 · 6 − · 5 · 4 · d =…" at bounding box center [667, 232] width 901 height 212
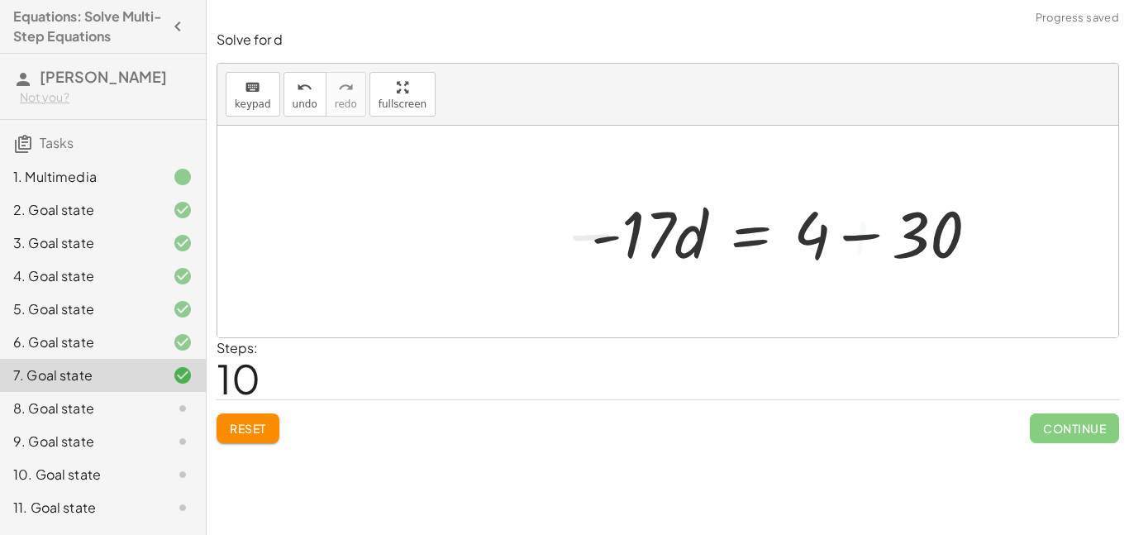
click at [864, 230] on div at bounding box center [791, 231] width 417 height 85
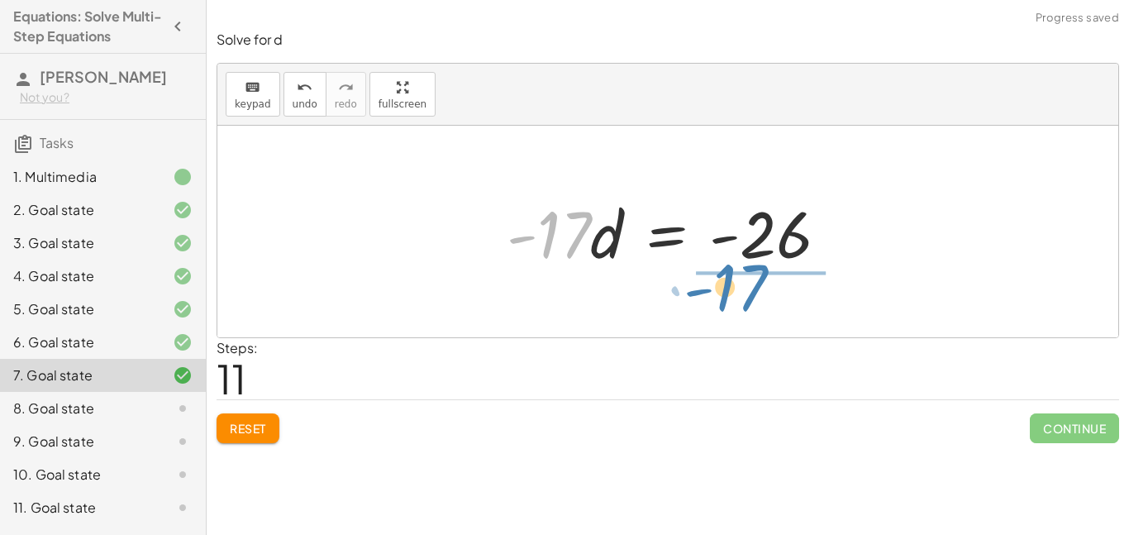
drag, startPoint x: 571, startPoint y: 232, endPoint x: 755, endPoint y: 283, distance: 190.3
click at [755, 283] on div "· 5 · ( + 6 − · 4 · d ) = + · 2 · d + 3 − · 5 · d + 1 + · 5 · 6 − · 5 · 4 · d =…" at bounding box center [667, 232] width 901 height 212
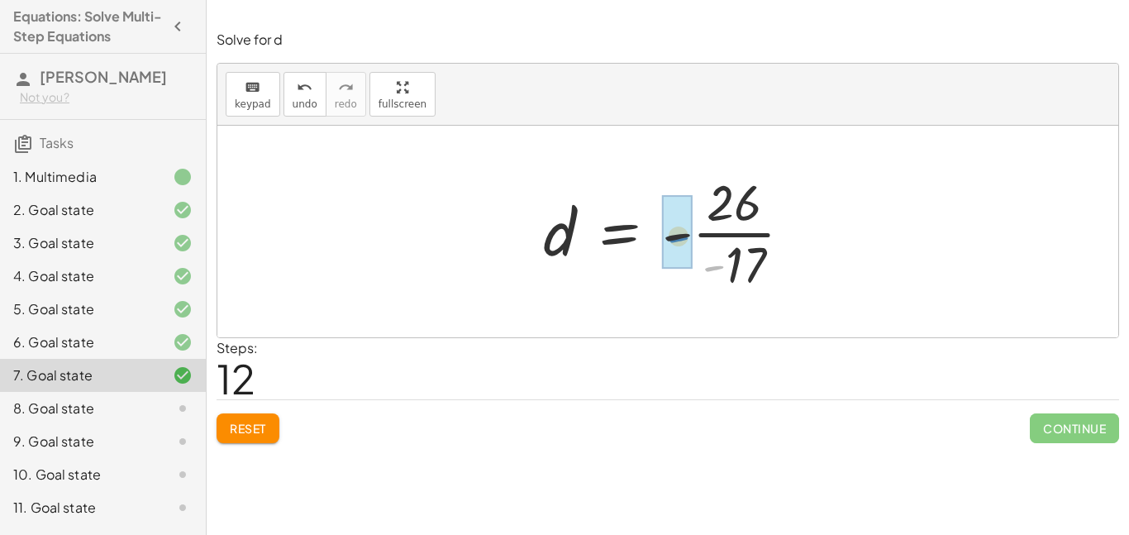
drag, startPoint x: 712, startPoint y: 269, endPoint x: 673, endPoint y: 238, distance: 50.1
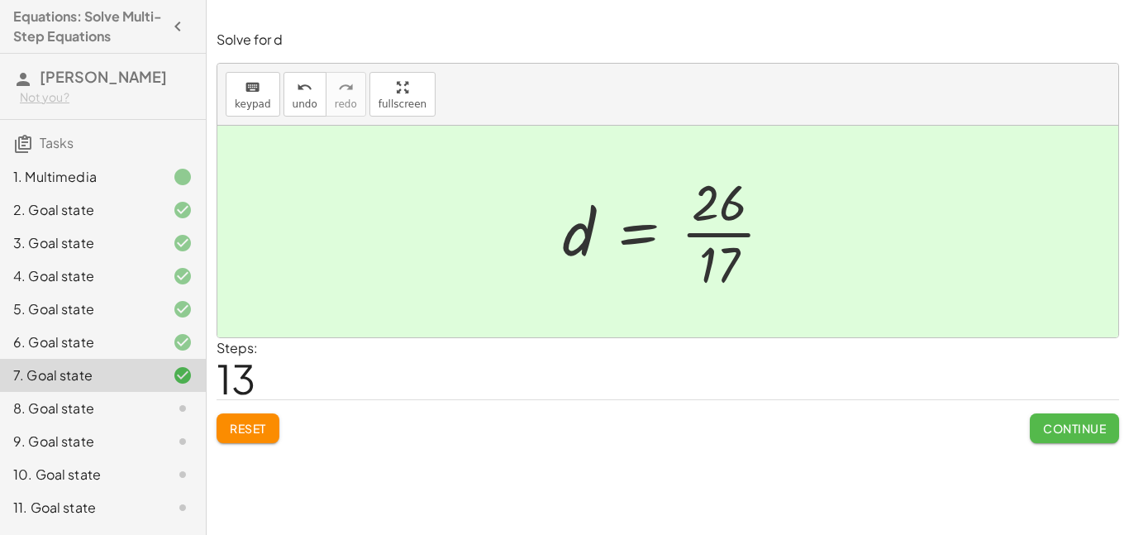
click at [1068, 421] on span "Continue" at bounding box center [1074, 428] width 63 height 15
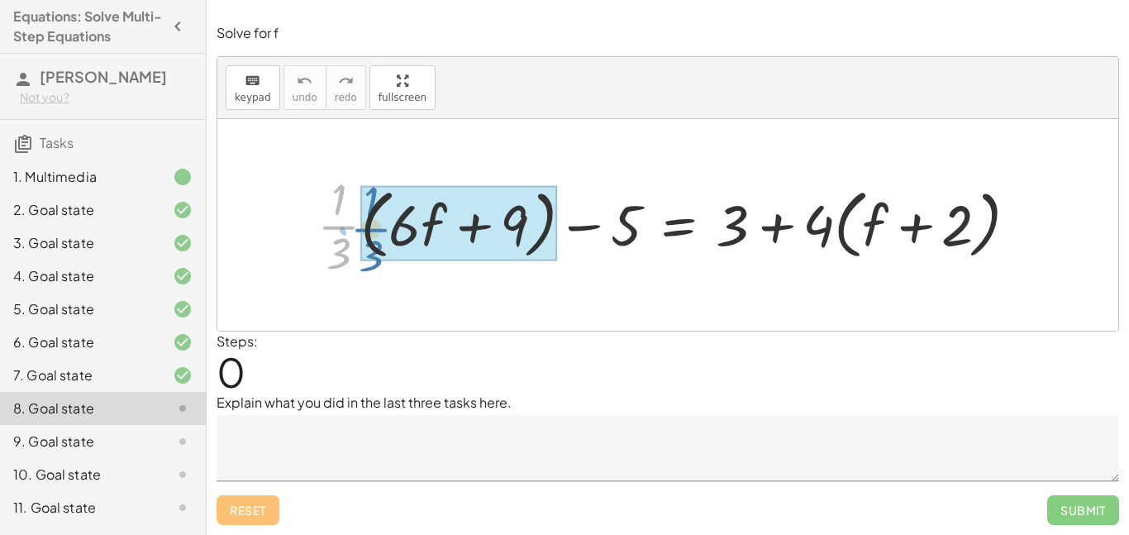
drag, startPoint x: 343, startPoint y: 236, endPoint x: 379, endPoint y: 238, distance: 35.6
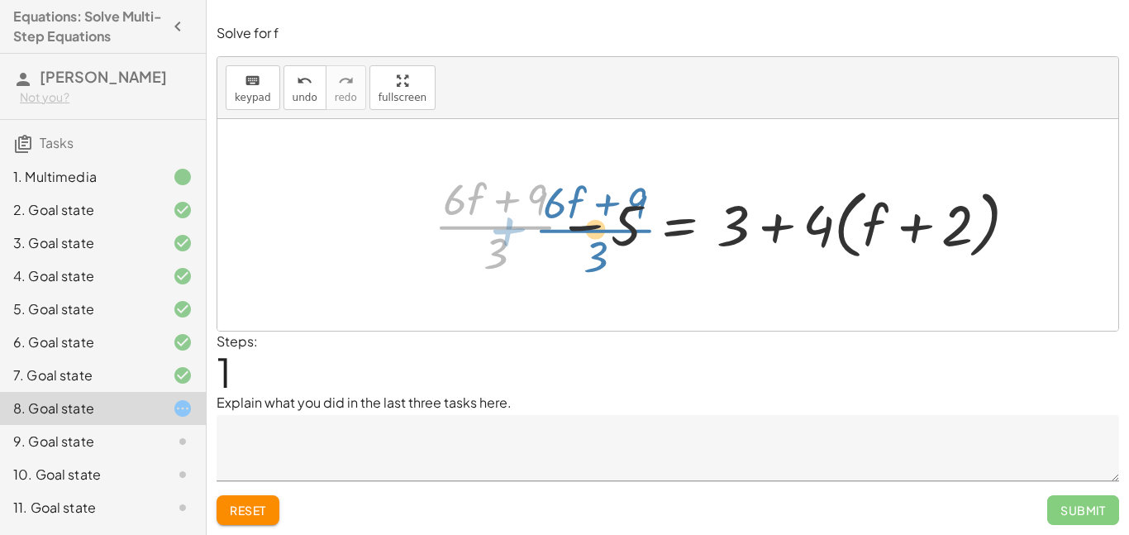
drag, startPoint x: 523, startPoint y: 224, endPoint x: 554, endPoint y: 220, distance: 30.9
click at [554, 220] on div at bounding box center [732, 225] width 613 height 112
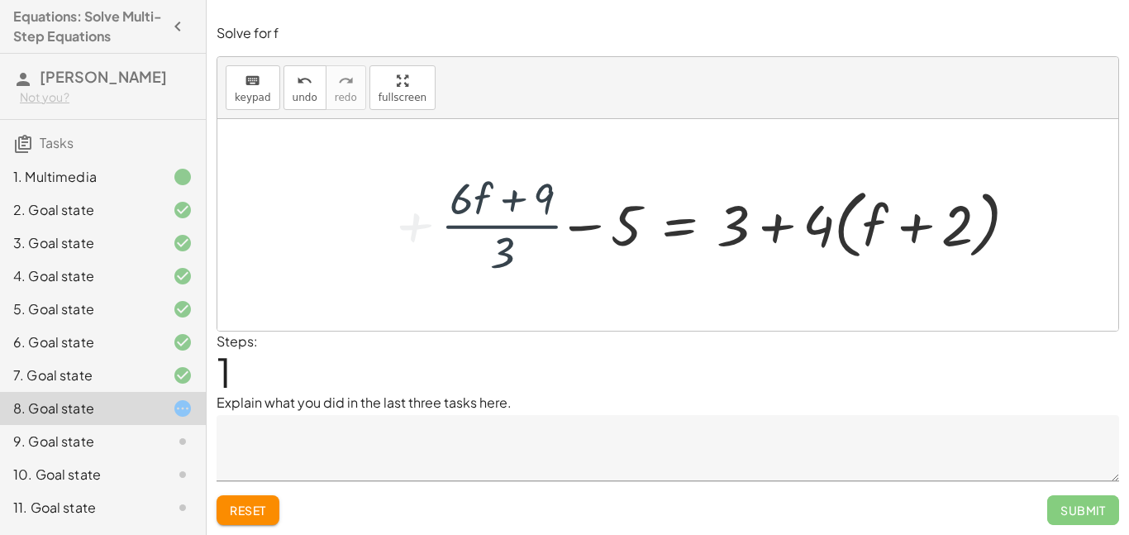
click at [596, 224] on div at bounding box center [732, 225] width 613 height 112
click at [590, 228] on div at bounding box center [732, 225] width 613 height 112
click at [770, 231] on div at bounding box center [732, 225] width 613 height 112
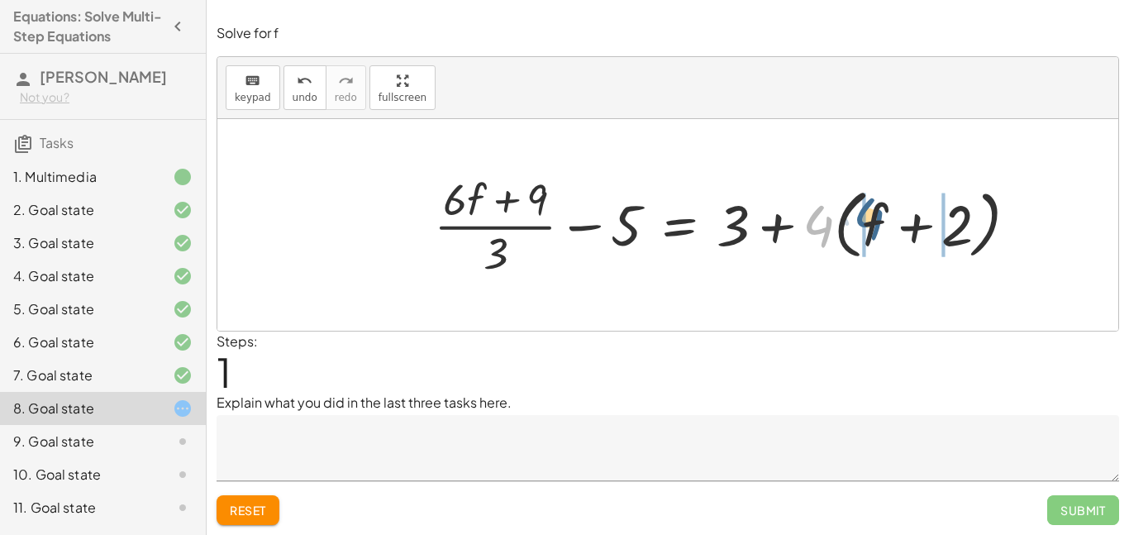
drag, startPoint x: 811, startPoint y: 231, endPoint x: 866, endPoint y: 226, distance: 55.6
click at [866, 226] on div at bounding box center [732, 225] width 613 height 112
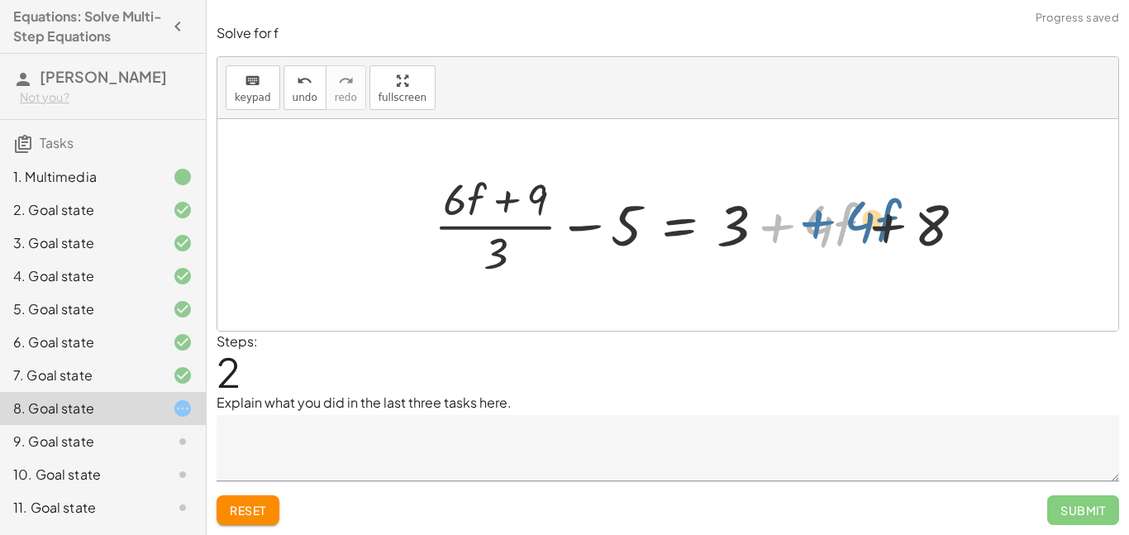
drag, startPoint x: 750, startPoint y: 222, endPoint x: 762, endPoint y: 218, distance: 13.1
click at [762, 218] on div at bounding box center [706, 225] width 560 height 112
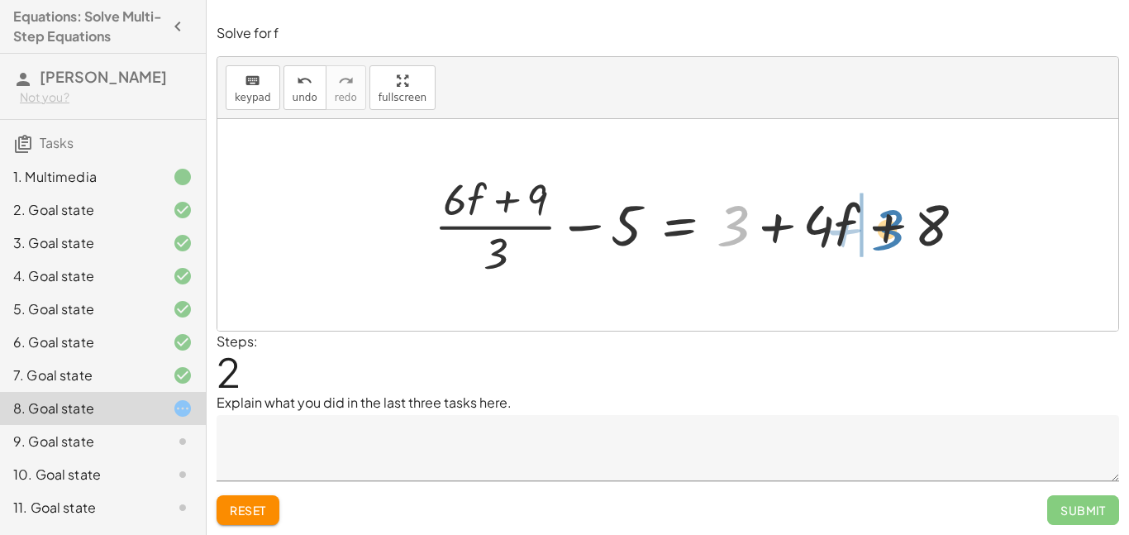
drag, startPoint x: 728, startPoint y: 219, endPoint x: 884, endPoint y: 223, distance: 155.4
click at [884, 223] on div at bounding box center [706, 225] width 560 height 112
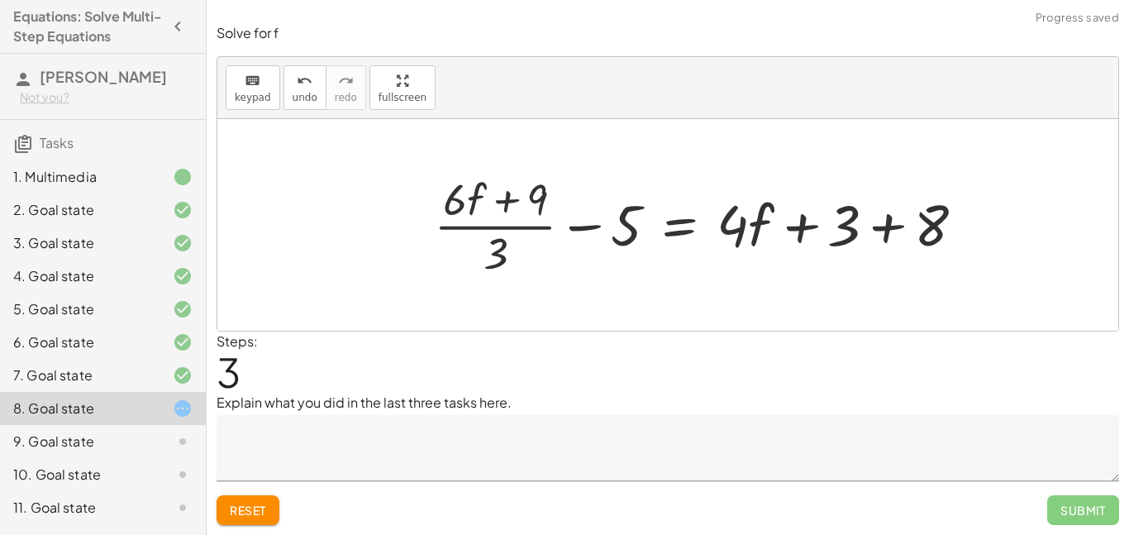
click at [884, 222] on div at bounding box center [706, 225] width 560 height 112
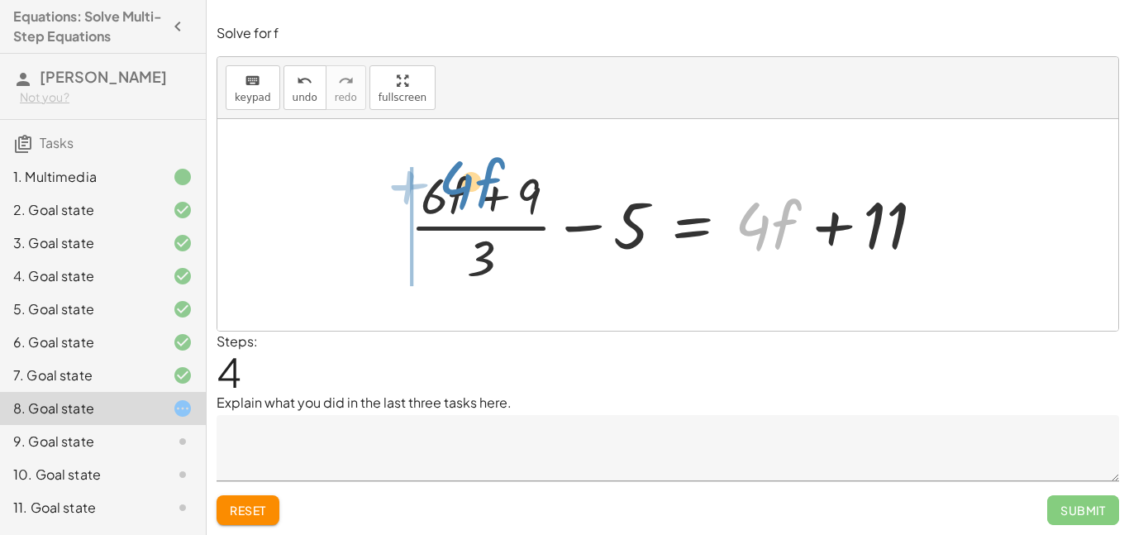
drag, startPoint x: 758, startPoint y: 247, endPoint x: 461, endPoint y: 207, distance: 299.5
click at [461, 207] on div at bounding box center [668, 224] width 533 height 127
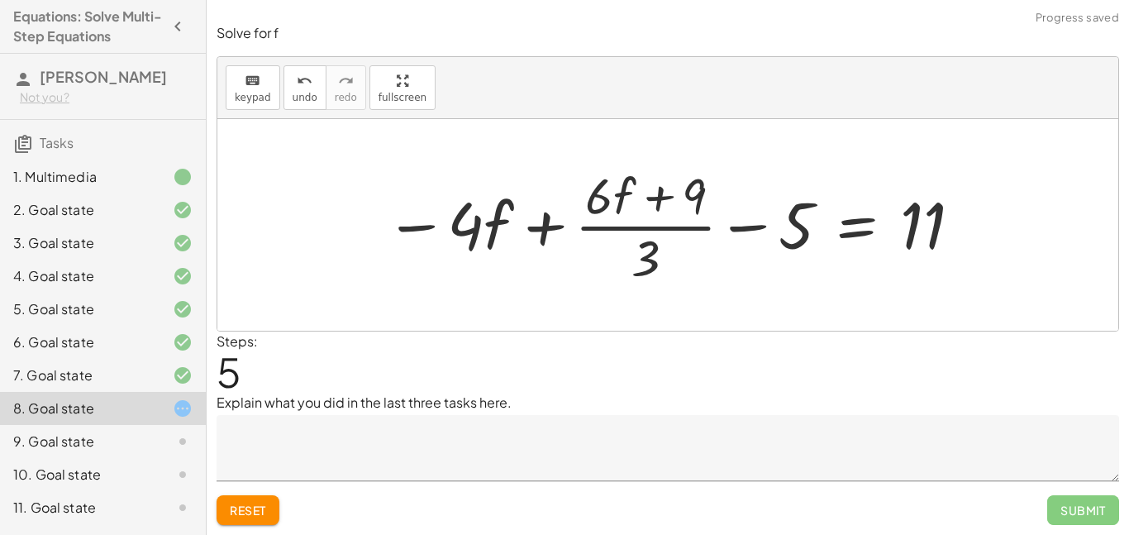
click at [561, 229] on div at bounding box center [674, 224] width 595 height 127
click at [553, 228] on div at bounding box center [674, 224] width 595 height 127
click at [512, 236] on div at bounding box center [657, 224] width 628 height 127
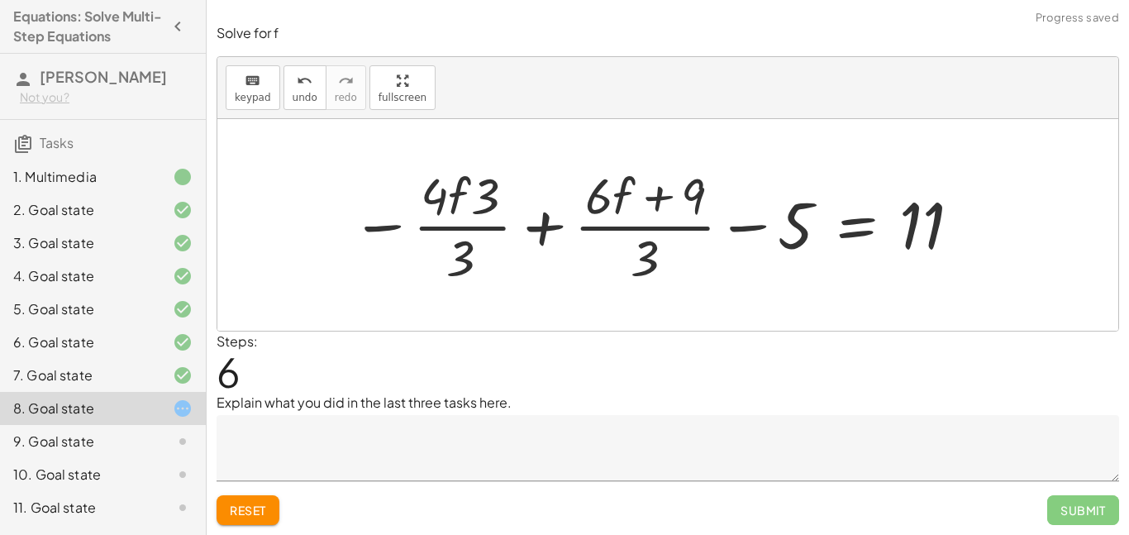
click at [591, 219] on div at bounding box center [657, 224] width 628 height 127
click at [258, 511] on span "Reset" at bounding box center [248, 510] width 36 height 15
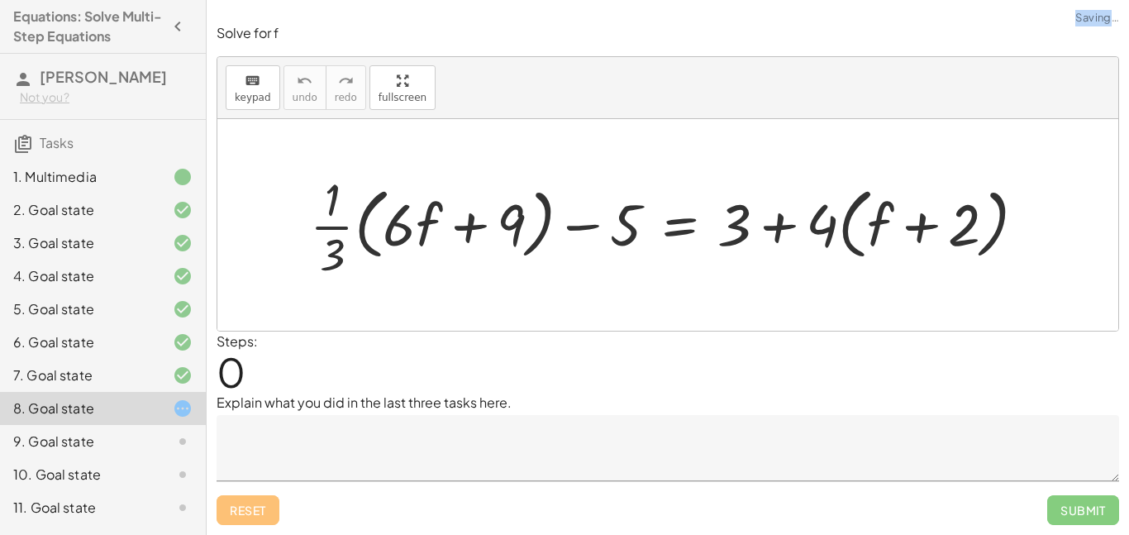
click at [258, 511] on div "Reset Submit" at bounding box center [668, 503] width 903 height 44
click at [363, 435] on textarea at bounding box center [668, 448] width 903 height 66
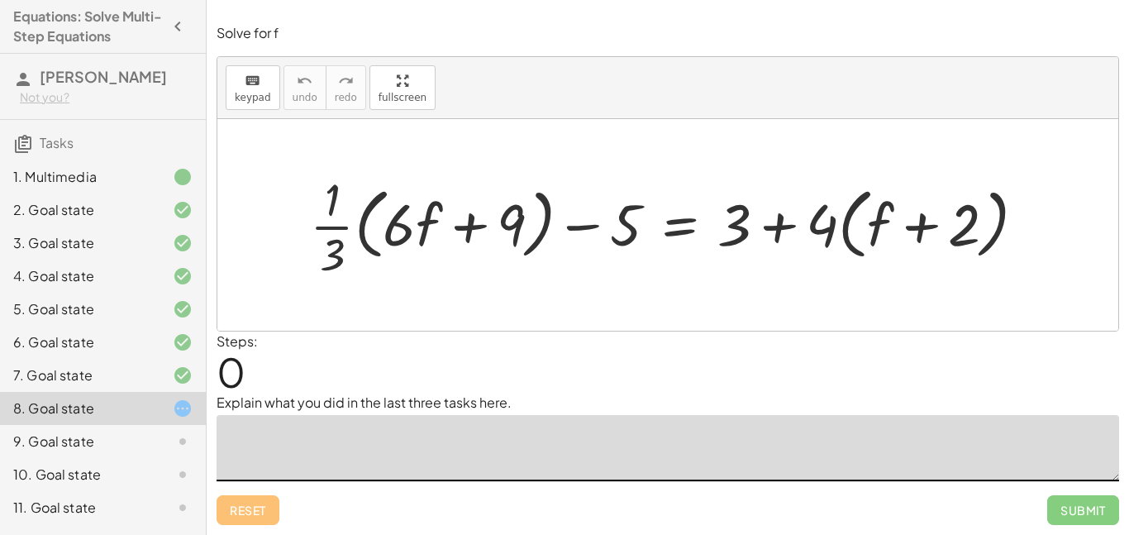
click at [499, 340] on div "Steps: 0" at bounding box center [668, 361] width 903 height 61
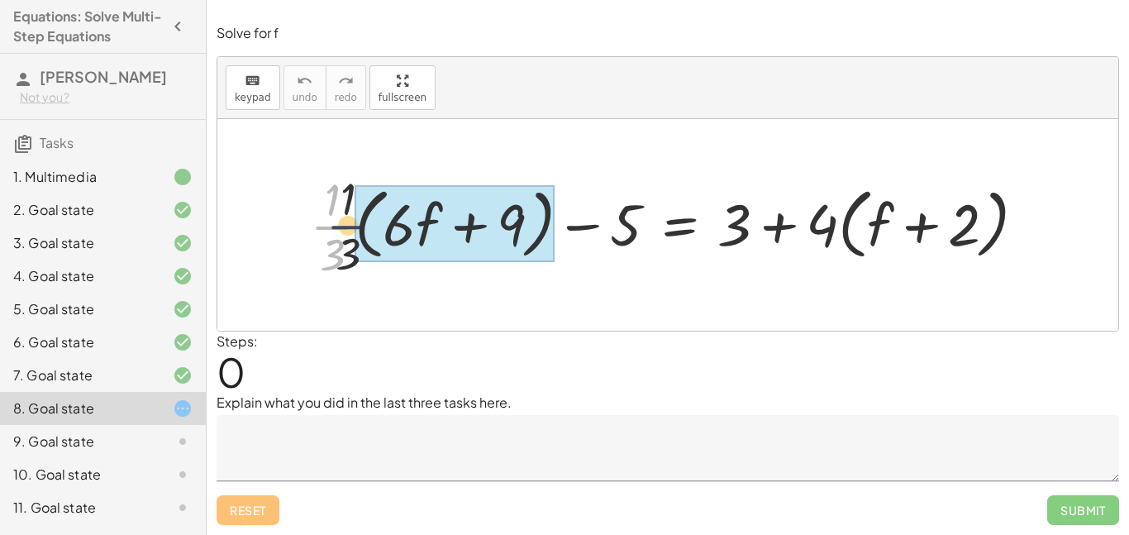
drag, startPoint x: 344, startPoint y: 234, endPoint x: 397, endPoint y: 234, distance: 52.9
click at [397, 234] on div at bounding box center [675, 225] width 746 height 114
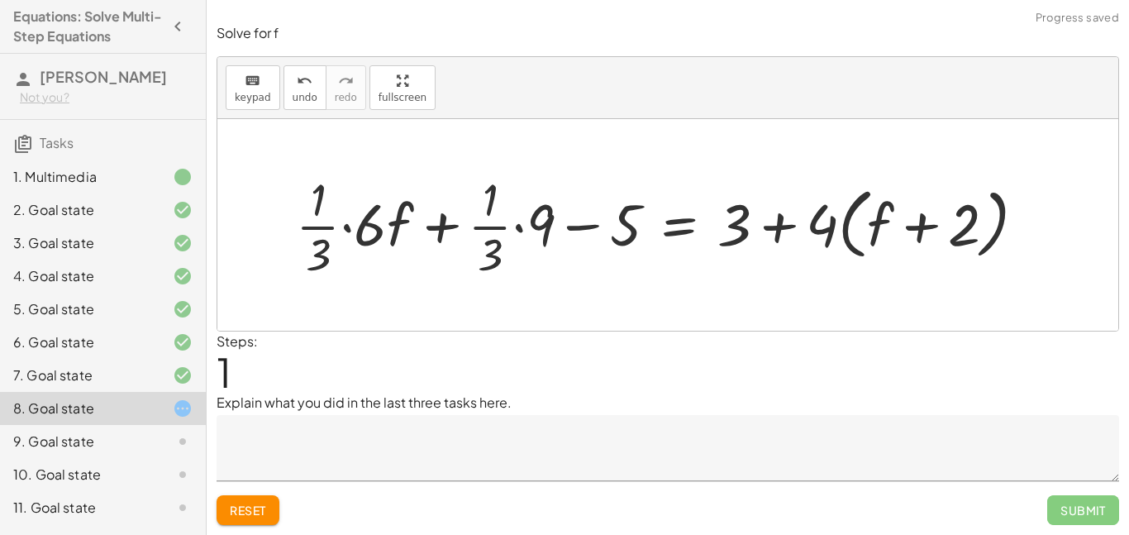
click at [348, 231] on div at bounding box center [668, 225] width 760 height 114
click at [446, 230] on div at bounding box center [690, 225] width 712 height 114
click at [514, 229] on div at bounding box center [690, 225] width 712 height 114
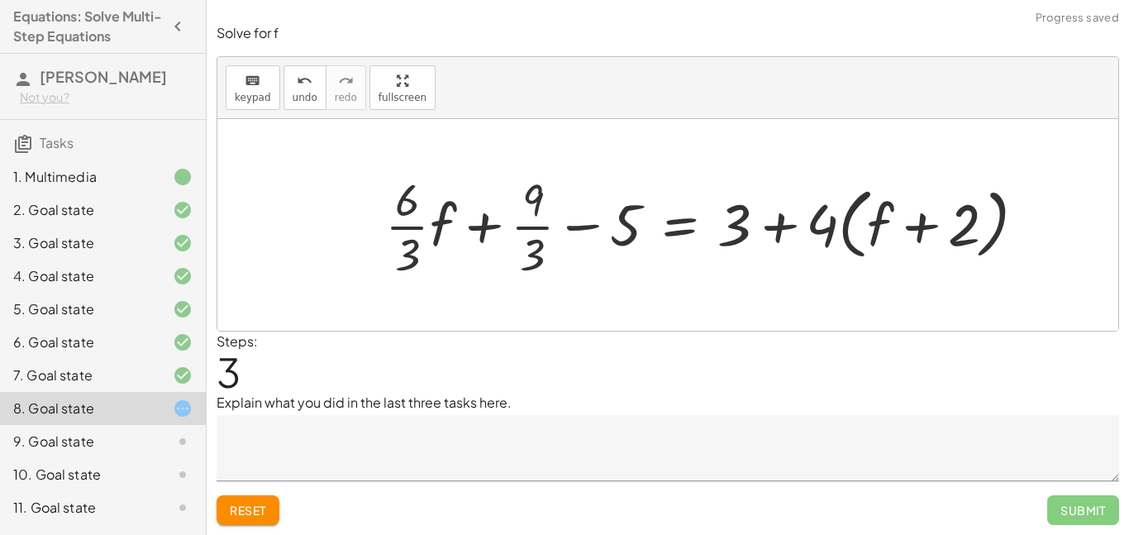
click at [439, 222] on div at bounding box center [712, 225] width 670 height 114
click at [445, 225] on div at bounding box center [715, 225] width 663 height 114
click at [492, 228] on div at bounding box center [717, 225] width 658 height 114
click at [534, 225] on div at bounding box center [717, 225] width 658 height 114
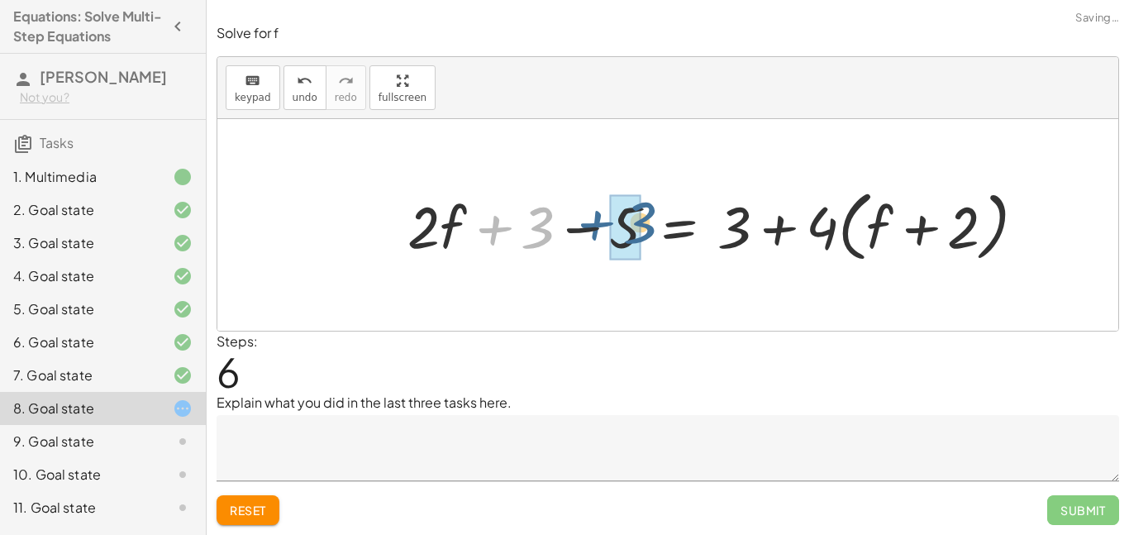
drag, startPoint x: 538, startPoint y: 224, endPoint x: 635, endPoint y: 218, distance: 96.9
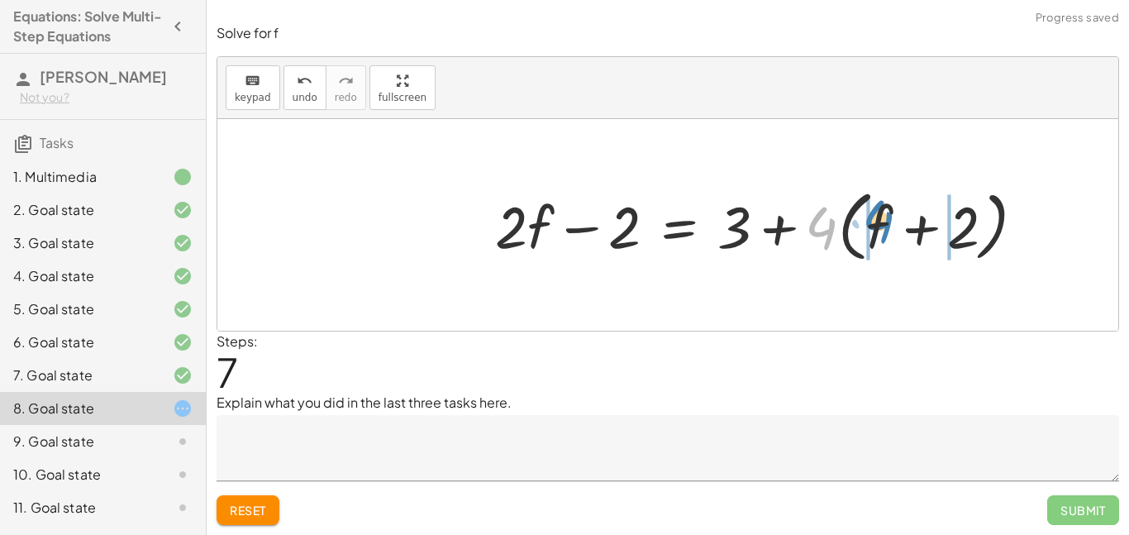
drag, startPoint x: 813, startPoint y: 226, endPoint x: 870, endPoint y: 220, distance: 57.4
click at [870, 220] on div at bounding box center [767, 224] width 560 height 85
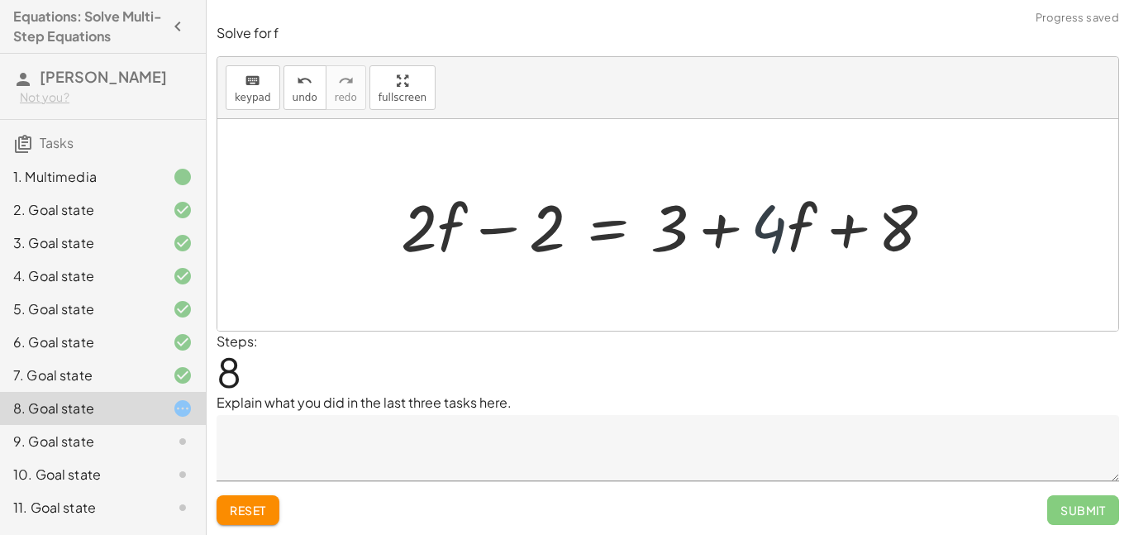
click at [774, 228] on div at bounding box center [674, 225] width 563 height 85
click at [720, 223] on div at bounding box center [674, 225] width 563 height 85
drag, startPoint x: 666, startPoint y: 224, endPoint x: 860, endPoint y: 224, distance: 193.4
click at [860, 224] on div at bounding box center [674, 225] width 563 height 85
click at [842, 222] on div at bounding box center [674, 225] width 563 height 85
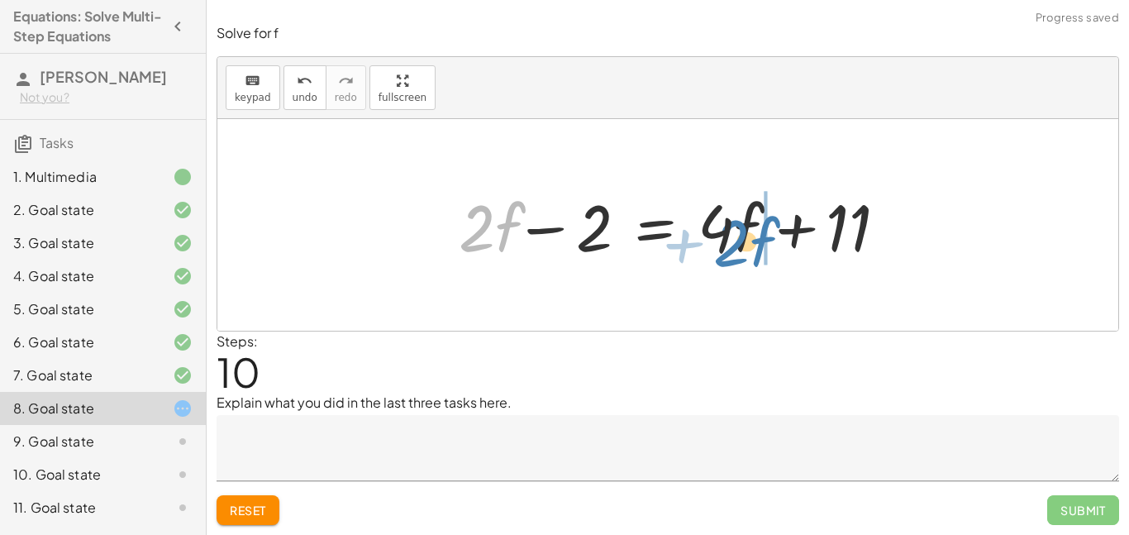
drag, startPoint x: 459, startPoint y: 233, endPoint x: 713, endPoint y: 246, distance: 254.9
click at [713, 246] on div at bounding box center [669, 225] width 458 height 85
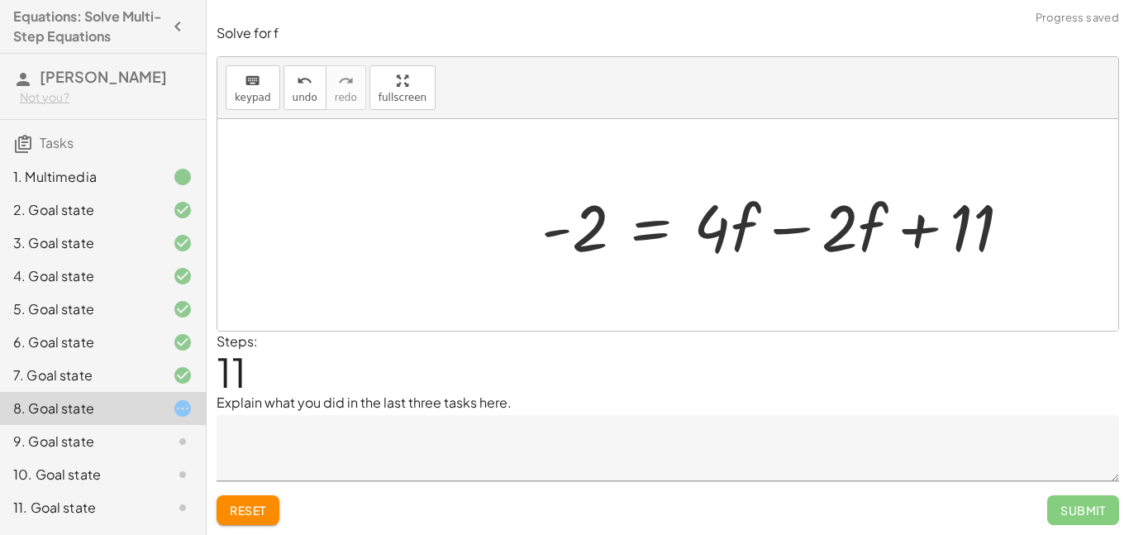
click at [807, 225] on div at bounding box center [782, 225] width 499 height 85
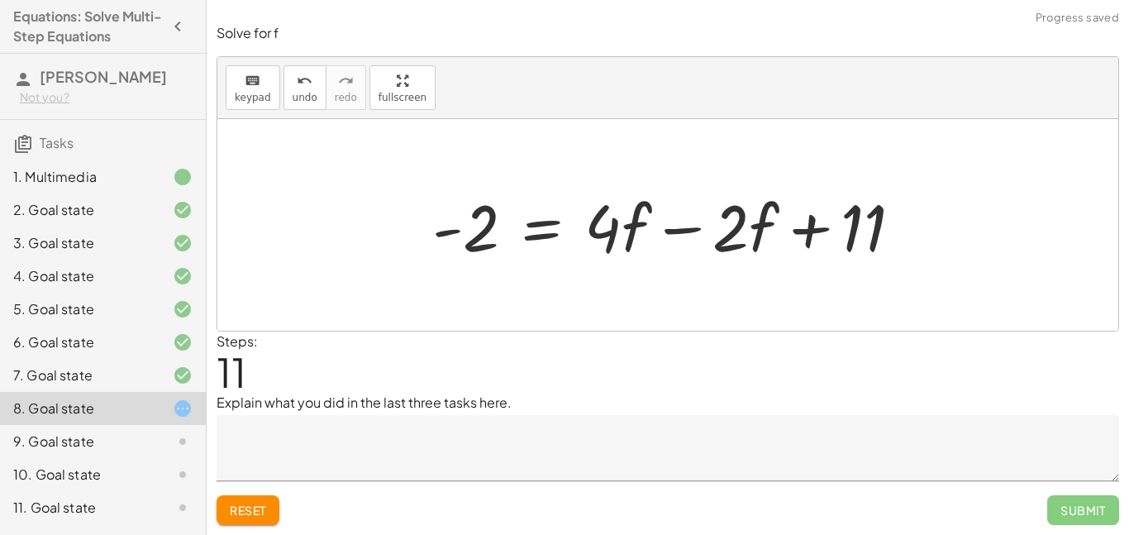
click at [704, 229] on div at bounding box center [673, 225] width 499 height 85
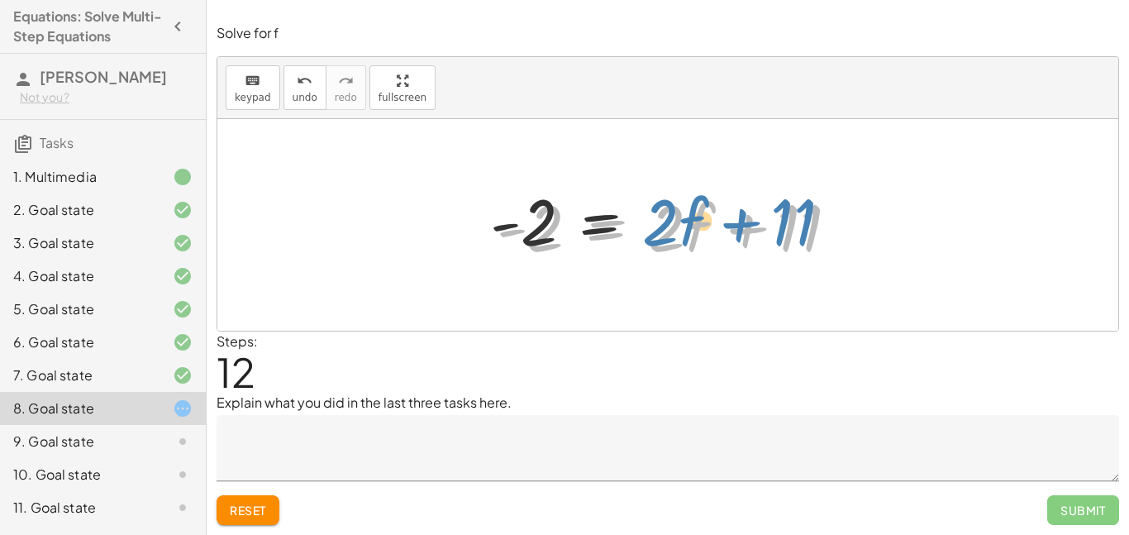
drag, startPoint x: 755, startPoint y: 236, endPoint x: 749, endPoint y: 230, distance: 8.8
click at [749, 230] on div at bounding box center [673, 225] width 371 height 85
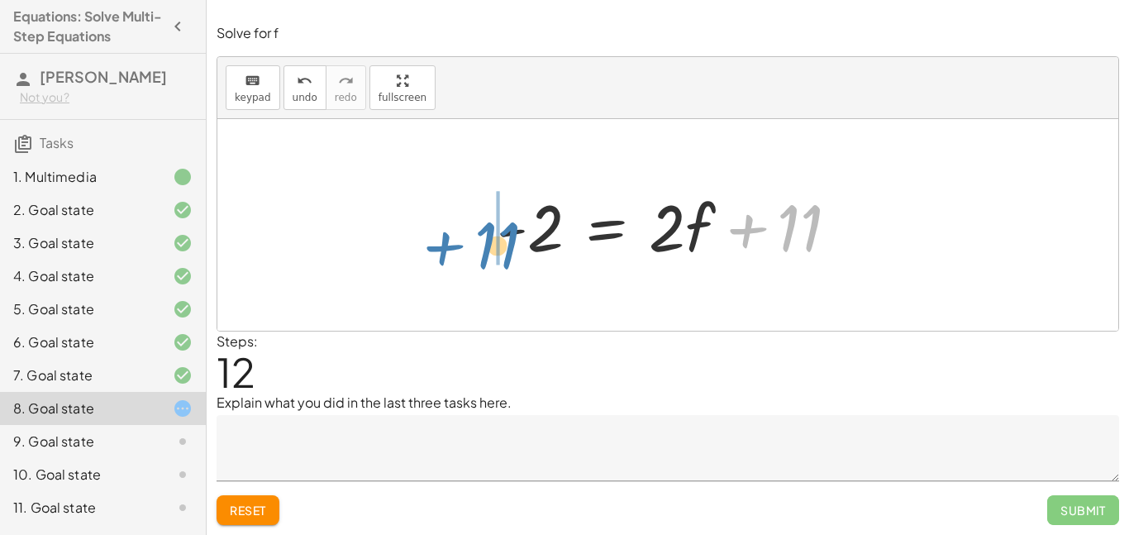
drag, startPoint x: 779, startPoint y: 226, endPoint x: 478, endPoint y: 244, distance: 302.2
click at [478, 244] on div "+ · · 1 · 3 · ( + · 6 · f + 9 ) − 5 = + 3 + · 4 · ( + f + 2 ) + · · 1 · 3 · 6 ·…" at bounding box center [668, 225] width 392 height 93
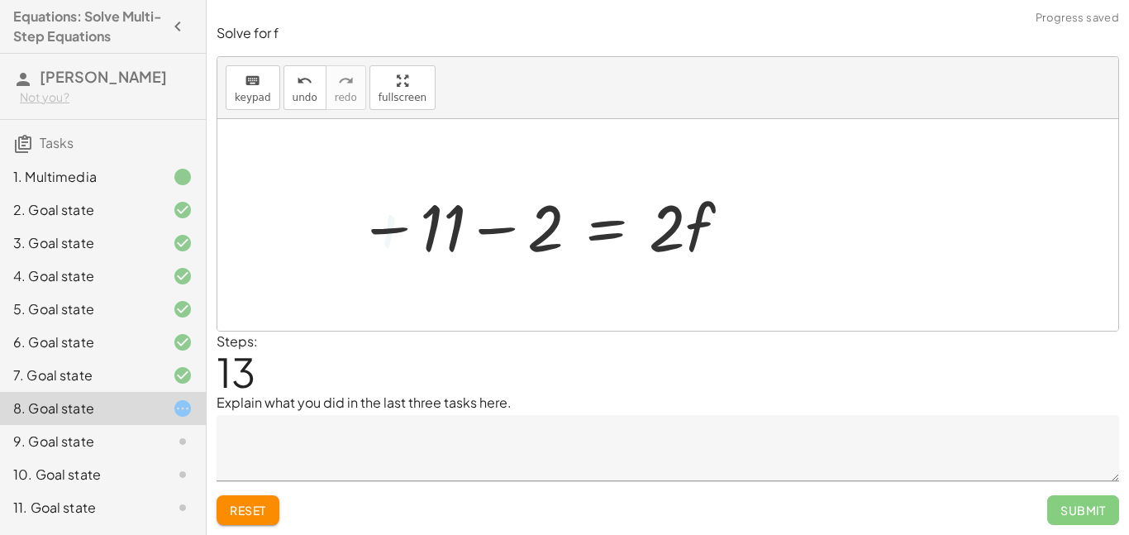
click at [501, 229] on div at bounding box center [546, 225] width 392 height 85
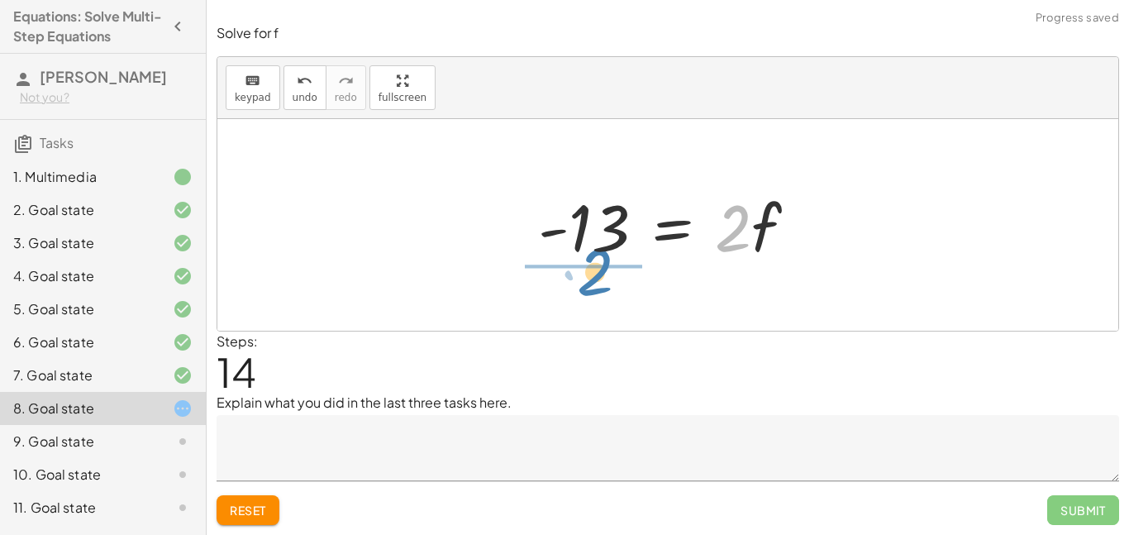
drag, startPoint x: 727, startPoint y: 236, endPoint x: 589, endPoint y: 280, distance: 144.8
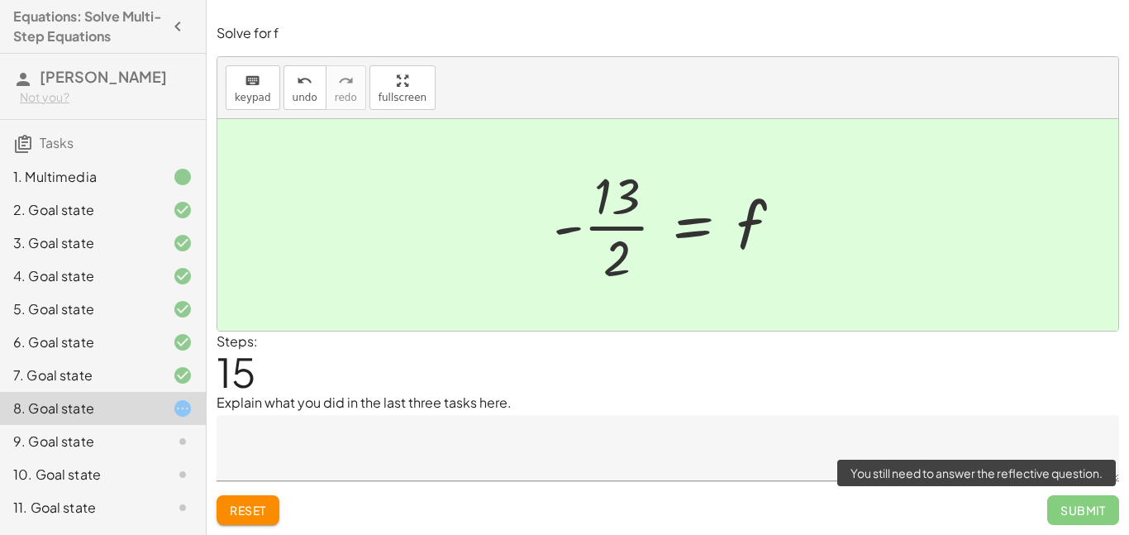
click at [1094, 523] on span "Submit" at bounding box center [1083, 510] width 72 height 30
click at [1092, 517] on span "Submit" at bounding box center [1083, 510] width 72 height 30
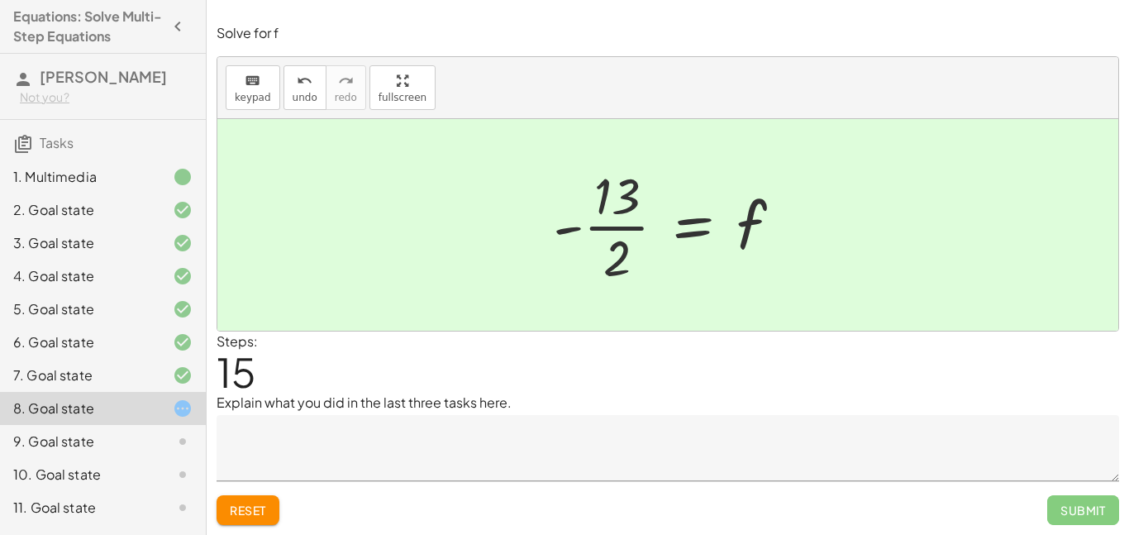
click at [711, 295] on div at bounding box center [667, 225] width 901 height 212
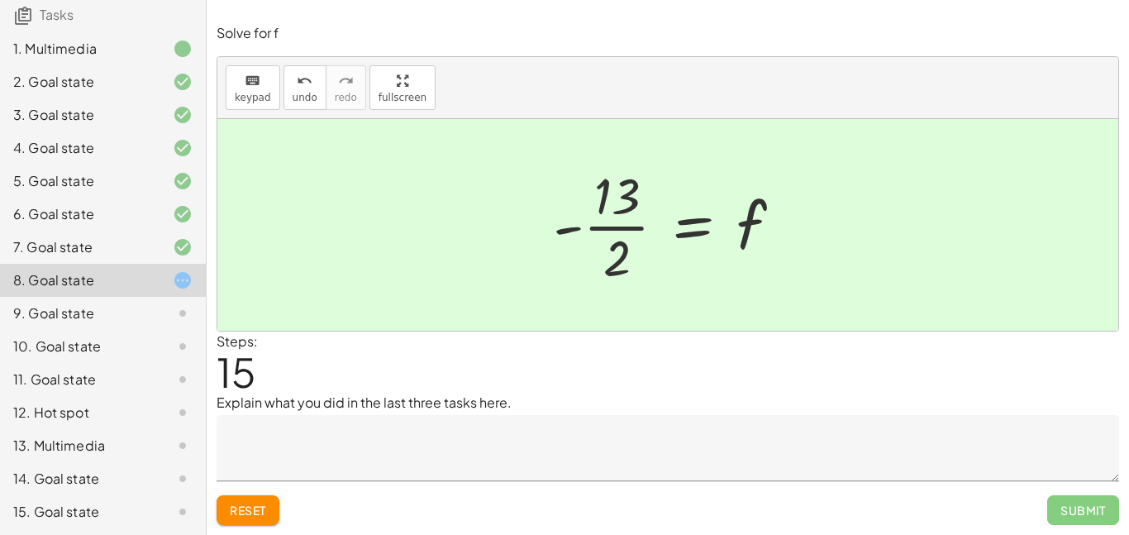
click at [571, 227] on div at bounding box center [674, 224] width 259 height 127
click at [611, 228] on div at bounding box center [674, 224] width 259 height 127
click at [611, 230] on div at bounding box center [674, 224] width 259 height 127
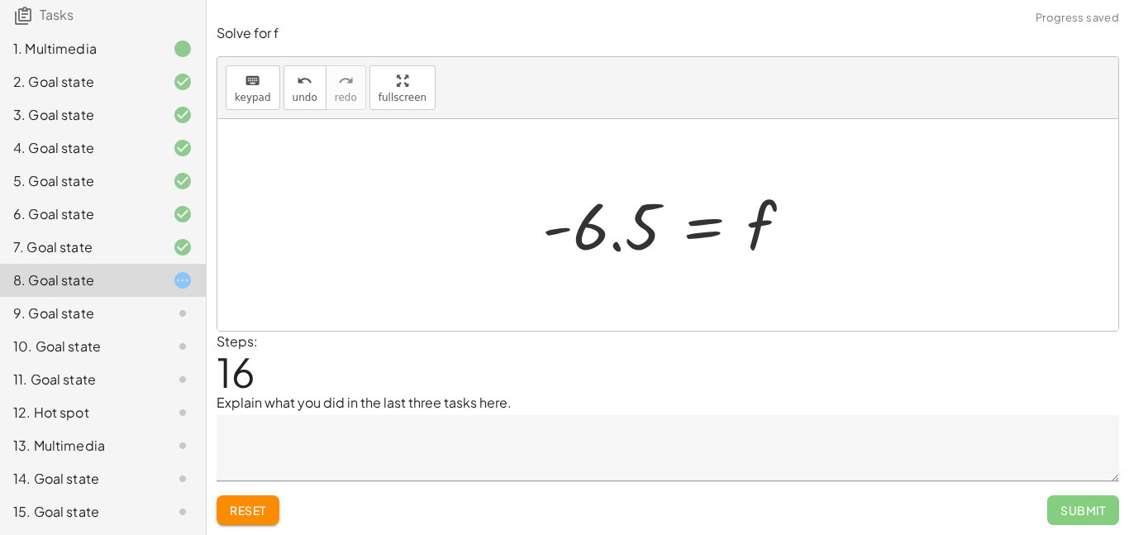
click at [652, 252] on div at bounding box center [673, 225] width 279 height 82
click at [631, 229] on div at bounding box center [674, 225] width 279 height 82
click at [293, 83] on div "undo" at bounding box center [305, 80] width 25 height 20
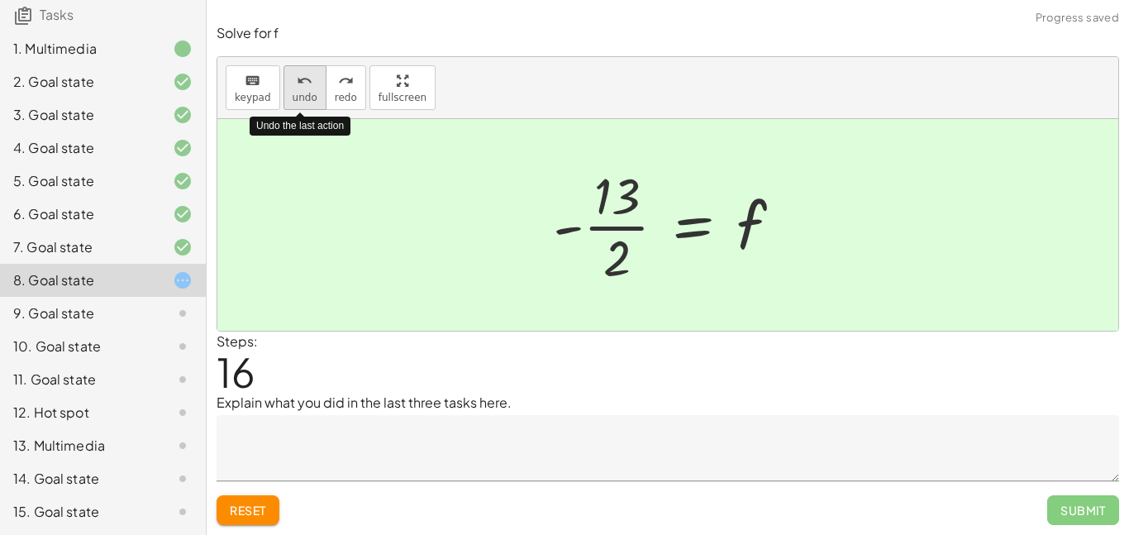
click at [293, 83] on div "undo" at bounding box center [305, 80] width 25 height 20
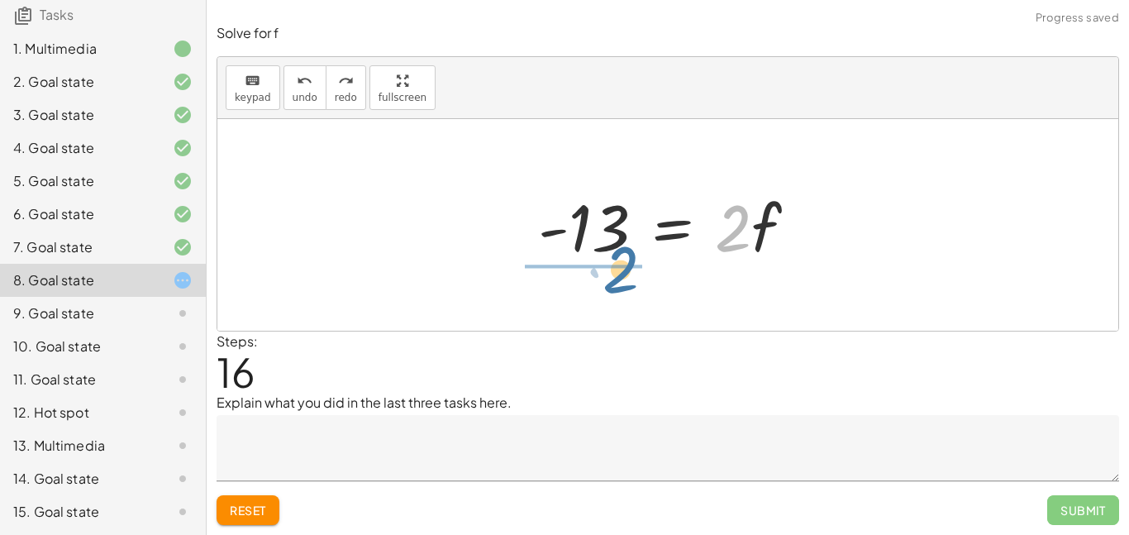
drag, startPoint x: 735, startPoint y: 223, endPoint x: 617, endPoint y: 265, distance: 124.7
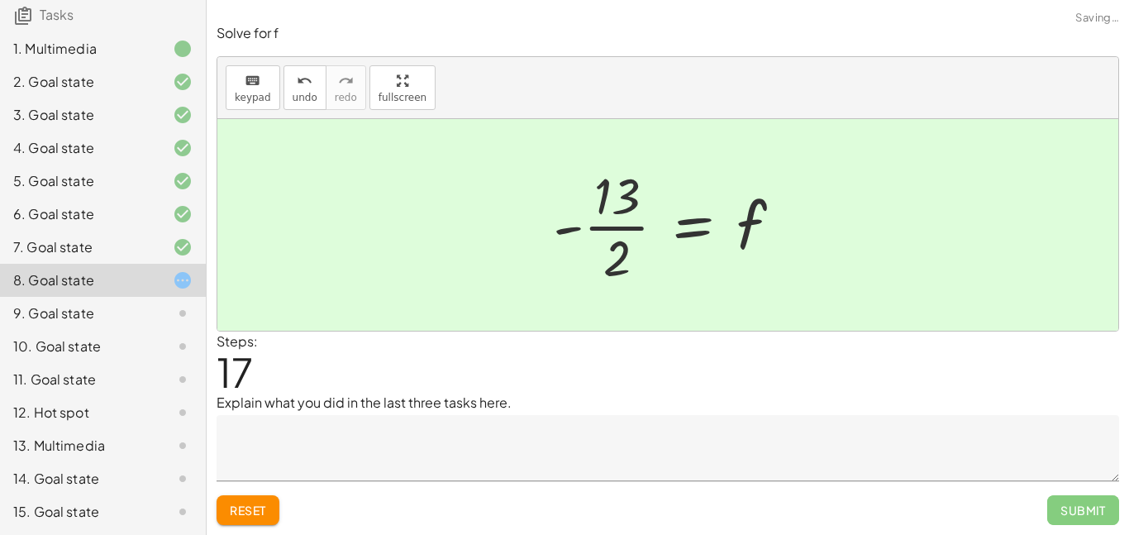
click at [932, 318] on div at bounding box center [667, 225] width 901 height 212
click at [249, 498] on button "Reset" at bounding box center [248, 510] width 63 height 30
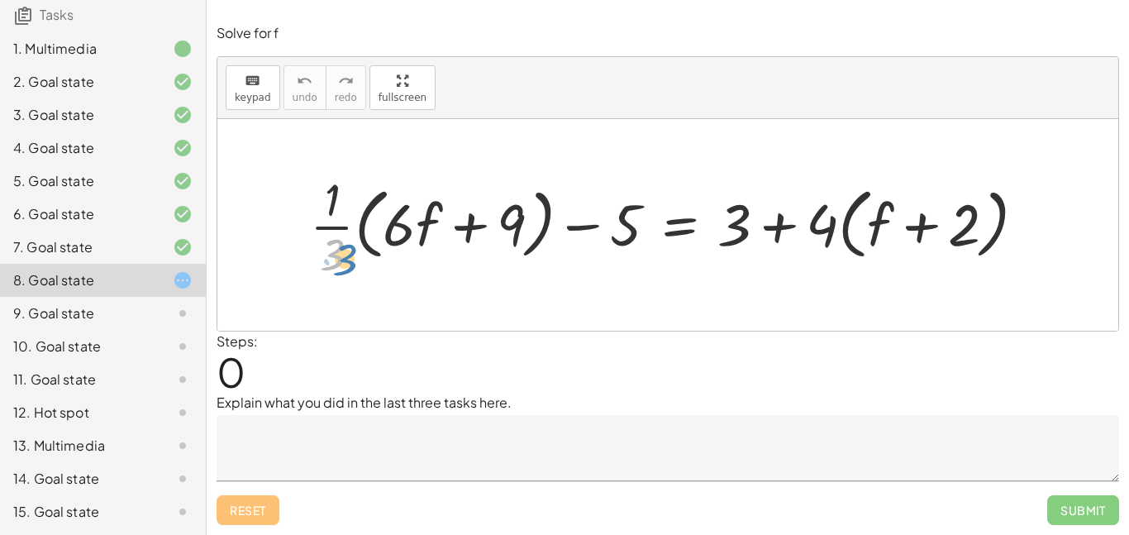
drag, startPoint x: 350, startPoint y: 262, endPoint x: 337, endPoint y: 256, distance: 13.7
click at [337, 256] on div at bounding box center [675, 225] width 746 height 114
drag, startPoint x: 332, startPoint y: 217, endPoint x: 307, endPoint y: 192, distance: 35.1
click at [307, 192] on div at bounding box center [675, 225] width 746 height 114
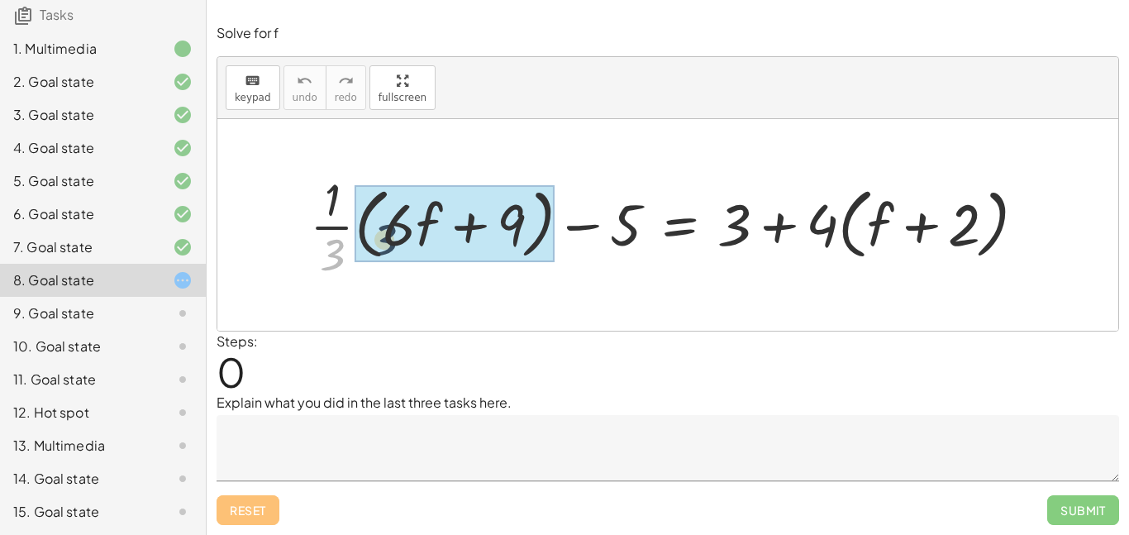
drag, startPoint x: 339, startPoint y: 260, endPoint x: 392, endPoint y: 241, distance: 56.2
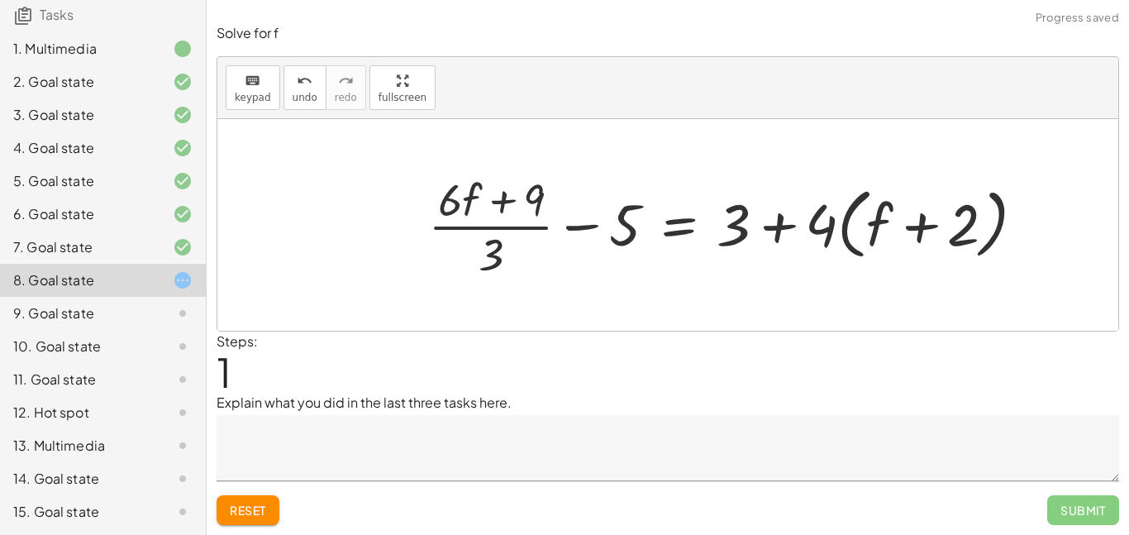
click at [274, 509] on button "Reset" at bounding box center [248, 510] width 63 height 30
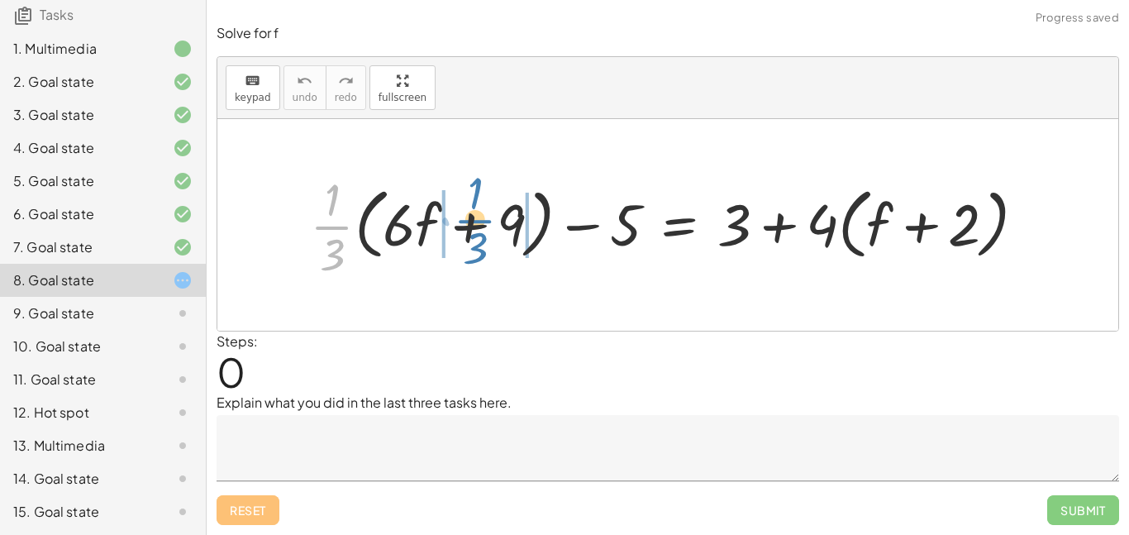
drag, startPoint x: 326, startPoint y: 229, endPoint x: 482, endPoint y: 225, distance: 155.4
click at [482, 225] on div at bounding box center [675, 225] width 746 height 114
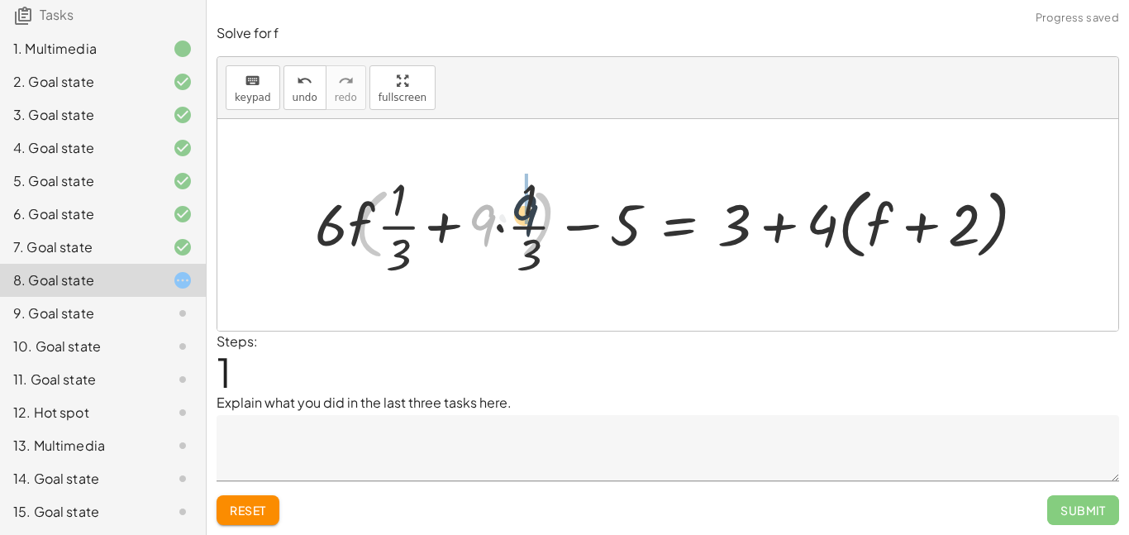
drag, startPoint x: 482, startPoint y: 225, endPoint x: 522, endPoint y: 217, distance: 41.2
click at [522, 217] on div at bounding box center [675, 225] width 746 height 114
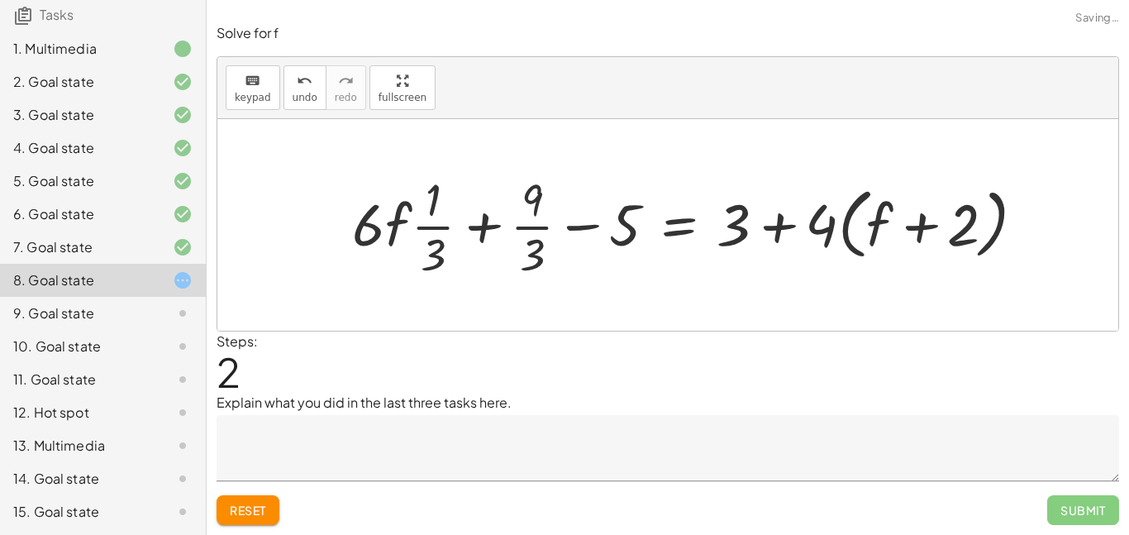
click at [519, 227] on div at bounding box center [695, 225] width 703 height 114
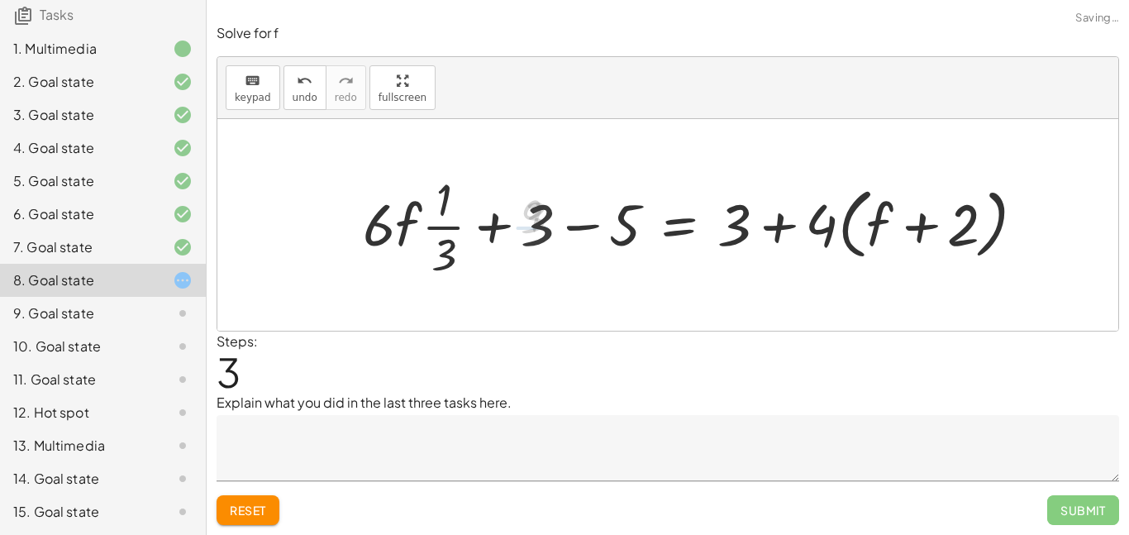
click at [462, 226] on div at bounding box center [701, 225] width 692 height 114
click at [460, 226] on div at bounding box center [701, 225] width 692 height 114
click at [439, 229] on div at bounding box center [701, 225] width 692 height 114
click at [396, 226] on div at bounding box center [701, 225] width 692 height 114
drag, startPoint x: 543, startPoint y: 217, endPoint x: 640, endPoint y: 220, distance: 96.7
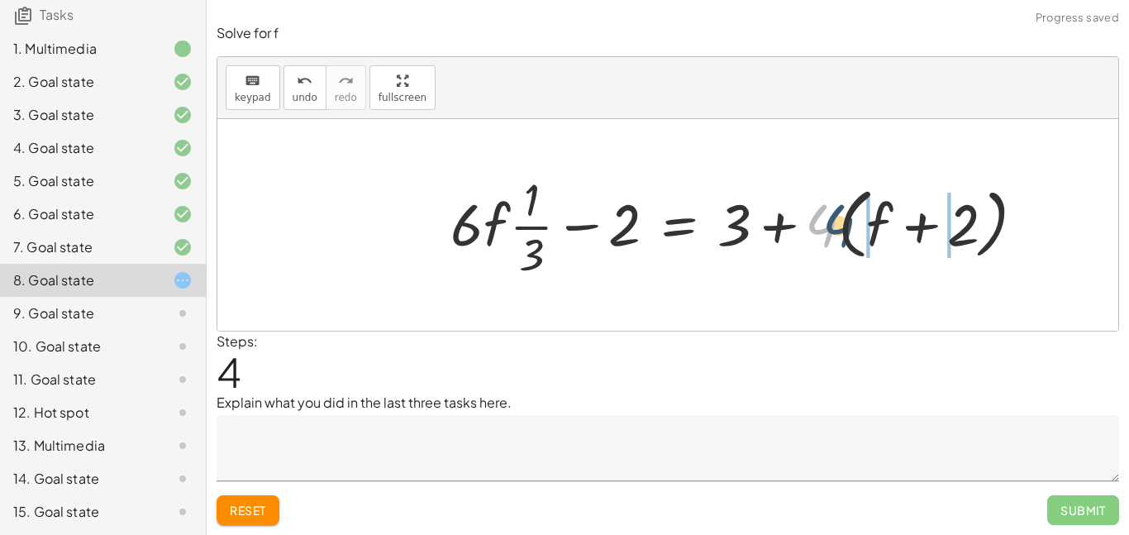
drag, startPoint x: 823, startPoint y: 225, endPoint x: 882, endPoint y: 227, distance: 58.7
click at [882, 227] on div at bounding box center [744, 225] width 604 height 114
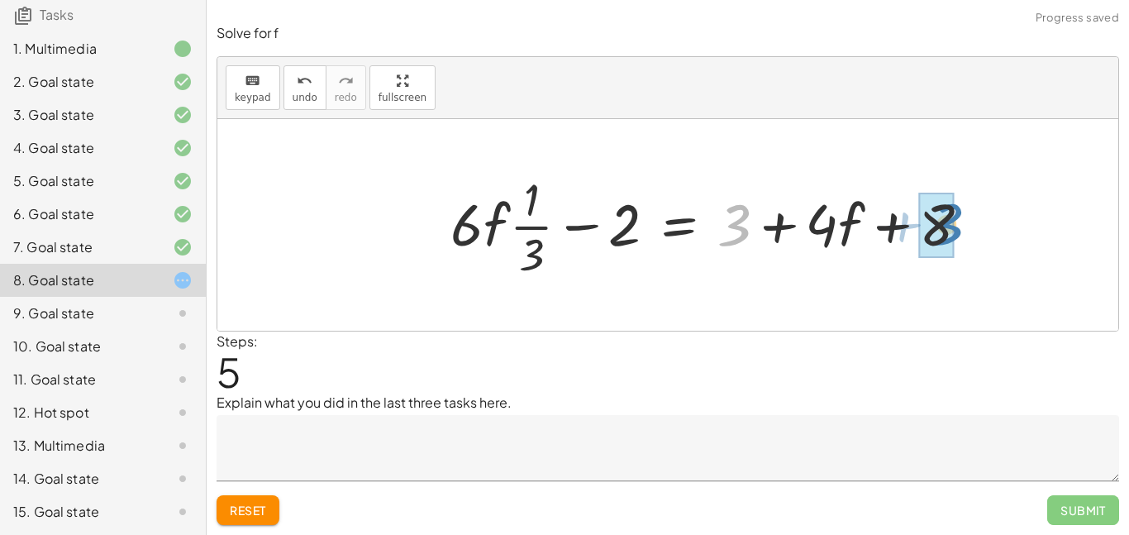
drag, startPoint x: 741, startPoint y: 224, endPoint x: 949, endPoint y: 224, distance: 208.3
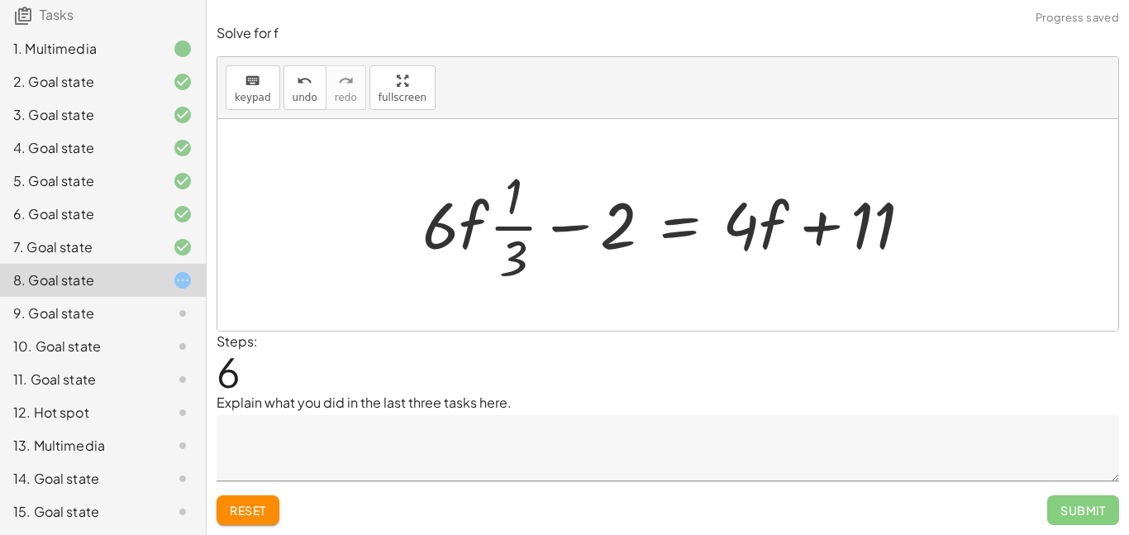
click at [444, 233] on div at bounding box center [673, 224] width 519 height 127
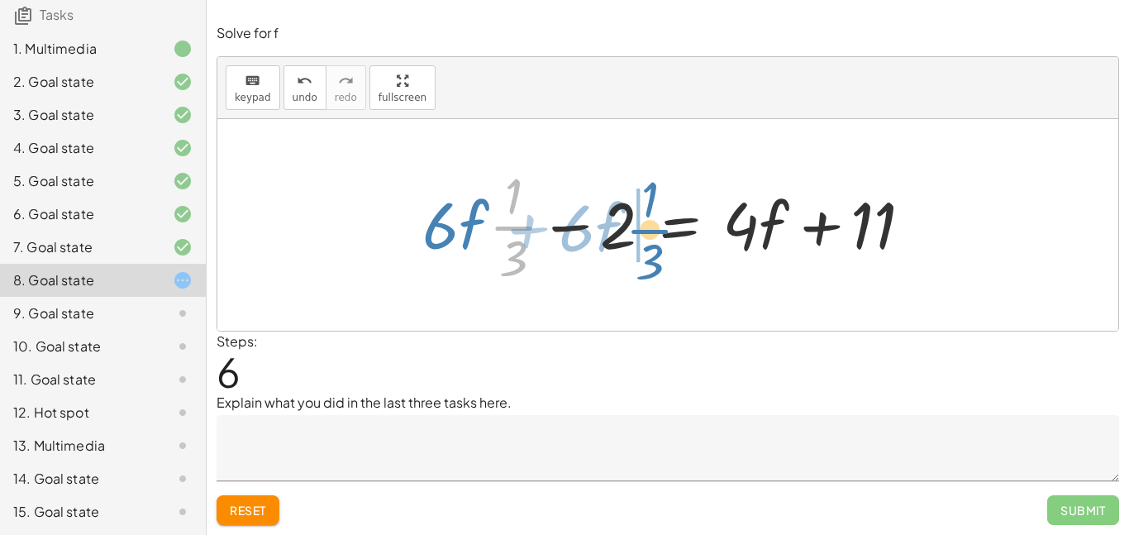
drag, startPoint x: 525, startPoint y: 226, endPoint x: 660, endPoint y: 230, distance: 134.8
click at [660, 230] on div at bounding box center [673, 224] width 519 height 127
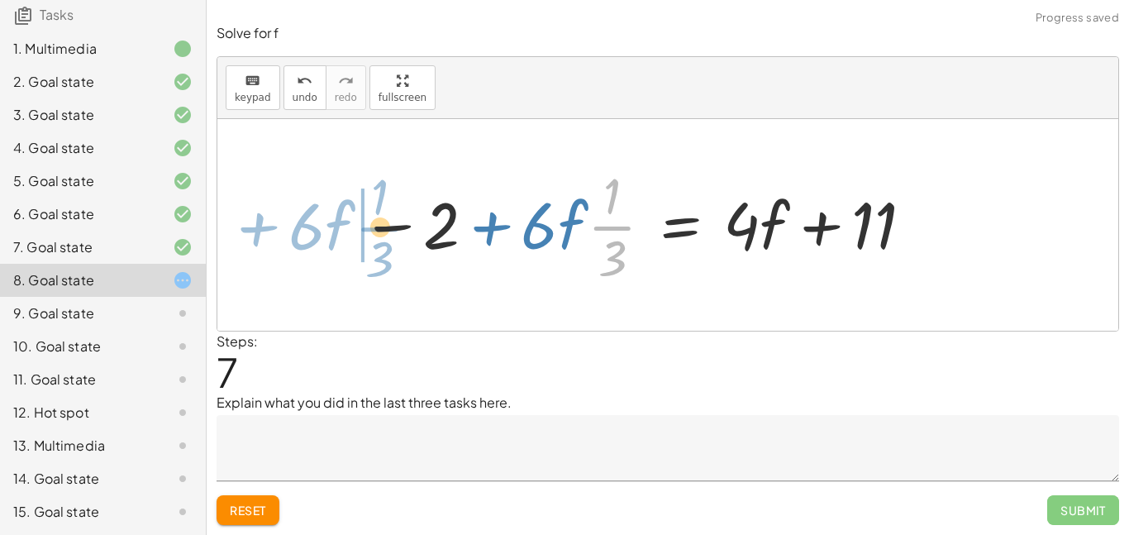
drag, startPoint x: 607, startPoint y: 226, endPoint x: 357, endPoint y: 225, distance: 249.6
click at [357, 225] on div at bounding box center [638, 224] width 570 height 127
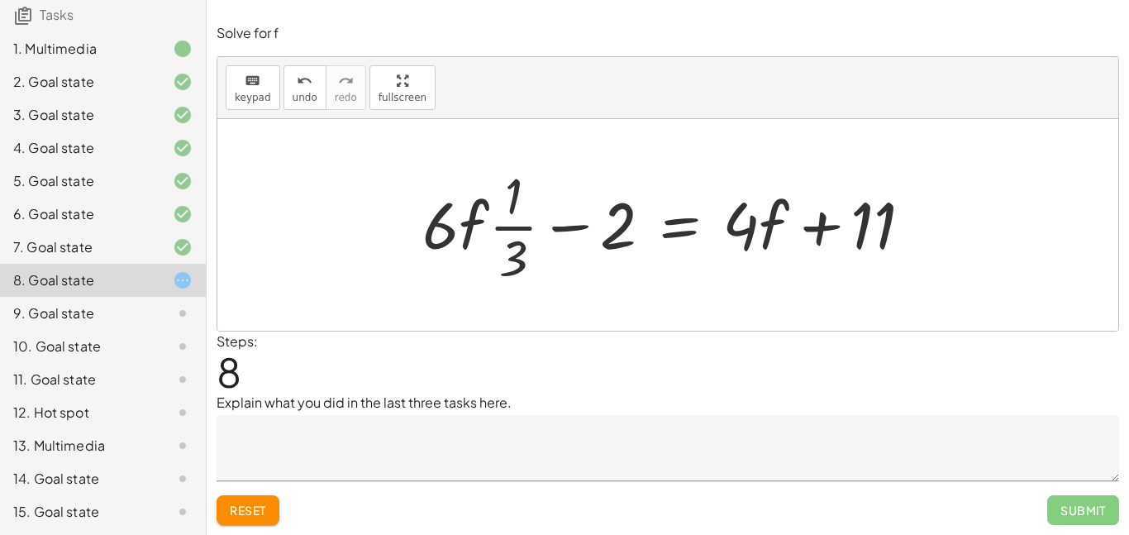
click at [250, 510] on span "Reset" at bounding box center [248, 510] width 36 height 15
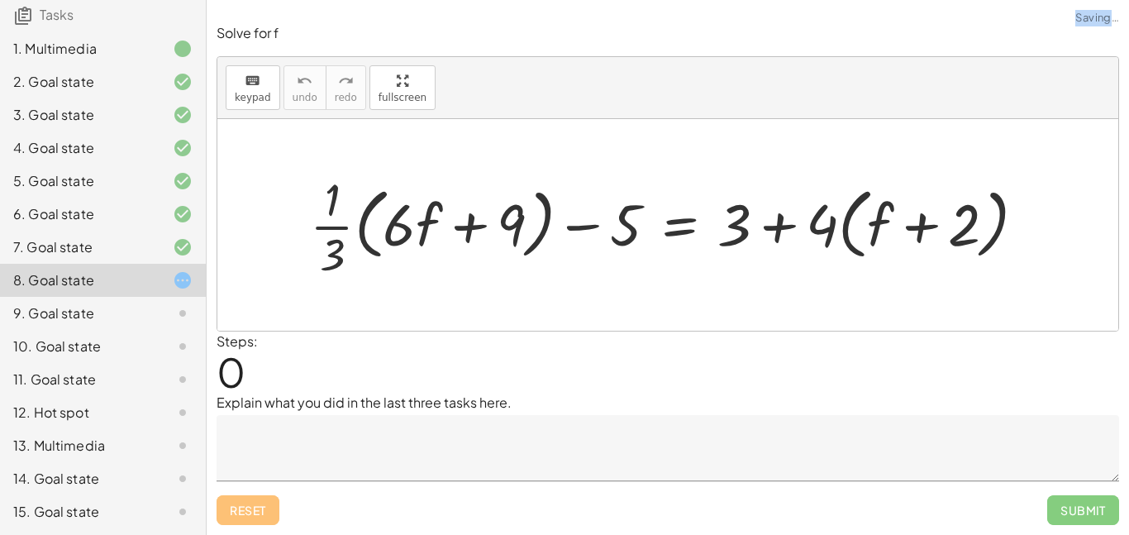
click at [250, 510] on div "Reset Submit" at bounding box center [668, 503] width 903 height 44
drag, startPoint x: 333, startPoint y: 227, endPoint x: 406, endPoint y: 225, distance: 72.8
click at [406, 225] on div at bounding box center [675, 225] width 746 height 114
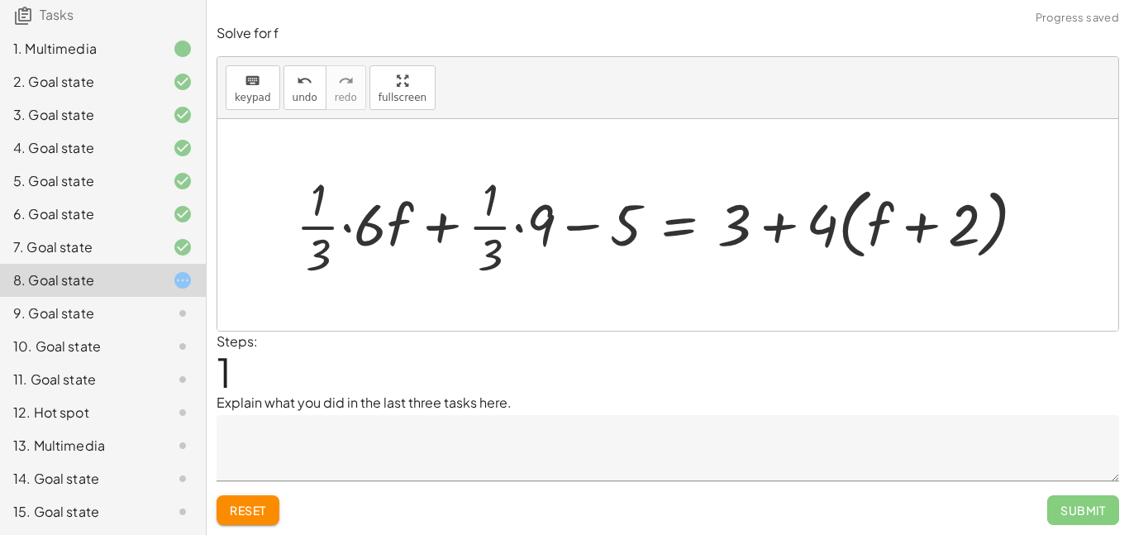
click at [344, 226] on div at bounding box center [668, 225] width 760 height 114
click at [377, 227] on div at bounding box center [690, 225] width 712 height 114
click at [411, 221] on div at bounding box center [696, 225] width 701 height 114
click at [465, 232] on div at bounding box center [696, 225] width 701 height 114
click at [486, 227] on div at bounding box center [696, 225] width 701 height 114
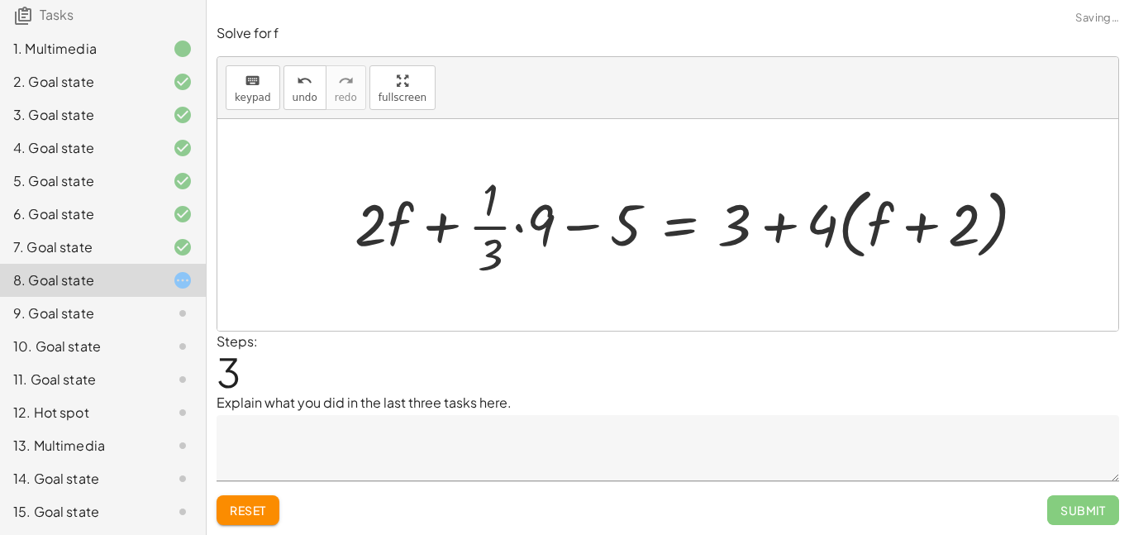
click at [486, 227] on div at bounding box center [696, 225] width 701 height 114
click at [529, 230] on div at bounding box center [696, 225] width 701 height 114
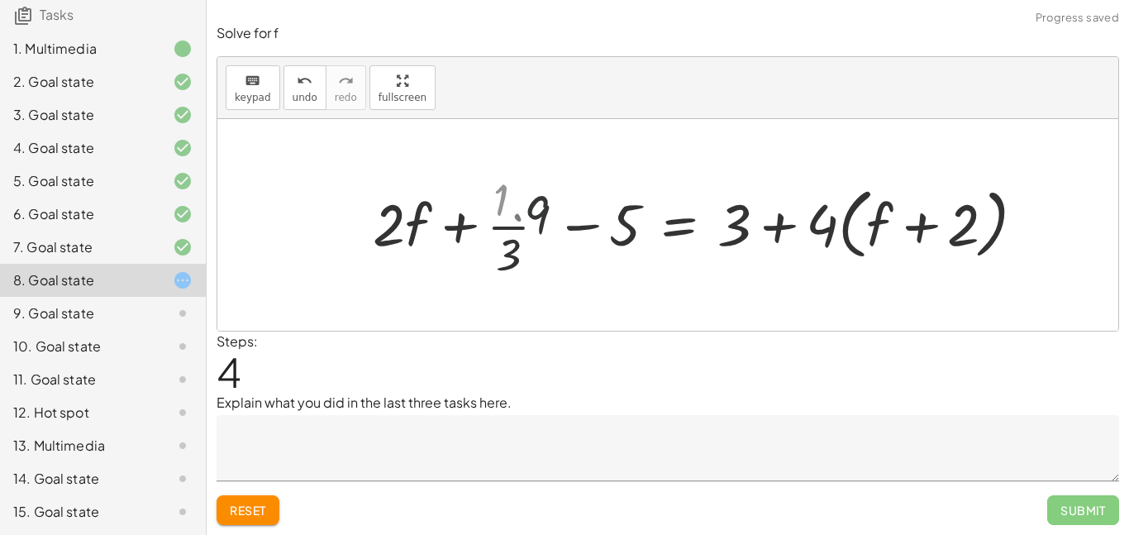
click at [516, 228] on div at bounding box center [717, 225] width 658 height 114
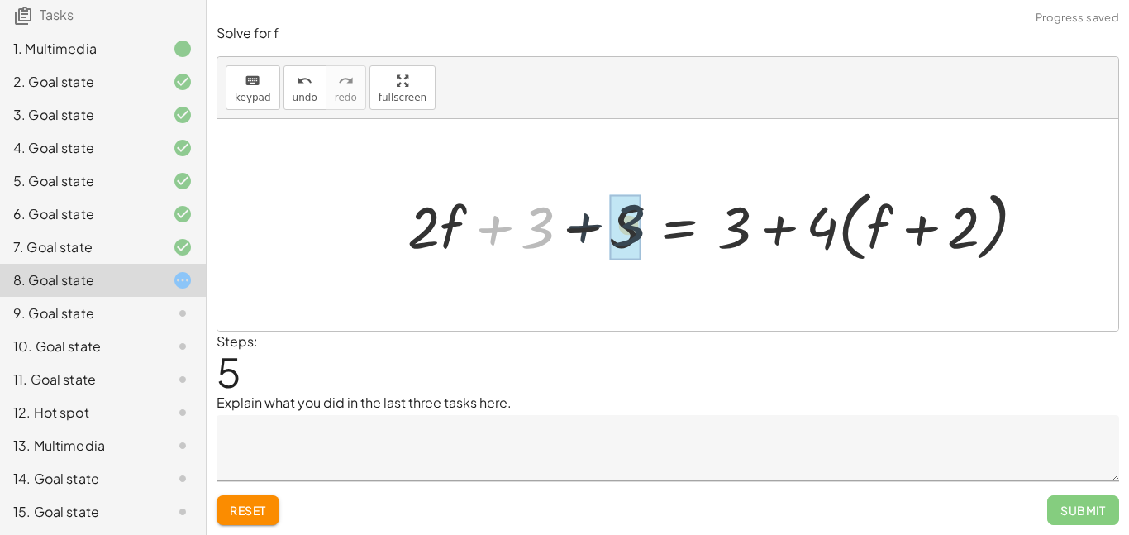
drag, startPoint x: 530, startPoint y: 219, endPoint x: 627, endPoint y: 217, distance: 97.6
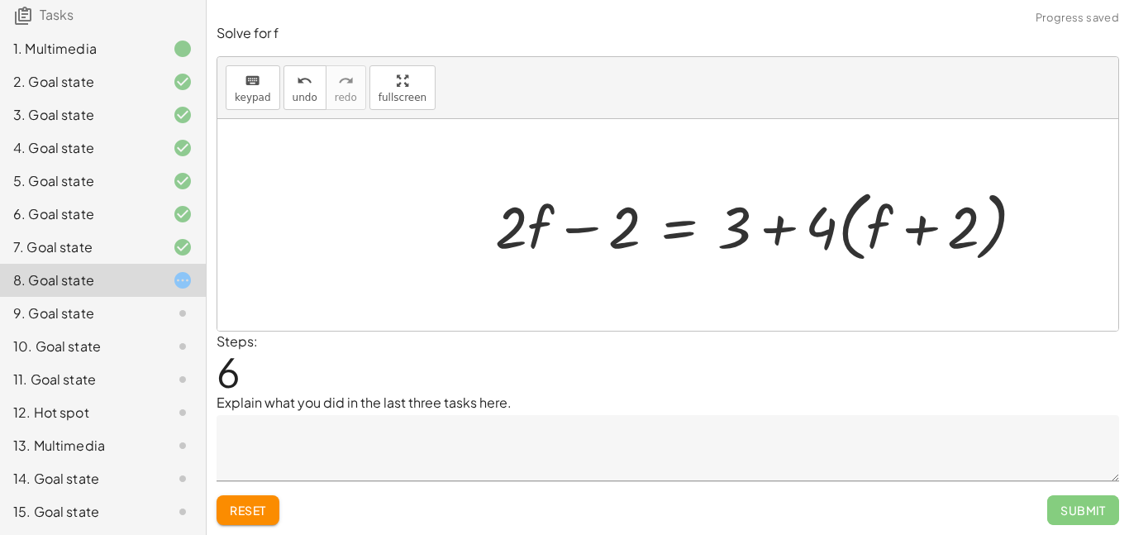
click at [774, 219] on div at bounding box center [767, 224] width 560 height 85
drag, startPoint x: 835, startPoint y: 224, endPoint x: 884, endPoint y: 226, distance: 48.8
click at [884, 226] on div at bounding box center [767, 224] width 560 height 85
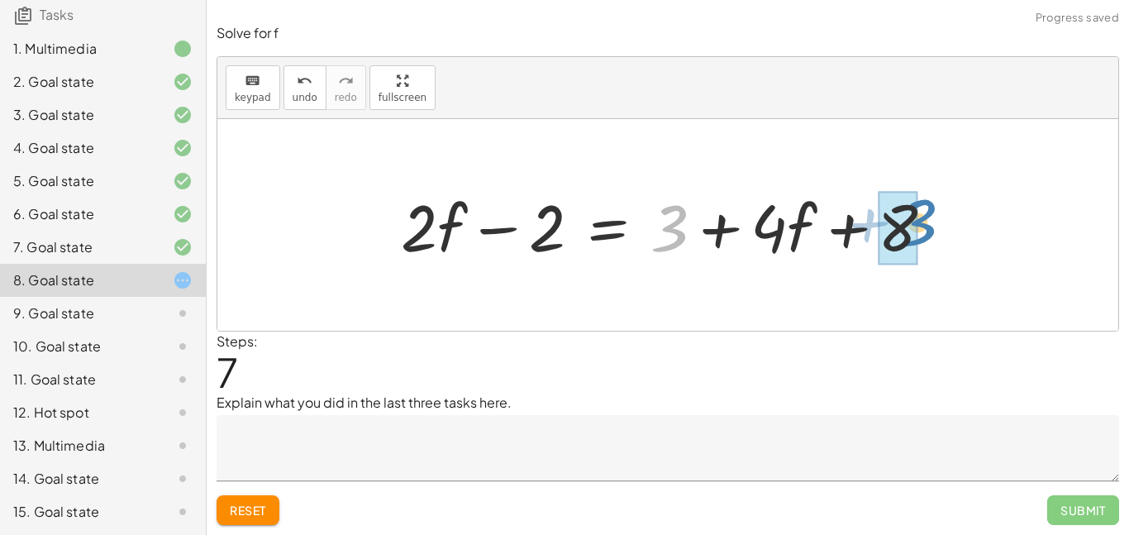
drag, startPoint x: 676, startPoint y: 221, endPoint x: 921, endPoint y: 215, distance: 244.7
click at [921, 215] on div at bounding box center [674, 225] width 563 height 85
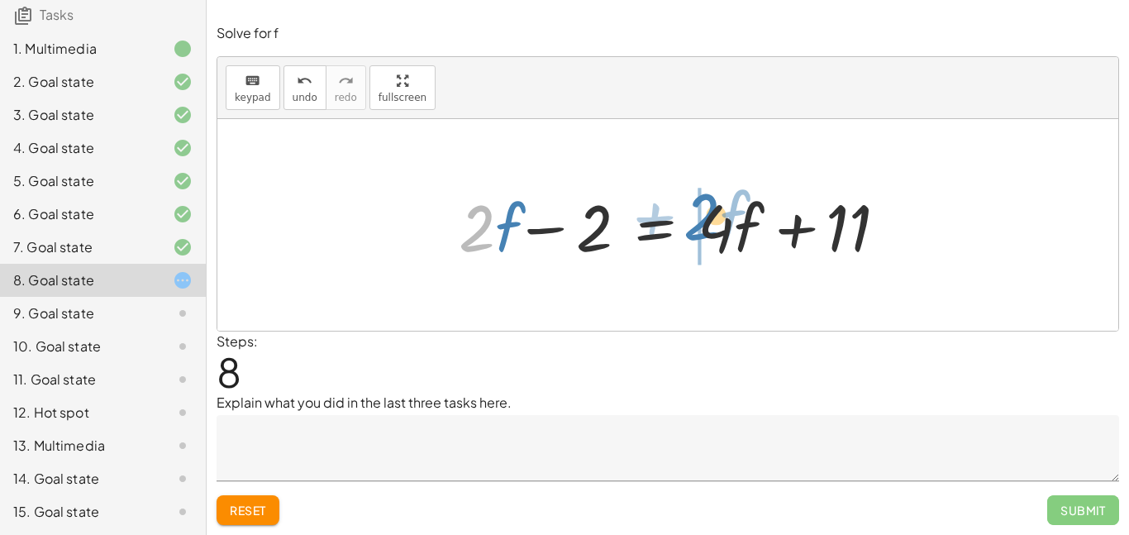
drag, startPoint x: 469, startPoint y: 231, endPoint x: 694, endPoint y: 221, distance: 225.1
click at [694, 221] on div at bounding box center [669, 225] width 458 height 85
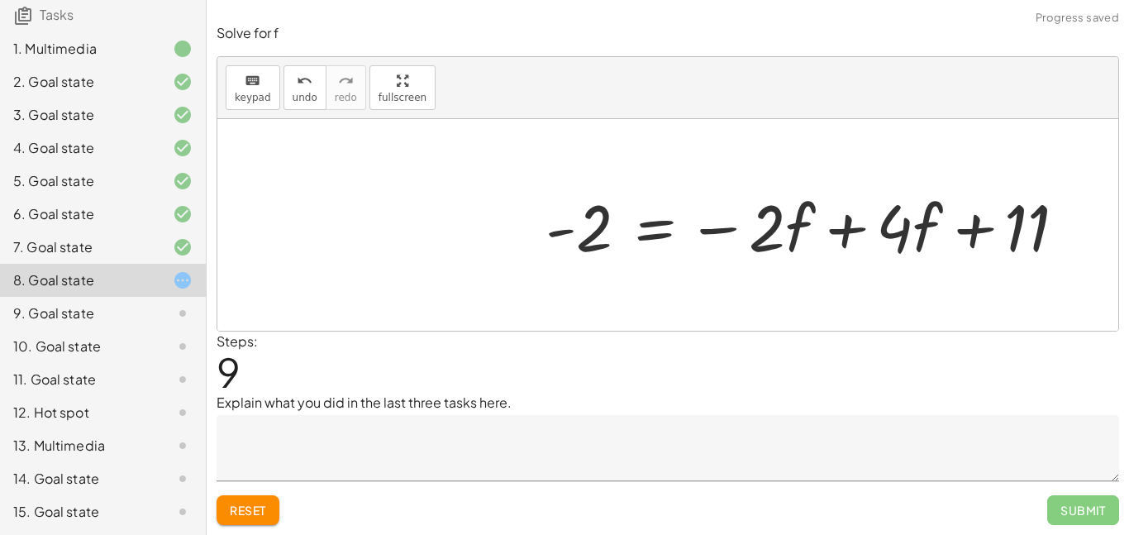
click at [850, 226] on div at bounding box center [812, 225] width 550 height 85
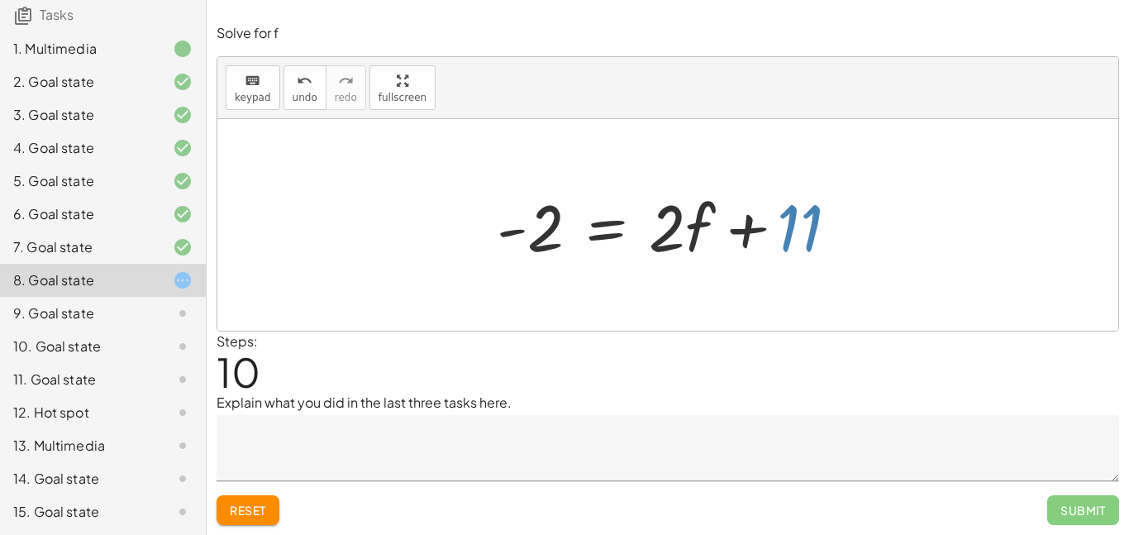
click at [780, 236] on div at bounding box center [673, 225] width 371 height 85
click at [305, 102] on span "undo" at bounding box center [305, 98] width 25 height 12
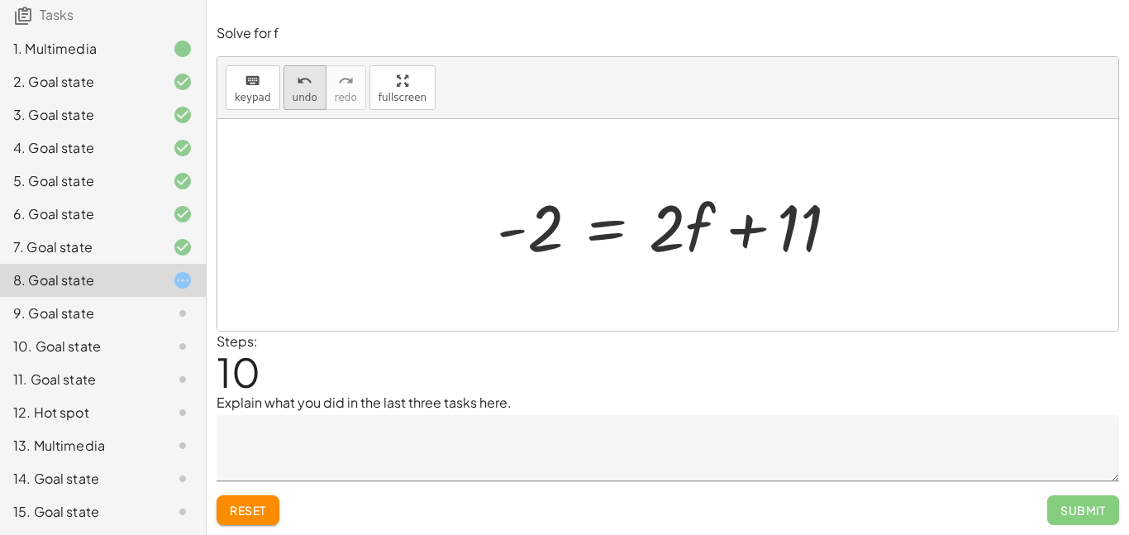
click at [305, 102] on span "undo" at bounding box center [305, 98] width 25 height 12
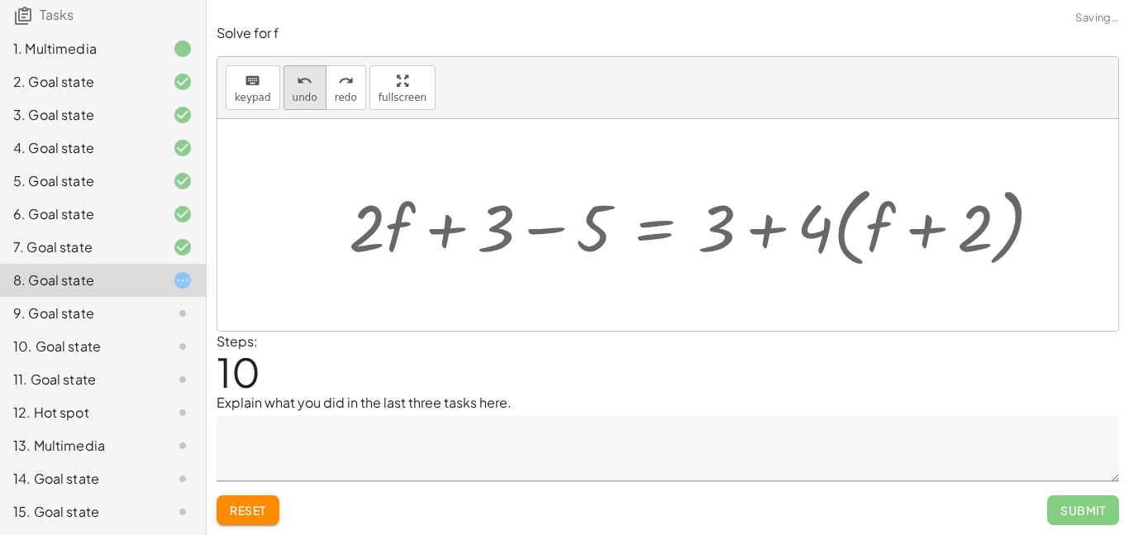
click at [305, 102] on span "undo" at bounding box center [305, 98] width 25 height 12
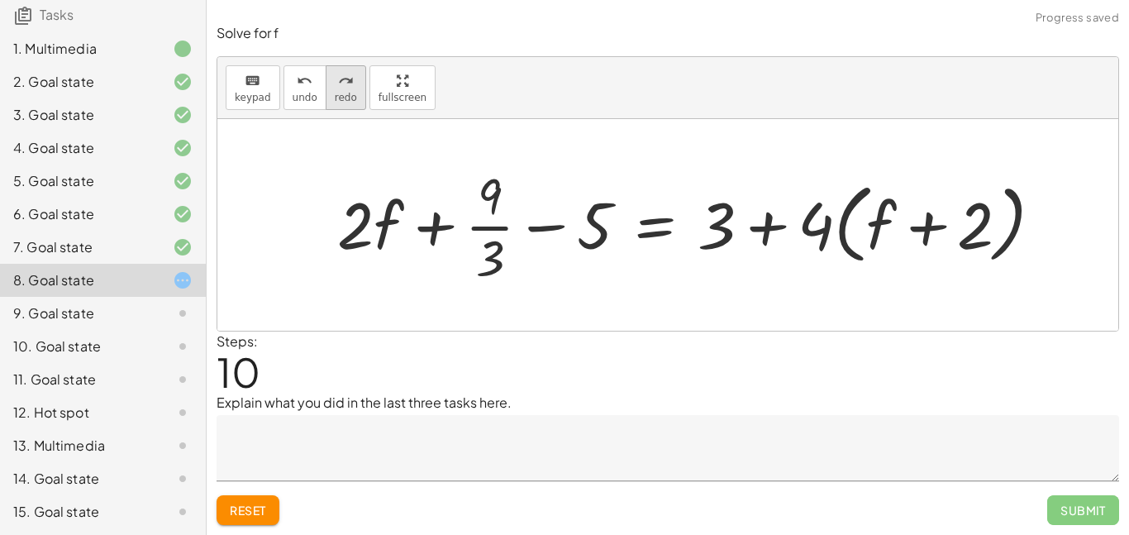
click at [353, 92] on button "redo redo" at bounding box center [346, 87] width 41 height 45
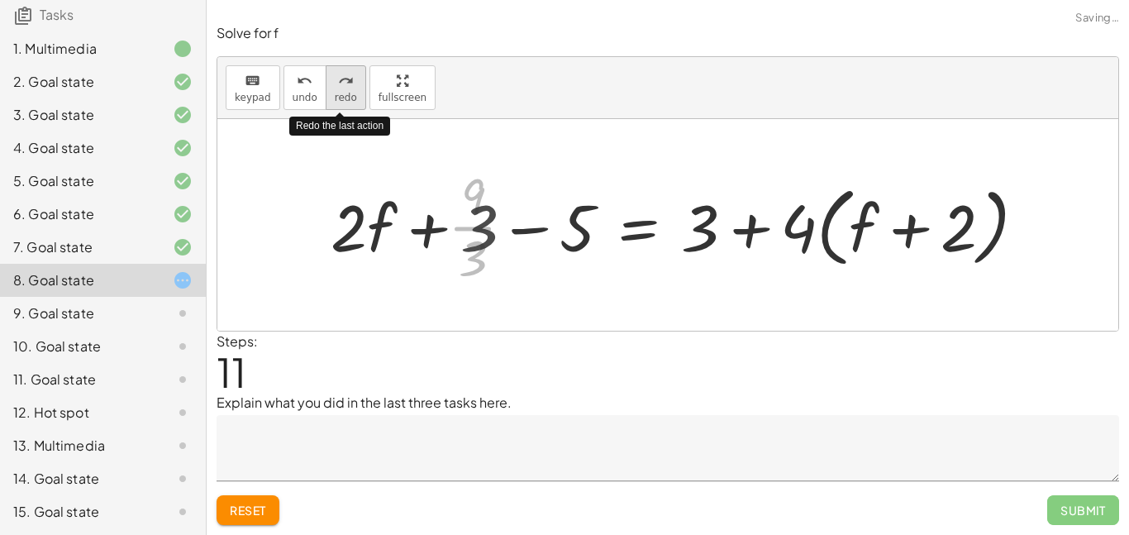
click at [352, 93] on button "redo redo" at bounding box center [346, 87] width 41 height 45
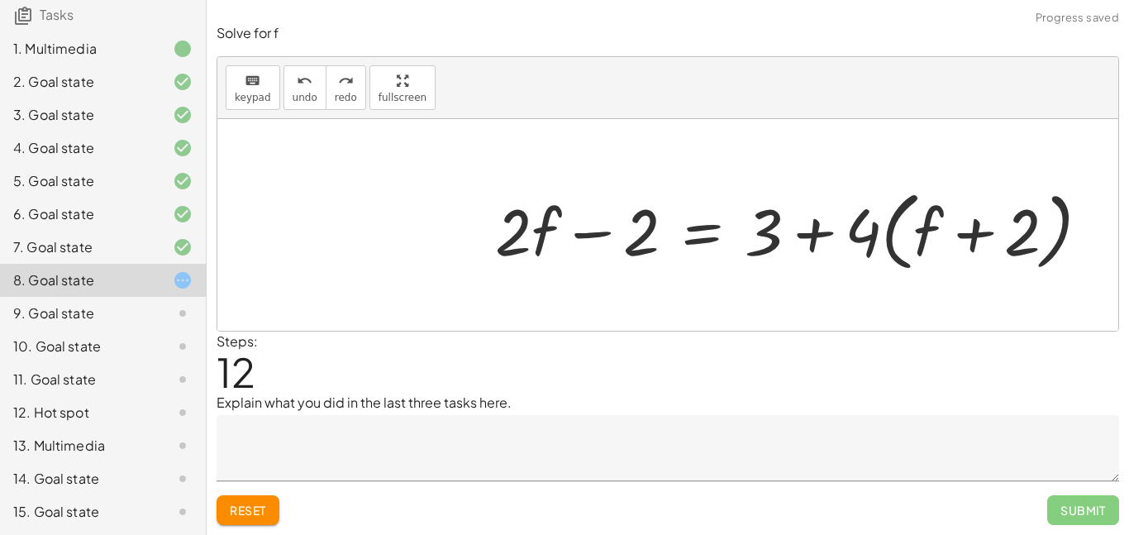
click at [984, 229] on div at bounding box center [799, 229] width 624 height 95
drag, startPoint x: 876, startPoint y: 233, endPoint x: 995, endPoint y: 229, distance: 119.1
click at [995, 229] on div at bounding box center [799, 229] width 624 height 95
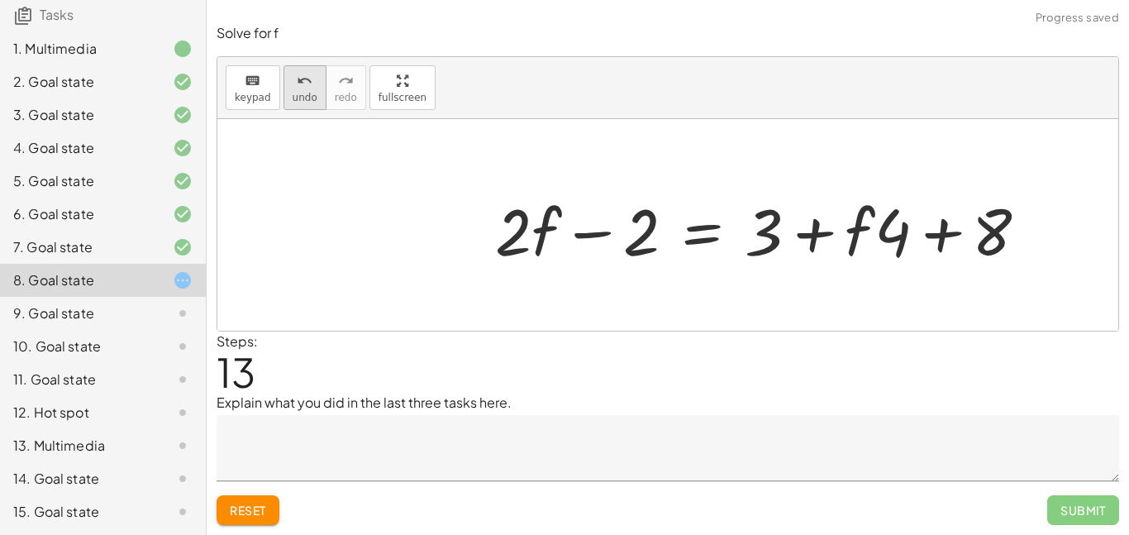
click at [306, 101] on span "undo" at bounding box center [305, 98] width 25 height 12
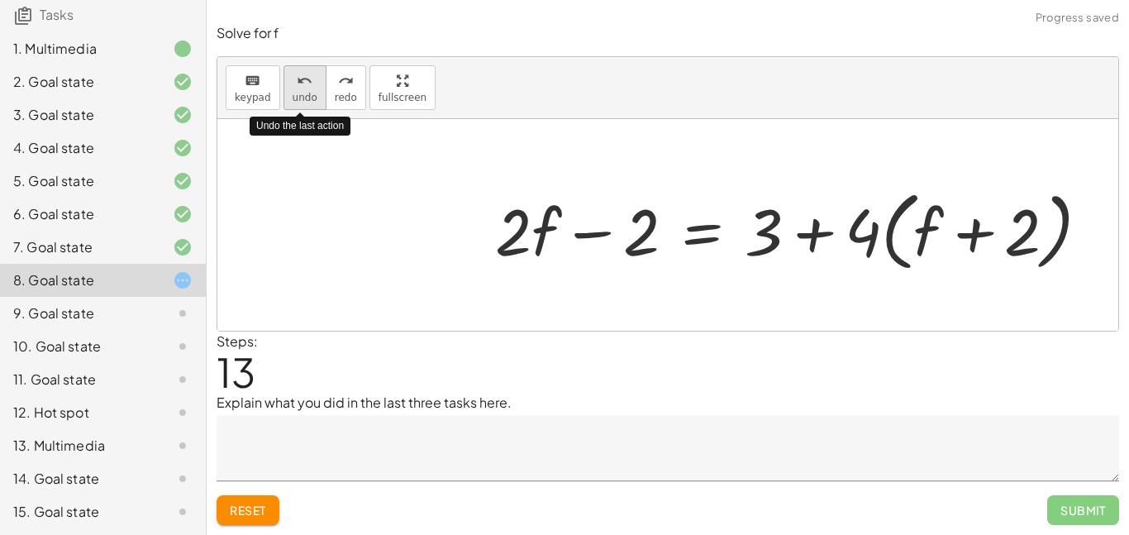
click at [306, 101] on span "undo" at bounding box center [305, 98] width 25 height 12
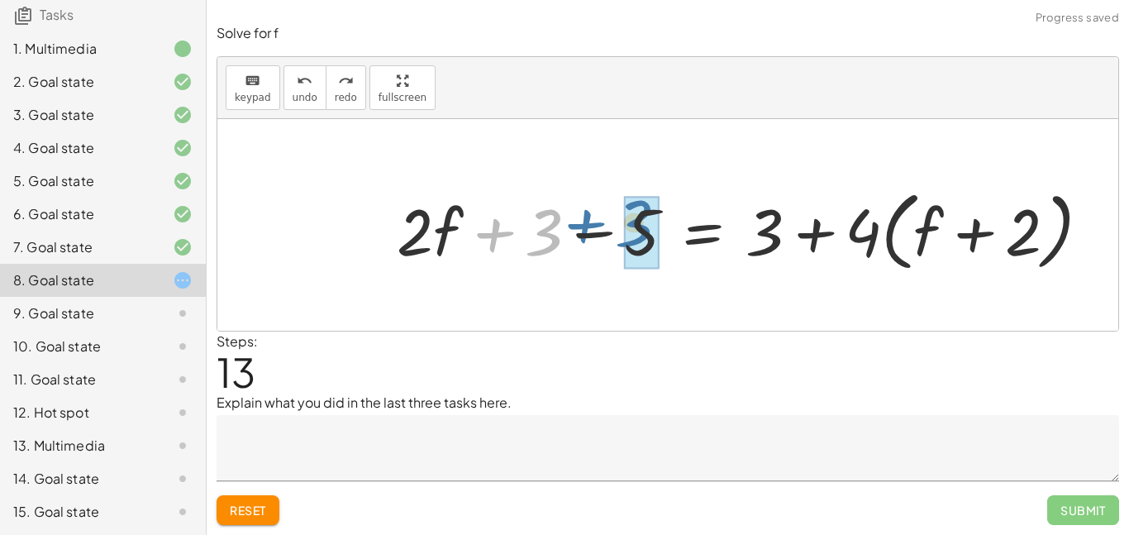
drag, startPoint x: 536, startPoint y: 235, endPoint x: 627, endPoint y: 226, distance: 92.1
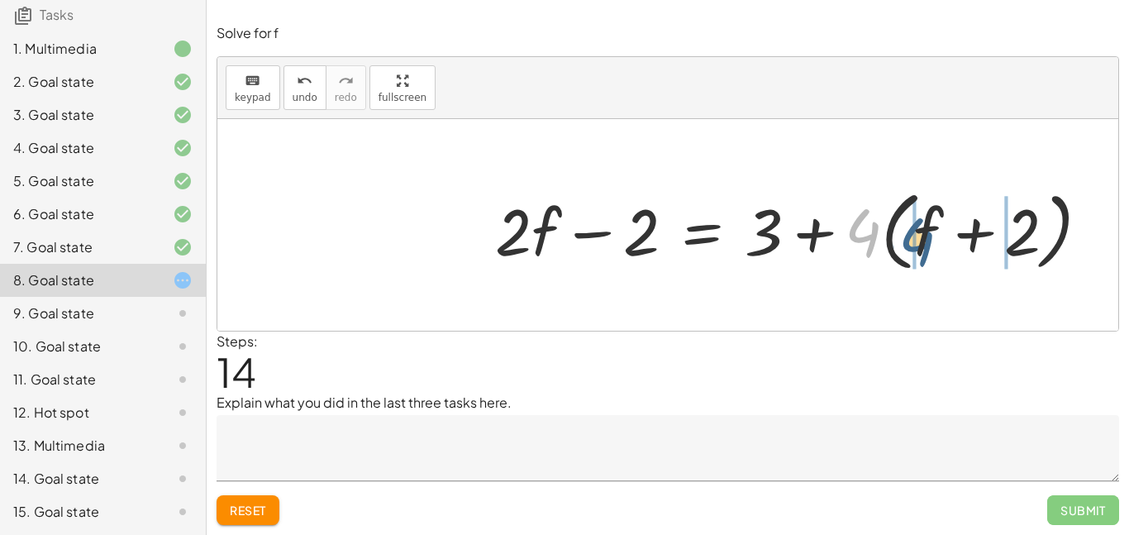
drag, startPoint x: 865, startPoint y: 222, endPoint x: 918, endPoint y: 231, distance: 54.5
click at [918, 231] on div at bounding box center [799, 229] width 624 height 95
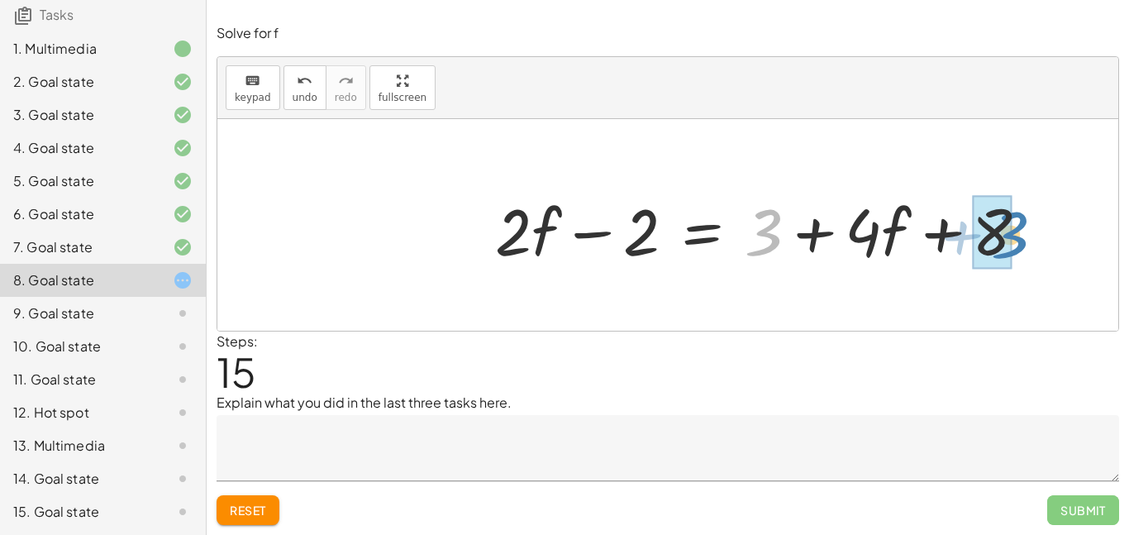
drag, startPoint x: 778, startPoint y: 229, endPoint x: 1024, endPoint y: 231, distance: 246.3
click at [1024, 231] on div at bounding box center [768, 229] width 563 height 85
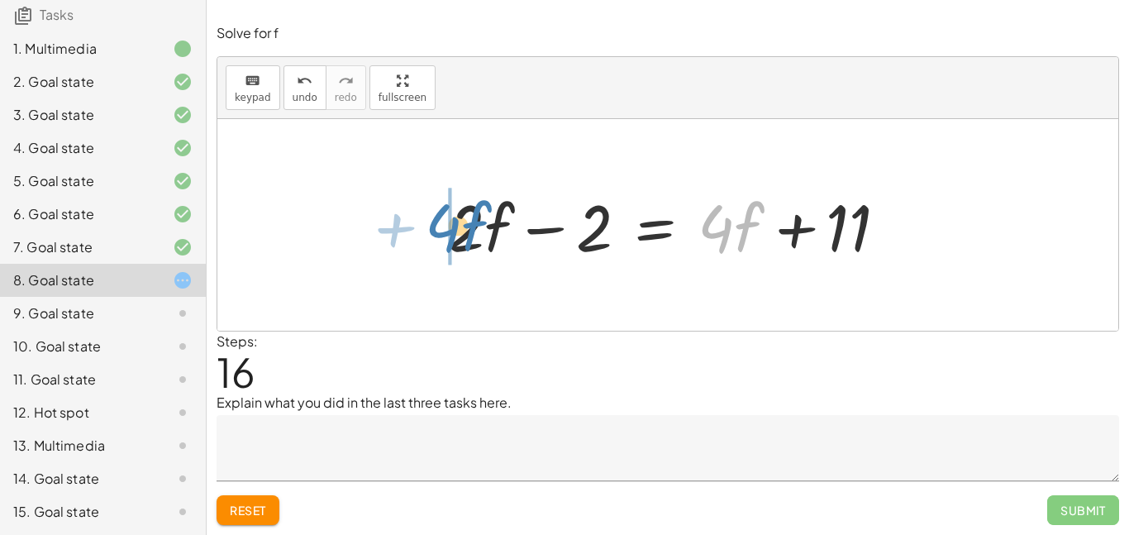
drag, startPoint x: 712, startPoint y: 230, endPoint x: 436, endPoint y: 229, distance: 276.1
click at [436, 229] on div "+ · · 1 · 3 · ( + · 6 · f + 9 ) − 5 = + 3 + · 4 · ( + f + 2 ) + · · 1 · 3 · 6 ·…" at bounding box center [667, 225] width 489 height 93
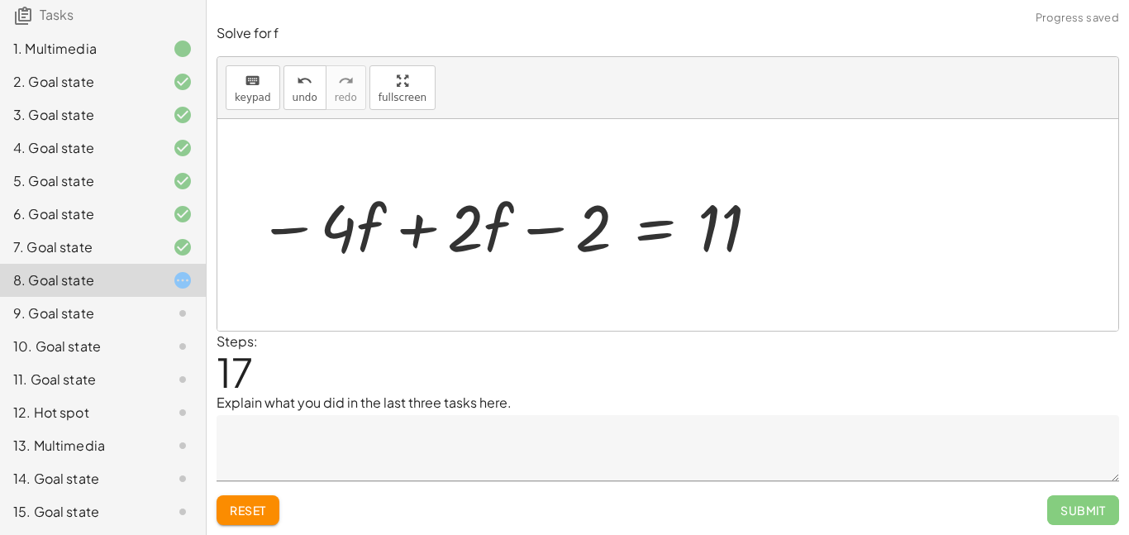
click at [424, 227] on div at bounding box center [510, 225] width 520 height 85
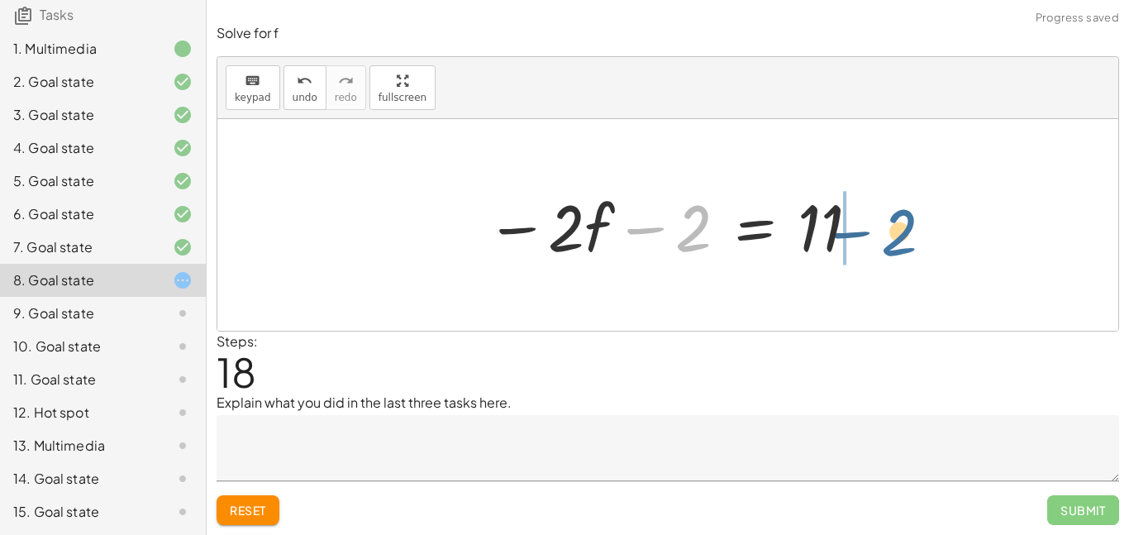
drag, startPoint x: 701, startPoint y: 228, endPoint x: 909, endPoint y: 231, distance: 208.3
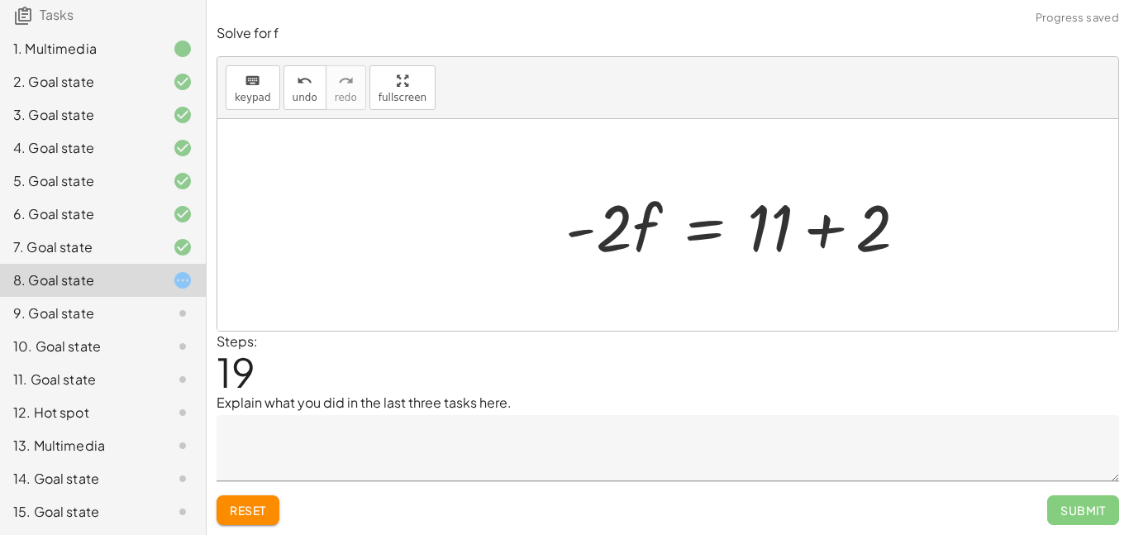
click at [872, 228] on div "+ · · 1 · 3 · ( + · 6 · f + 9 ) − 5 = + 3 + · 4 · ( + f + 2 ) + · · 1 · 3 · 6 ·…" at bounding box center [667, 225] width 901 height 212
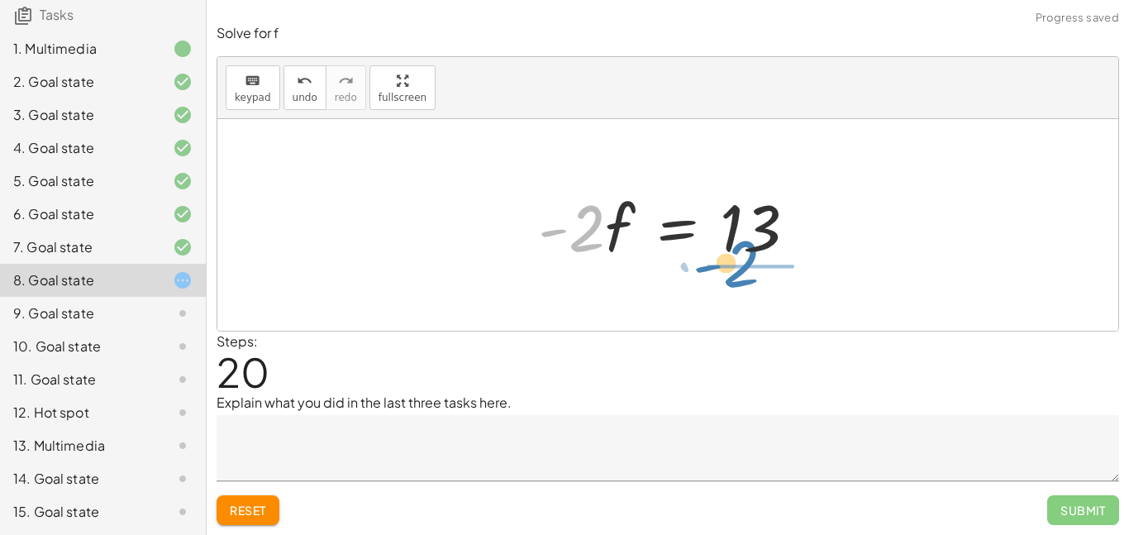
drag, startPoint x: 586, startPoint y: 236, endPoint x: 741, endPoint y: 272, distance: 159.4
click at [741, 272] on div "+ · · 1 · 3 · ( + · 6 · f + 9 ) − 5 = + 3 + · 4 · ( + f + 2 ) + · · 1 · 3 · 6 ·…" at bounding box center [667, 225] width 901 height 212
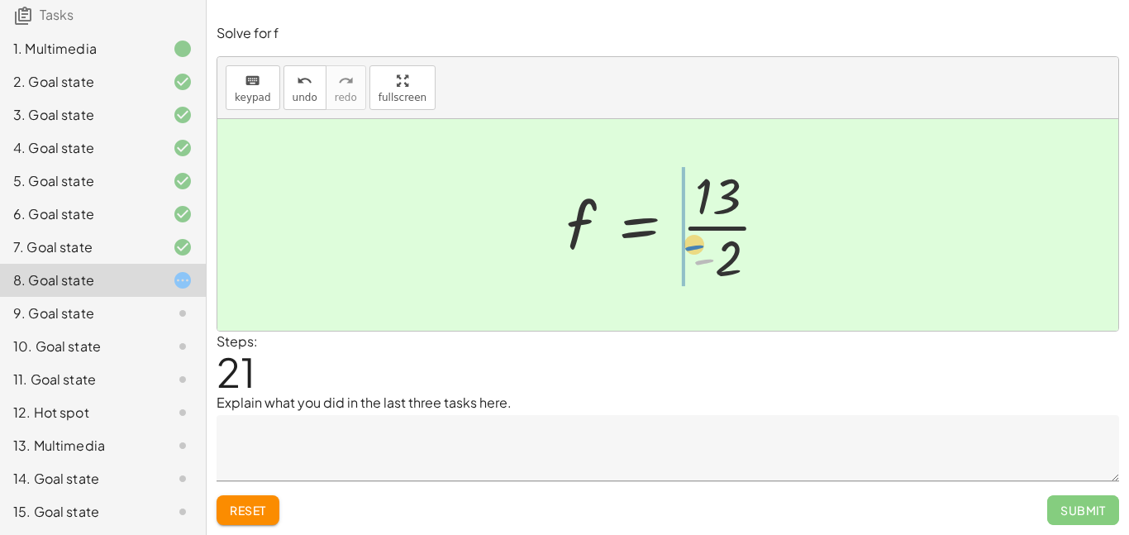
drag, startPoint x: 700, startPoint y: 261, endPoint x: 685, endPoint y: 242, distance: 24.1
click at [685, 242] on div at bounding box center [674, 224] width 232 height 127
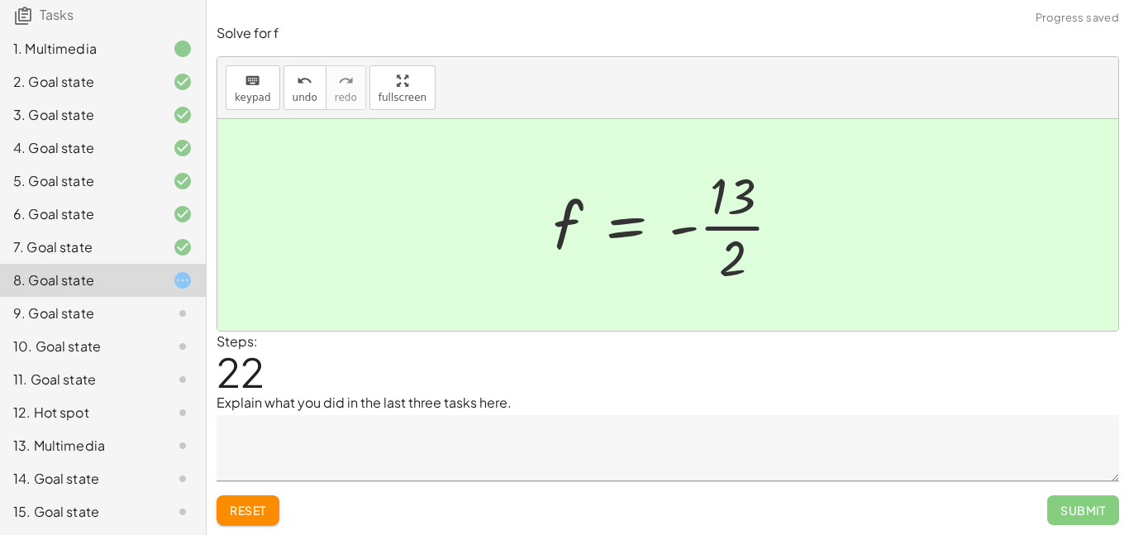
click at [690, 227] on div at bounding box center [674, 224] width 259 height 127
click at [746, 226] on div at bounding box center [674, 224] width 259 height 127
drag, startPoint x: 677, startPoint y: 226, endPoint x: 709, endPoint y: 181, distance: 55.7
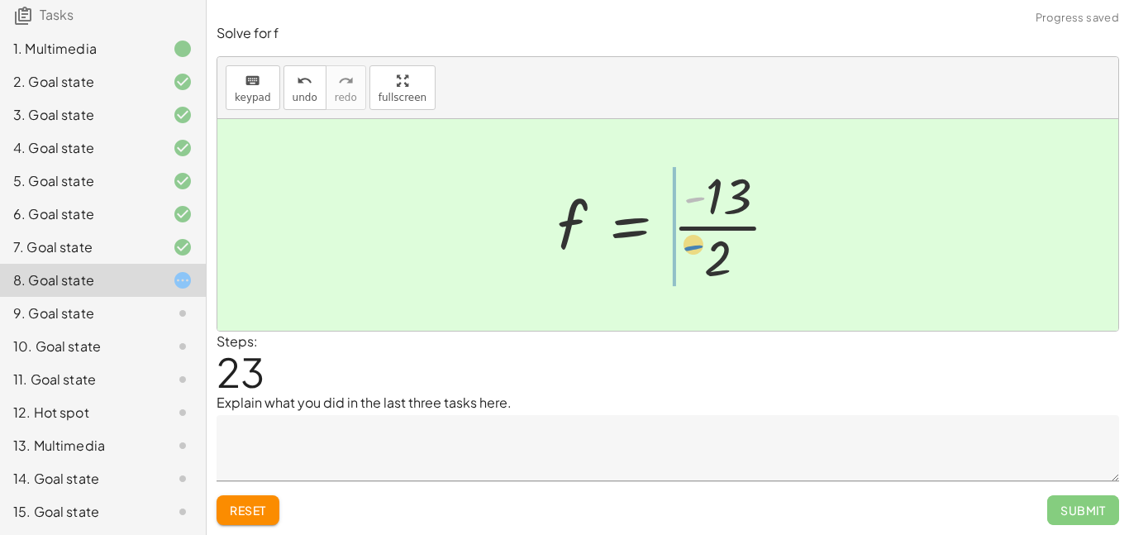
drag, startPoint x: 693, startPoint y: 195, endPoint x: 689, endPoint y: 250, distance: 55.5
click at [689, 250] on div at bounding box center [674, 224] width 250 height 127
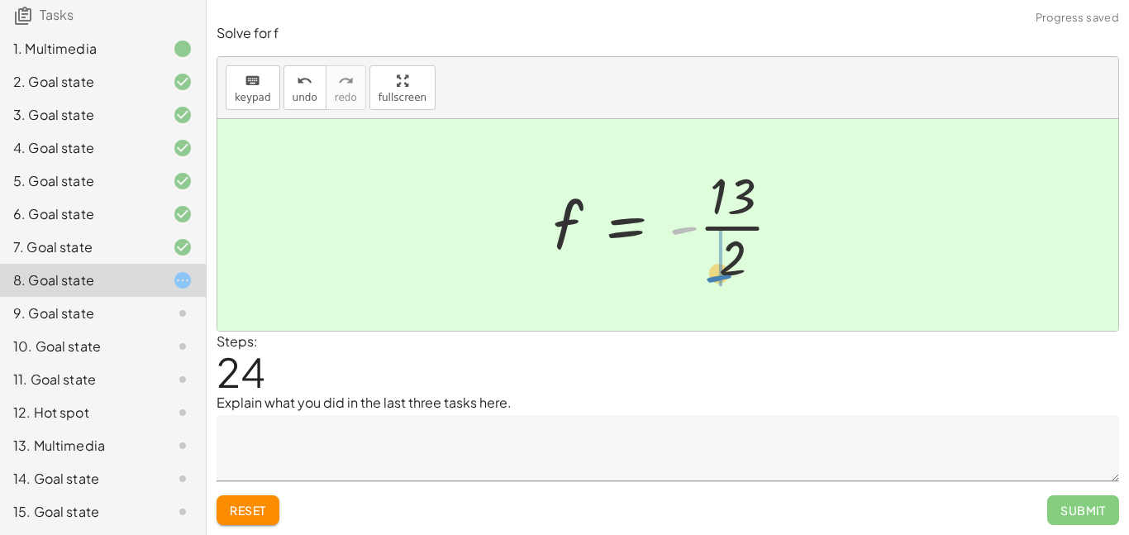
drag, startPoint x: 679, startPoint y: 231, endPoint x: 716, endPoint y: 279, distance: 60.2
click at [716, 279] on div at bounding box center [674, 224] width 259 height 127
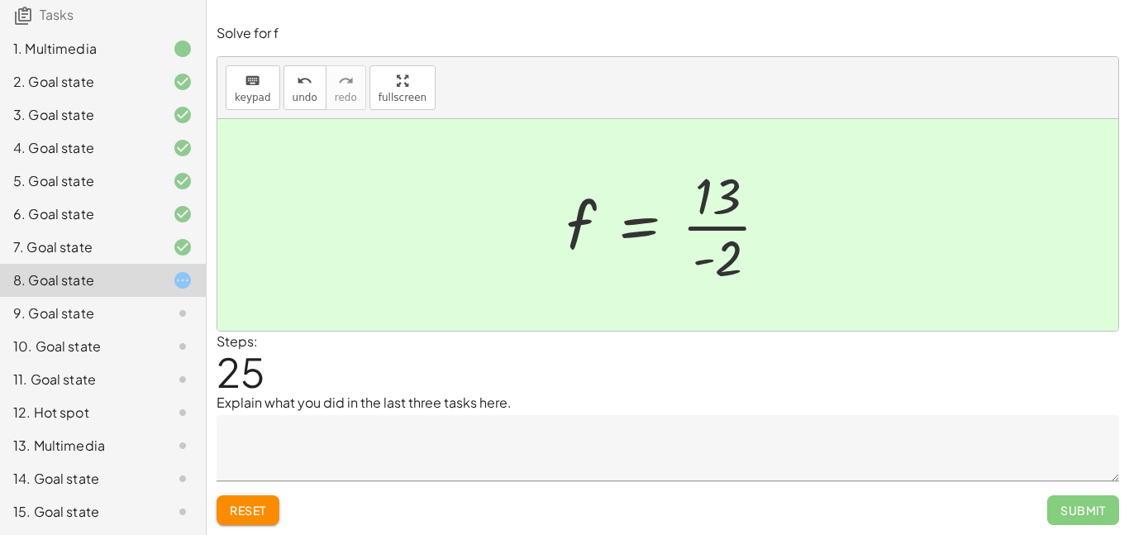
scroll to position [0, 0]
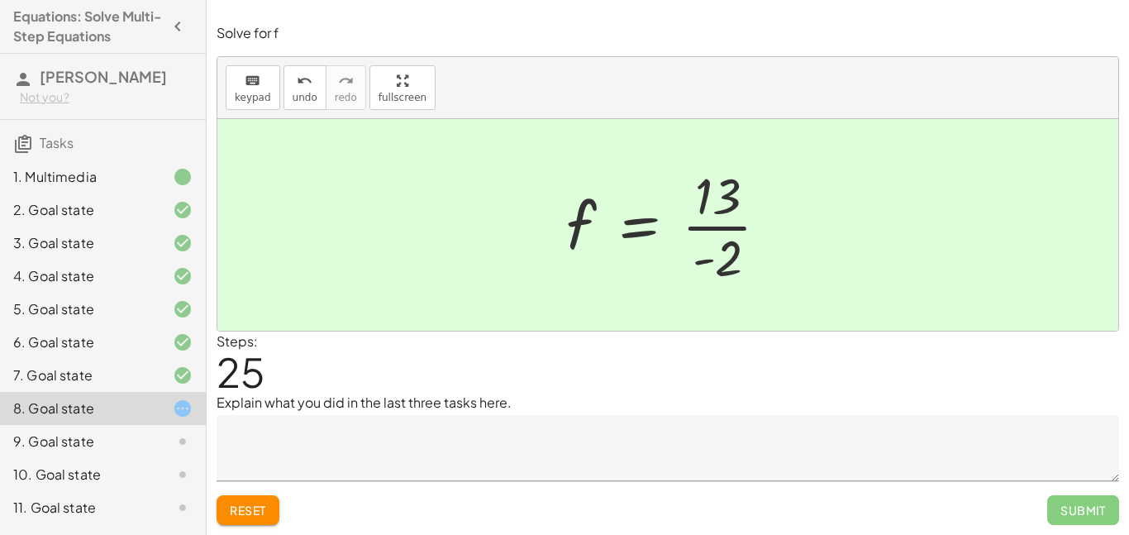
click at [651, 233] on div at bounding box center [674, 224] width 232 height 127
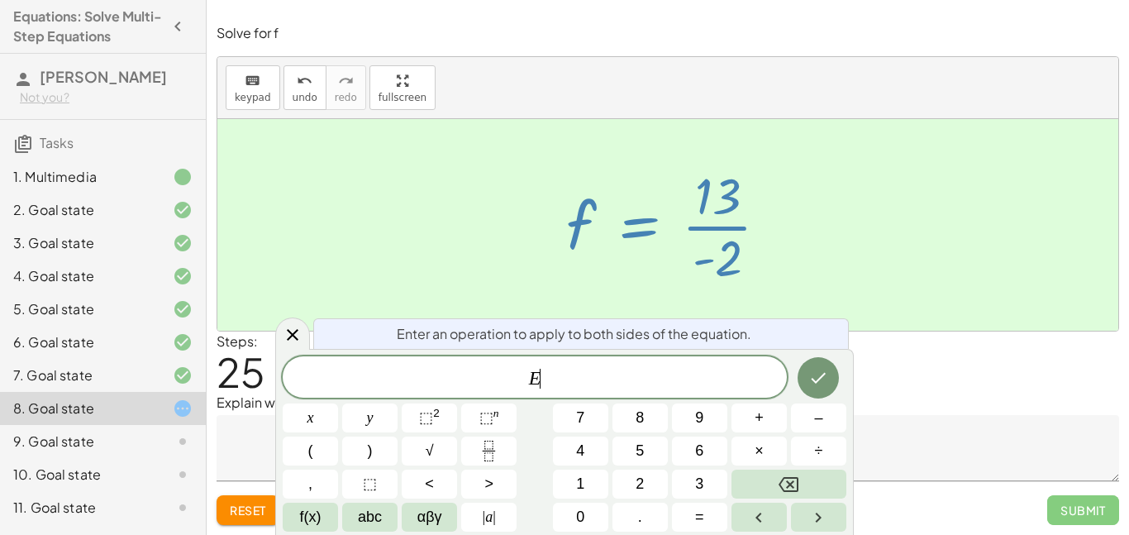
scroll to position [2, 0]
click at [716, 230] on div at bounding box center [674, 224] width 232 height 127
click at [504, 439] on button "Fraction" at bounding box center [488, 450] width 55 height 29
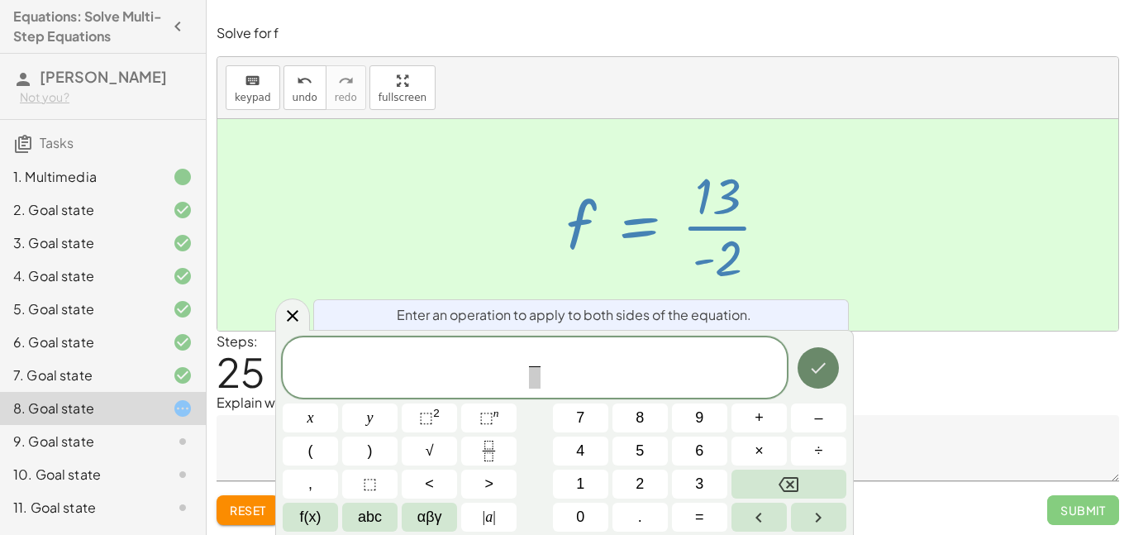
click at [807, 363] on button "Done" at bounding box center [818, 367] width 41 height 41
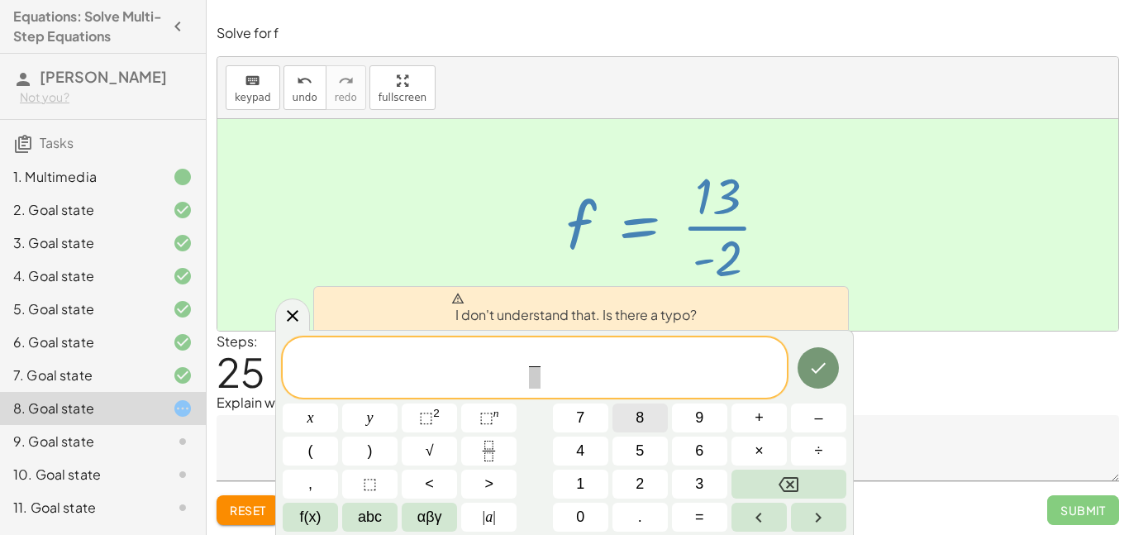
click at [647, 430] on button "8" at bounding box center [639, 417] width 55 height 29
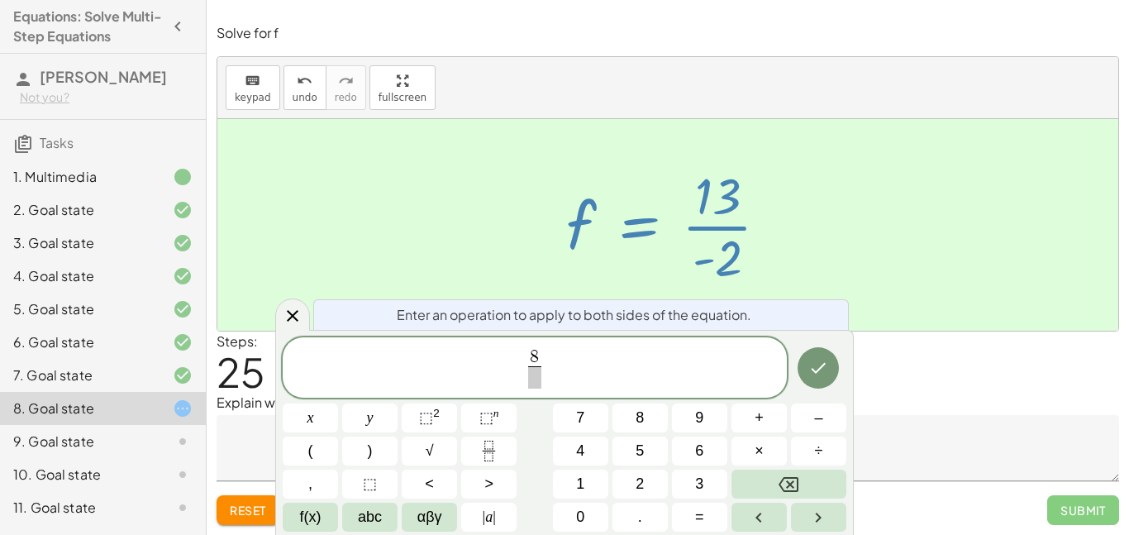
click at [543, 385] on span "8 ​ ​" at bounding box center [535, 369] width 20 height 41
click at [533, 377] on span at bounding box center [534, 377] width 12 height 22
click at [631, 416] on button "8" at bounding box center [639, 417] width 55 height 29
click at [834, 367] on button "Done" at bounding box center [818, 367] width 41 height 41
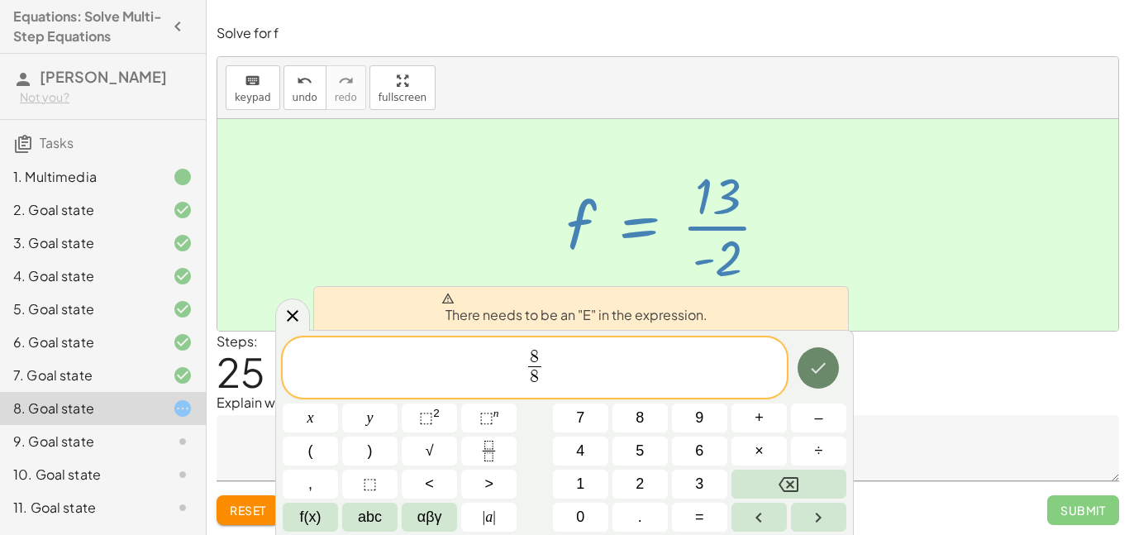
click at [834, 367] on button "Done" at bounding box center [818, 367] width 41 height 41
click at [504, 369] on span "​ 8 8 ​" at bounding box center [535, 369] width 504 height 44
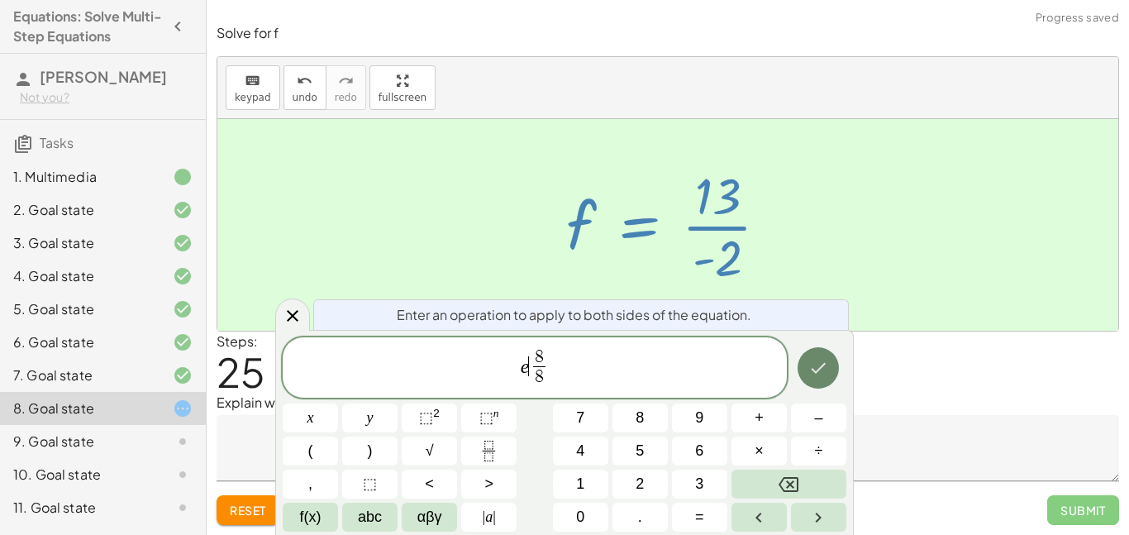
click at [817, 361] on icon "Done" at bounding box center [818, 368] width 20 height 20
click at [823, 358] on icon "Done" at bounding box center [818, 368] width 20 height 20
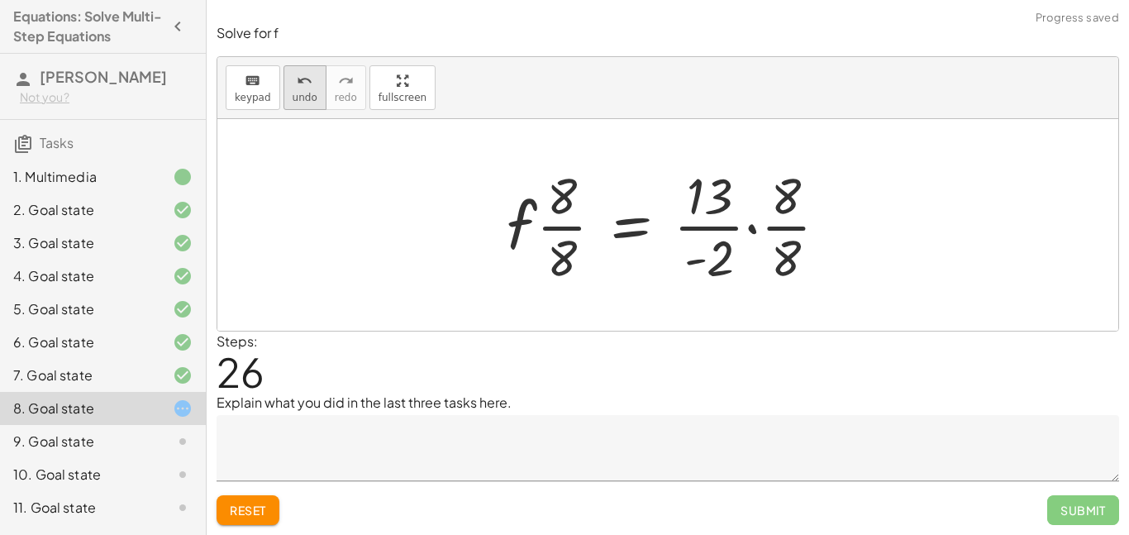
click at [310, 102] on span "undo" at bounding box center [305, 98] width 25 height 12
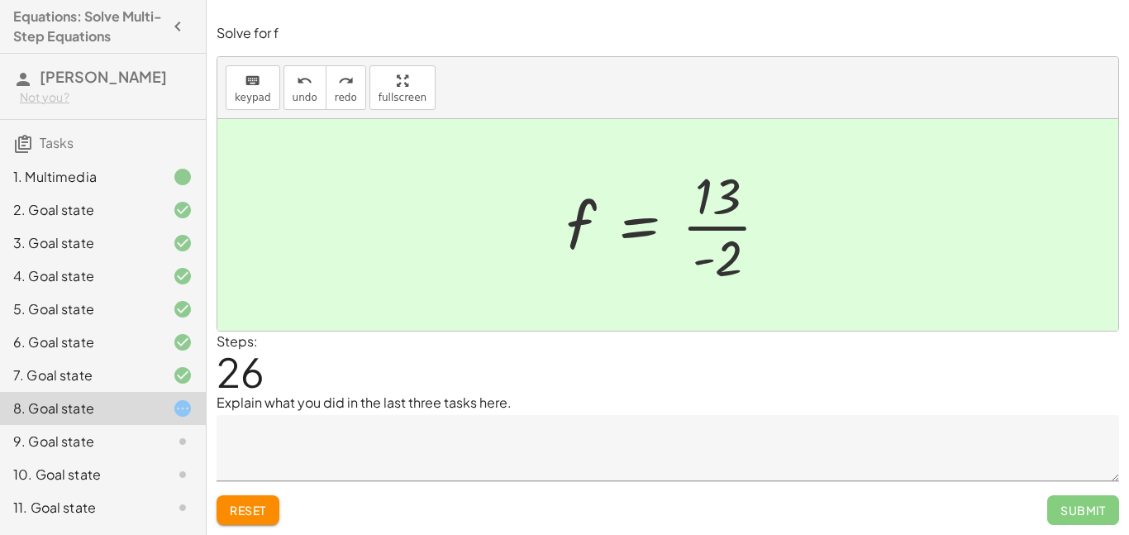
click at [739, 243] on div at bounding box center [674, 224] width 232 height 127
click at [724, 210] on div at bounding box center [674, 224] width 232 height 127
click at [739, 231] on div at bounding box center [674, 224] width 232 height 127
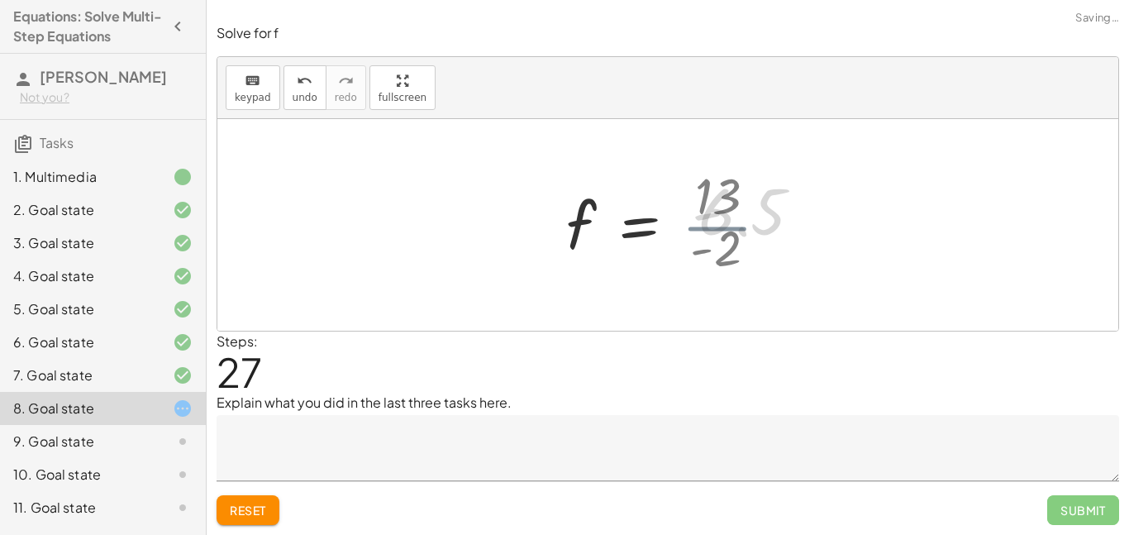
click at [739, 231] on div at bounding box center [697, 225] width 279 height 82
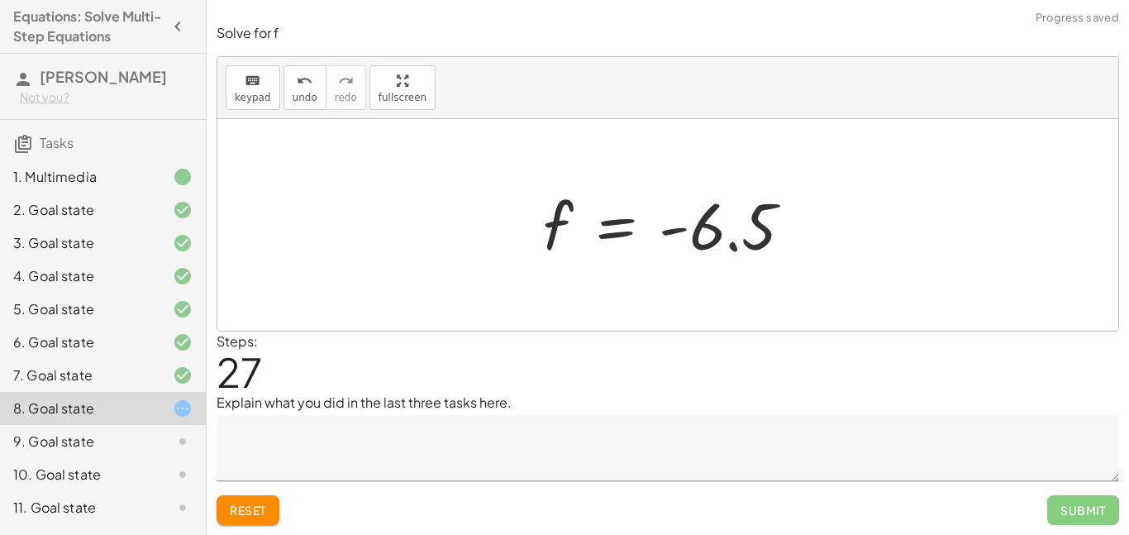
click at [732, 242] on div at bounding box center [674, 225] width 279 height 82
click at [708, 230] on div at bounding box center [674, 225] width 279 height 82
click at [706, 231] on div at bounding box center [674, 225] width 279 height 82
click at [677, 226] on div at bounding box center [674, 225] width 279 height 82
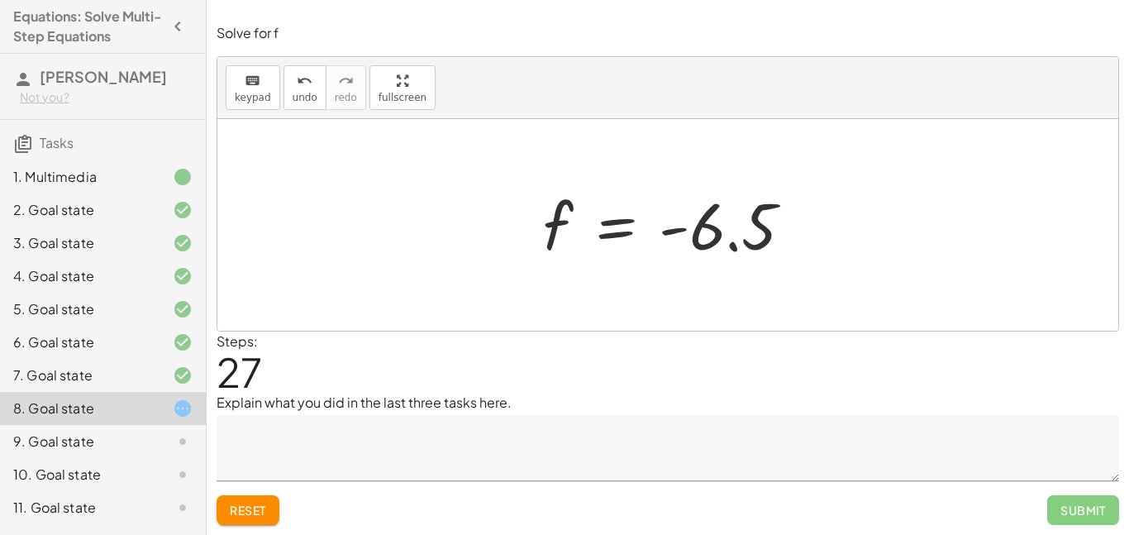
click at [677, 226] on div at bounding box center [674, 225] width 279 height 82
click at [239, 503] on span "Reset" at bounding box center [248, 510] width 36 height 15
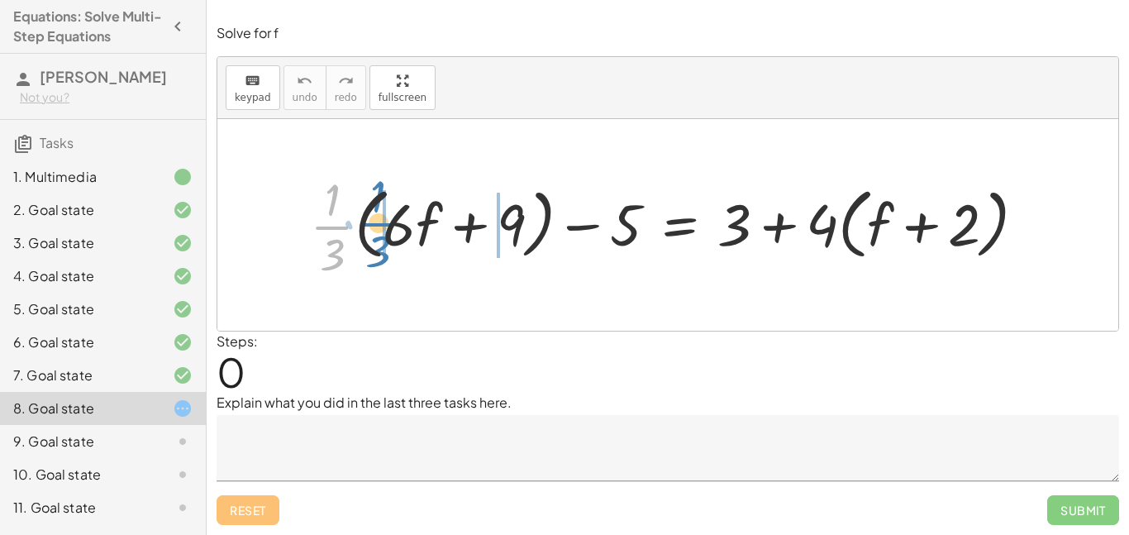
drag, startPoint x: 327, startPoint y: 231, endPoint x: 374, endPoint y: 228, distance: 47.2
click at [374, 228] on div at bounding box center [675, 225] width 746 height 114
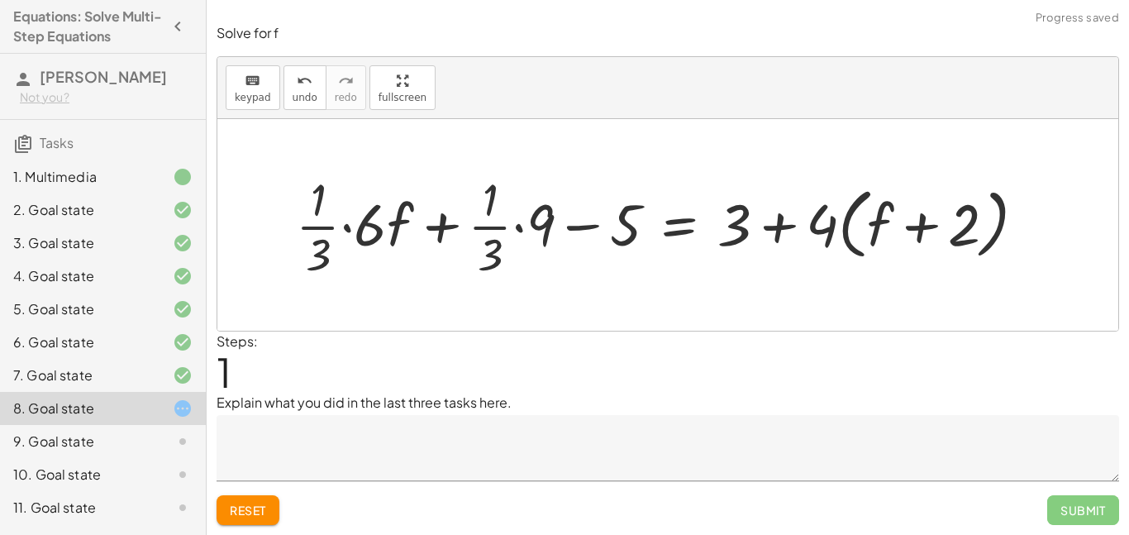
click at [346, 226] on div at bounding box center [668, 225] width 760 height 114
click at [354, 228] on div at bounding box center [690, 225] width 712 height 114
click at [520, 228] on div at bounding box center [696, 225] width 701 height 114
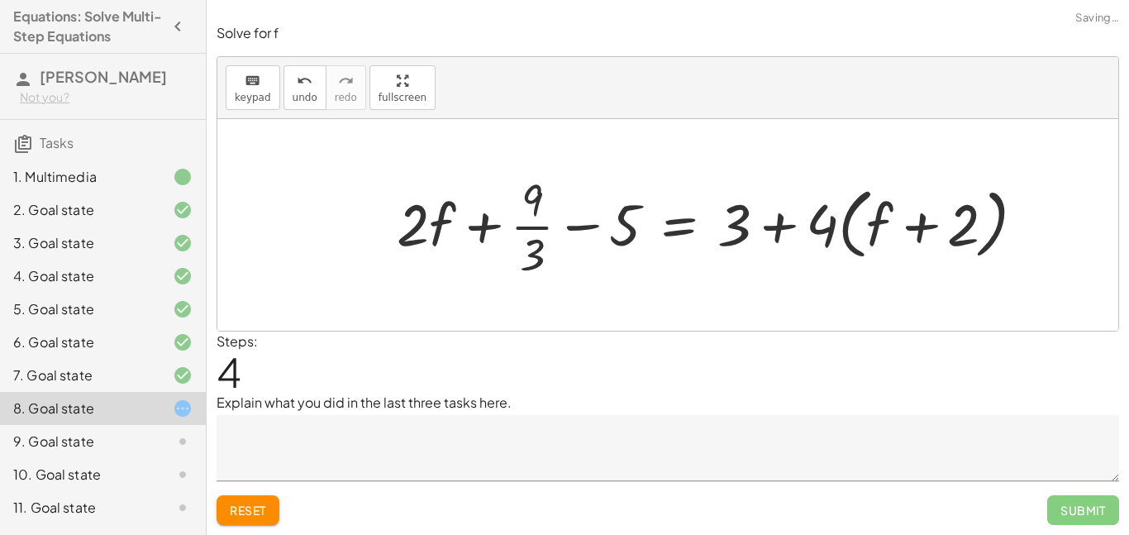
click at [522, 226] on div at bounding box center [717, 225] width 658 height 114
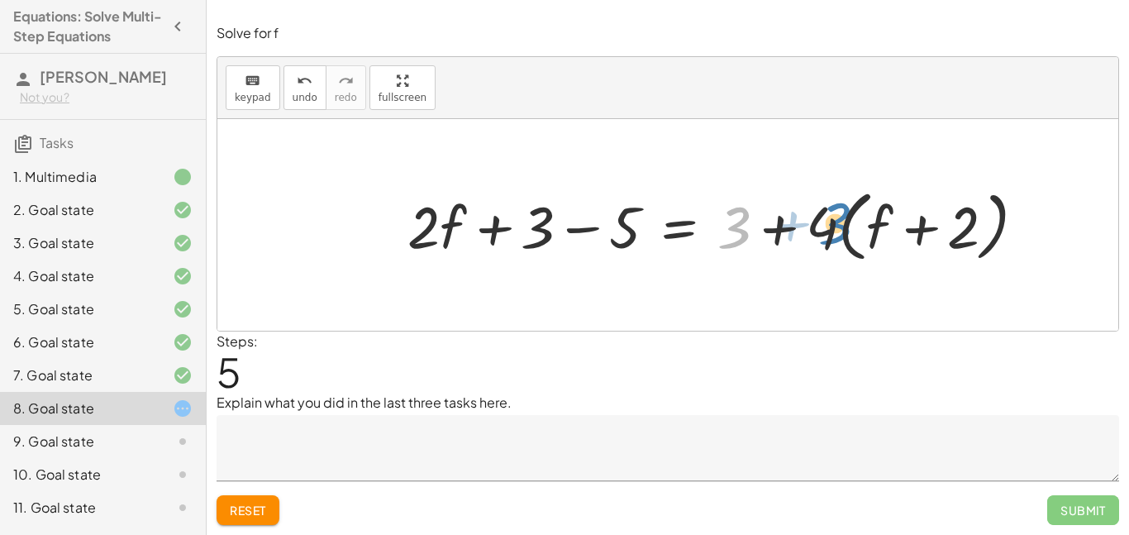
drag, startPoint x: 734, startPoint y: 235, endPoint x: 834, endPoint y: 229, distance: 100.2
click at [834, 229] on div at bounding box center [722, 224] width 647 height 85
drag, startPoint x: 831, startPoint y: 227, endPoint x: 741, endPoint y: 227, distance: 90.1
click at [741, 227] on div at bounding box center [722, 224] width 647 height 85
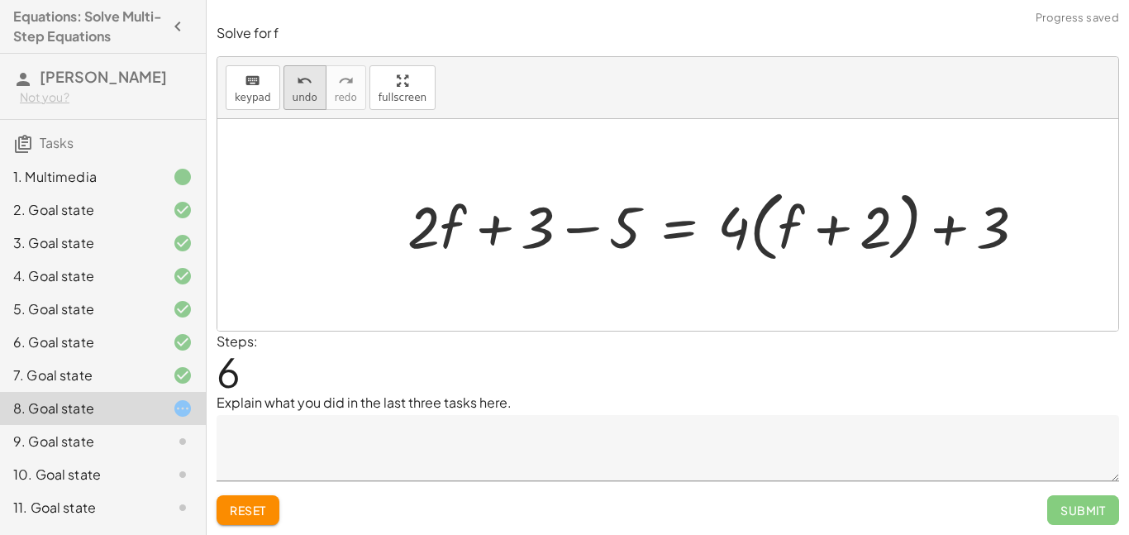
click at [311, 98] on span "undo" at bounding box center [305, 98] width 25 height 12
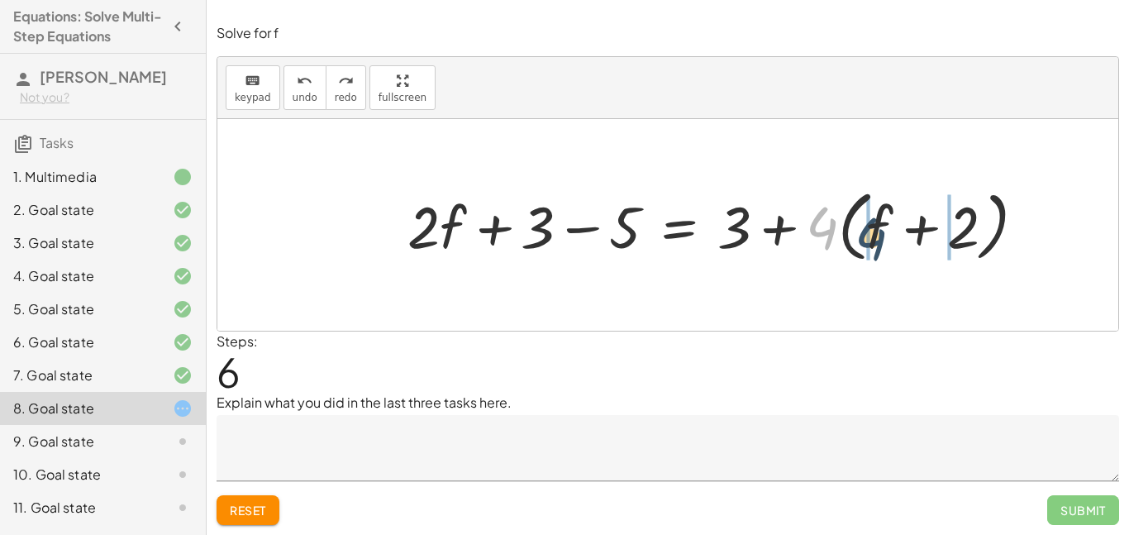
drag, startPoint x: 829, startPoint y: 218, endPoint x: 880, endPoint y: 230, distance: 52.5
click at [880, 230] on div at bounding box center [722, 224] width 647 height 85
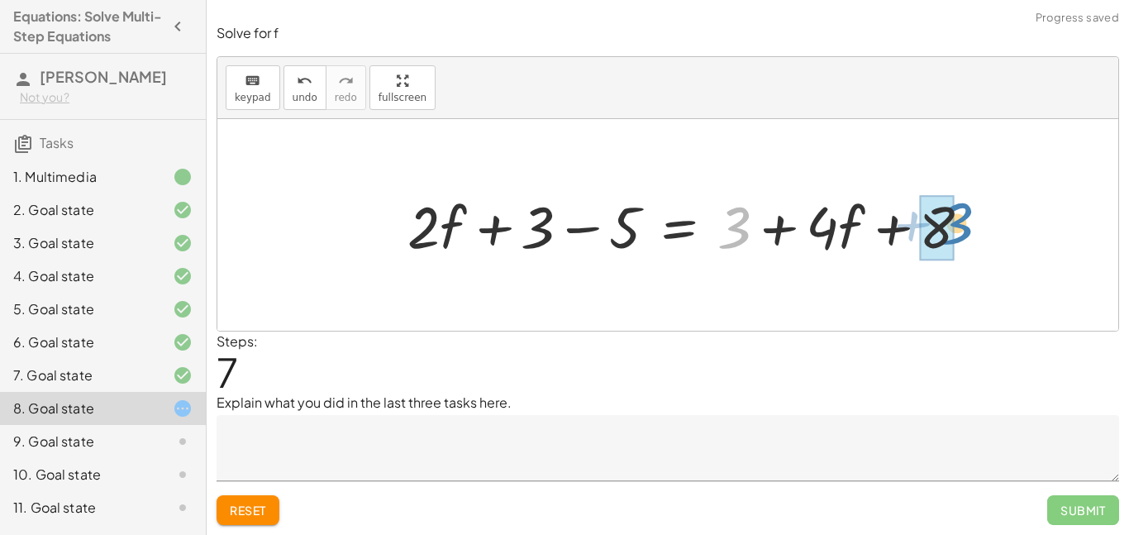
drag, startPoint x: 739, startPoint y: 220, endPoint x: 954, endPoint y: 216, distance: 214.9
click at [954, 216] on div at bounding box center [695, 225] width 593 height 76
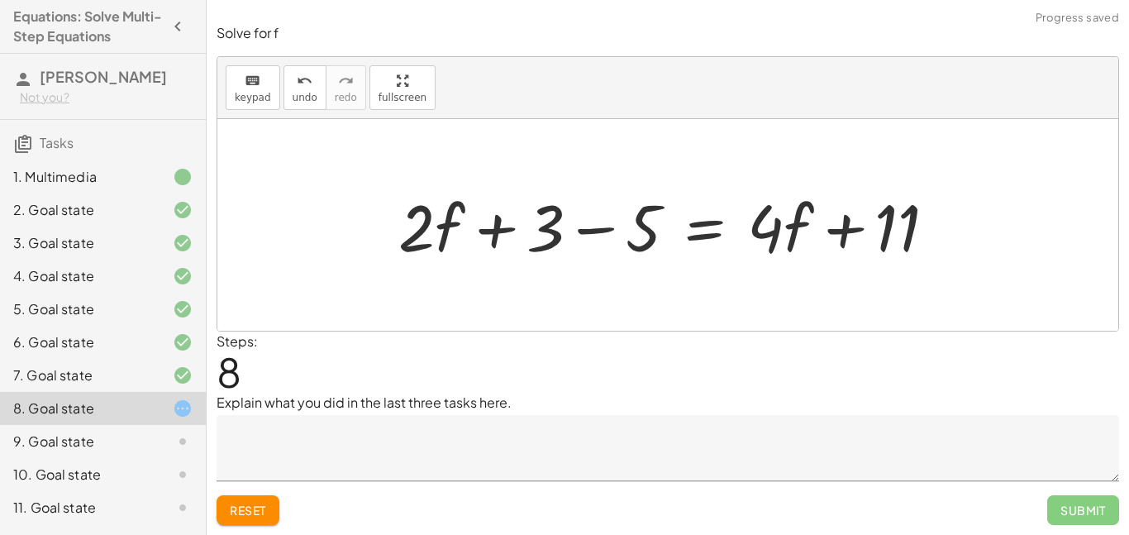
click at [617, 231] on div at bounding box center [674, 225] width 568 height 85
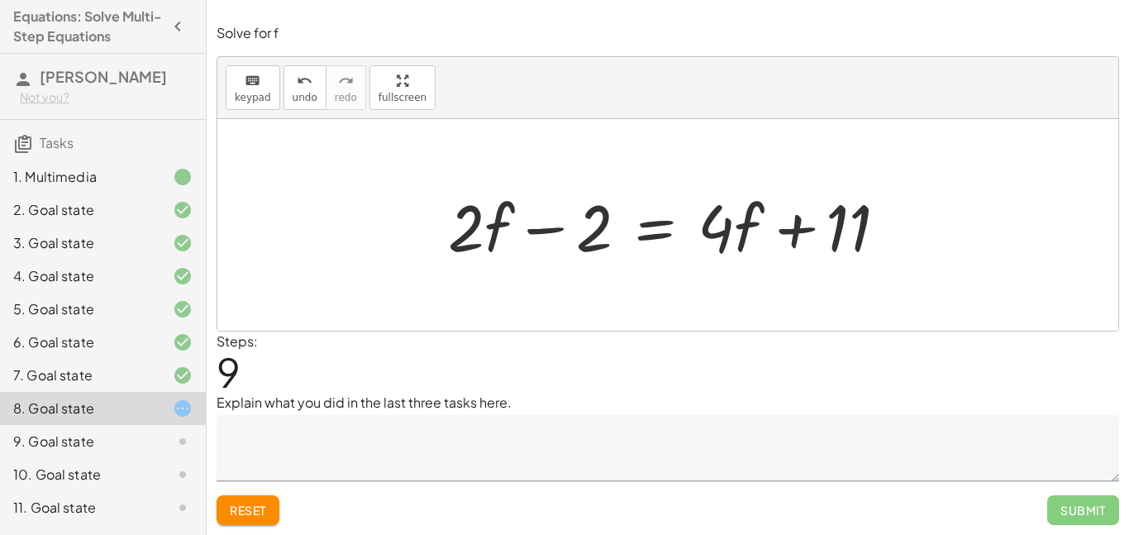
click at [103, 443] on div "9. Goal state" at bounding box center [79, 441] width 133 height 20
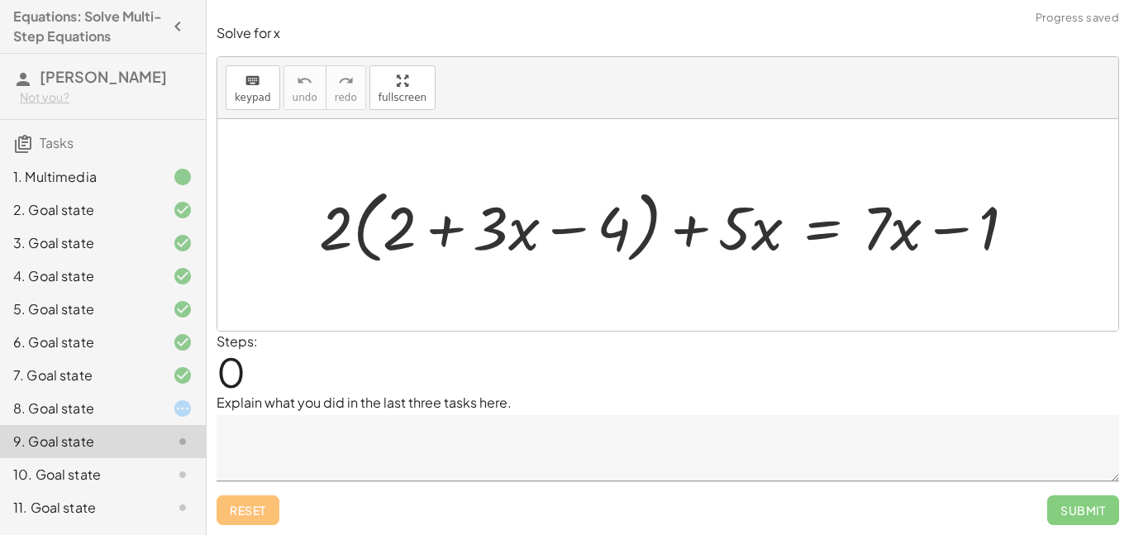
click at [120, 417] on div "8. Goal state" at bounding box center [79, 408] width 133 height 20
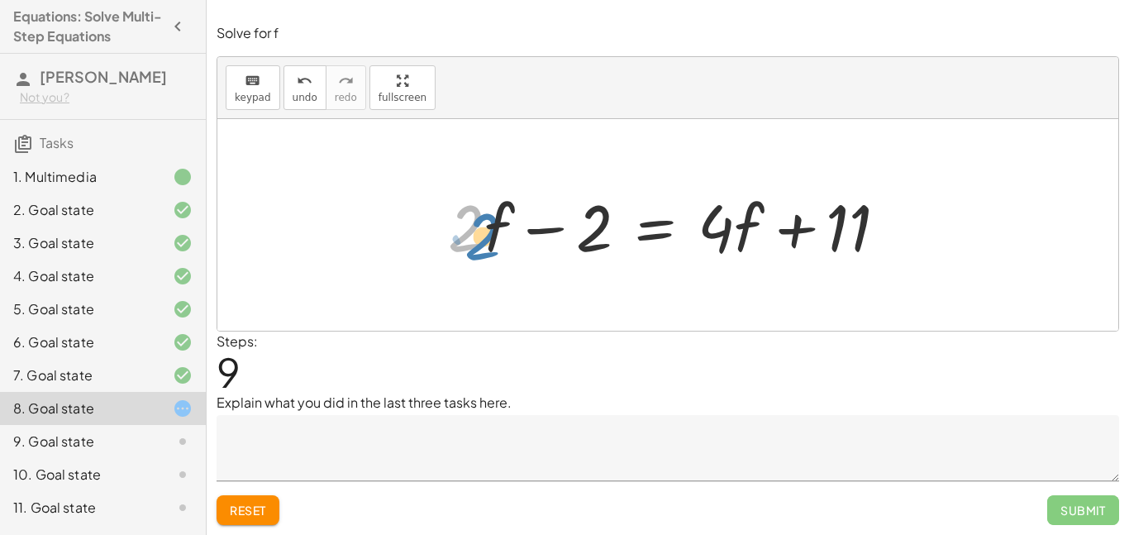
drag, startPoint x: 466, startPoint y: 225, endPoint x: 482, endPoint y: 233, distance: 17.7
click at [482, 233] on div at bounding box center [674, 225] width 469 height 85
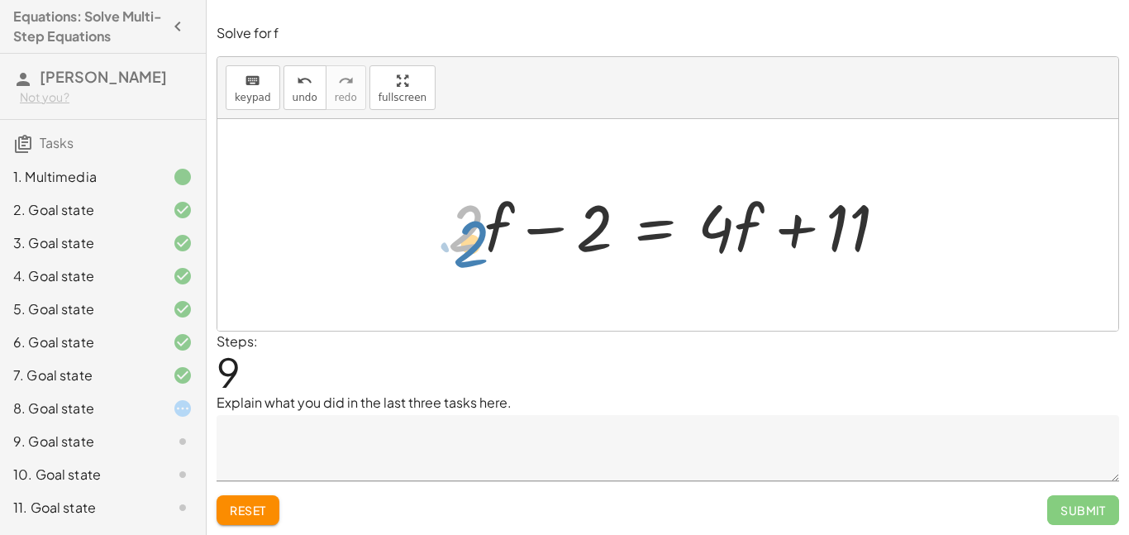
drag, startPoint x: 466, startPoint y: 222, endPoint x: 471, endPoint y: 236, distance: 15.7
click at [471, 236] on div at bounding box center [674, 225] width 469 height 85
drag, startPoint x: 493, startPoint y: 228, endPoint x: 478, endPoint y: 244, distance: 21.6
click at [478, 244] on div at bounding box center [674, 225] width 469 height 85
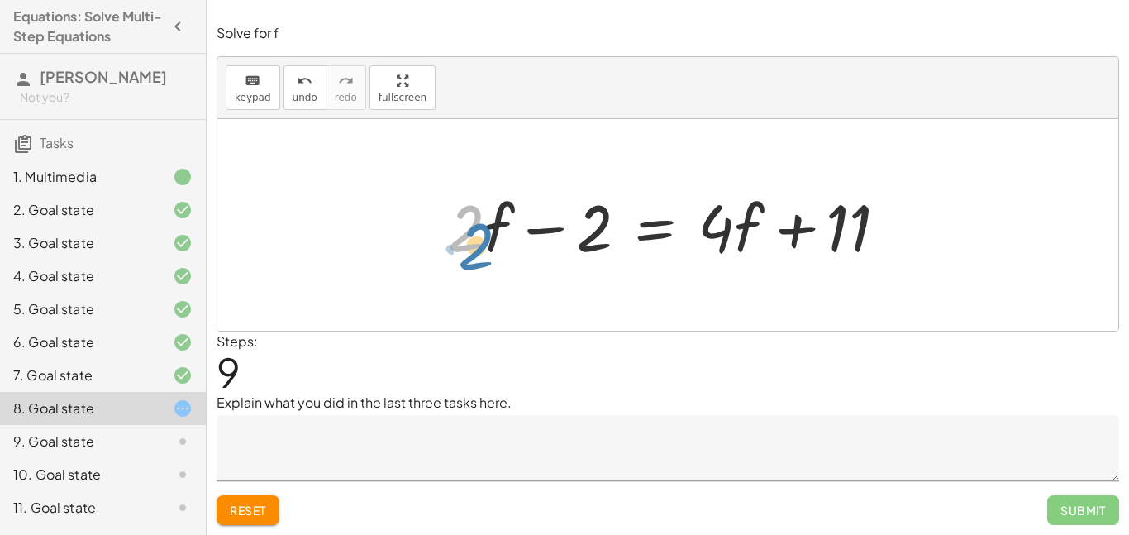
drag, startPoint x: 470, startPoint y: 232, endPoint x: 479, endPoint y: 248, distance: 17.7
click at [479, 248] on div at bounding box center [674, 225] width 469 height 85
drag, startPoint x: 474, startPoint y: 244, endPoint x: 497, endPoint y: 260, distance: 28.4
click at [498, 262] on div at bounding box center [674, 225] width 469 height 85
click at [295, 104] on button "undo undo" at bounding box center [305, 87] width 43 height 45
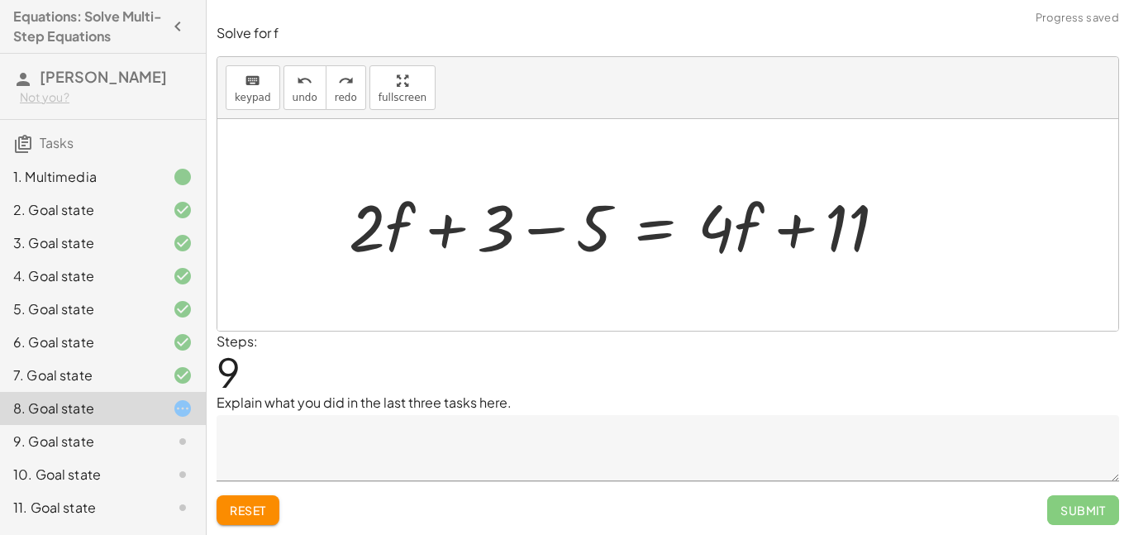
click at [530, 225] on div at bounding box center [625, 225] width 568 height 85
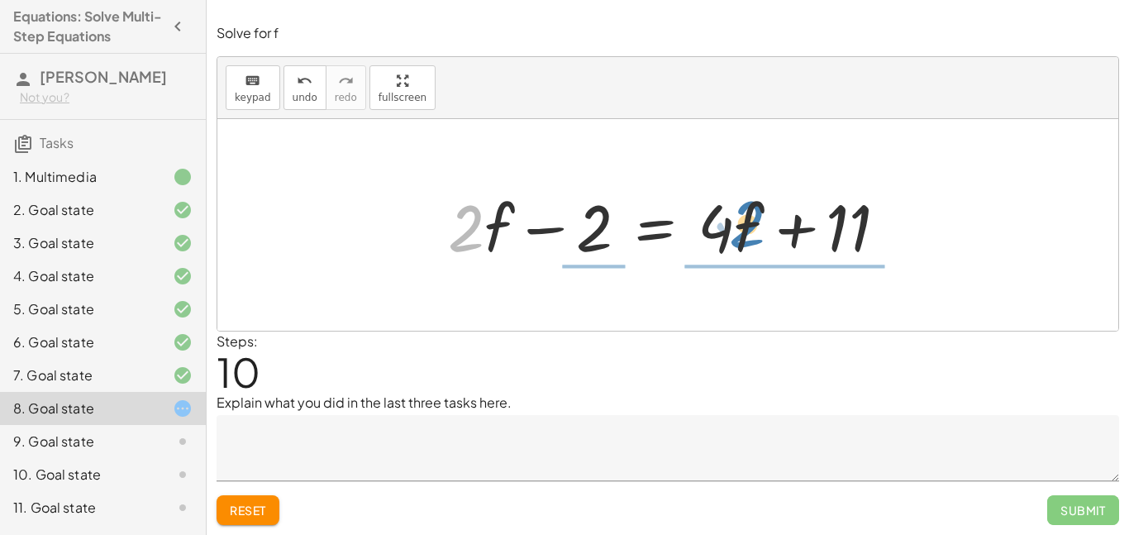
drag, startPoint x: 478, startPoint y: 230, endPoint x: 780, endPoint y: 226, distance: 302.5
click at [780, 226] on div at bounding box center [674, 225] width 469 height 85
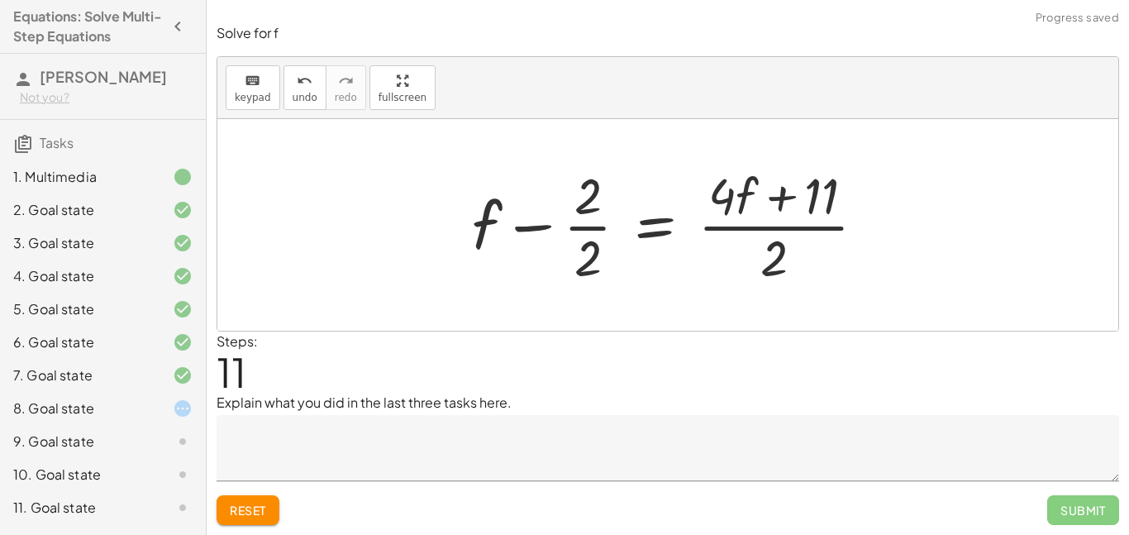
click at [774, 235] on div at bounding box center [675, 224] width 423 height 127
click at [774, 234] on div at bounding box center [674, 224] width 423 height 127
click at [523, 217] on div at bounding box center [673, 224] width 423 height 127
click at [568, 221] on div at bounding box center [673, 224] width 423 height 127
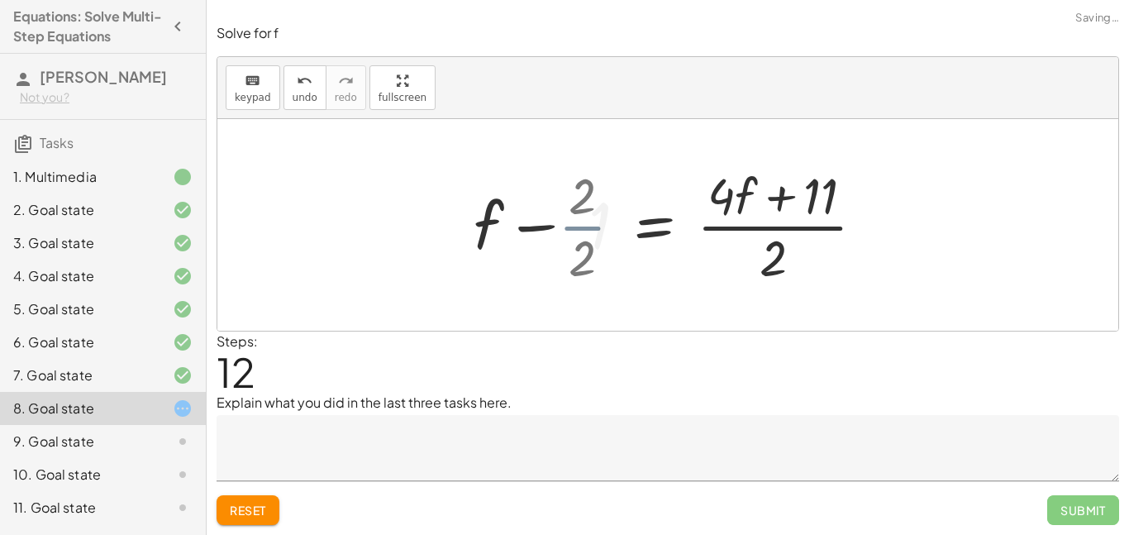
click at [569, 222] on div at bounding box center [687, 224] width 398 height 127
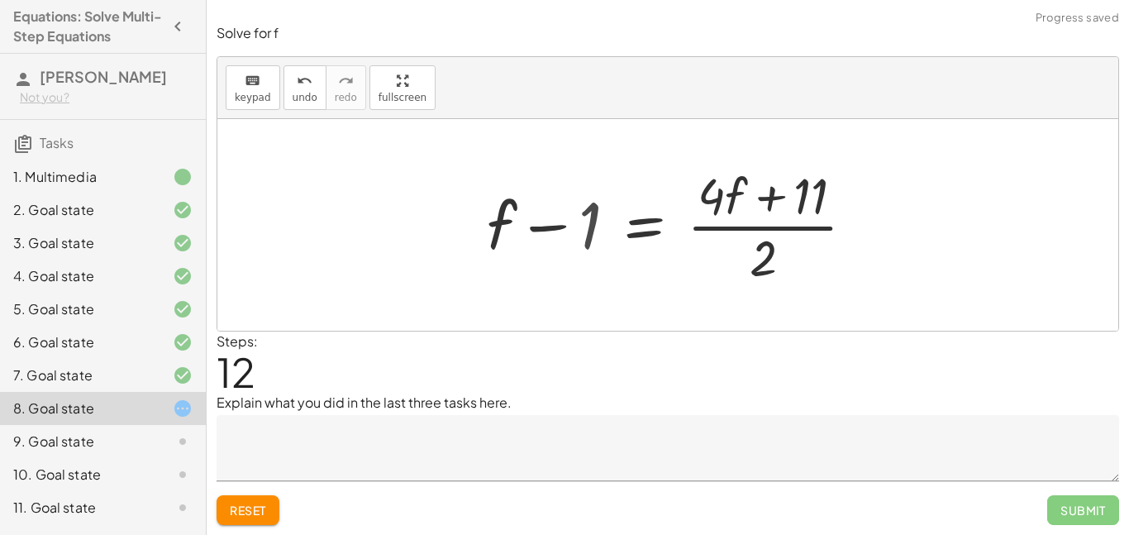
click at [565, 222] on div at bounding box center [678, 224] width 398 height 127
click at [630, 225] on div at bounding box center [674, 224] width 398 height 127
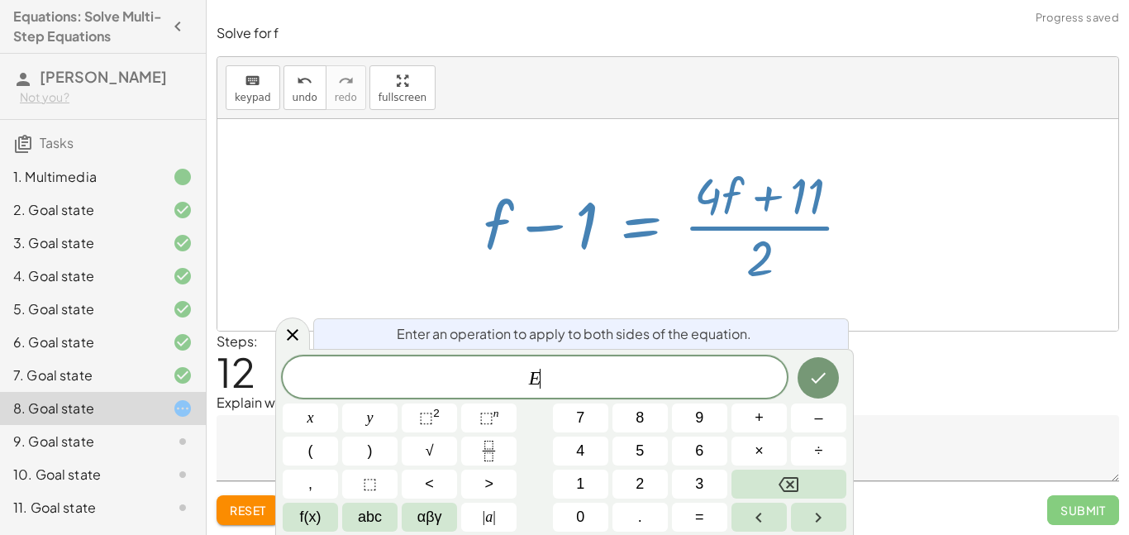
click at [804, 197] on div at bounding box center [674, 224] width 398 height 127
click at [258, 522] on button "Reset" at bounding box center [248, 510] width 63 height 30
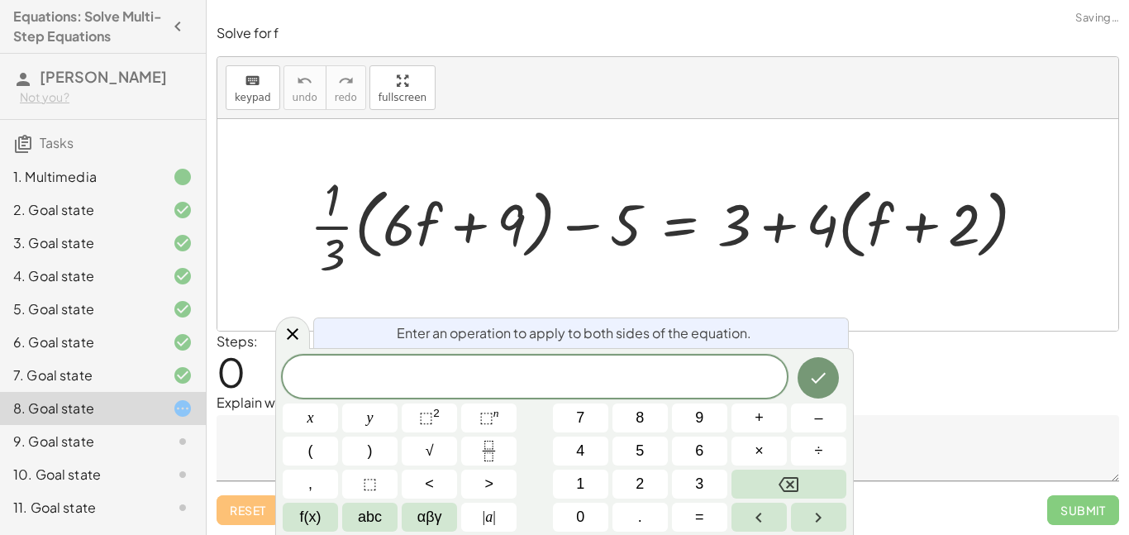
click at [258, 518] on div "Reset Submit" at bounding box center [668, 503] width 903 height 44
click at [300, 330] on icon at bounding box center [293, 334] width 20 height 20
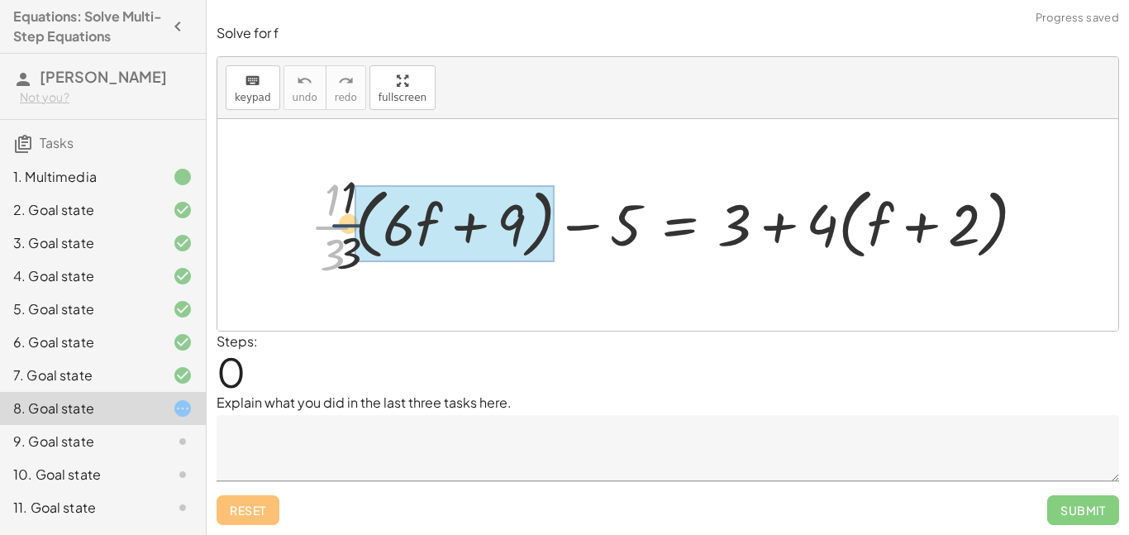
drag, startPoint x: 335, startPoint y: 230, endPoint x: 388, endPoint y: 230, distance: 53.7
click at [388, 230] on div at bounding box center [675, 225] width 746 height 114
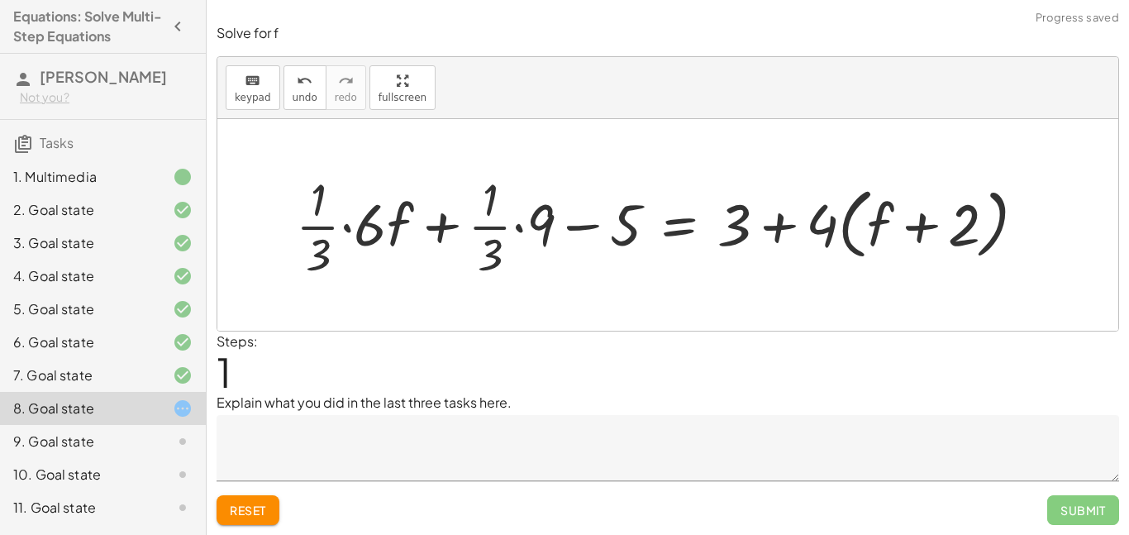
click at [349, 226] on div at bounding box center [668, 225] width 760 height 114
click at [350, 230] on div at bounding box center [690, 225] width 712 height 114
click at [522, 230] on div at bounding box center [696, 225] width 701 height 114
click at [499, 230] on div at bounding box center [717, 225] width 658 height 114
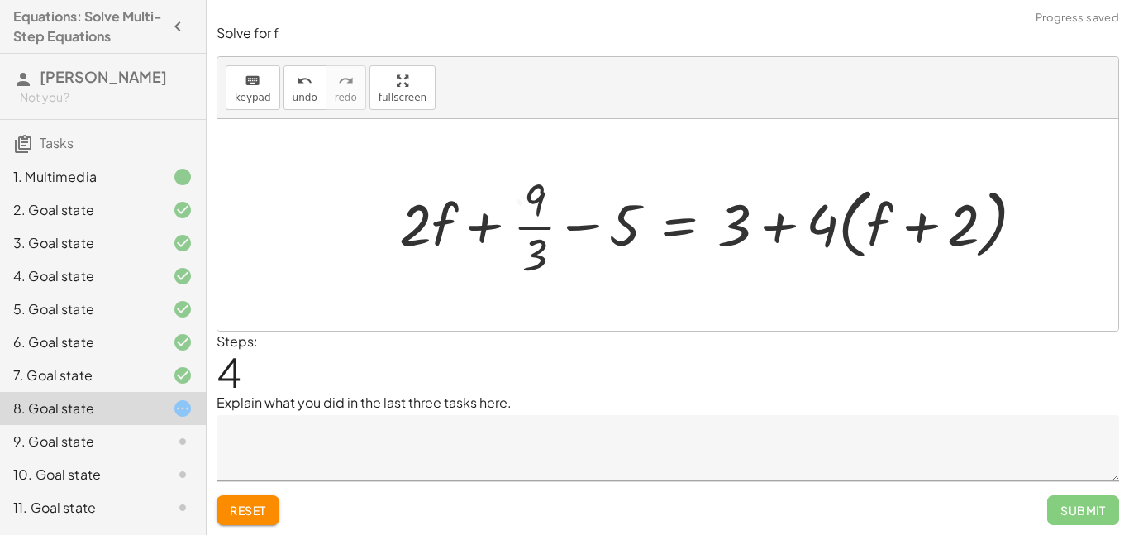
click at [512, 228] on div at bounding box center [717, 225] width 658 height 114
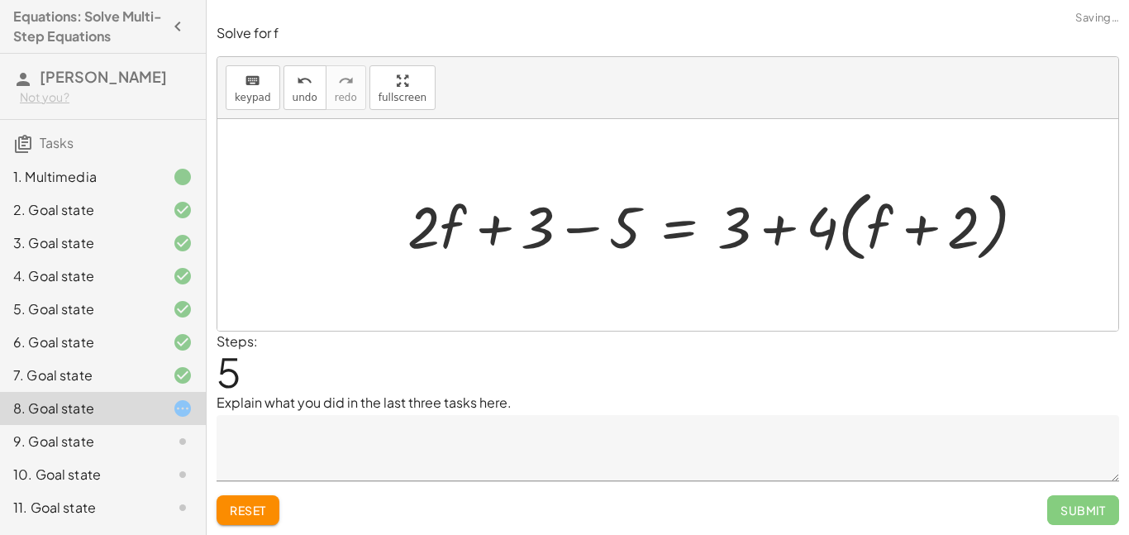
click at [590, 226] on div at bounding box center [722, 224] width 647 height 85
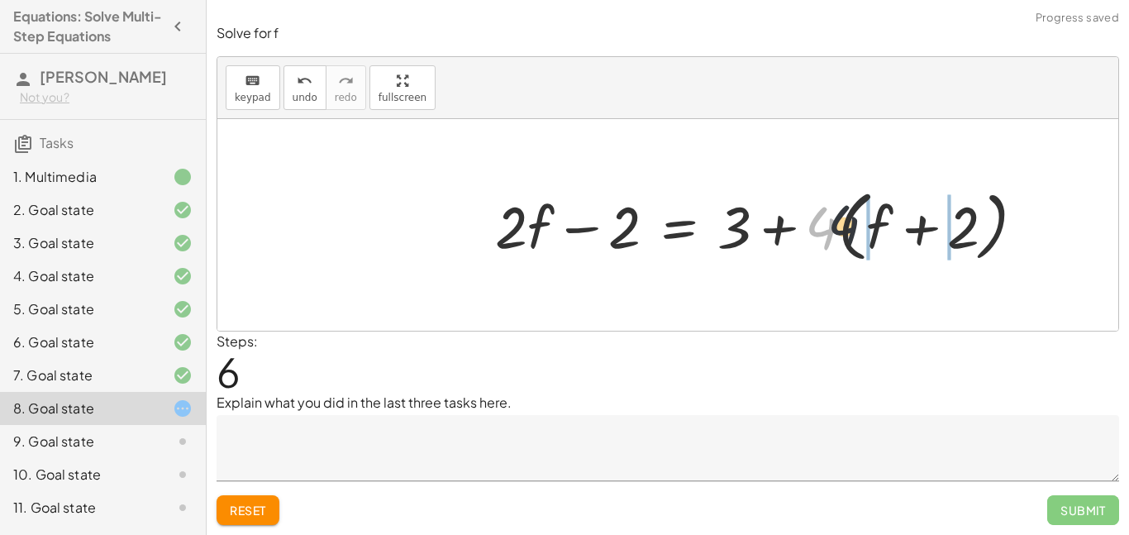
drag, startPoint x: 811, startPoint y: 229, endPoint x: 869, endPoint y: 228, distance: 57.9
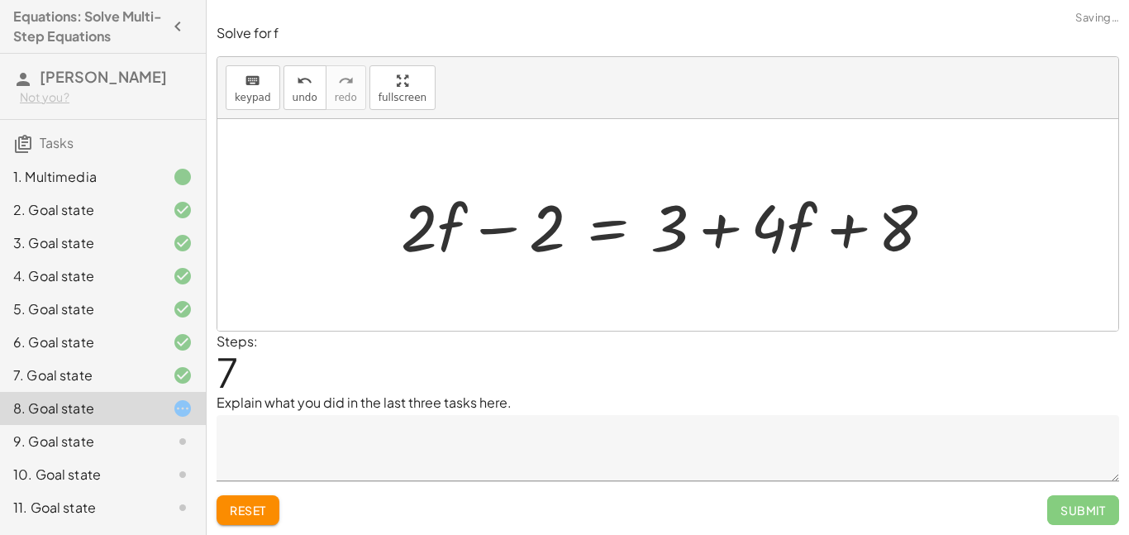
click at [927, 222] on div at bounding box center [674, 225] width 563 height 85
drag, startPoint x: 913, startPoint y: 224, endPoint x: 712, endPoint y: 222, distance: 201.7
click at [712, 222] on div at bounding box center [674, 225] width 563 height 85
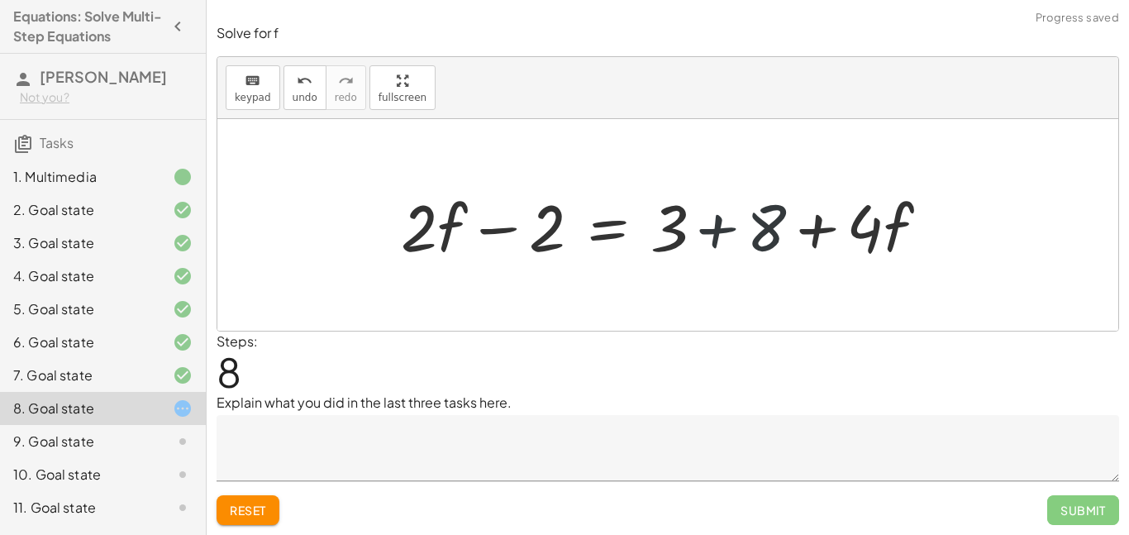
click at [675, 224] on div at bounding box center [674, 225] width 563 height 85
click at [718, 226] on div at bounding box center [674, 225] width 563 height 85
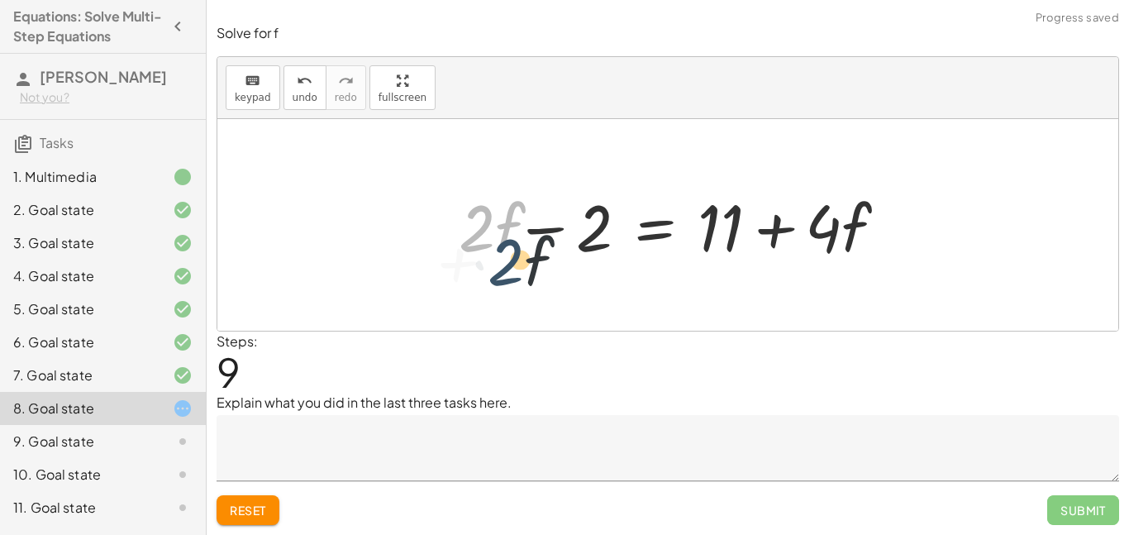
drag, startPoint x: 479, startPoint y: 224, endPoint x: 510, endPoint y: 258, distance: 45.6
click at [510, 258] on div at bounding box center [669, 225] width 458 height 85
click at [510, 258] on div at bounding box center [674, 225] width 469 height 85
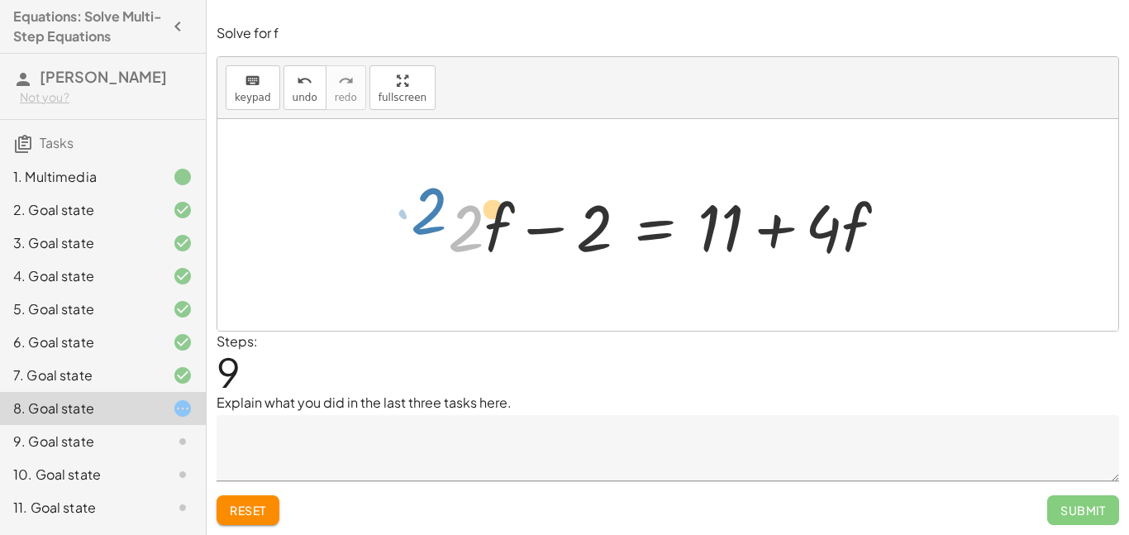
drag, startPoint x: 468, startPoint y: 231, endPoint x: 355, endPoint y: 217, distance: 113.3
click at [355, 217] on div "+ · · 1 · 3 · ( + · 6 · f + 9 ) − 5 = + 3 + · 4 · ( + f + 2 ) + · · 1 · 3 · 6 ·…" at bounding box center [667, 225] width 901 height 212
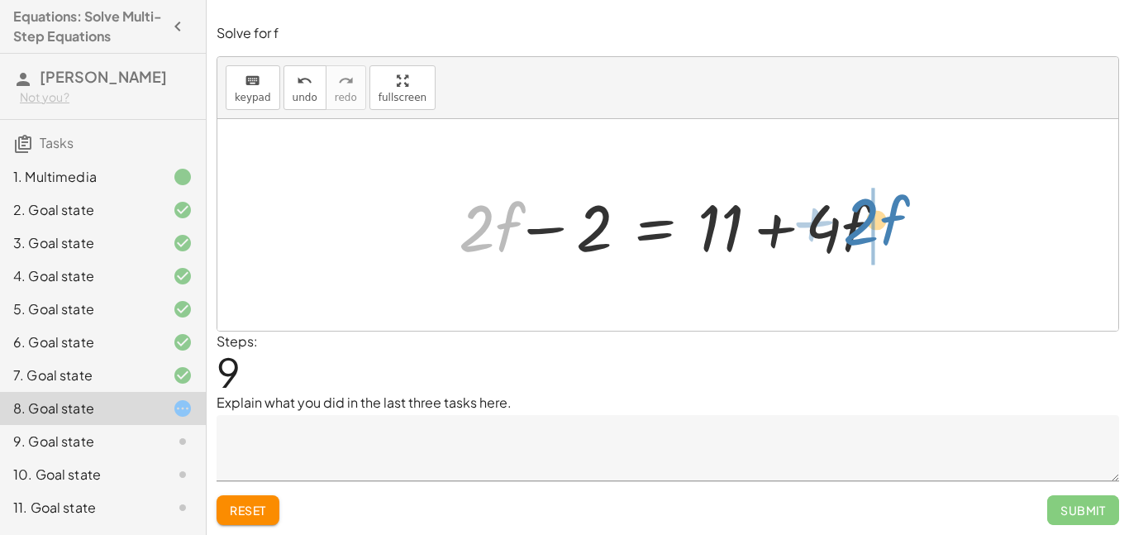
drag, startPoint x: 467, startPoint y: 236, endPoint x: 861, endPoint y: 231, distance: 394.3
click at [861, 231] on div at bounding box center [669, 225] width 458 height 85
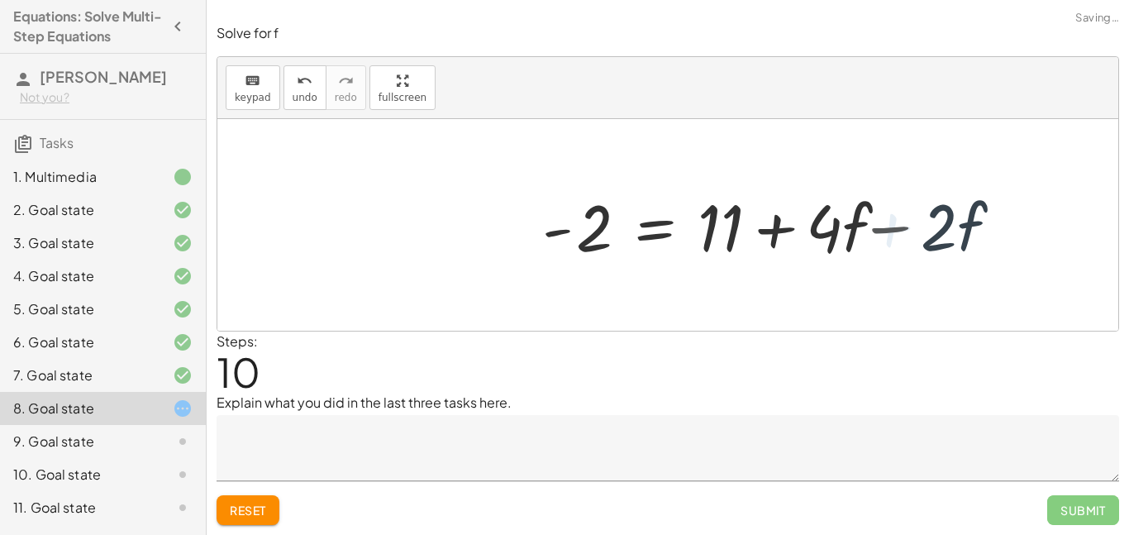
click at [862, 230] on div at bounding box center [786, 225] width 499 height 85
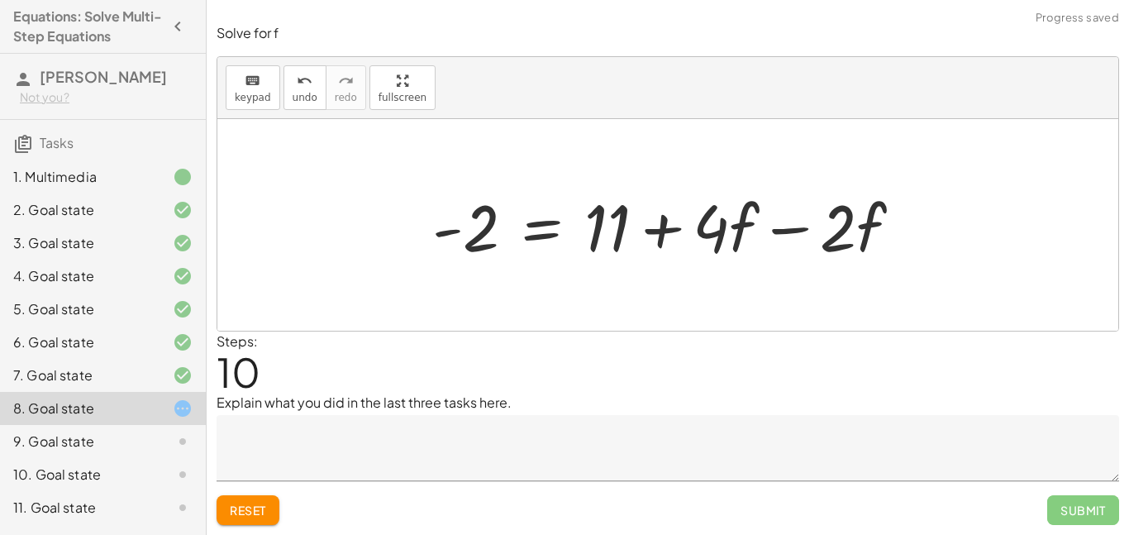
click at [815, 227] on div at bounding box center [673, 225] width 499 height 85
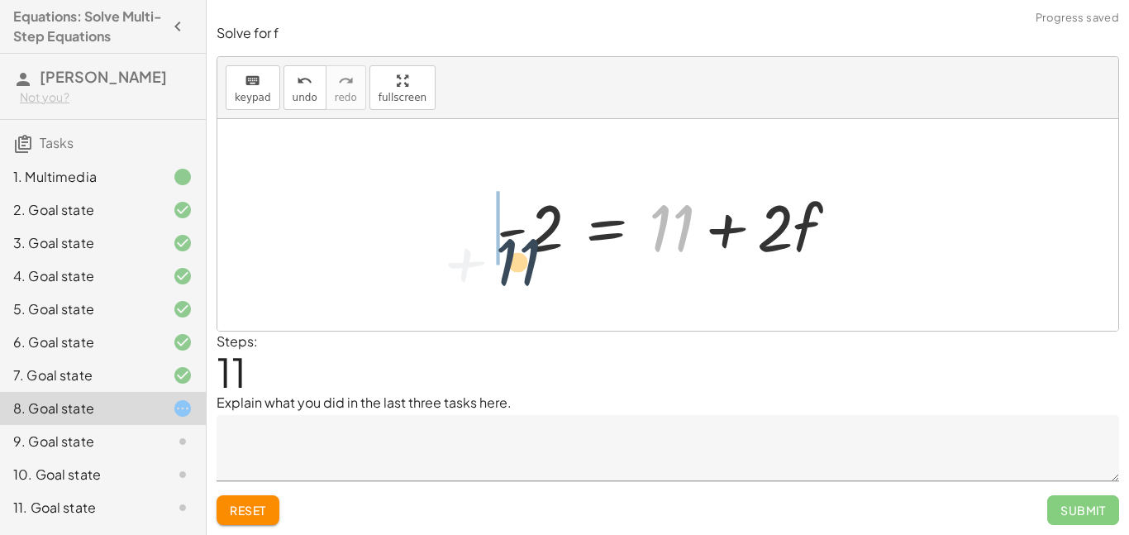
drag, startPoint x: 677, startPoint y: 219, endPoint x: 488, endPoint y: 245, distance: 191.0
click at [488, 245] on div at bounding box center [673, 225] width 371 height 85
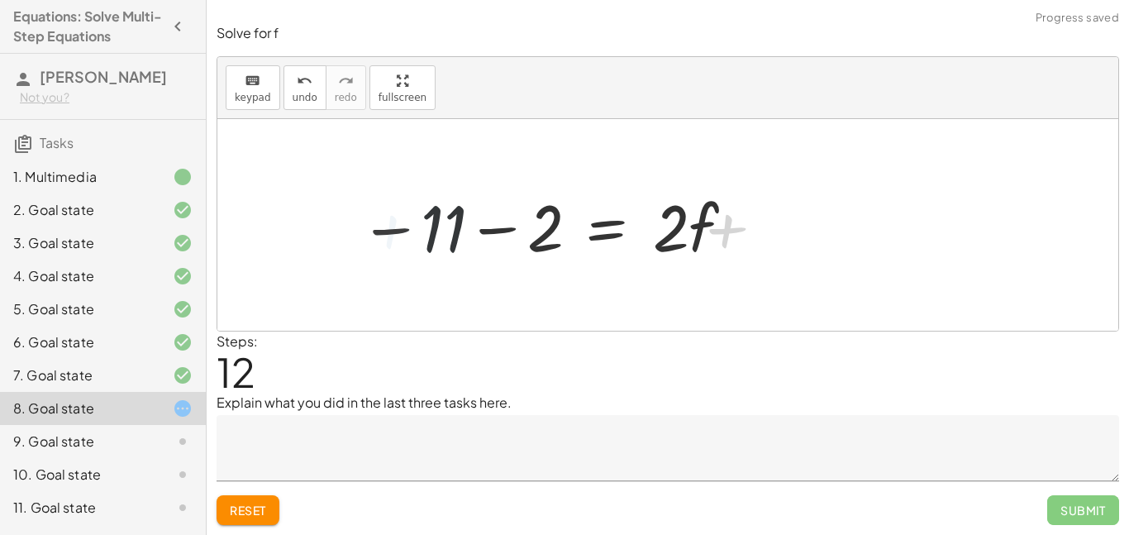
click at [519, 217] on div at bounding box center [546, 225] width 392 height 85
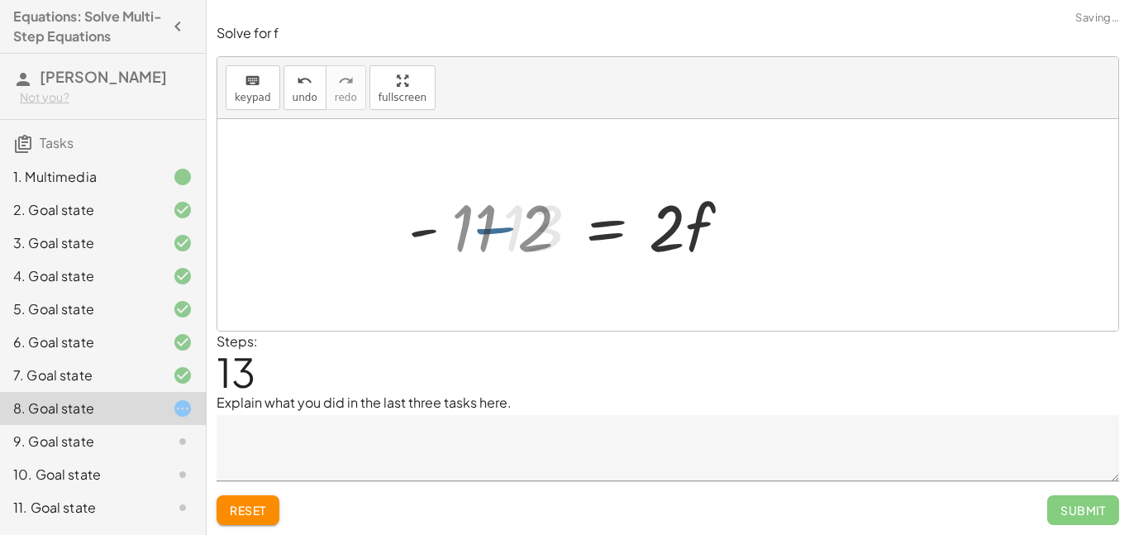
click at [520, 224] on div at bounding box center [608, 225] width 288 height 85
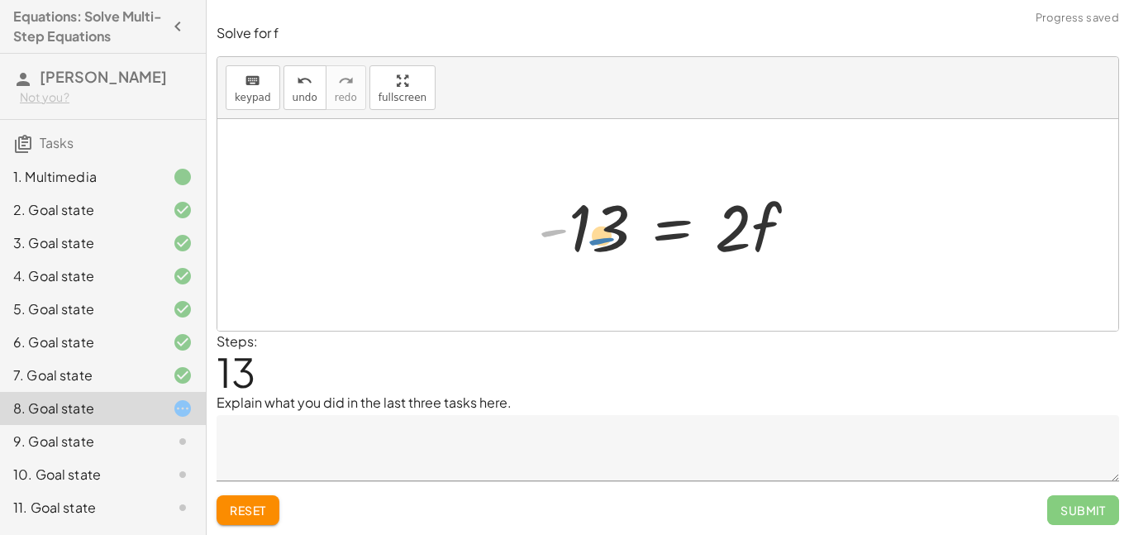
drag, startPoint x: 546, startPoint y: 233, endPoint x: 588, endPoint y: 239, distance: 42.5
click at [588, 239] on div at bounding box center [674, 225] width 288 height 85
drag, startPoint x: 751, startPoint y: 240, endPoint x: 589, endPoint y: 265, distance: 164.0
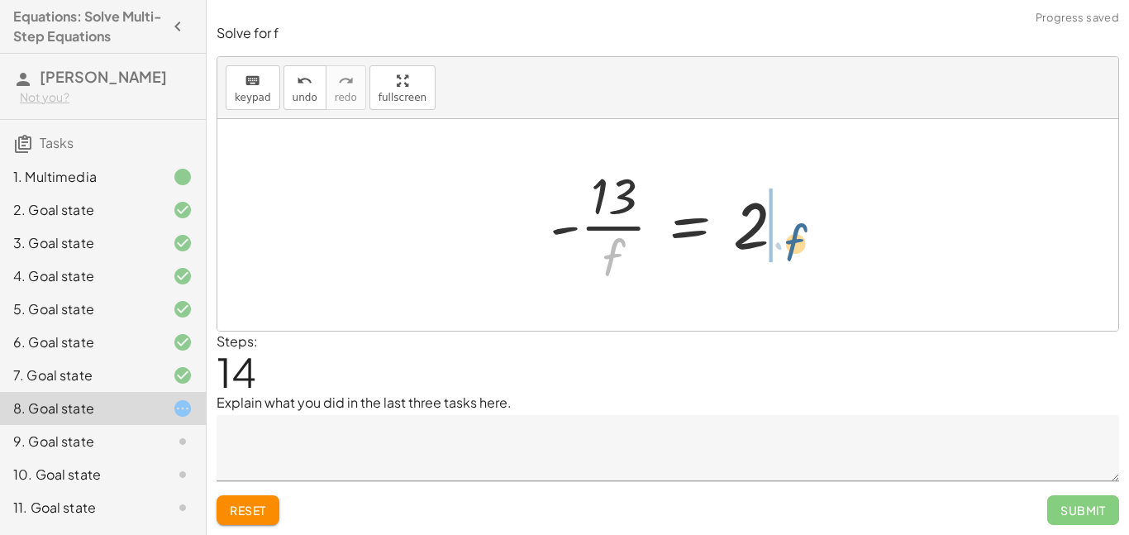
drag, startPoint x: 589, startPoint y: 265, endPoint x: 774, endPoint y: 250, distance: 185.0
click at [774, 250] on div at bounding box center [673, 224] width 265 height 127
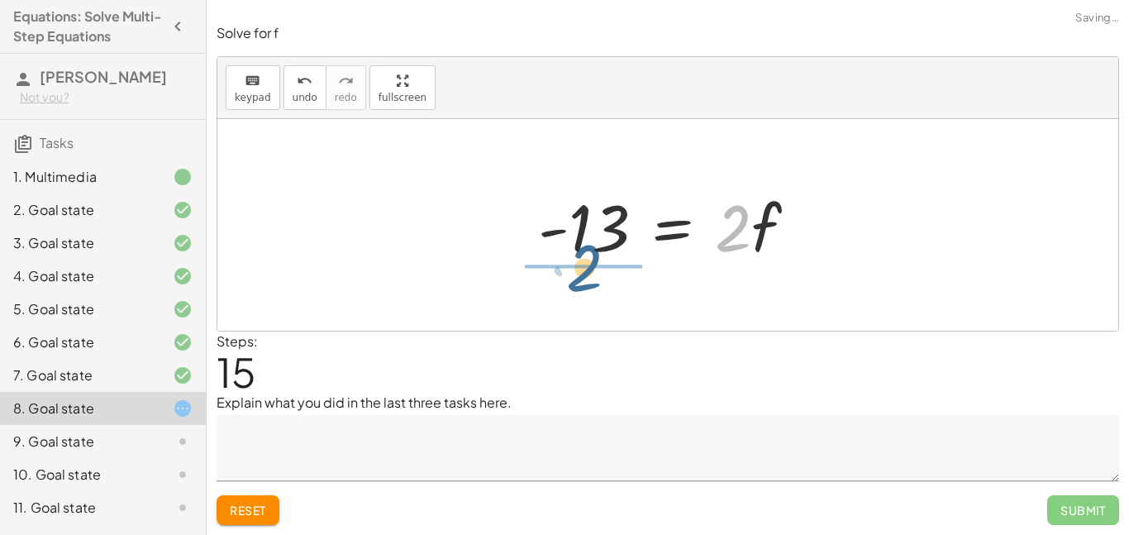
drag, startPoint x: 748, startPoint y: 244, endPoint x: 593, endPoint y: 281, distance: 159.8
click at [593, 281] on div "+ · · 1 · 3 · ( + · 6 · f + 9 ) − 5 = + 3 + · 4 · ( + f + 2 ) + · · 1 · 3 · 6 ·…" at bounding box center [667, 225] width 901 height 212
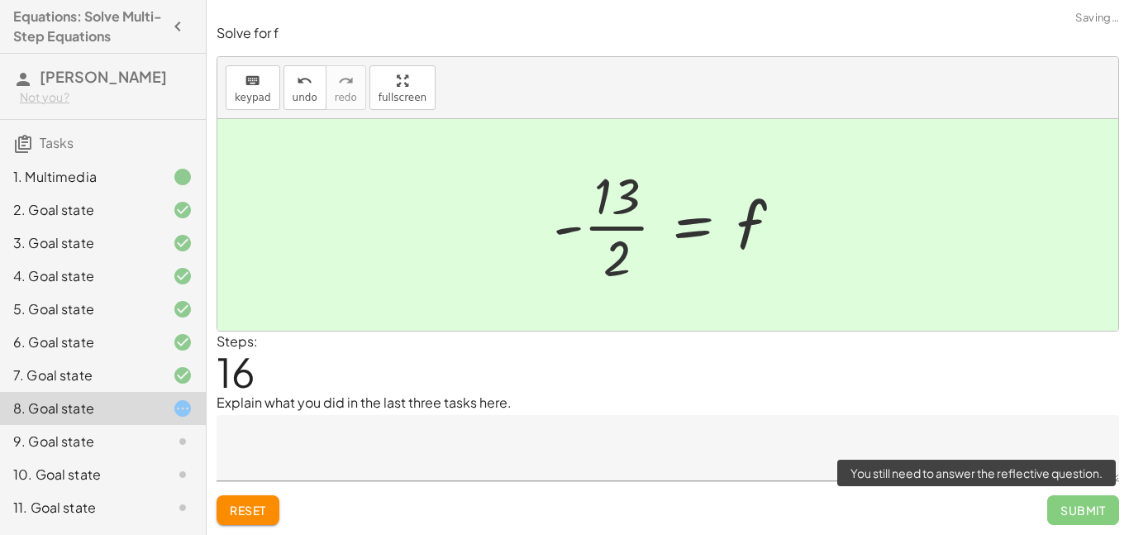
click at [1097, 509] on span "Submit" at bounding box center [1083, 510] width 72 height 30
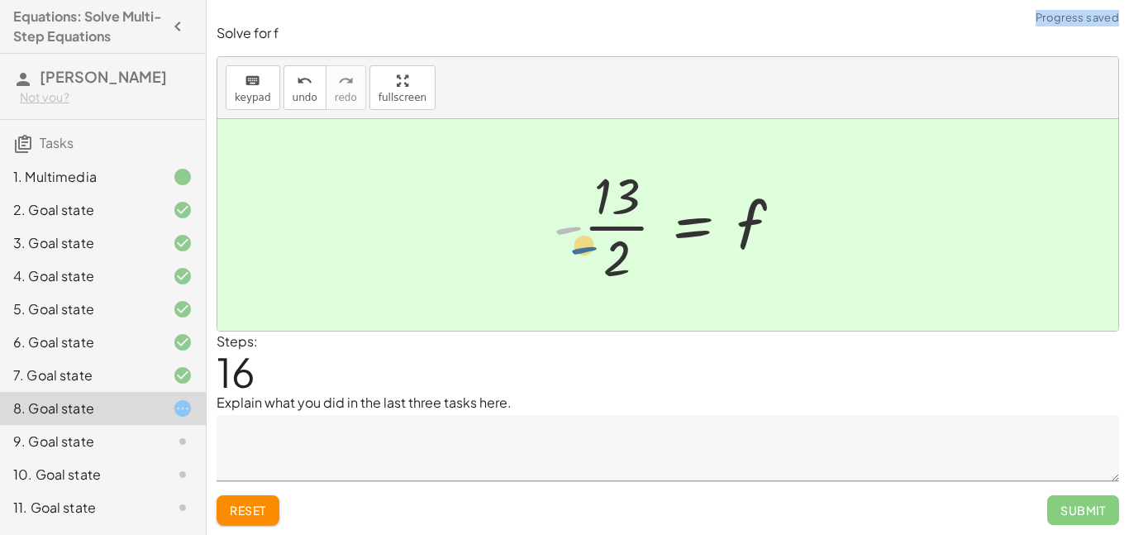
drag, startPoint x: 564, startPoint y: 231, endPoint x: 582, endPoint y: 254, distance: 28.8
click at [582, 254] on div at bounding box center [674, 224] width 259 height 127
drag, startPoint x: 574, startPoint y: 231, endPoint x: 598, endPoint y: 267, distance: 42.9
click at [598, 267] on div at bounding box center [674, 224] width 259 height 127
click at [297, 82] on icon "undo" at bounding box center [305, 81] width 16 height 20
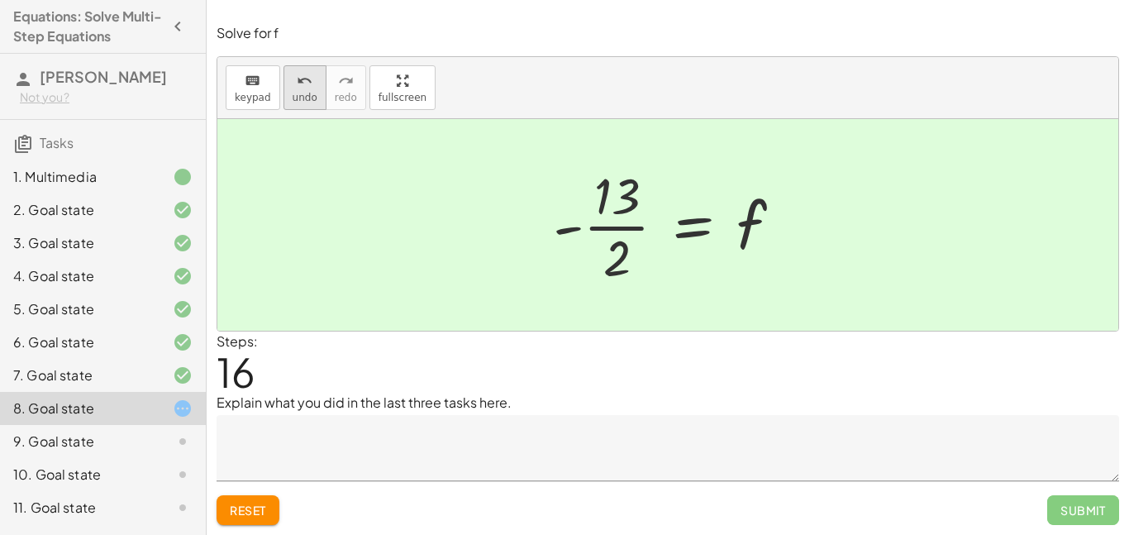
click at [297, 82] on icon "undo" at bounding box center [305, 81] width 16 height 20
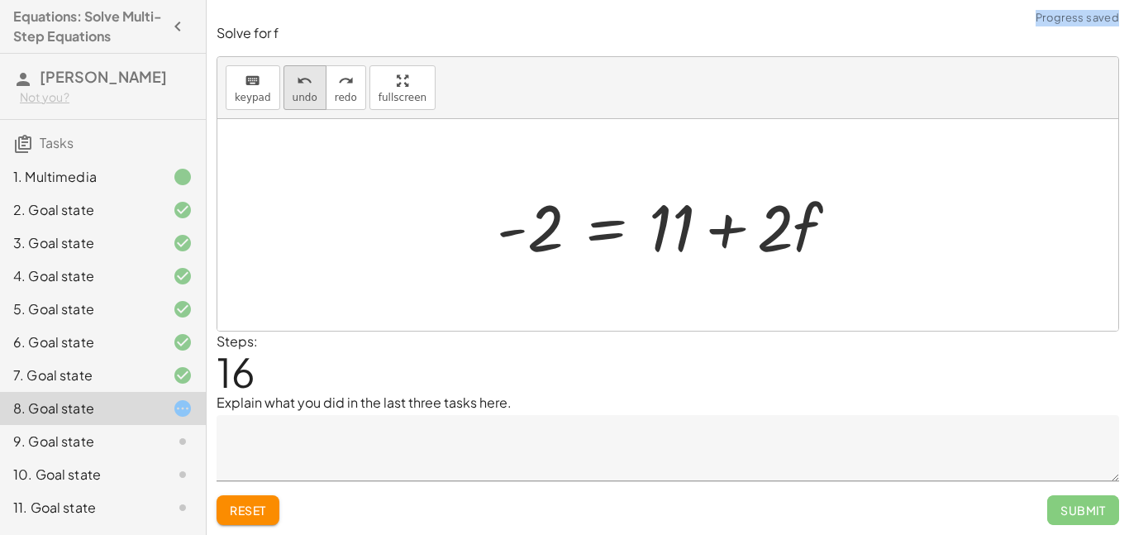
click at [307, 88] on icon "undo" at bounding box center [305, 81] width 16 height 20
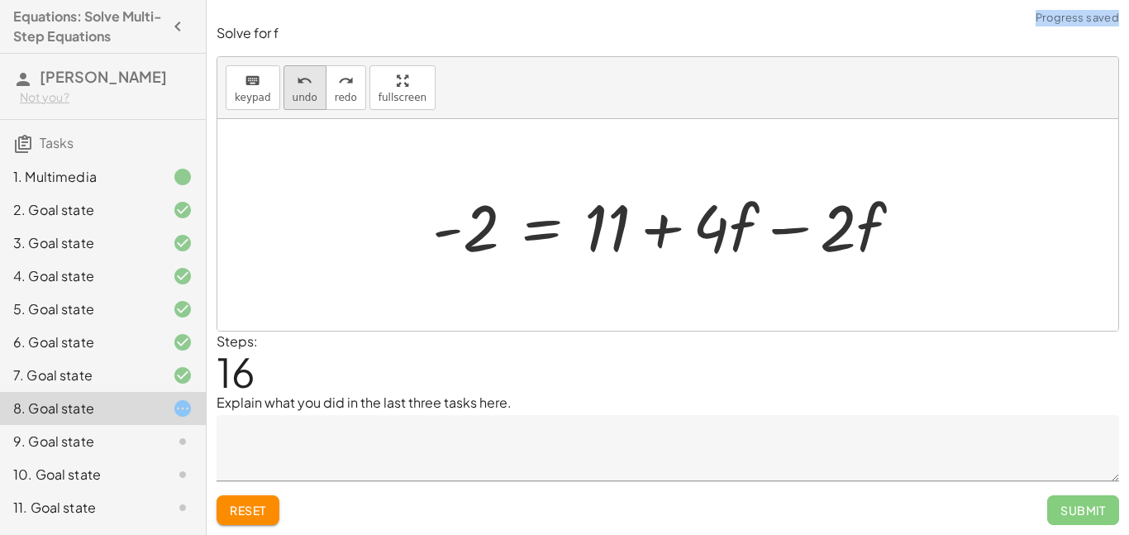
click at [314, 90] on button "undo undo" at bounding box center [305, 87] width 43 height 45
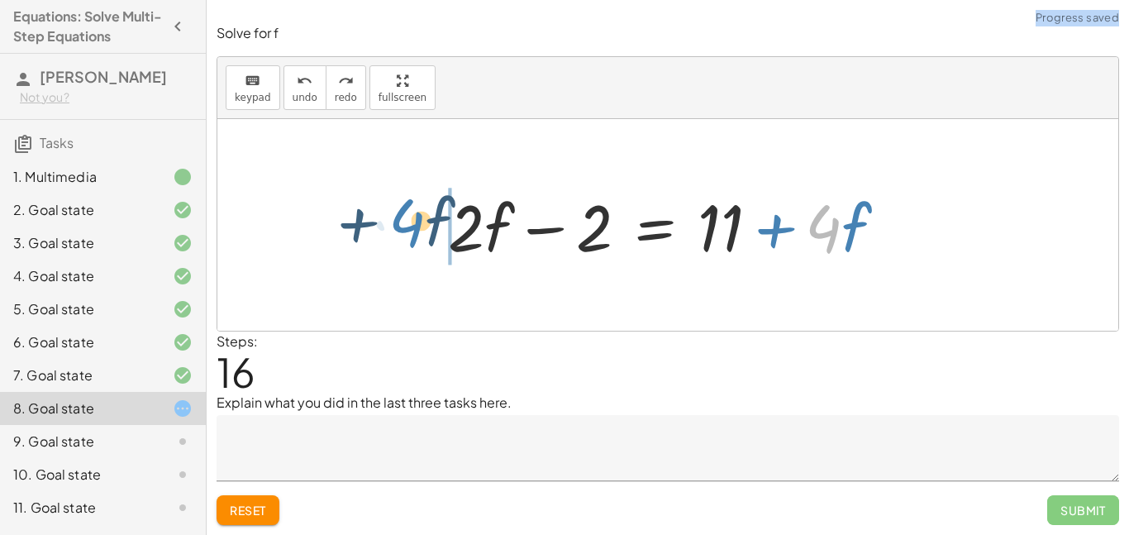
drag, startPoint x: 828, startPoint y: 227, endPoint x: 411, endPoint y: 222, distance: 417.5
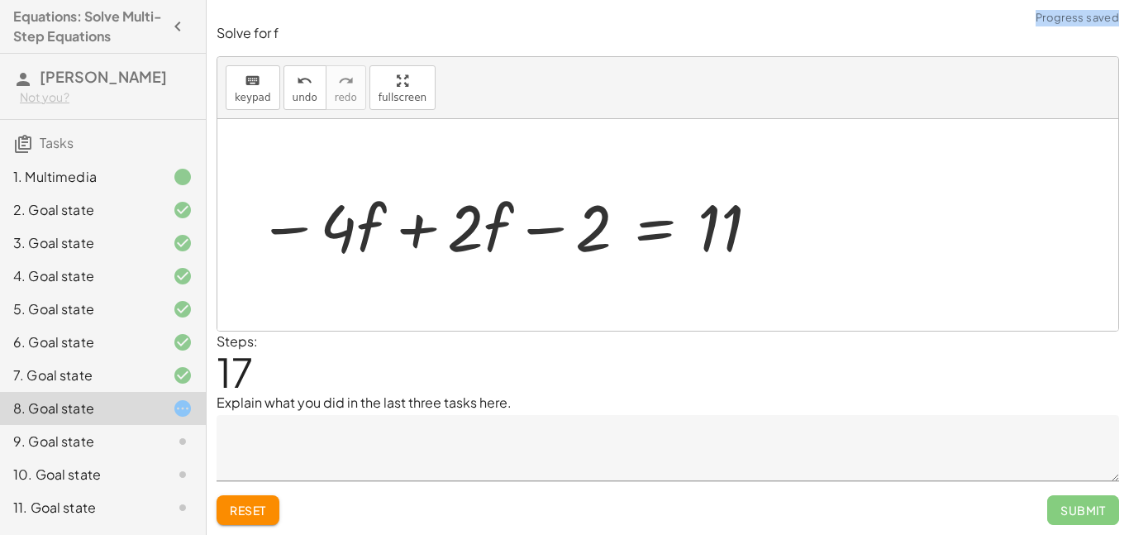
click at [423, 229] on div at bounding box center [510, 225] width 520 height 85
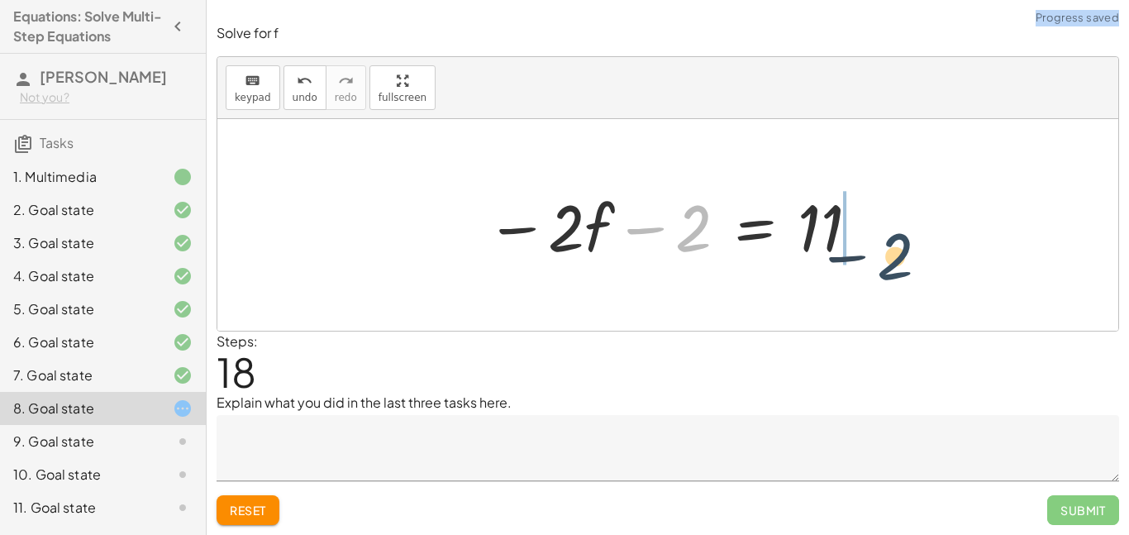
drag, startPoint x: 682, startPoint y: 234, endPoint x: 892, endPoint y: 259, distance: 211.4
click at [892, 259] on div "+ · · 1 · 3 · ( + · 6 · f + 9 ) − 5 = + 3 + · 4 · ( + f + 2 ) + · · 1 · 3 · 6 ·…" at bounding box center [667, 225] width 901 height 212
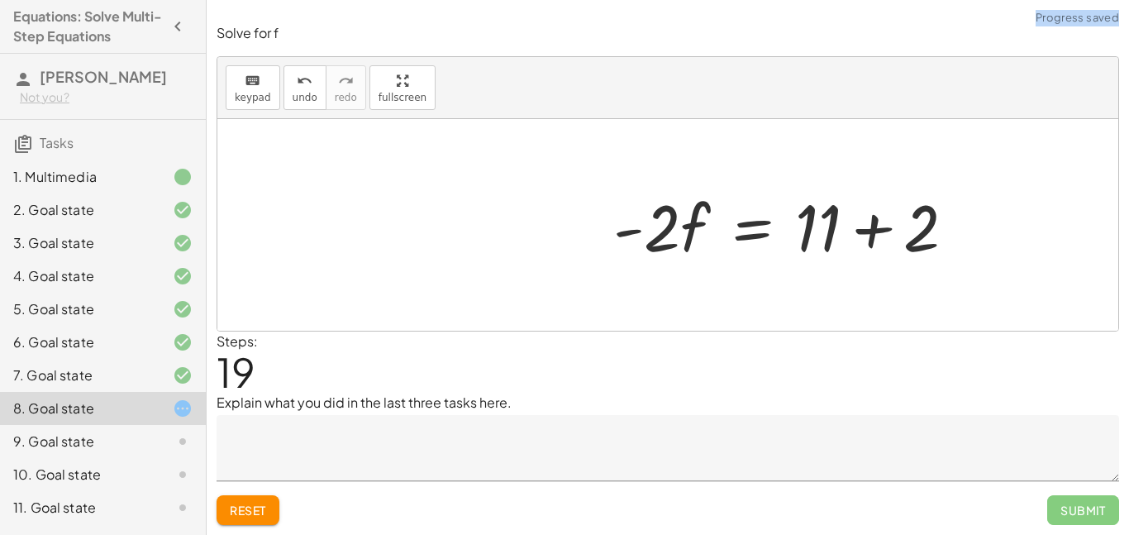
click at [875, 241] on div at bounding box center [790, 225] width 371 height 85
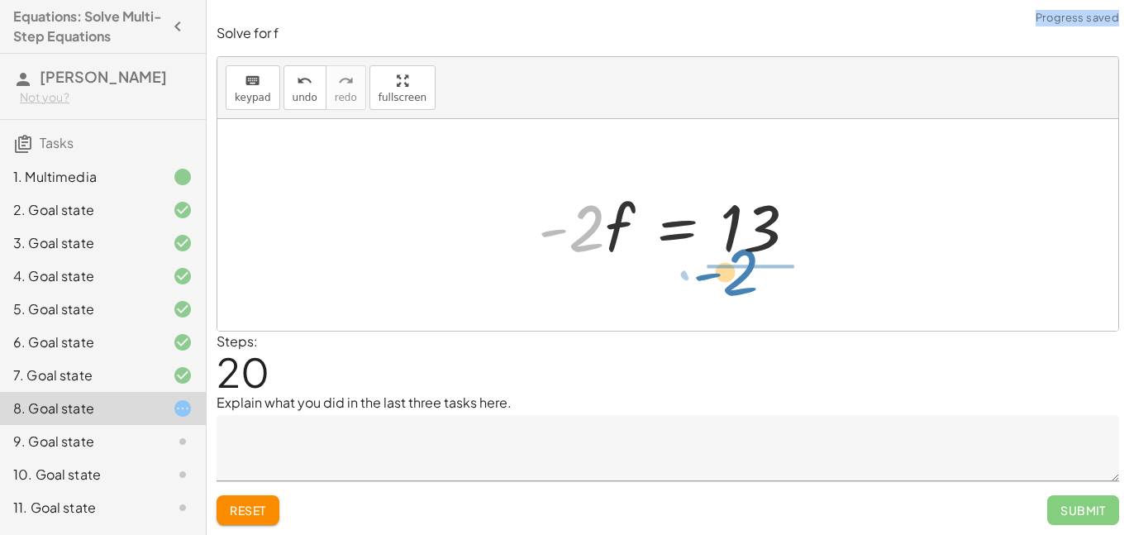
drag, startPoint x: 599, startPoint y: 233, endPoint x: 763, endPoint y: 277, distance: 169.4
click at [763, 277] on div "+ · · 1 · 3 · ( + · 6 · f + 9 ) − 5 = + 3 + · 4 · ( + f + 2 ) + · · 1 · 3 · 6 ·…" at bounding box center [667, 225] width 901 height 212
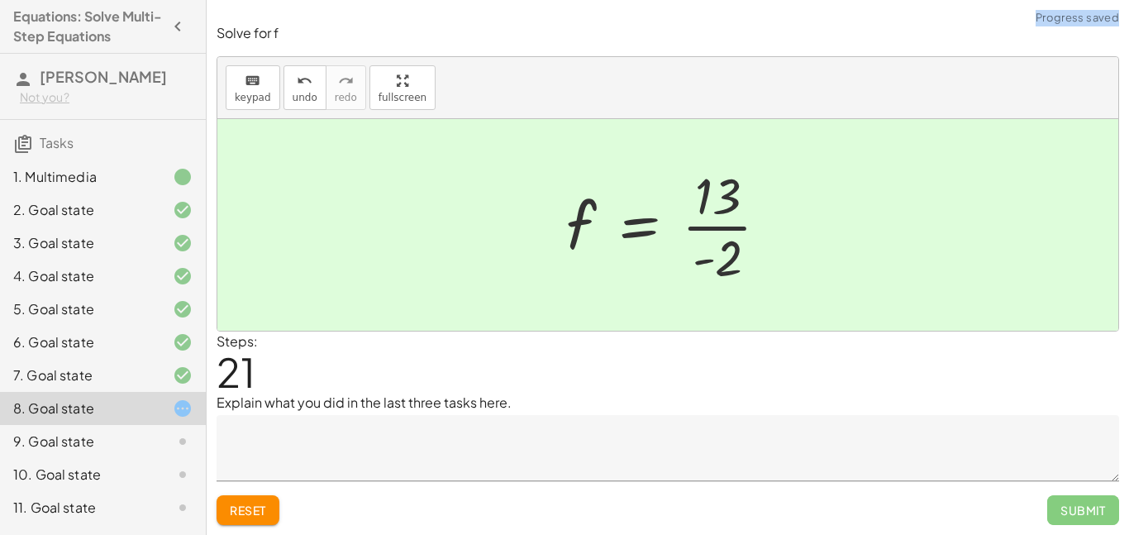
click at [1113, 516] on span "Submit" at bounding box center [1083, 510] width 72 height 30
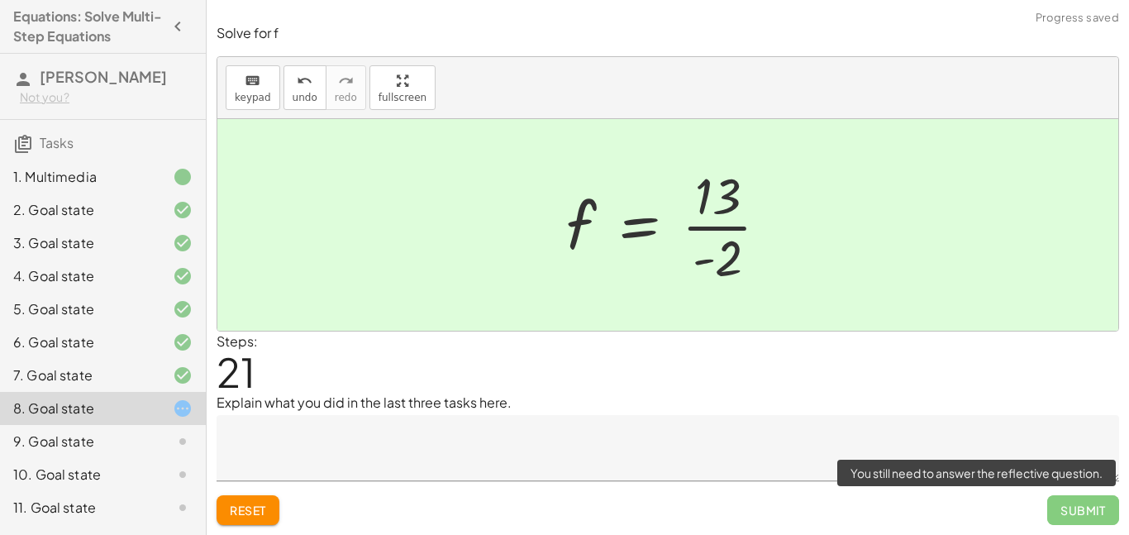
click at [1113, 516] on span "Submit" at bounding box center [1083, 510] width 72 height 30
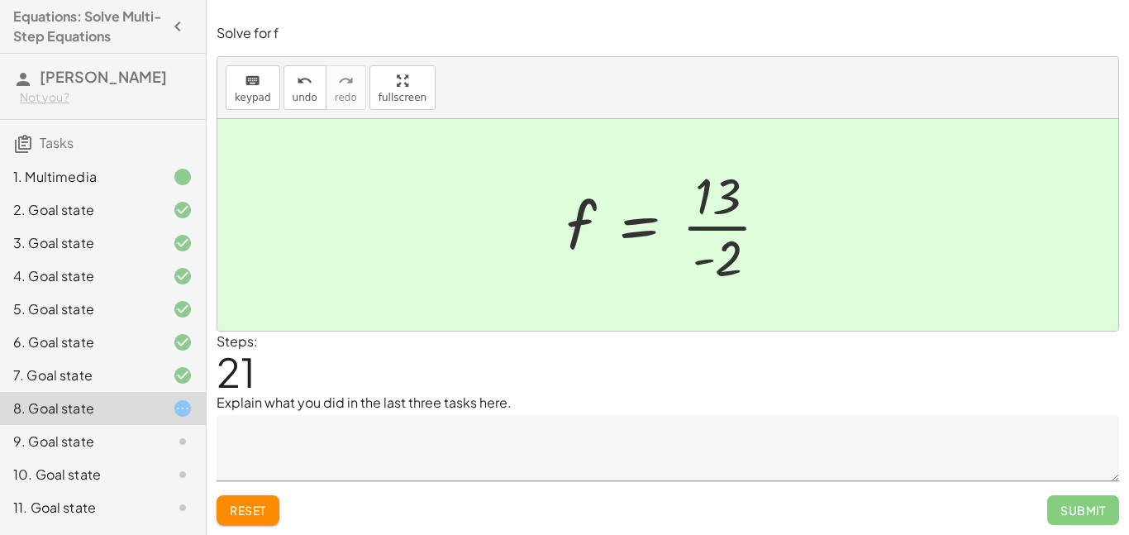
click at [892, 352] on div "Steps: 21" at bounding box center [668, 361] width 903 height 61
click at [794, 298] on div at bounding box center [667, 225] width 901 height 212
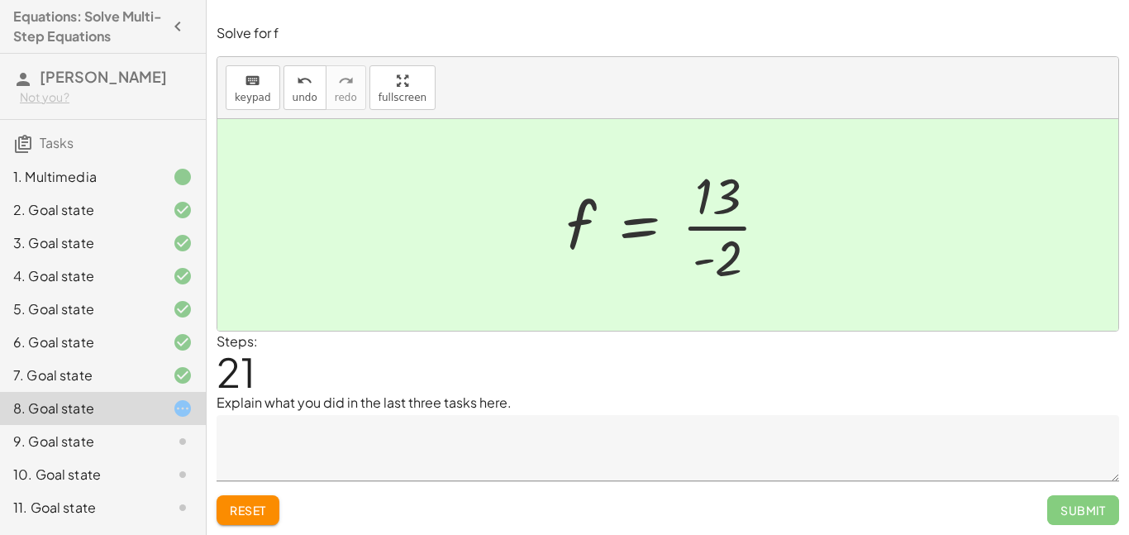
click at [794, 298] on div at bounding box center [667, 225] width 901 height 212
click at [722, 243] on div at bounding box center [674, 224] width 232 height 127
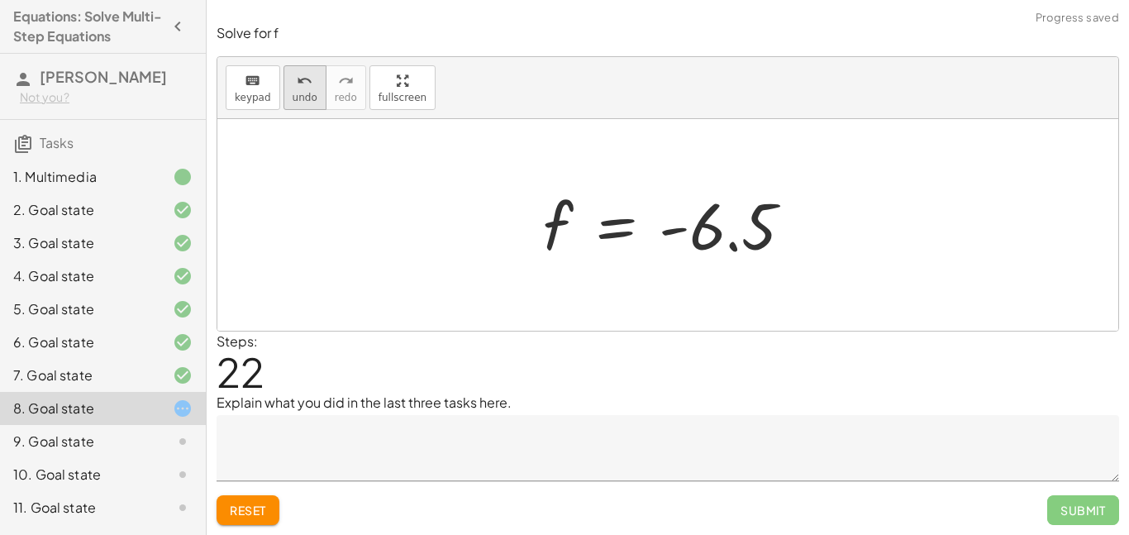
click at [298, 107] on button "undo undo" at bounding box center [305, 87] width 43 height 45
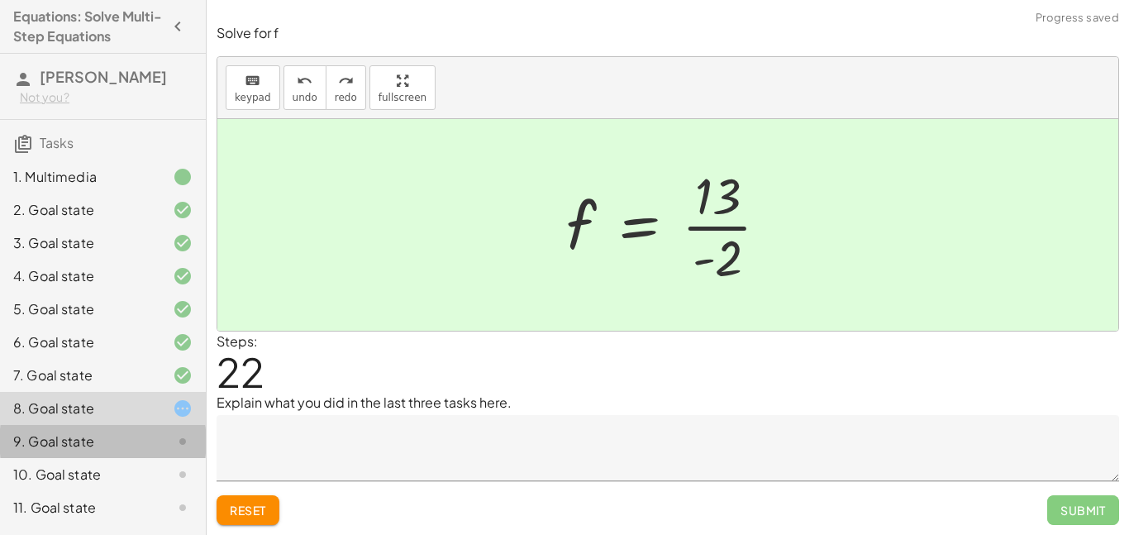
click at [177, 442] on icon at bounding box center [183, 441] width 20 height 20
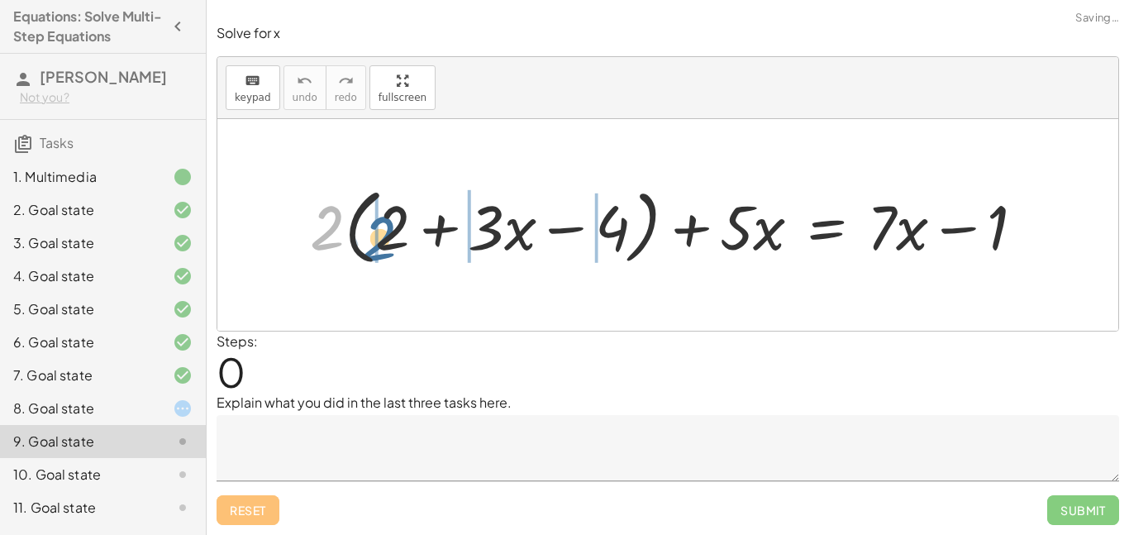
drag, startPoint x: 315, startPoint y: 211, endPoint x: 368, endPoint y: 222, distance: 54.0
click at [368, 222] on div at bounding box center [674, 224] width 744 height 91
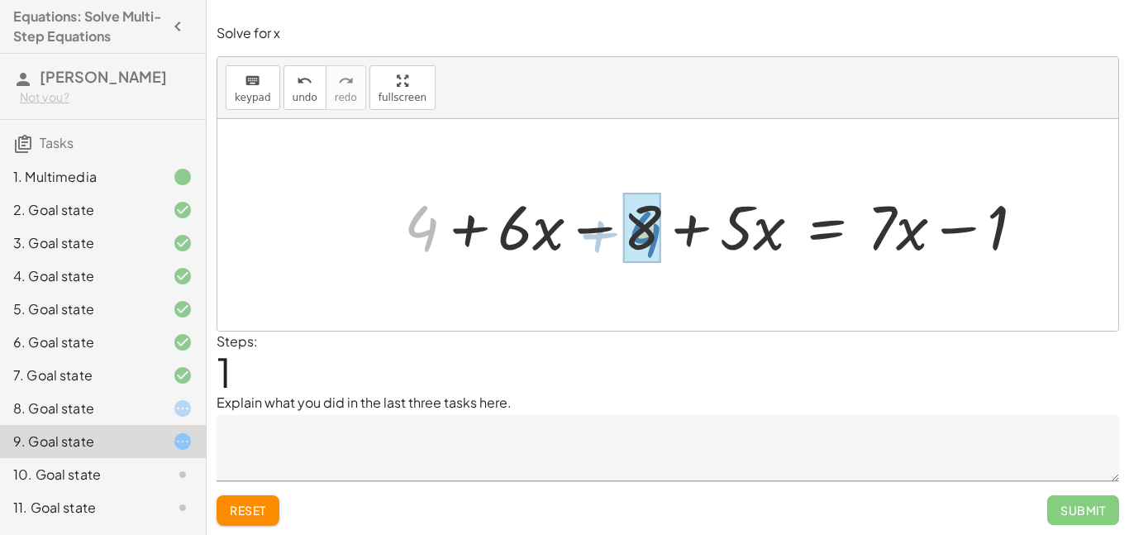
drag, startPoint x: 420, startPoint y: 225, endPoint x: 649, endPoint y: 231, distance: 229.0
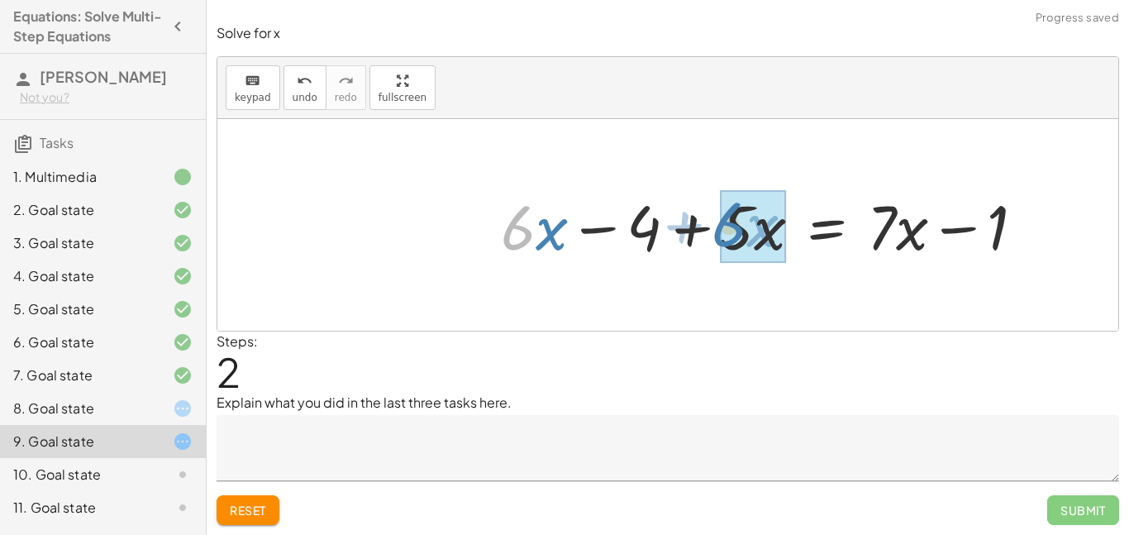
drag, startPoint x: 514, startPoint y: 232, endPoint x: 736, endPoint y: 232, distance: 222.3
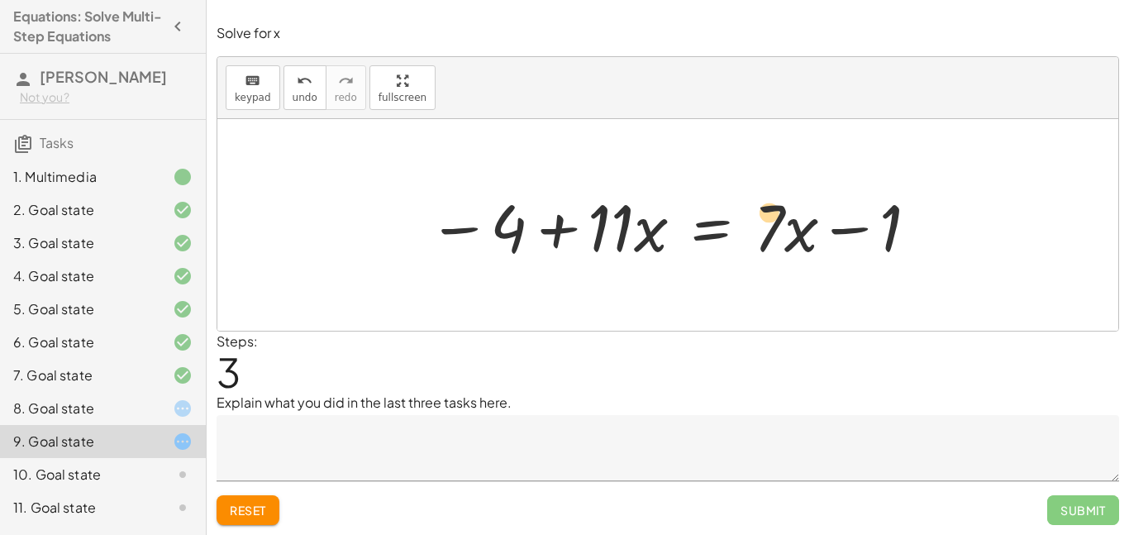
drag, startPoint x: 772, startPoint y: 230, endPoint x: 787, endPoint y: 222, distance: 17.0
click at [787, 222] on div at bounding box center [674, 225] width 509 height 85
drag, startPoint x: 778, startPoint y: 233, endPoint x: 798, endPoint y: 231, distance: 20.7
click at [798, 231] on div at bounding box center [674, 225] width 509 height 85
drag, startPoint x: 774, startPoint y: 230, endPoint x: 765, endPoint y: 237, distance: 11.7
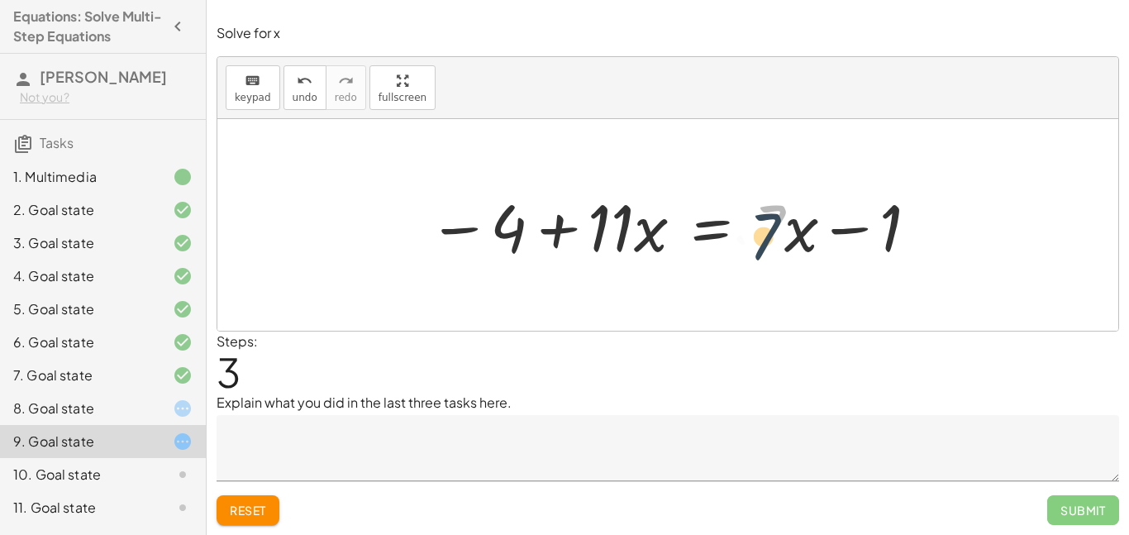
click at [765, 237] on div at bounding box center [674, 225] width 509 height 85
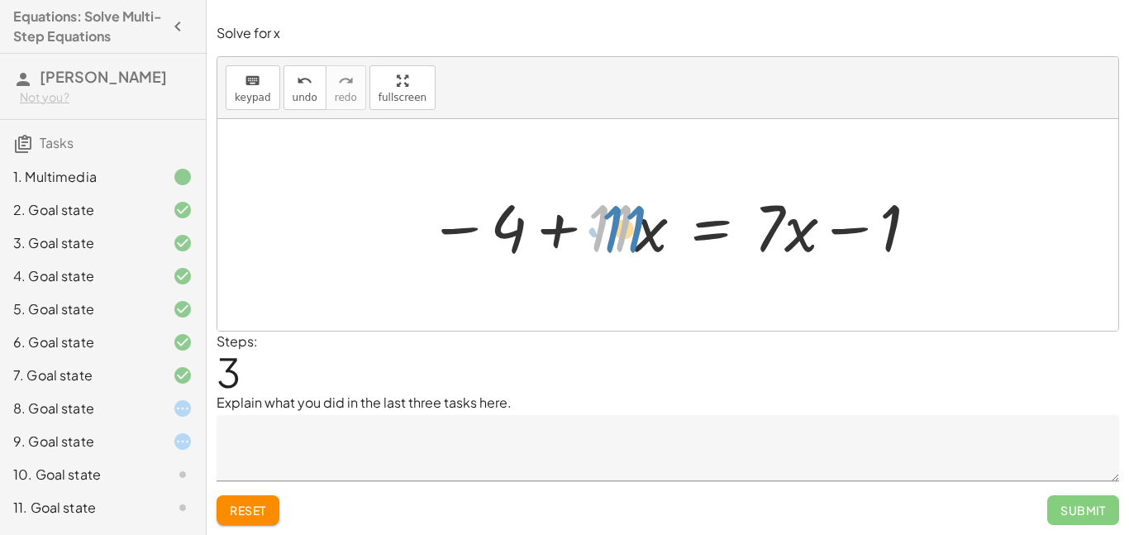
drag, startPoint x: 615, startPoint y: 235, endPoint x: 629, endPoint y: 236, distance: 14.1
click at [629, 236] on div at bounding box center [674, 225] width 509 height 85
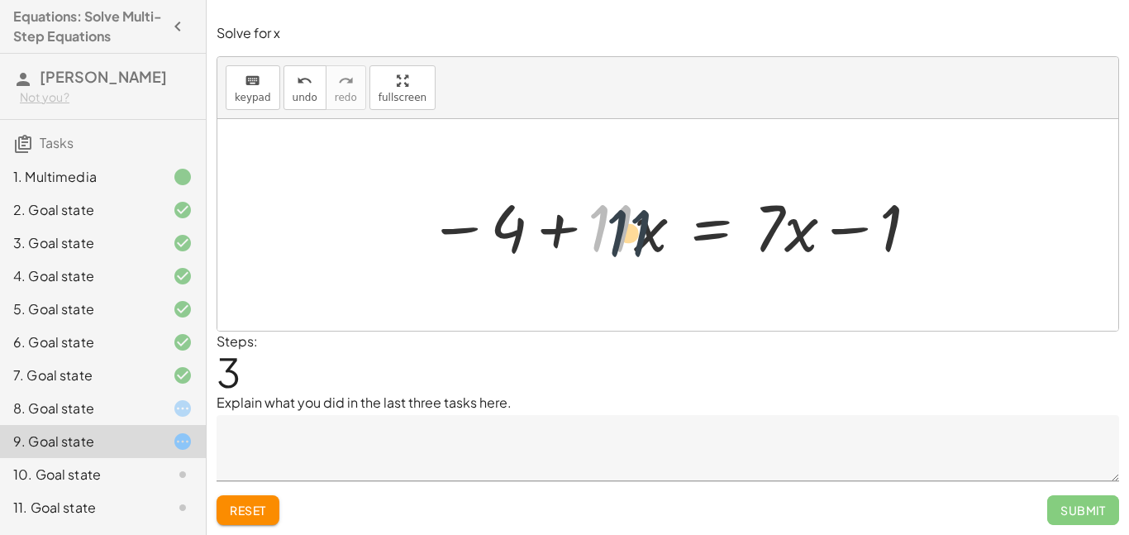
drag, startPoint x: 620, startPoint y: 229, endPoint x: 649, endPoint y: 238, distance: 30.3
click at [649, 238] on div at bounding box center [674, 225] width 509 height 85
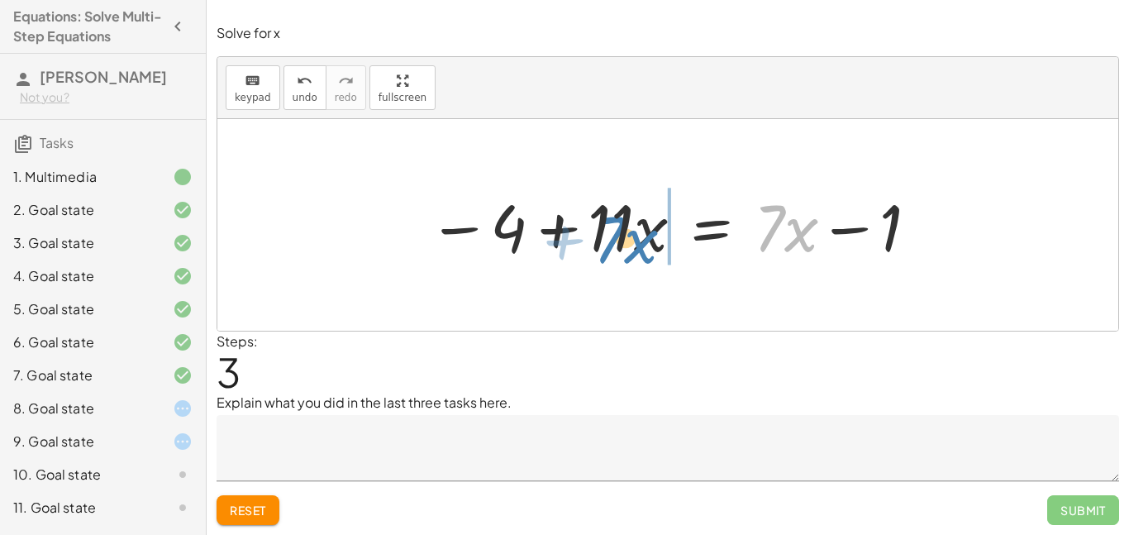
drag, startPoint x: 769, startPoint y: 238, endPoint x: 610, endPoint y: 247, distance: 159.0
click at [610, 247] on div at bounding box center [669, 225] width 498 height 85
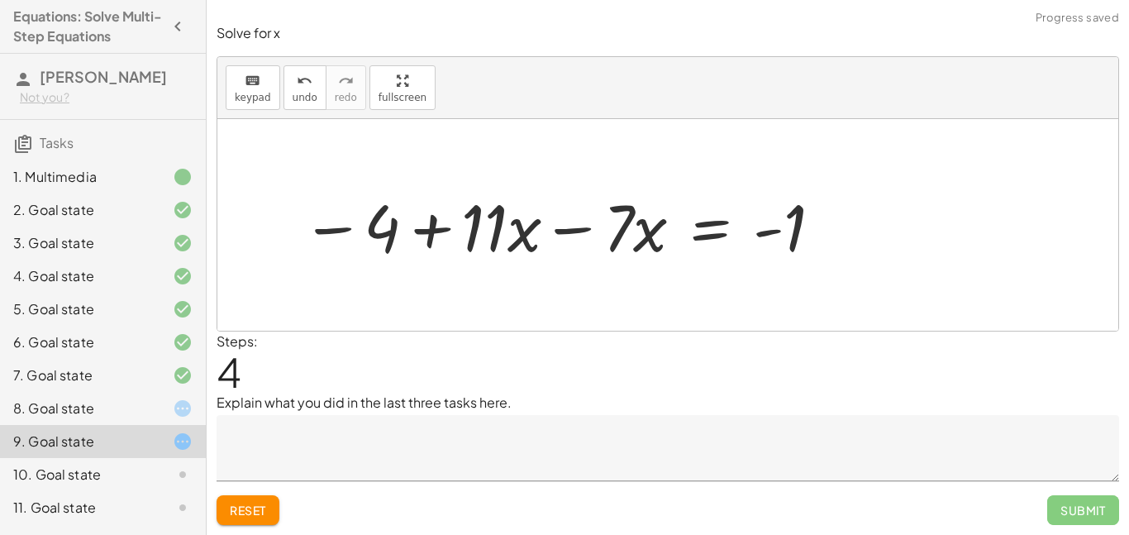
click at [577, 229] on div at bounding box center [563, 225] width 540 height 85
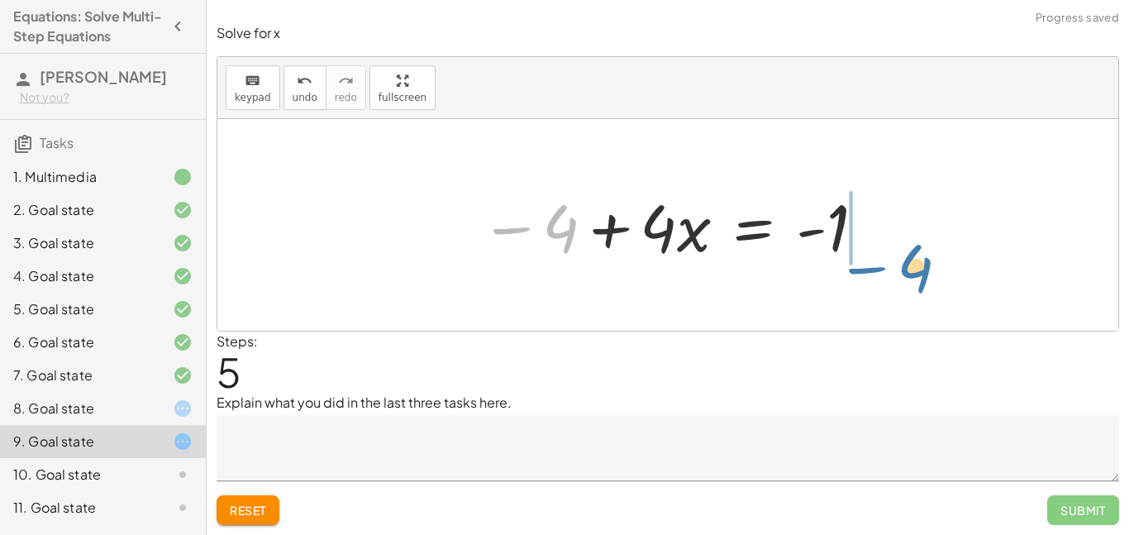
drag, startPoint x: 566, startPoint y: 231, endPoint x: 922, endPoint y: 269, distance: 358.3
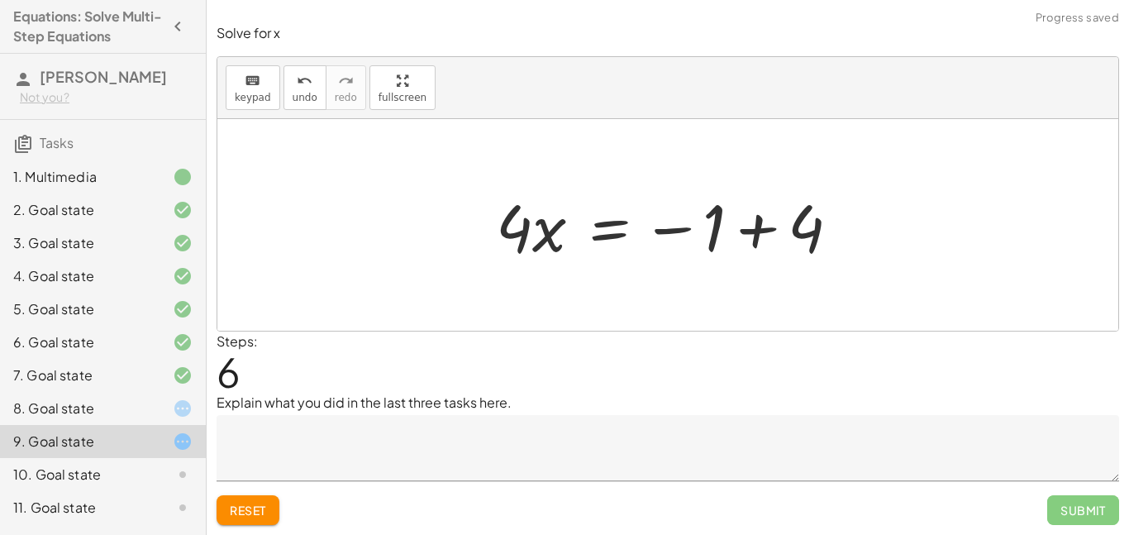
click at [759, 223] on div at bounding box center [675, 225] width 374 height 85
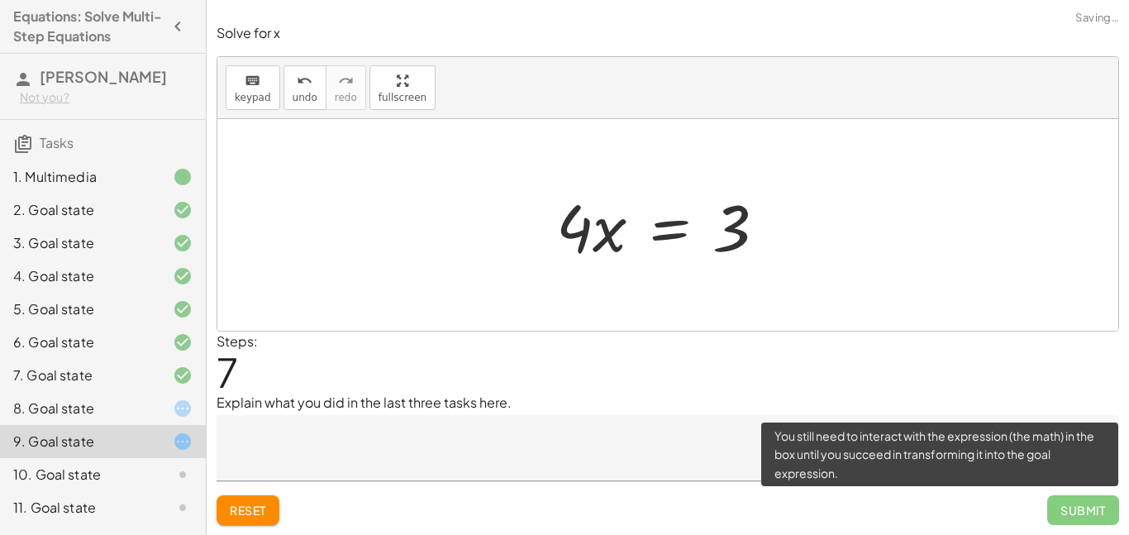
click at [1069, 514] on span "Submit" at bounding box center [1083, 510] width 72 height 30
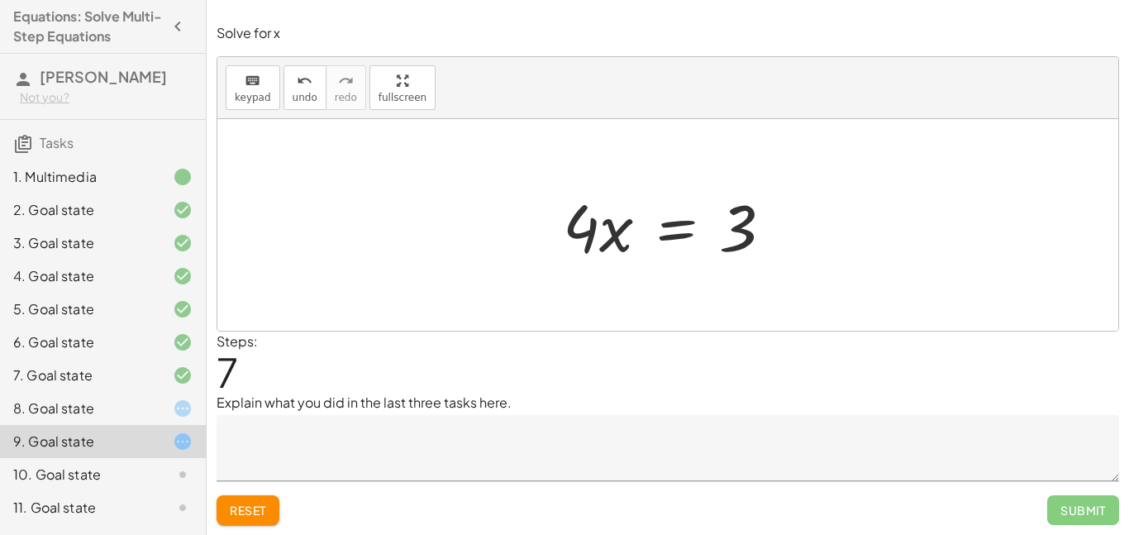
click at [560, 228] on div at bounding box center [675, 225] width 240 height 85
drag, startPoint x: 582, startPoint y: 224, endPoint x: 736, endPoint y: 257, distance: 157.3
click at [736, 257] on div at bounding box center [675, 225] width 240 height 85
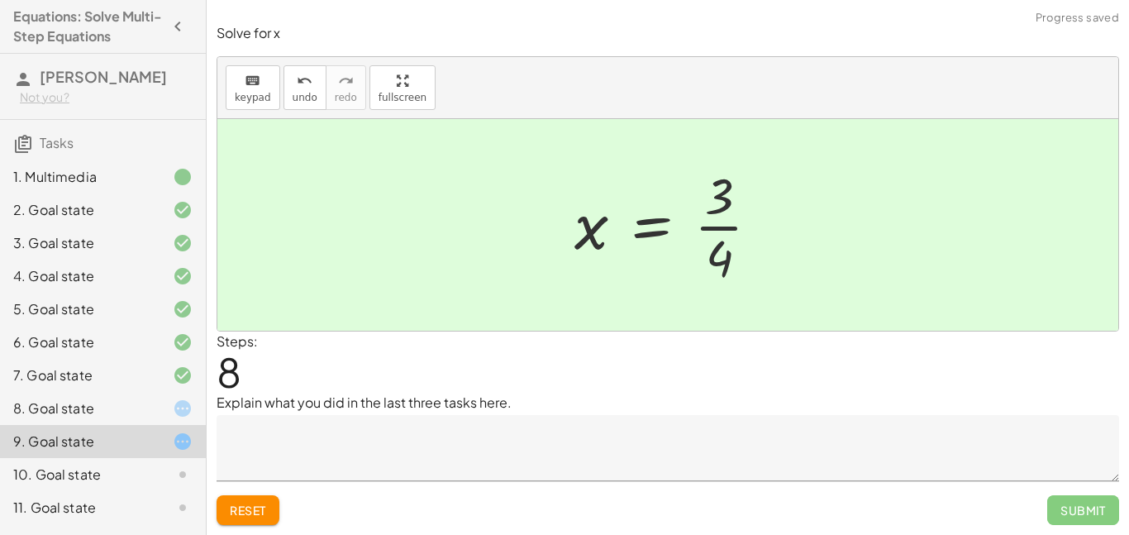
click at [1062, 519] on span "Submit" at bounding box center [1083, 510] width 72 height 30
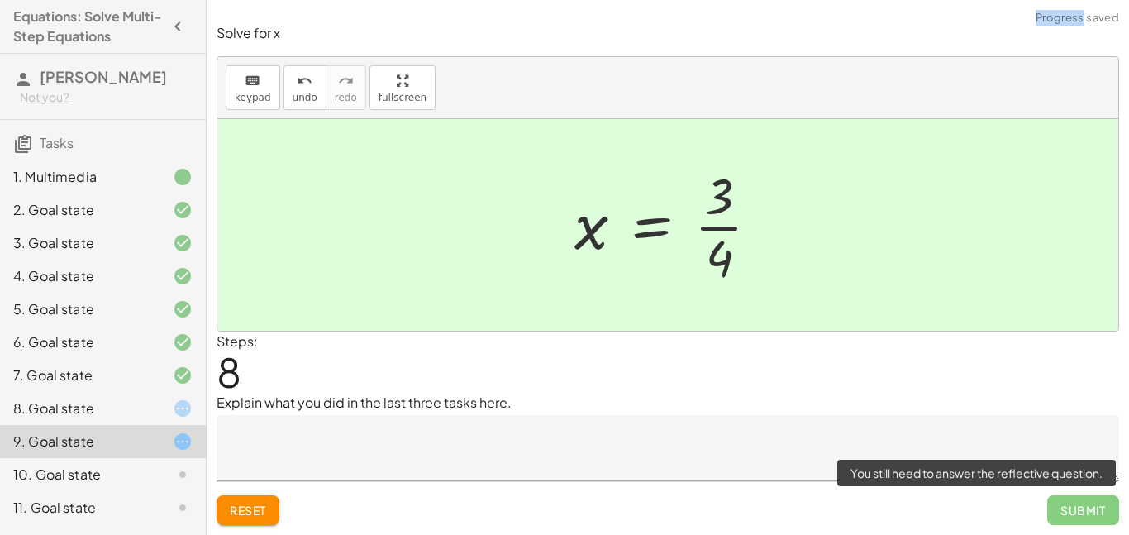
click at [1061, 519] on span "Submit" at bounding box center [1083, 510] width 72 height 30
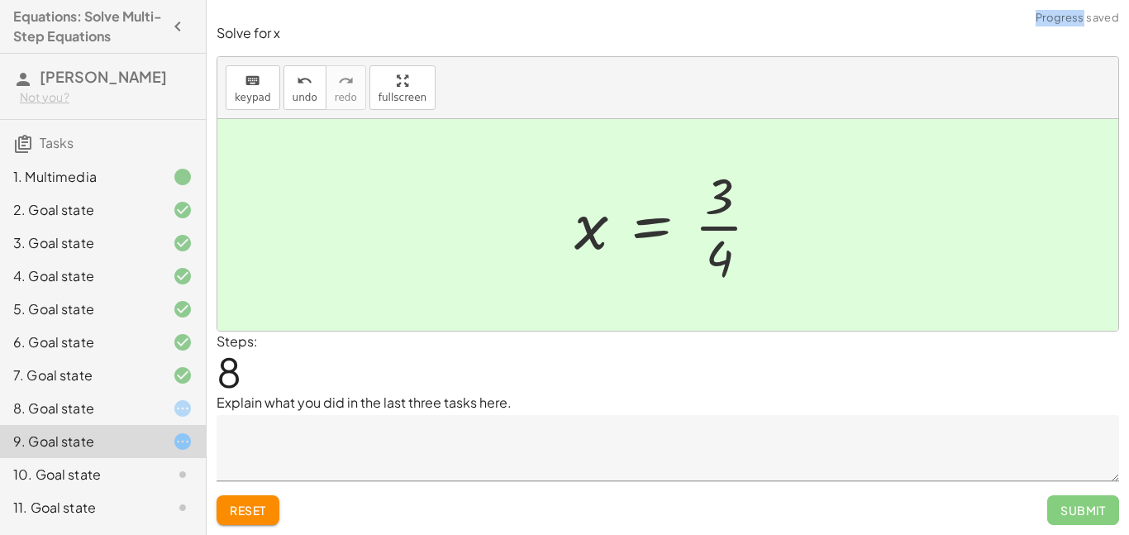
click at [722, 230] on div at bounding box center [673, 224] width 215 height 127
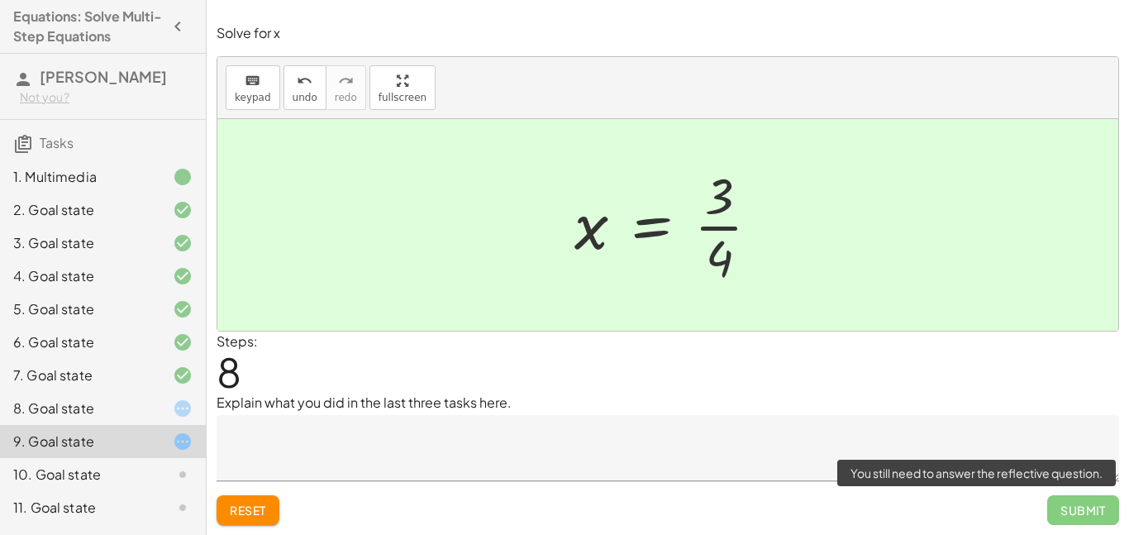
click at [1074, 504] on span "Submit" at bounding box center [1083, 510] width 72 height 30
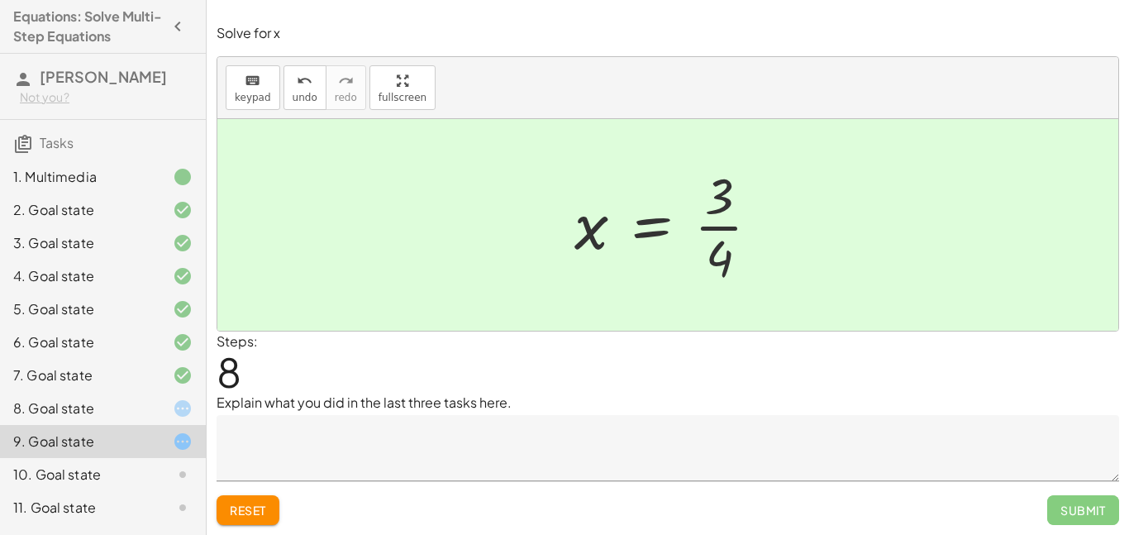
click at [175, 465] on icon at bounding box center [183, 475] width 20 height 20
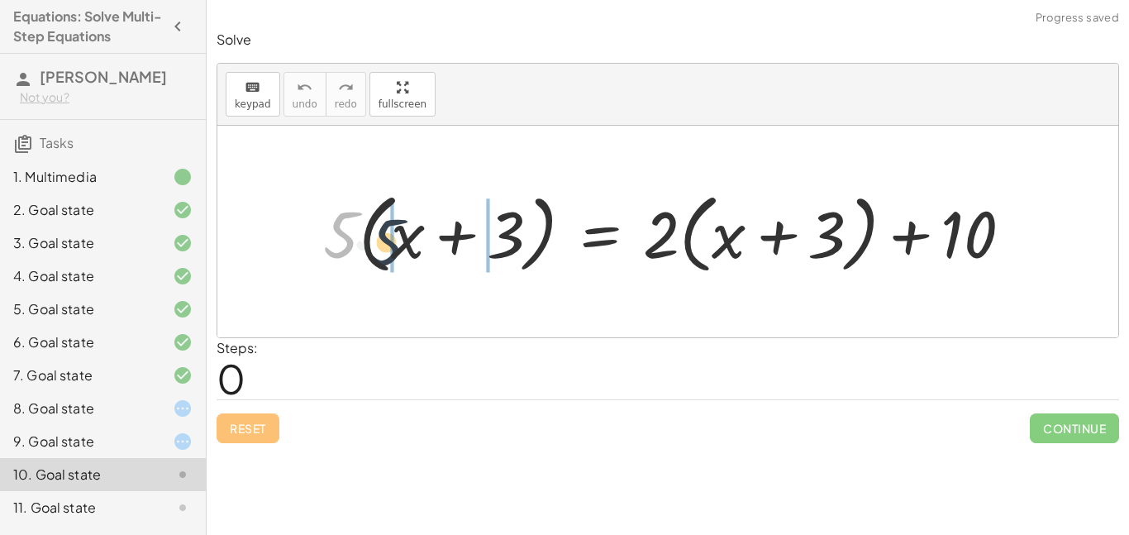
drag, startPoint x: 333, startPoint y: 227, endPoint x: 380, endPoint y: 235, distance: 47.7
click at [380, 235] on div at bounding box center [674, 231] width 718 height 95
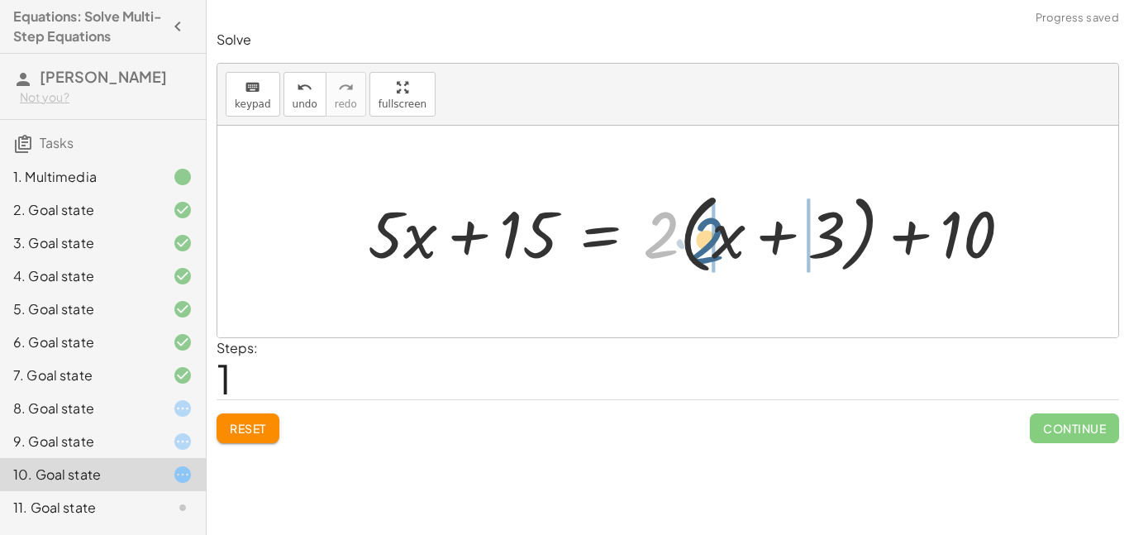
drag, startPoint x: 664, startPoint y: 217, endPoint x: 715, endPoint y: 221, distance: 51.4
click at [715, 221] on div at bounding box center [697, 231] width 674 height 95
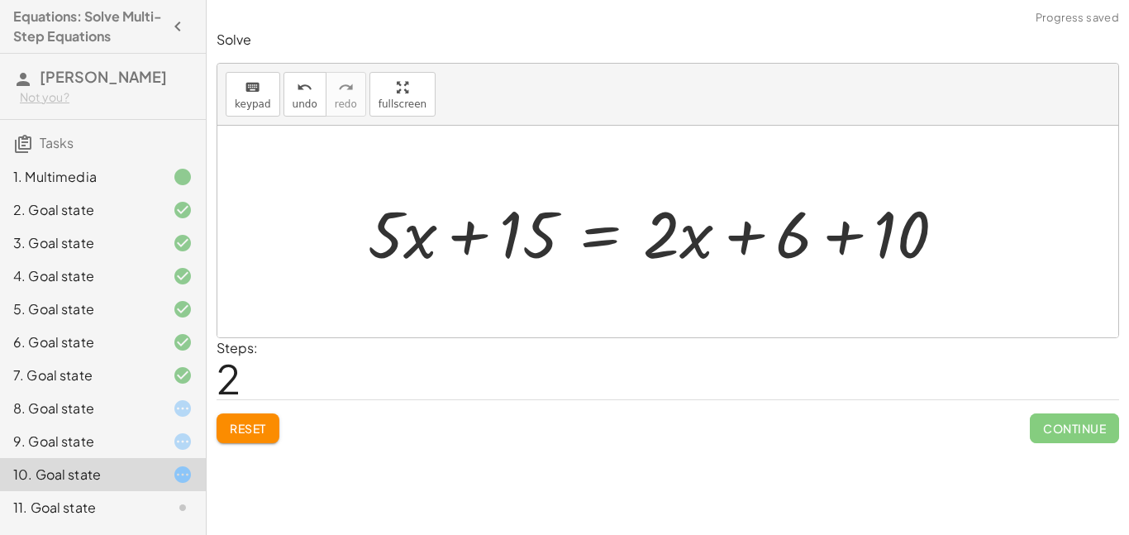
click at [856, 238] on div at bounding box center [664, 231] width 608 height 85
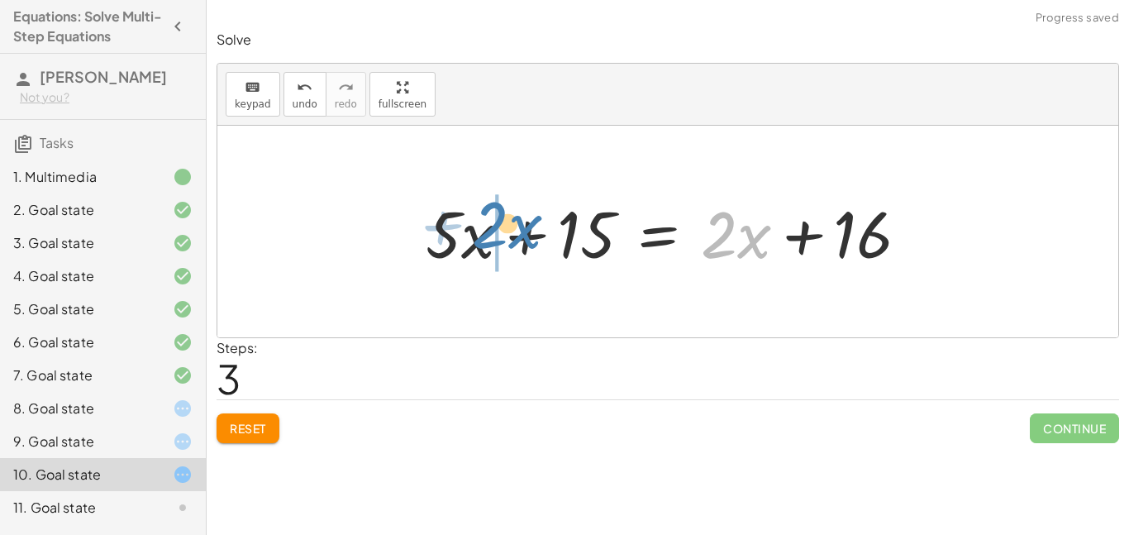
drag, startPoint x: 733, startPoint y: 237, endPoint x: 504, endPoint y: 228, distance: 229.1
click at [504, 228] on div at bounding box center [668, 231] width 502 height 85
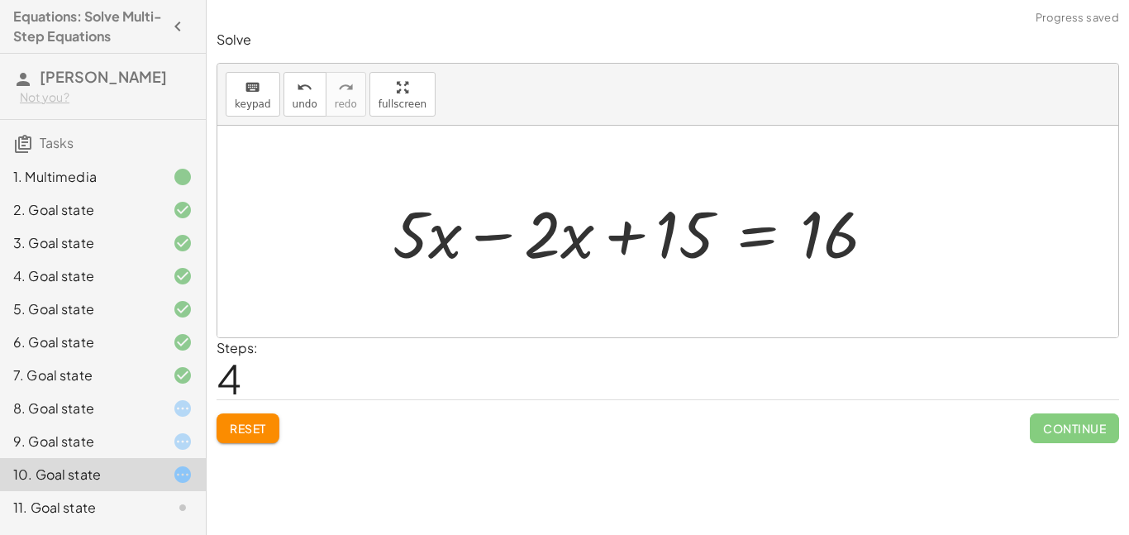
click at [418, 232] on div at bounding box center [640, 231] width 512 height 85
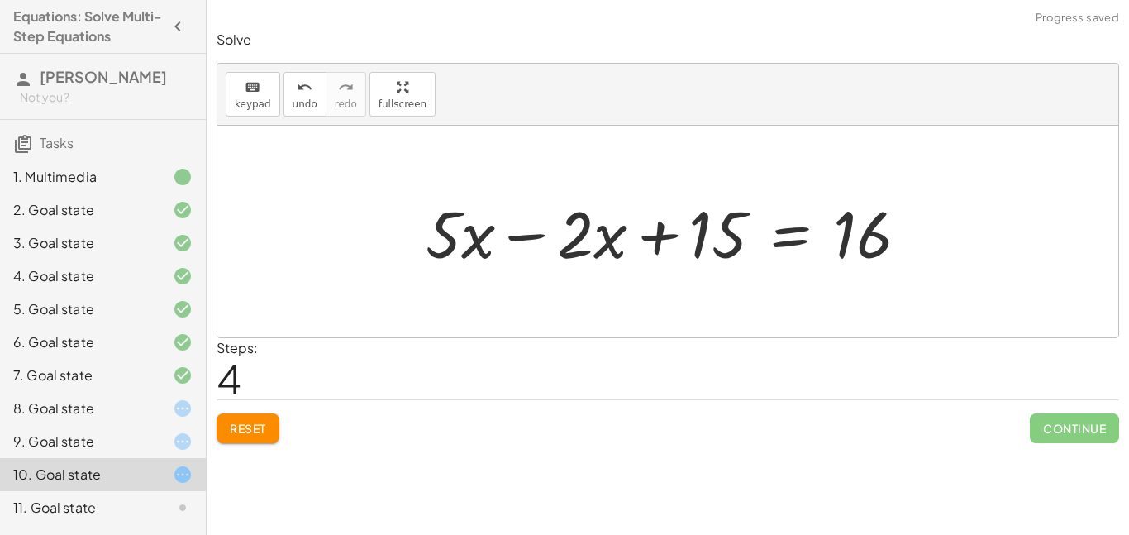
click at [512, 237] on div at bounding box center [673, 231] width 512 height 85
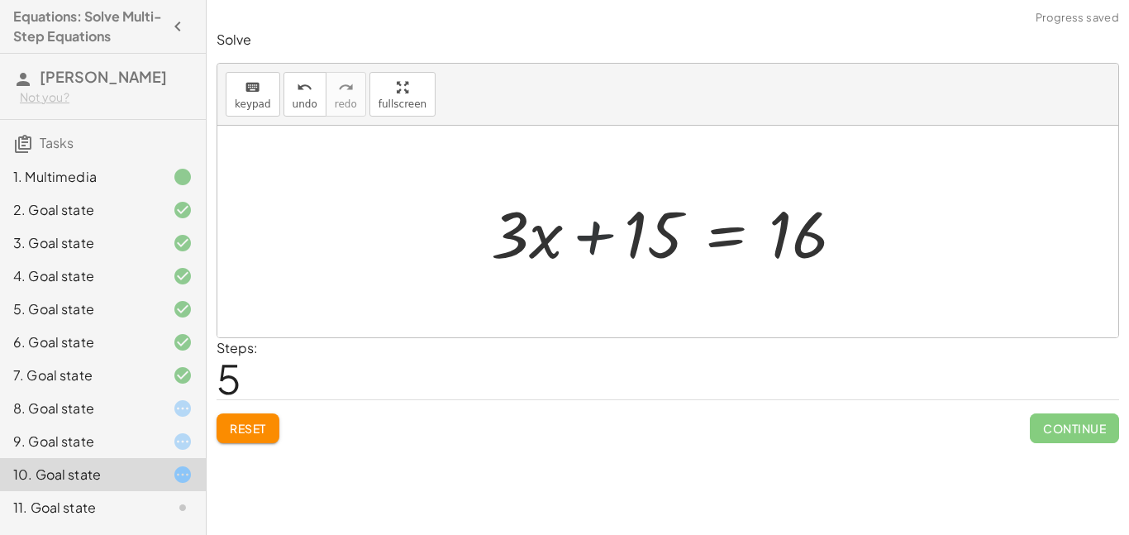
click at [598, 236] on div at bounding box center [674, 231] width 383 height 85
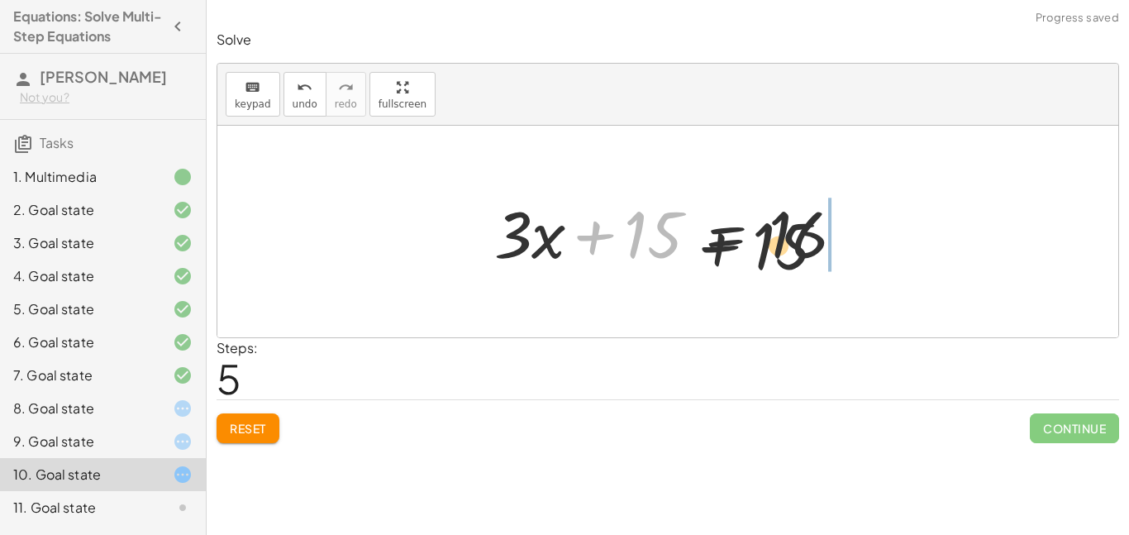
drag, startPoint x: 867, startPoint y: 261, endPoint x: 850, endPoint y: 259, distance: 17.5
click at [867, 259] on div "· 5 · ( + x + 3 ) = + · 2 · ( + x + 3 ) + 10 + · 5 · x + · 5 · 3 = + · 2 · ( + …" at bounding box center [667, 231] width 403 height 93
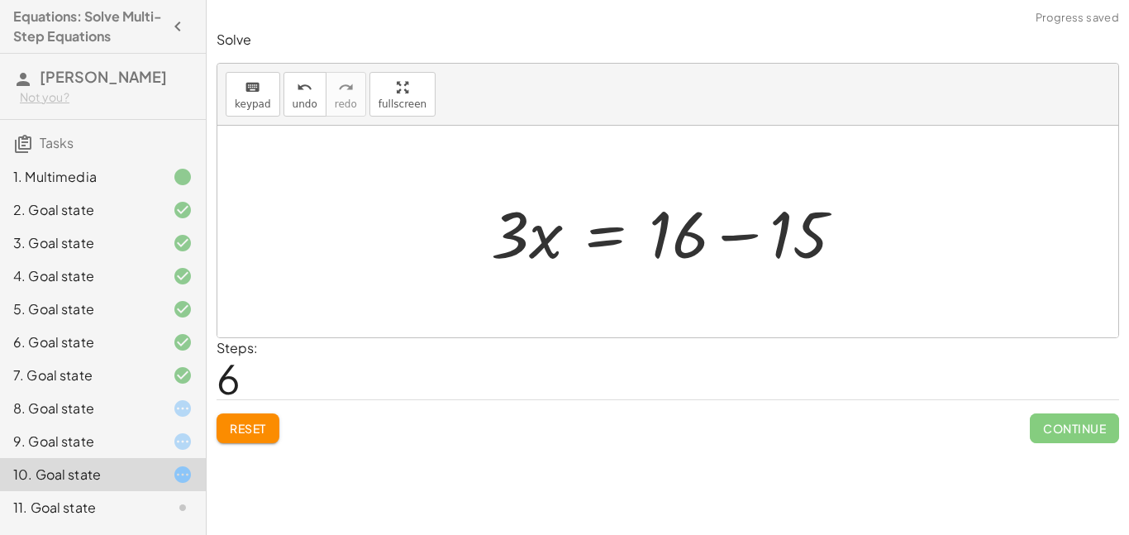
click at [728, 241] on div at bounding box center [674, 231] width 383 height 85
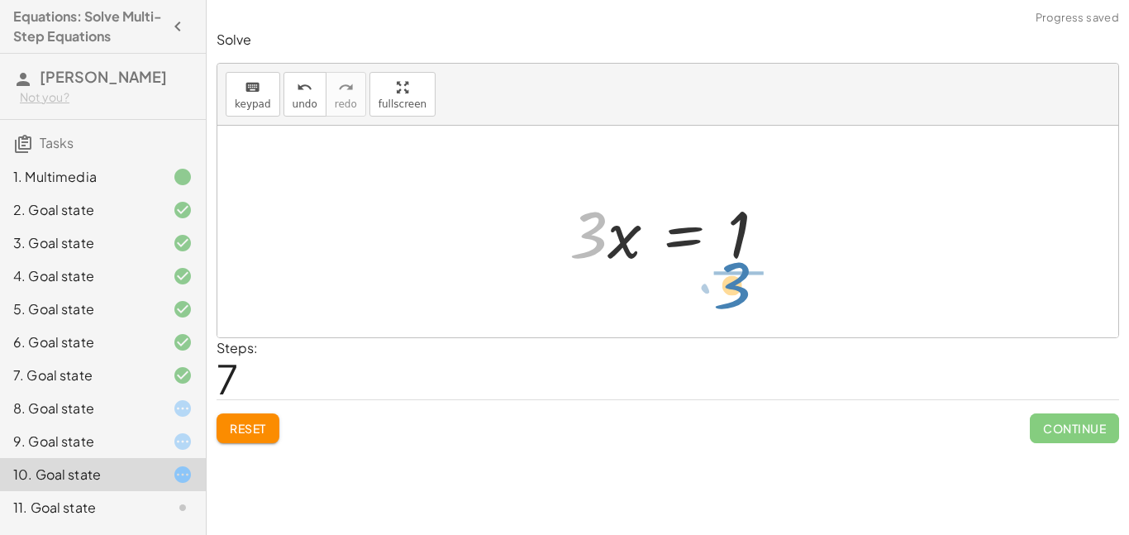
drag, startPoint x: 590, startPoint y: 236, endPoint x: 734, endPoint y: 285, distance: 152.1
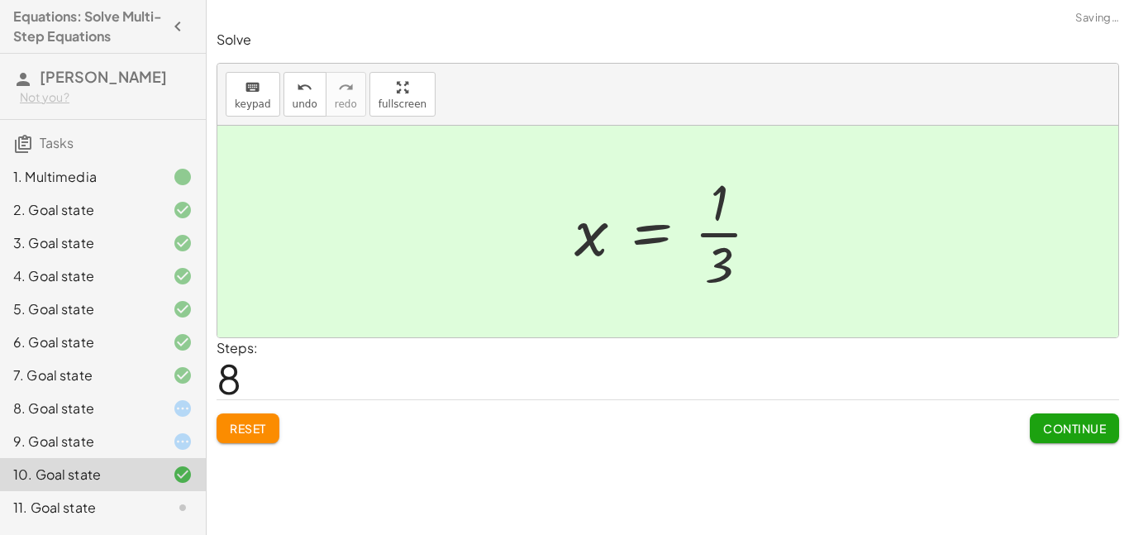
click at [1071, 432] on span "Continue" at bounding box center [1074, 428] width 63 height 15
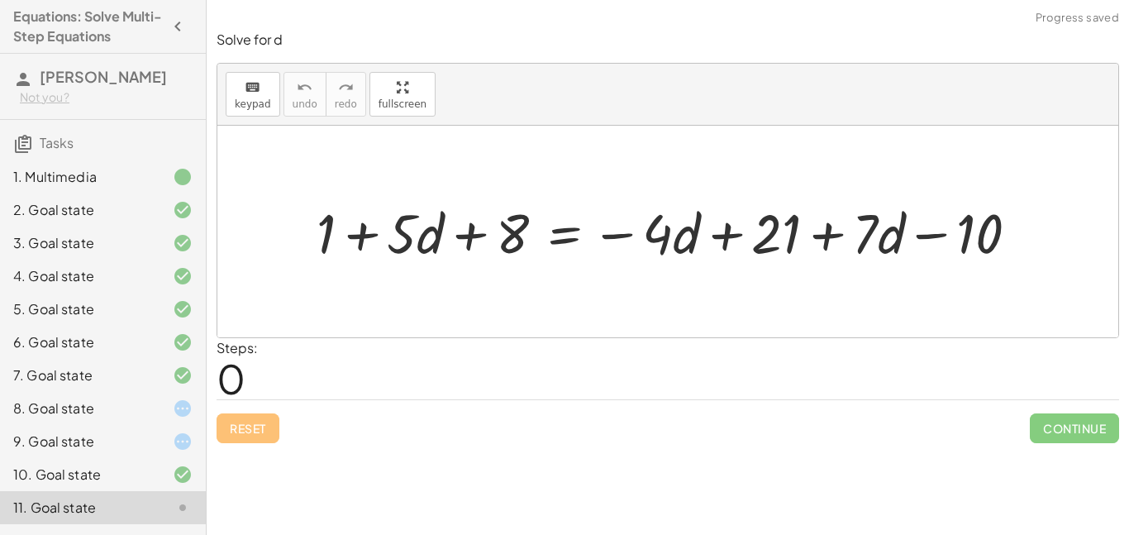
scroll to position [128, 0]
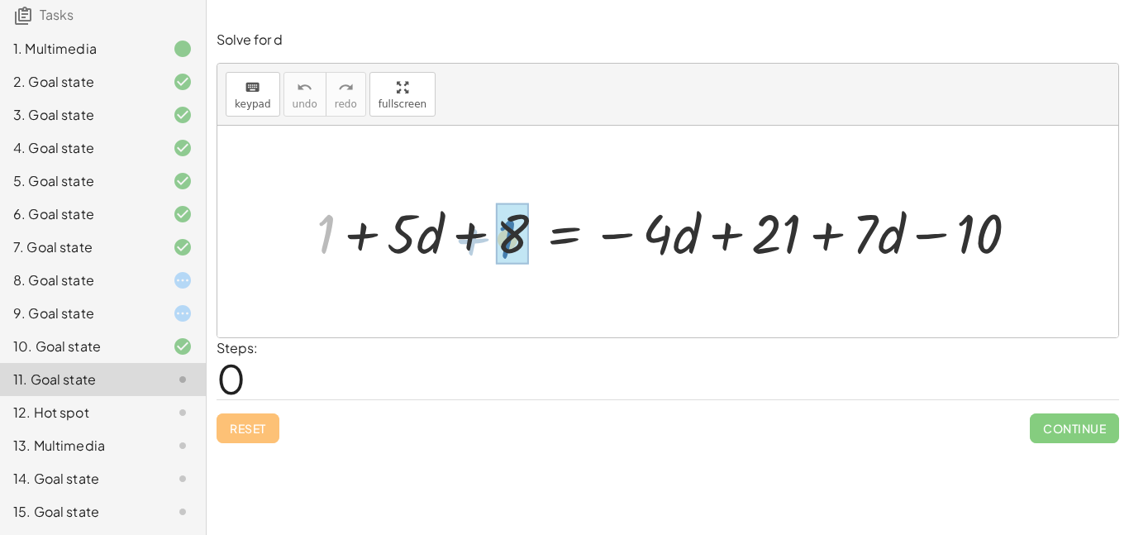
drag, startPoint x: 335, startPoint y: 226, endPoint x: 522, endPoint y: 232, distance: 187.7
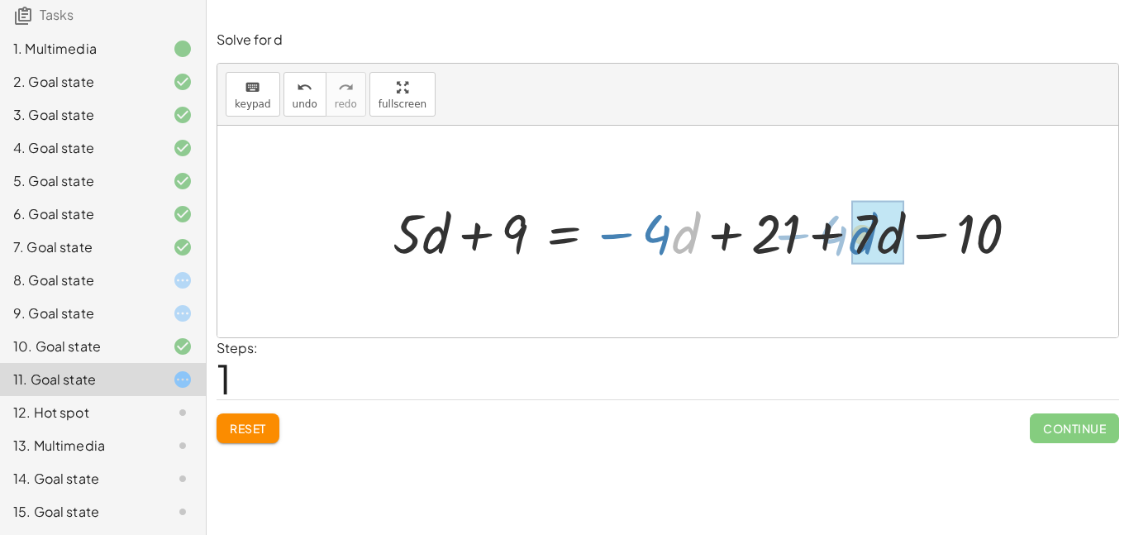
drag, startPoint x: 684, startPoint y: 236, endPoint x: 873, endPoint y: 238, distance: 189.3
click at [873, 238] on div at bounding box center [711, 231] width 655 height 72
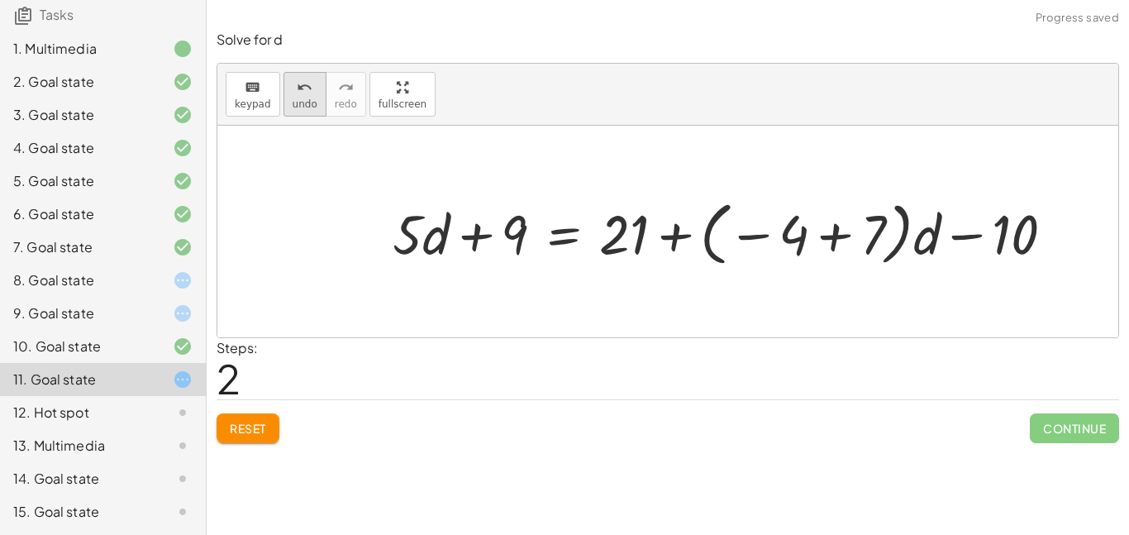
click at [286, 110] on button "undo undo" at bounding box center [305, 94] width 43 height 45
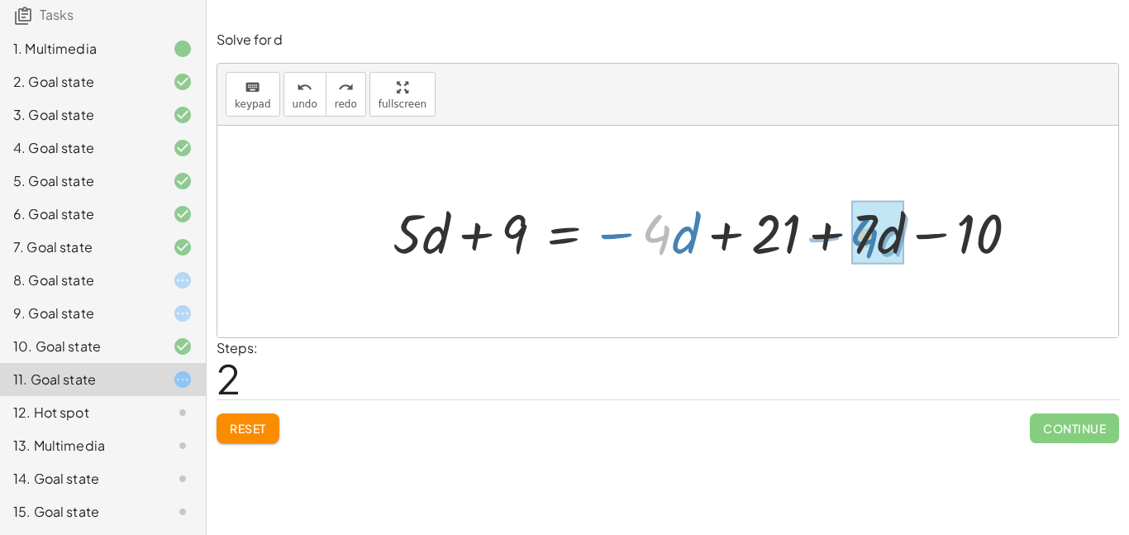
drag, startPoint x: 646, startPoint y: 230, endPoint x: 854, endPoint y: 233, distance: 207.5
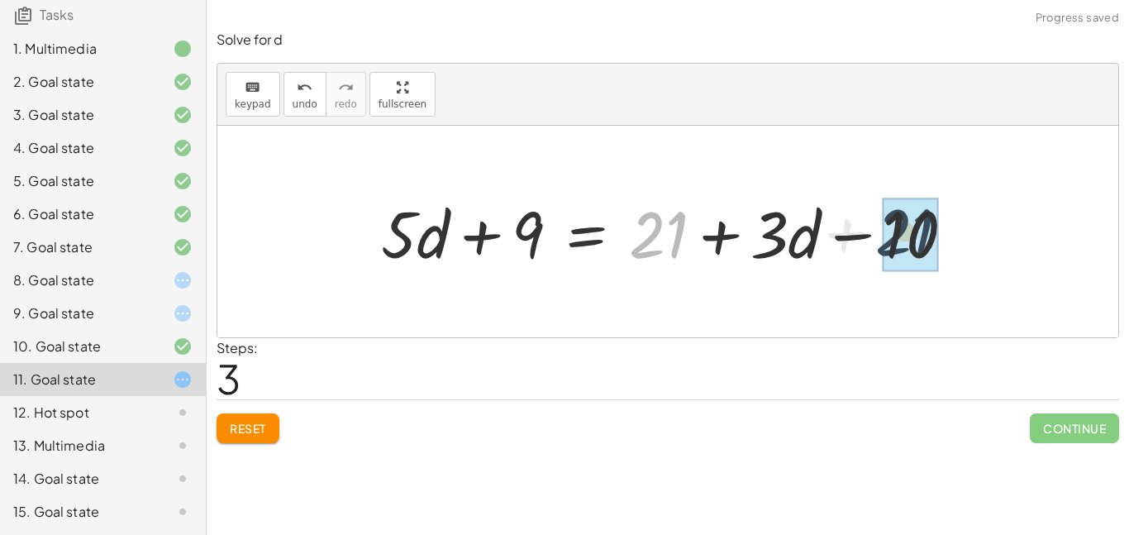
drag, startPoint x: 645, startPoint y: 219, endPoint x: 906, endPoint y: 213, distance: 261.3
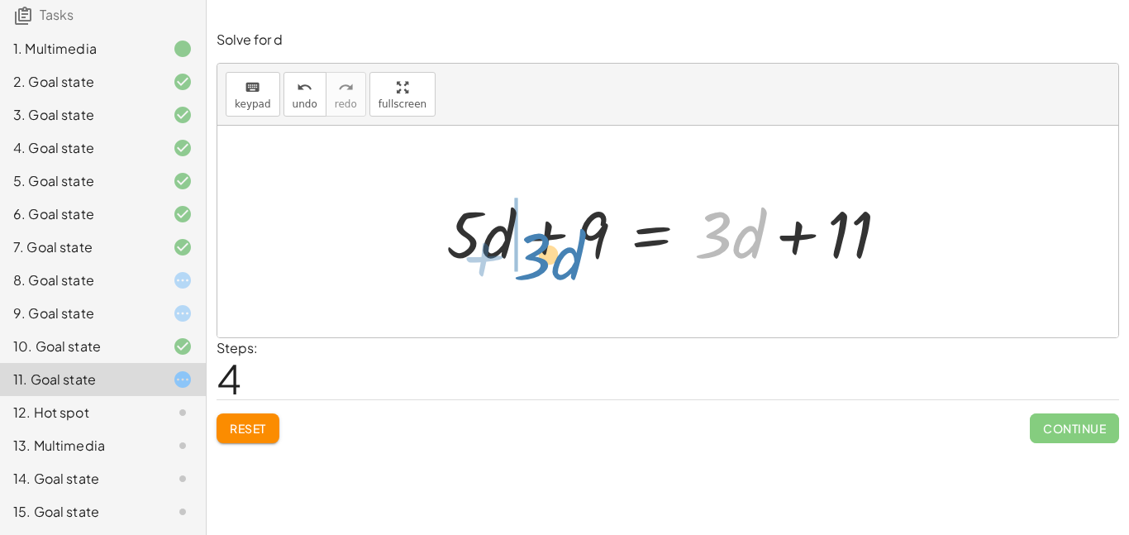
drag, startPoint x: 719, startPoint y: 240, endPoint x: 537, endPoint y: 262, distance: 183.2
click at [537, 262] on div at bounding box center [668, 231] width 461 height 85
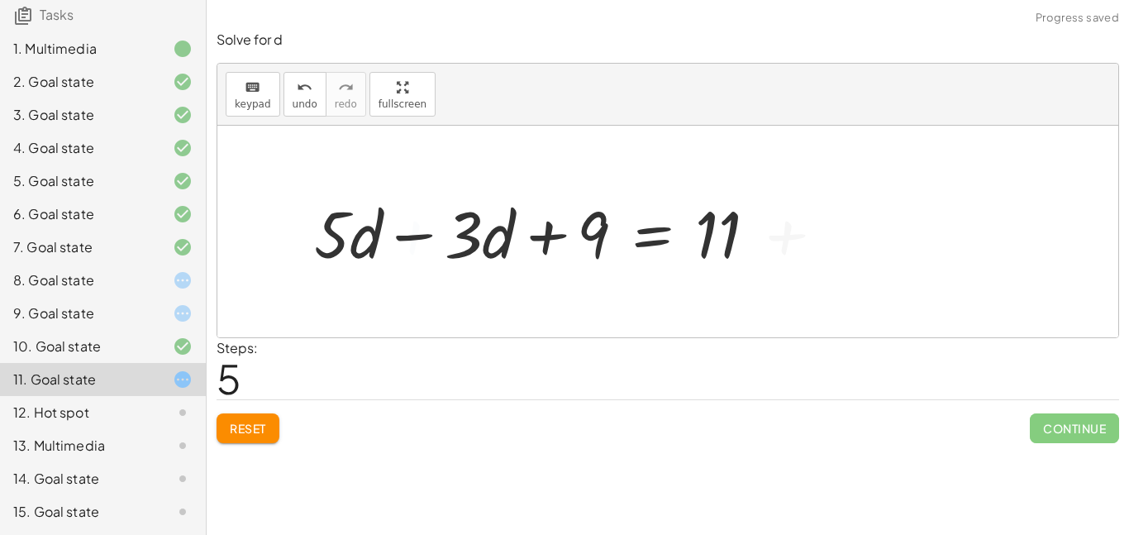
click at [432, 228] on div at bounding box center [542, 231] width 472 height 85
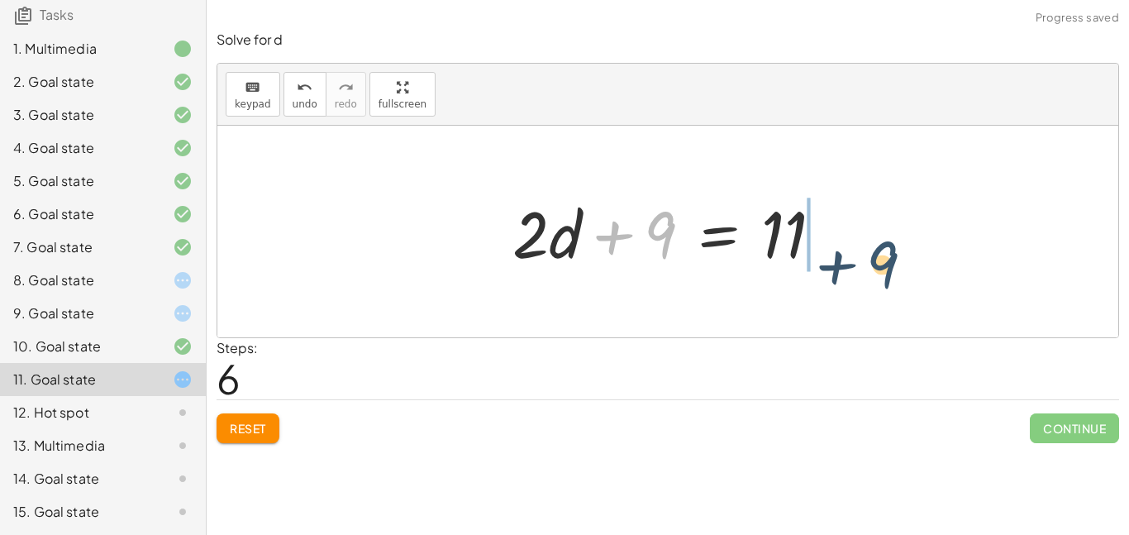
drag, startPoint x: 652, startPoint y: 233, endPoint x: 875, endPoint y: 261, distance: 224.9
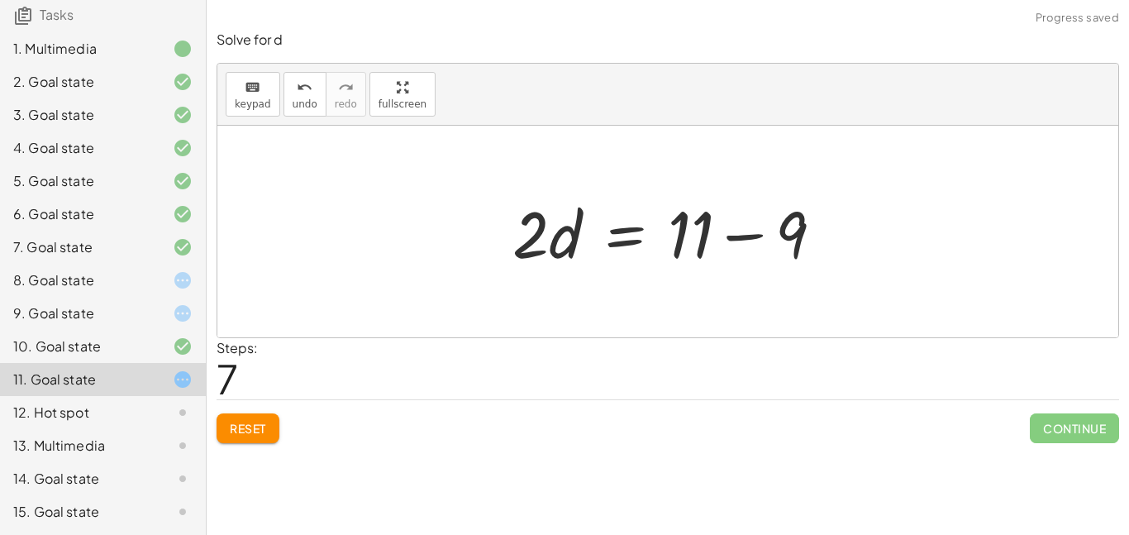
click at [745, 241] on div at bounding box center [674, 231] width 341 height 85
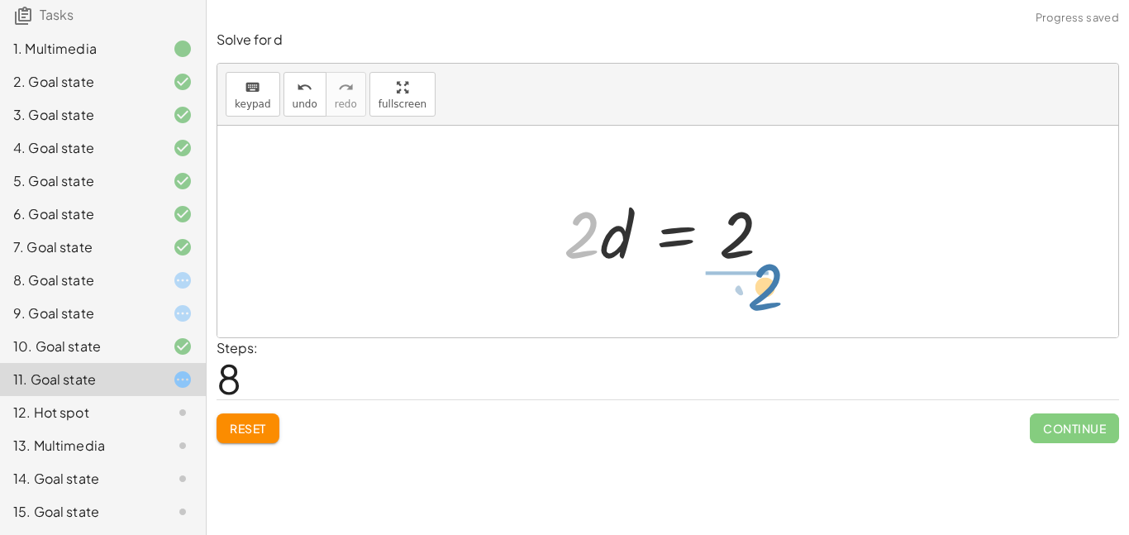
drag, startPoint x: 578, startPoint y: 242, endPoint x: 761, endPoint y: 294, distance: 190.7
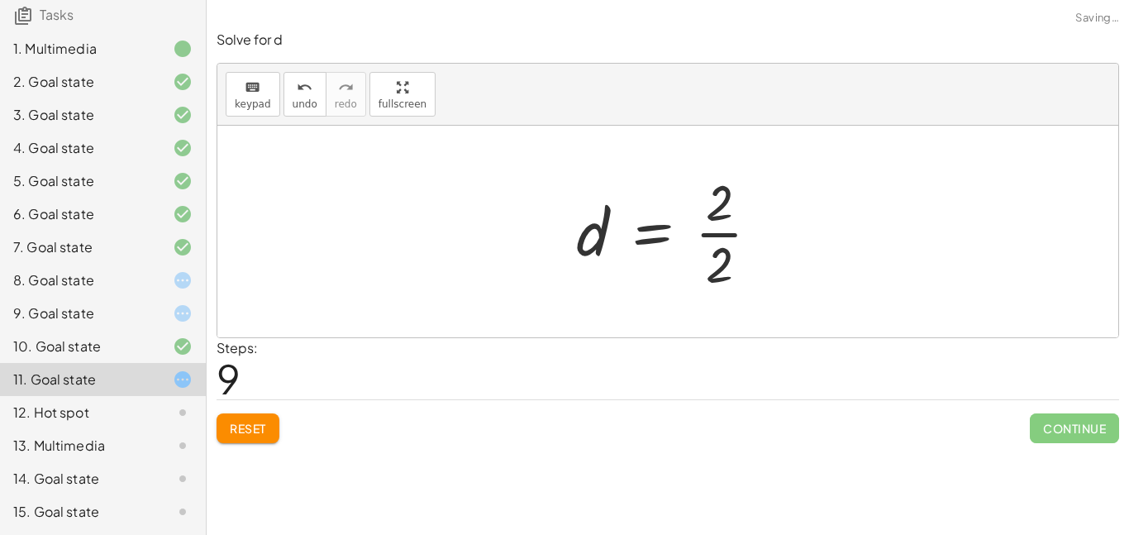
click at [724, 235] on div at bounding box center [674, 231] width 213 height 127
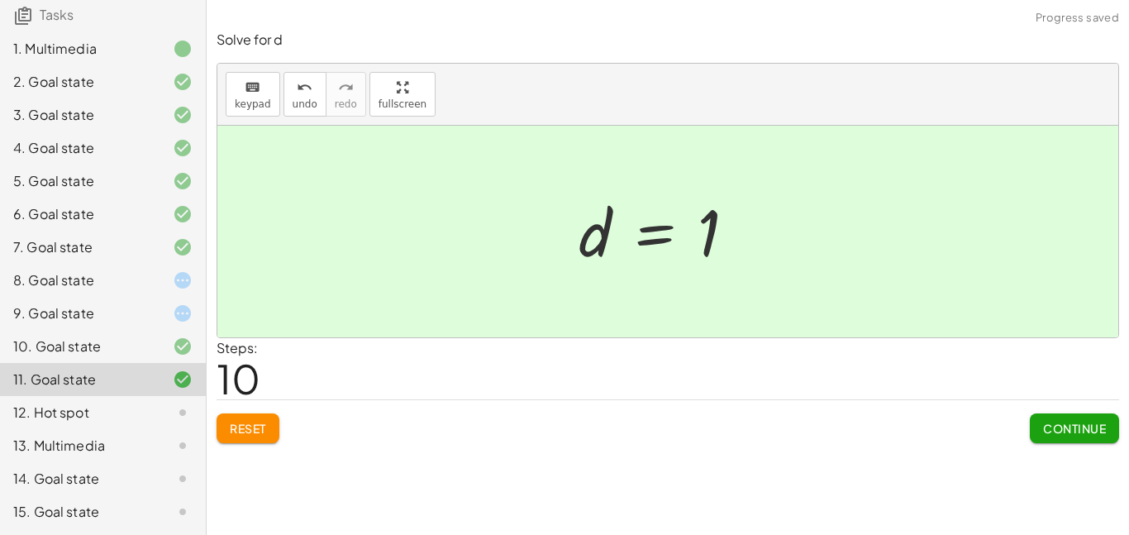
click at [1050, 430] on span "Continue" at bounding box center [1074, 428] width 63 height 15
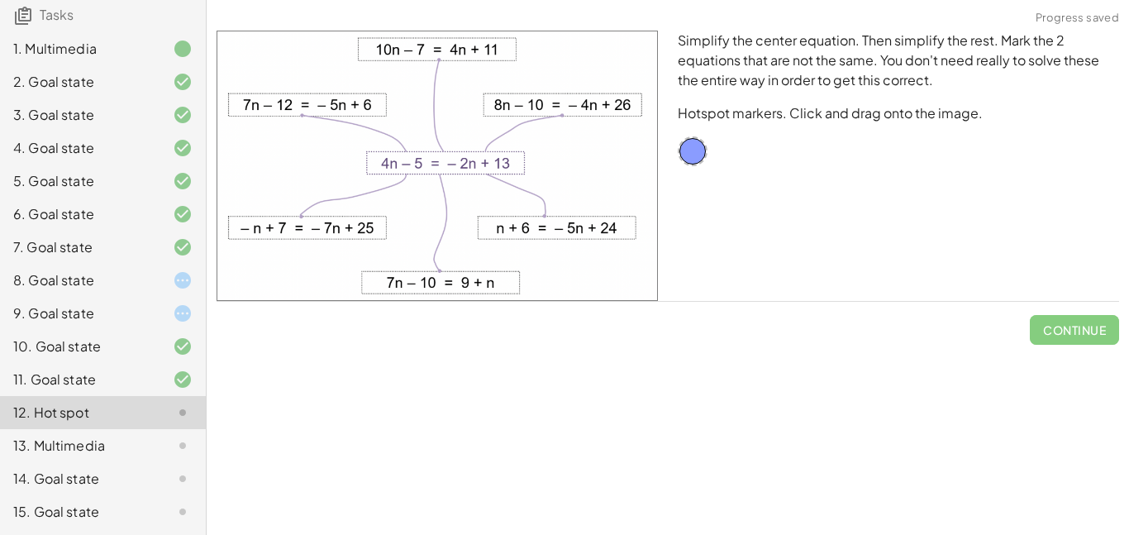
click at [601, 224] on img at bounding box center [437, 166] width 441 height 270
click at [693, 149] on div at bounding box center [693, 151] width 30 height 30
click at [692, 150] on div at bounding box center [693, 151] width 30 height 30
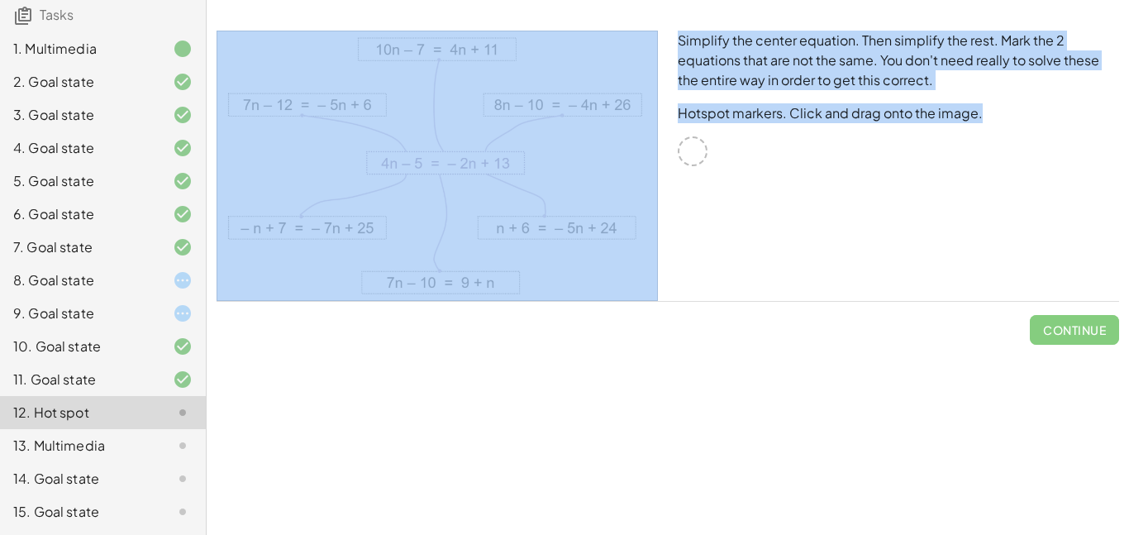
drag, startPoint x: 699, startPoint y: 147, endPoint x: 624, endPoint y: 147, distance: 75.2
click at [624, 147] on div "Simplify the center equation. Then simplify the rest. Mark the 2 equations that…" at bounding box center [668, 166] width 922 height 290
click at [624, 150] on img at bounding box center [437, 166] width 441 height 270
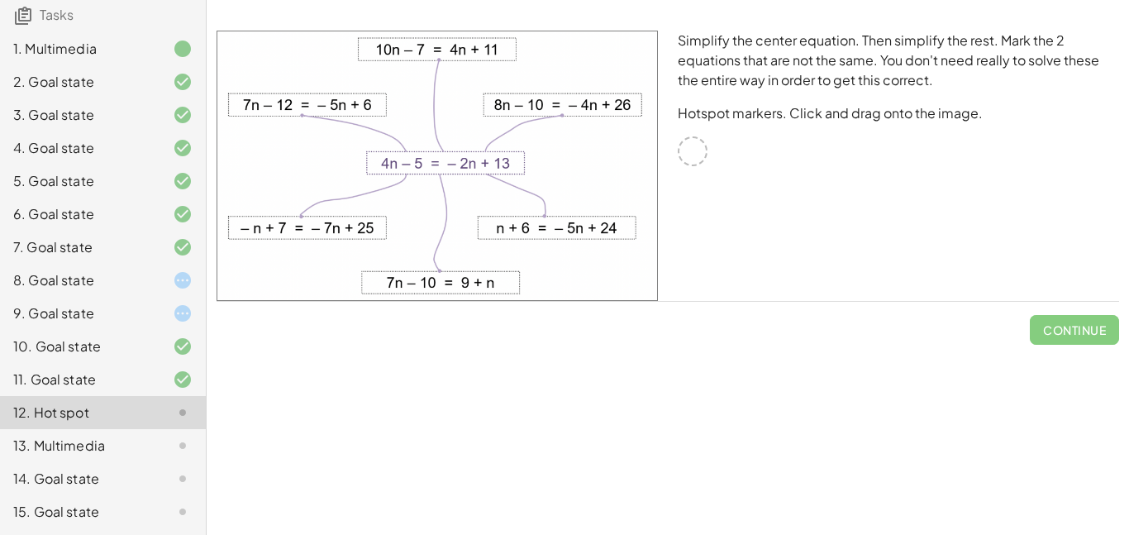
click at [619, 368] on div "Equations: Solve Multi-Step Equations In this activity, you will learn the proc…" at bounding box center [668, 267] width 922 height 535
click at [521, 221] on img at bounding box center [437, 166] width 441 height 270
drag, startPoint x: 564, startPoint y: 227, endPoint x: 583, endPoint y: 231, distance: 19.3
click at [583, 231] on img at bounding box center [437, 166] width 441 height 270
click at [695, 135] on div "Simplify the center equation. Then simplify the rest. Mark the 2 equations that…" at bounding box center [898, 166] width 461 height 290
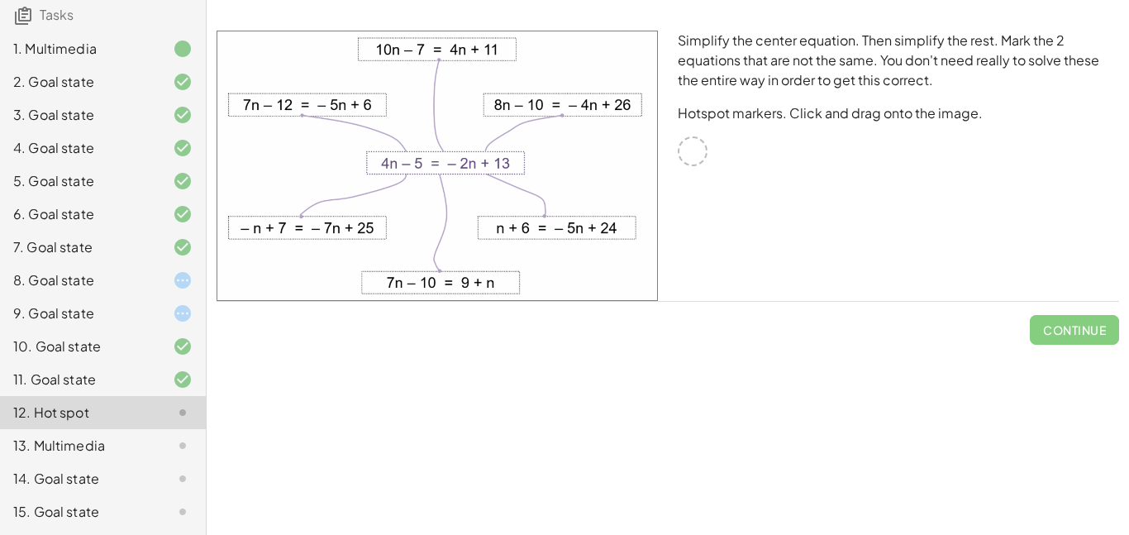
click at [583, 110] on img at bounding box center [437, 166] width 441 height 270
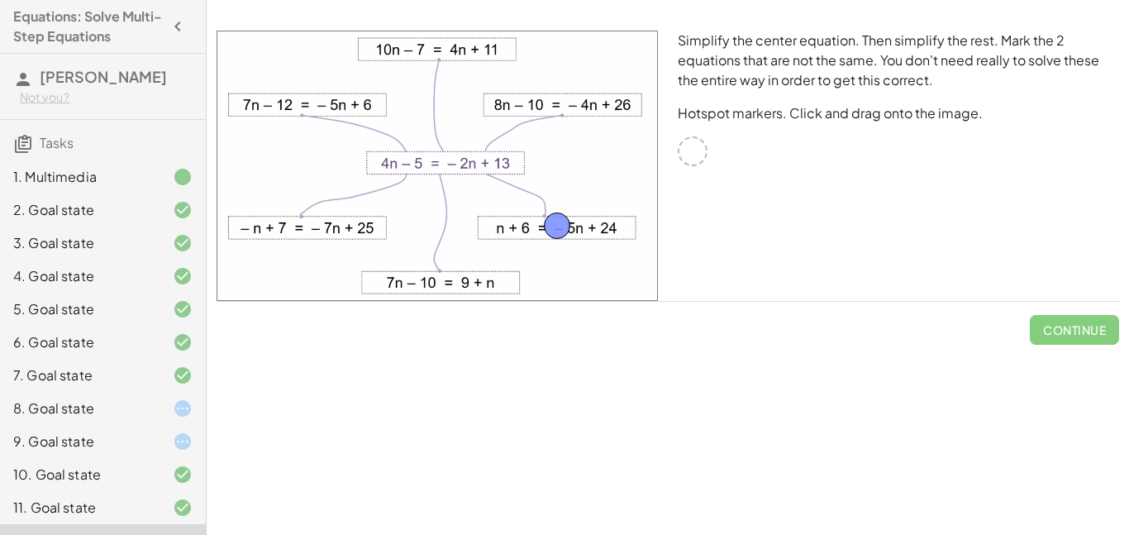
drag, startPoint x: 691, startPoint y: 153, endPoint x: 555, endPoint y: 227, distance: 155.4
click at [1083, 333] on span "Check" at bounding box center [1084, 329] width 43 height 15
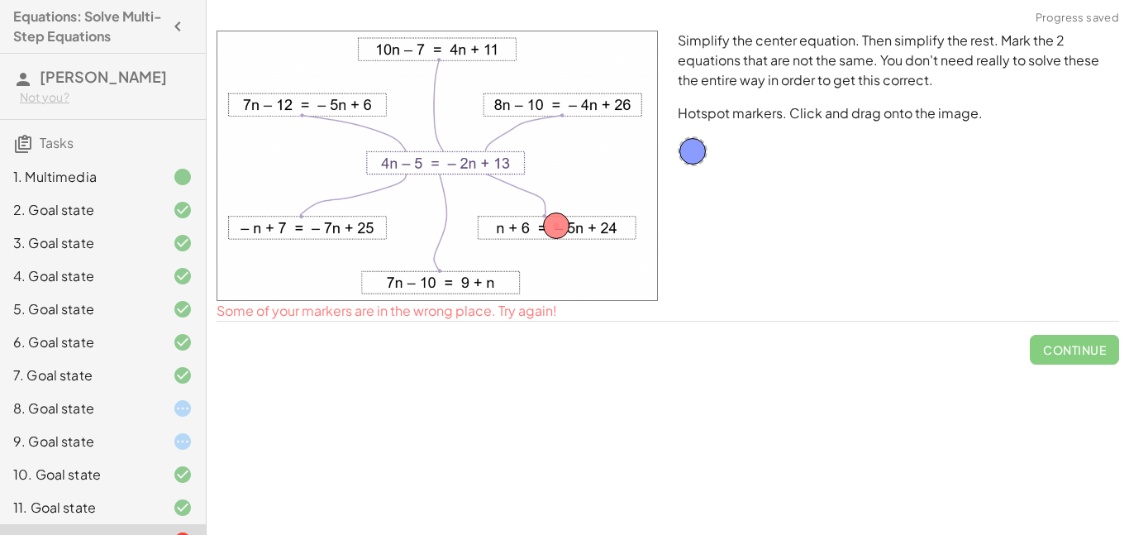
click at [708, 155] on div "Simplify the center equation. Then simplify the rest. Mark the 2 equations that…" at bounding box center [898, 166] width 461 height 290
drag, startPoint x: 703, startPoint y: 155, endPoint x: 512, endPoint y: 167, distance: 191.3
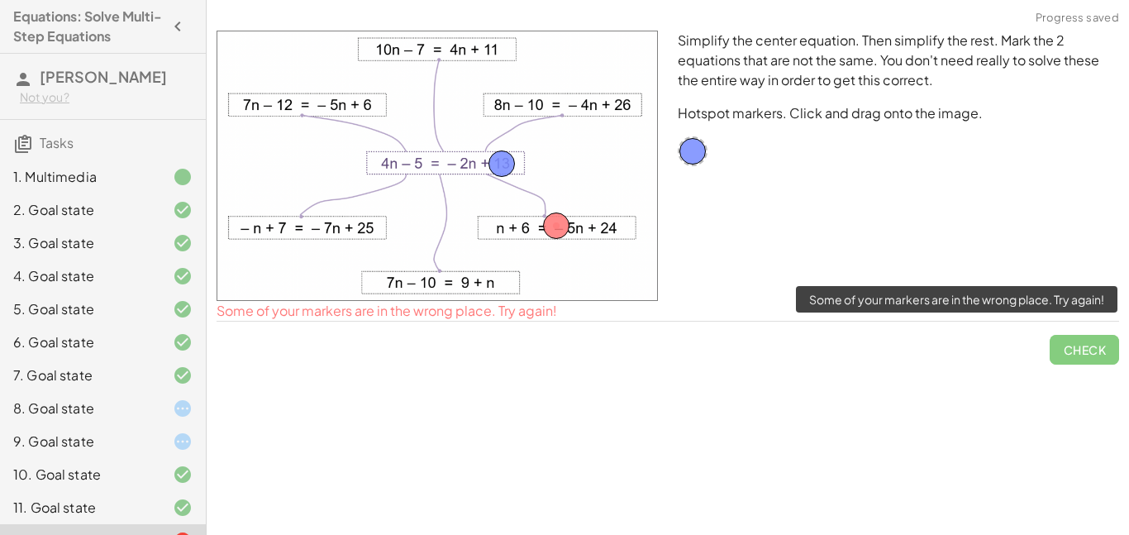
click at [1089, 360] on span "Check" at bounding box center [1084, 343] width 69 height 43
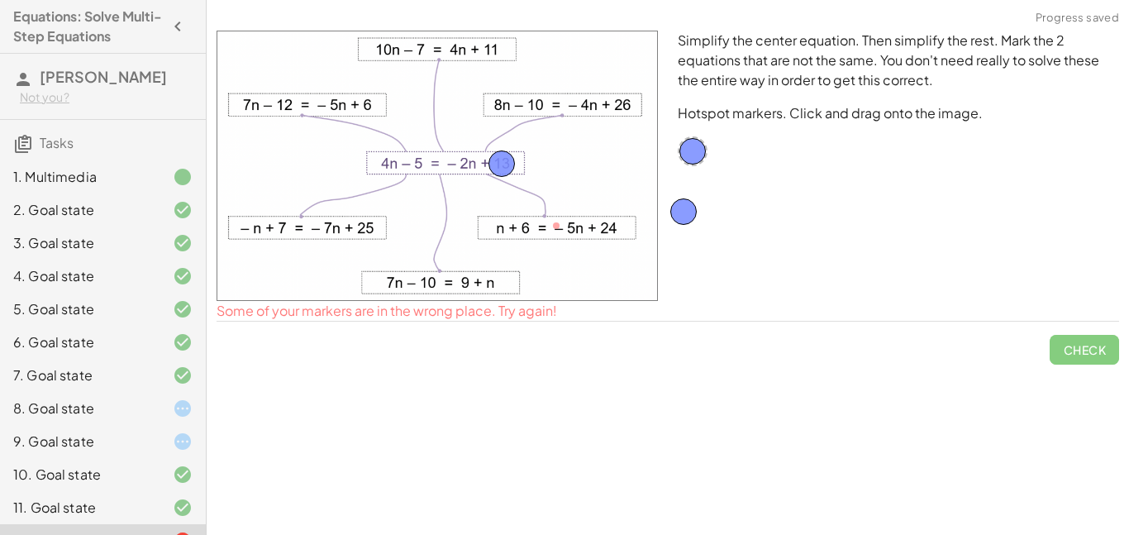
drag, startPoint x: 561, startPoint y: 225, endPoint x: 721, endPoint y: 198, distance: 161.7
drag, startPoint x: 499, startPoint y: 165, endPoint x: 442, endPoint y: 164, distance: 57.1
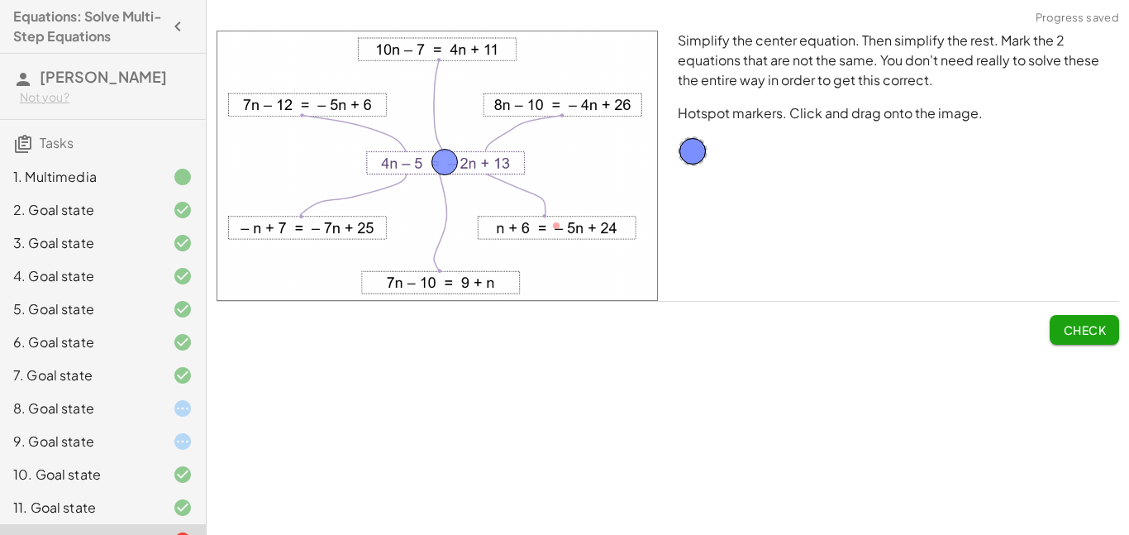
click at [1088, 332] on span "Check" at bounding box center [1084, 329] width 43 height 15
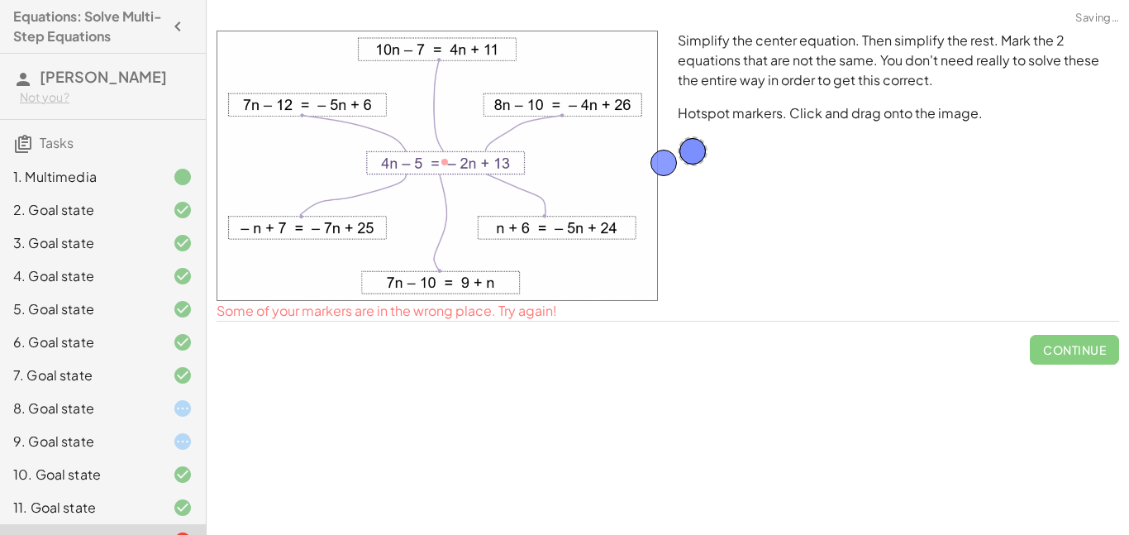
drag, startPoint x: 450, startPoint y: 160, endPoint x: 690, endPoint y: 181, distance: 241.5
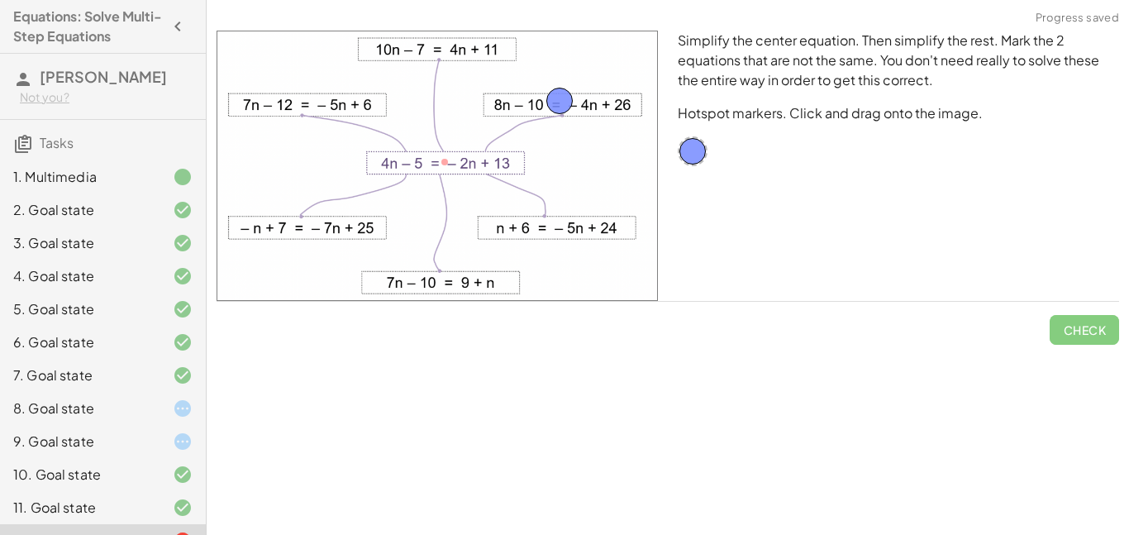
drag, startPoint x: 694, startPoint y: 160, endPoint x: 561, endPoint y: 113, distance: 141.2
click at [1082, 339] on button "Check" at bounding box center [1084, 330] width 69 height 30
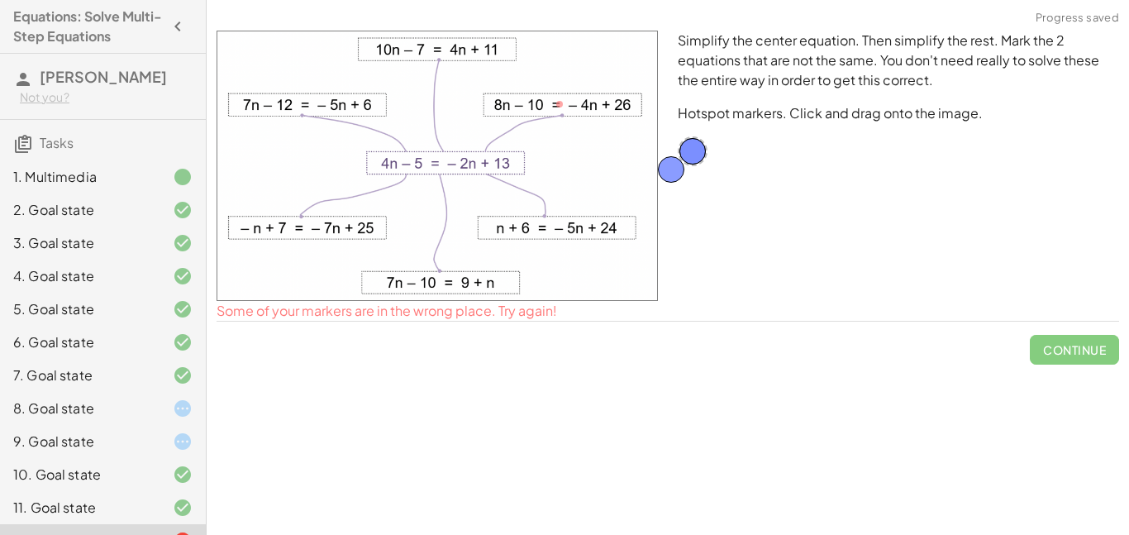
drag, startPoint x: 566, startPoint y: 102, endPoint x: 687, endPoint y: 174, distance: 140.9
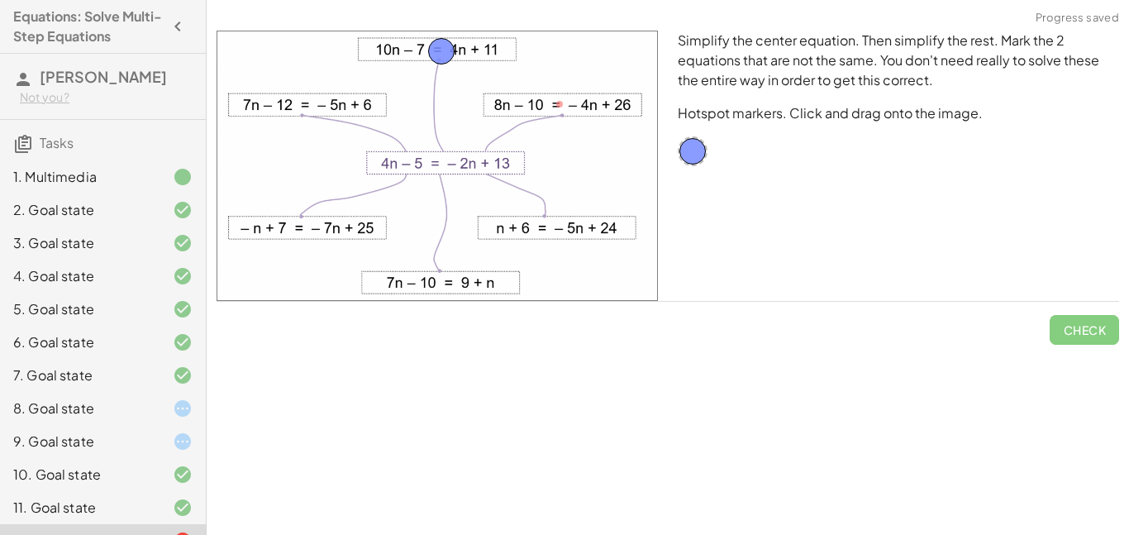
drag, startPoint x: 689, startPoint y: 155, endPoint x: 436, endPoint y: 53, distance: 272.6
click at [1088, 331] on span "Check" at bounding box center [1084, 329] width 43 height 15
click at [450, 56] on div at bounding box center [437, 166] width 441 height 270
drag, startPoint x: 446, startPoint y: 53, endPoint x: 329, endPoint y: 110, distance: 129.8
click at [1080, 314] on span "Check" at bounding box center [1084, 323] width 69 height 43
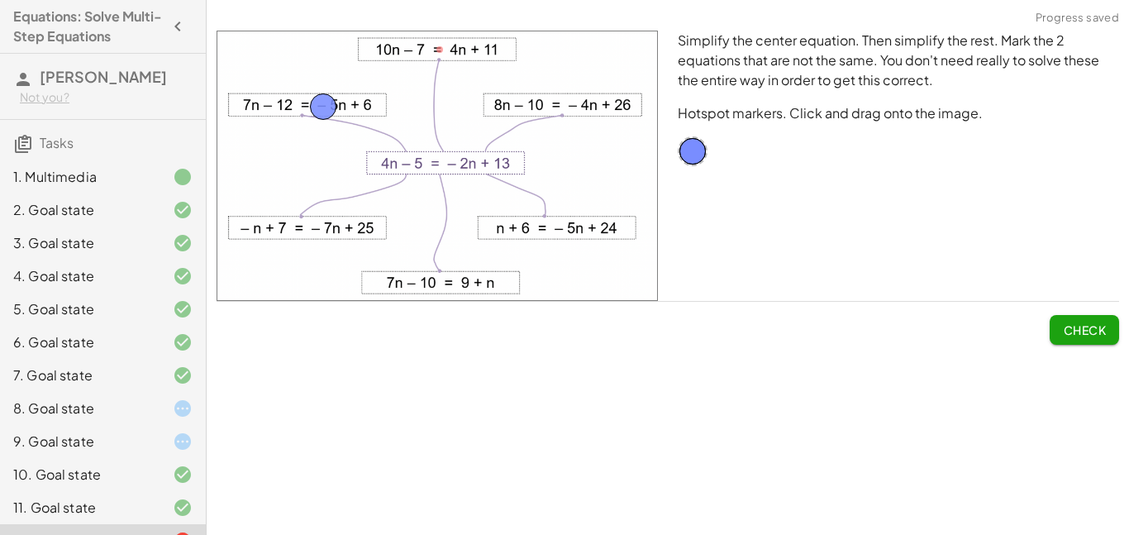
click at [1081, 319] on button "Check" at bounding box center [1084, 330] width 69 height 30
drag, startPoint x: 331, startPoint y: 109, endPoint x: 312, endPoint y: 227, distance: 119.7
click at [1063, 316] on button "Check" at bounding box center [1084, 330] width 69 height 30
drag, startPoint x: 309, startPoint y: 220, endPoint x: 451, endPoint y: 277, distance: 153.2
click at [1076, 331] on span "Check" at bounding box center [1084, 329] width 43 height 15
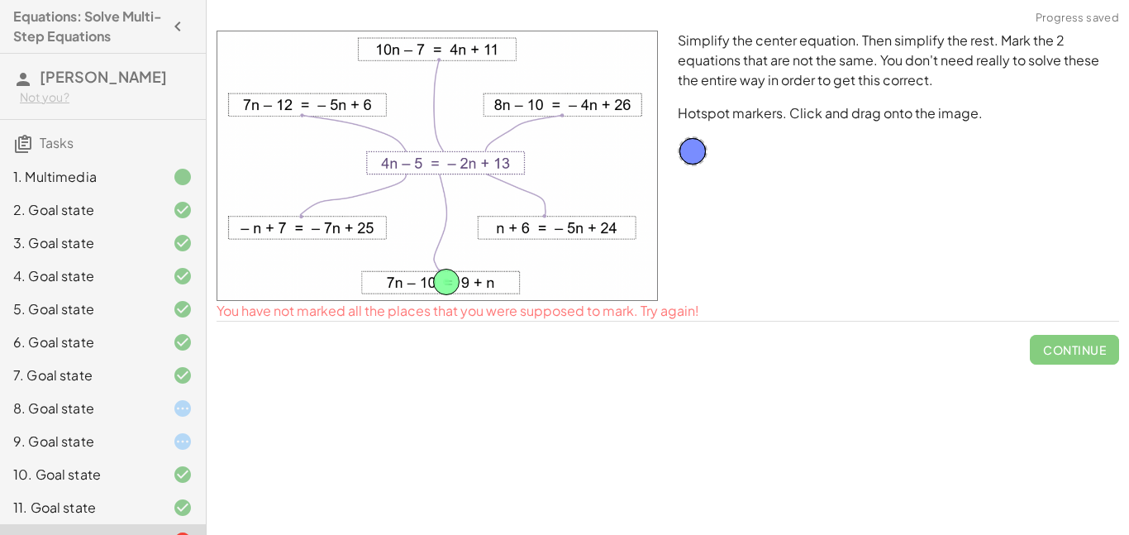
click at [1068, 344] on span "Continue" at bounding box center [1074, 343] width 89 height 43
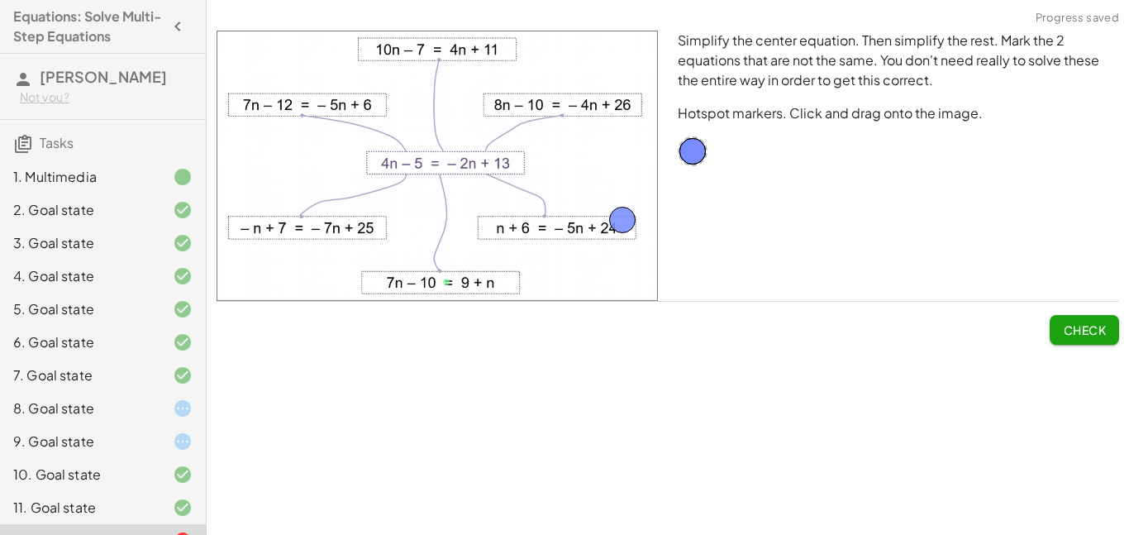
drag, startPoint x: 449, startPoint y: 291, endPoint x: 693, endPoint y: 224, distance: 252.9
drag, startPoint x: 687, startPoint y: 155, endPoint x: 550, endPoint y: 107, distance: 145.1
drag, startPoint x: 691, startPoint y: 152, endPoint x: 558, endPoint y: 230, distance: 154.1
click at [1088, 332] on span "Check" at bounding box center [1084, 329] width 43 height 15
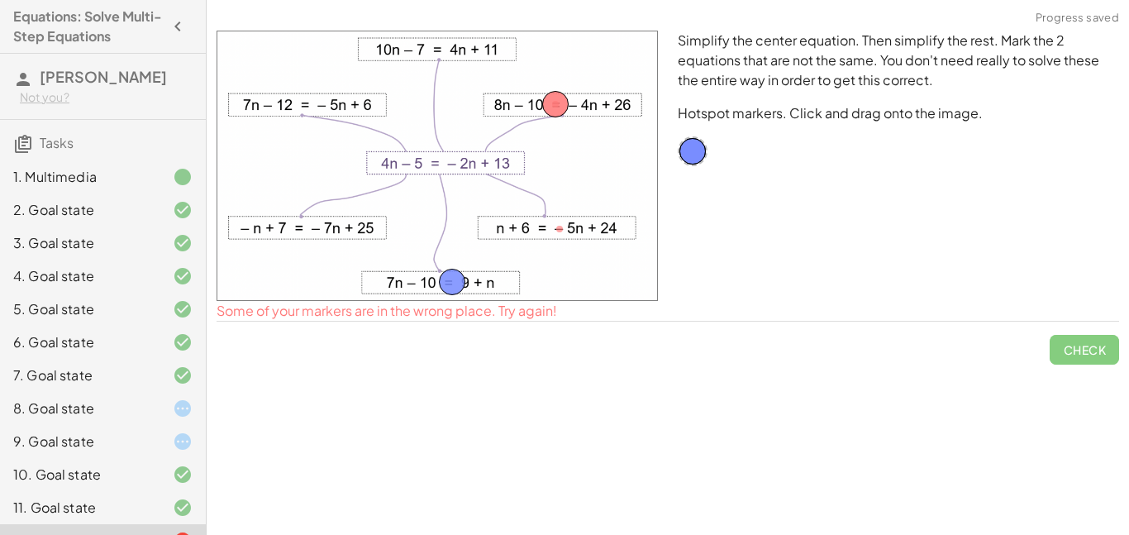
drag, startPoint x: 562, startPoint y: 226, endPoint x: 455, endPoint y: 280, distance: 120.1
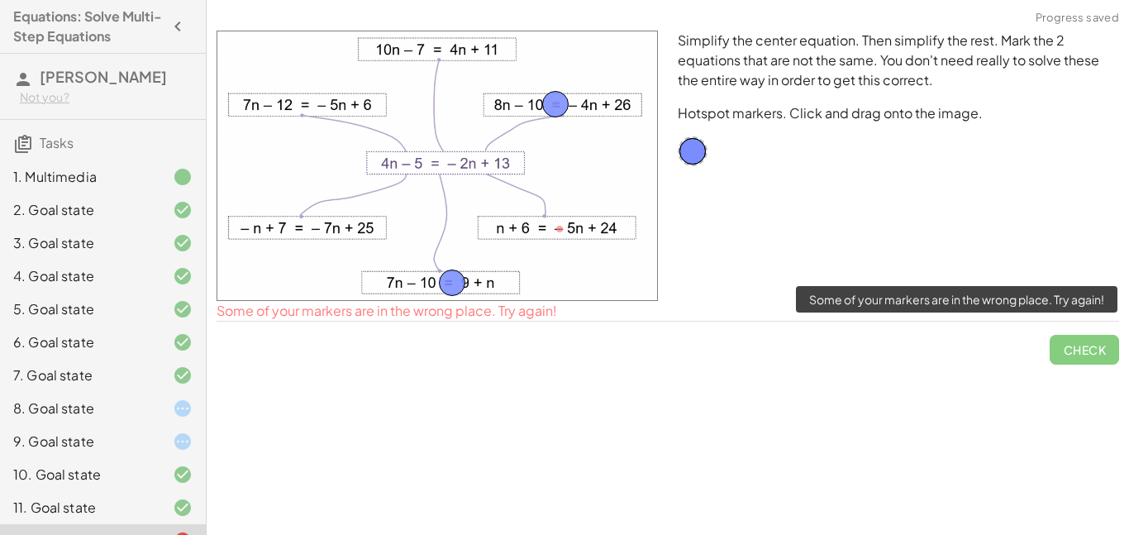
click at [1085, 337] on span "Check" at bounding box center [1084, 343] width 69 height 43
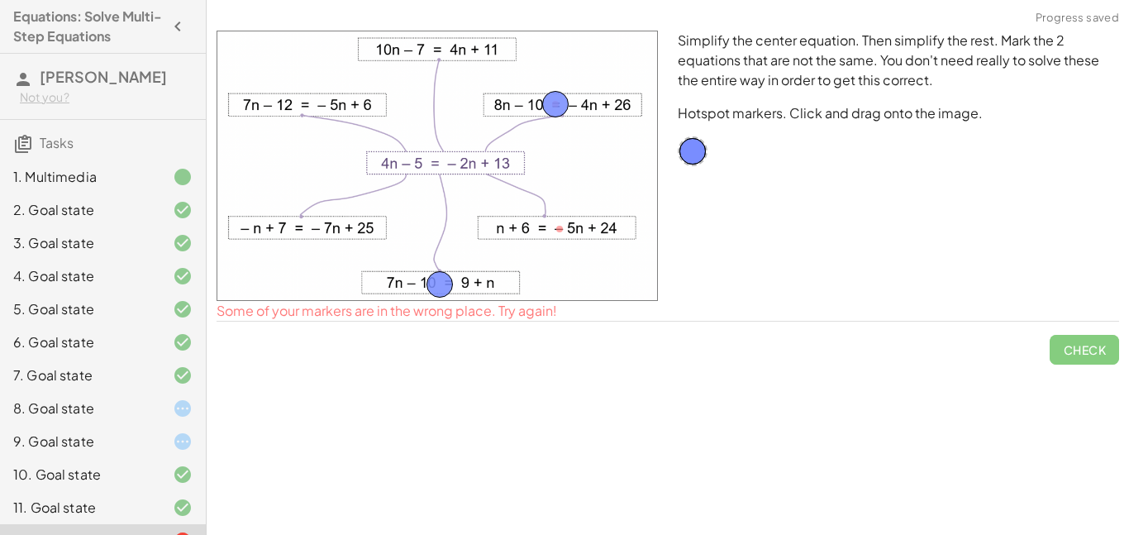
drag, startPoint x: 460, startPoint y: 280, endPoint x: 447, endPoint y: 281, distance: 12.4
drag, startPoint x: 549, startPoint y: 114, endPoint x: 571, endPoint y: 117, distance: 22.5
drag, startPoint x: 577, startPoint y: 115, endPoint x: 784, endPoint y: 234, distance: 238.5
drag, startPoint x: 689, startPoint y: 151, endPoint x: 559, endPoint y: 105, distance: 137.8
drag, startPoint x: 441, startPoint y: 284, endPoint x: 863, endPoint y: 245, distance: 424.1
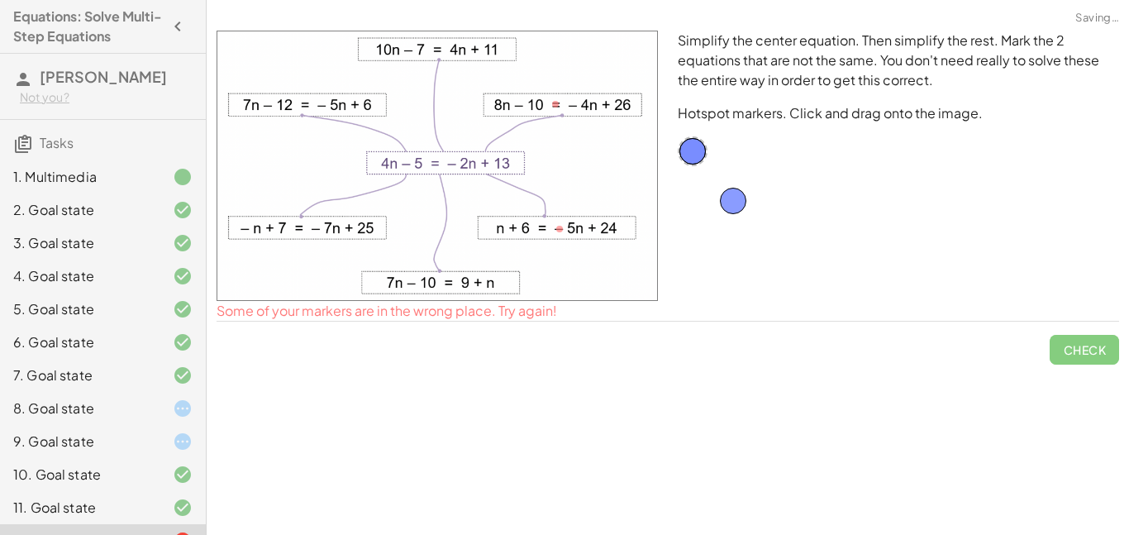
drag, startPoint x: 569, startPoint y: 109, endPoint x: 837, endPoint y: 290, distance: 323.2
click at [741, 179] on div "Simplify the center equation. Then simplify the rest. Mark the 2 equations that…" at bounding box center [898, 166] width 461 height 290
drag, startPoint x: 688, startPoint y: 149, endPoint x: 312, endPoint y: 102, distance: 378.1
drag, startPoint x: 693, startPoint y: 155, endPoint x: 336, endPoint y: 232, distance: 364.4
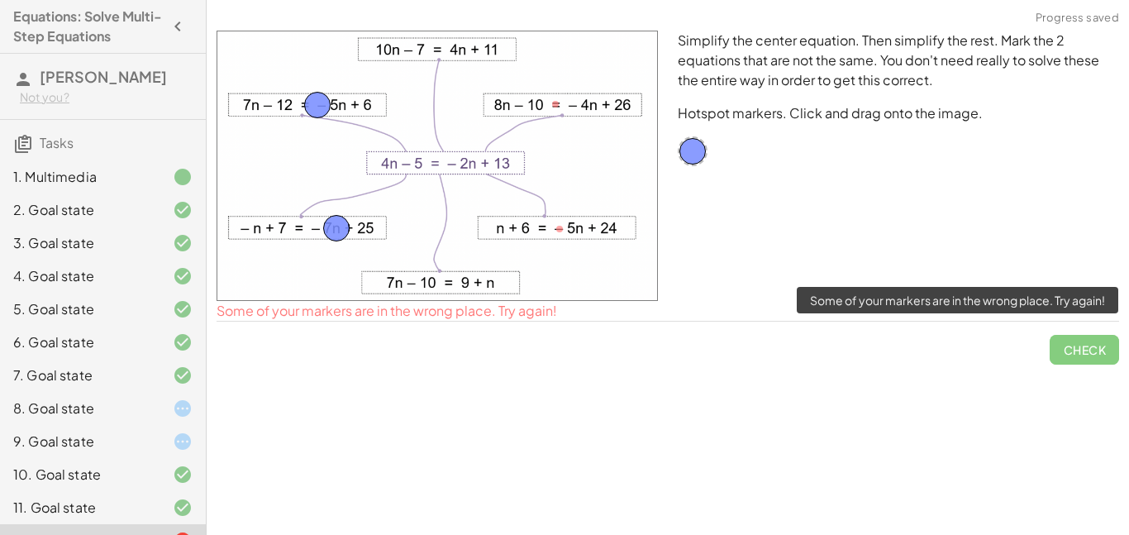
click at [1113, 349] on span "Check" at bounding box center [1084, 343] width 69 height 43
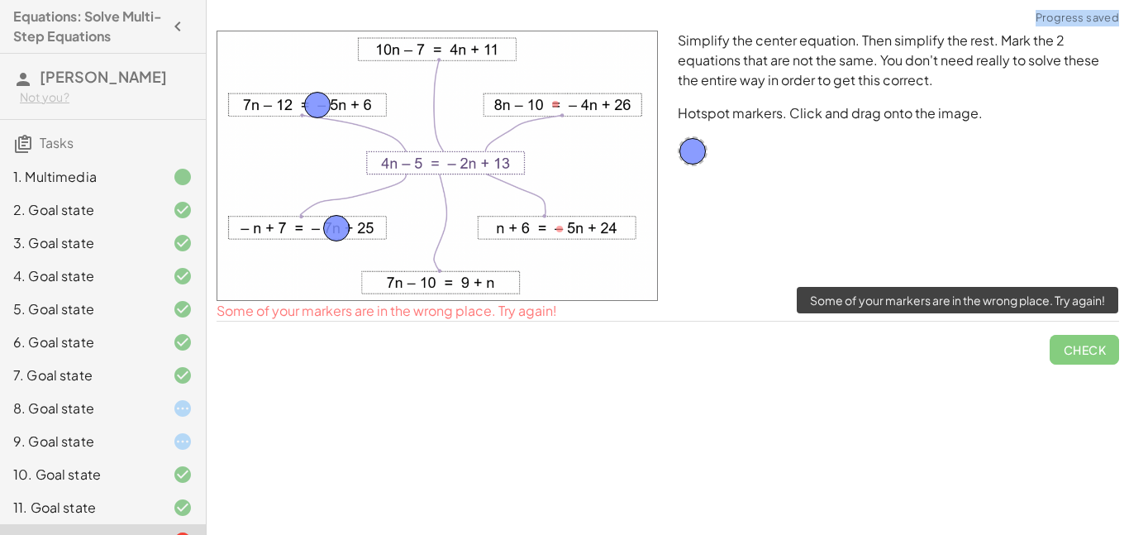
click at [1113, 349] on span "Check" at bounding box center [1084, 343] width 69 height 43
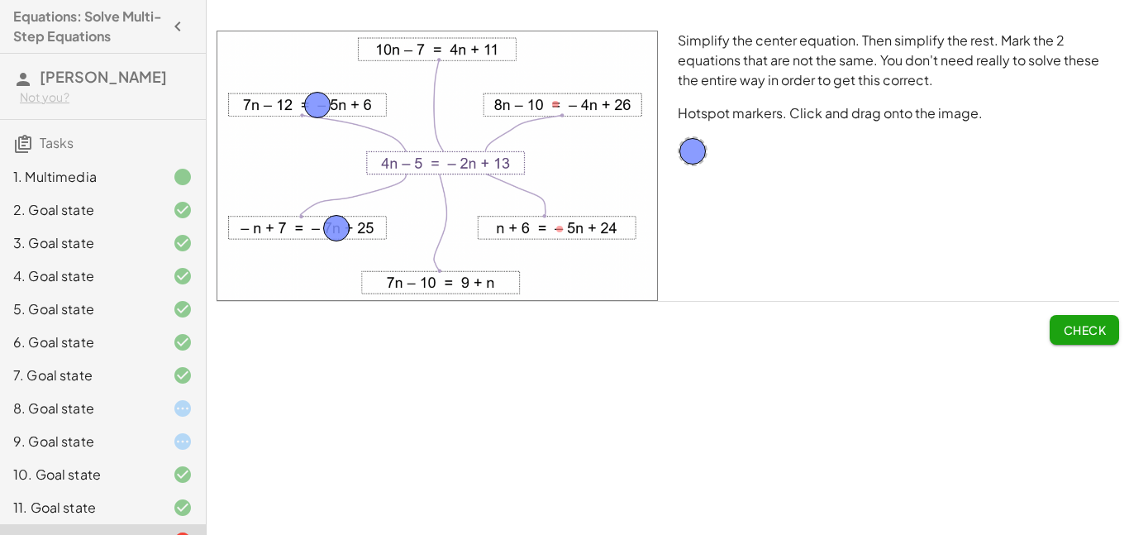
click at [1050, 319] on button "Check" at bounding box center [1084, 330] width 69 height 30
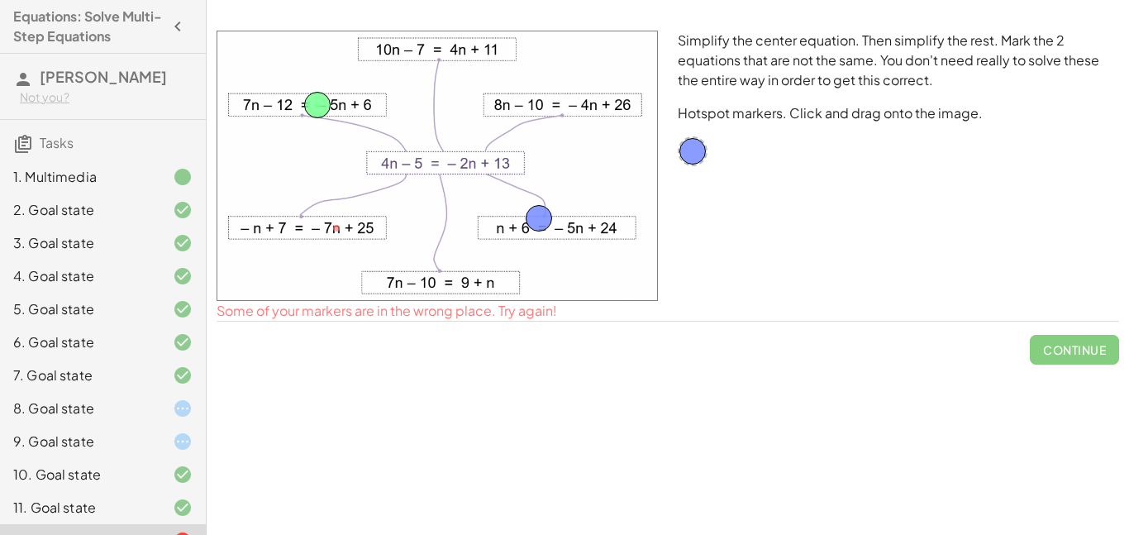
drag, startPoint x: 334, startPoint y: 230, endPoint x: 566, endPoint y: 234, distance: 232.3
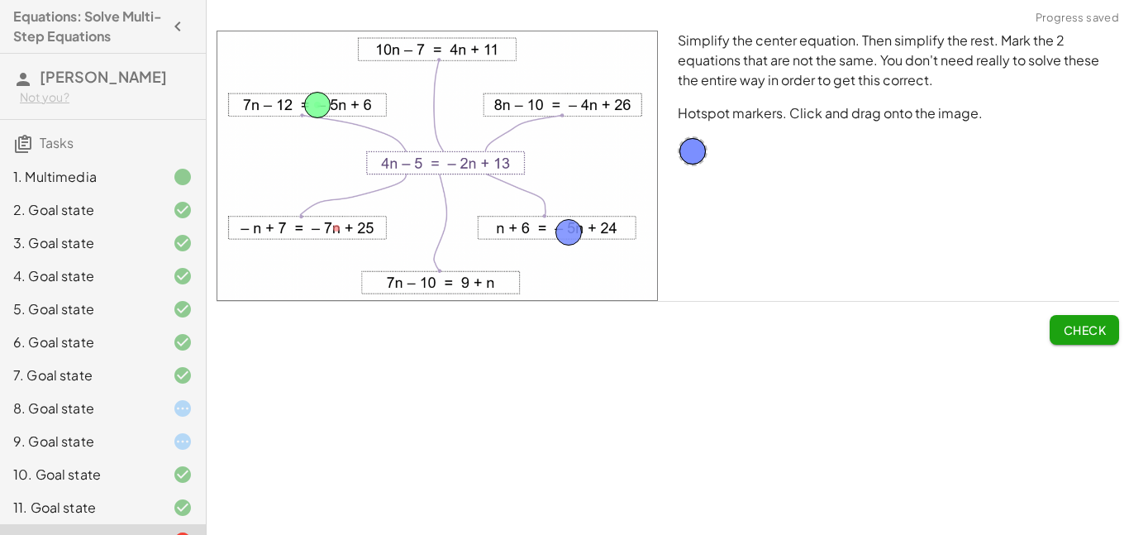
click at [1065, 321] on button "Check" at bounding box center [1084, 330] width 69 height 30
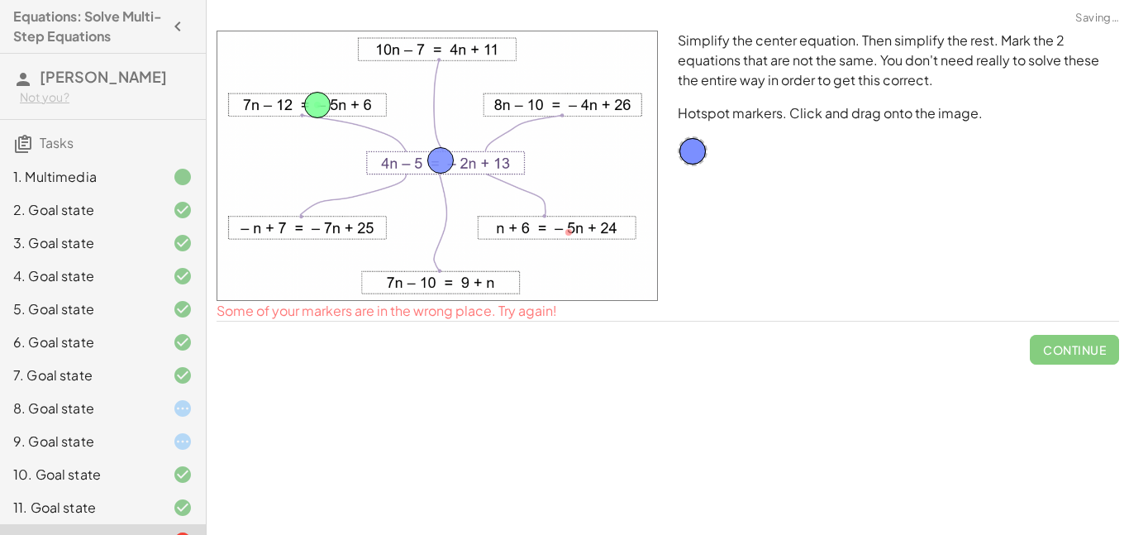
drag, startPoint x: 567, startPoint y: 225, endPoint x: 436, endPoint y: 152, distance: 149.5
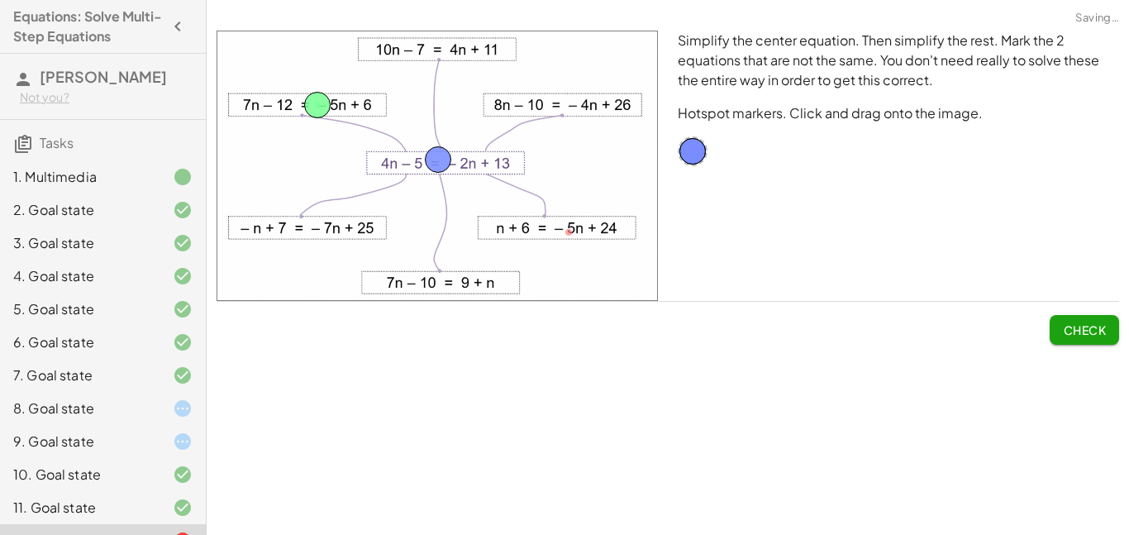
click at [1055, 329] on button "Check" at bounding box center [1084, 330] width 69 height 30
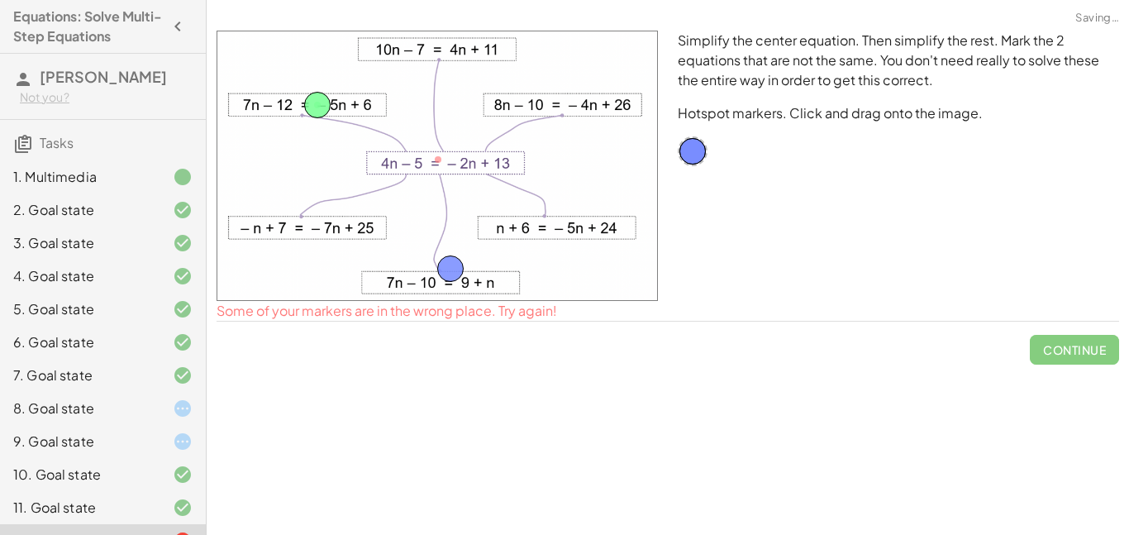
drag, startPoint x: 430, startPoint y: 155, endPoint x: 439, endPoint y: 288, distance: 132.6
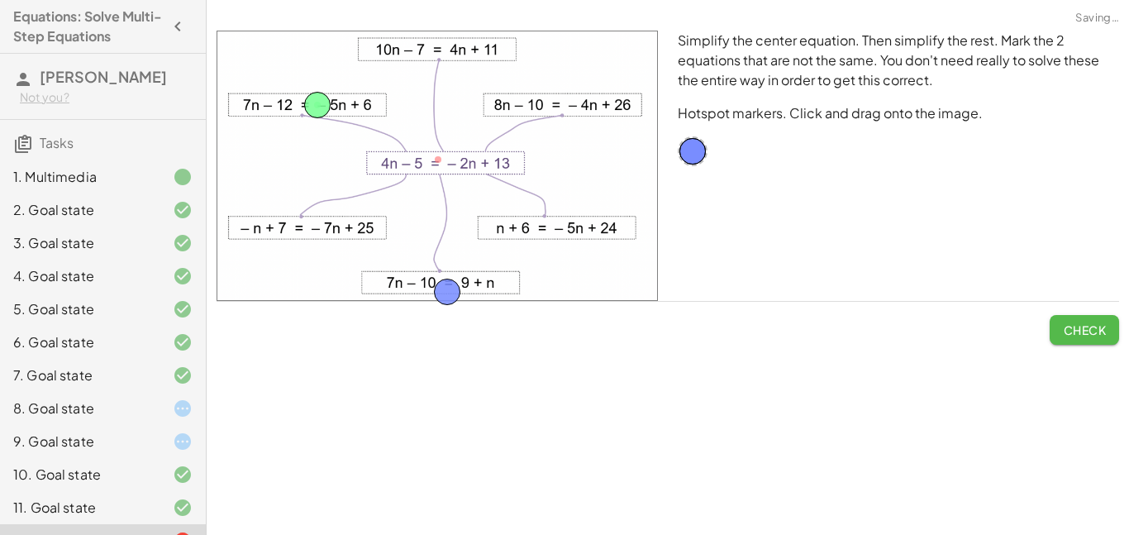
click at [1079, 315] on button "Check" at bounding box center [1084, 330] width 69 height 30
click at [1077, 336] on span "Continue" at bounding box center [1074, 329] width 63 height 15
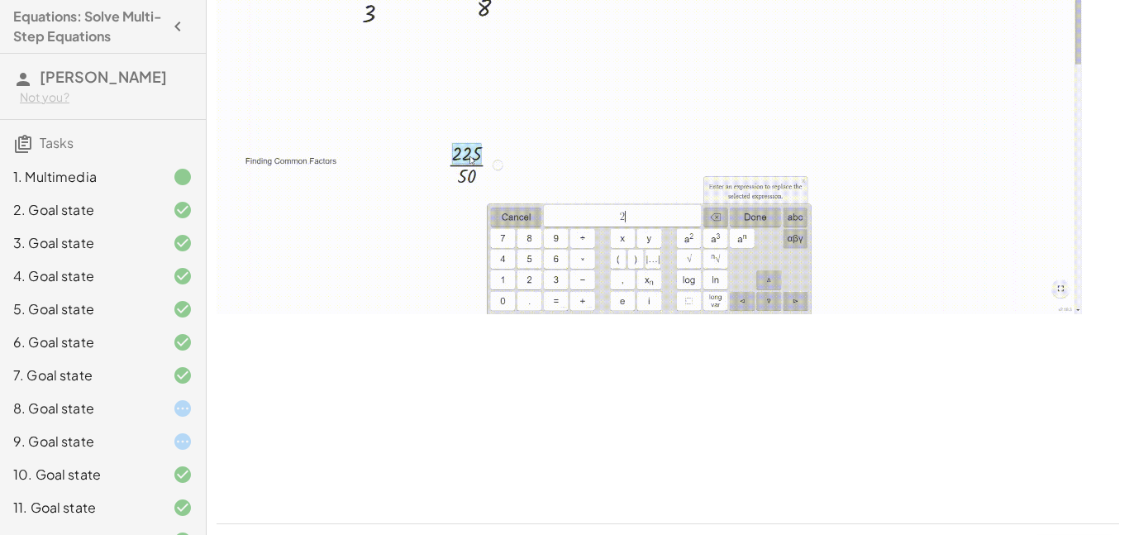
scroll to position [1851, 0]
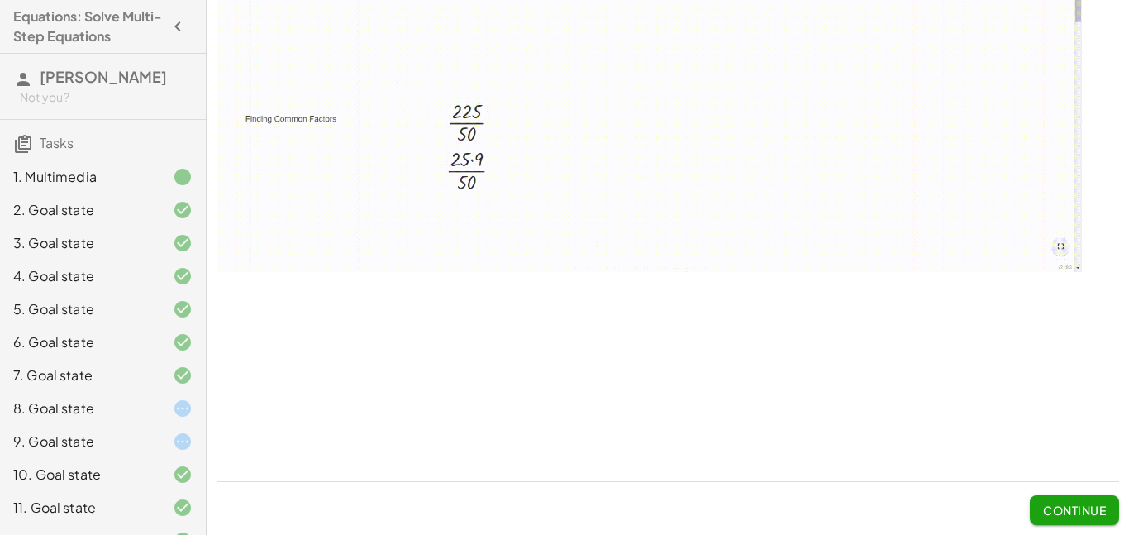
click at [1052, 519] on button "Continue" at bounding box center [1074, 510] width 89 height 30
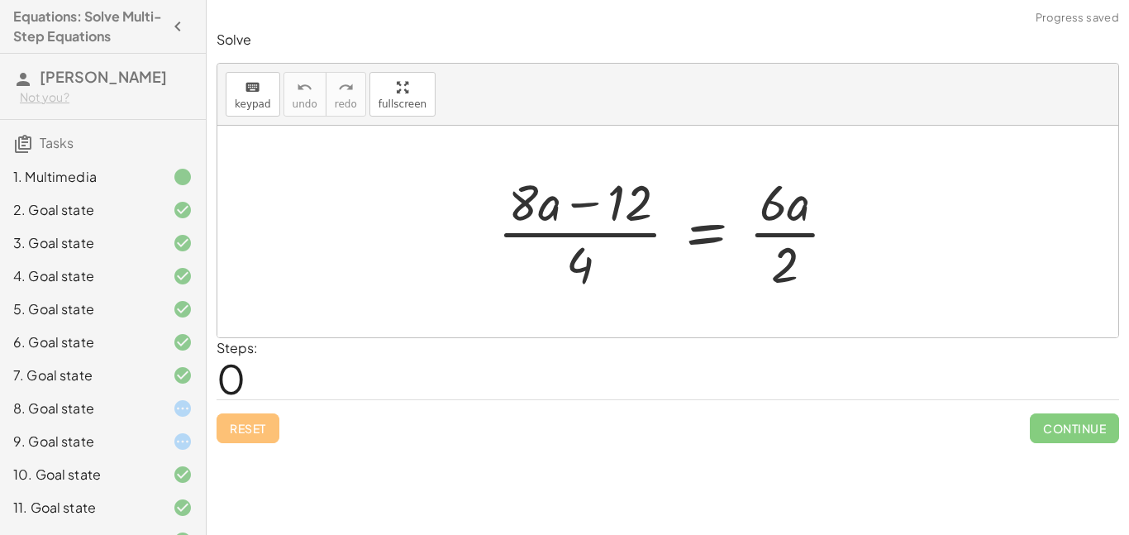
scroll to position [128, 0]
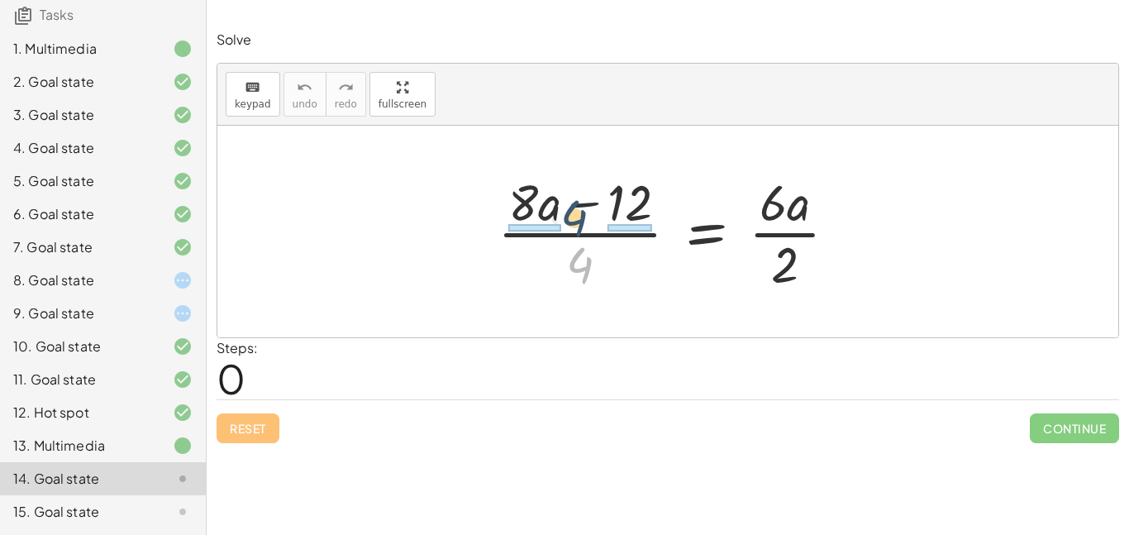
drag, startPoint x: 584, startPoint y: 254, endPoint x: 573, endPoint y: 198, distance: 56.6
click at [573, 198] on div at bounding box center [673, 231] width 369 height 127
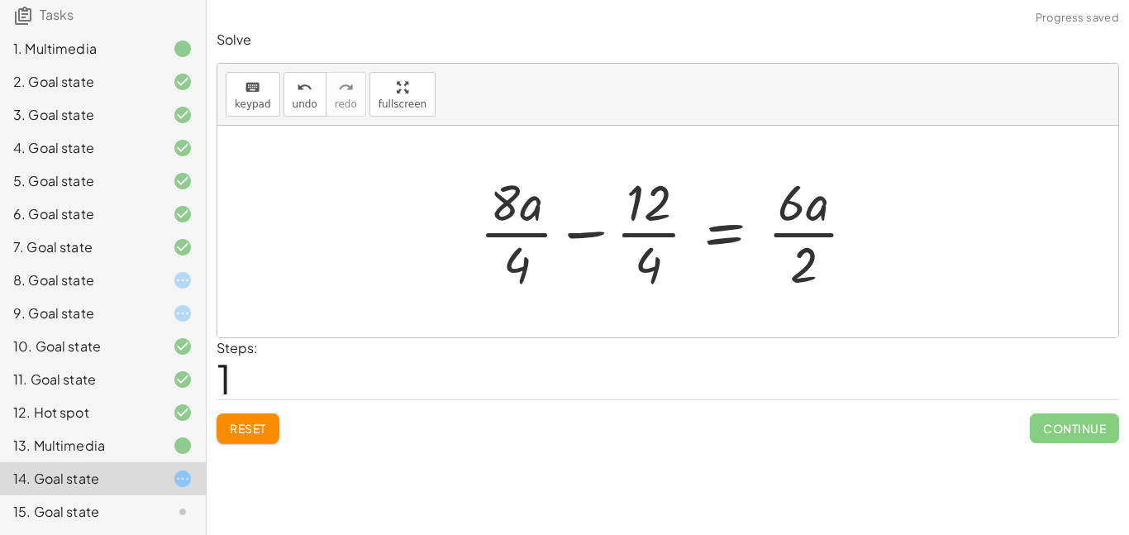
click at [529, 230] on div at bounding box center [674, 231] width 406 height 127
click at [651, 232] on div at bounding box center [677, 231] width 398 height 127
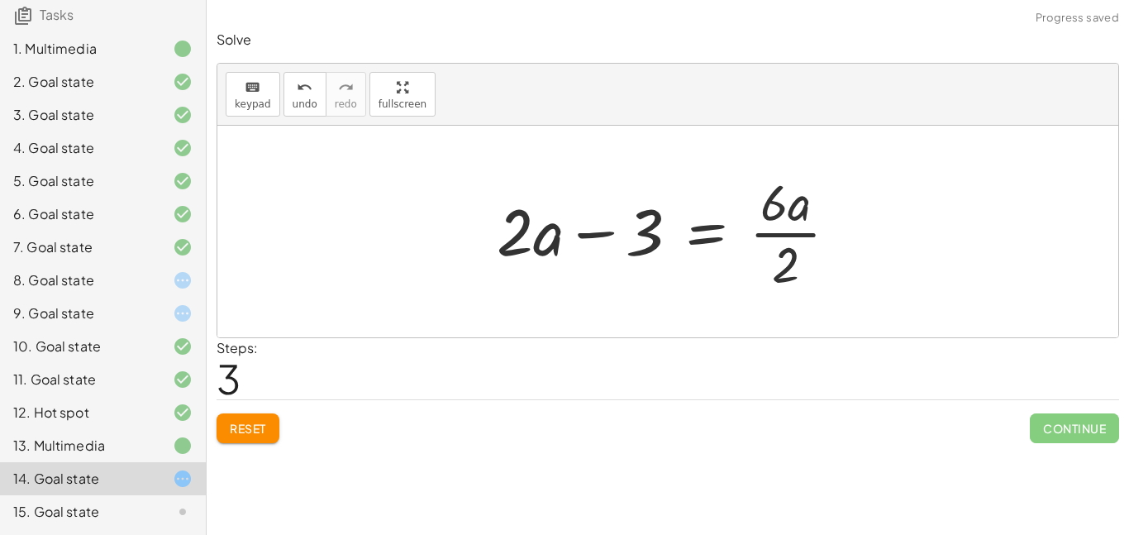
click at [781, 232] on div at bounding box center [673, 231] width 370 height 127
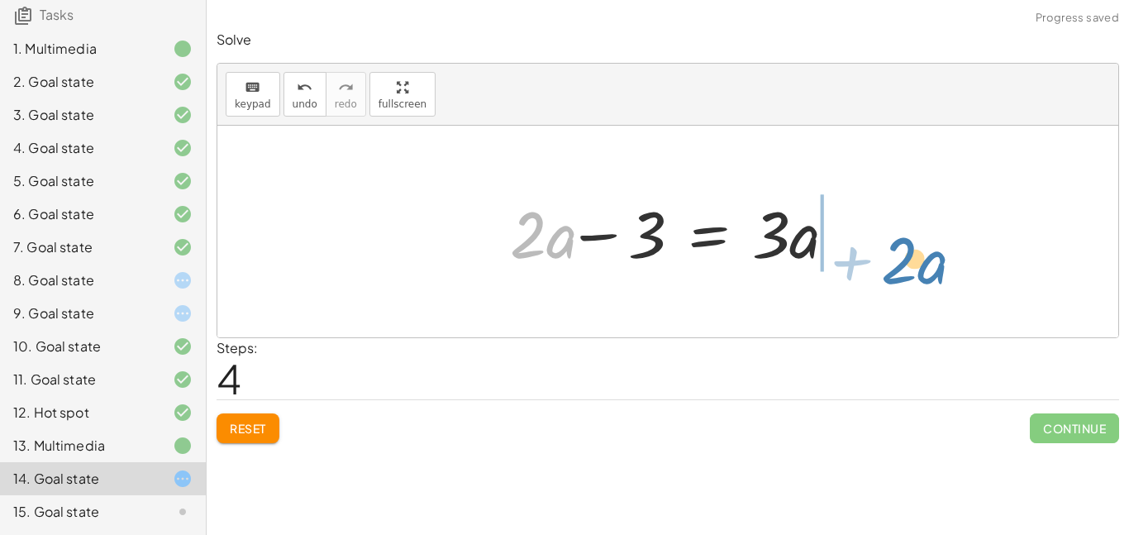
drag, startPoint x: 510, startPoint y: 240, endPoint x: 883, endPoint y: 265, distance: 373.7
click at [883, 265] on div "· ( + · 8 · a − 12 ) · 4 = · 6 · a · 2 + · 8 · a · 4 − · 12 · 4 = · 6 · a · 2 +…" at bounding box center [667, 232] width 901 height 212
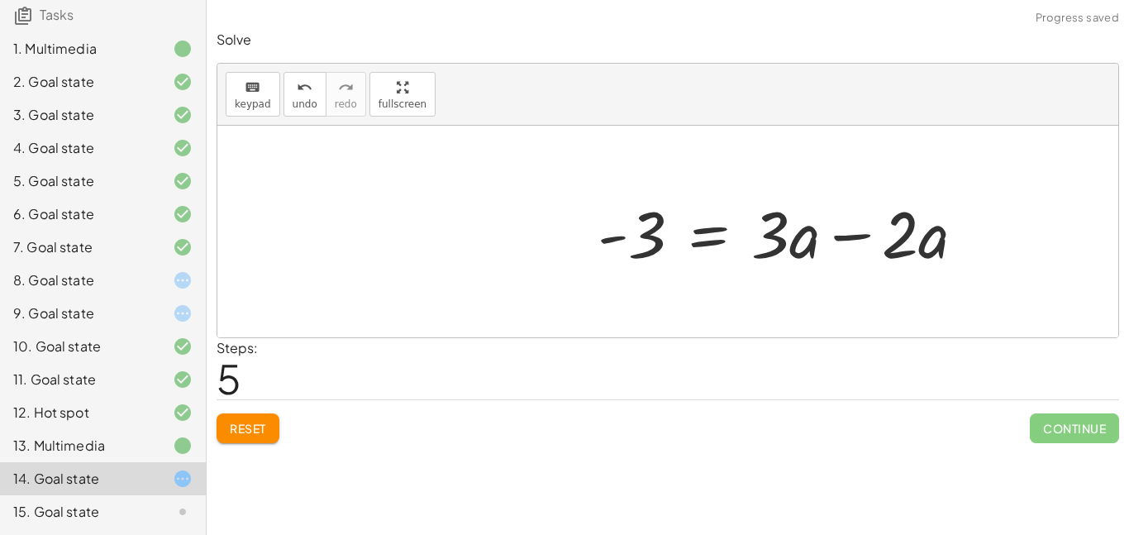
click at [856, 231] on div at bounding box center [788, 231] width 398 height 85
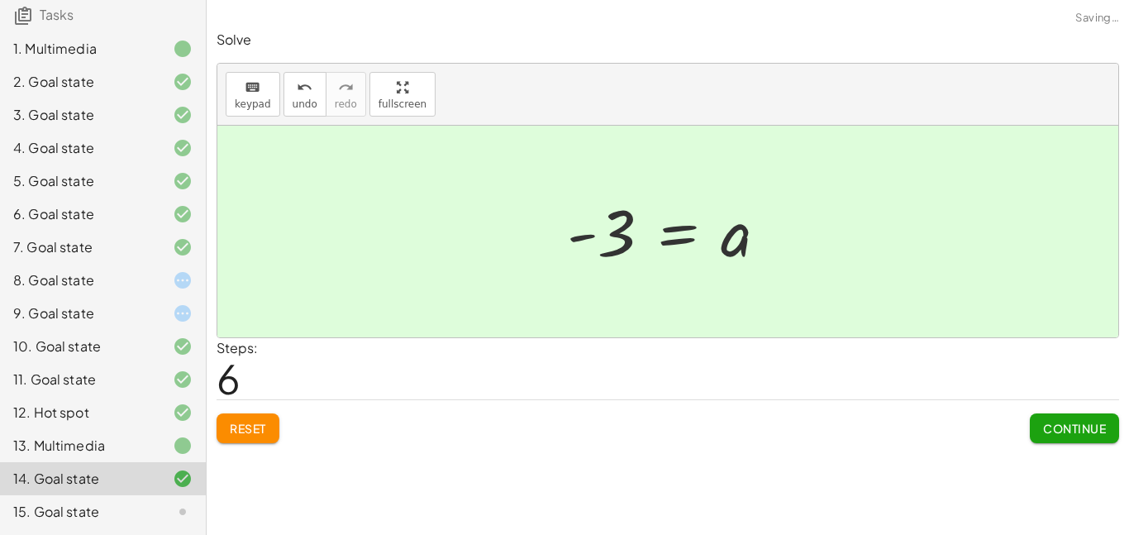
click at [1071, 428] on span "Continue" at bounding box center [1074, 428] width 63 height 15
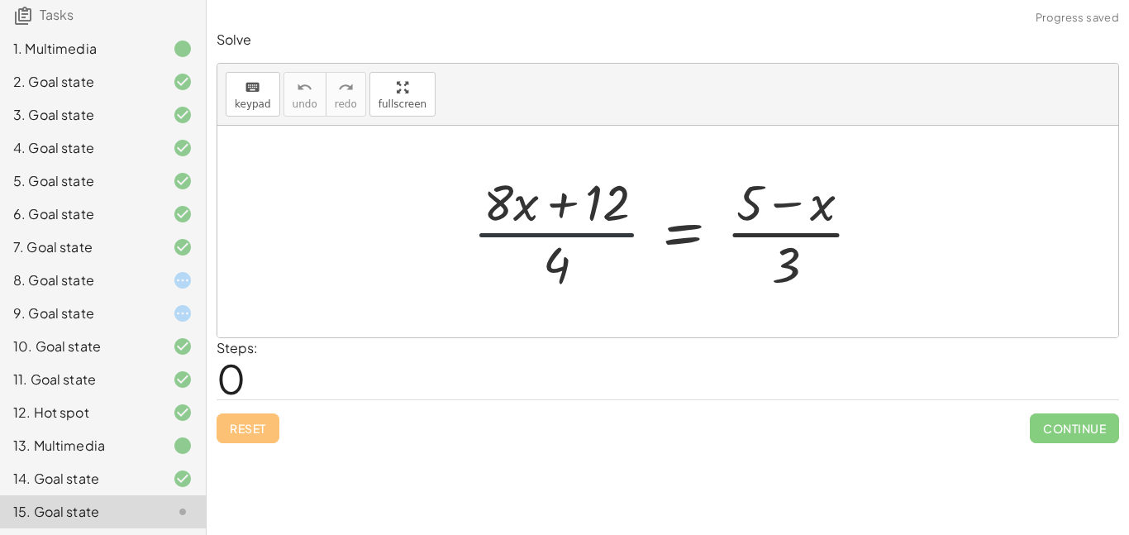
click at [598, 239] on div at bounding box center [674, 231] width 419 height 127
drag, startPoint x: 572, startPoint y: 263, endPoint x: 557, endPoint y: 221, distance: 44.7
click at [557, 221] on div at bounding box center [674, 231] width 419 height 127
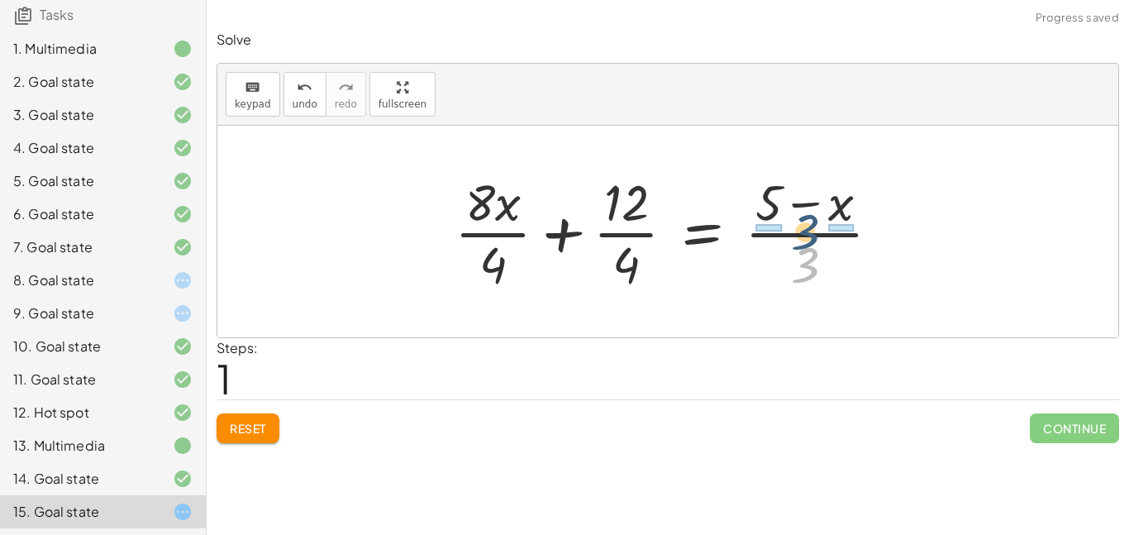
drag, startPoint x: 798, startPoint y: 267, endPoint x: 798, endPoint y: 232, distance: 34.7
click at [798, 232] on div at bounding box center [673, 231] width 455 height 127
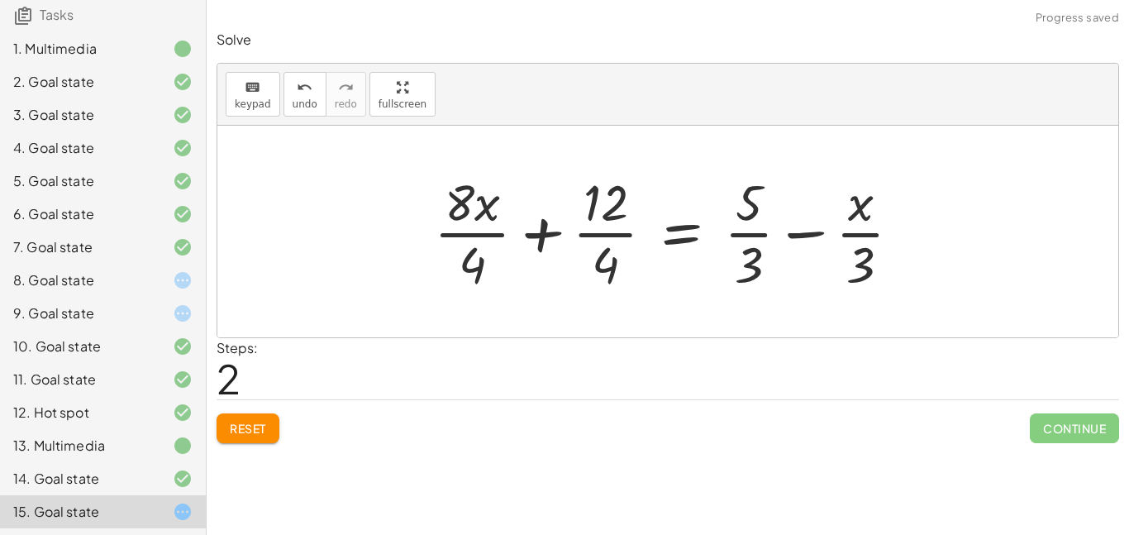
click at [498, 230] on div at bounding box center [674, 231] width 497 height 127
click at [596, 232] on div at bounding box center [677, 231] width 490 height 127
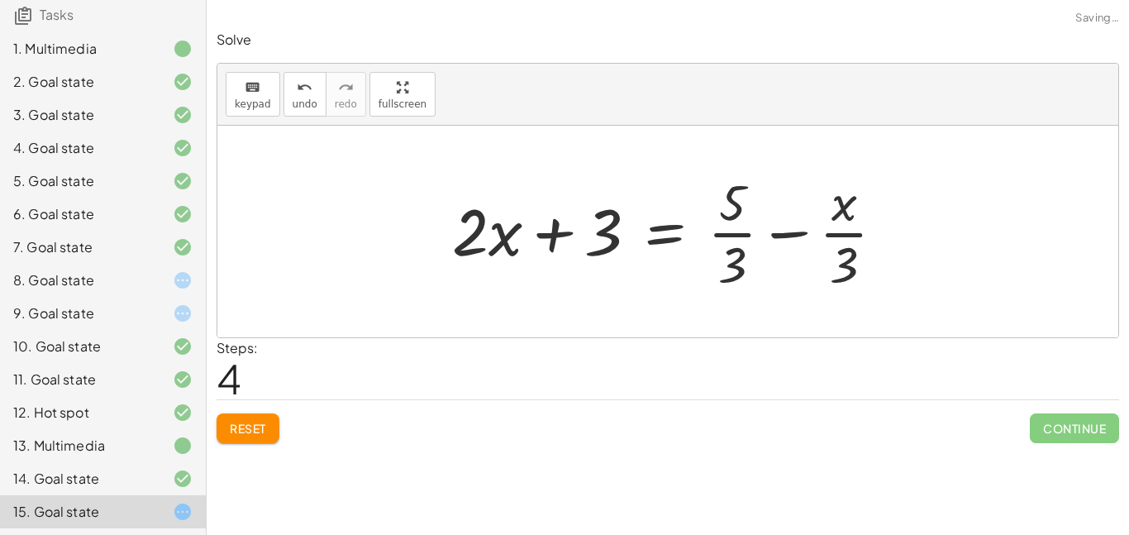
click at [731, 236] on div at bounding box center [675, 231] width 462 height 127
click at [745, 238] on div at bounding box center [674, 231] width 462 height 127
click at [848, 235] on div at bounding box center [674, 231] width 462 height 127
click at [822, 236] on div at bounding box center [674, 231] width 462 height 127
click at [796, 236] on div at bounding box center [674, 231] width 462 height 127
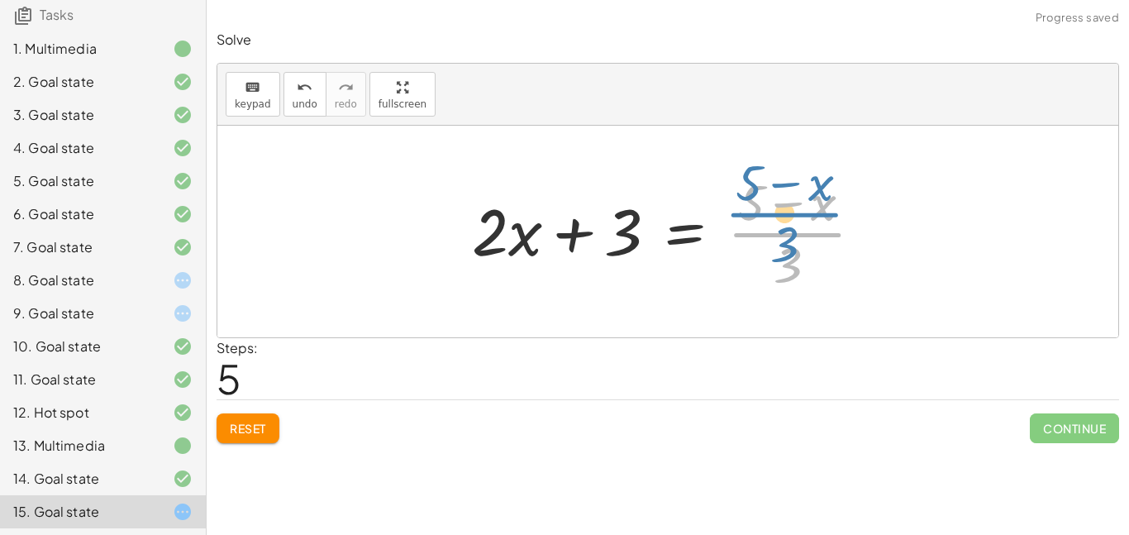
click at [787, 243] on div at bounding box center [674, 231] width 421 height 127
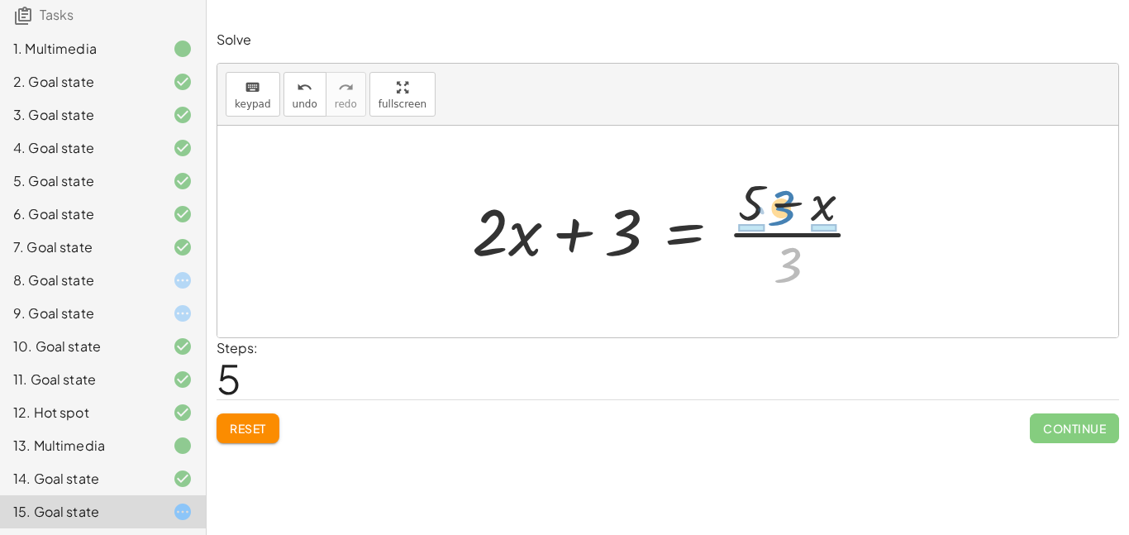
drag, startPoint x: 789, startPoint y: 271, endPoint x: 784, endPoint y: 216, distance: 55.7
click at [784, 216] on div at bounding box center [674, 231] width 421 height 127
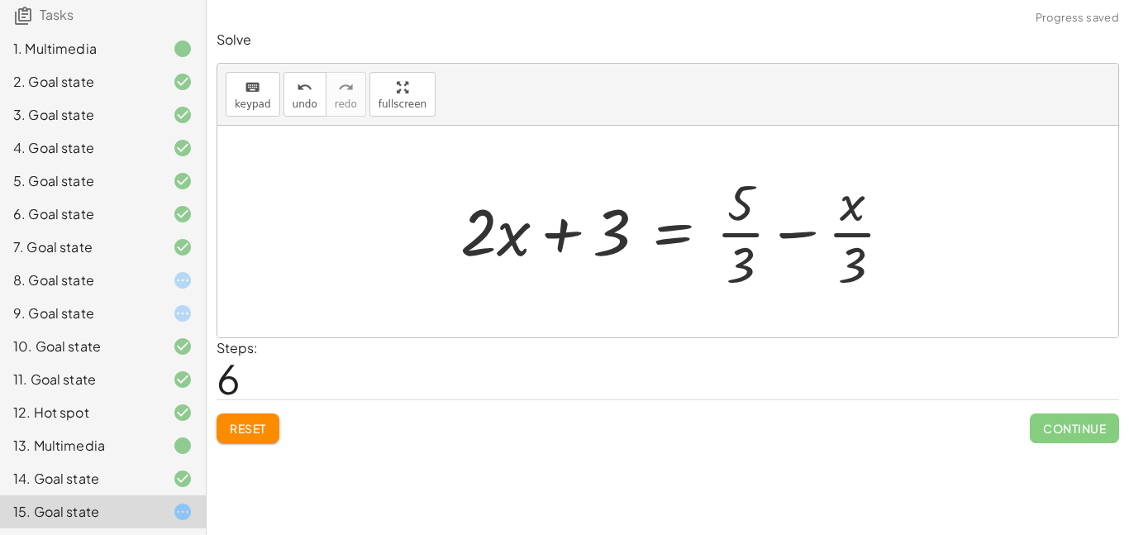
click at [770, 235] on div at bounding box center [683, 231] width 462 height 127
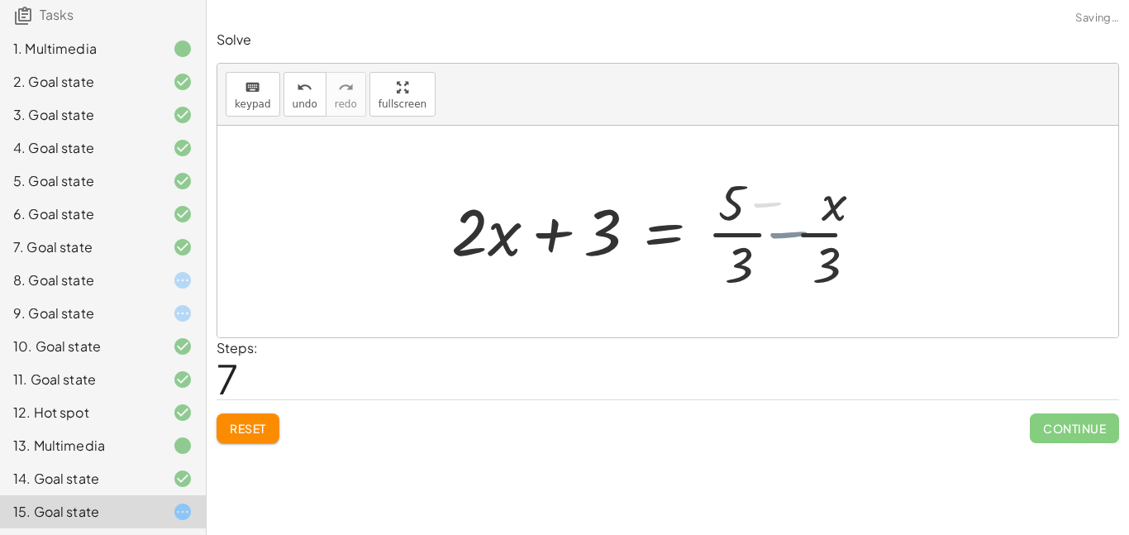
click at [738, 231] on div at bounding box center [653, 231] width 421 height 127
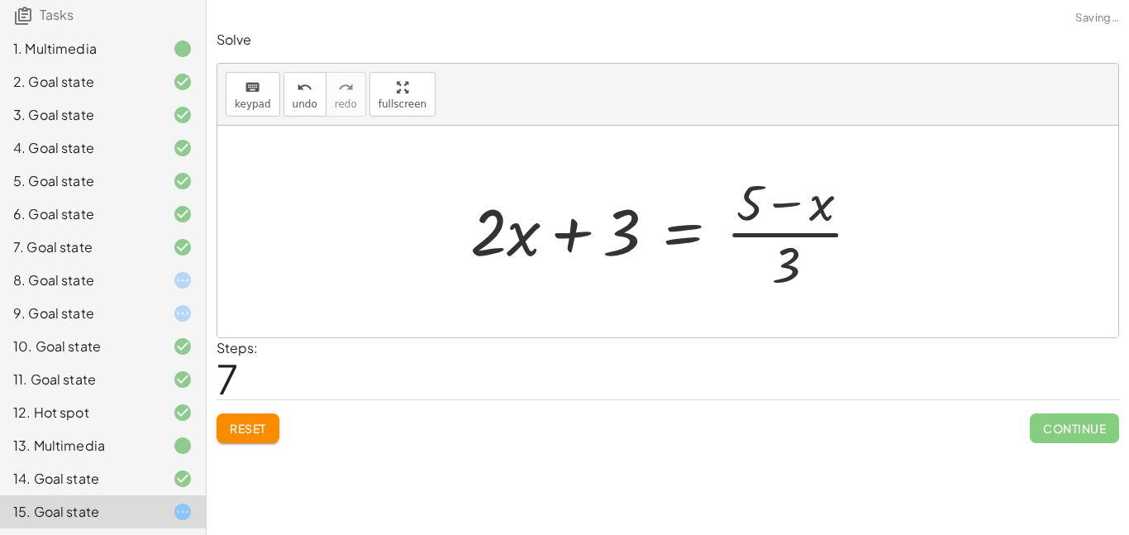
click at [758, 230] on div at bounding box center [672, 231] width 421 height 127
click at [759, 234] on div at bounding box center [674, 231] width 421 height 127
click at [813, 234] on div at bounding box center [674, 231] width 421 height 127
drag, startPoint x: 791, startPoint y: 259, endPoint x: 778, endPoint y: 191, distance: 69.1
click at [778, 191] on div at bounding box center [674, 231] width 421 height 127
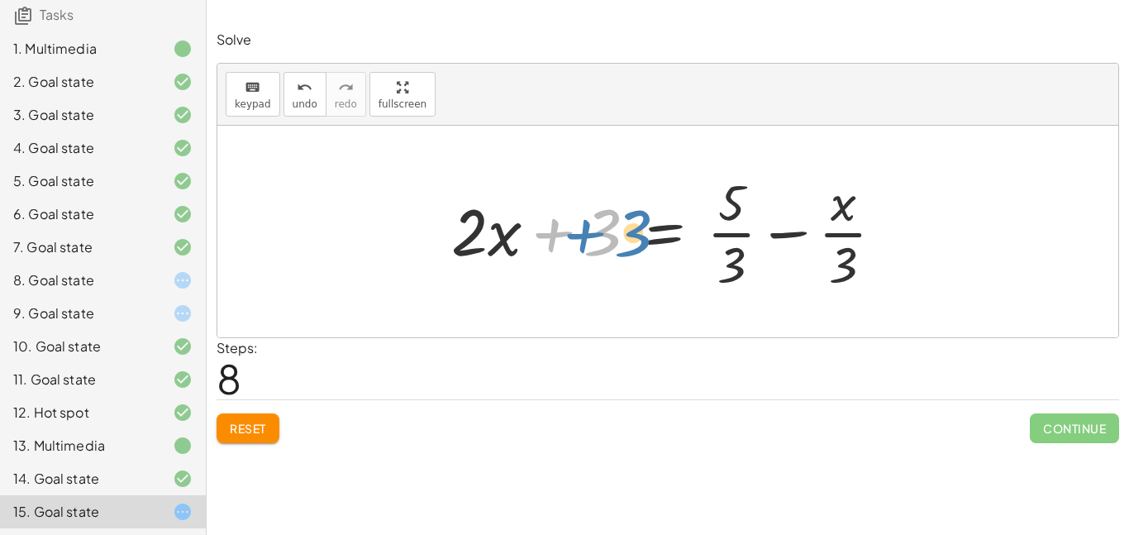
drag, startPoint x: 597, startPoint y: 225, endPoint x: 621, endPoint y: 225, distance: 24.0
click at [621, 225] on div at bounding box center [674, 231] width 462 height 127
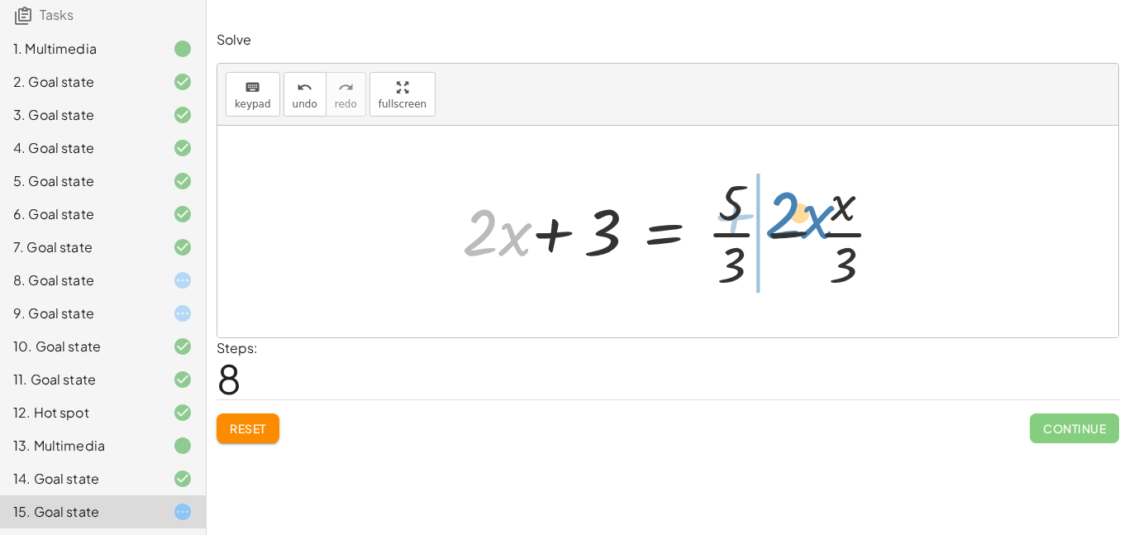
drag, startPoint x: 455, startPoint y: 234, endPoint x: 758, endPoint y: 217, distance: 303.0
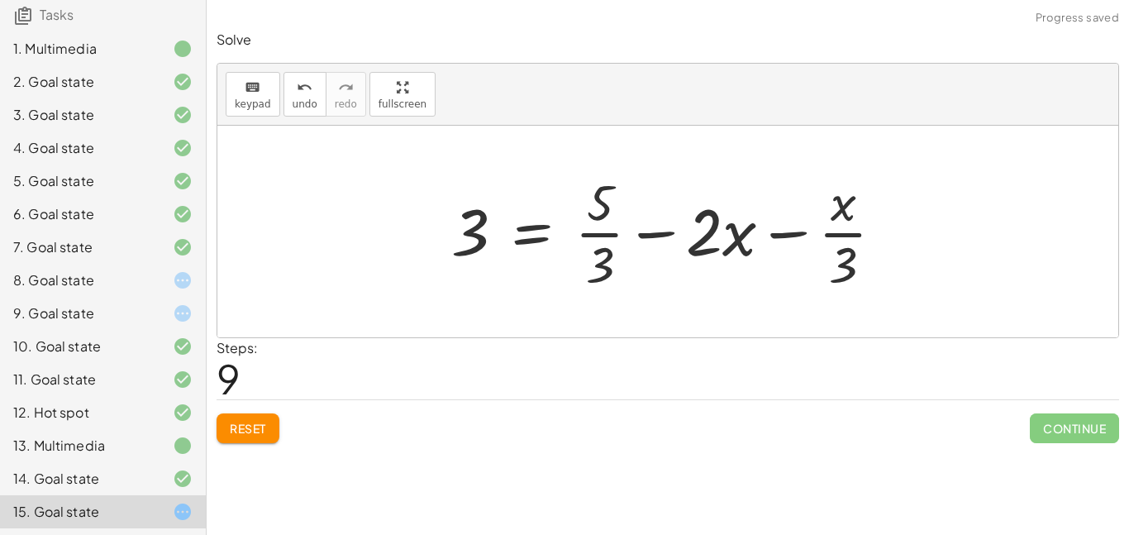
click at [263, 429] on span "Reset" at bounding box center [248, 428] width 36 height 15
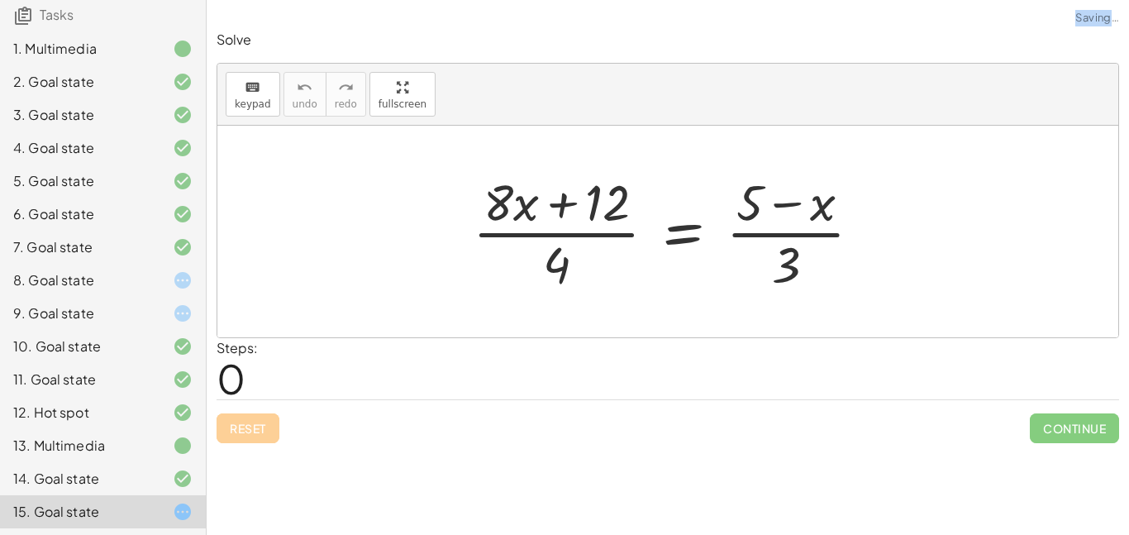
click at [263, 429] on div "Reset Continue" at bounding box center [668, 421] width 903 height 44
